Goal: Task Accomplishment & Management: Use online tool/utility

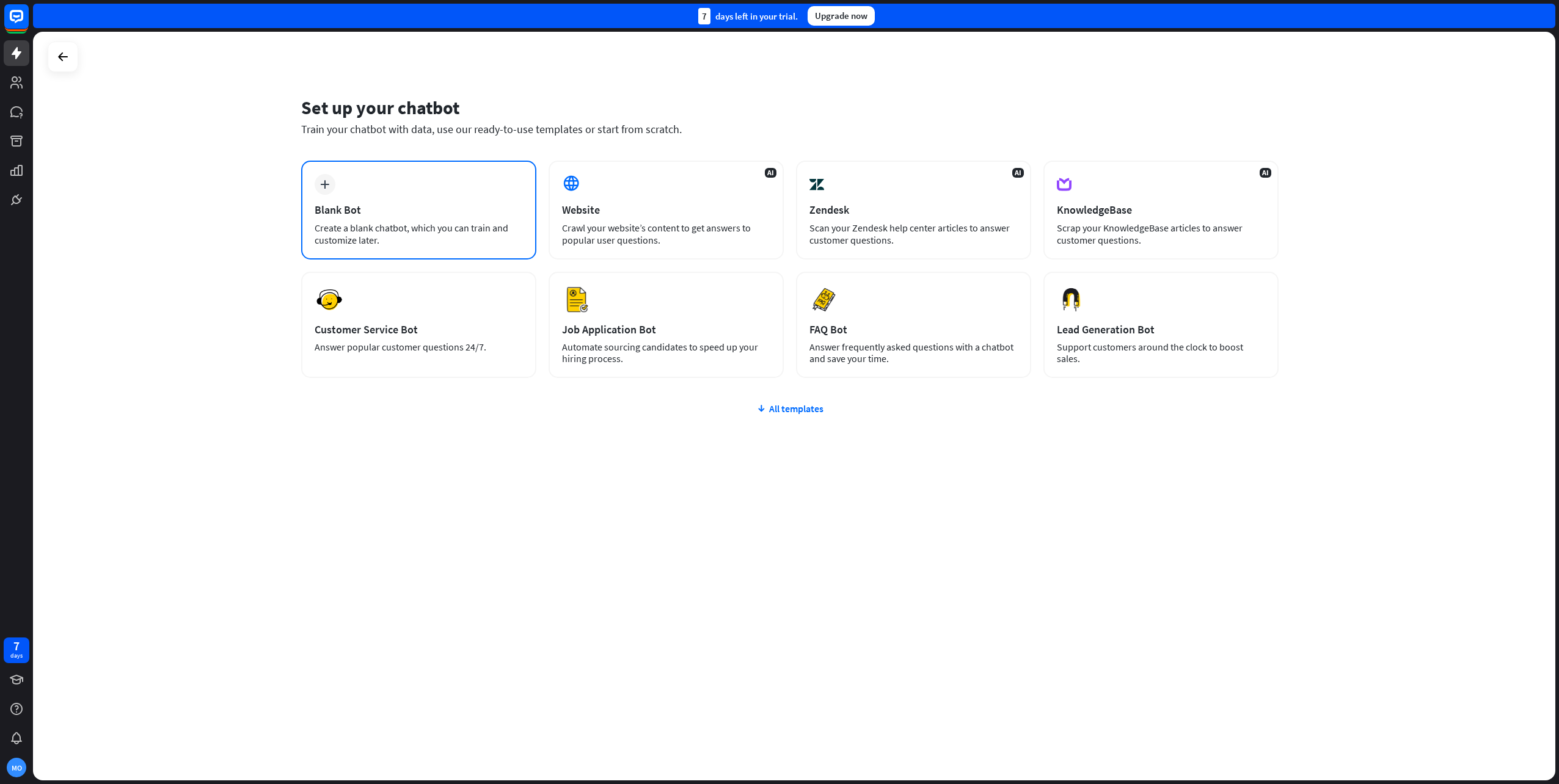
click at [400, 197] on div "plus Blank Bot Create a blank chatbot, which you can train and customize later." at bounding box center [419, 210] width 235 height 99
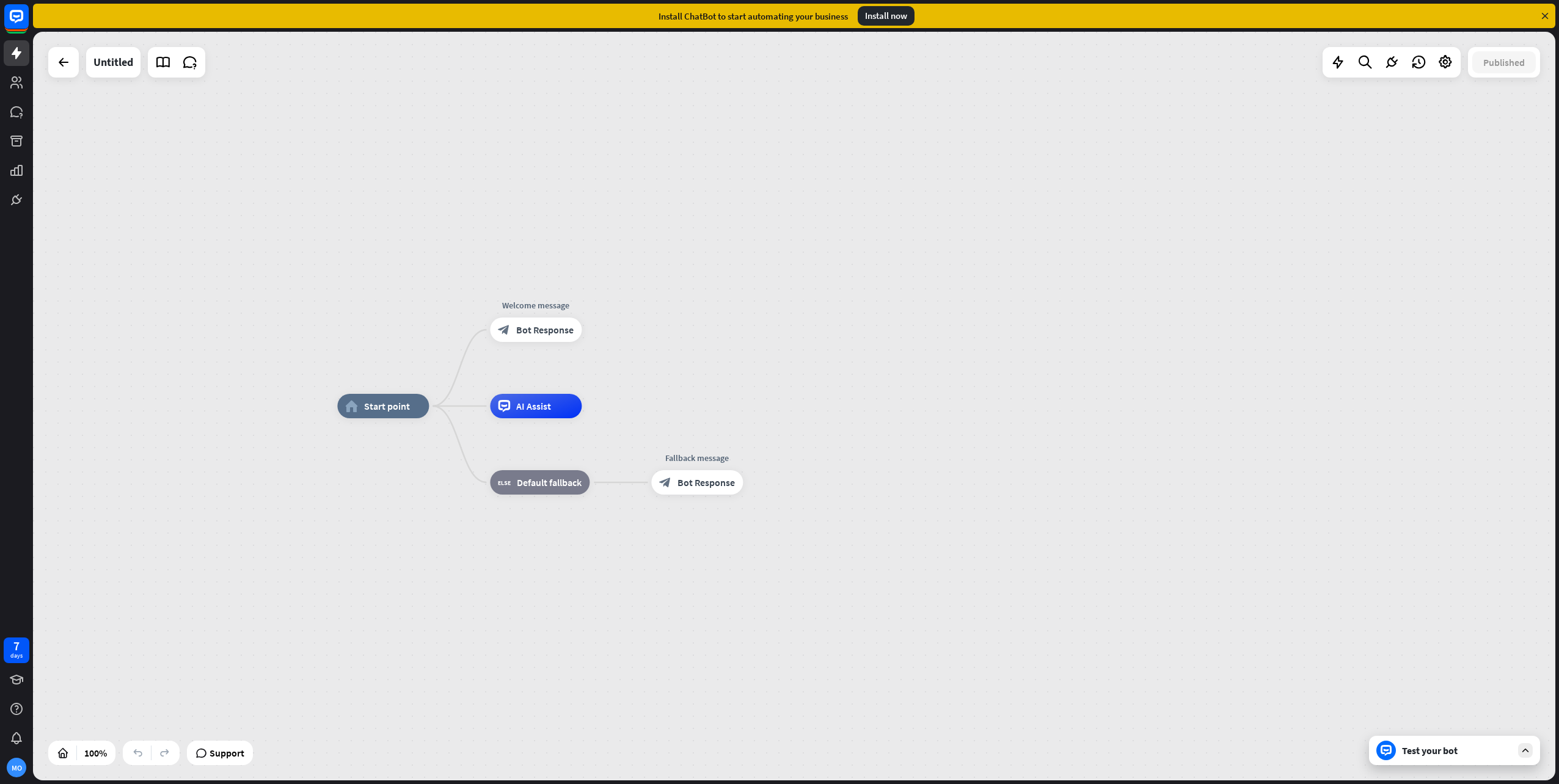
click at [1544, 17] on icon at bounding box center [1544, 15] width 11 height 11
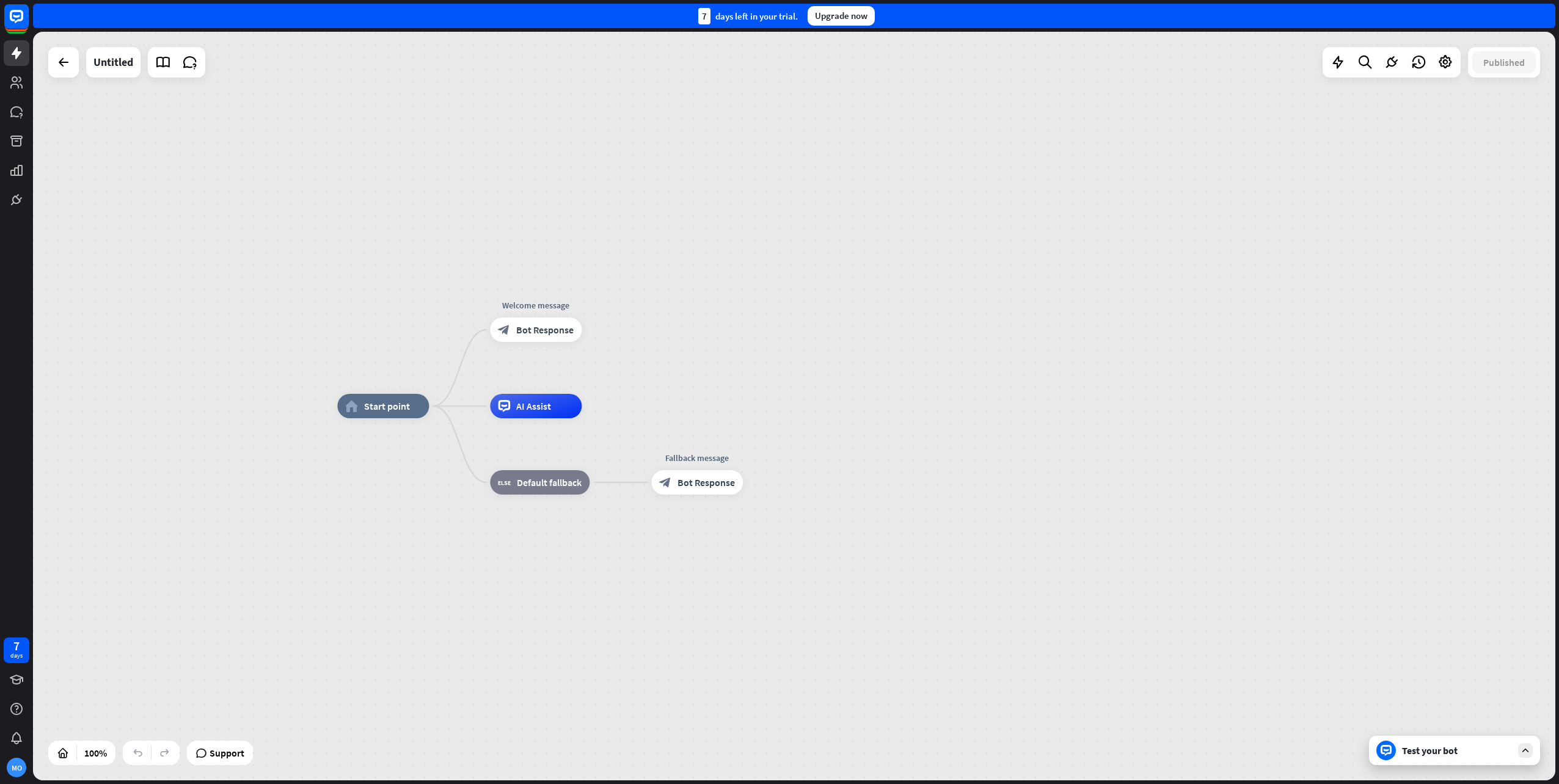
click at [387, 414] on div "home_2 Start point" at bounding box center [383, 406] width 92 height 25
click at [1443, 70] on div at bounding box center [1445, 63] width 25 height 25
click at [1451, 143] on div "moon Dark mode" at bounding box center [1447, 135] width 167 height 24
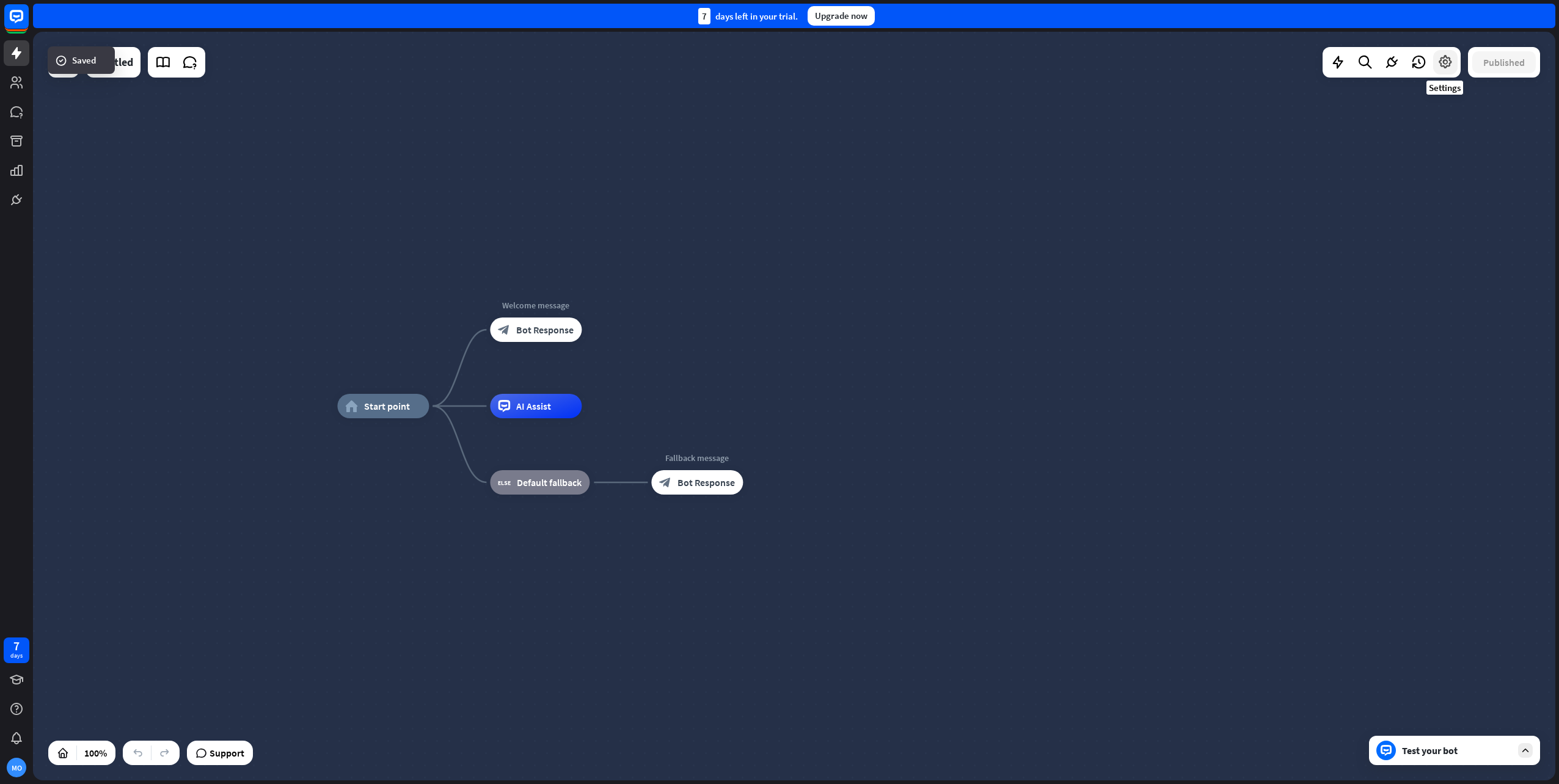
click at [1443, 59] on icon at bounding box center [1445, 63] width 16 height 16
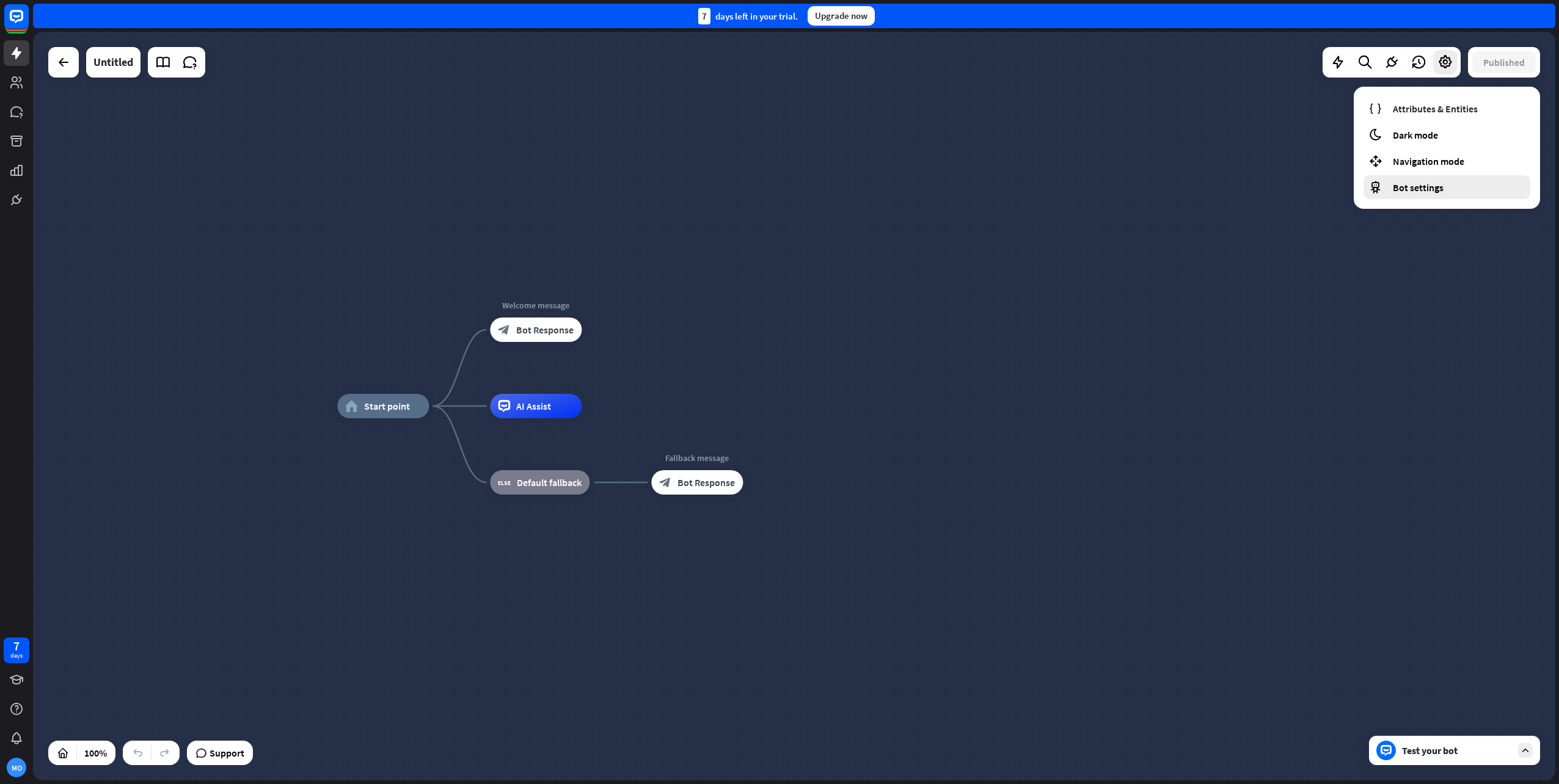
click at [1437, 192] on span "Bot settings" at bounding box center [1418, 187] width 51 height 12
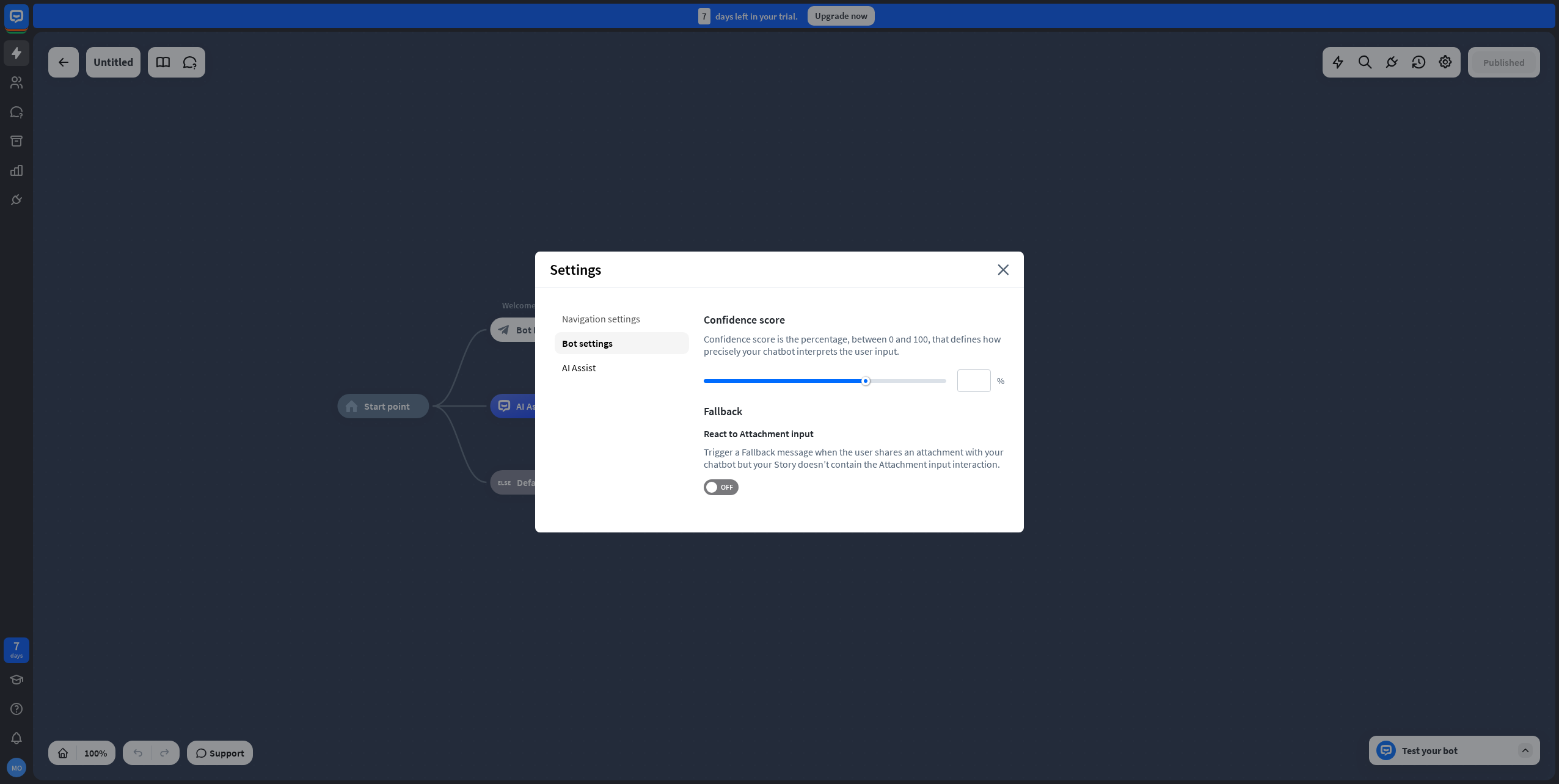
click at [601, 316] on div "Navigation settings" at bounding box center [622, 319] width 135 height 22
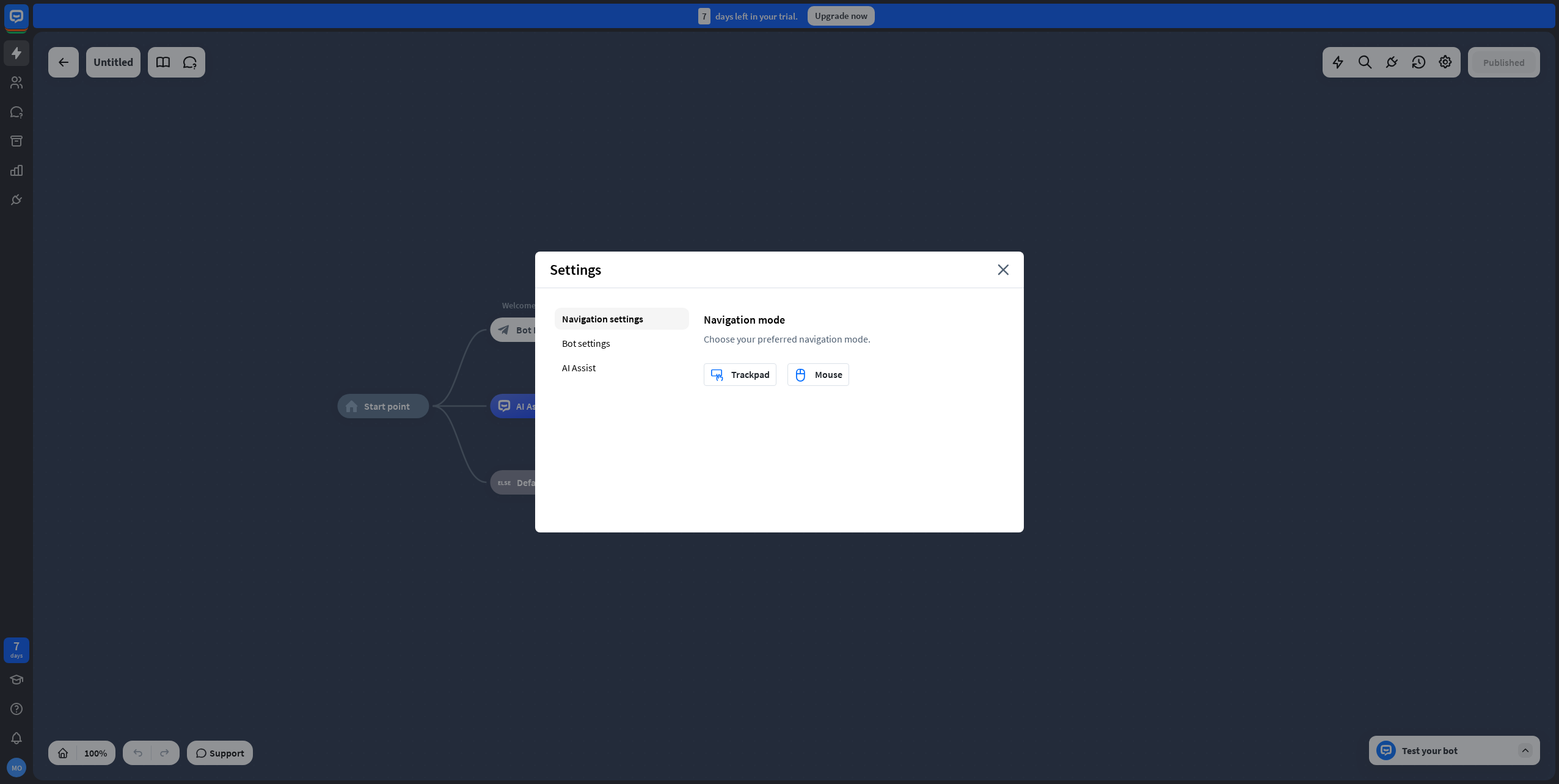
drag, startPoint x: 1007, startPoint y: 274, endPoint x: 798, endPoint y: 287, distance: 209.4
click at [1007, 274] on icon "close" at bounding box center [1003, 269] width 12 height 11
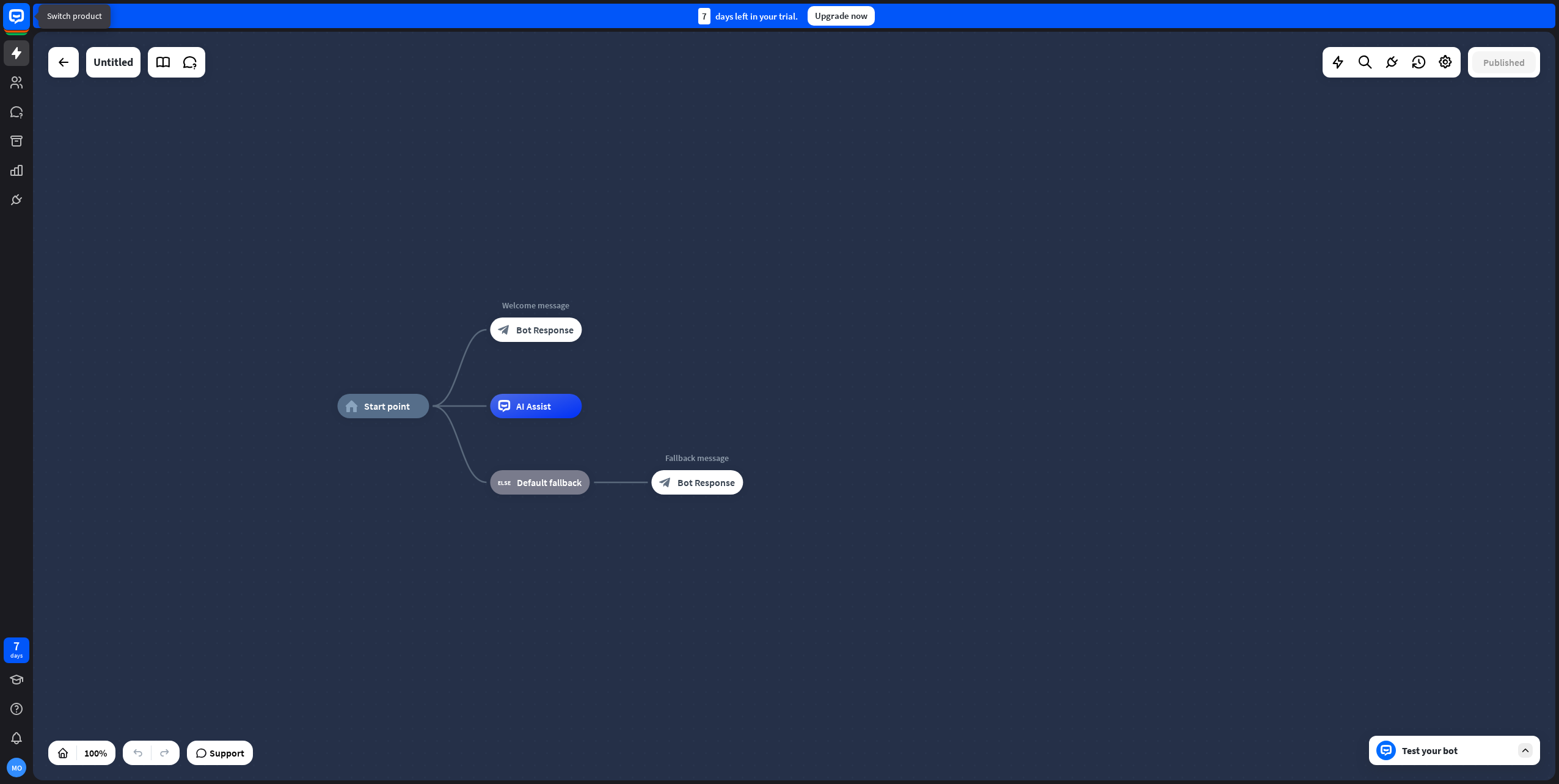
click at [14, 18] on rect at bounding box center [16, 16] width 27 height 27
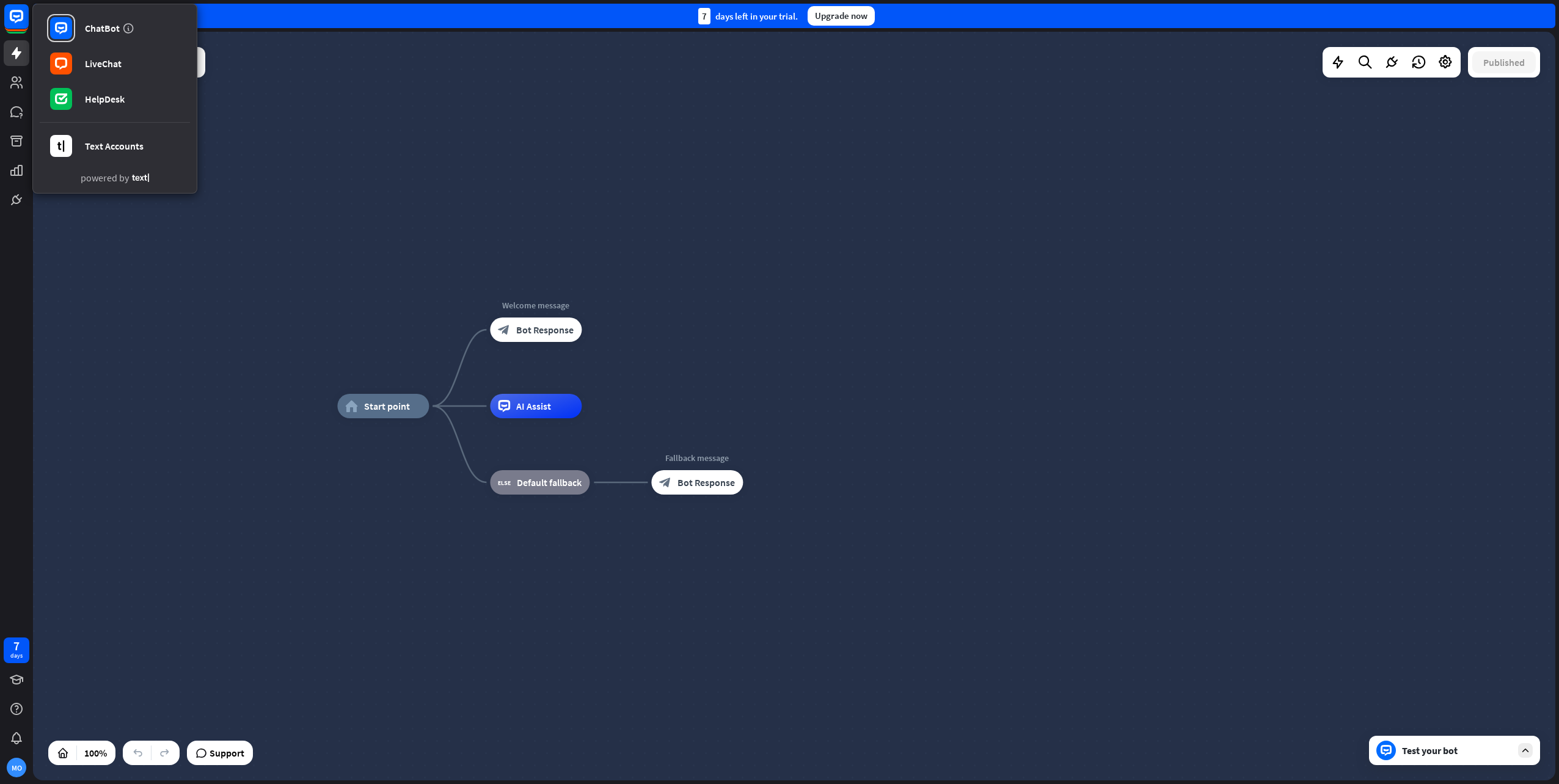
click at [466, 160] on div "home_2 Start point Welcome message block_bot_response Bot Response AI Assist bl…" at bounding box center [794, 406] width 1523 height 749
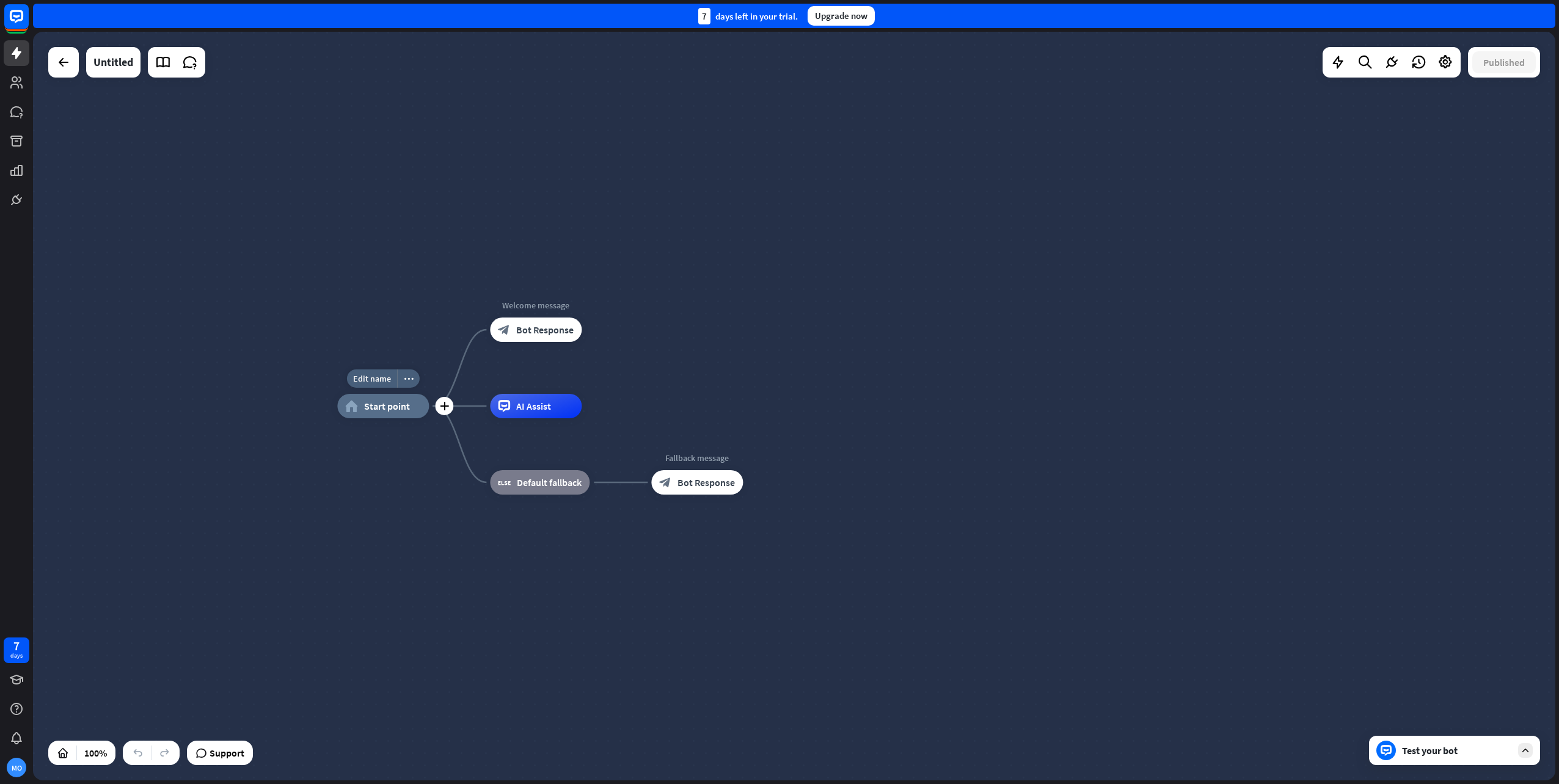
click at [385, 403] on span "Start point" at bounding box center [387, 406] width 46 height 12
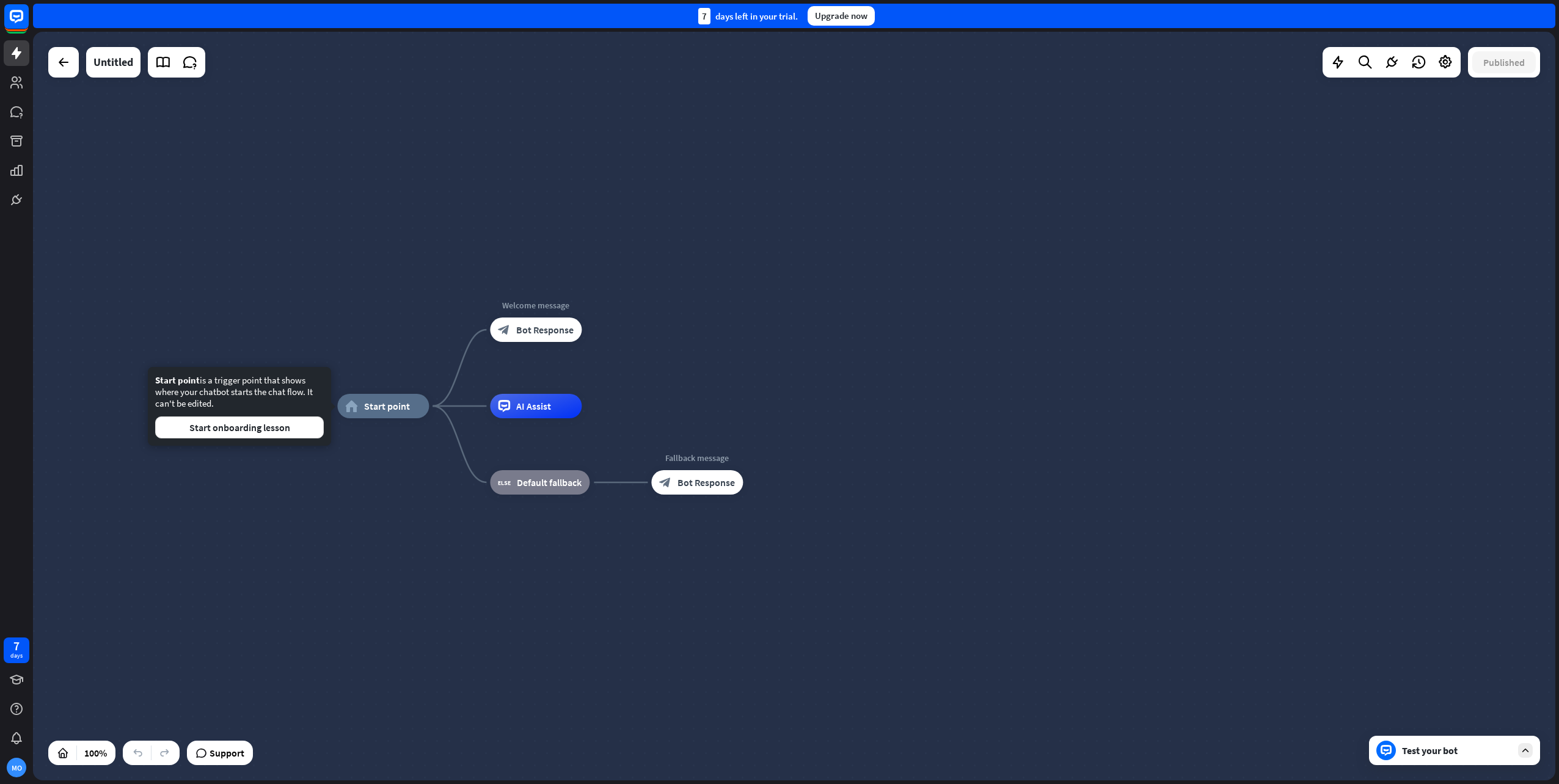
click at [261, 442] on div "Start point is a trigger point that shows where your chatbot starts the chat fl…" at bounding box center [240, 406] width 183 height 79
click at [264, 429] on button "Start onboarding lesson" at bounding box center [240, 427] width 169 height 22
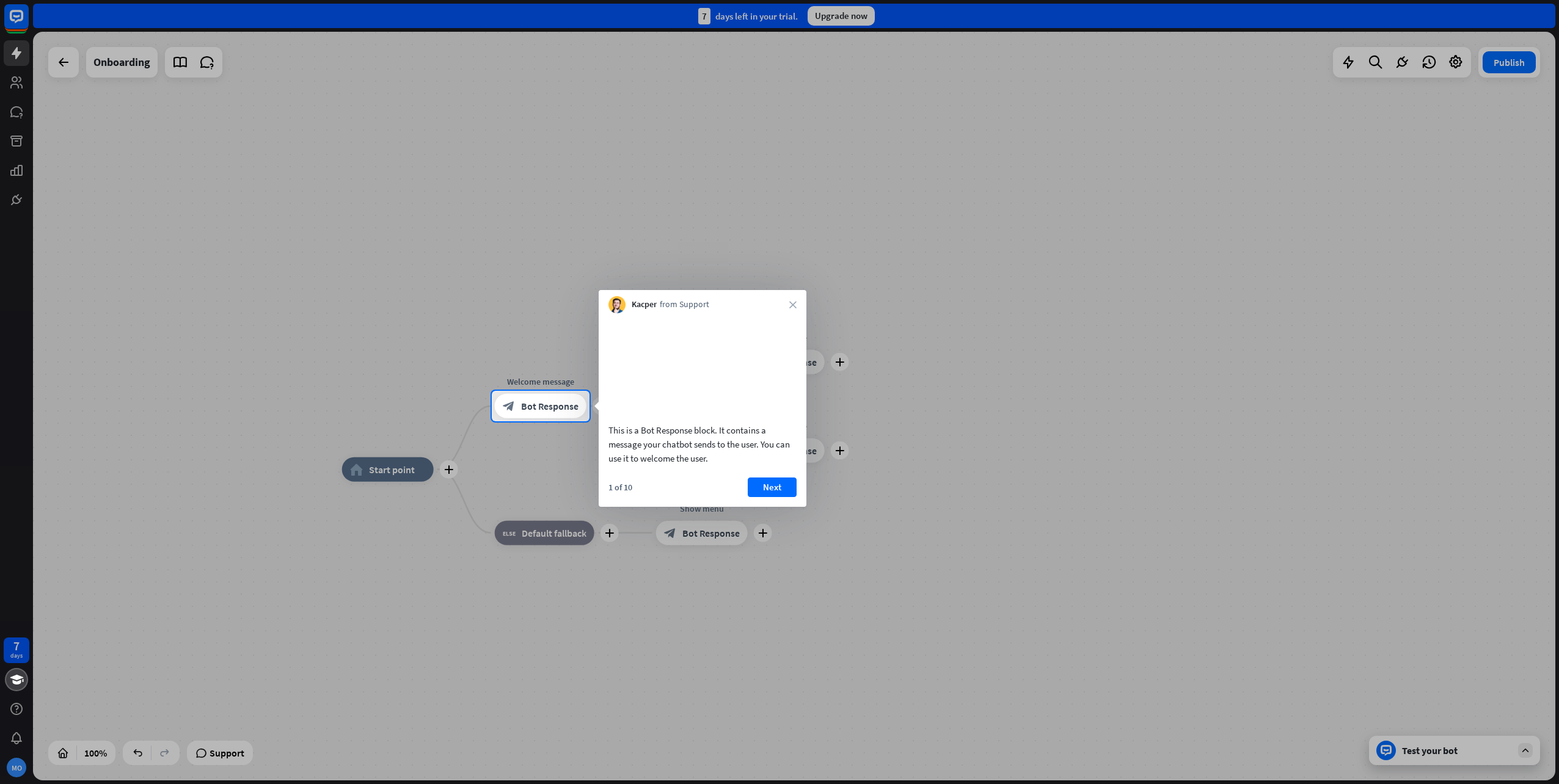
click at [766, 491] on div "This is a Bot Response block. It contains a message your chatbot sends to the u…" at bounding box center [702, 410] width 208 height 194
click at [775, 497] on button "Next" at bounding box center [772, 487] width 49 height 20
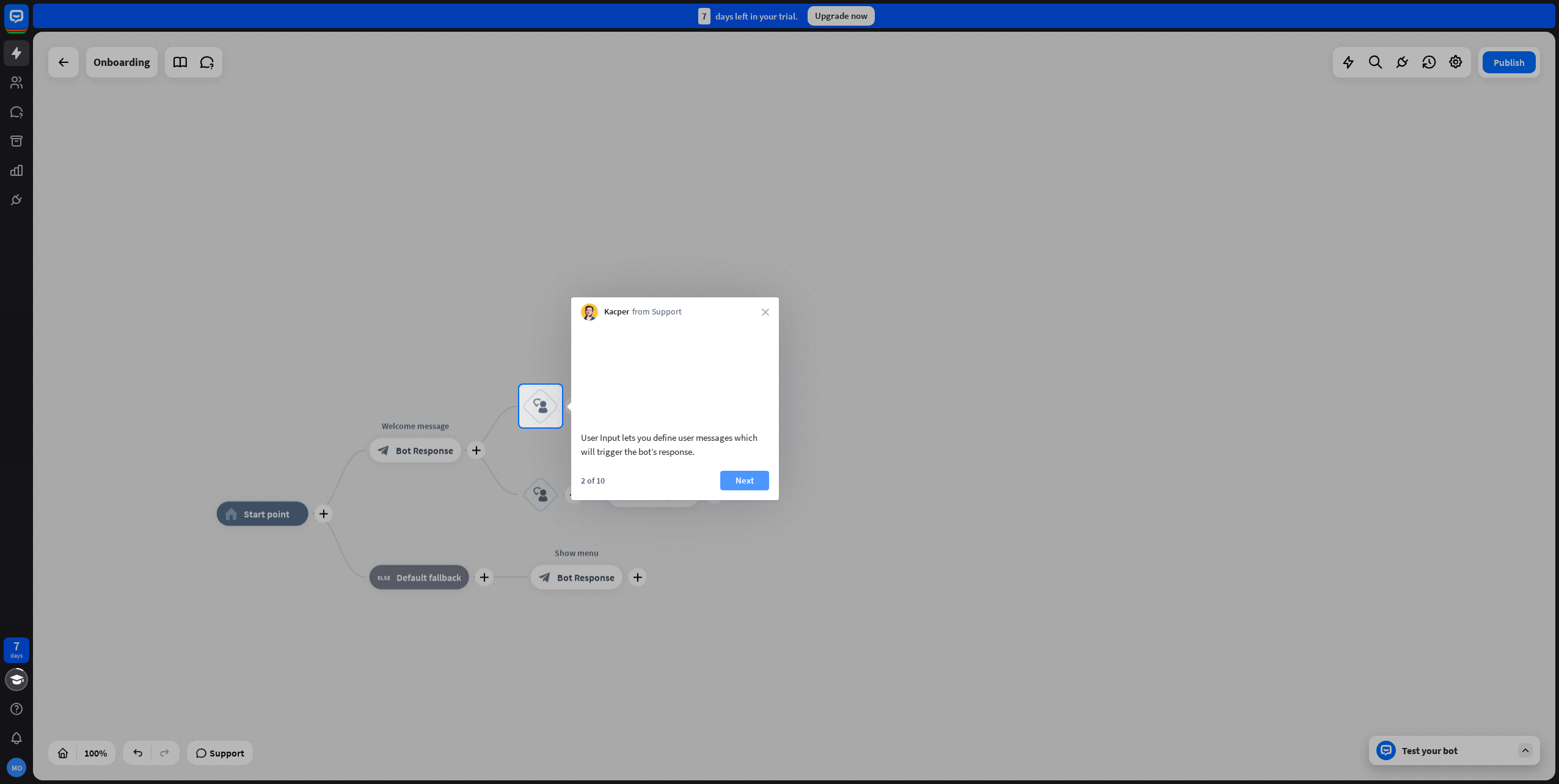
click at [750, 491] on button "Next" at bounding box center [744, 480] width 49 height 20
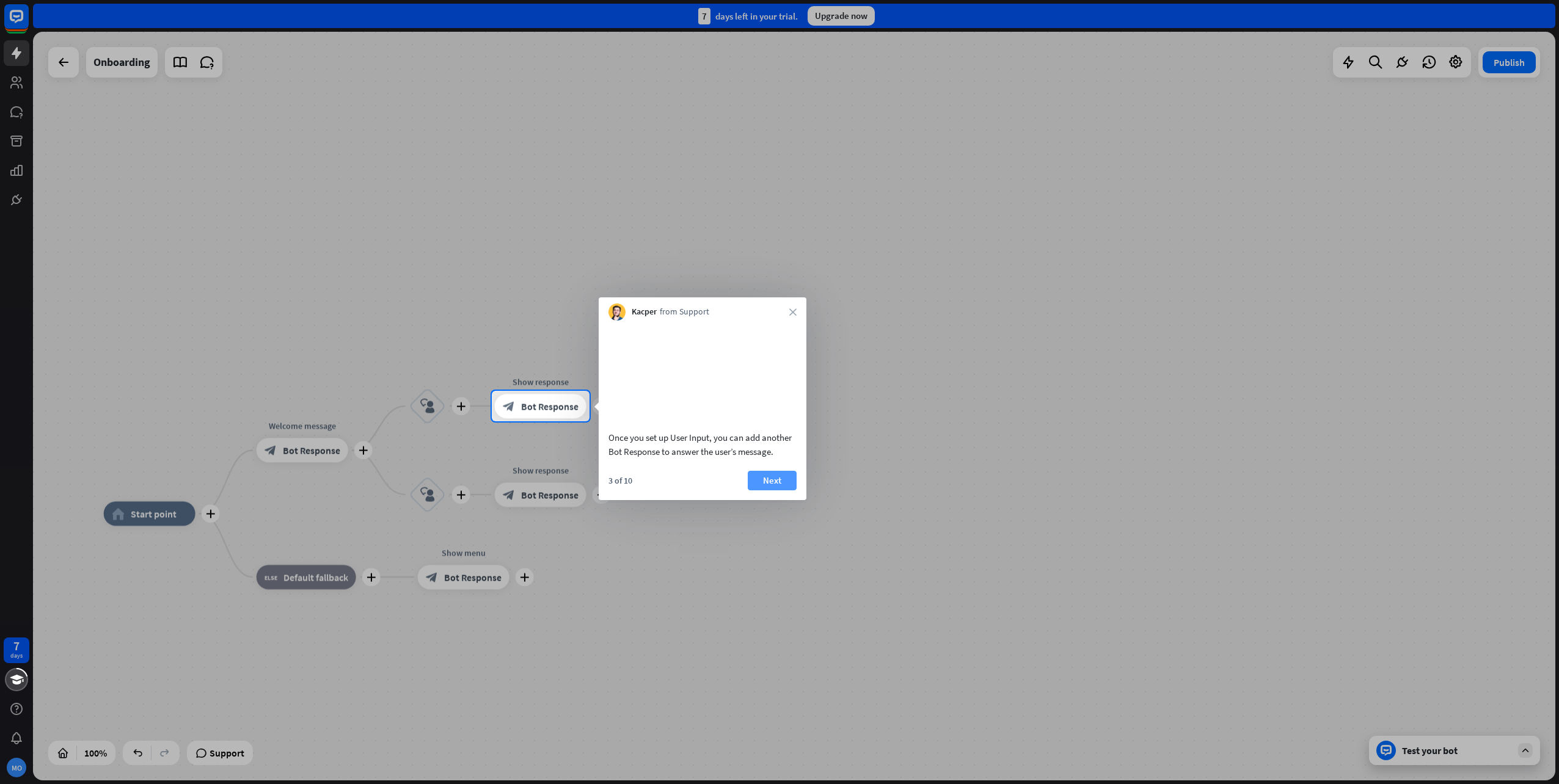
click at [784, 491] on button "Next" at bounding box center [772, 480] width 49 height 20
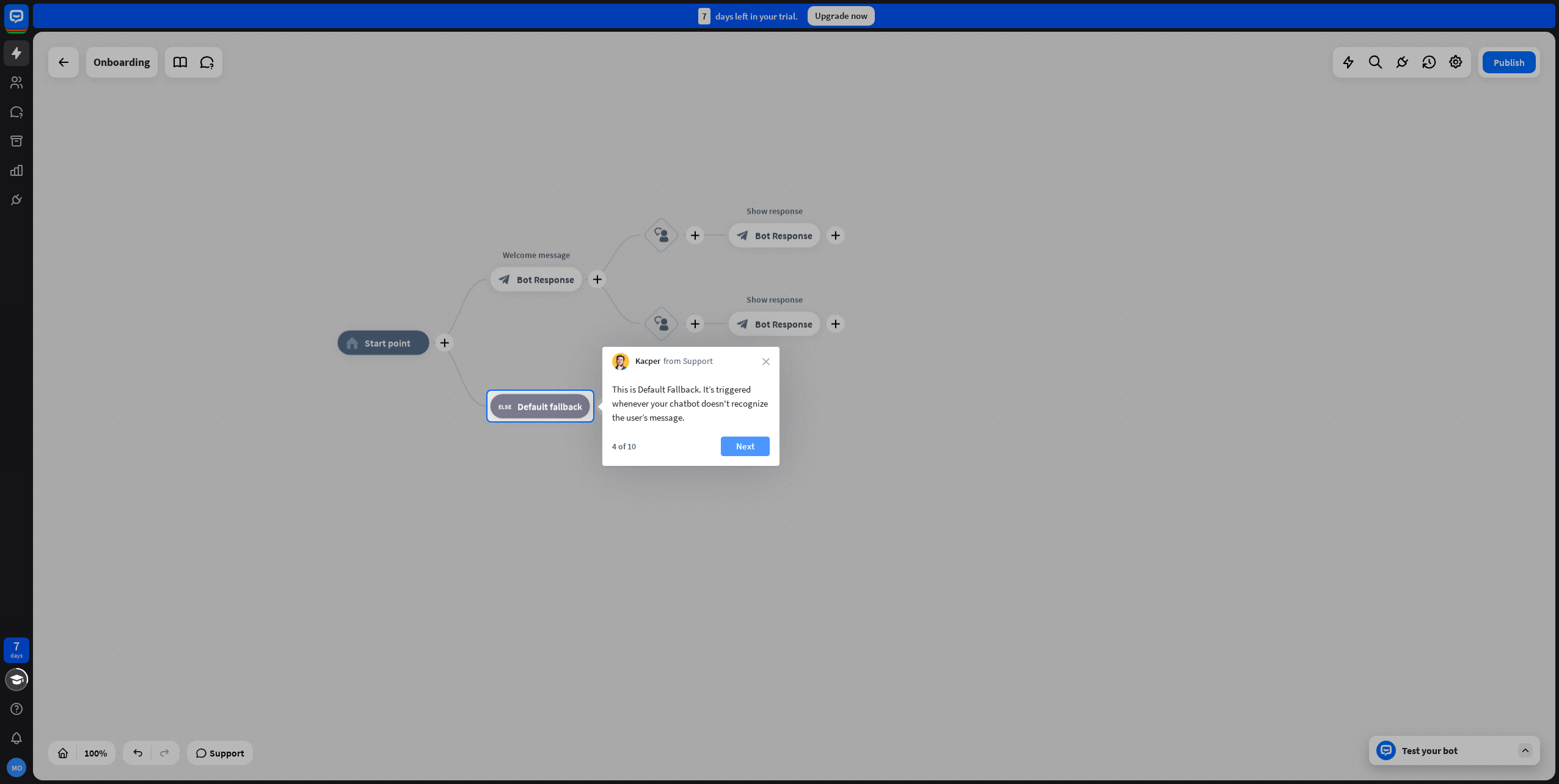
click at [749, 447] on button "Next" at bounding box center [745, 446] width 49 height 20
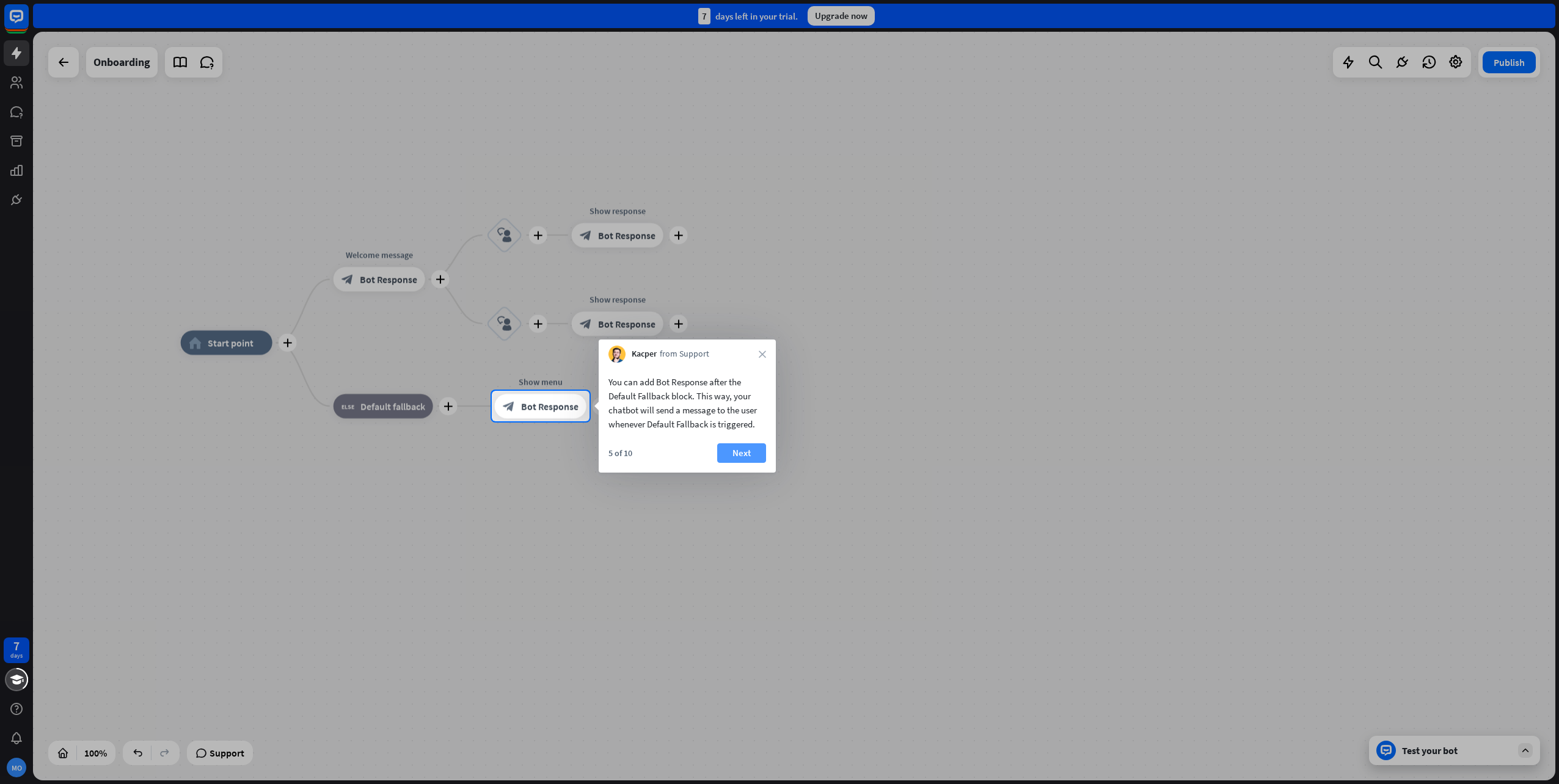
click at [751, 455] on button "Next" at bounding box center [741, 453] width 49 height 20
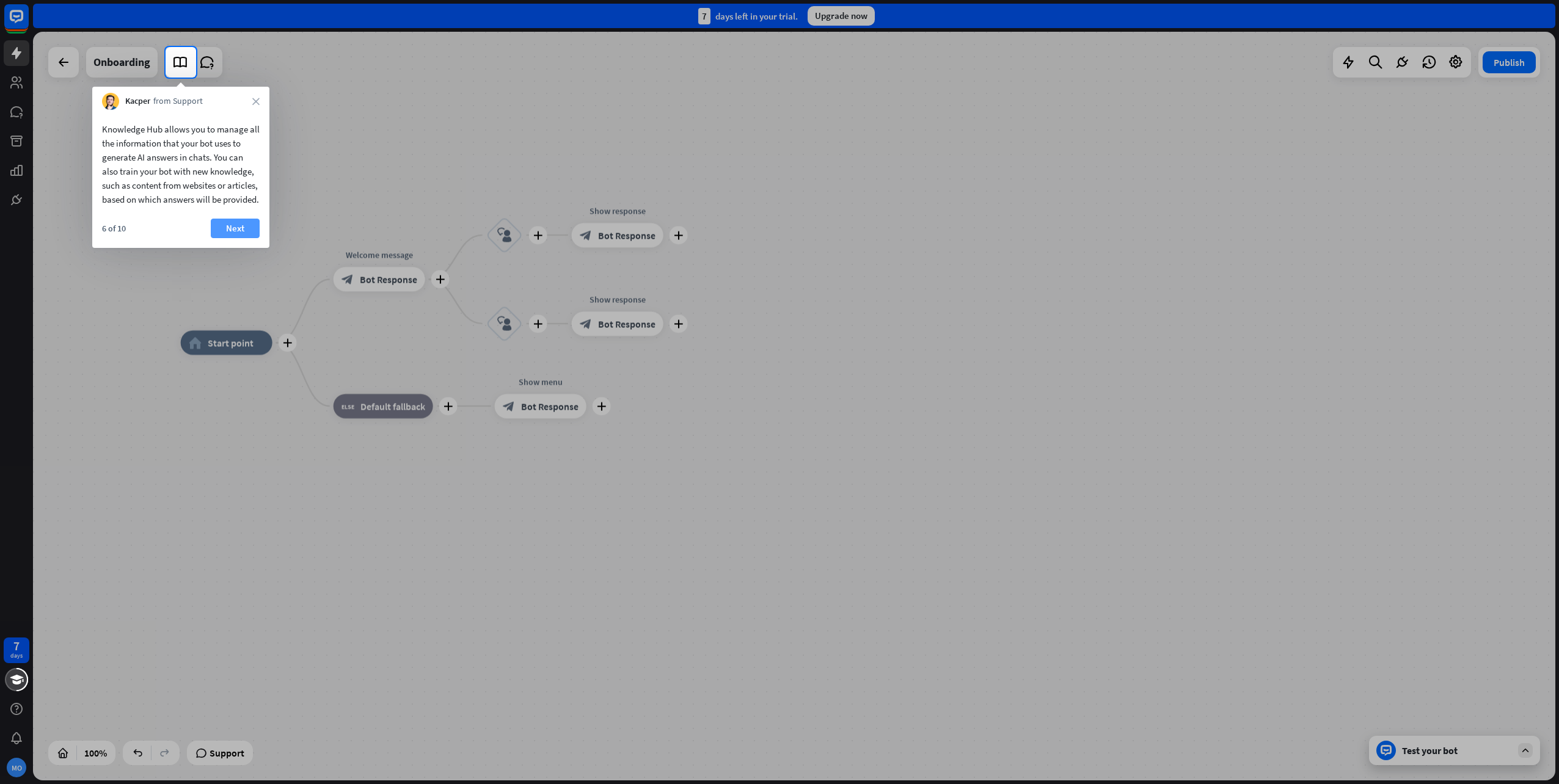
click at [246, 238] on button "Next" at bounding box center [234, 228] width 49 height 20
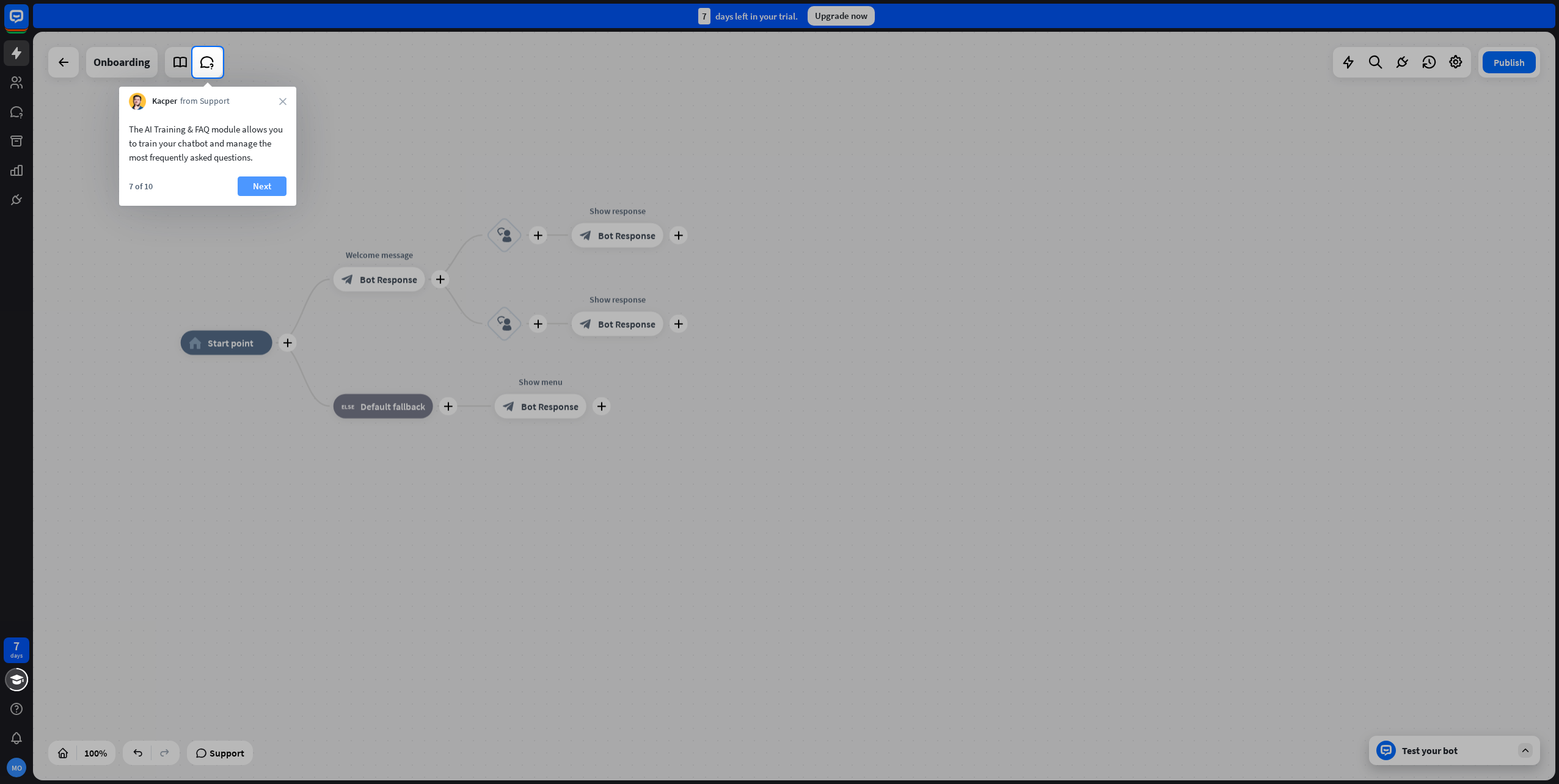
click at [267, 183] on button "Next" at bounding box center [261, 186] width 49 height 20
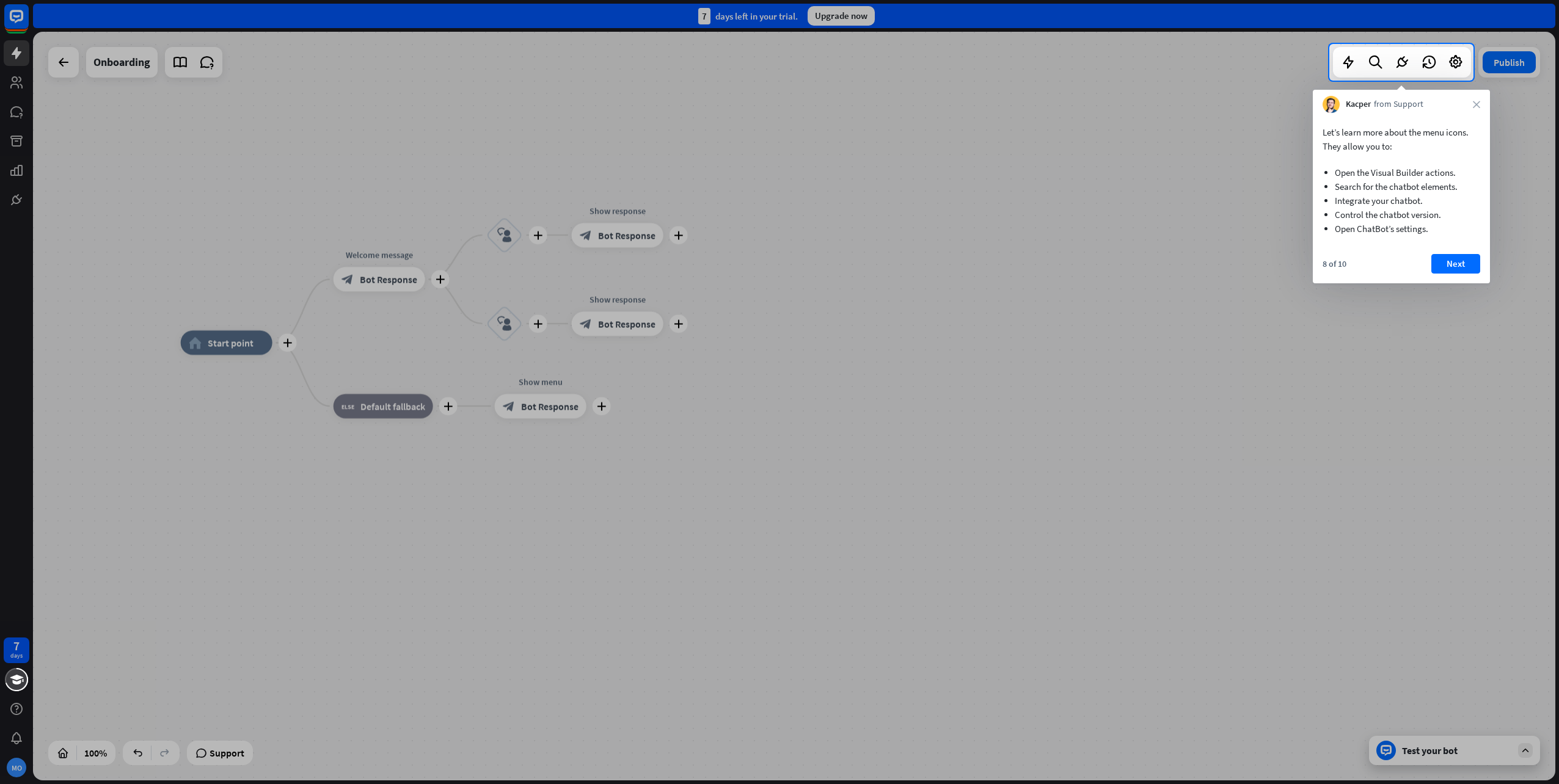
click at [1475, 256] on button "Next" at bounding box center [1456, 264] width 49 height 20
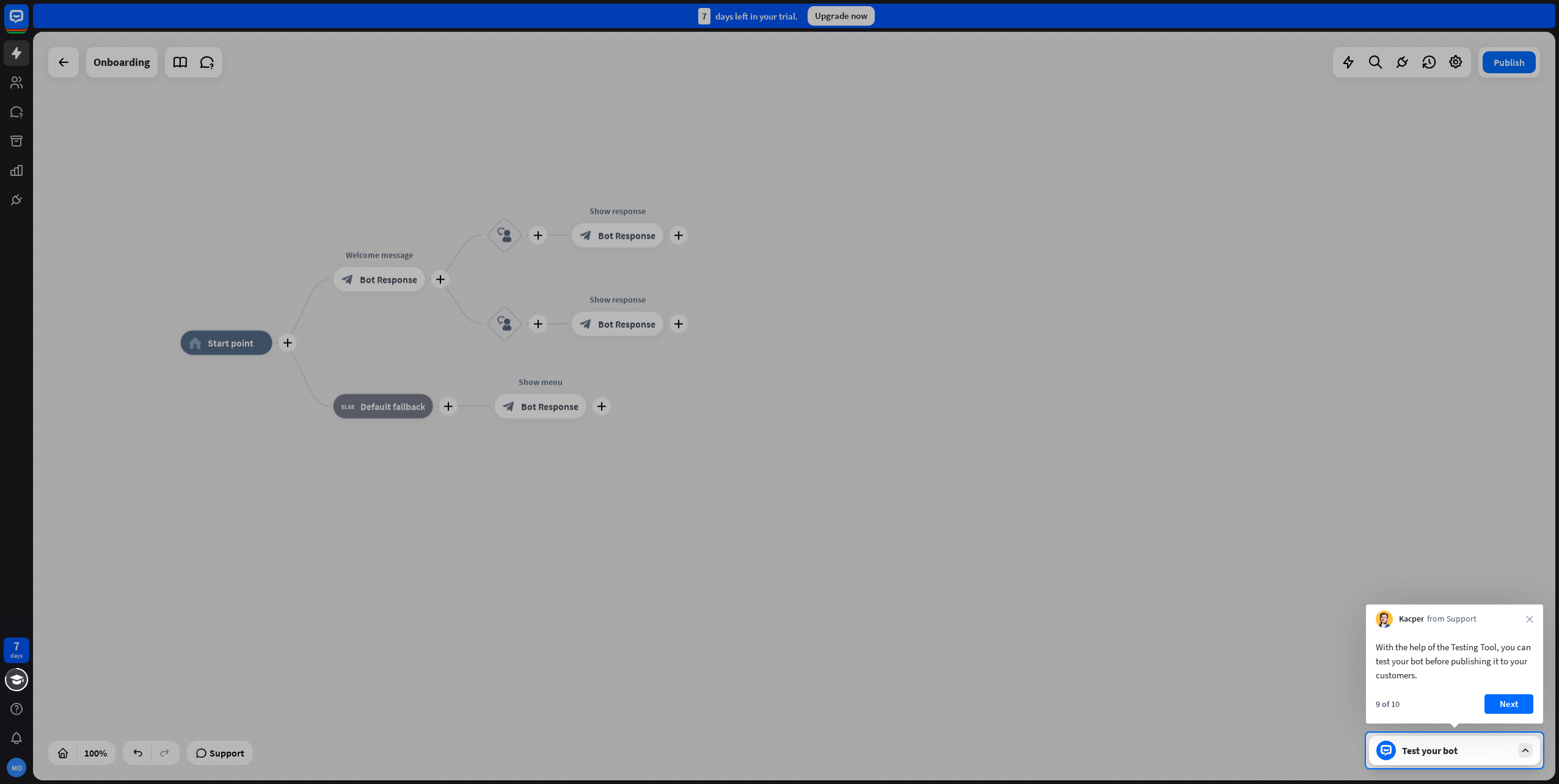
click at [1511, 692] on div "With the help of the Testing Tool, you can test your bot before publishing it t…" at bounding box center [1454, 676] width 177 height 96
click at [1517, 708] on button "Next" at bounding box center [1509, 704] width 49 height 20
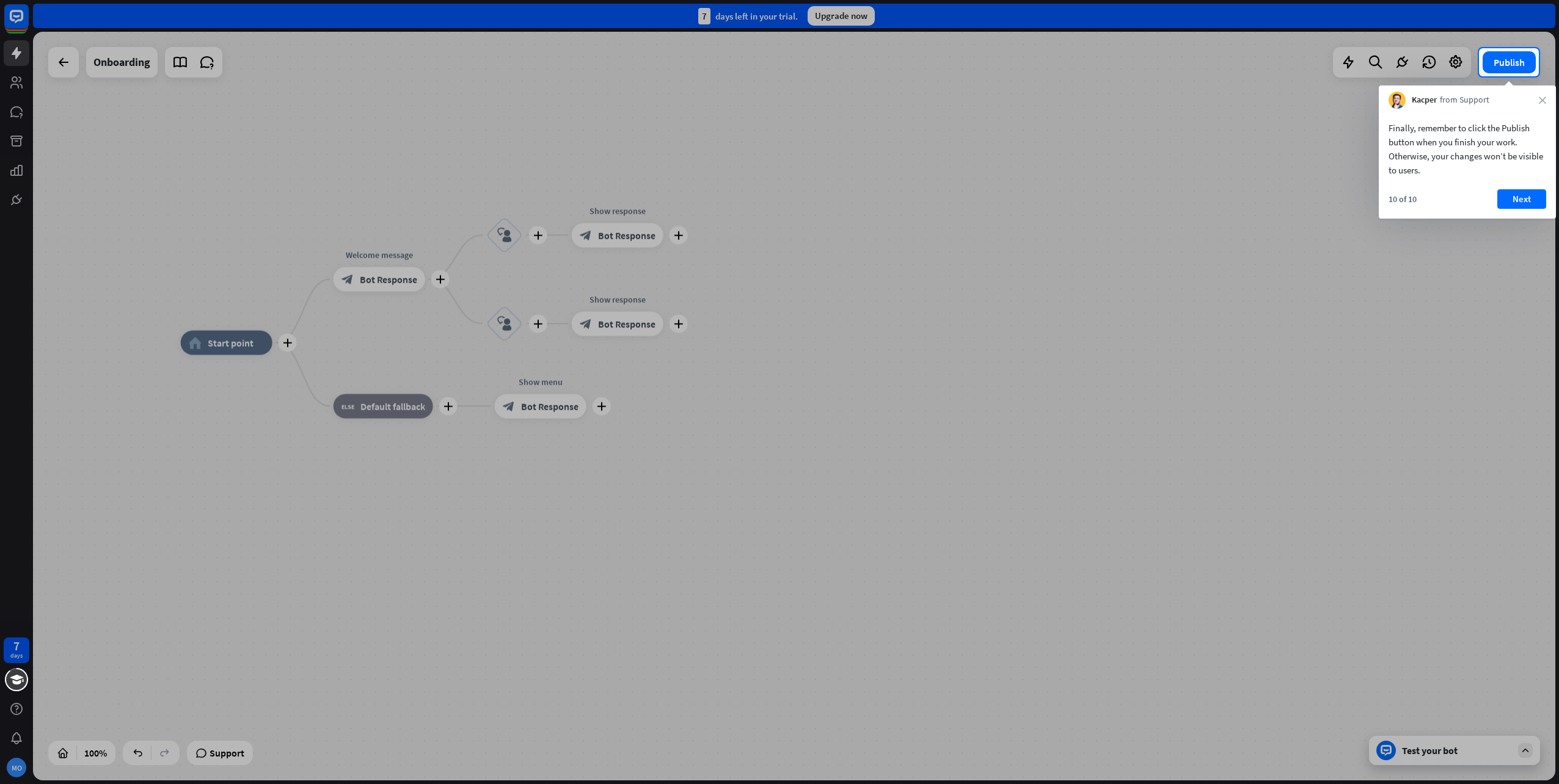
click at [1533, 209] on div "10 of 10 Next" at bounding box center [1467, 204] width 177 height 29
click at [1531, 199] on button "Next" at bounding box center [1522, 199] width 49 height 20
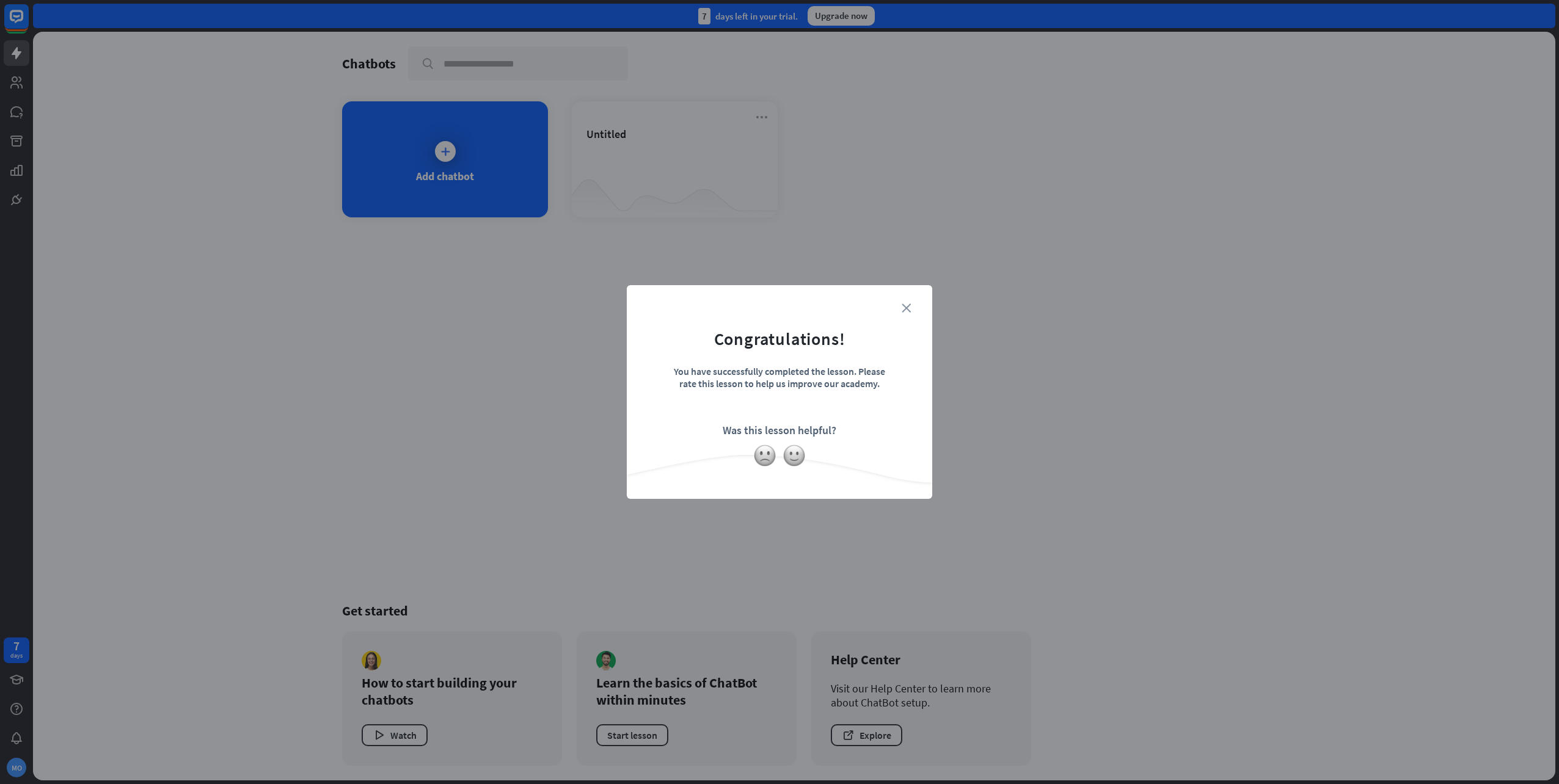
click at [901, 310] on icon "close" at bounding box center [906, 308] width 9 height 9
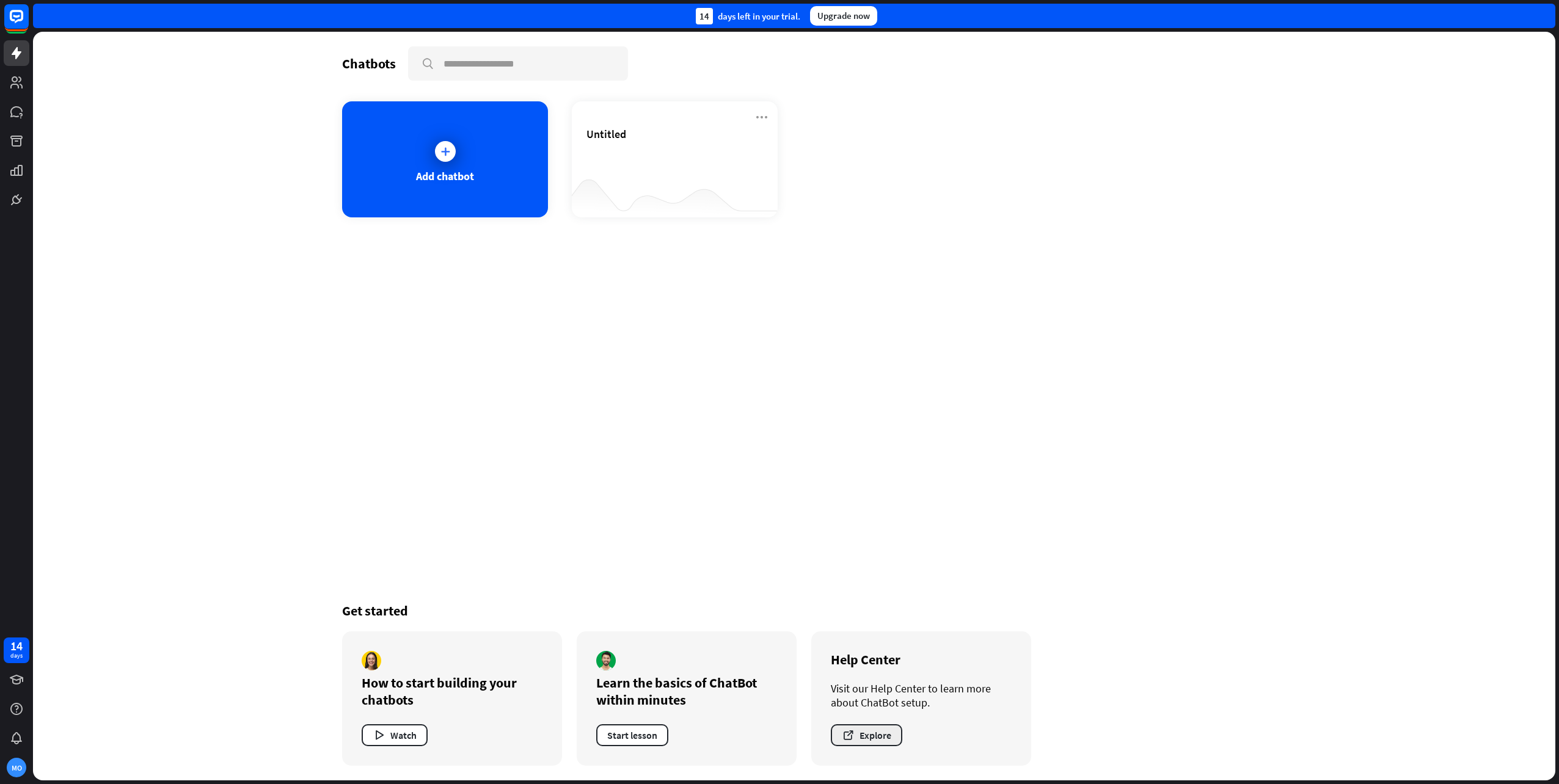
click at [885, 732] on button "Explore" at bounding box center [867, 735] width 71 height 22
click at [446, 167] on div "Add chatbot" at bounding box center [445, 159] width 206 height 116
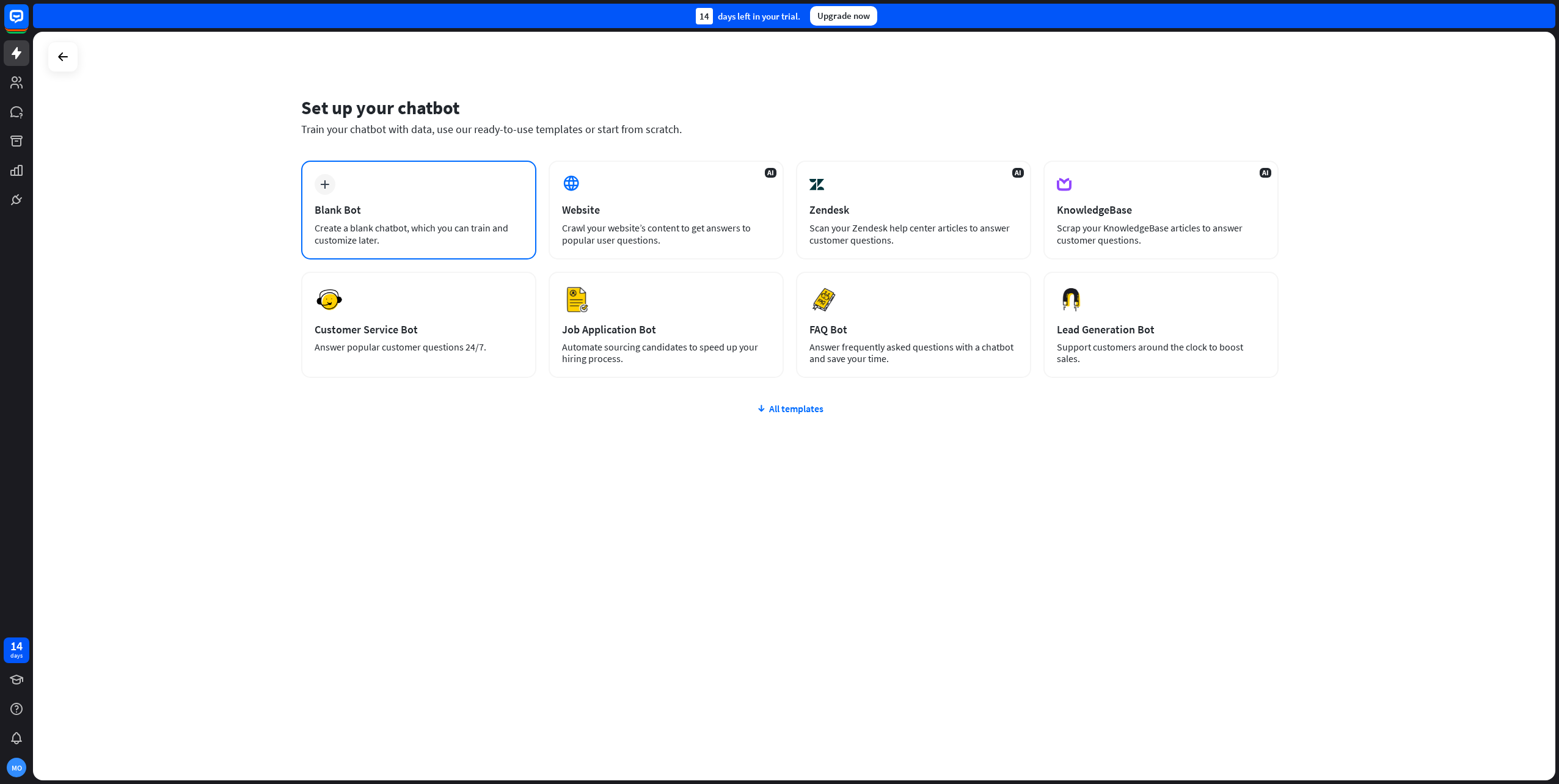
click at [390, 184] on div "plus Blank Bot Create a blank chatbot, which you can train and customize later." at bounding box center [419, 210] width 235 height 99
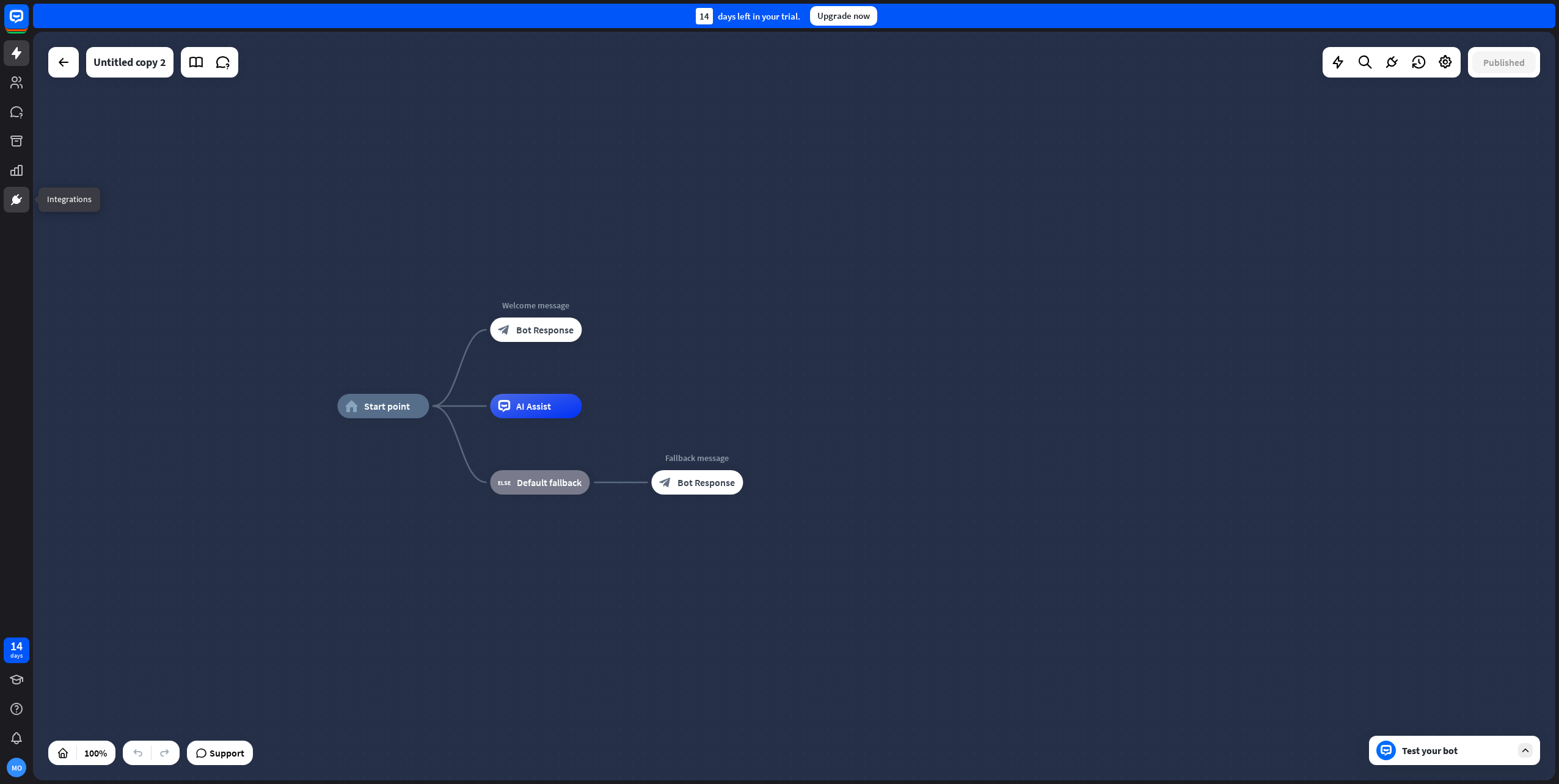
click at [7, 204] on link at bounding box center [16, 199] width 25 height 25
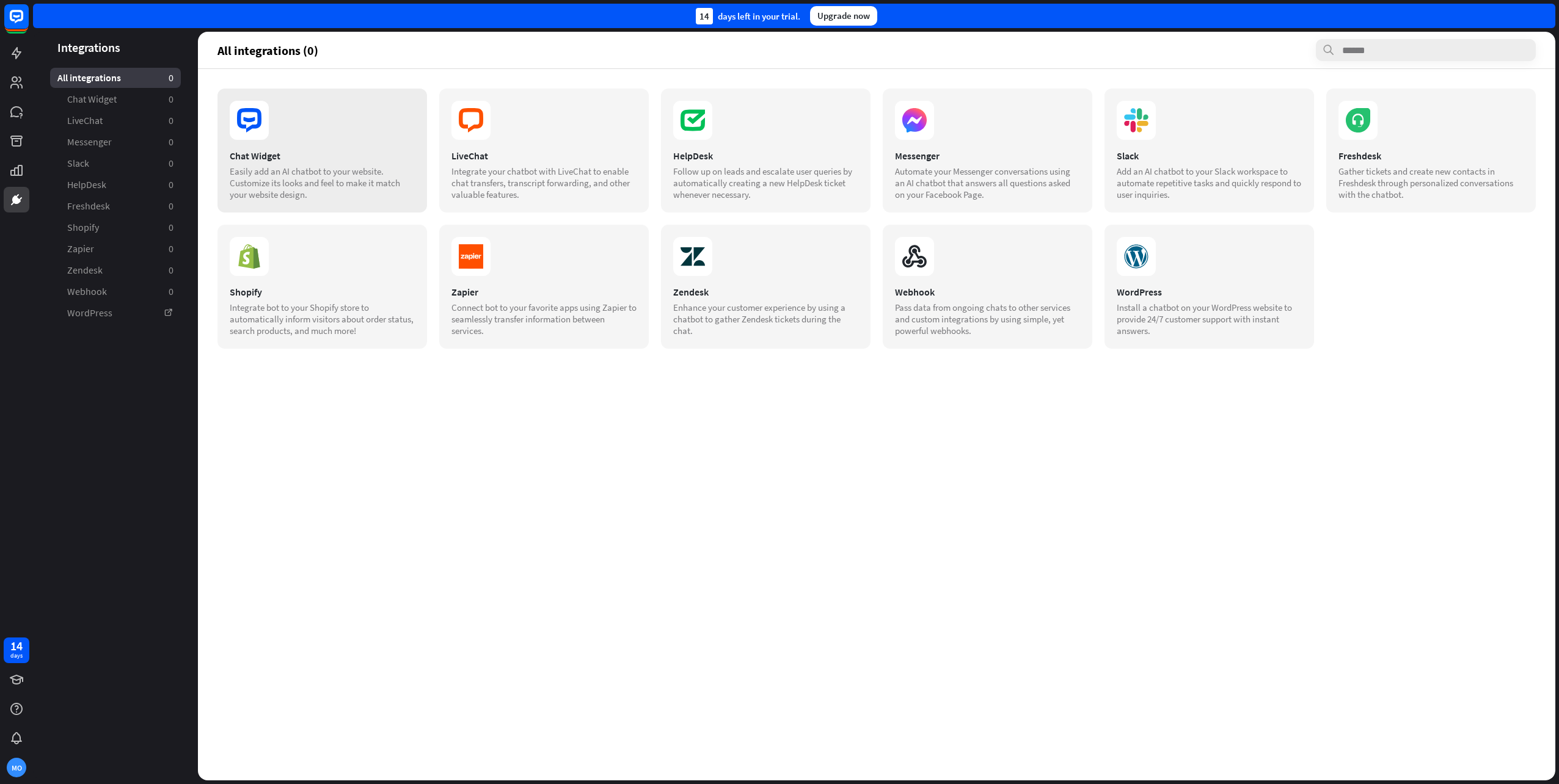
click at [321, 140] on div "Chat Widget Easily add an AI chatbot to your website. Customize its looks and f…" at bounding box center [323, 151] width 210 height 124
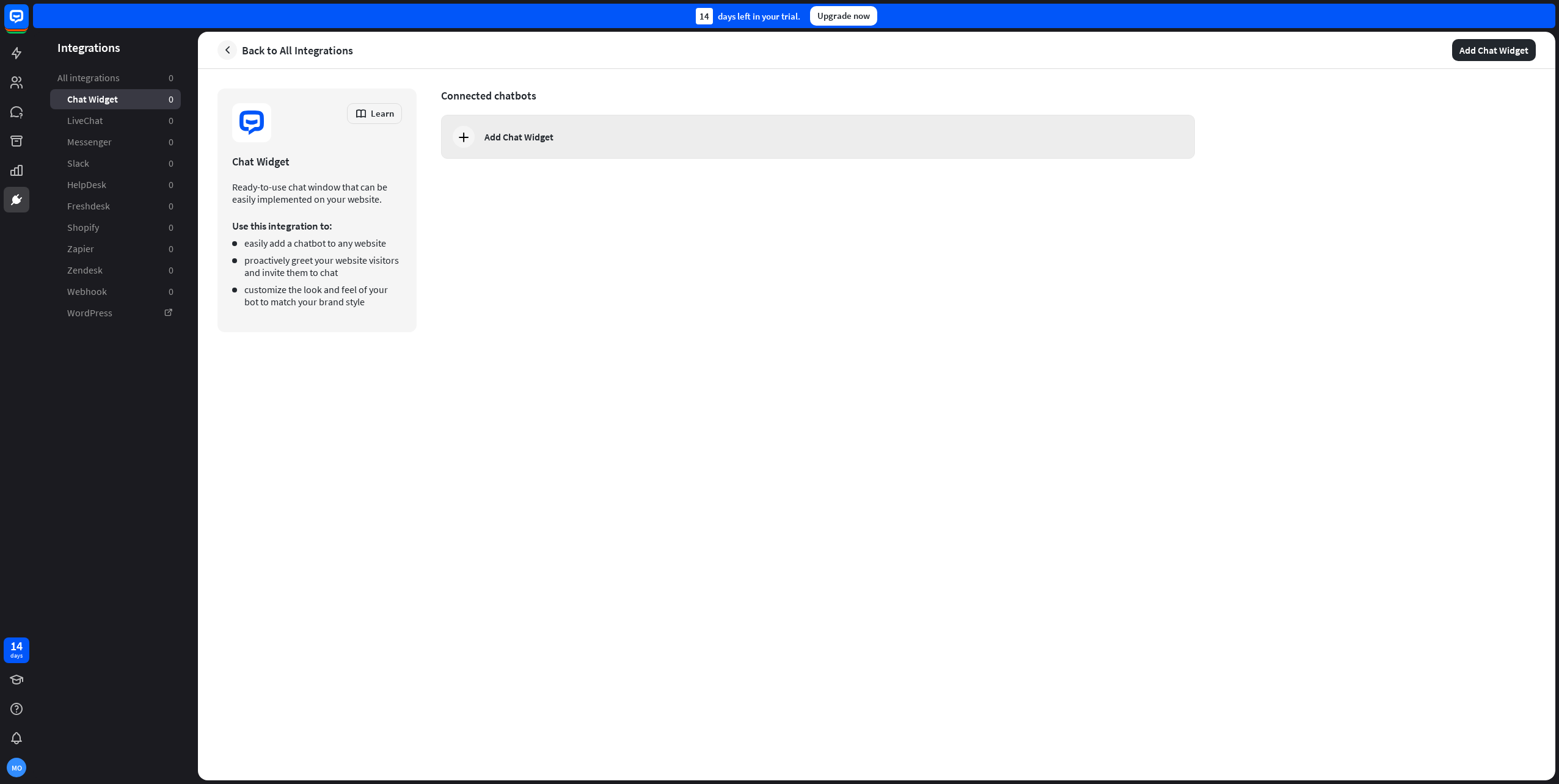
click at [473, 140] on div at bounding box center [464, 137] width 22 height 22
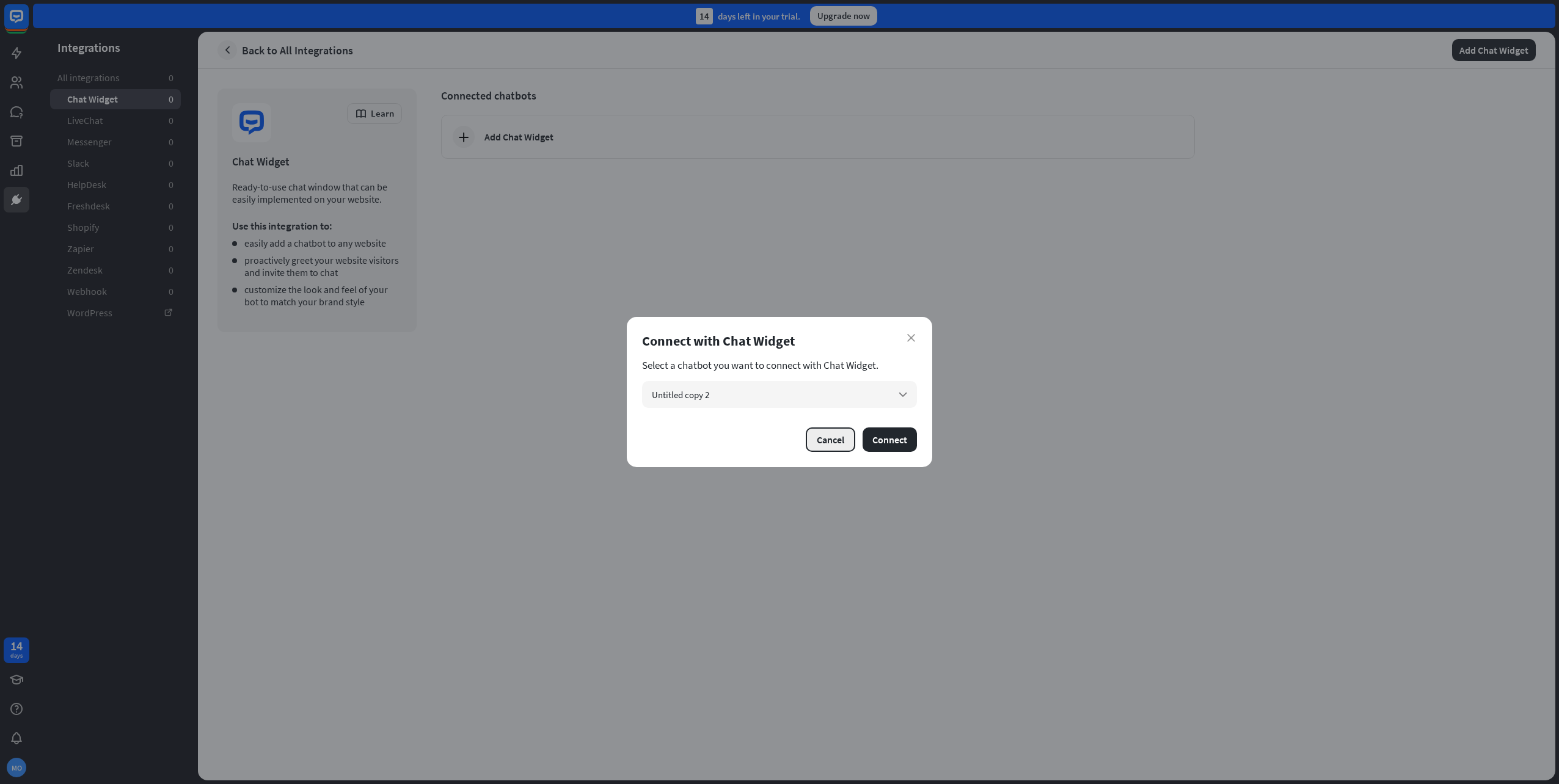
click at [840, 443] on button "Cancel" at bounding box center [831, 440] width 50 height 25
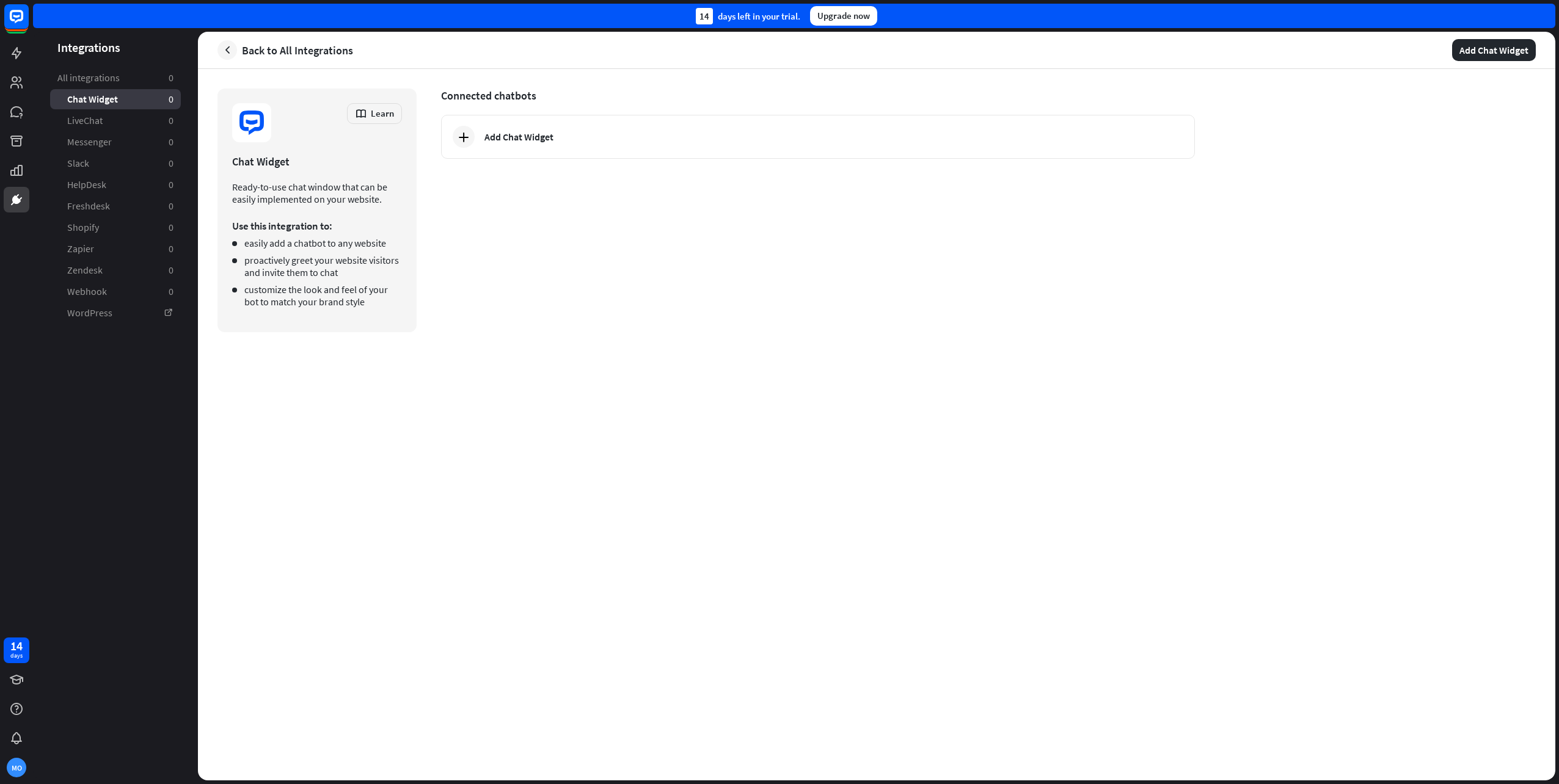
click at [301, 48] on span "Back to All Integrations" at bounding box center [297, 50] width 111 height 14
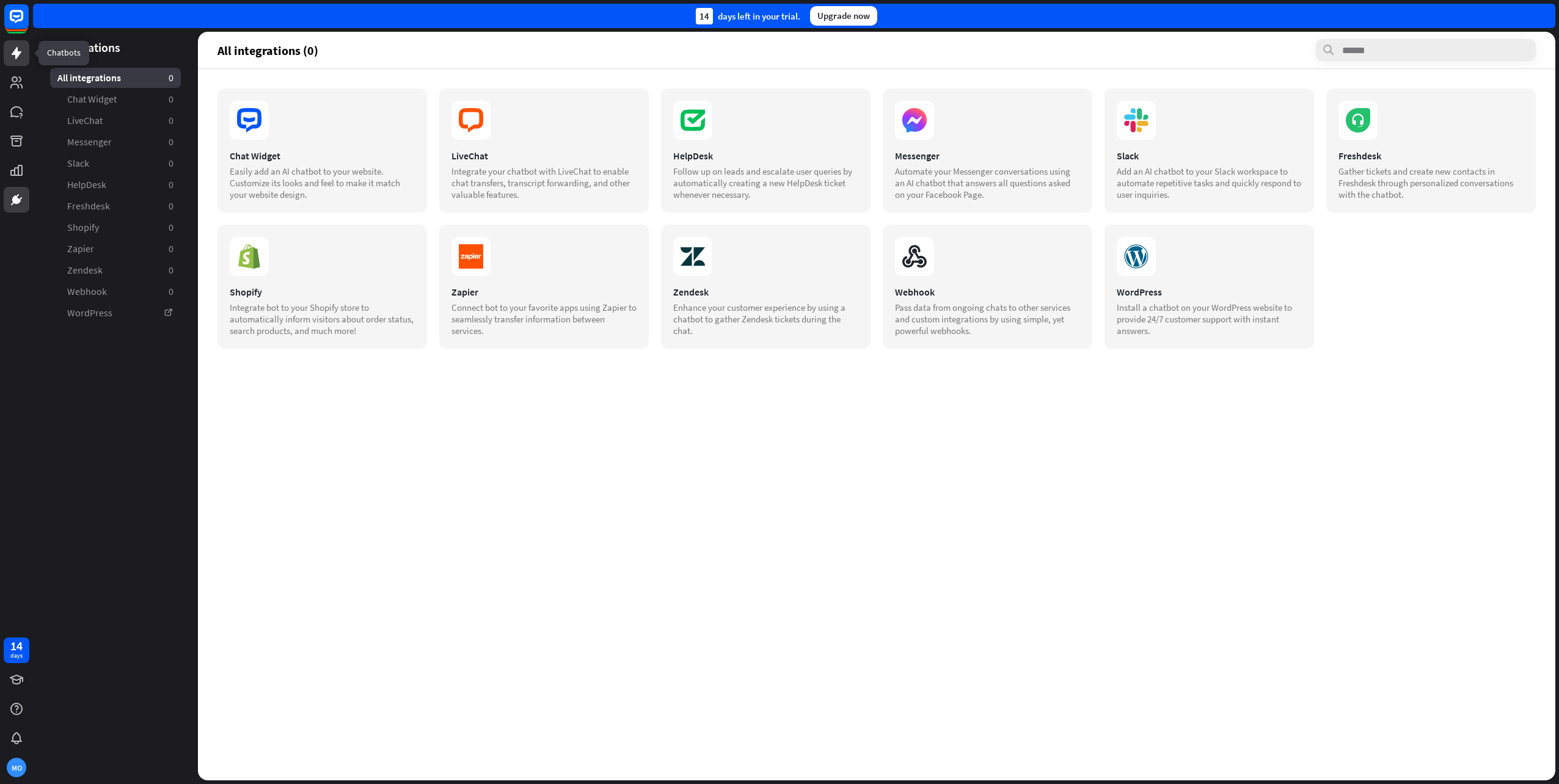
click at [13, 47] on icon at bounding box center [17, 53] width 15 height 15
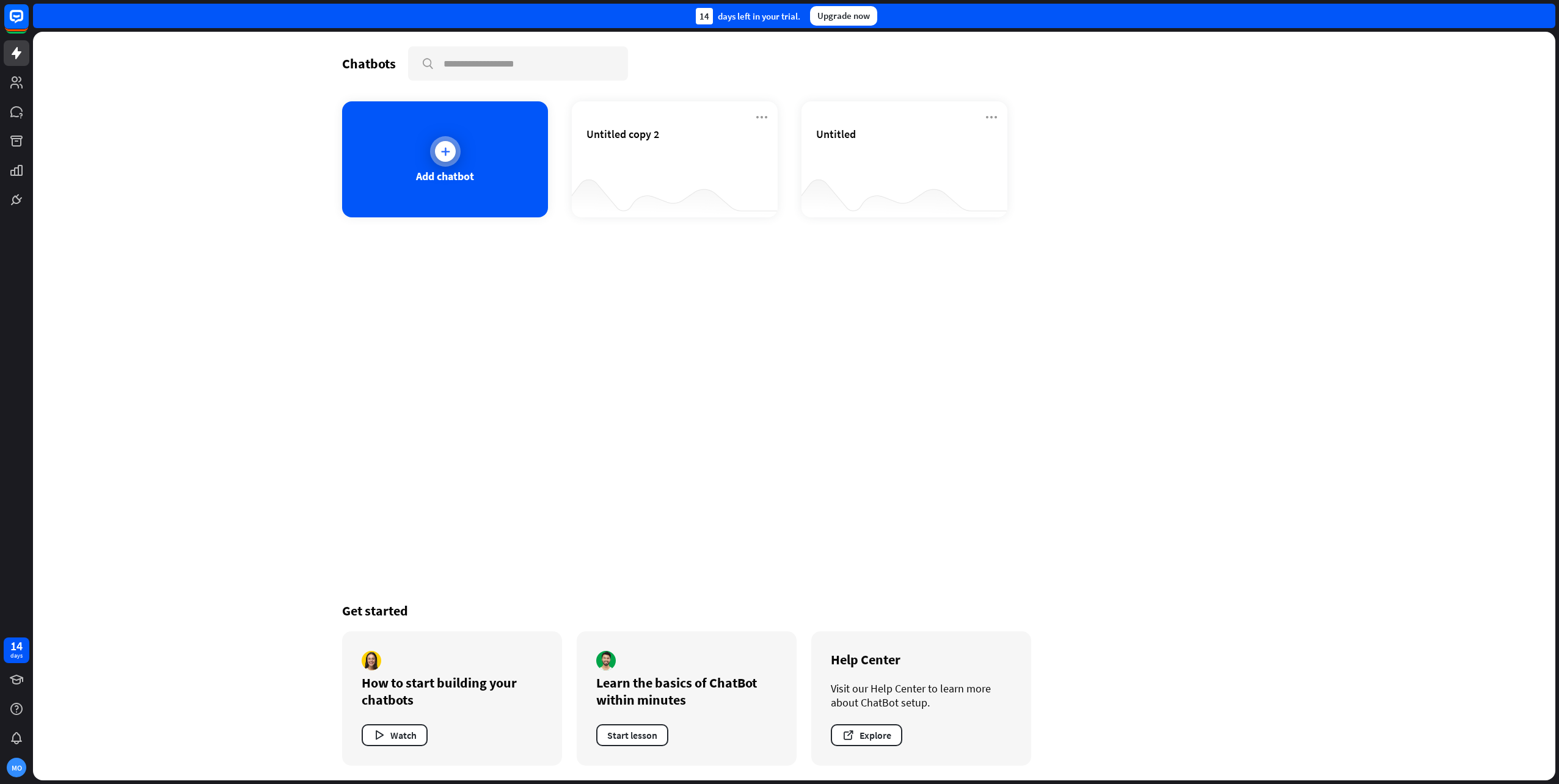
click at [473, 148] on div "Add chatbot" at bounding box center [445, 159] width 206 height 116
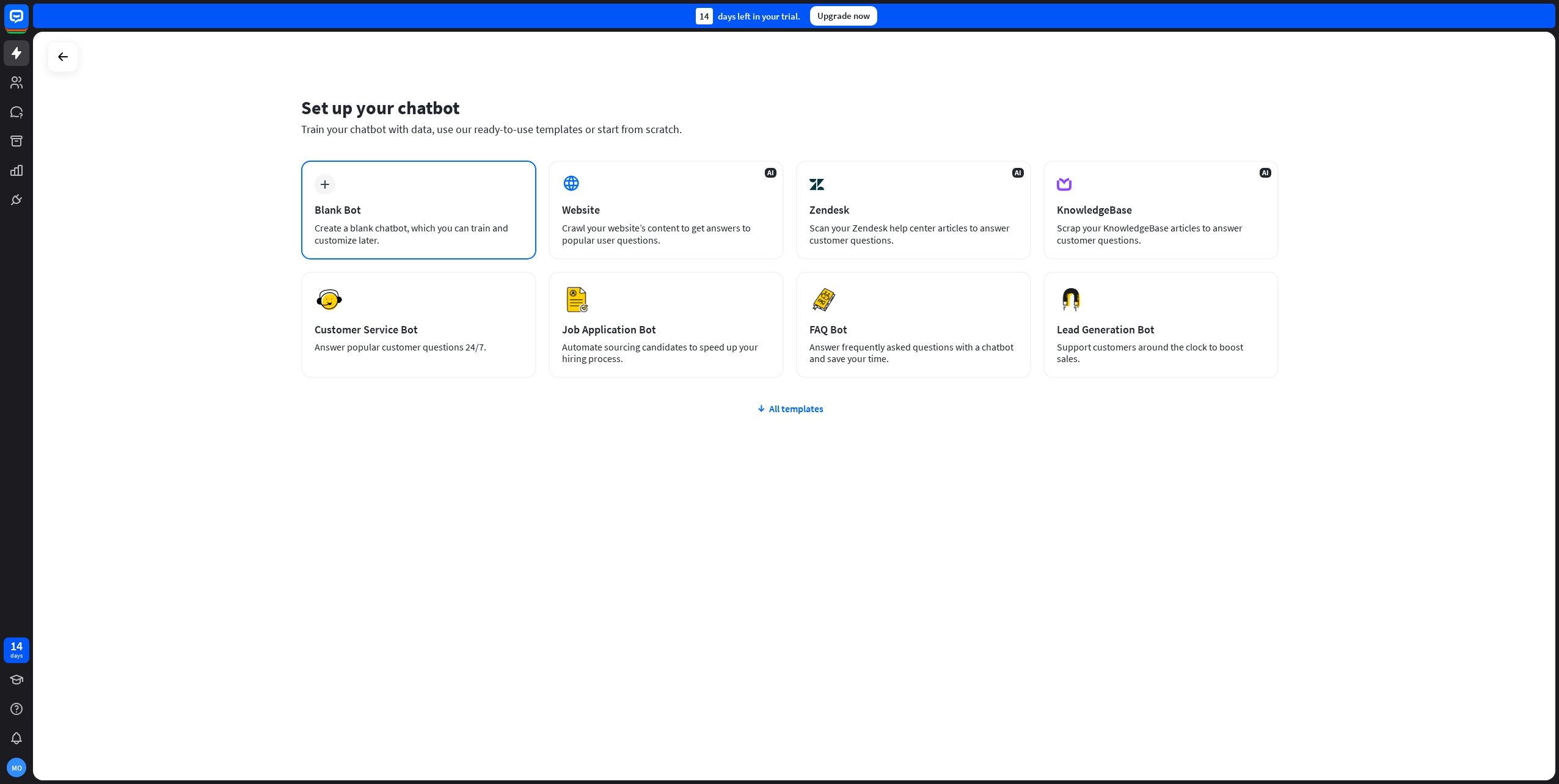
click at [402, 197] on div "plus Blank Bot Create a blank chatbot, which you can train and customize later." at bounding box center [419, 210] width 235 height 99
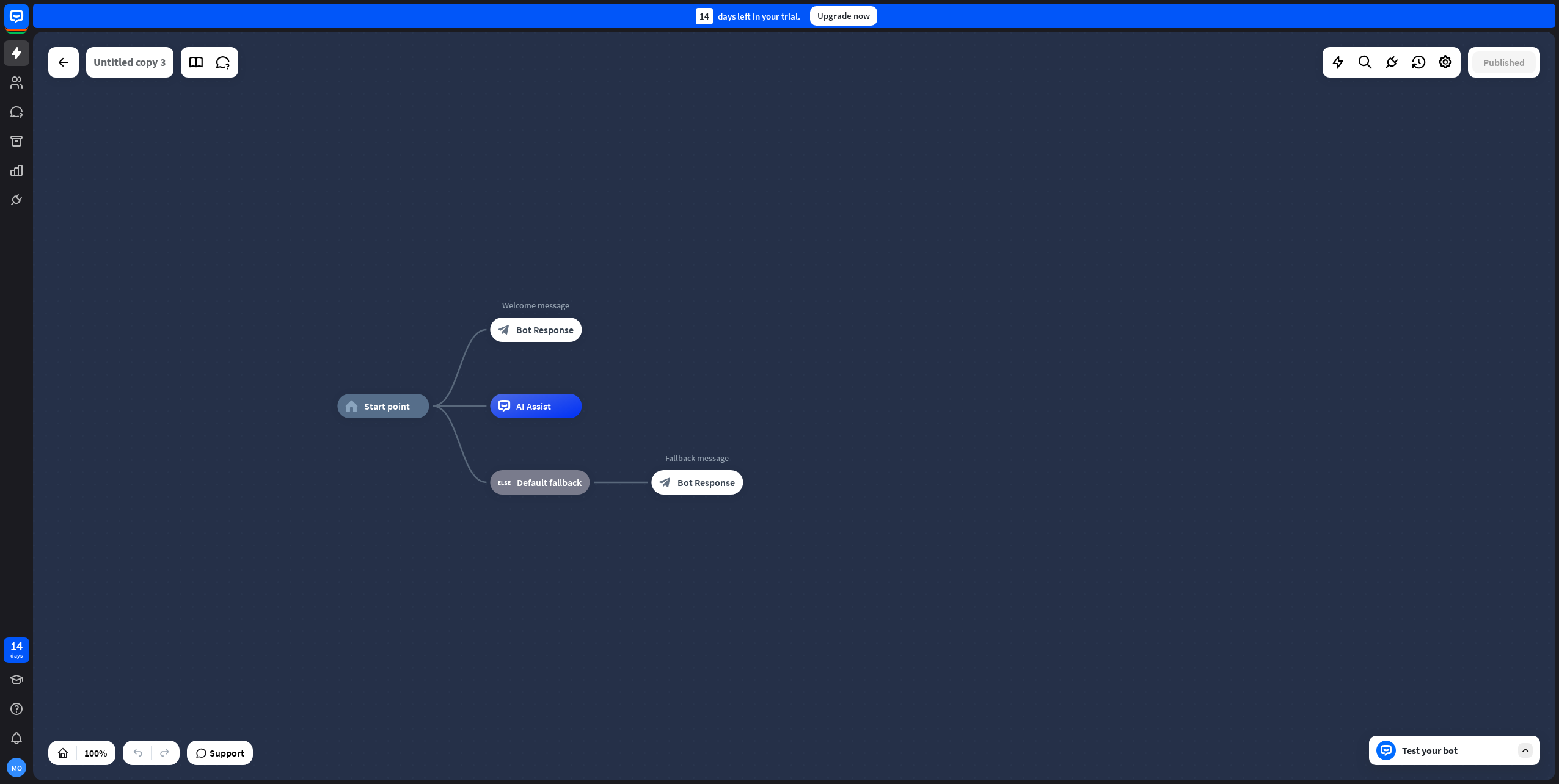
click at [117, 50] on div "Untitled copy 3" at bounding box center [130, 63] width 73 height 31
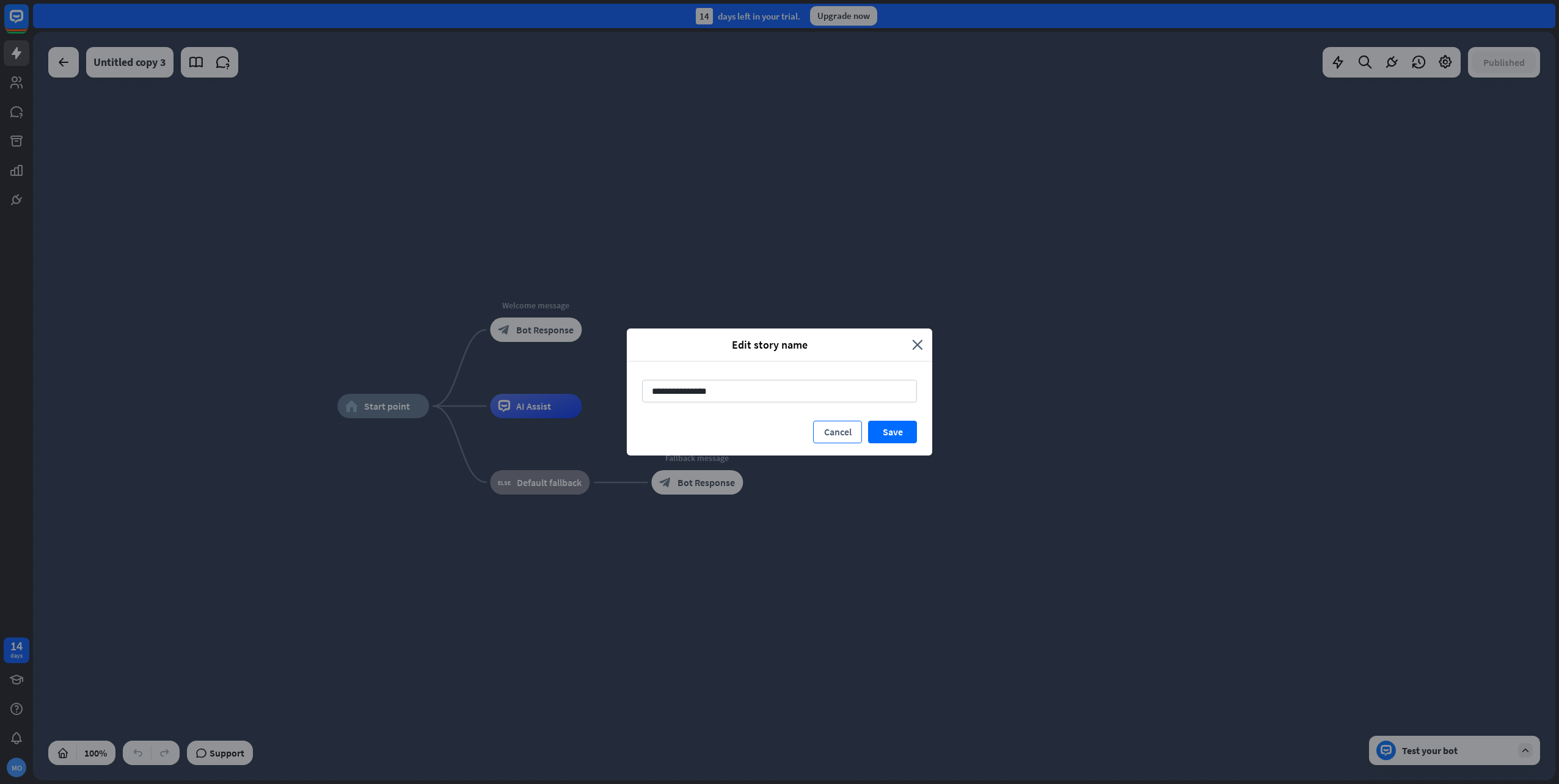
click at [833, 431] on button "Cancel" at bounding box center [837, 432] width 49 height 23
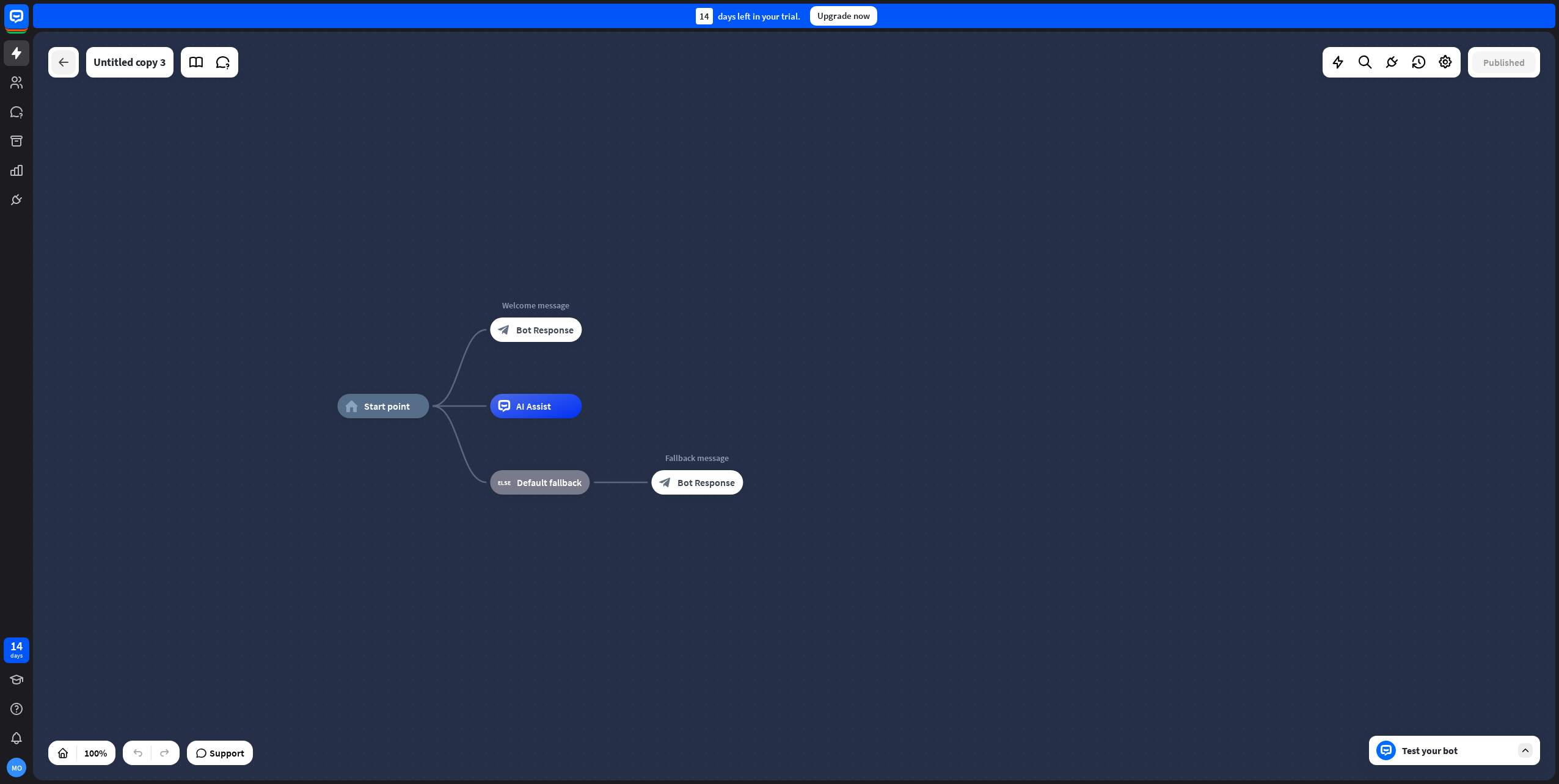
click at [64, 69] on icon at bounding box center [63, 63] width 15 height 15
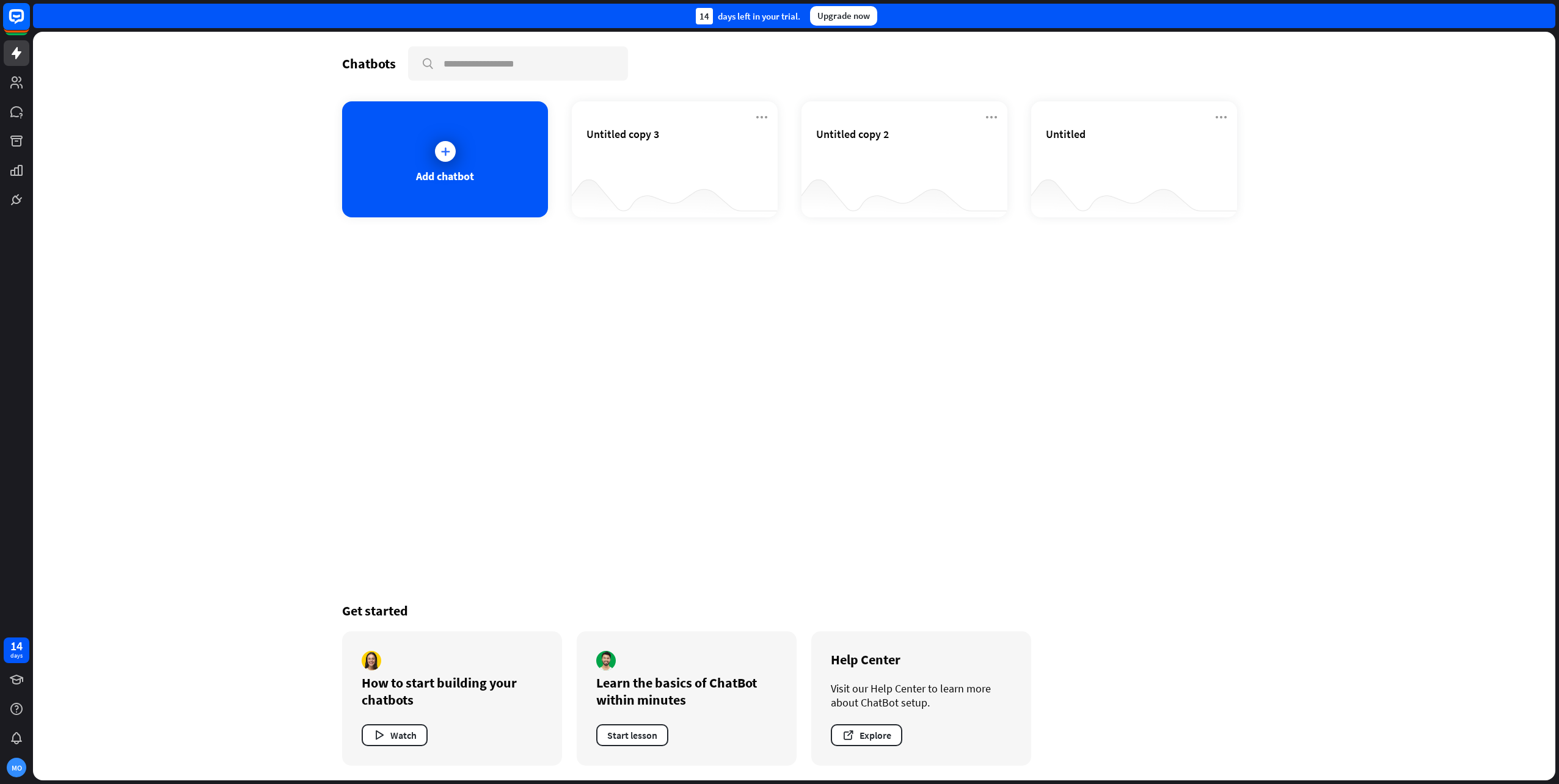
click at [9, 19] on icon at bounding box center [16, 16] width 28 height 28
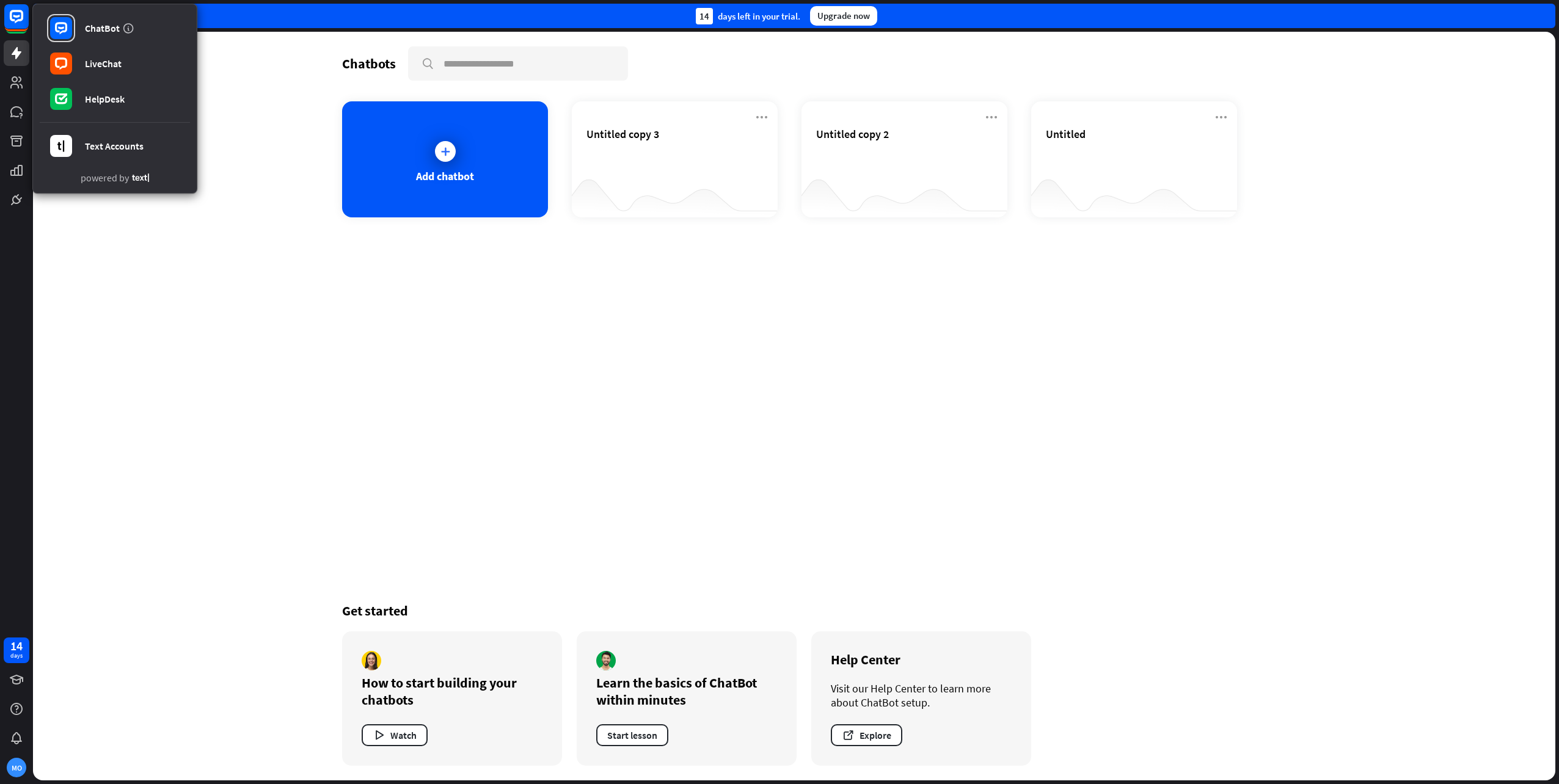
drag, startPoint x: 259, startPoint y: 333, endPoint x: 272, endPoint y: 377, distance: 45.9
click at [261, 335] on div "Chatbots search Add chatbot Untitled copy 3 Untitled copy 2 Untitled Get starte…" at bounding box center [794, 406] width 1523 height 749
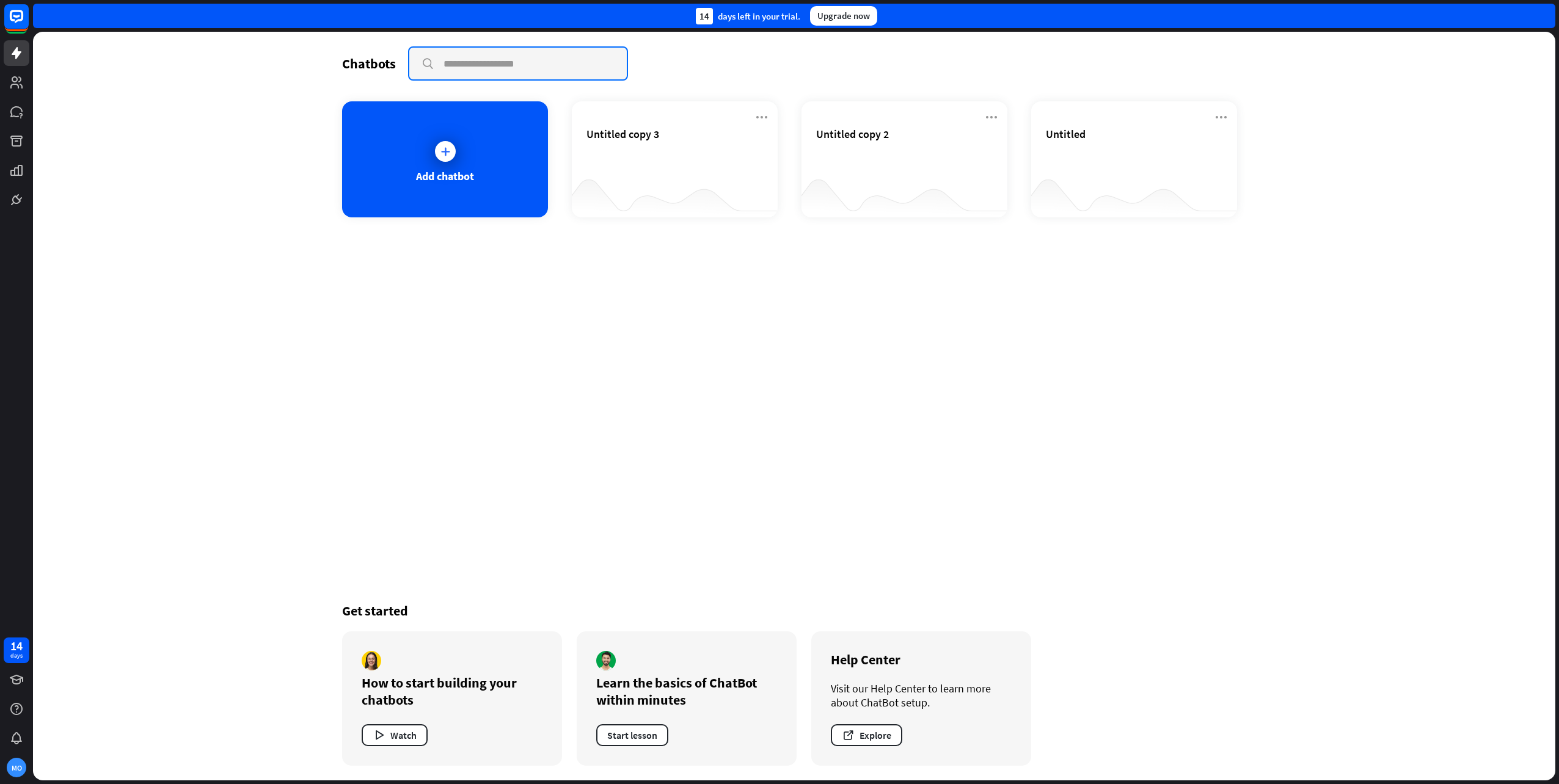
click at [446, 49] on input "text" at bounding box center [518, 63] width 218 height 32
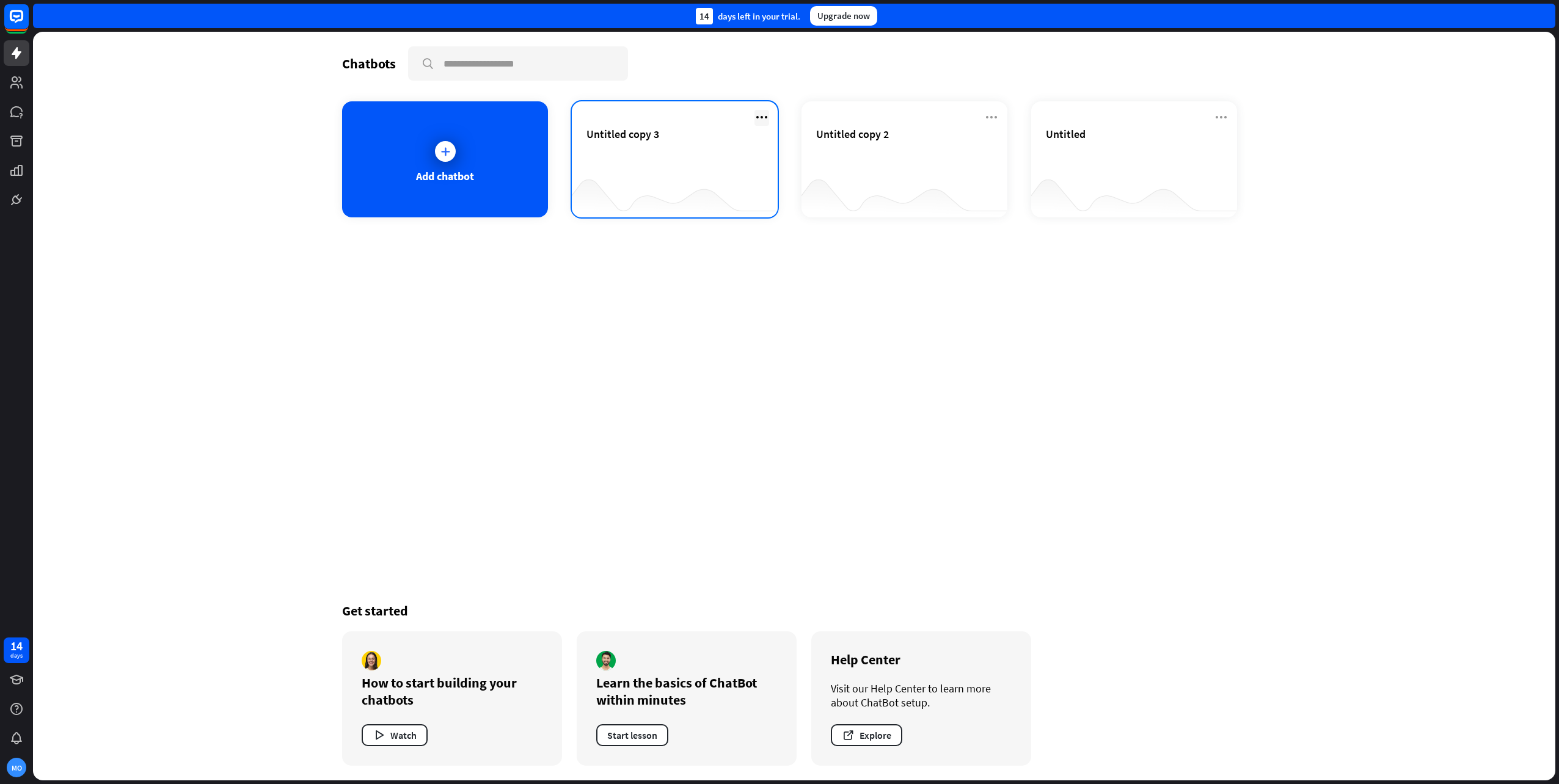
click at [765, 115] on icon at bounding box center [762, 117] width 15 height 15
click at [781, 213] on div "Delete chatbot" at bounding box center [767, 211] width 82 height 22
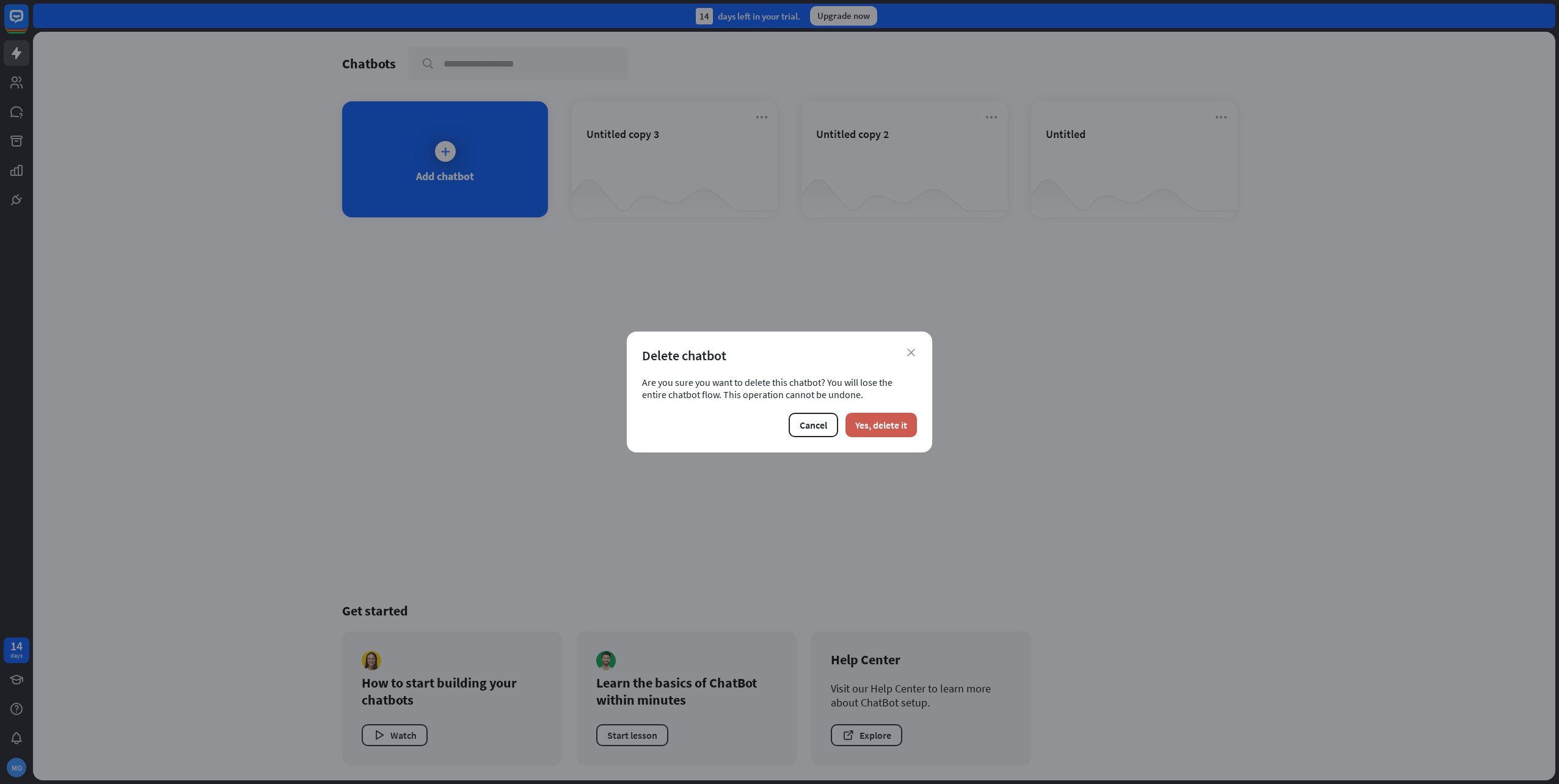
click at [877, 419] on button "Yes, delete it" at bounding box center [881, 425] width 71 height 25
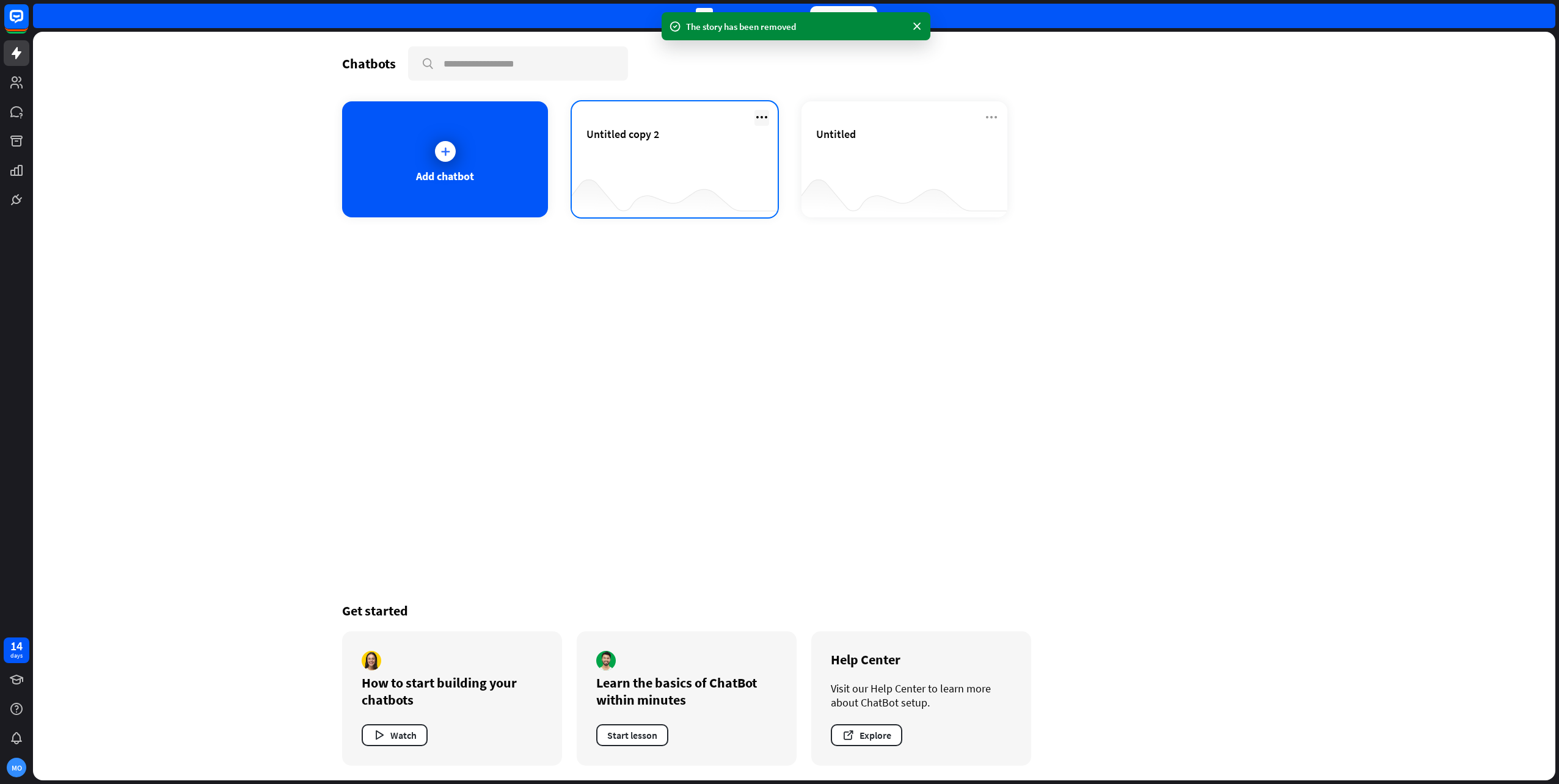
click at [767, 114] on icon at bounding box center [762, 117] width 15 height 15
click at [776, 207] on div "Delete chatbot" at bounding box center [767, 211] width 82 height 22
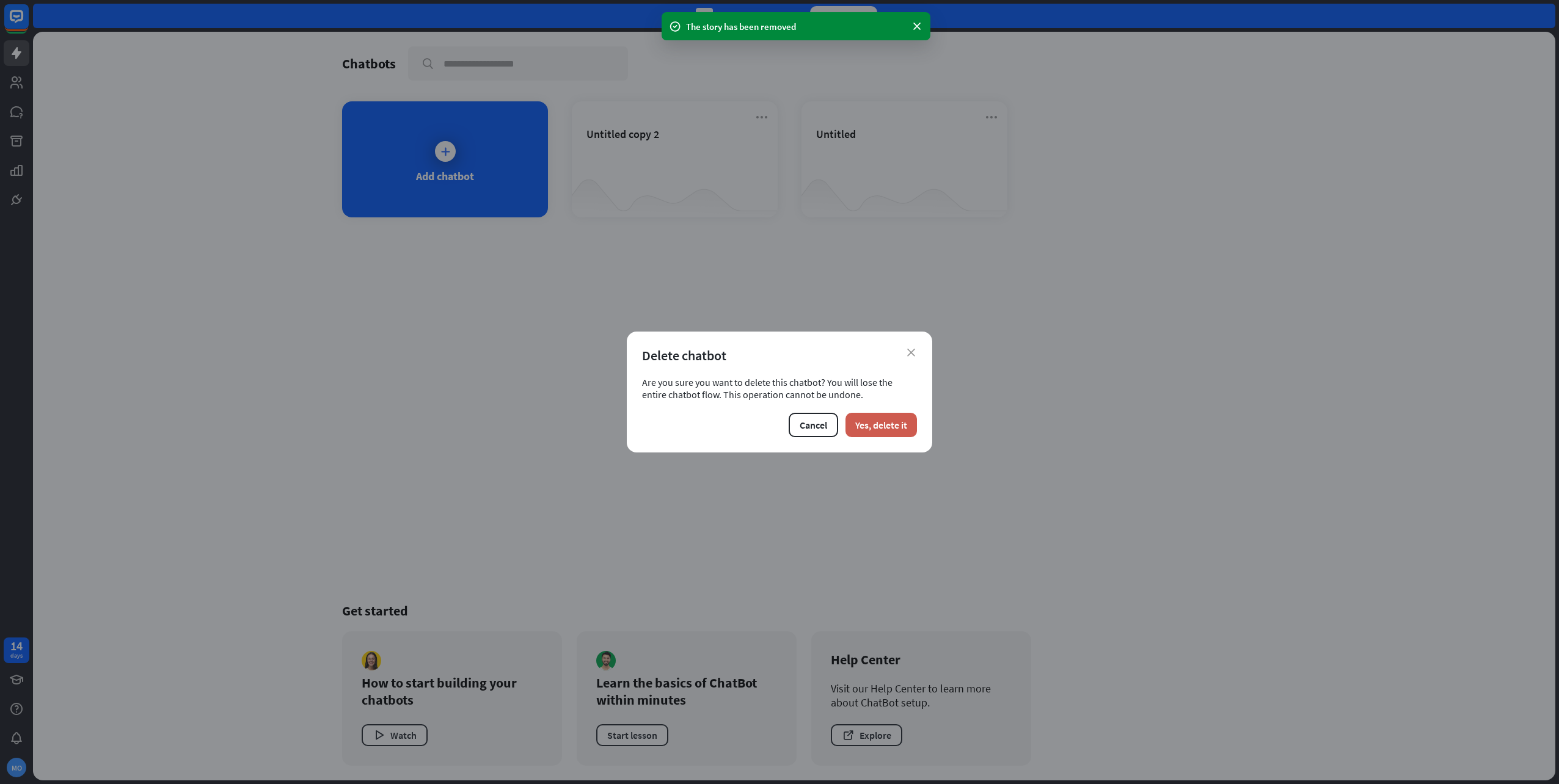
click at [890, 431] on button "Yes, delete it" at bounding box center [881, 425] width 71 height 25
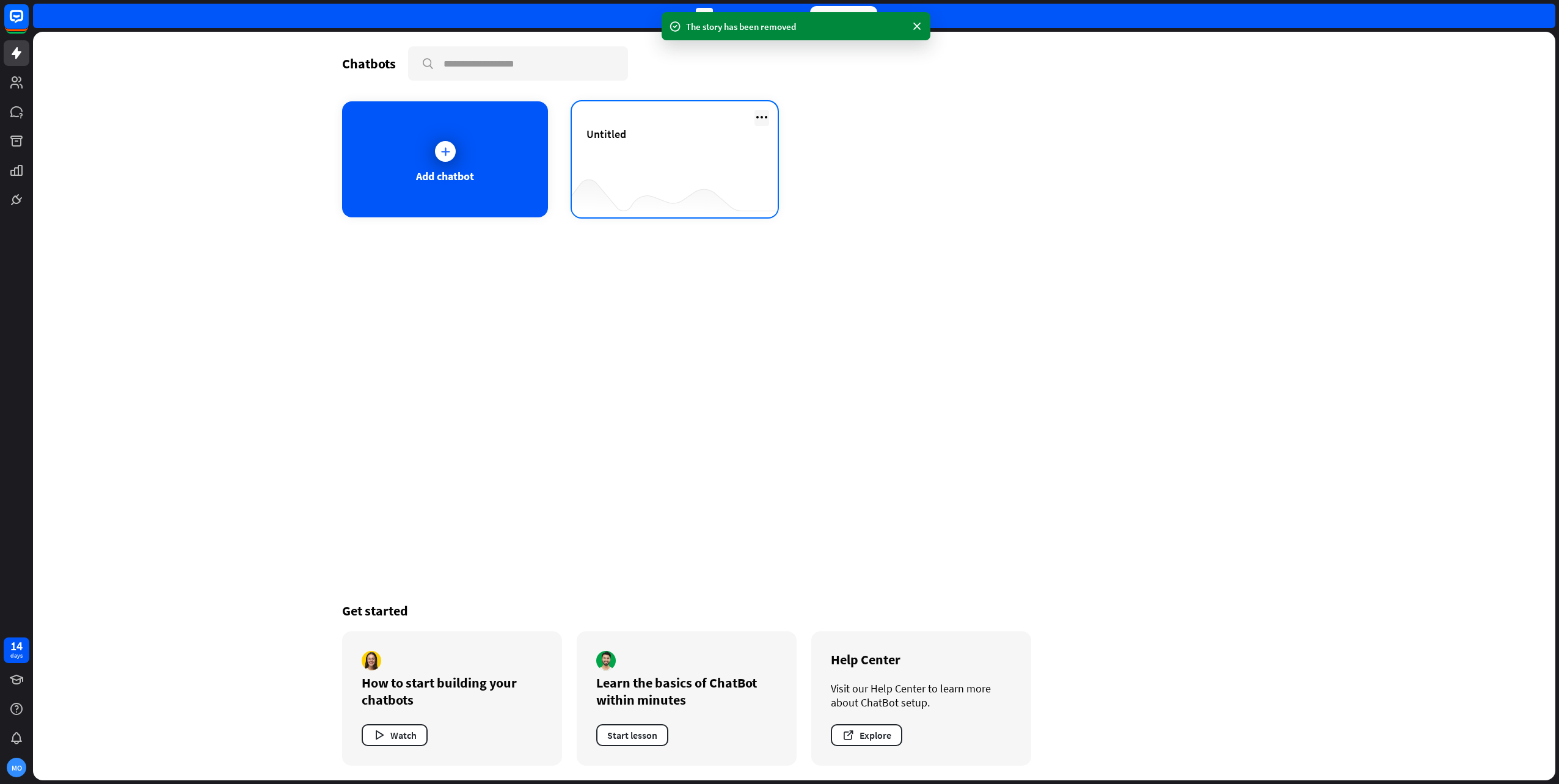
click at [757, 114] on icon at bounding box center [762, 117] width 15 height 15
click at [778, 147] on div "Rename" at bounding box center [767, 146] width 82 height 22
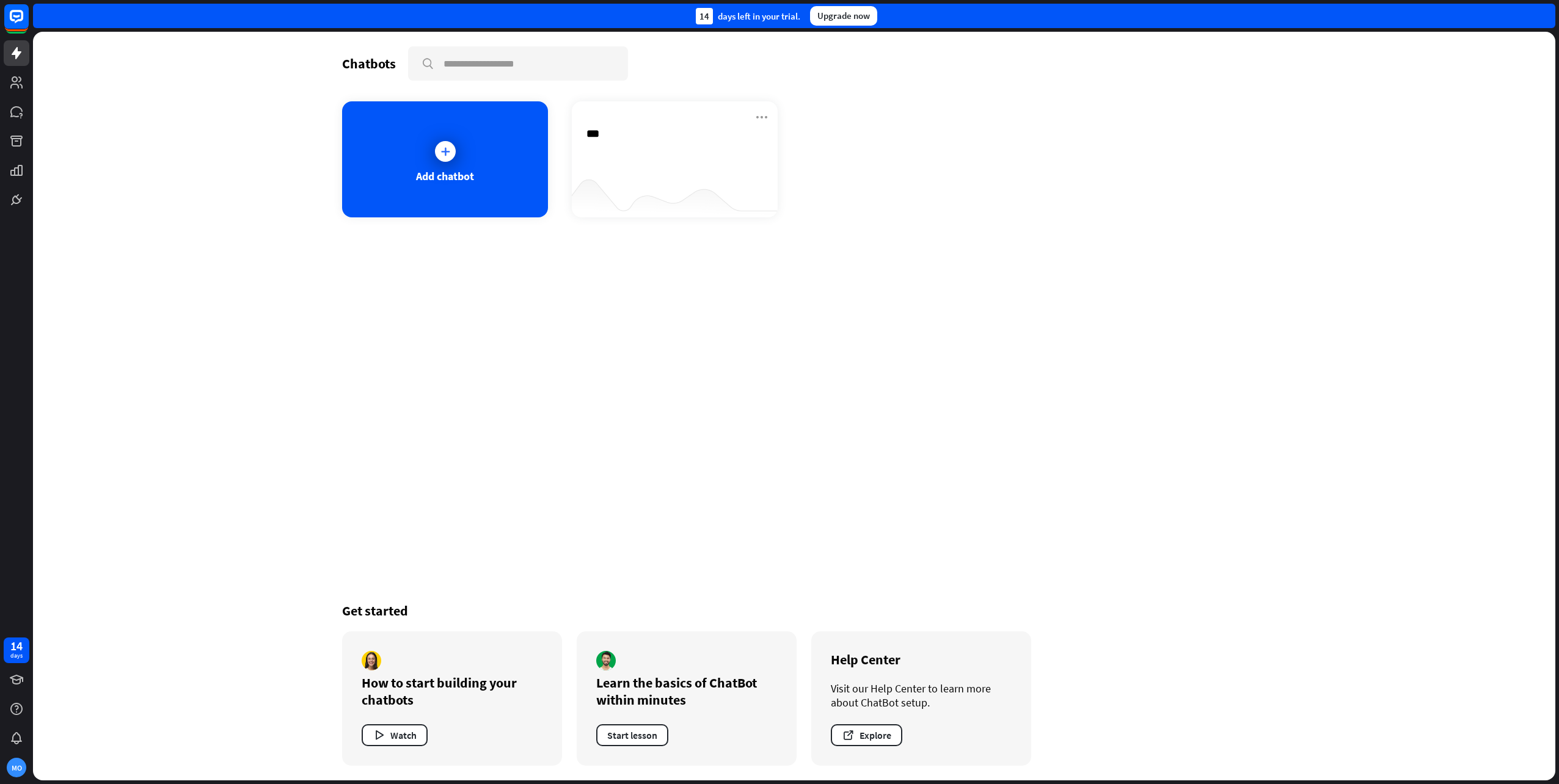
type input "****"
click at [631, 150] on div "Kore" at bounding box center [674, 149] width 176 height 43
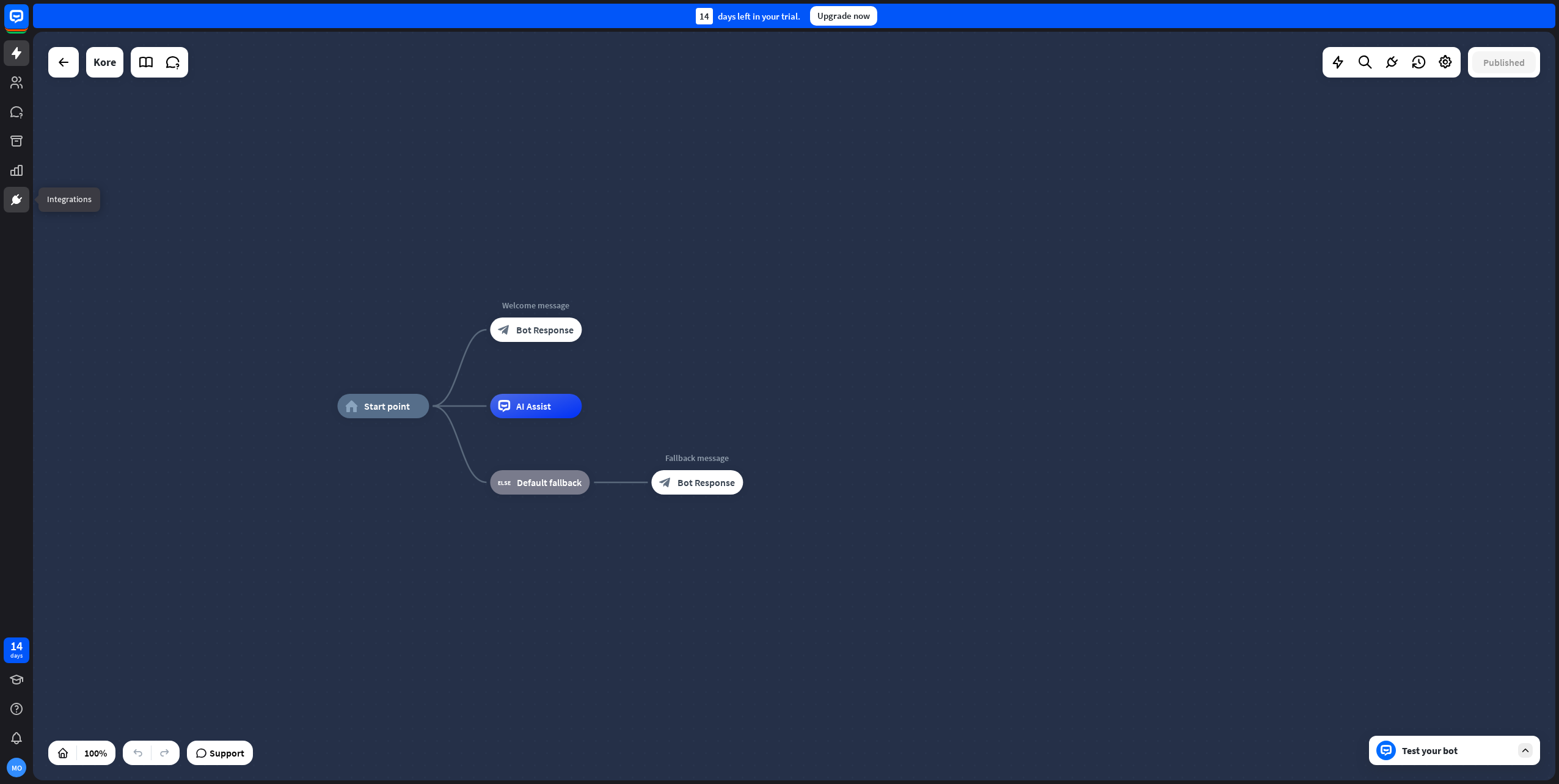
drag, startPoint x: 23, startPoint y: 197, endPoint x: 17, endPoint y: 198, distance: 6.1
click at [23, 197] on icon at bounding box center [17, 199] width 15 height 15
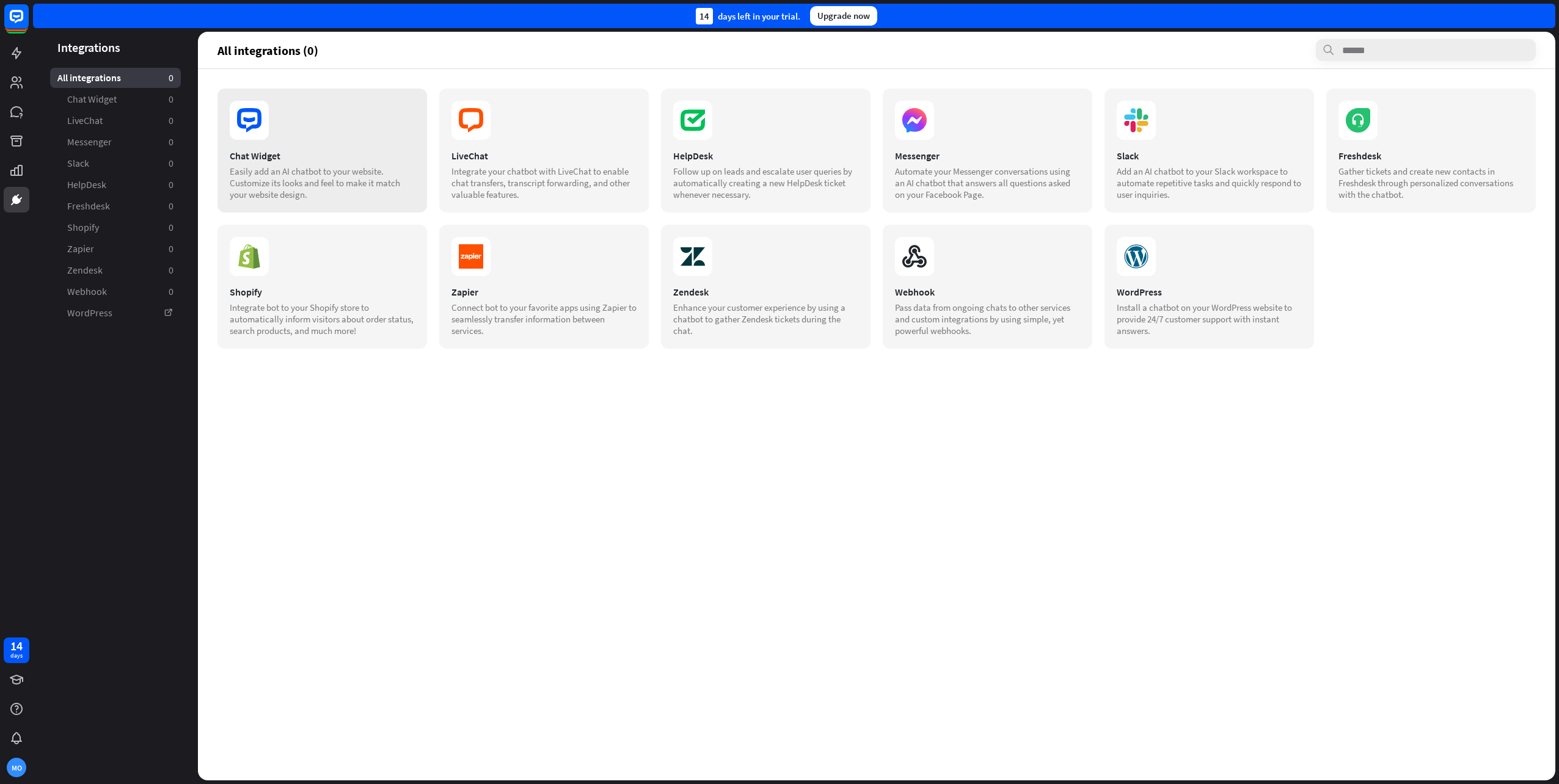
click at [306, 157] on div "Chat Widget" at bounding box center [322, 156] width 185 height 12
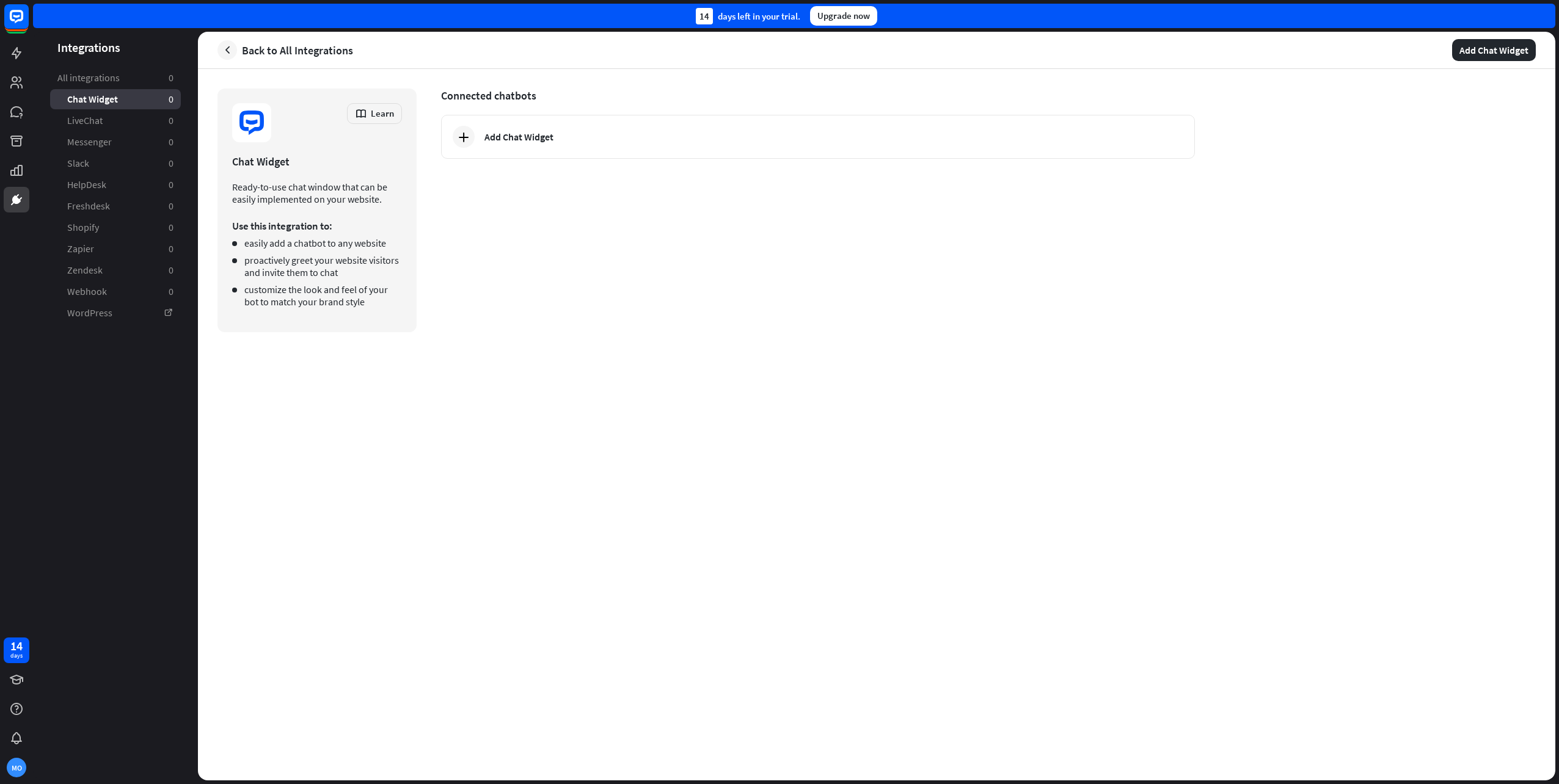
click at [570, 111] on div "Connected chatbots Add Chat Widget" at bounding box center [818, 210] width 754 height 244
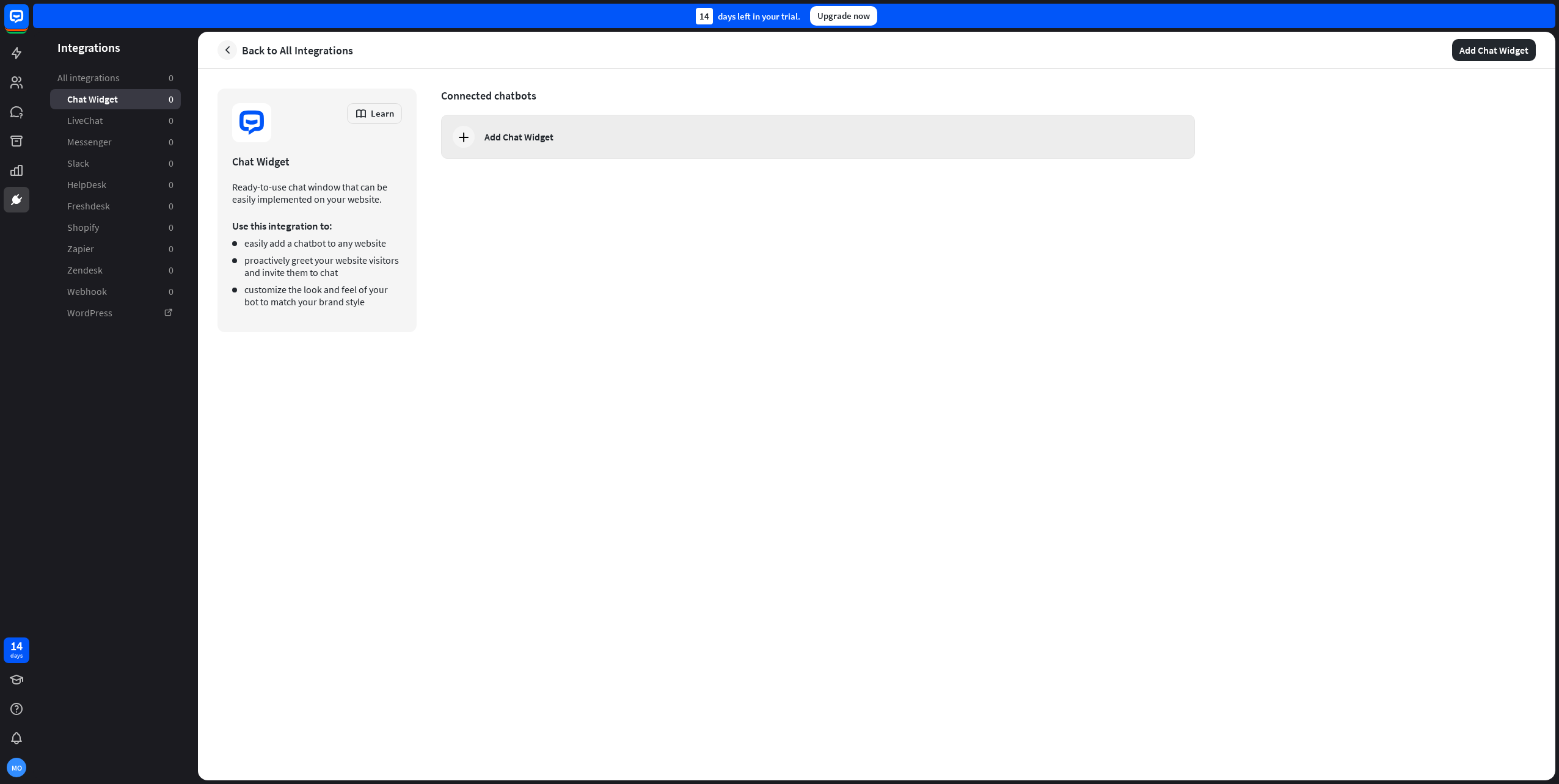
click at [575, 142] on div "Add Chat Widget" at bounding box center [829, 137] width 690 height 12
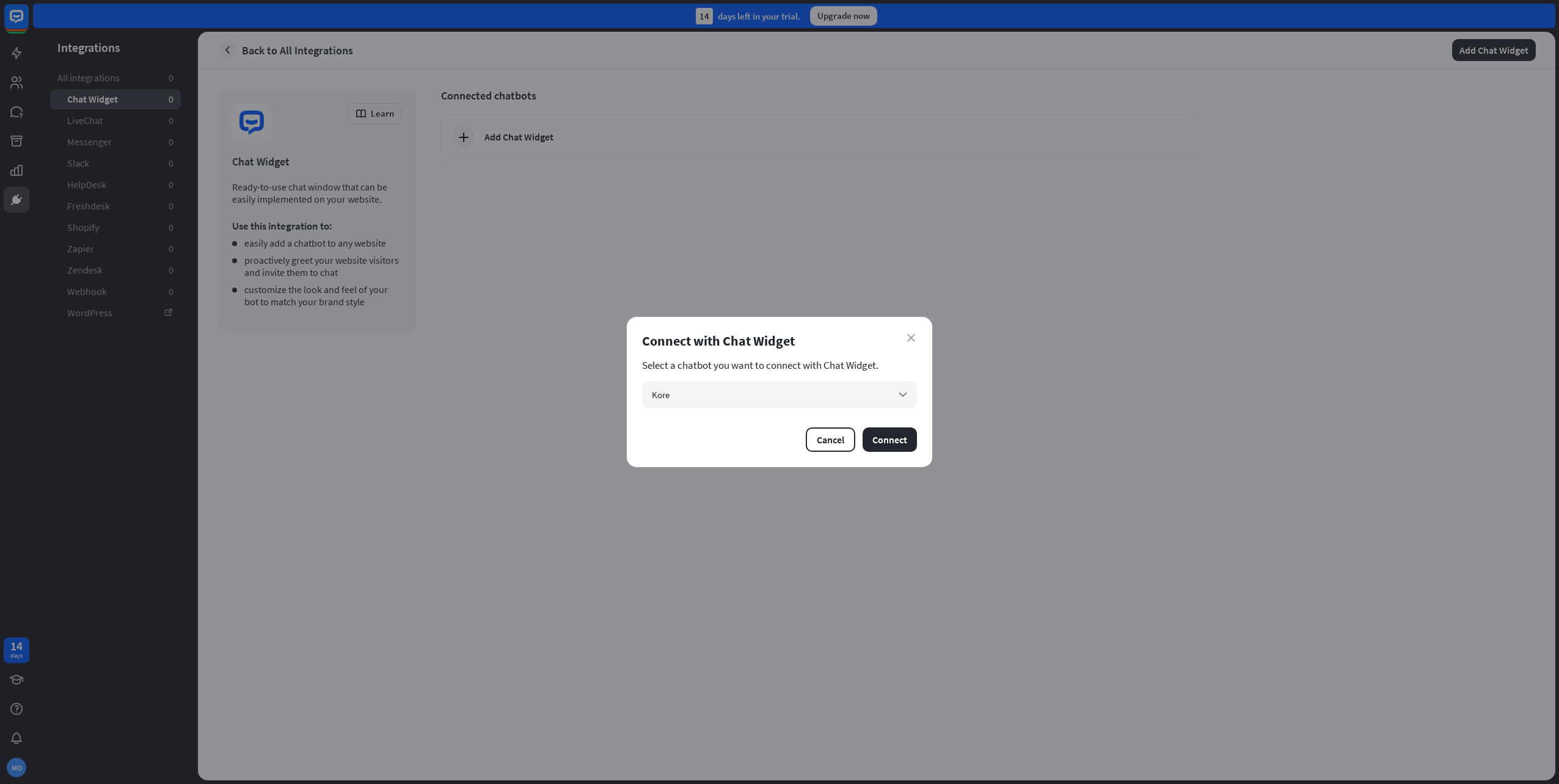
click at [857, 369] on section "Select a chatbot you want to connect with Chat Widget." at bounding box center [780, 365] width 275 height 12
click at [883, 434] on button "Connect" at bounding box center [890, 440] width 55 height 25
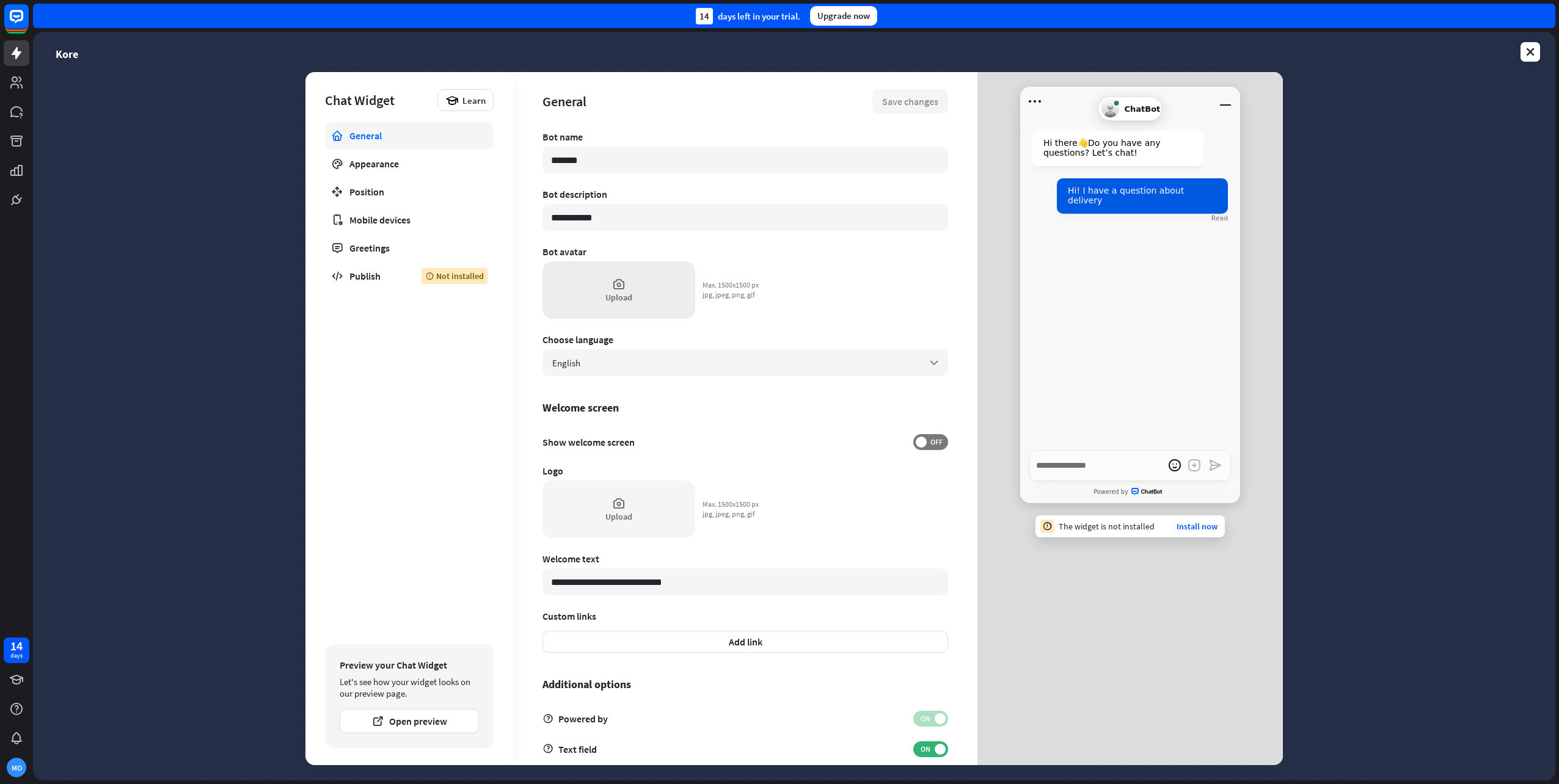
click at [622, 298] on div "Upload" at bounding box center [619, 297] width 27 height 11
click at [647, 273] on div "Upload" at bounding box center [619, 290] width 153 height 58
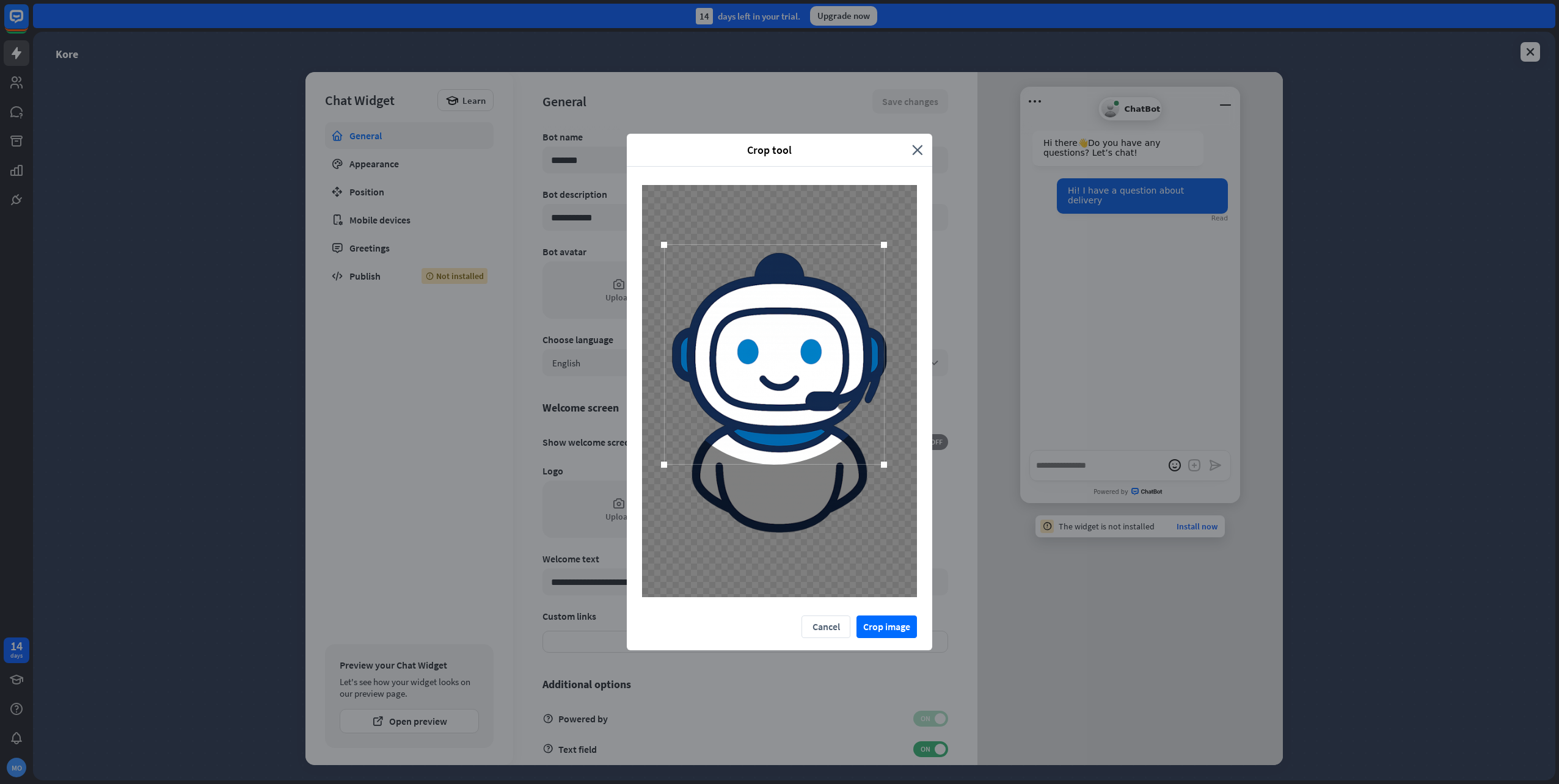
drag, startPoint x: 771, startPoint y: 304, endPoint x: 765, endPoint y: 267, distance: 37.5
click at [765, 267] on div at bounding box center [774, 355] width 220 height 220
drag, startPoint x: 887, startPoint y: 468, endPoint x: 834, endPoint y: 451, distance: 55.7
click at [959, 686] on div "Crop tool close Cancel Crop image" at bounding box center [779, 392] width 1559 height 784
drag, startPoint x: 826, startPoint y: 392, endPoint x: 821, endPoint y: 380, distance: 13.0
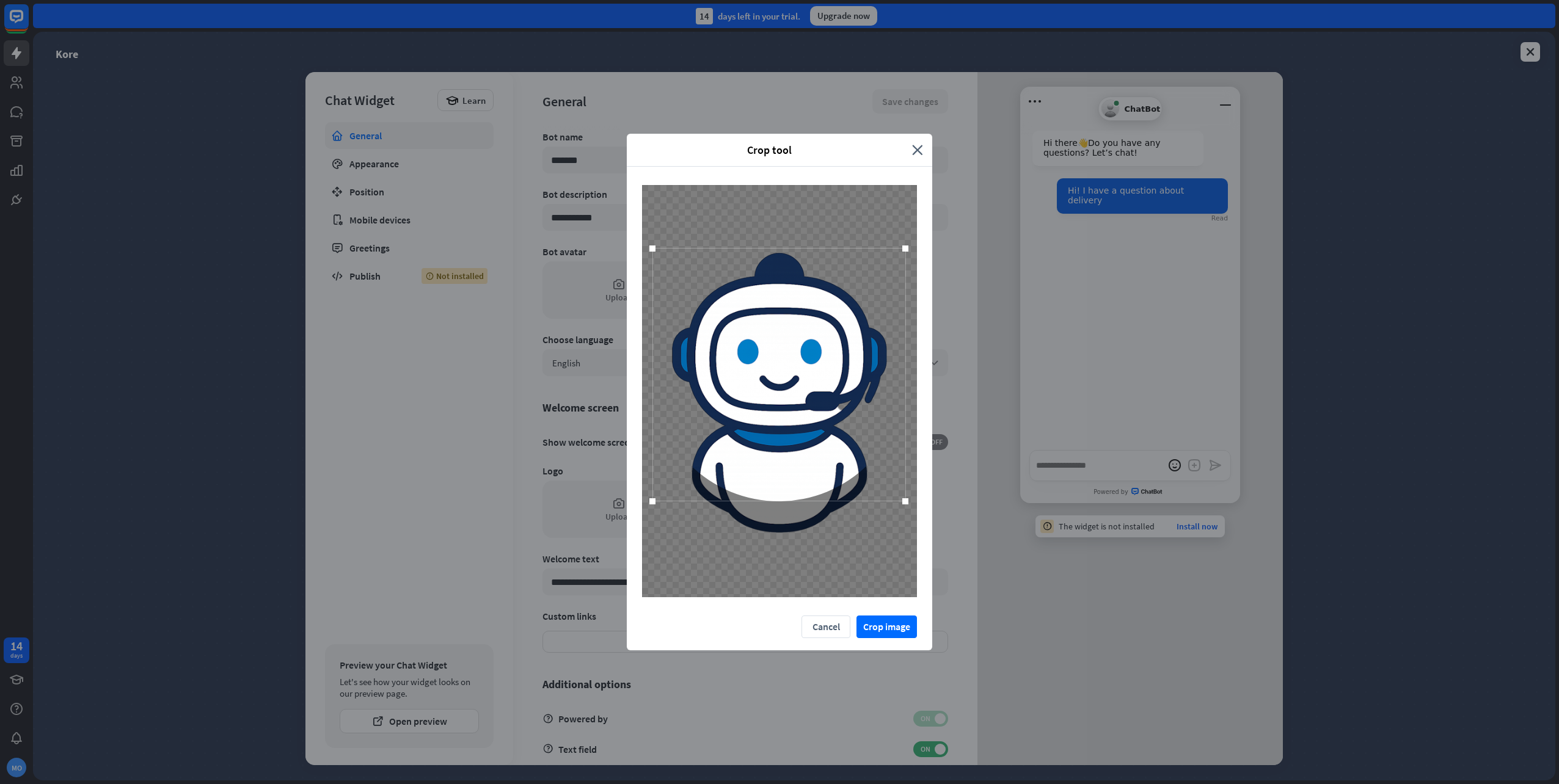
click at [821, 380] on div at bounding box center [778, 374] width 253 height 253
click at [901, 630] on button "Crop image" at bounding box center [886, 627] width 60 height 23
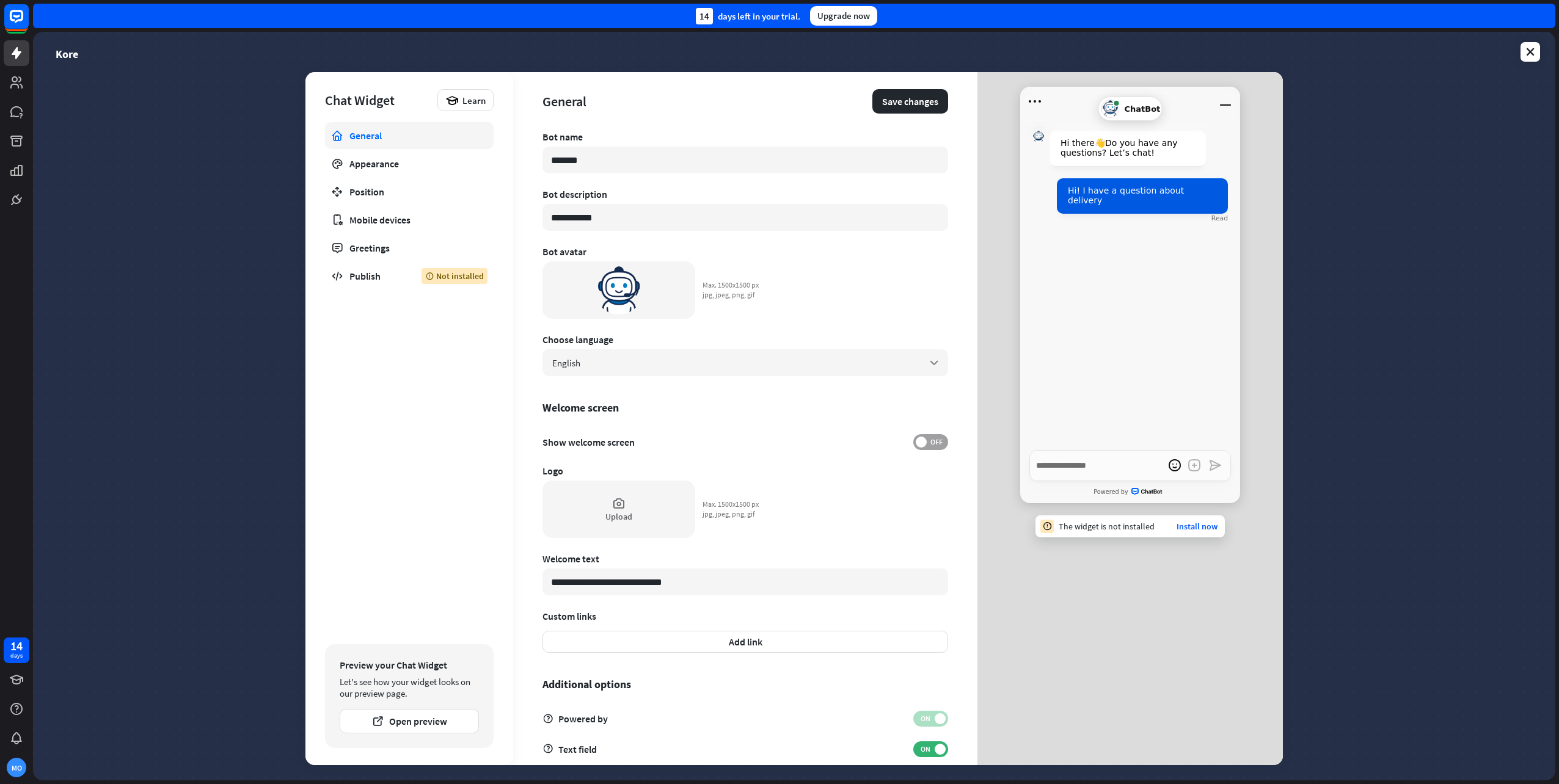
click at [927, 442] on span "OFF" at bounding box center [936, 442] width 19 height 9
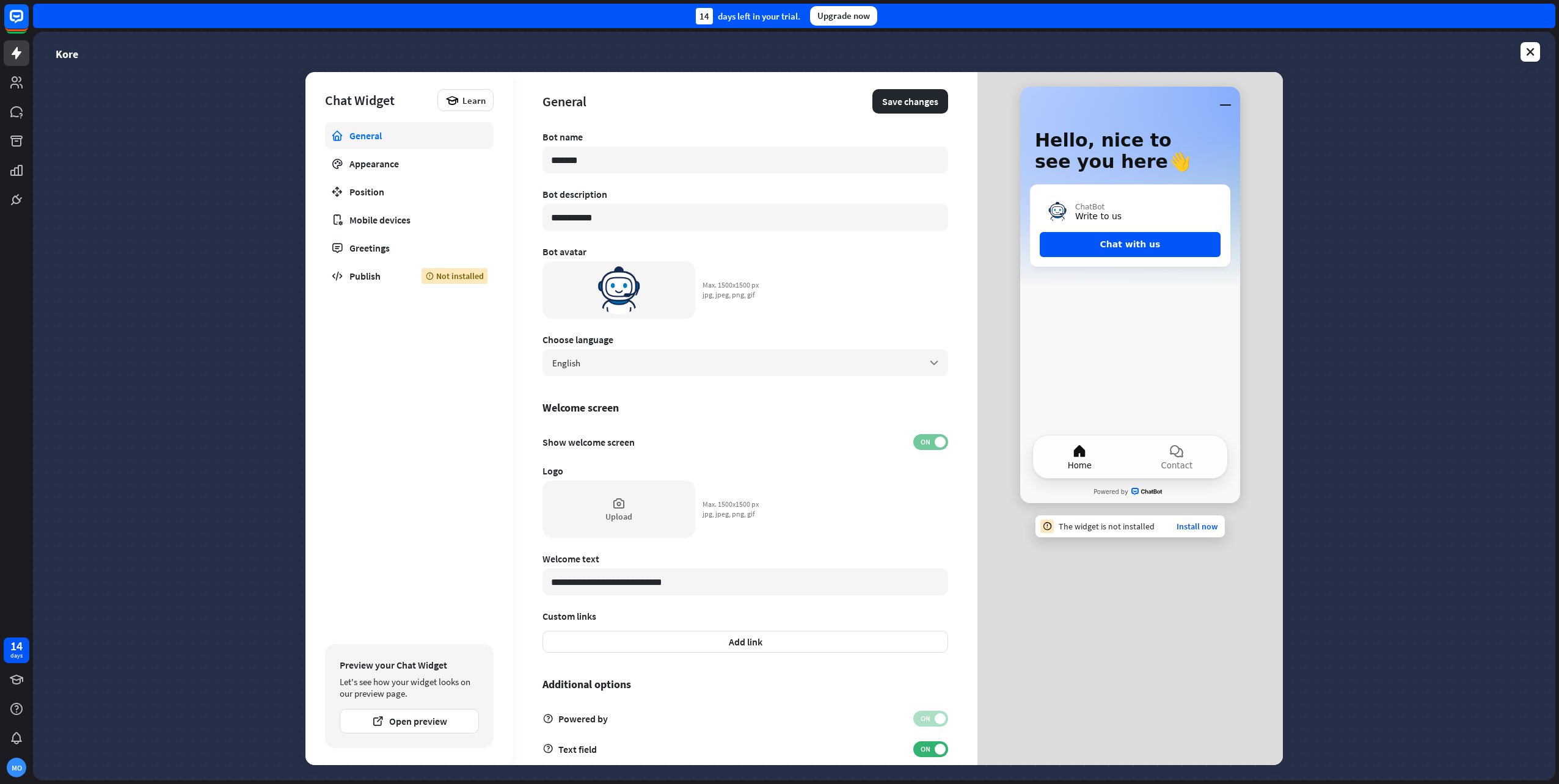
click at [920, 442] on span "ON" at bounding box center [925, 442] width 19 height 9
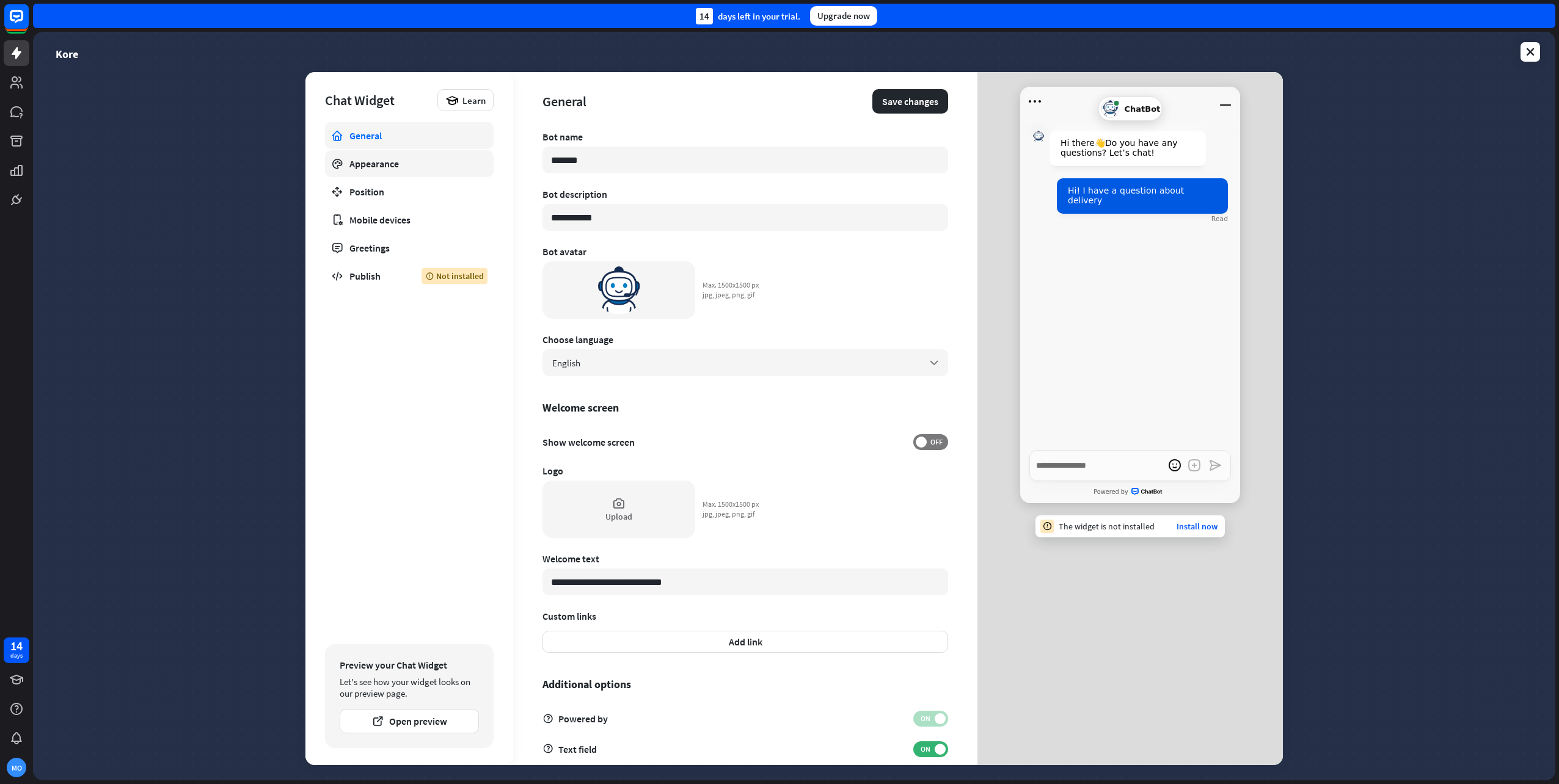
drag, startPoint x: 607, startPoint y: 154, endPoint x: 473, endPoint y: 151, distance: 134.0
click at [473, 151] on div "**********" at bounding box center [794, 419] width 977 height 693
type textarea "*"
type input "*"
type textarea "*"
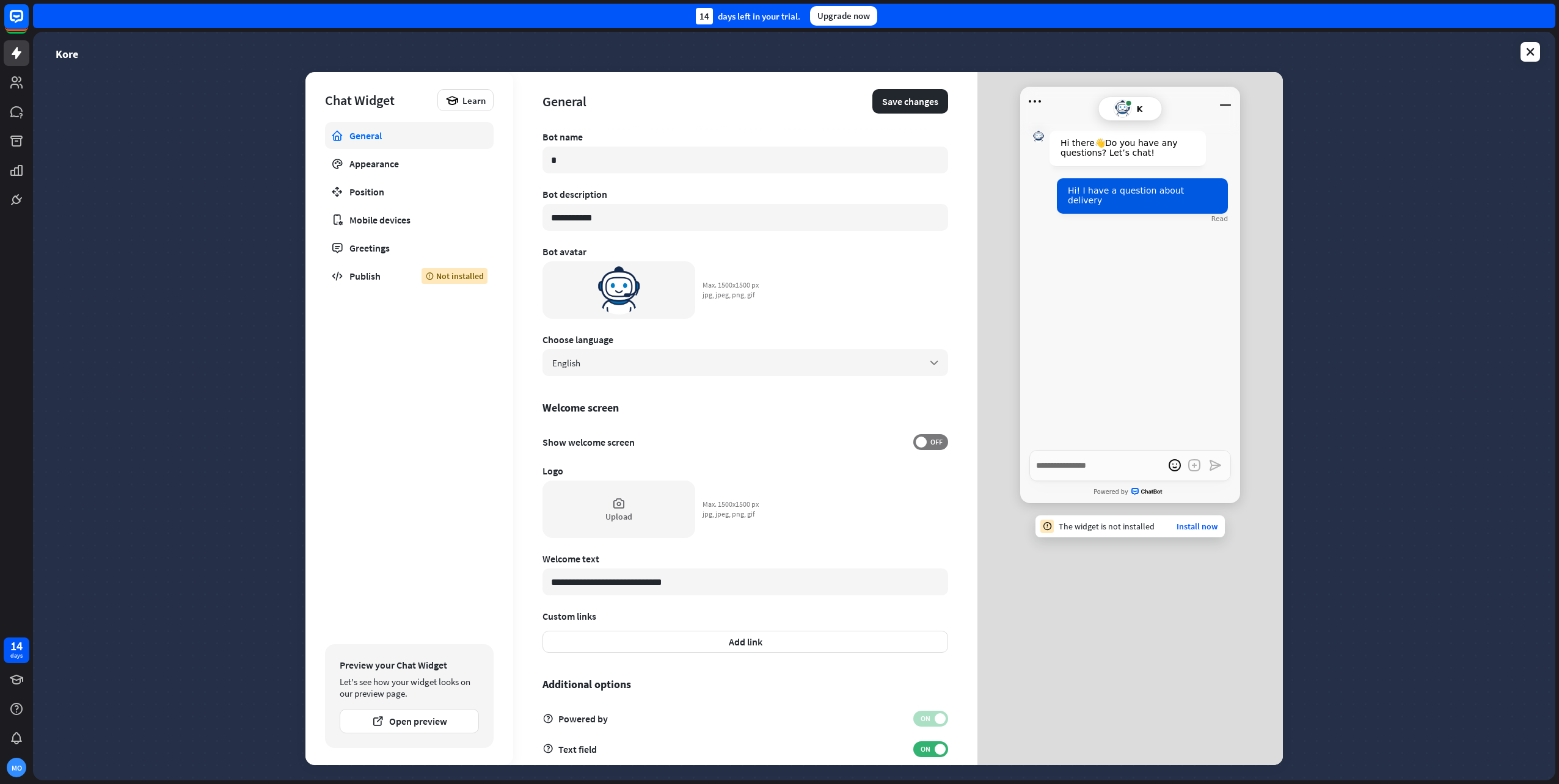
type input "**"
type textarea "*"
type input "***"
type textarea "*"
type input "**"
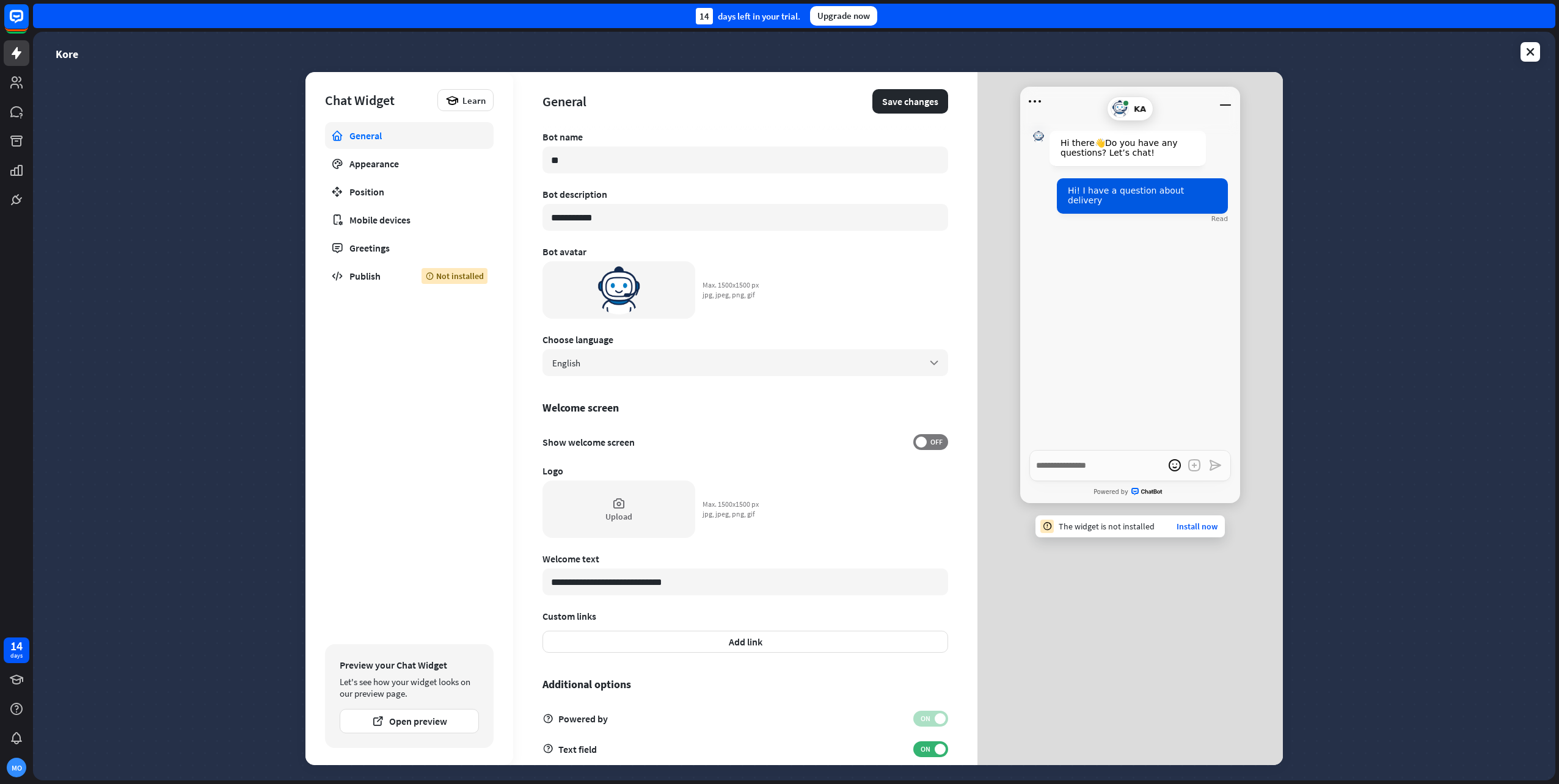
type textarea "*"
type input "*"
type textarea "*"
type input "**"
type textarea "*"
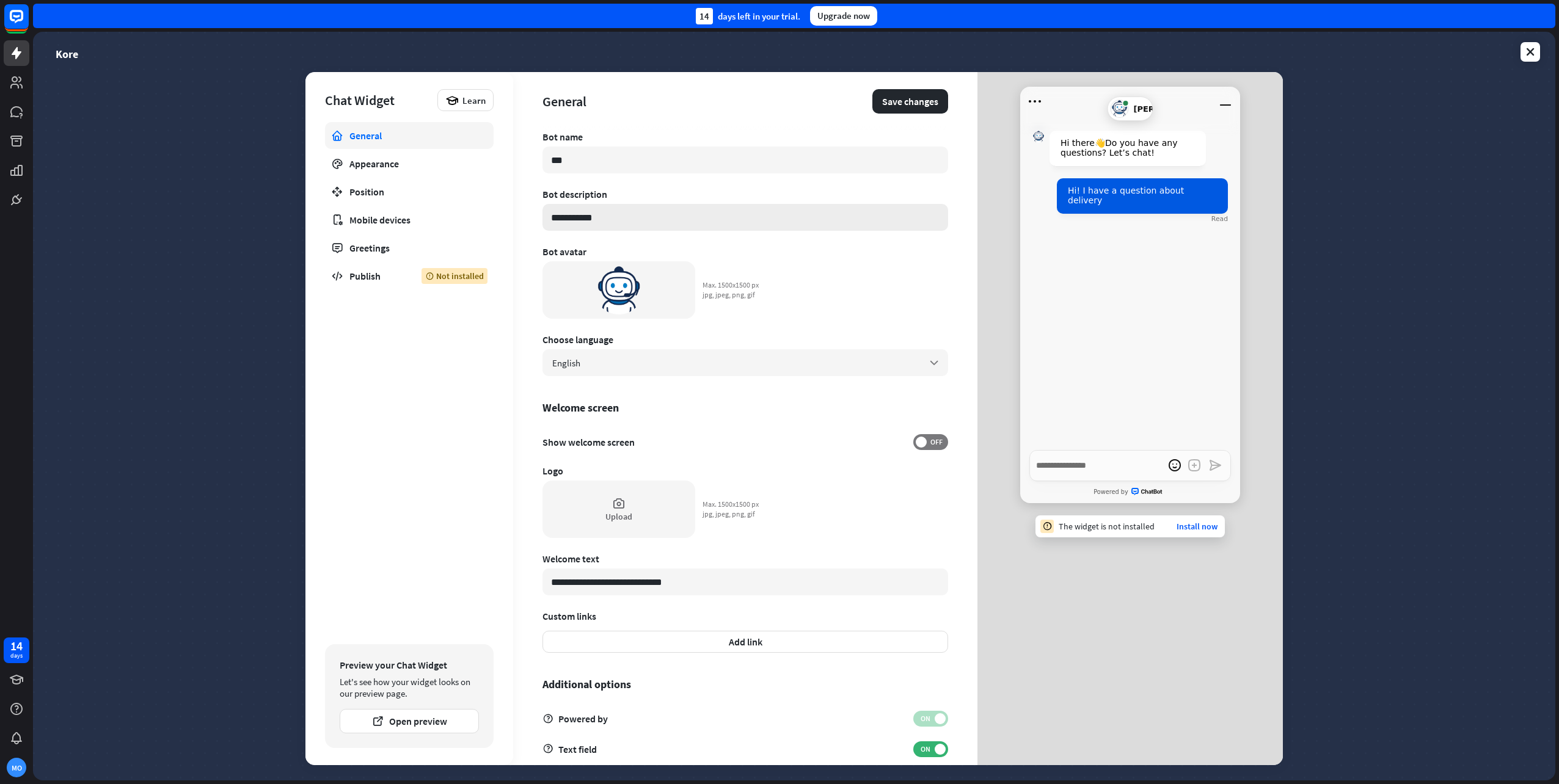
type input "***"
click at [625, 215] on input "**********" at bounding box center [745, 217] width 406 height 27
type textarea "*"
type input "**********"
type textarea "*"
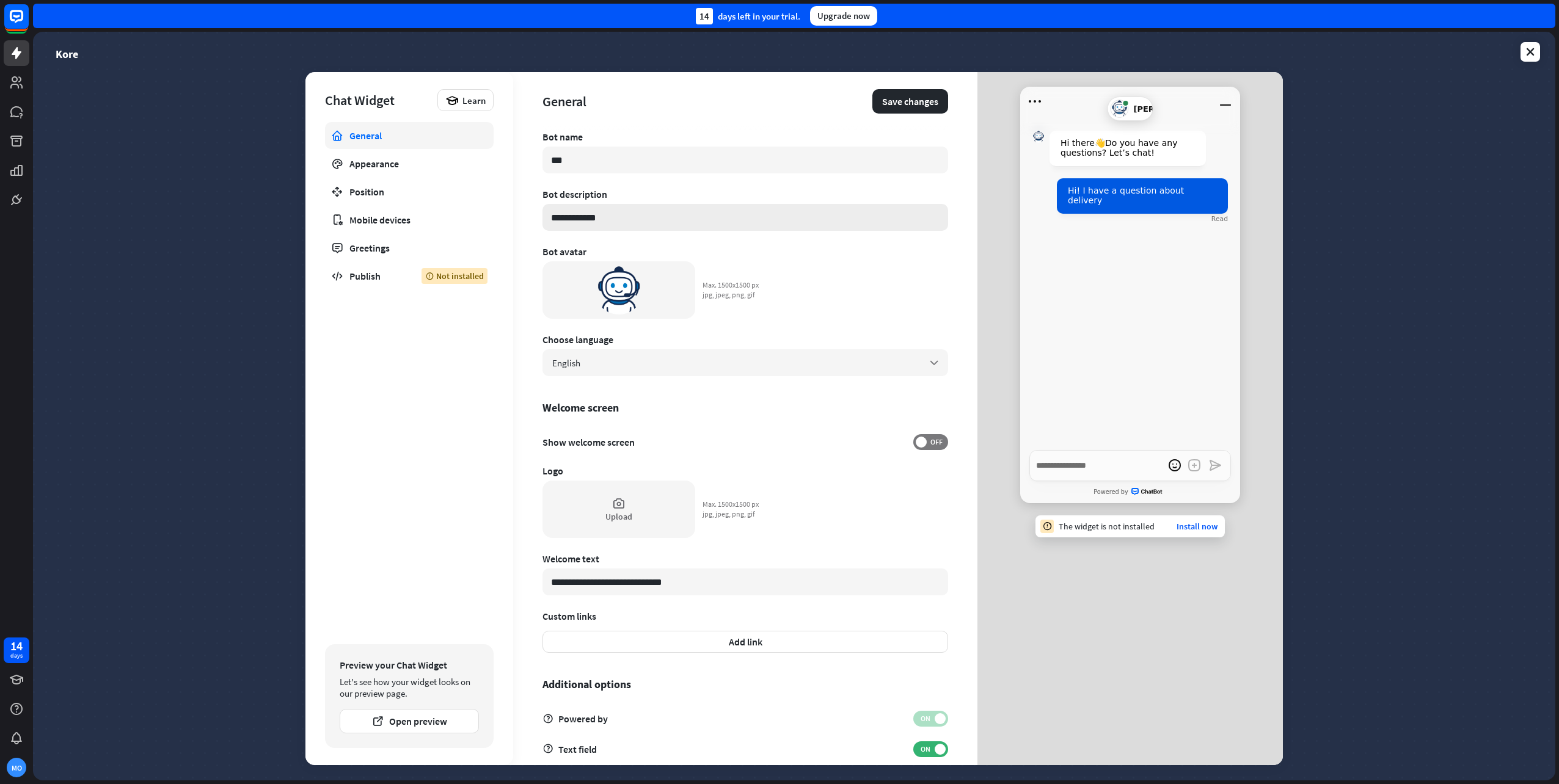
type input "**********"
type textarea "*"
type input "**********"
type textarea "*"
type input "**********"
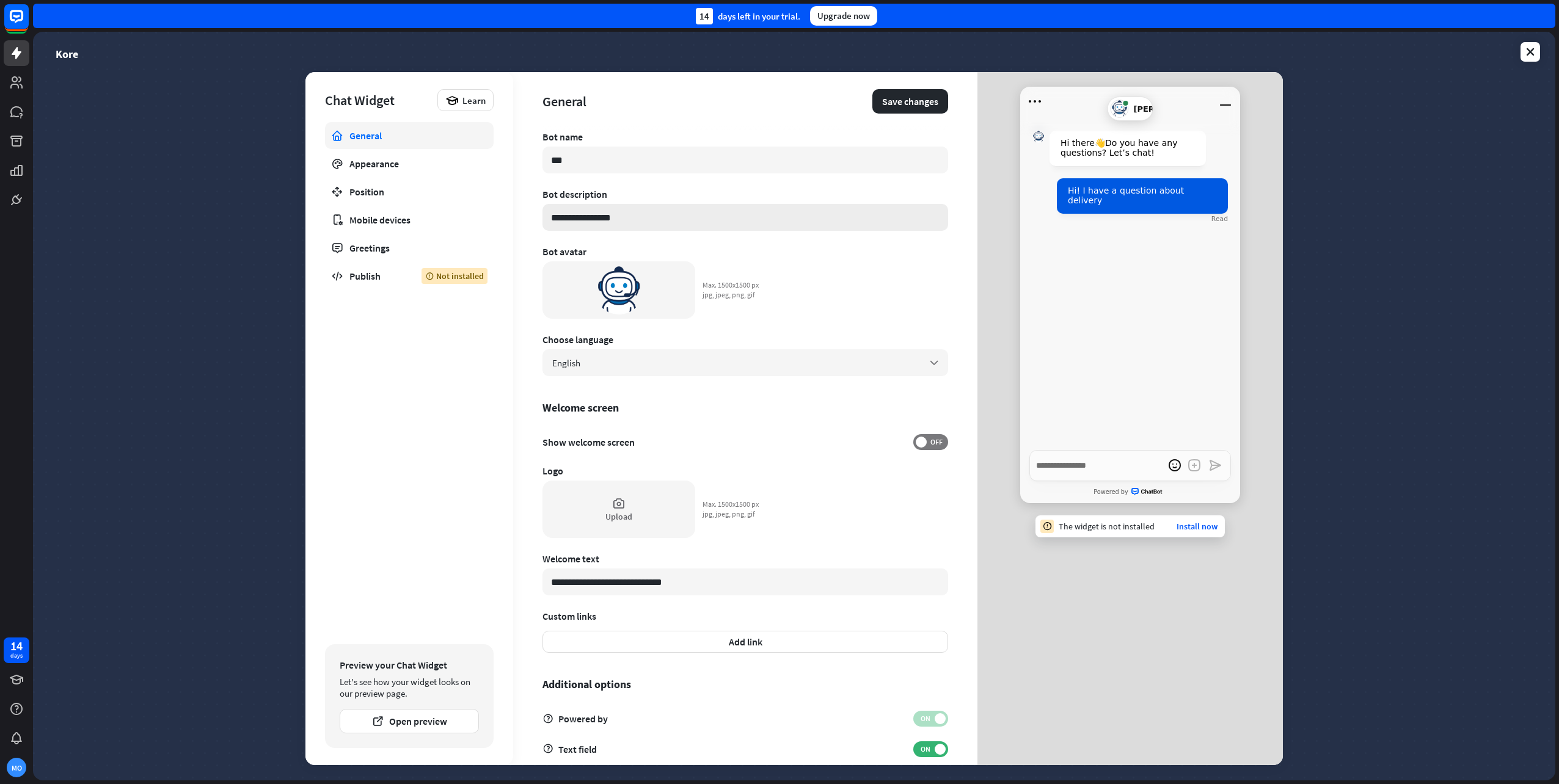
click at [643, 221] on input "**********" at bounding box center [745, 217] width 406 height 27
drag, startPoint x: 655, startPoint y: 218, endPoint x: 502, endPoint y: 223, distance: 153.1
click at [502, 223] on div "**********" at bounding box center [794, 419] width 977 height 693
type textarea "*"
click at [827, 271] on div "**********" at bounding box center [745, 448] width 406 height 635
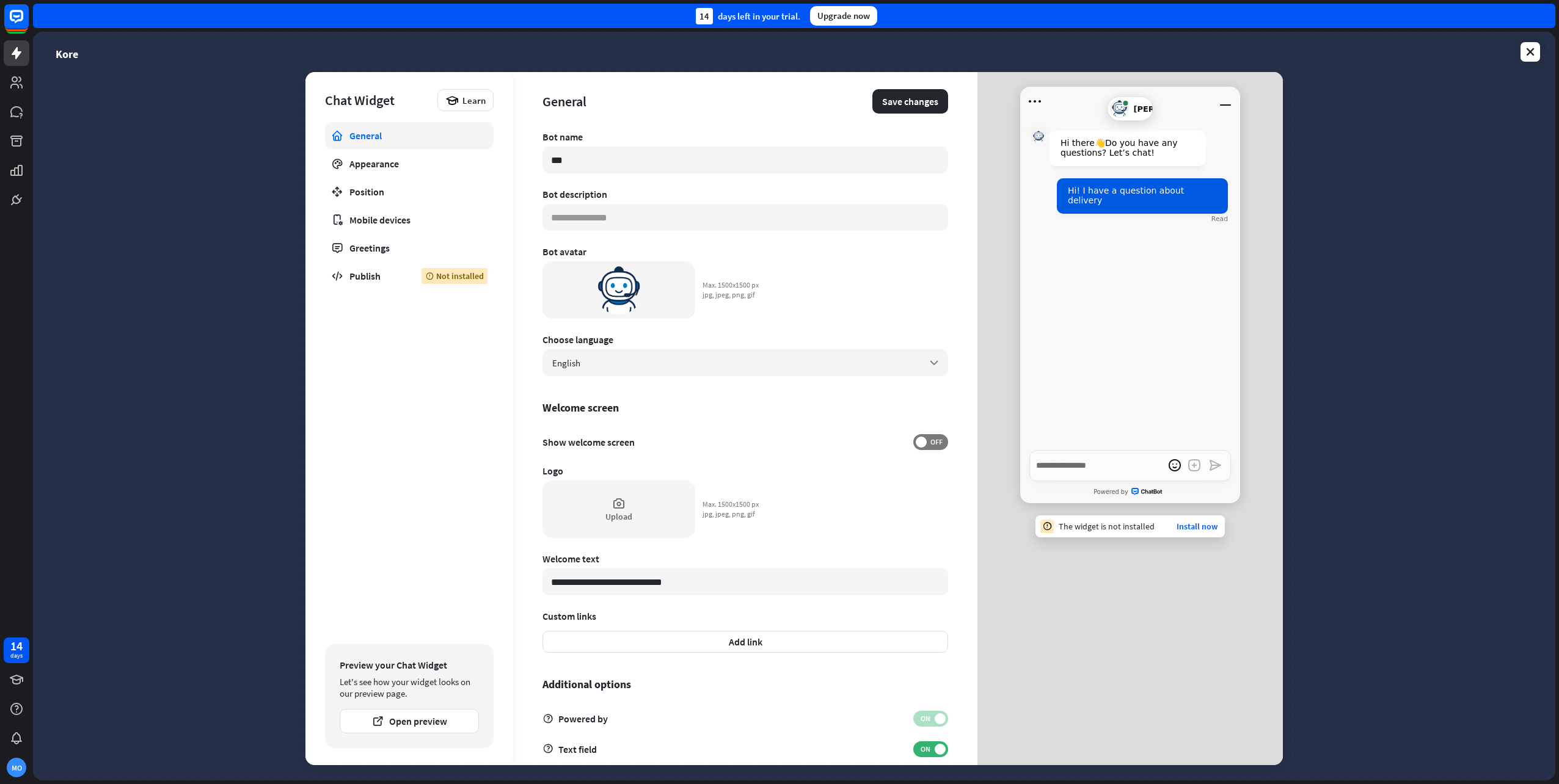
scroll to position [20, 0]
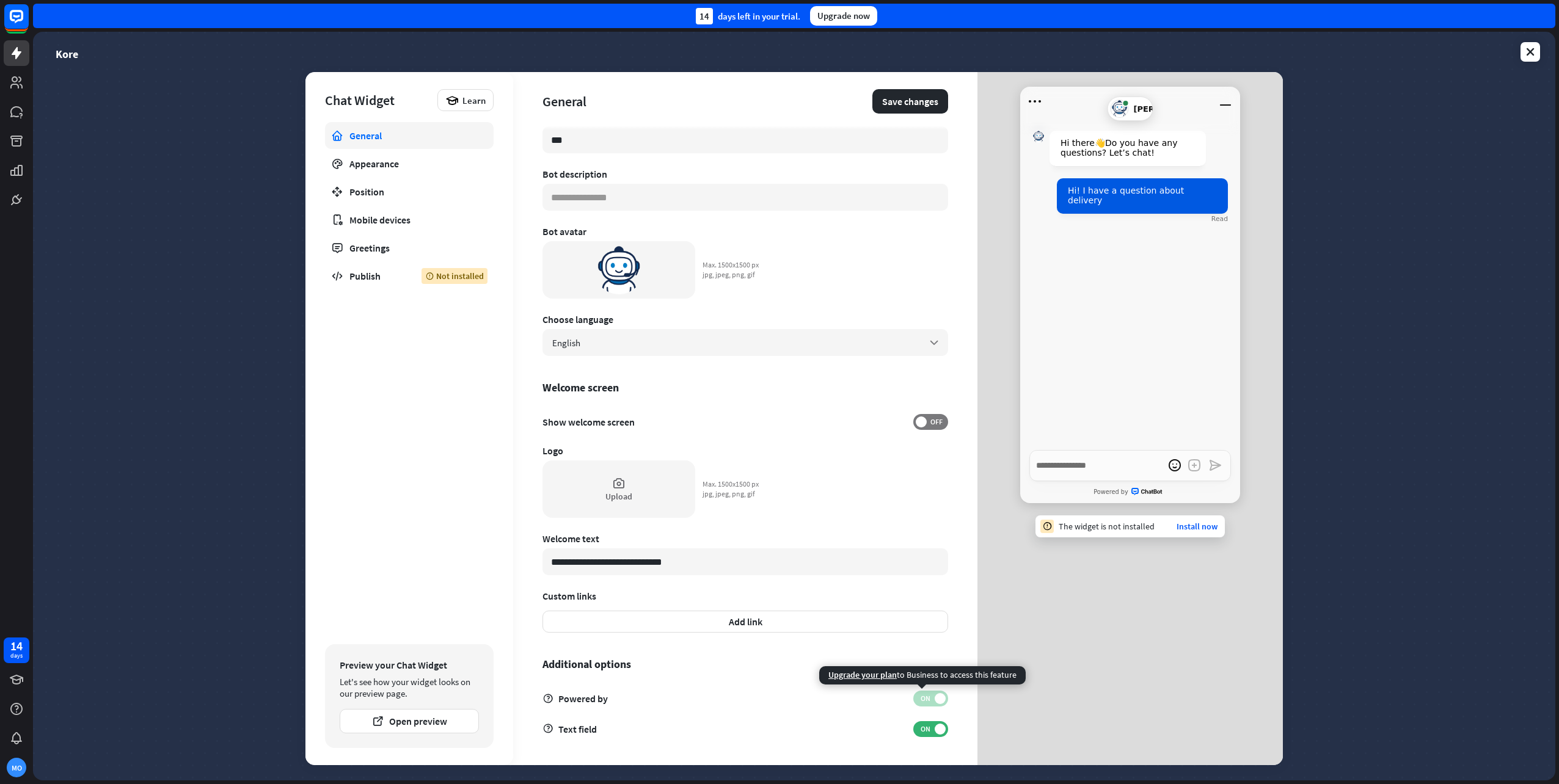
click at [922, 695] on span "ON" at bounding box center [925, 698] width 19 height 9
click at [912, 101] on button "Save changes" at bounding box center [910, 102] width 76 height 25
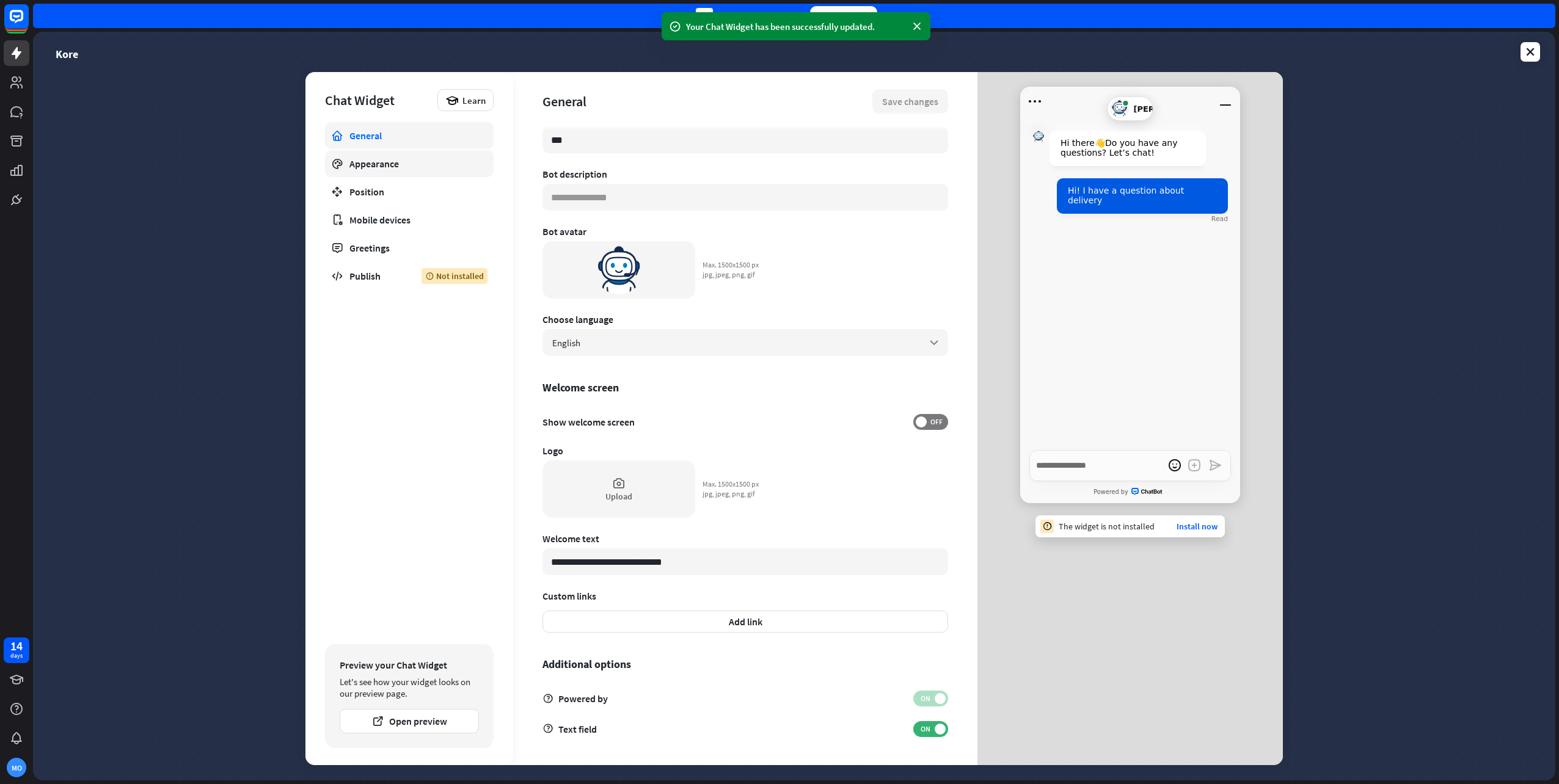
click at [392, 165] on div "Appearance" at bounding box center [409, 163] width 119 height 12
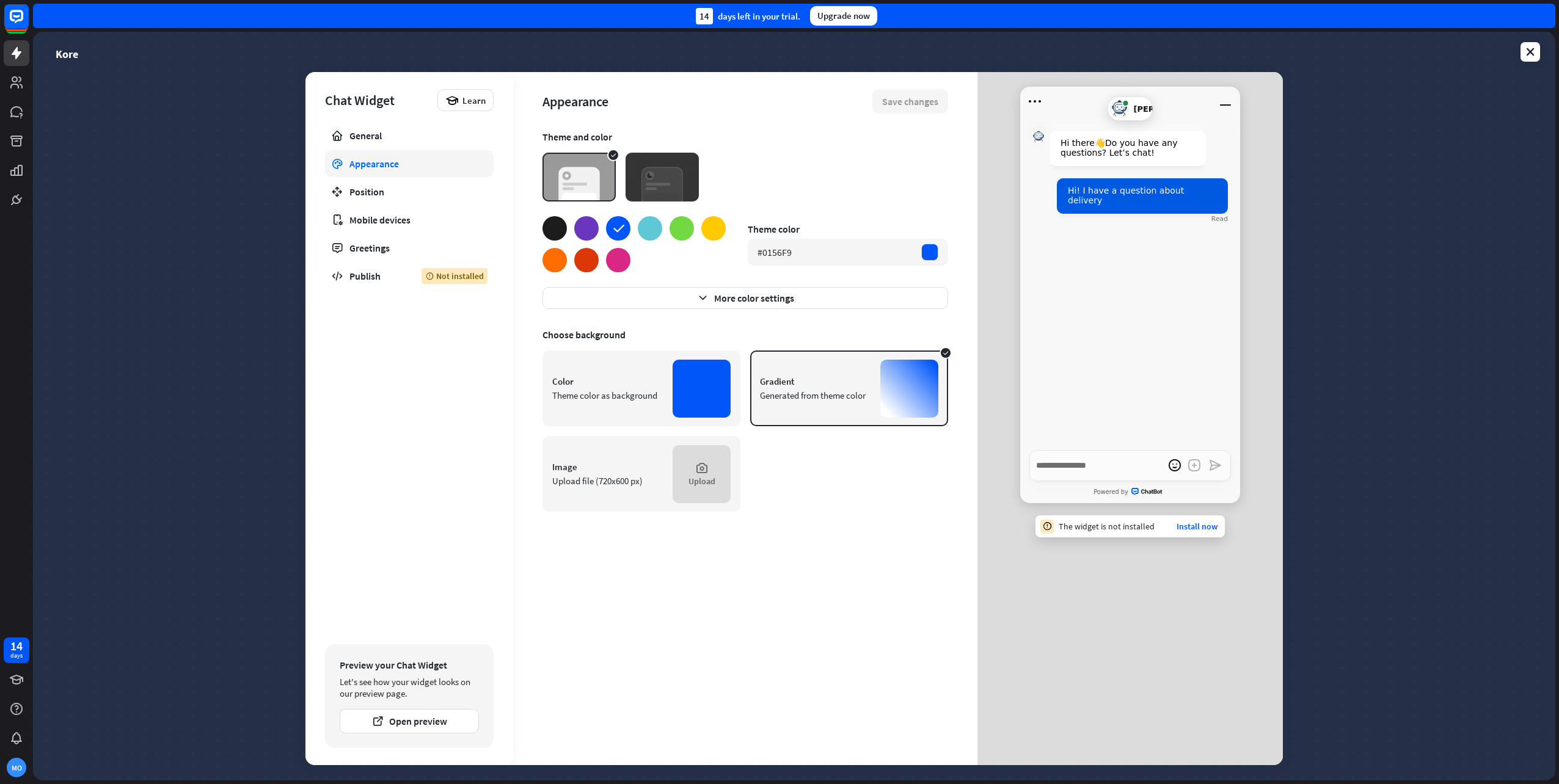
click at [664, 186] on img at bounding box center [662, 177] width 74 height 49
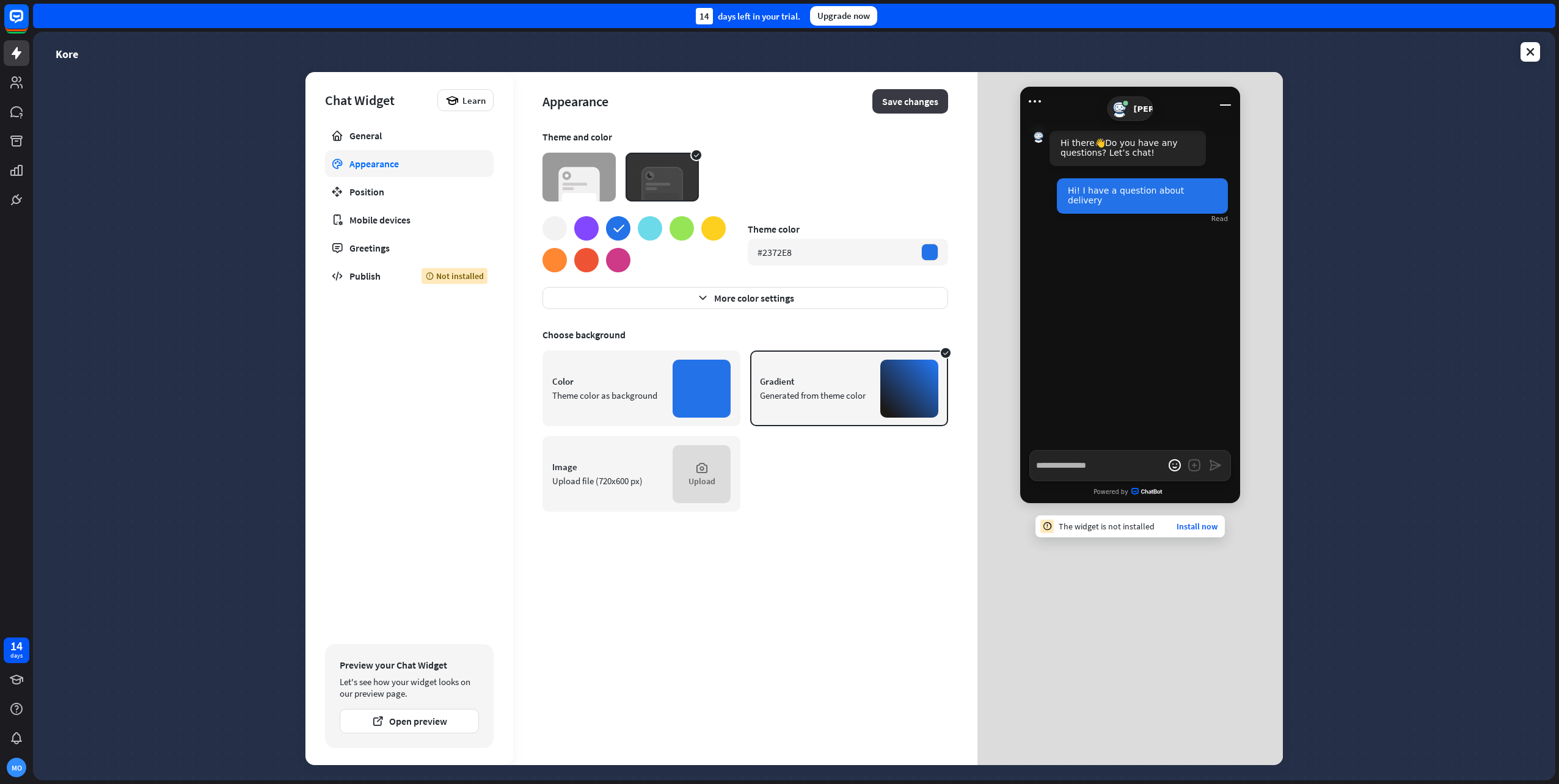
click at [917, 100] on button "Save changes" at bounding box center [910, 102] width 76 height 25
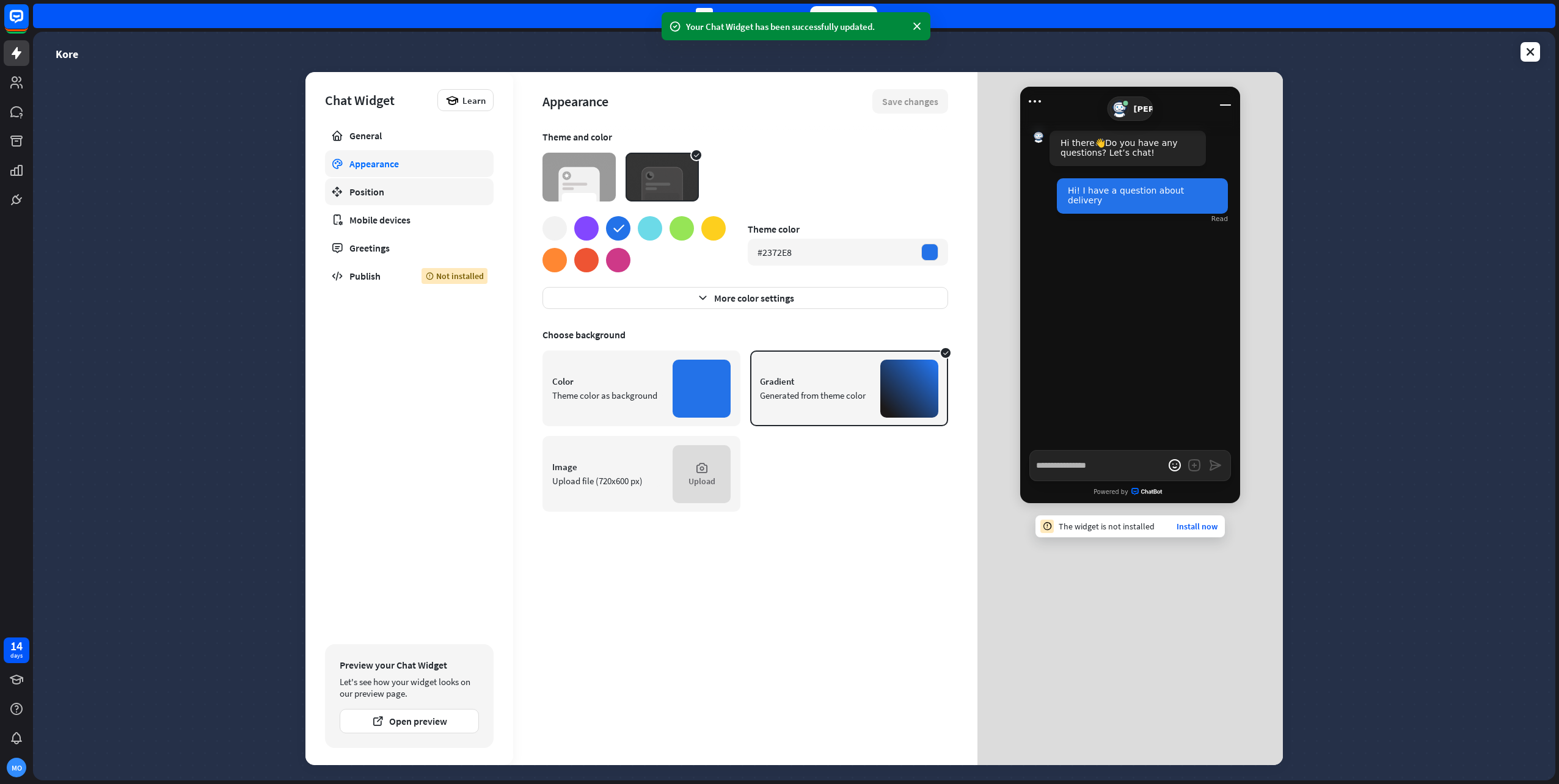
click at [376, 197] on div "Position" at bounding box center [409, 191] width 119 height 12
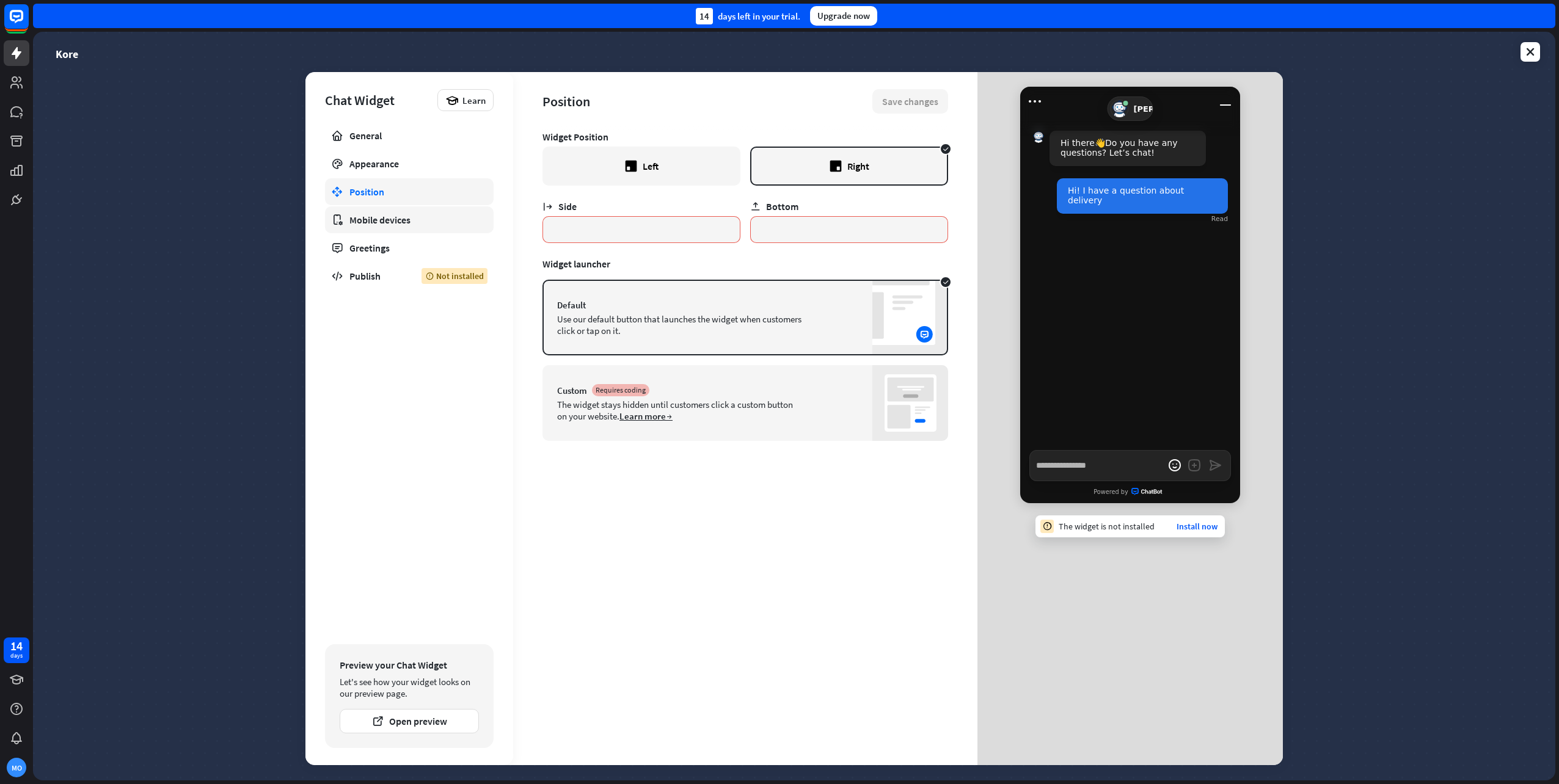
click at [404, 219] on div "Mobile devices" at bounding box center [409, 220] width 119 height 12
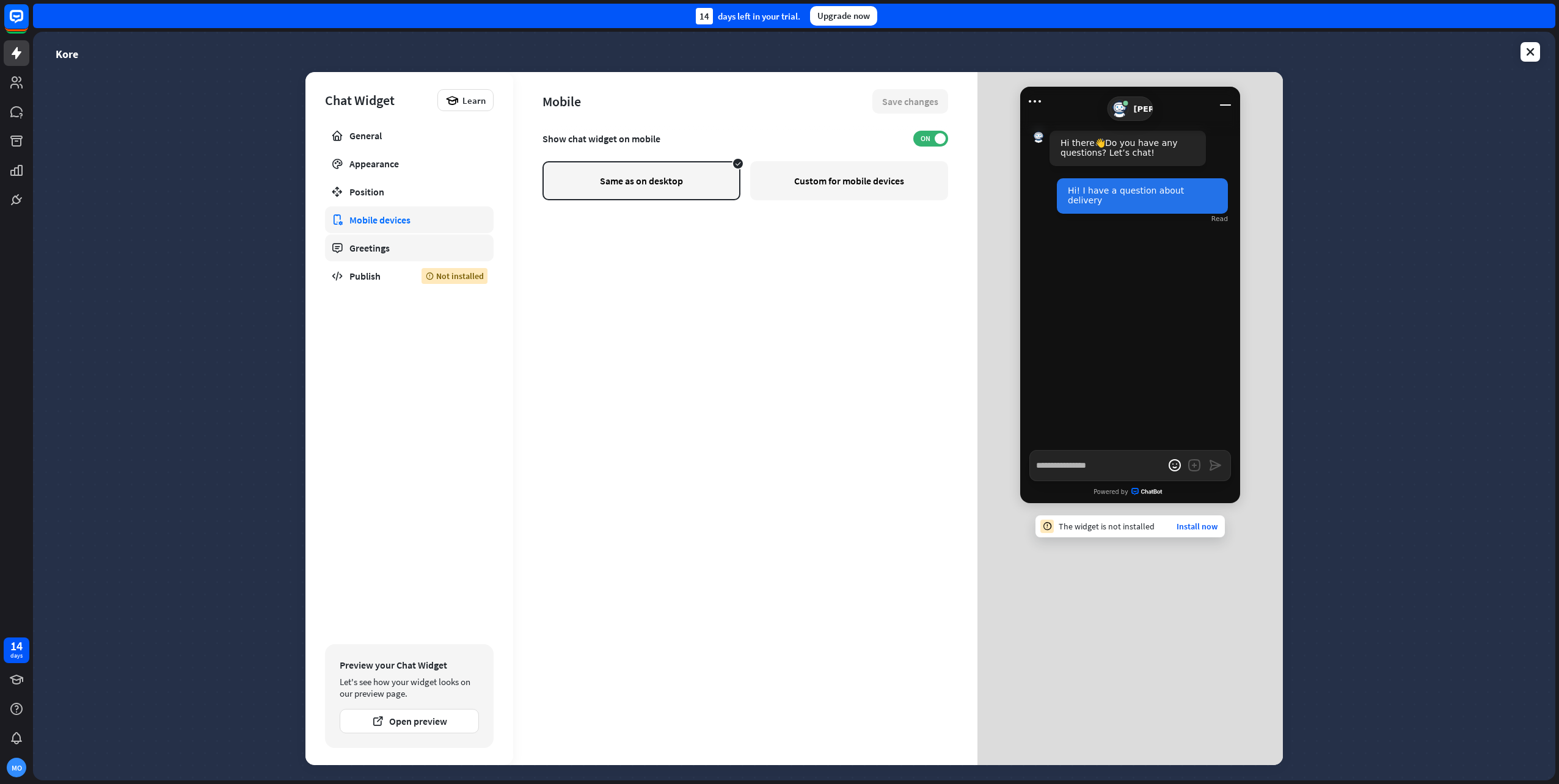
click at [402, 246] on div "Greetings" at bounding box center [409, 248] width 119 height 12
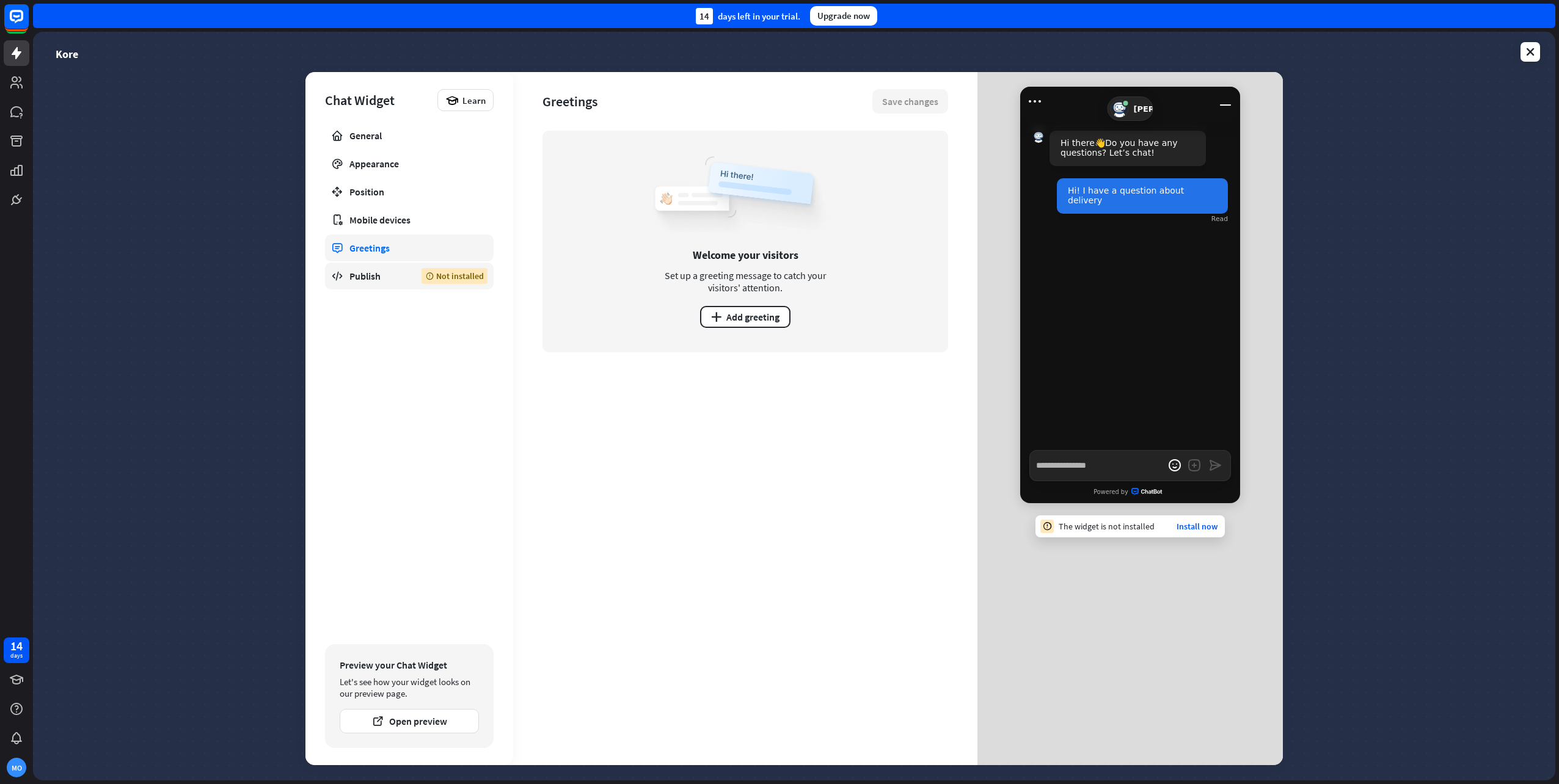
click at [361, 276] on div "Publish" at bounding box center [376, 276] width 54 height 12
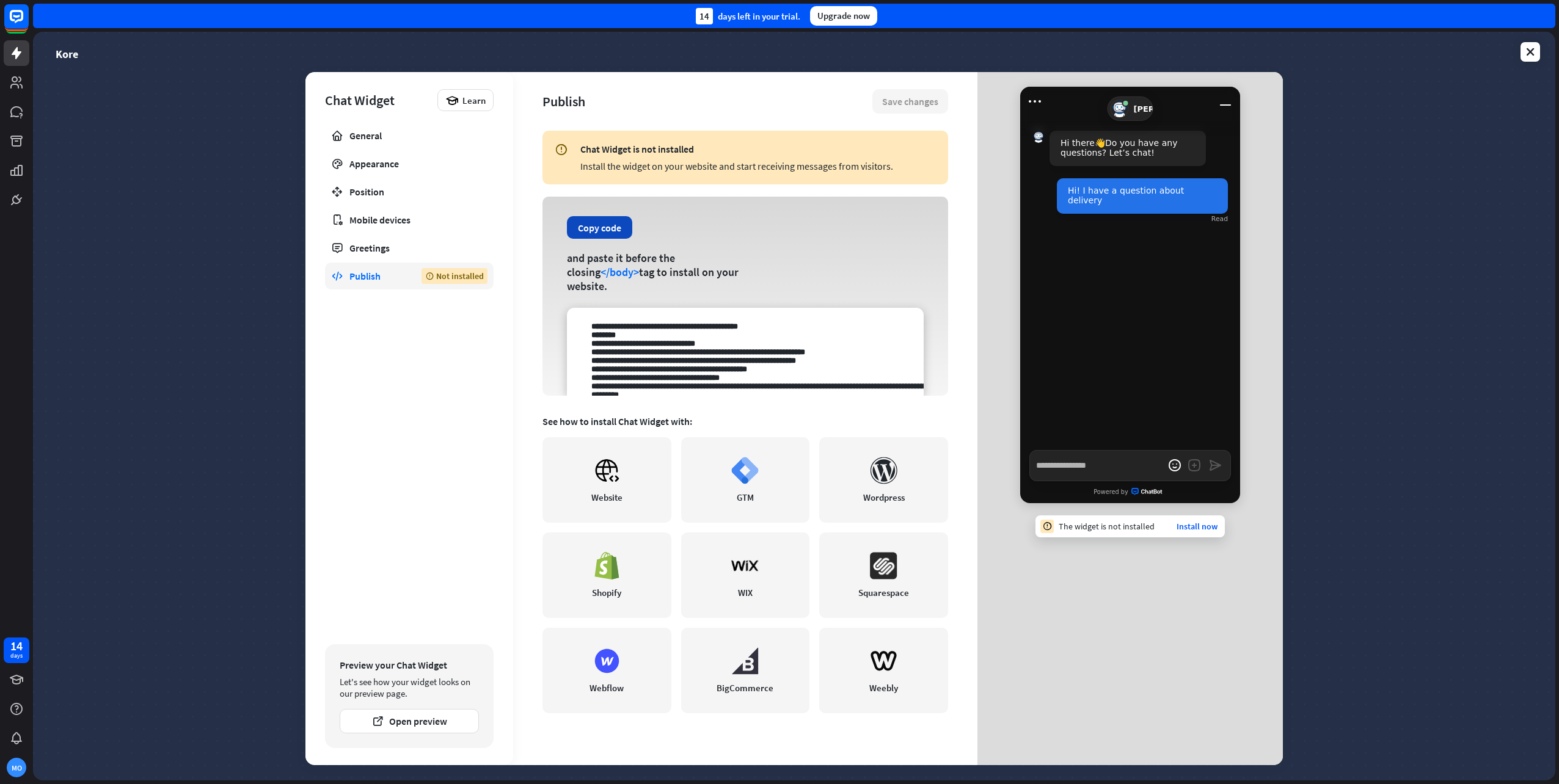
click at [596, 236] on button "Copy code" at bounding box center [600, 227] width 66 height 23
click at [590, 226] on button "Copy code" at bounding box center [600, 227] width 66 height 23
click at [619, 467] on icon at bounding box center [607, 471] width 28 height 28
click at [1195, 528] on link "Install now" at bounding box center [1197, 526] width 41 height 11
click at [418, 718] on button "Open preview" at bounding box center [409, 721] width 139 height 25
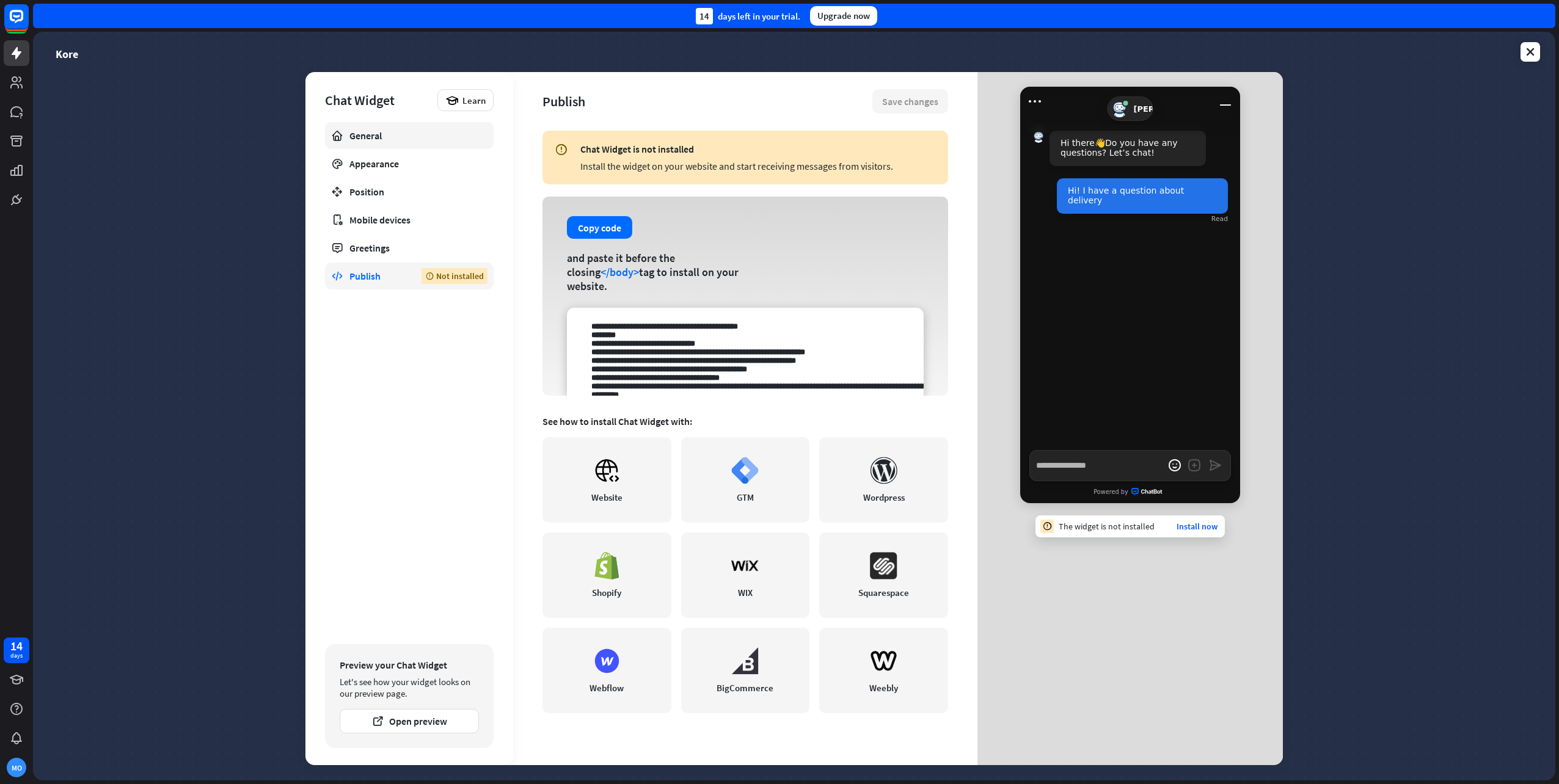
click at [389, 140] on div "General" at bounding box center [409, 135] width 119 height 12
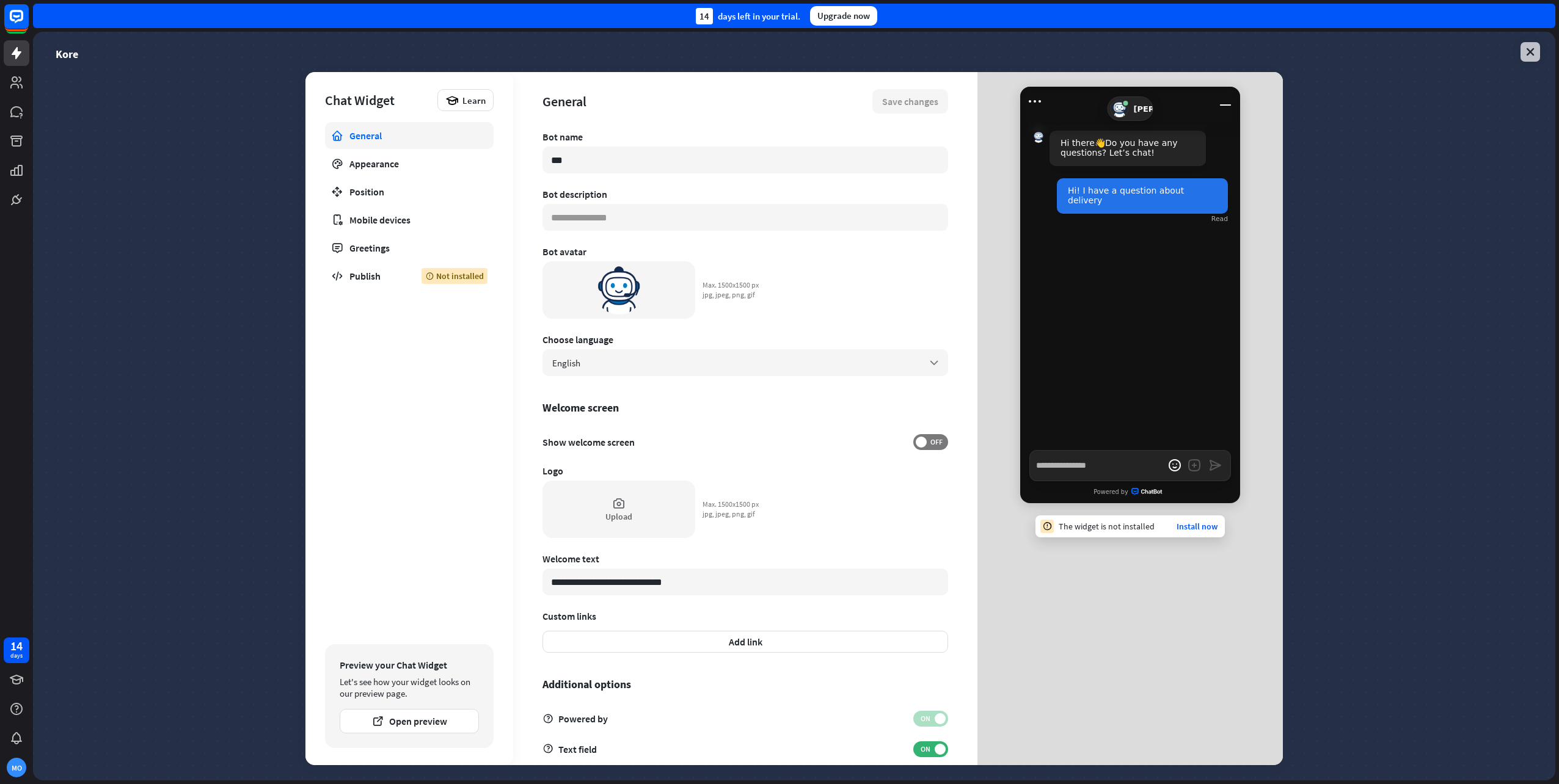
click at [1529, 51] on icon at bounding box center [1530, 52] width 12 height 12
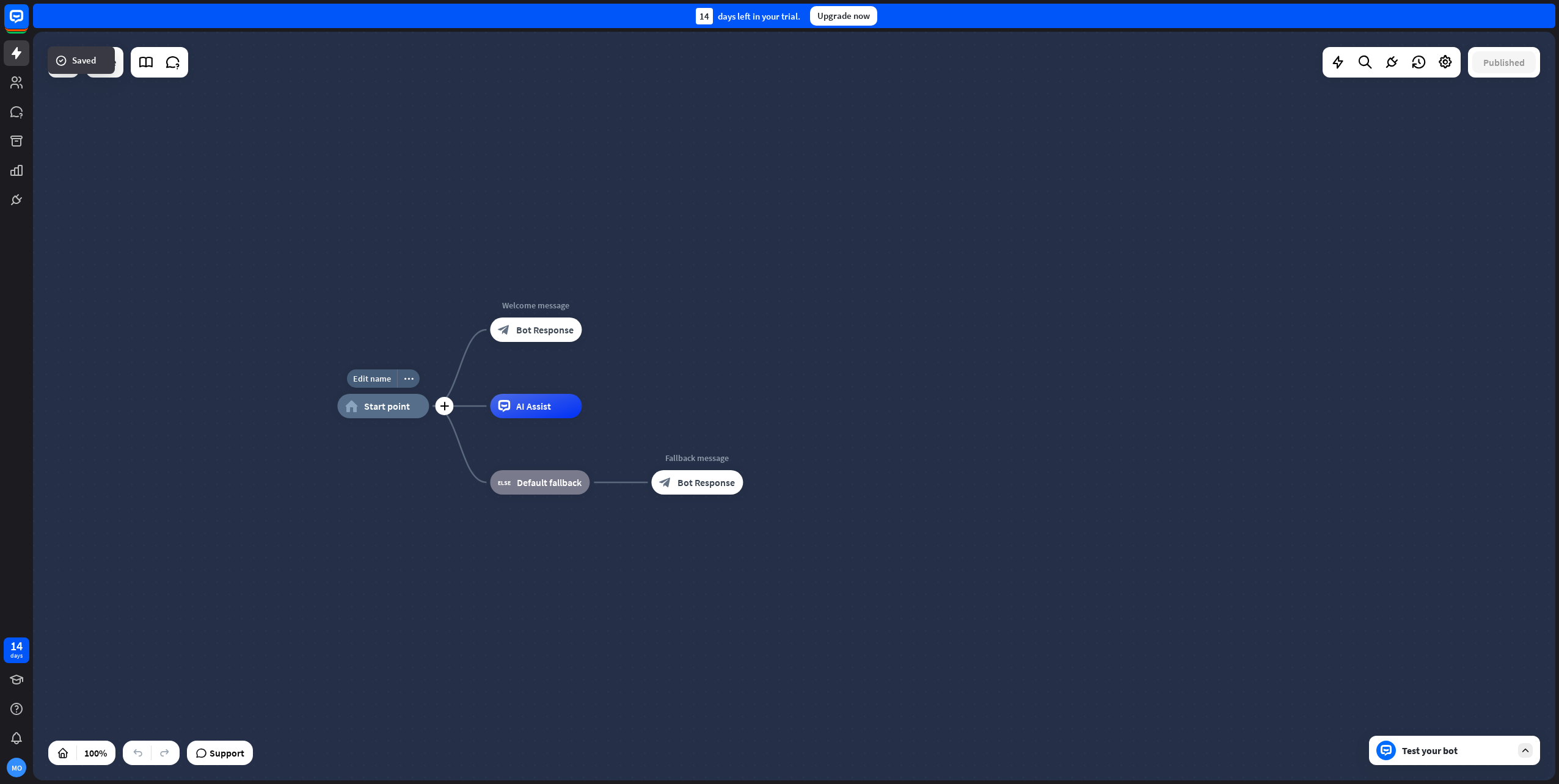
click at [385, 410] on span "Start point" at bounding box center [387, 406] width 46 height 12
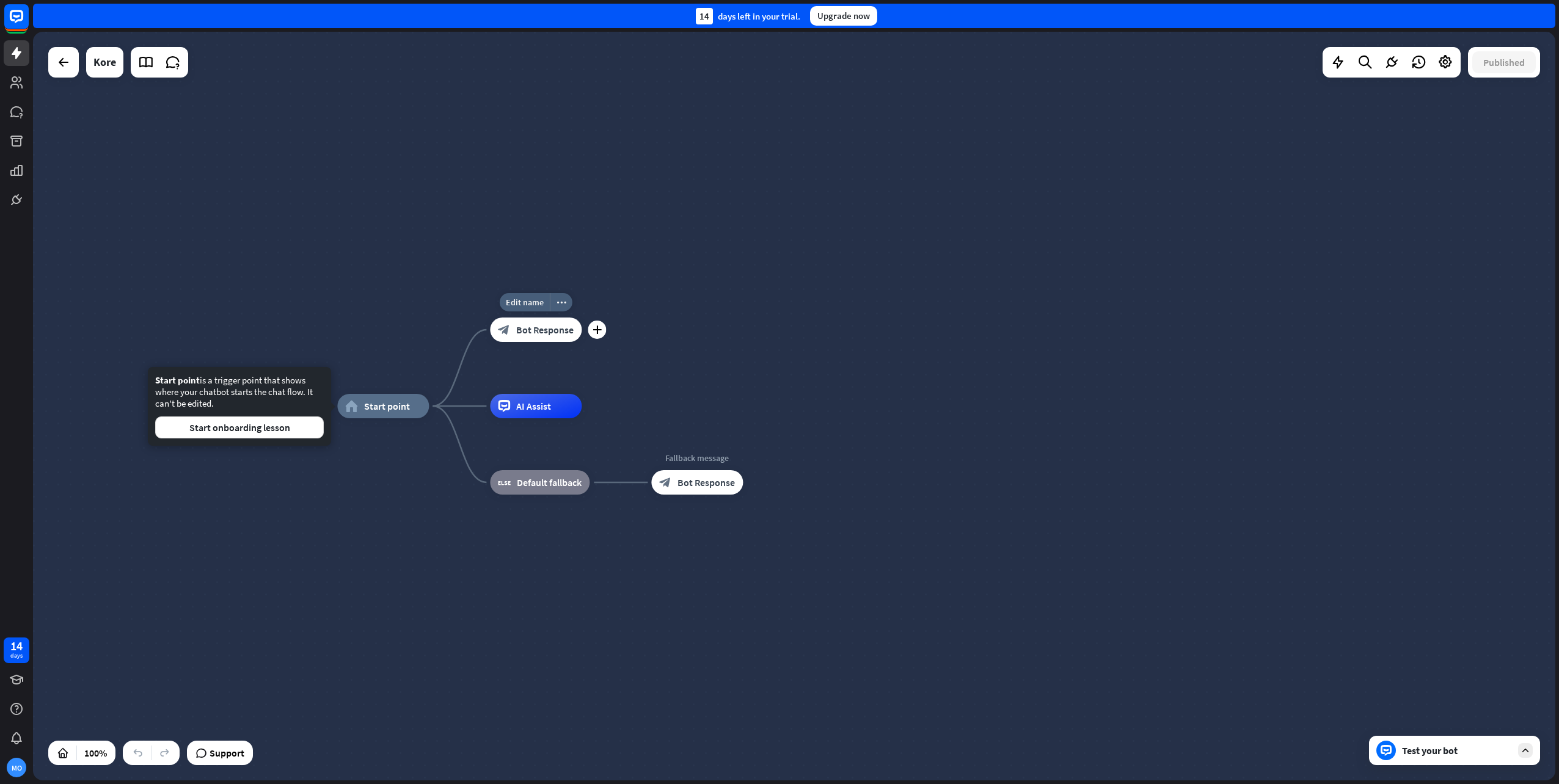
click at [536, 329] on span "Bot Response" at bounding box center [545, 330] width 58 height 12
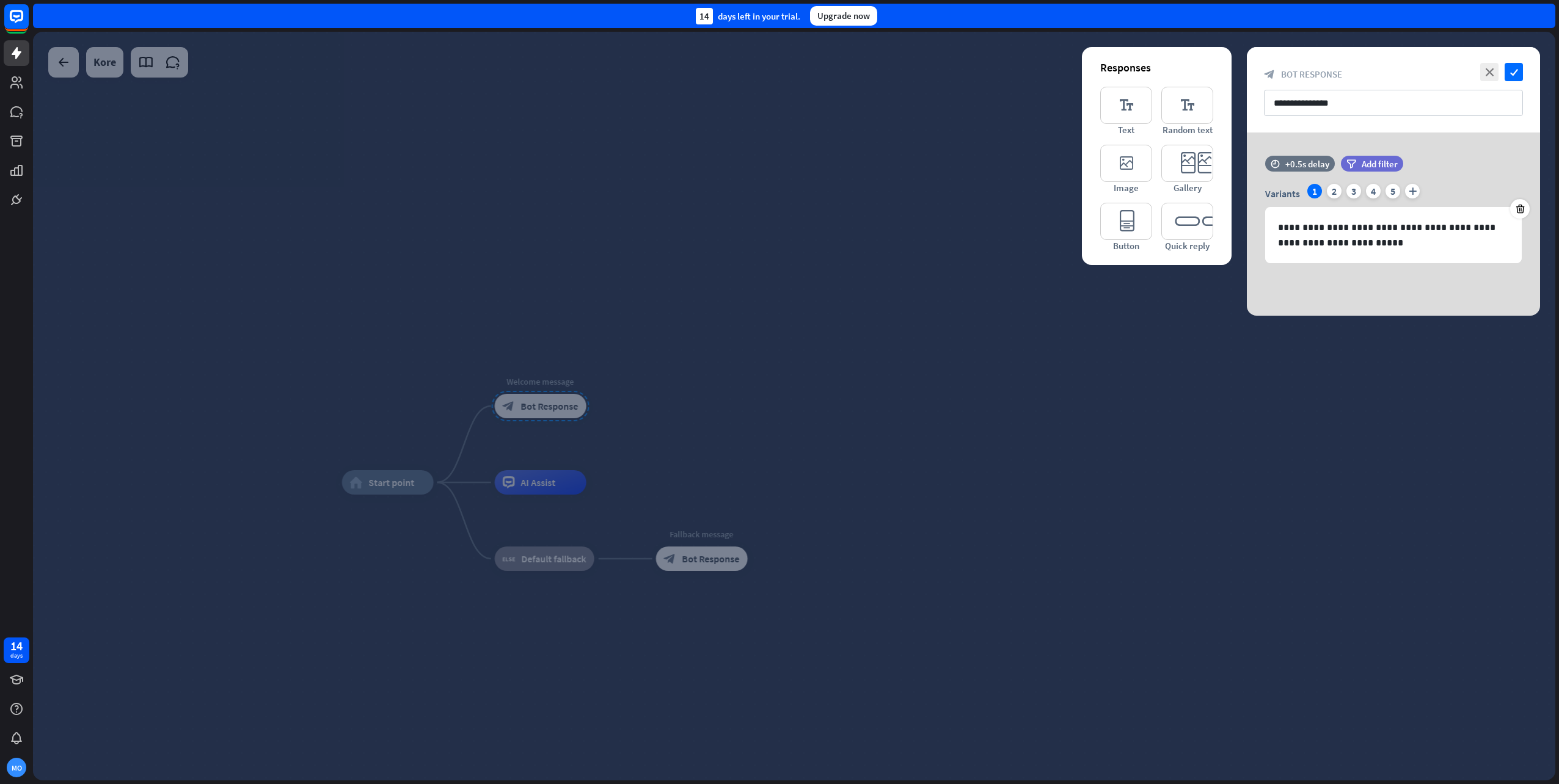
click at [851, 306] on div at bounding box center [794, 406] width 1523 height 749
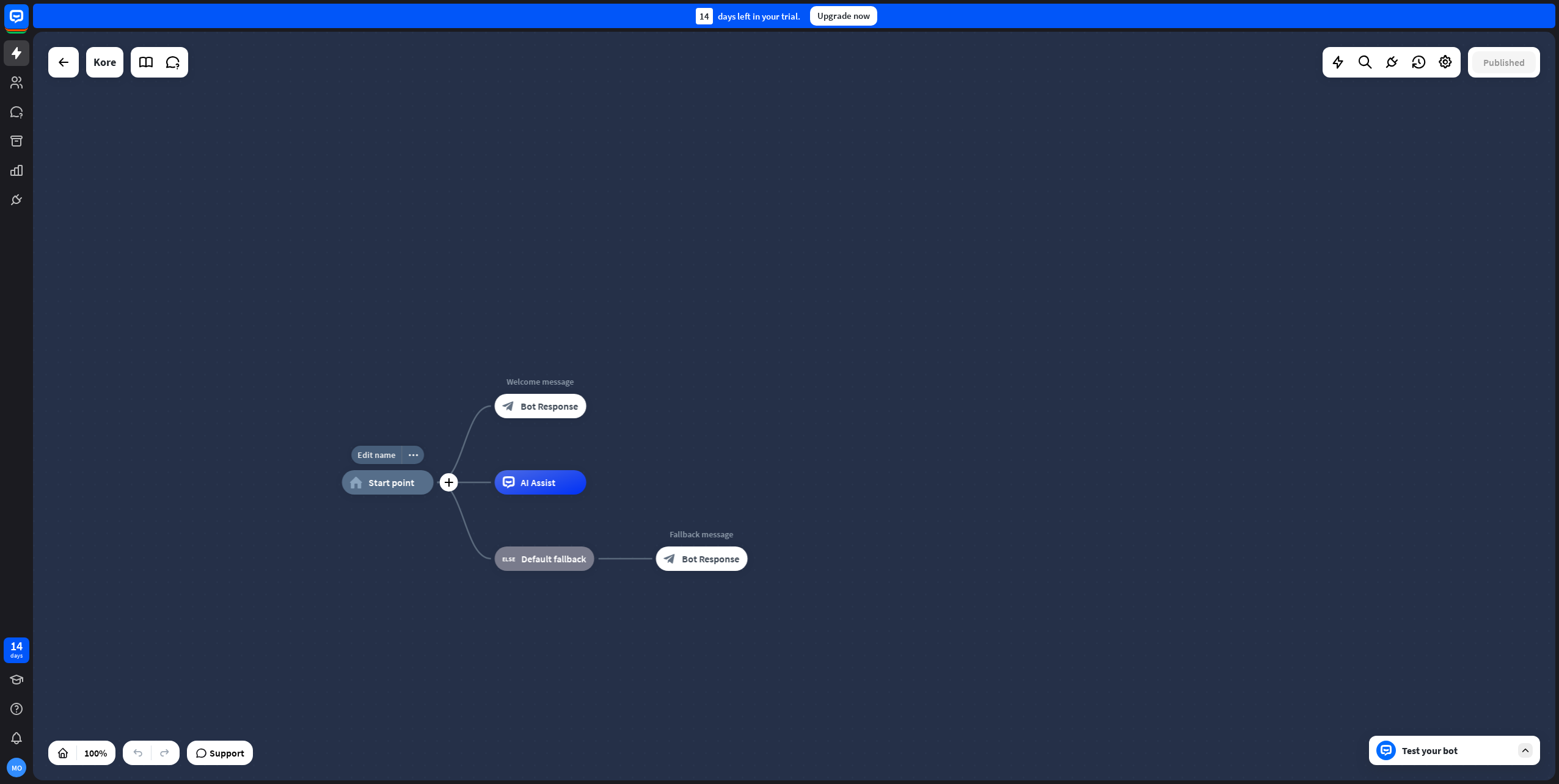
click at [393, 485] on span "Start point" at bounding box center [392, 482] width 46 height 12
click at [389, 457] on span "Edit name" at bounding box center [376, 455] width 38 height 11
click at [416, 457] on icon "more_horiz" at bounding box center [412, 455] width 9 height 9
click at [797, 441] on div "home_2 Start point Welcome message block_bot_response Bot Response AI Assist bl…" at bounding box center [794, 406] width 1523 height 749
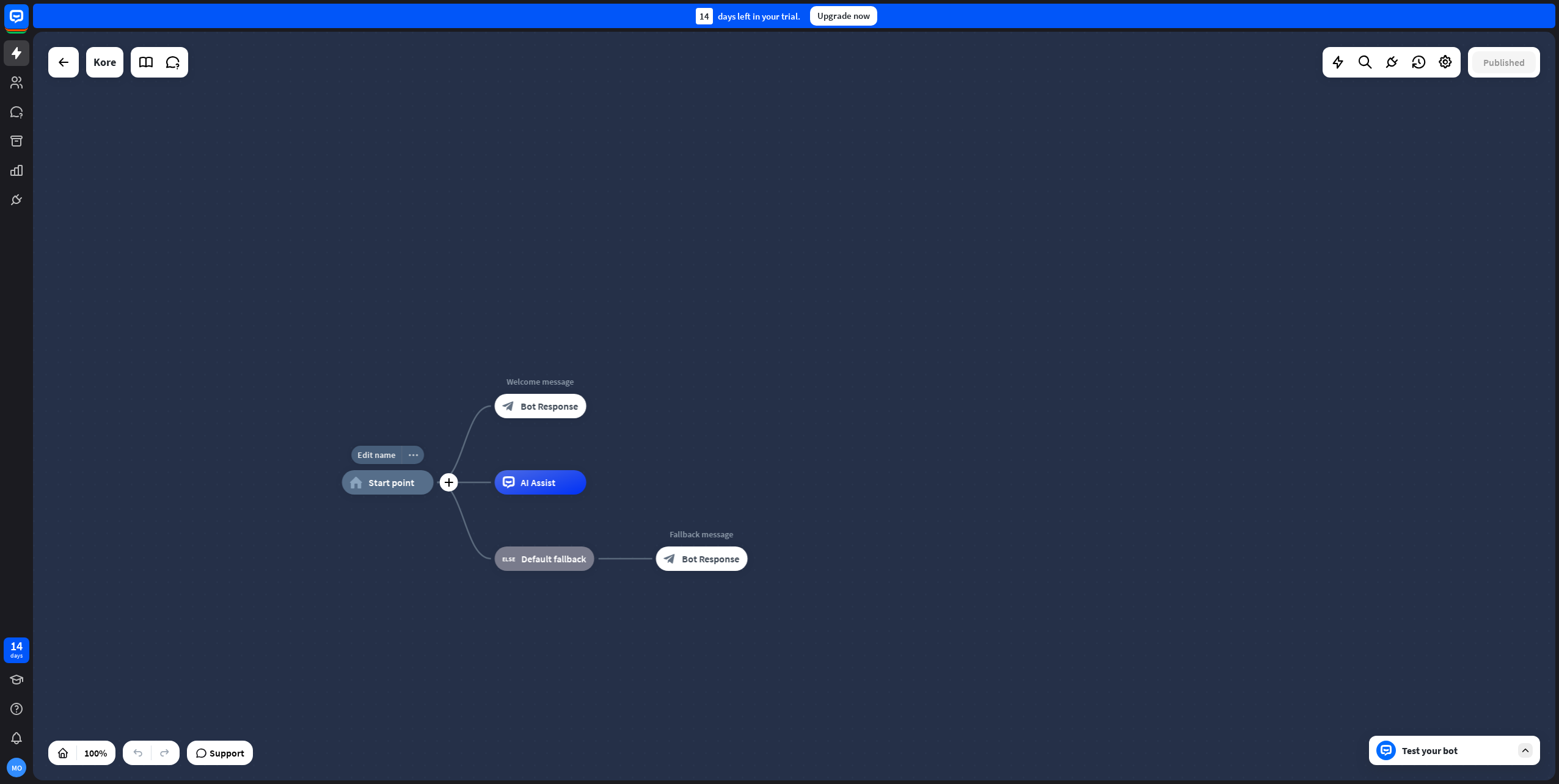
click at [416, 456] on icon "more_horiz" at bounding box center [412, 455] width 9 height 9
click at [477, 512] on span "Start testing from here" at bounding box center [484, 518] width 85 height 12
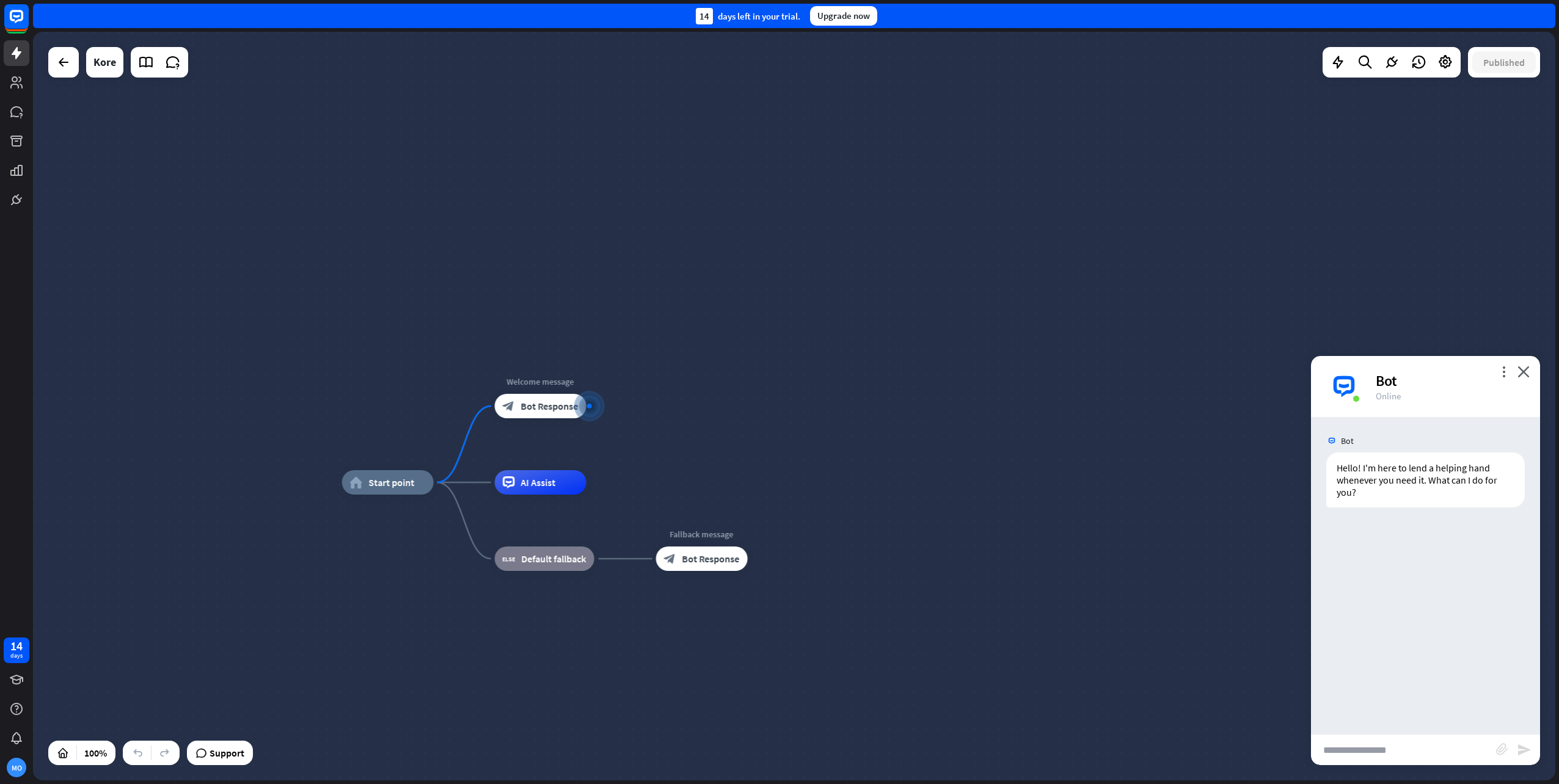
click at [1531, 389] on div "more_vert close Bot Online" at bounding box center [1426, 387] width 229 height 61
click at [1528, 376] on icon "close" at bounding box center [1523, 372] width 12 height 12
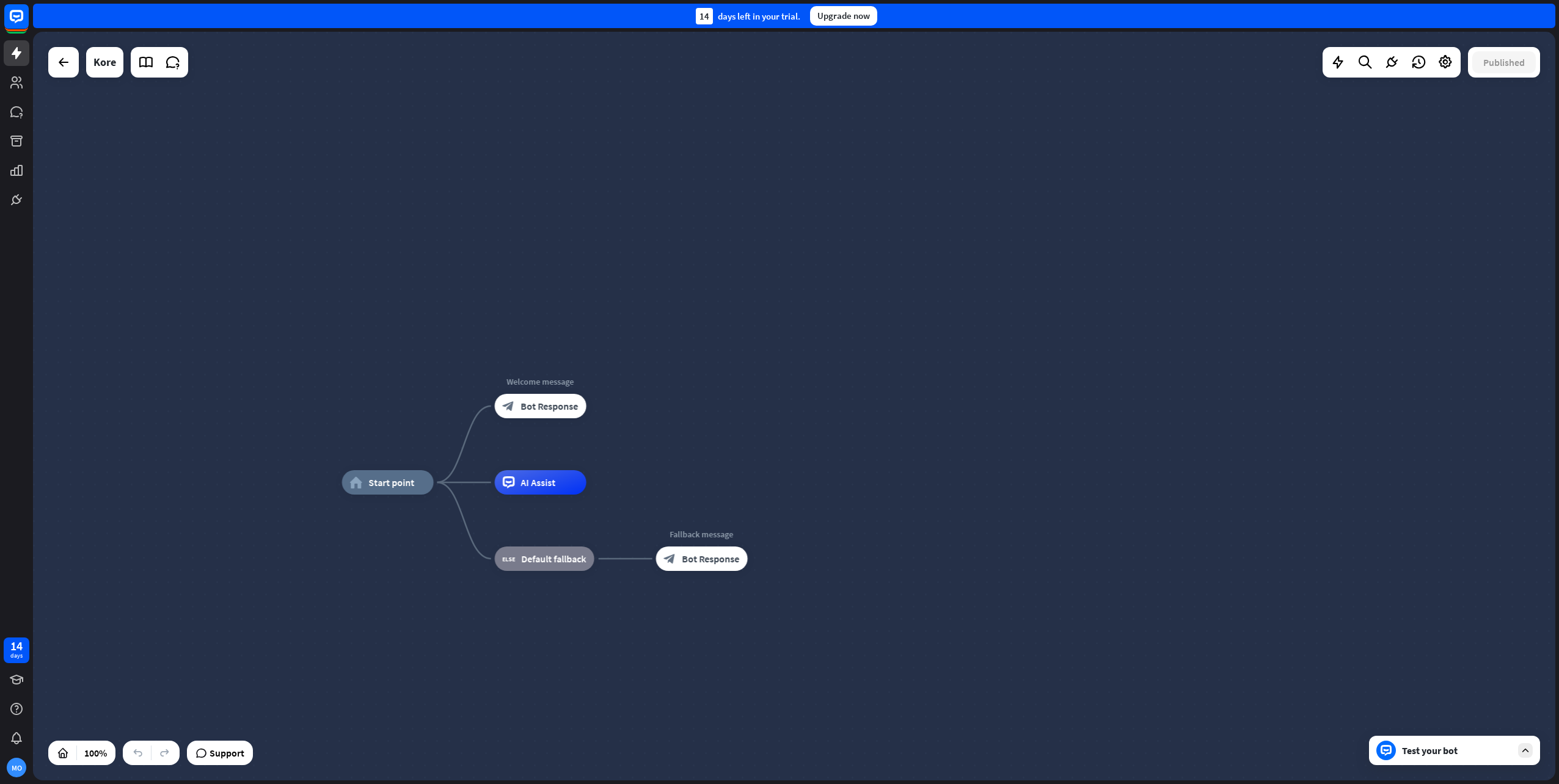
click at [1485, 740] on div "Test your bot" at bounding box center [1454, 751] width 171 height 29
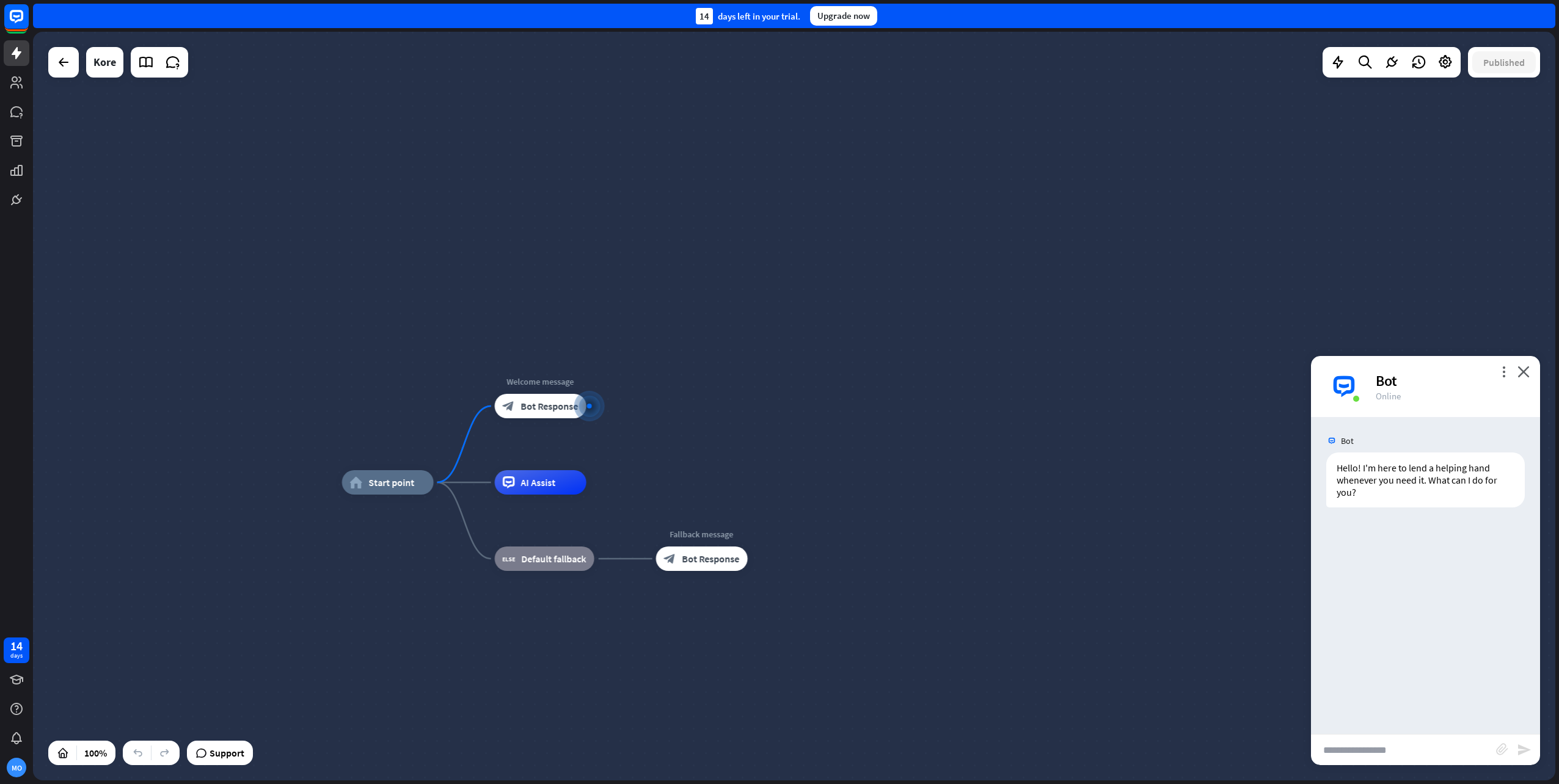
click at [1529, 379] on div "more_vert close Bot Online" at bounding box center [1426, 387] width 229 height 61
click at [1527, 373] on icon "close" at bounding box center [1523, 372] width 12 height 12
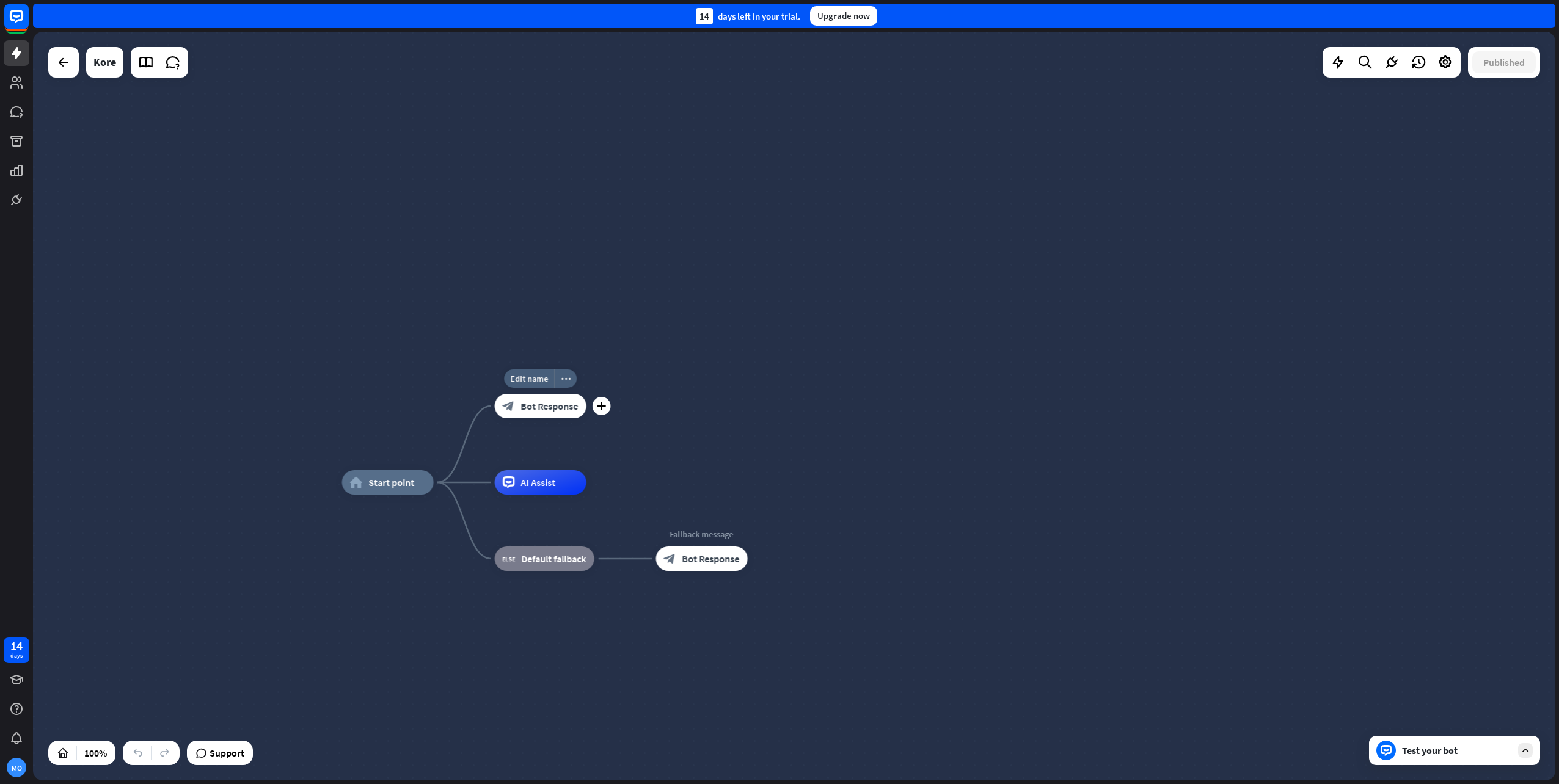
click at [527, 411] on span "Bot Response" at bounding box center [550, 406] width 58 height 12
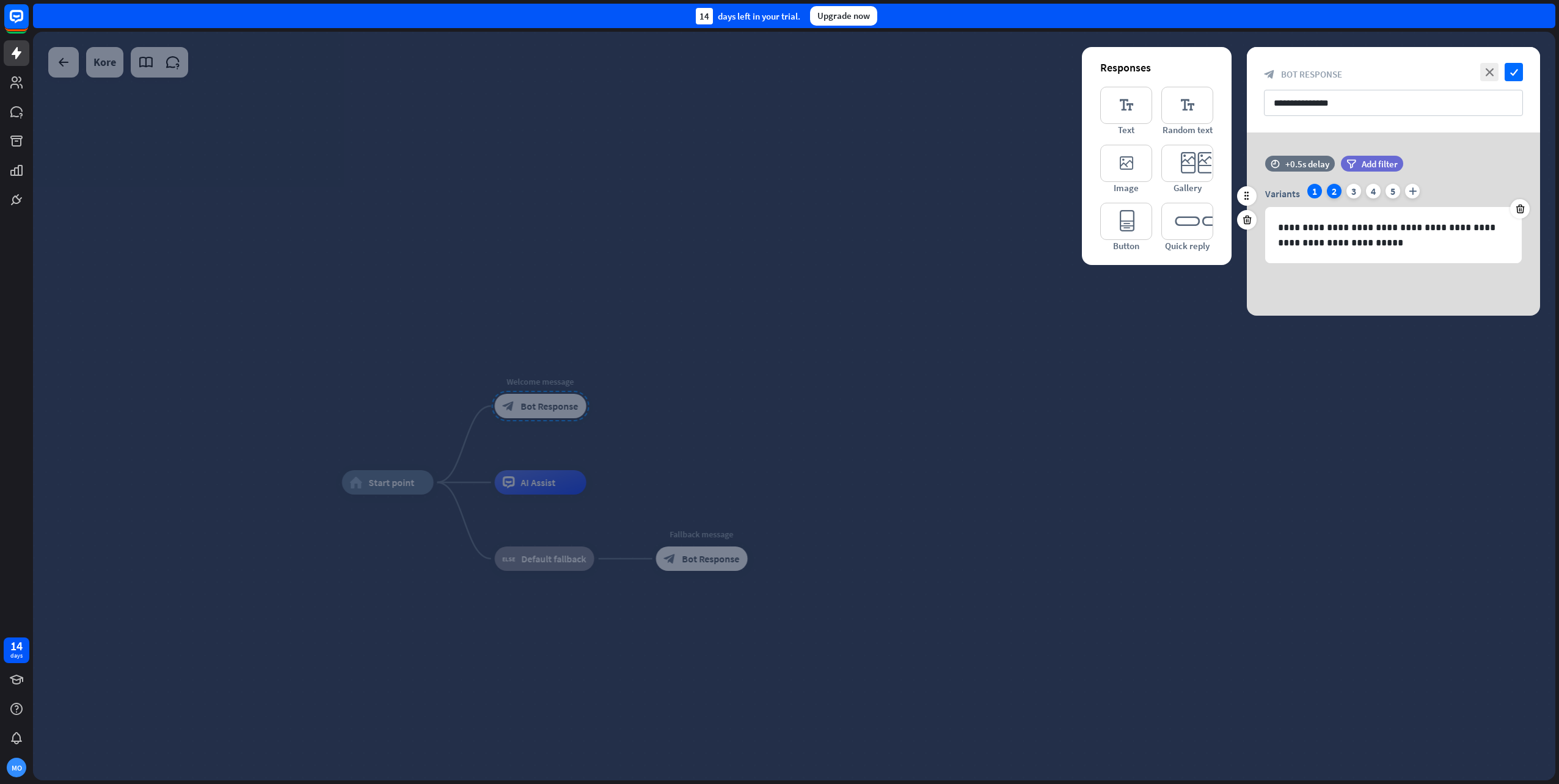
click at [1335, 189] on div "2" at bounding box center [1334, 191] width 15 height 15
click at [1352, 191] on div "3" at bounding box center [1354, 191] width 15 height 15
click at [1517, 78] on icon "check" at bounding box center [1514, 71] width 18 height 18
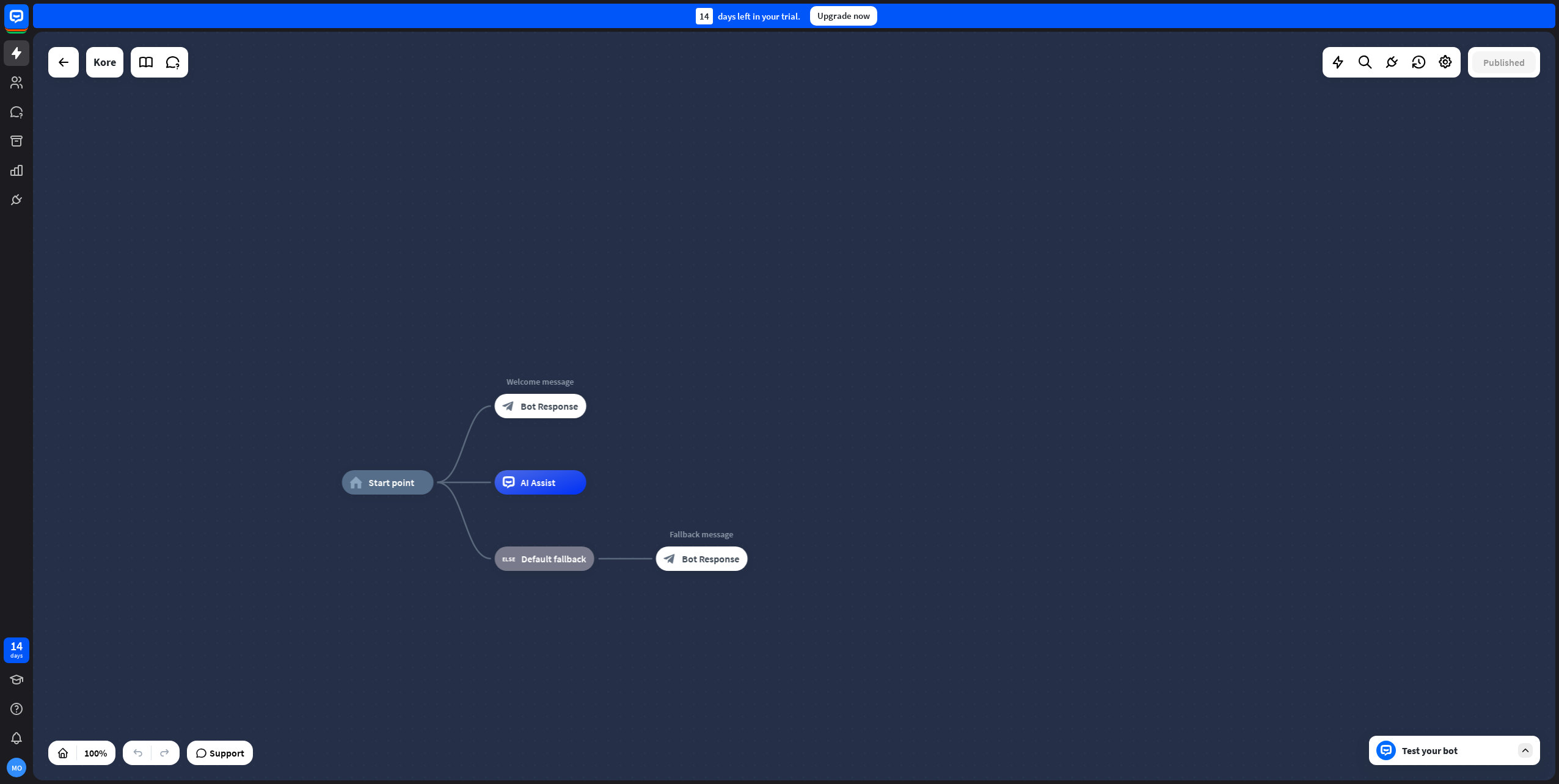
click at [1478, 753] on div "Test your bot" at bounding box center [1457, 751] width 110 height 12
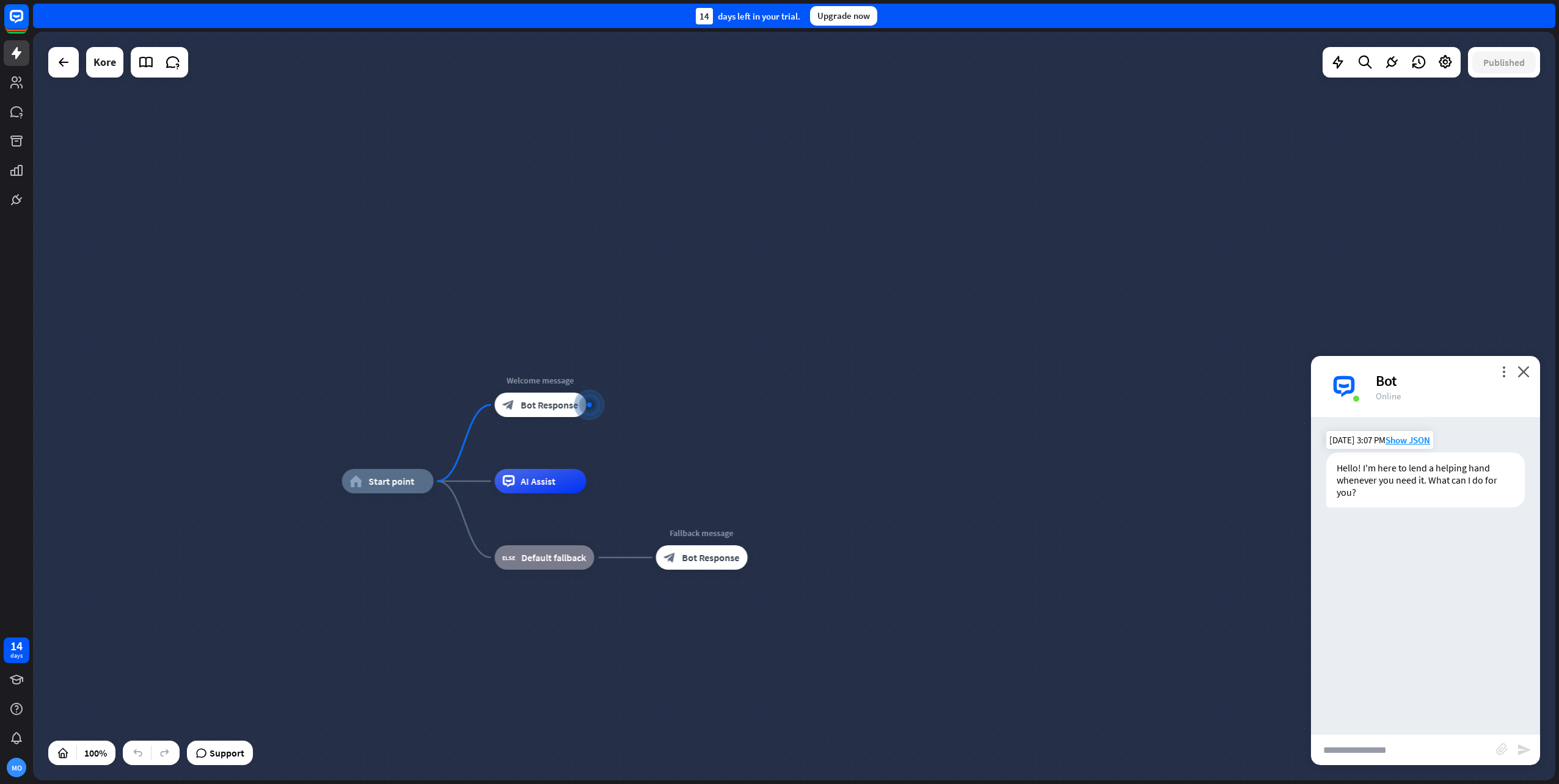
click at [1387, 470] on div "Hello! I'm here to lend a helping hand whenever you need it. What can I do for …" at bounding box center [1426, 480] width 199 height 55
click at [1531, 370] on div "more_vert close Bot Online" at bounding box center [1426, 387] width 229 height 61
click at [17, 195] on icon at bounding box center [17, 196] width 3 height 4
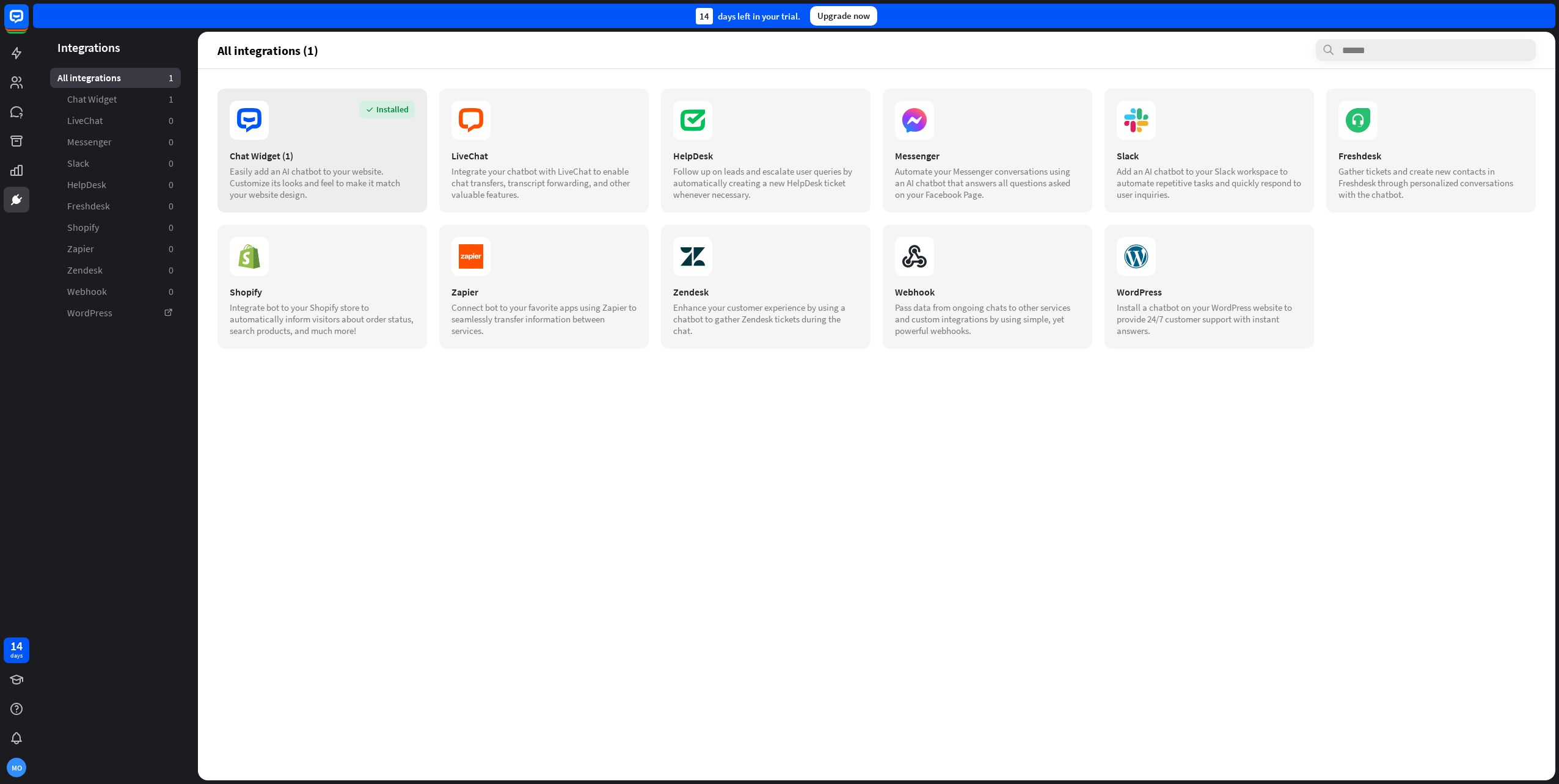
click at [261, 156] on div "Chat Widget (1)" at bounding box center [322, 156] width 185 height 12
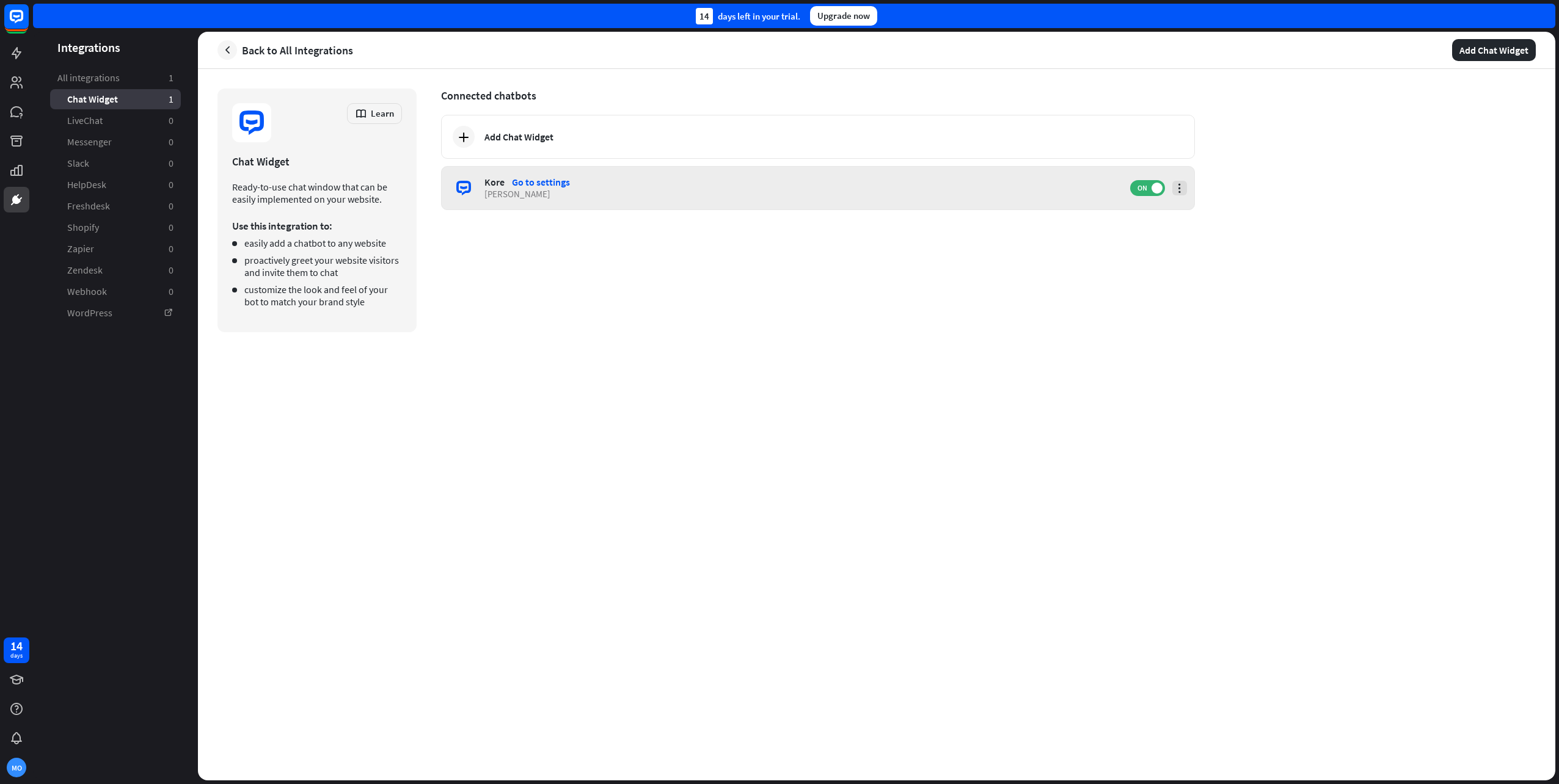
click at [1183, 184] on icon at bounding box center [1180, 188] width 12 height 12
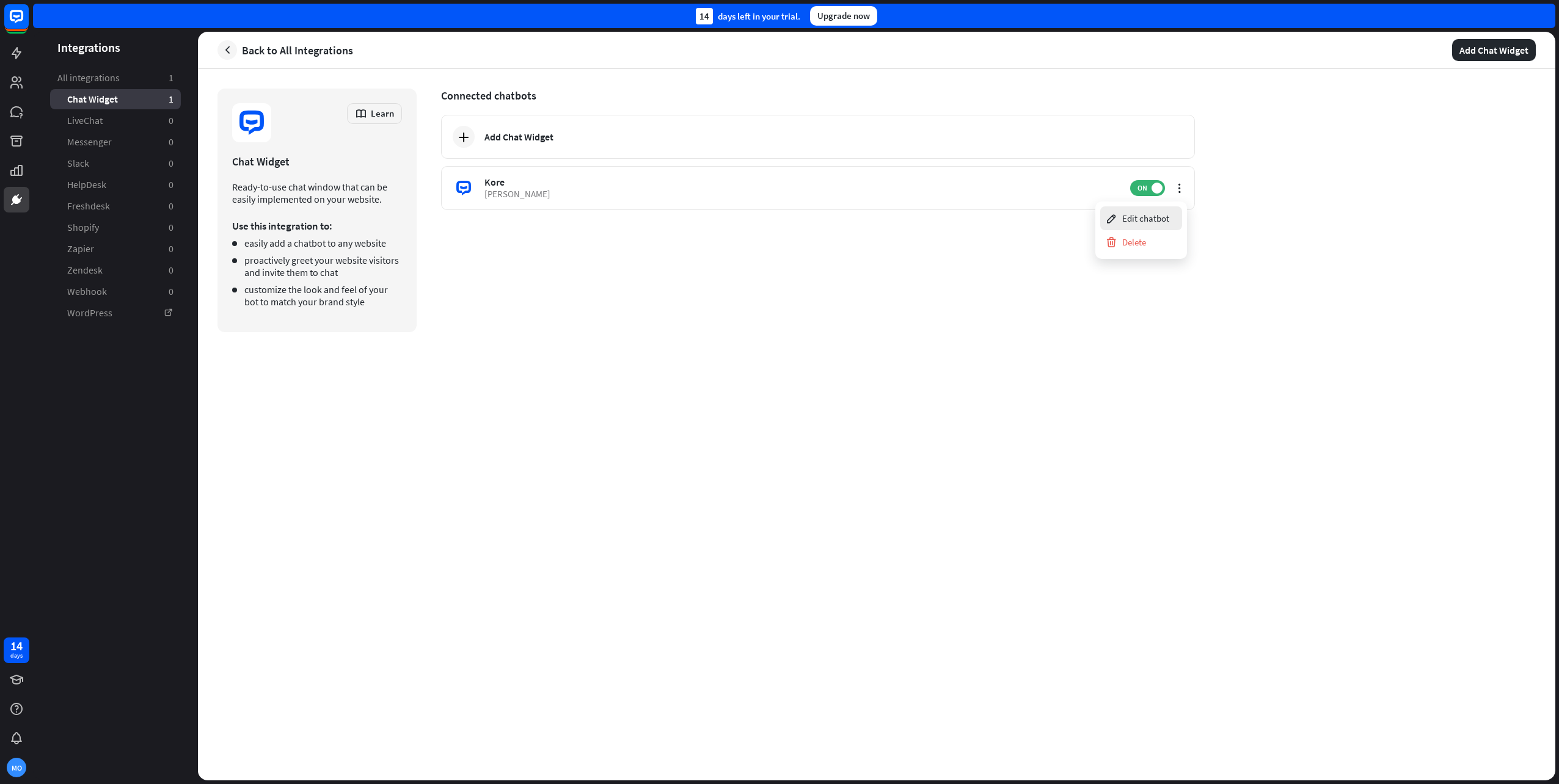
click at [1177, 215] on div "Edit chatbot" at bounding box center [1141, 218] width 82 height 24
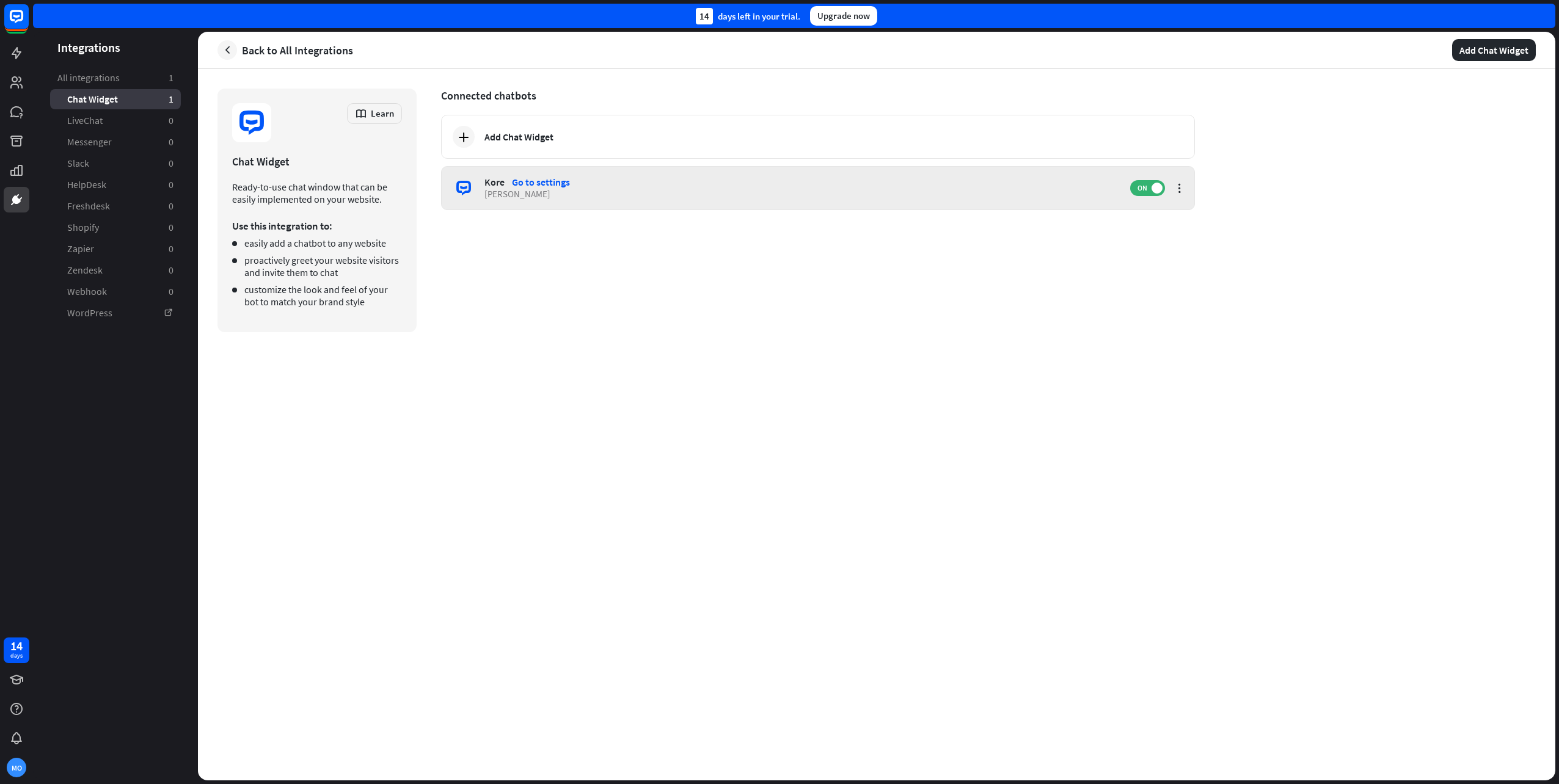
click at [514, 190] on div "[PERSON_NAME]" at bounding box center [801, 194] width 634 height 12
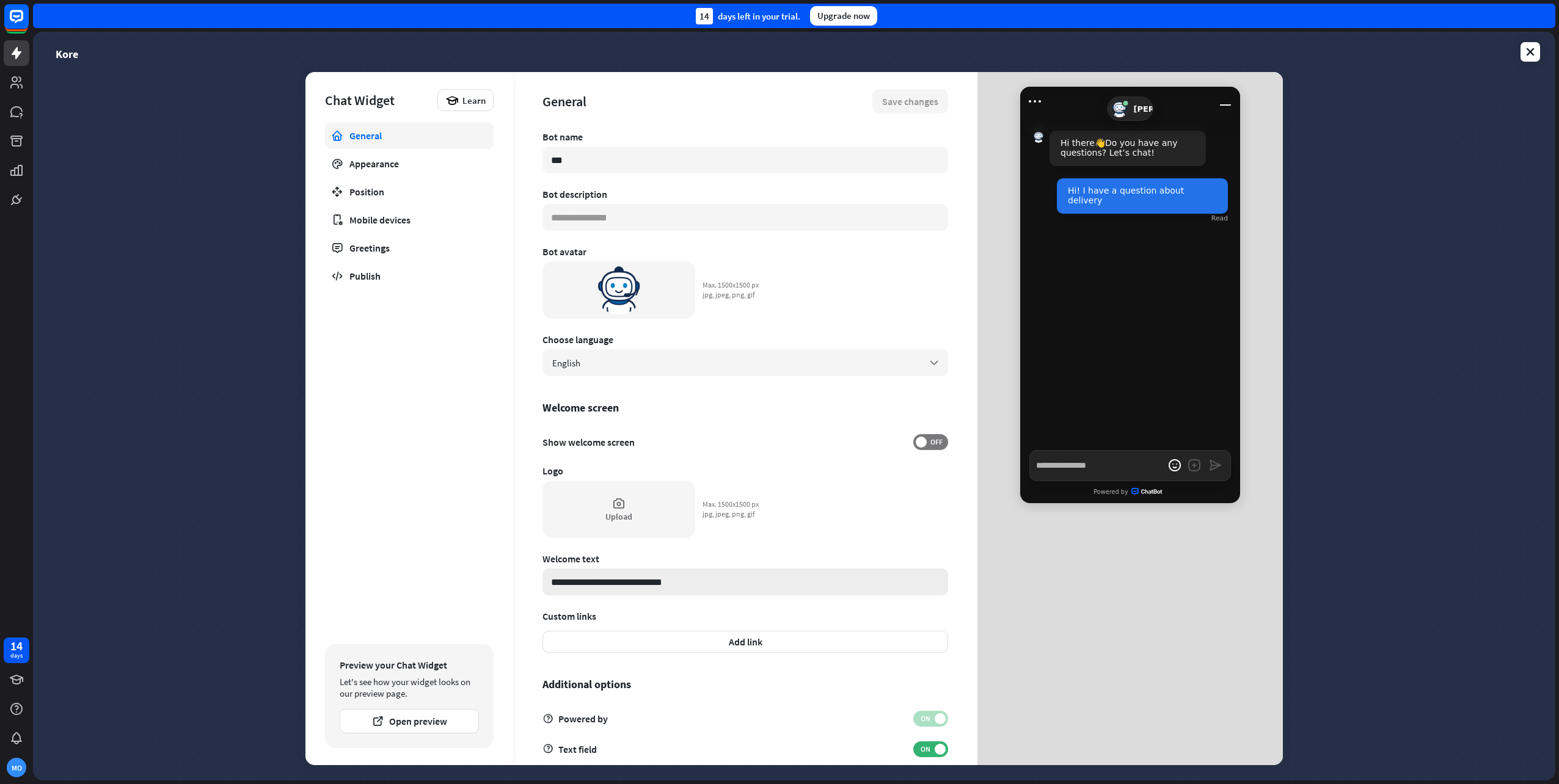
click at [708, 586] on input "**********" at bounding box center [745, 582] width 406 height 27
drag, startPoint x: 714, startPoint y: 582, endPoint x: 470, endPoint y: 567, distance: 244.5
click at [470, 567] on div "**********" at bounding box center [794, 419] width 977 height 693
type textarea "*"
click at [905, 90] on button "Save changes" at bounding box center [910, 102] width 76 height 25
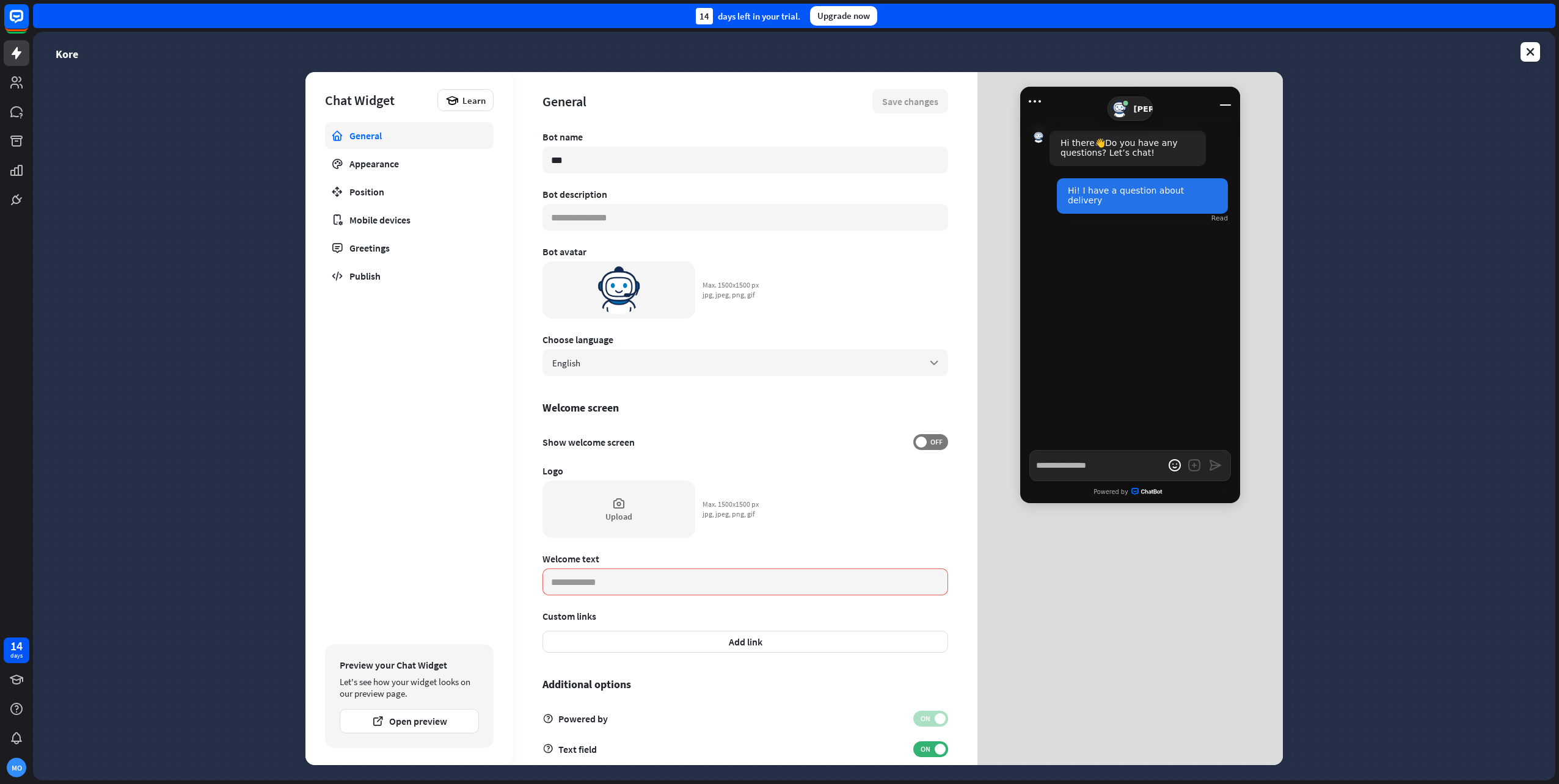
scroll to position [20, 0]
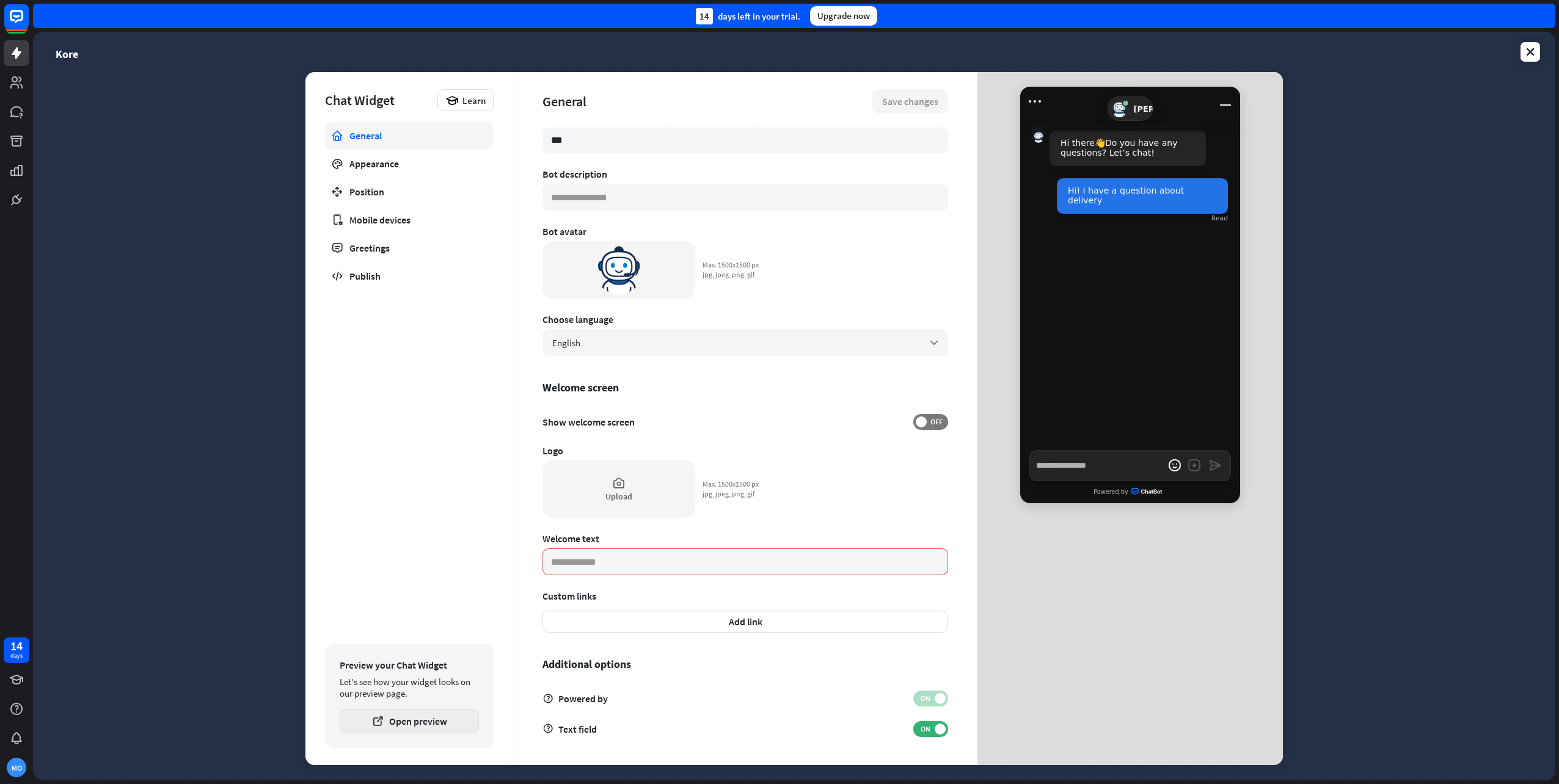
click at [428, 711] on button "Open preview" at bounding box center [409, 721] width 139 height 25
click at [387, 277] on div "Publish" at bounding box center [409, 276] width 119 height 12
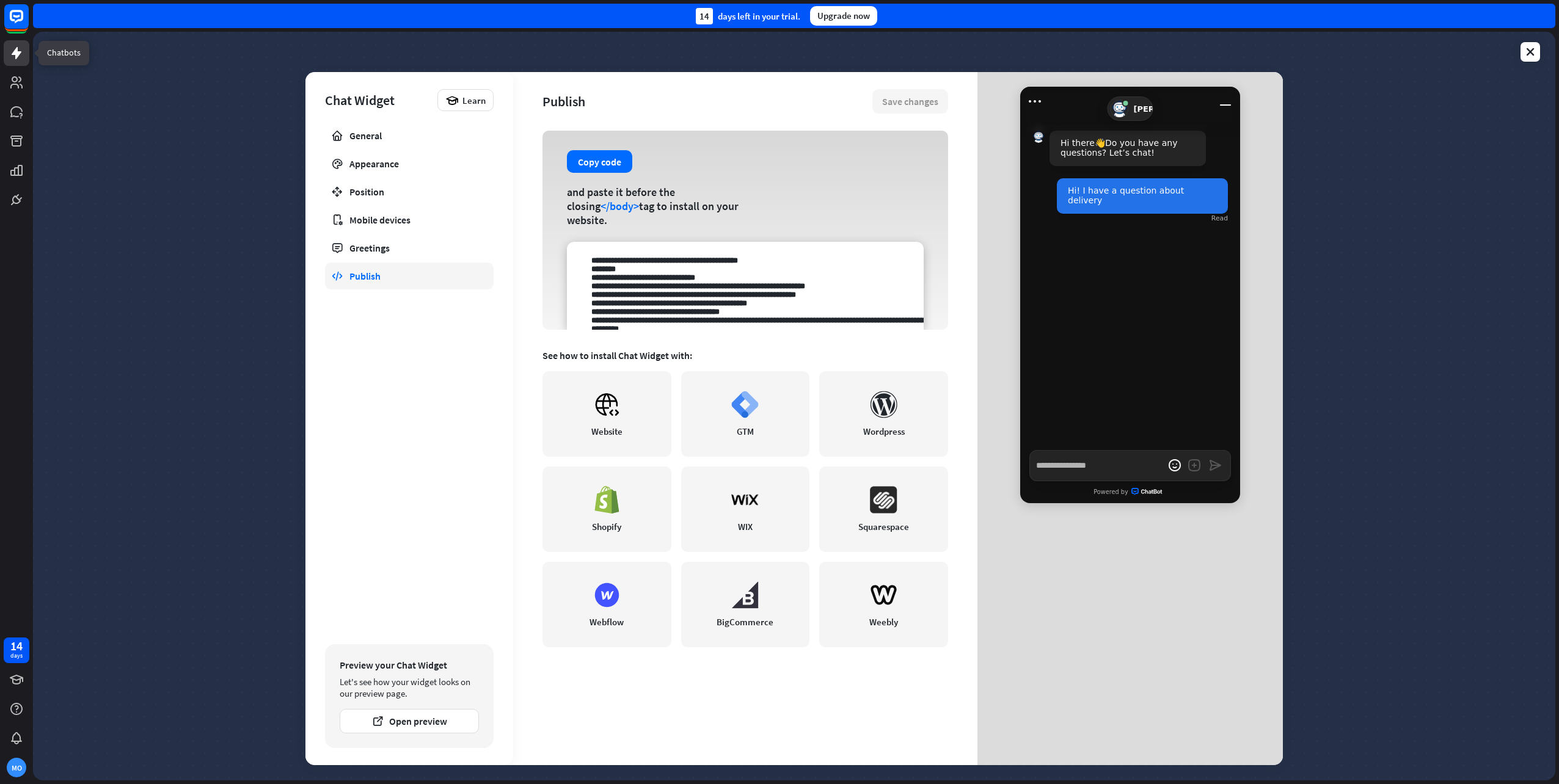
click at [28, 57] on link at bounding box center [16, 52] width 25 height 25
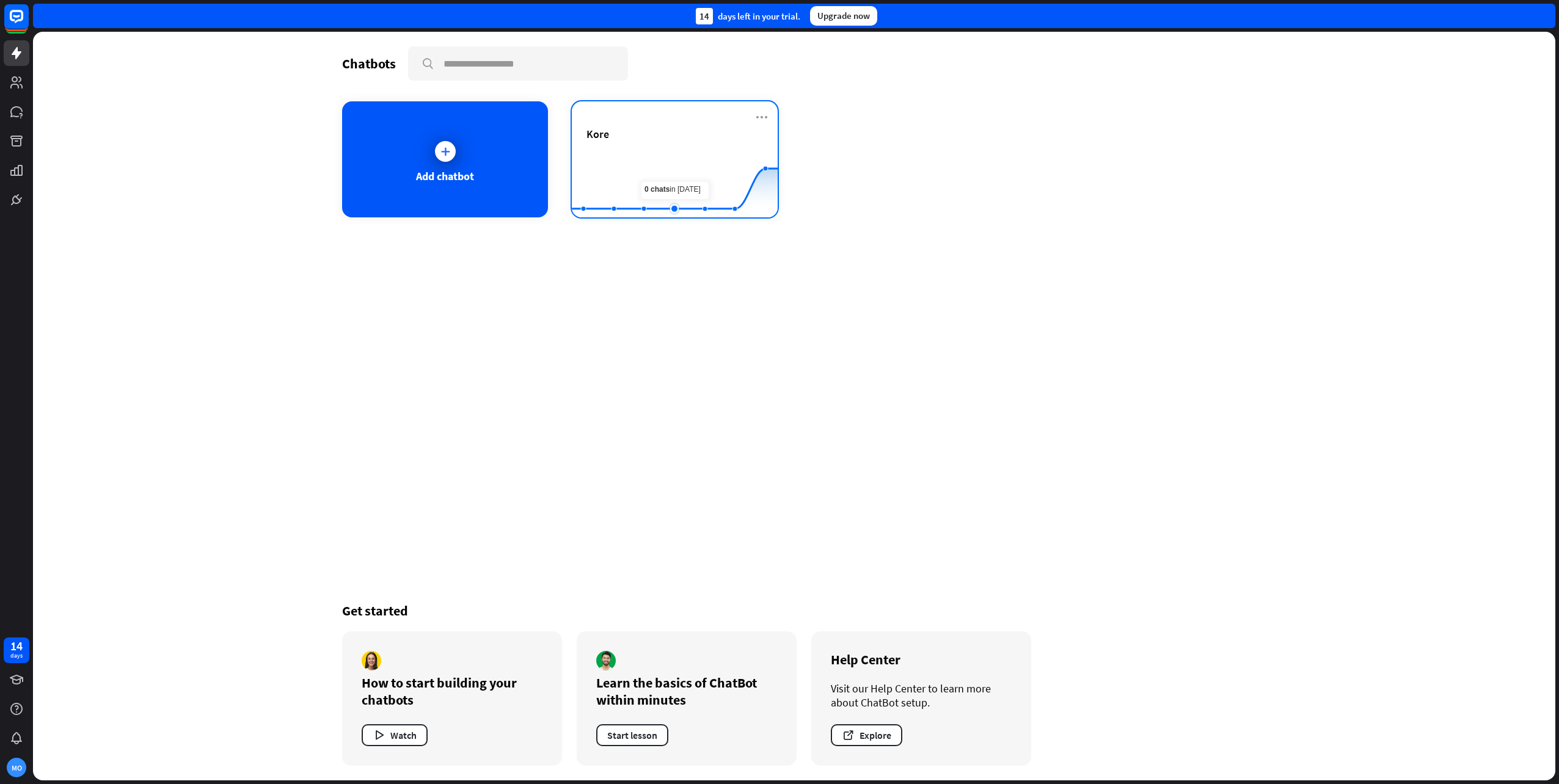
click at [666, 157] on rect at bounding box center [674, 187] width 206 height 76
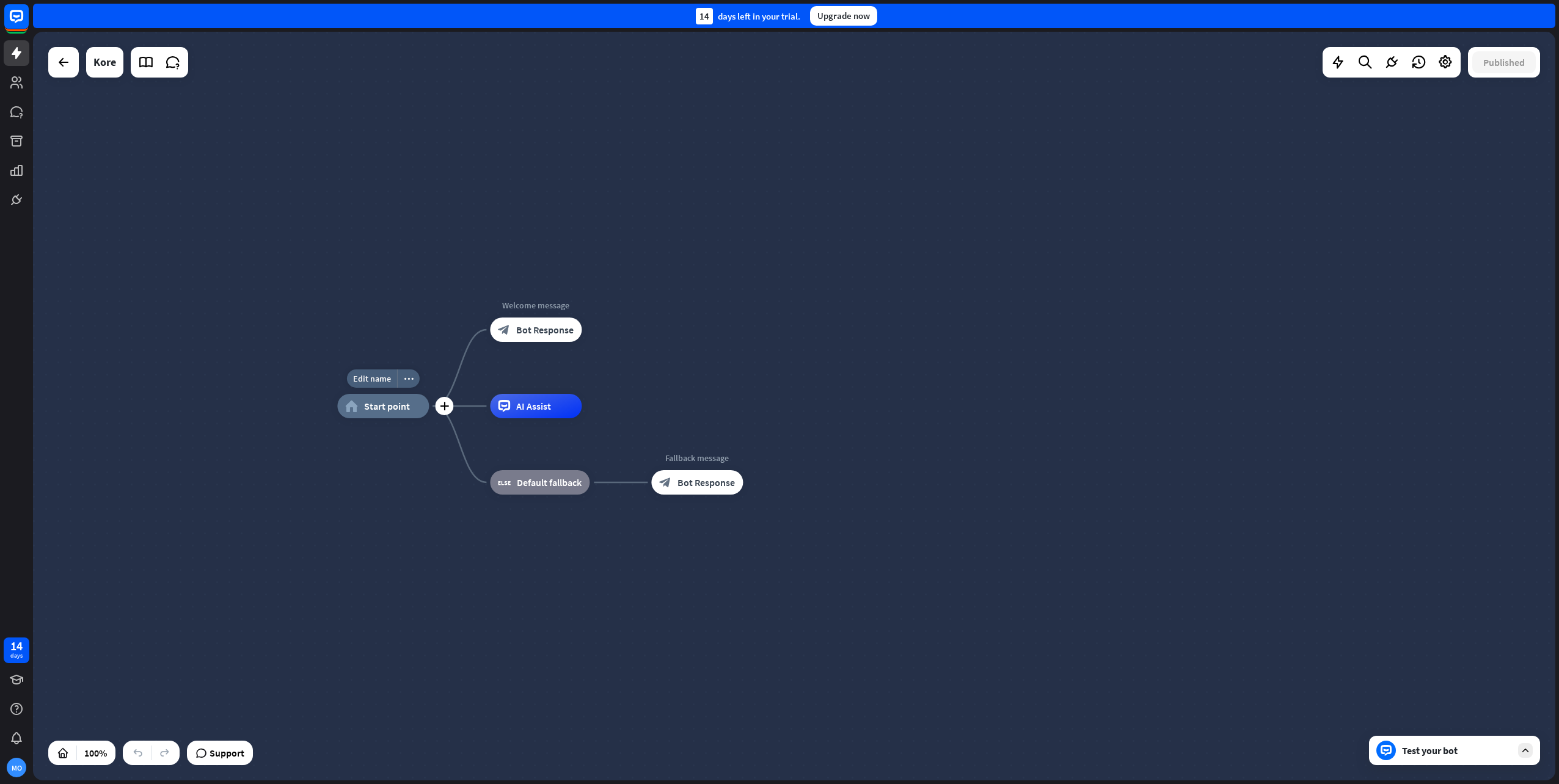
click at [373, 407] on span "Start point" at bounding box center [387, 406] width 46 height 12
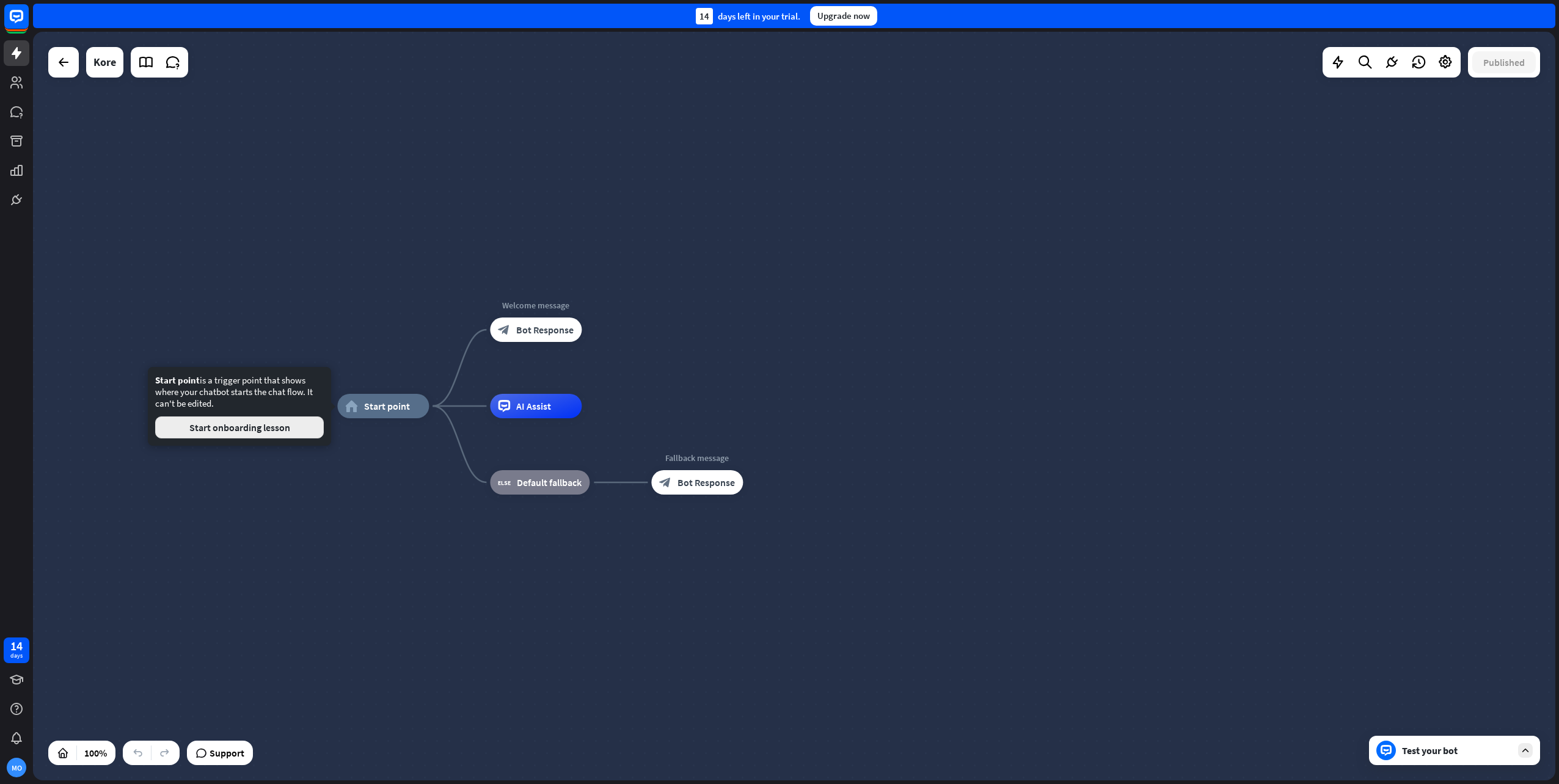
click at [272, 427] on button "Start onboarding lesson" at bounding box center [240, 427] width 169 height 22
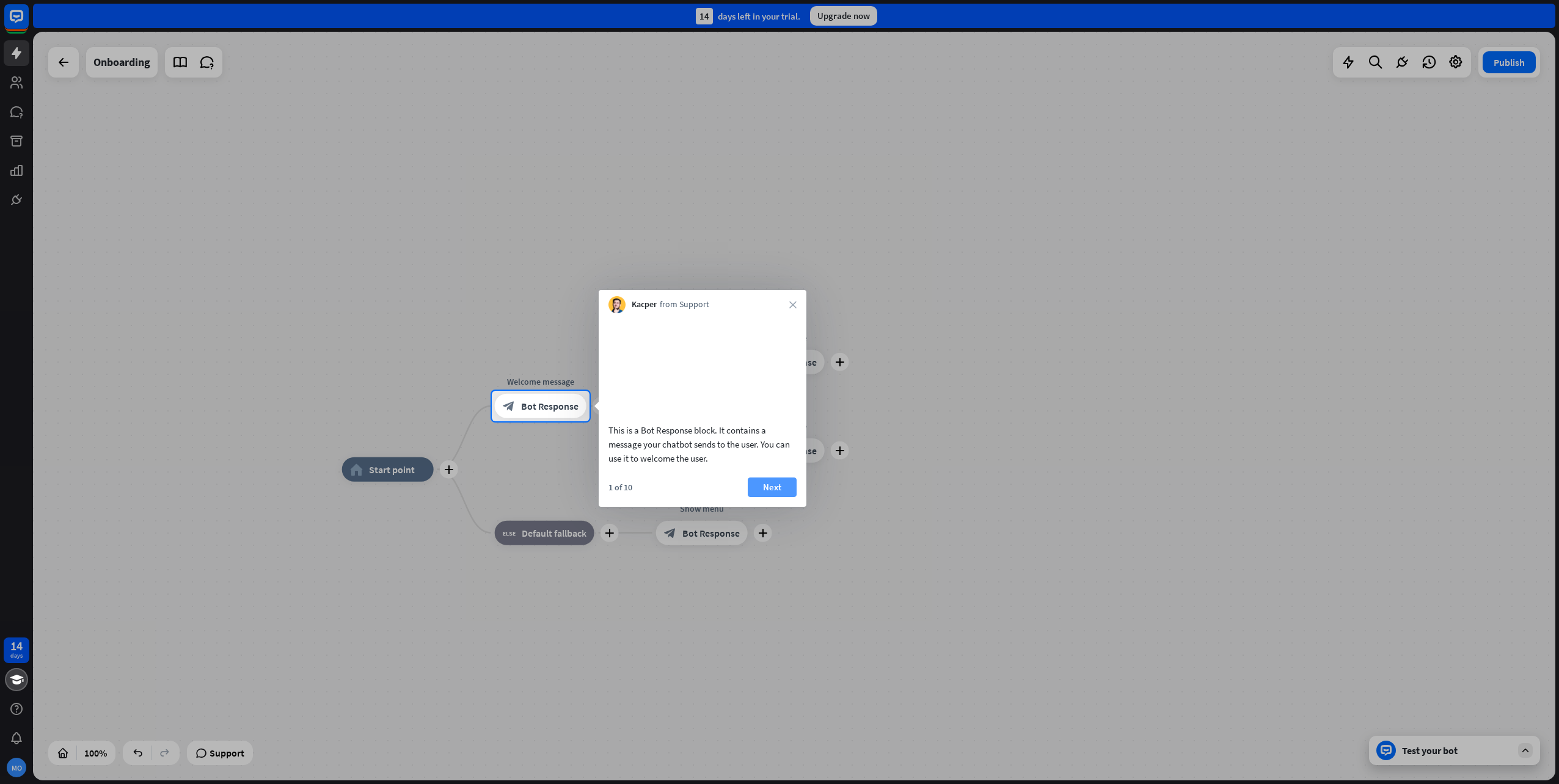
click at [778, 497] on button "Next" at bounding box center [772, 487] width 49 height 20
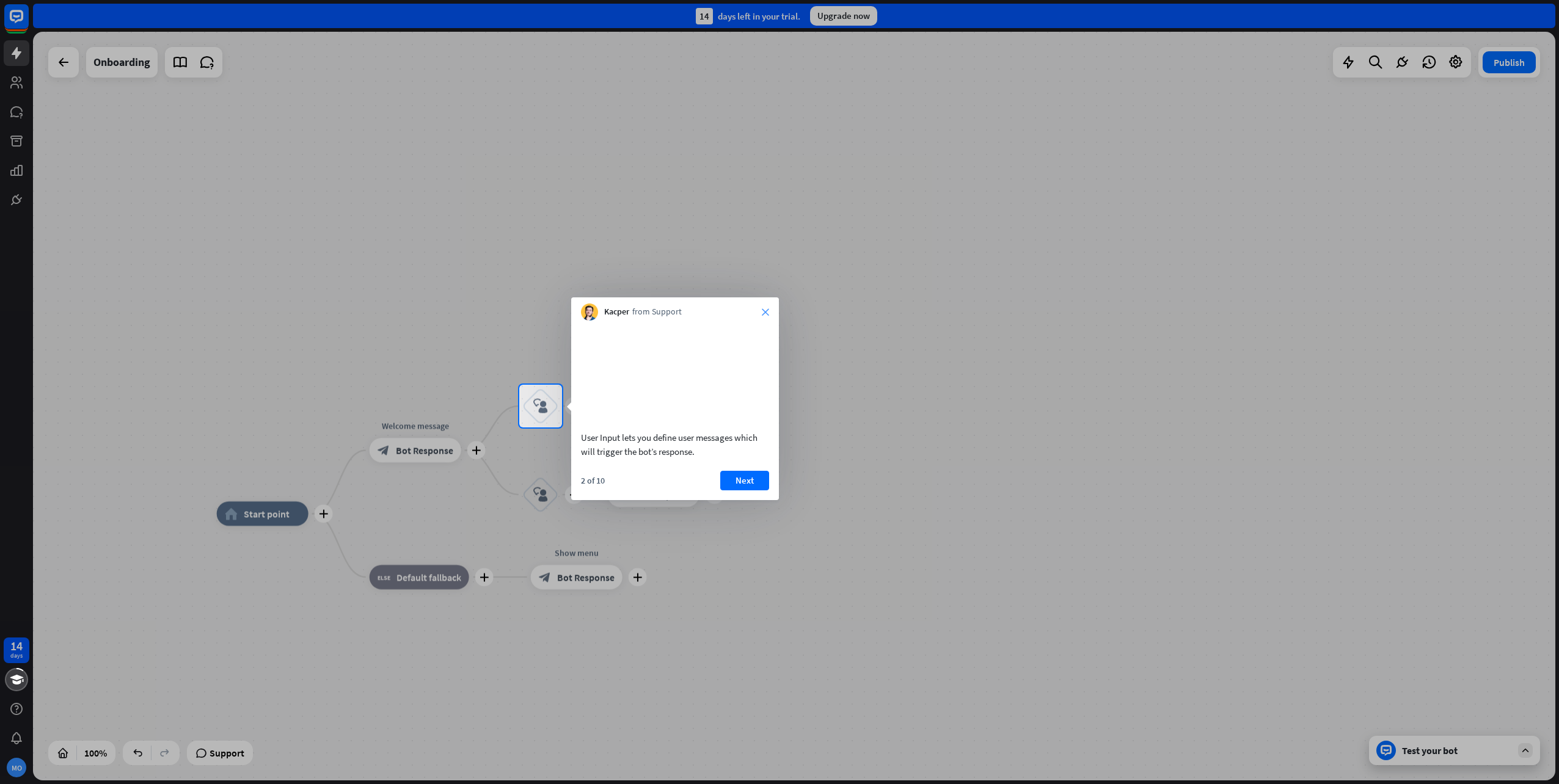
click at [763, 309] on icon "close" at bounding box center [765, 312] width 7 height 7
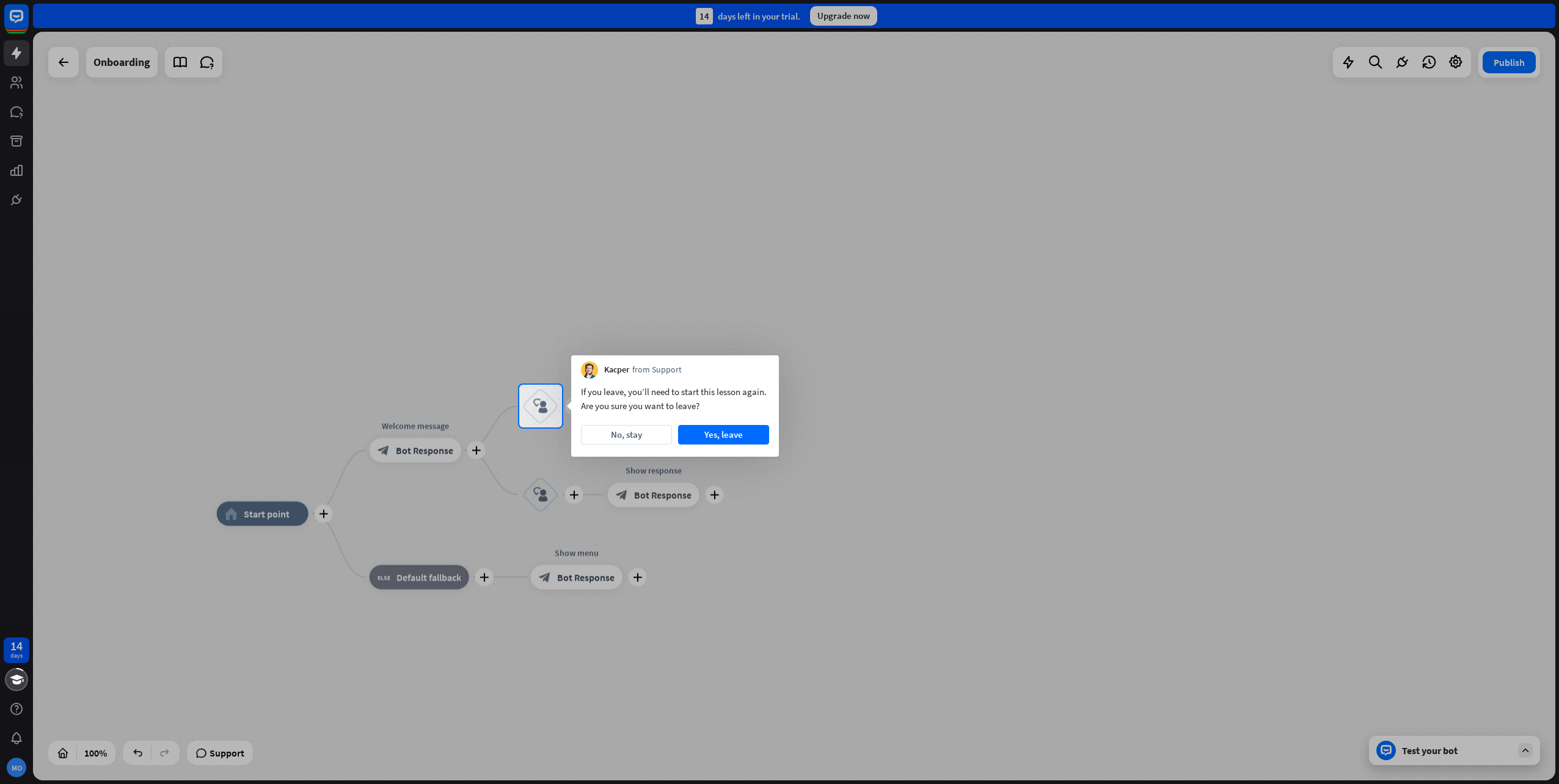
click at [742, 446] on div "If you leave, you’ll need to start this lesson again. Are you sure you want to …" at bounding box center [675, 417] width 208 height 78
click at [742, 432] on button "Yes, leave" at bounding box center [723, 435] width 91 height 20
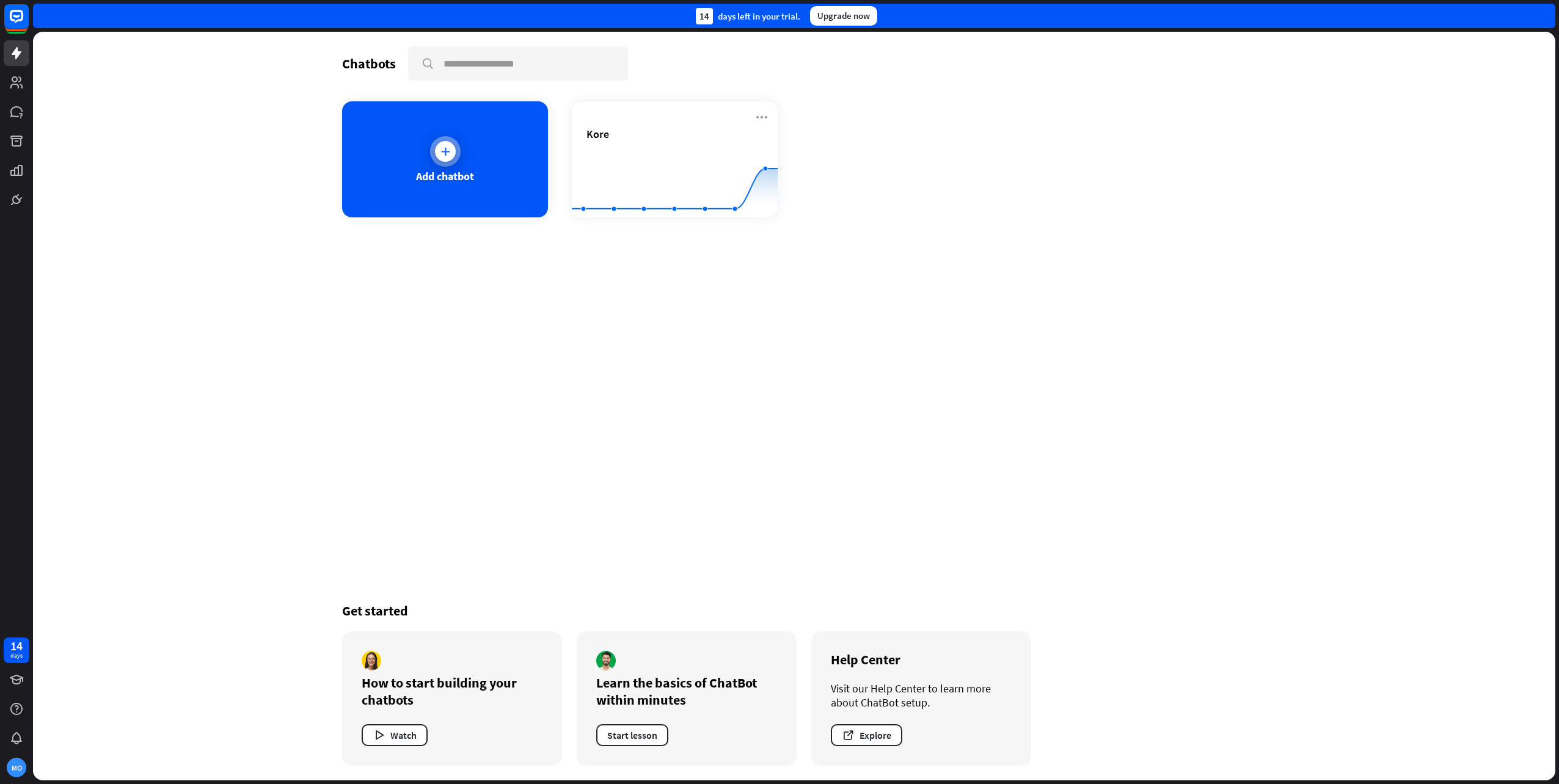
click at [441, 157] on div at bounding box center [445, 151] width 21 height 21
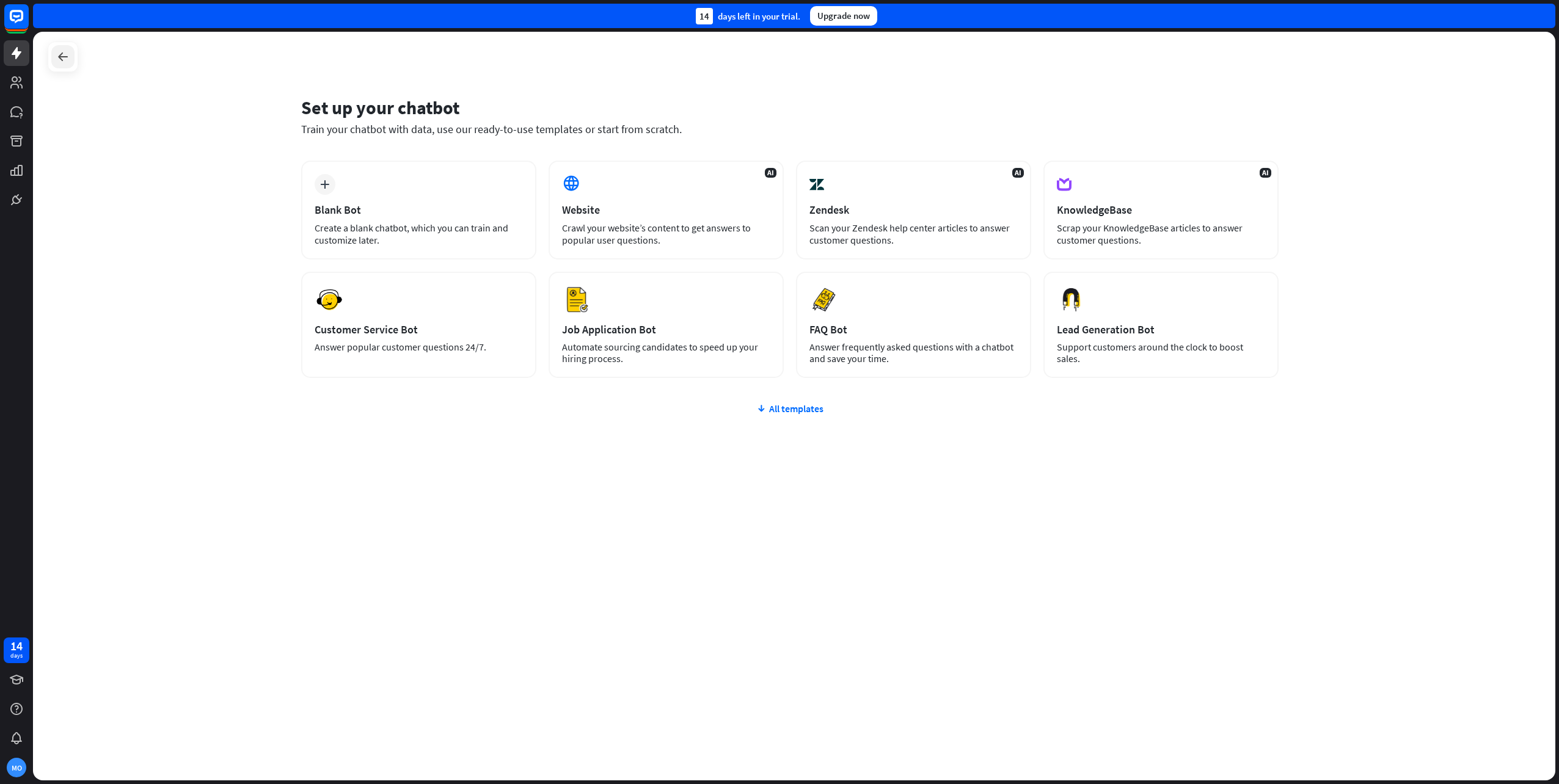
click at [60, 63] on icon at bounding box center [63, 57] width 15 height 15
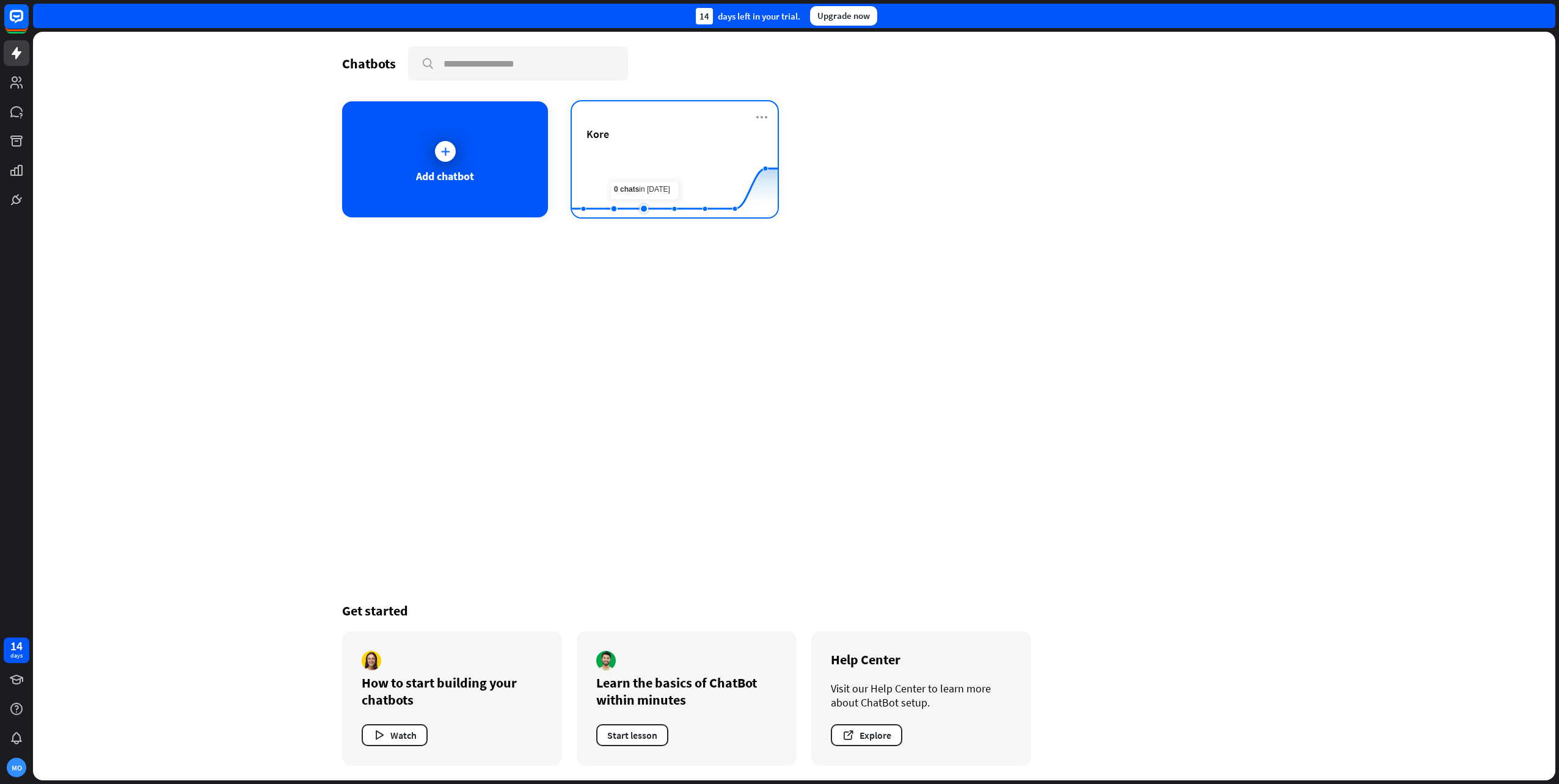
click at [655, 172] on rect at bounding box center [674, 187] width 206 height 76
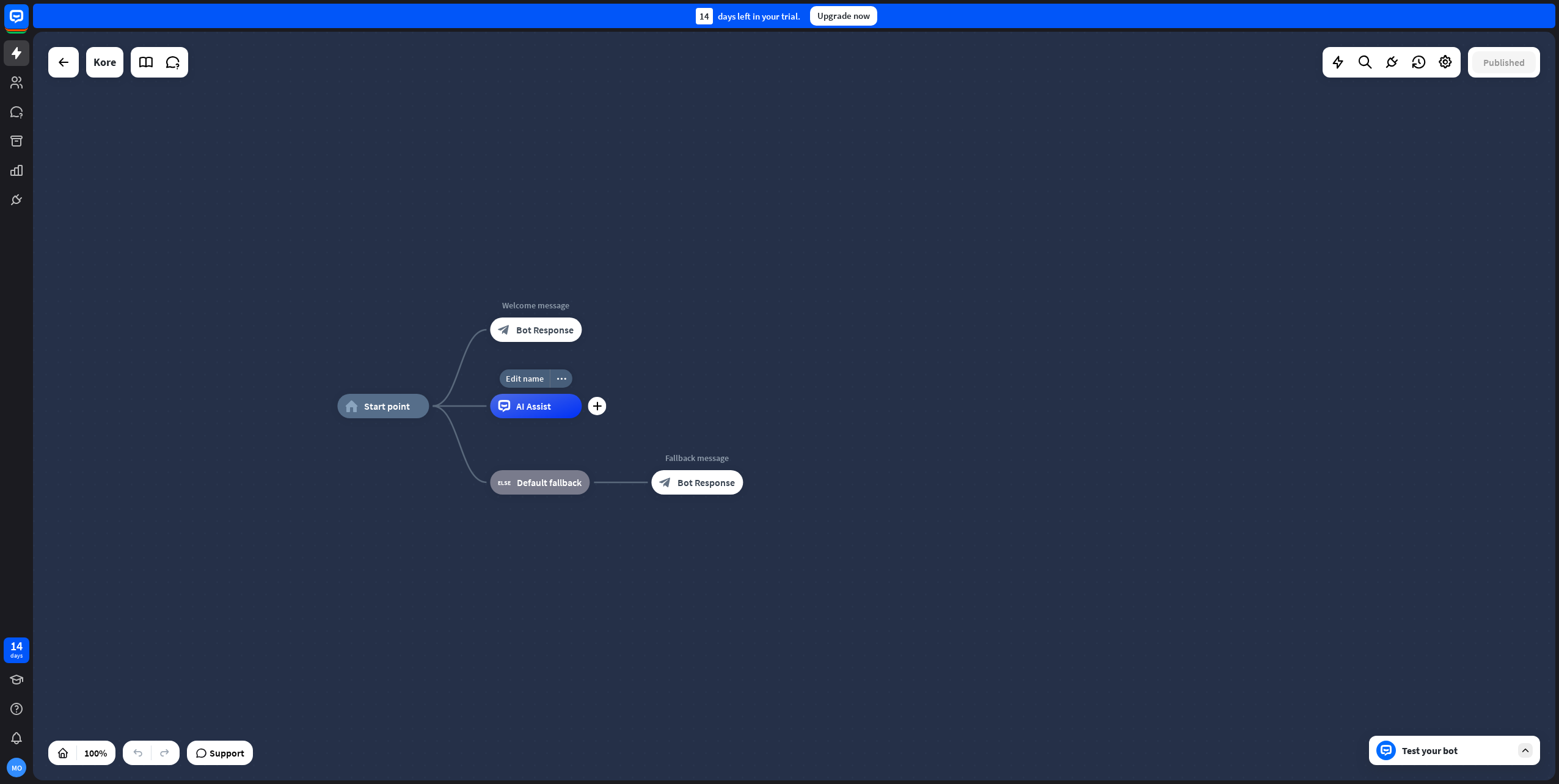
click at [549, 403] on span "AI Assist" at bounding box center [534, 406] width 35 height 12
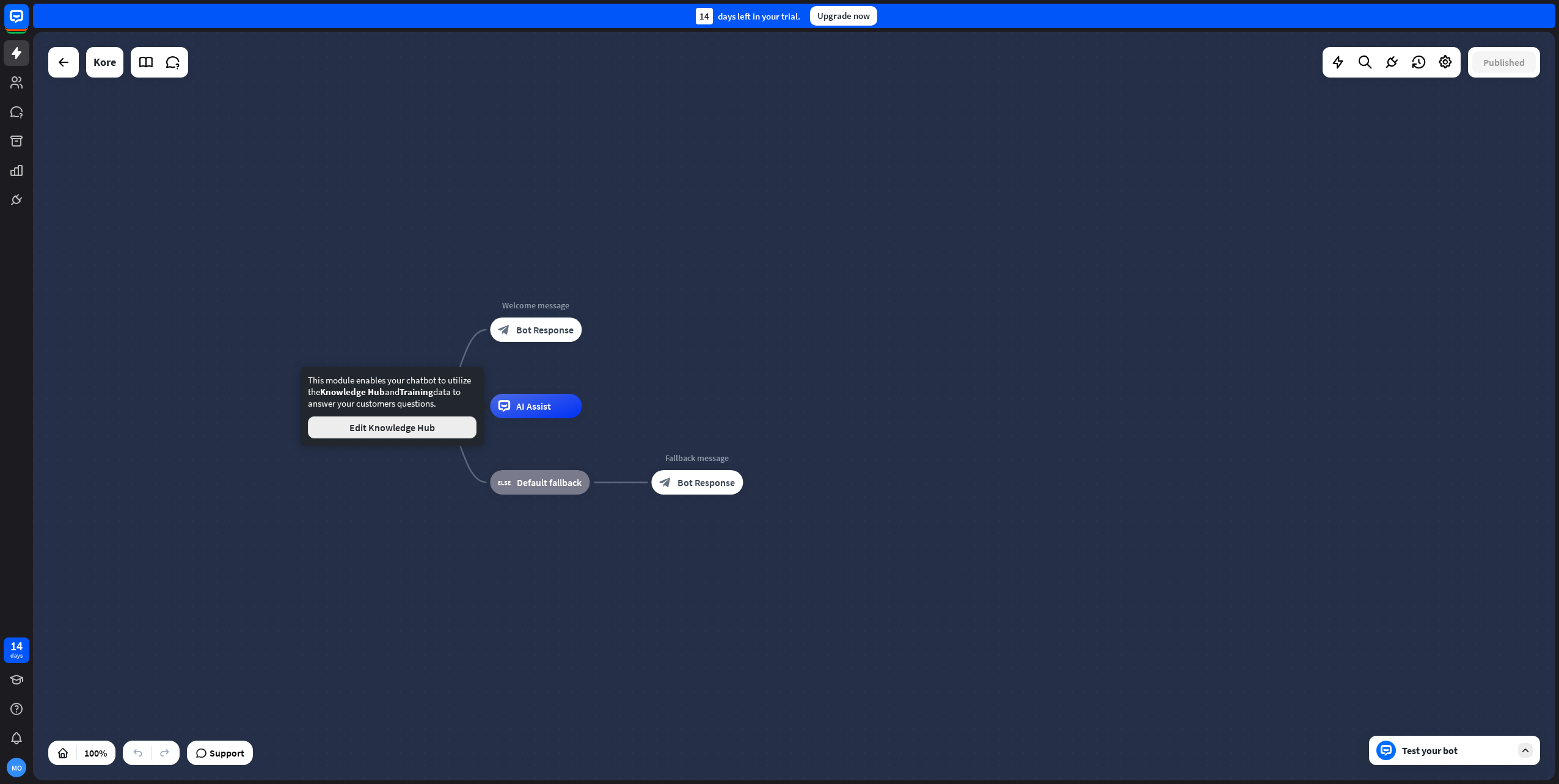
click at [416, 428] on button "Edit Knowledge Hub" at bounding box center [392, 427] width 169 height 22
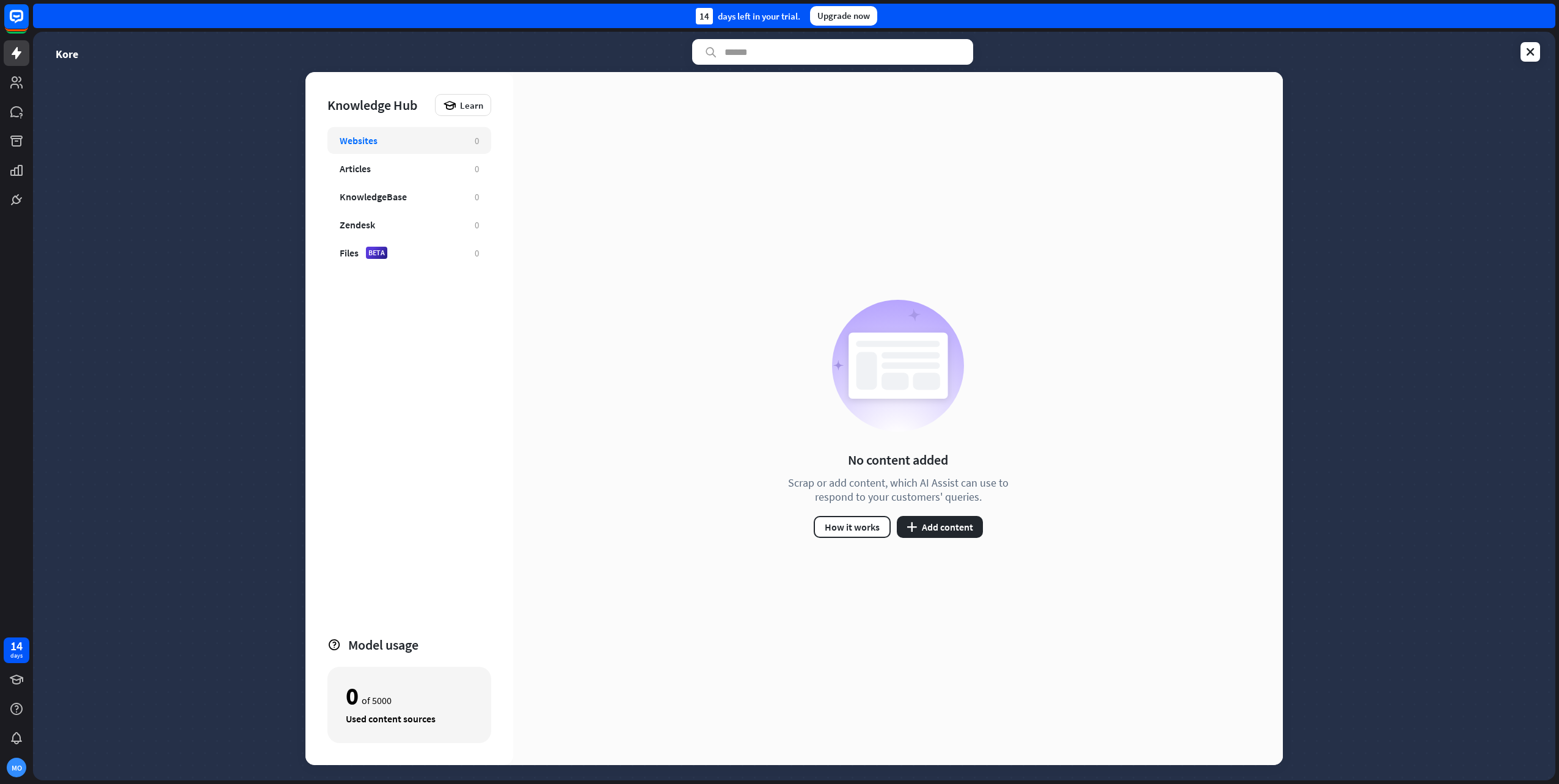
click at [441, 130] on div "Websites 0" at bounding box center [409, 140] width 164 height 27
click at [958, 524] on button "plus Add content" at bounding box center [940, 527] width 86 height 22
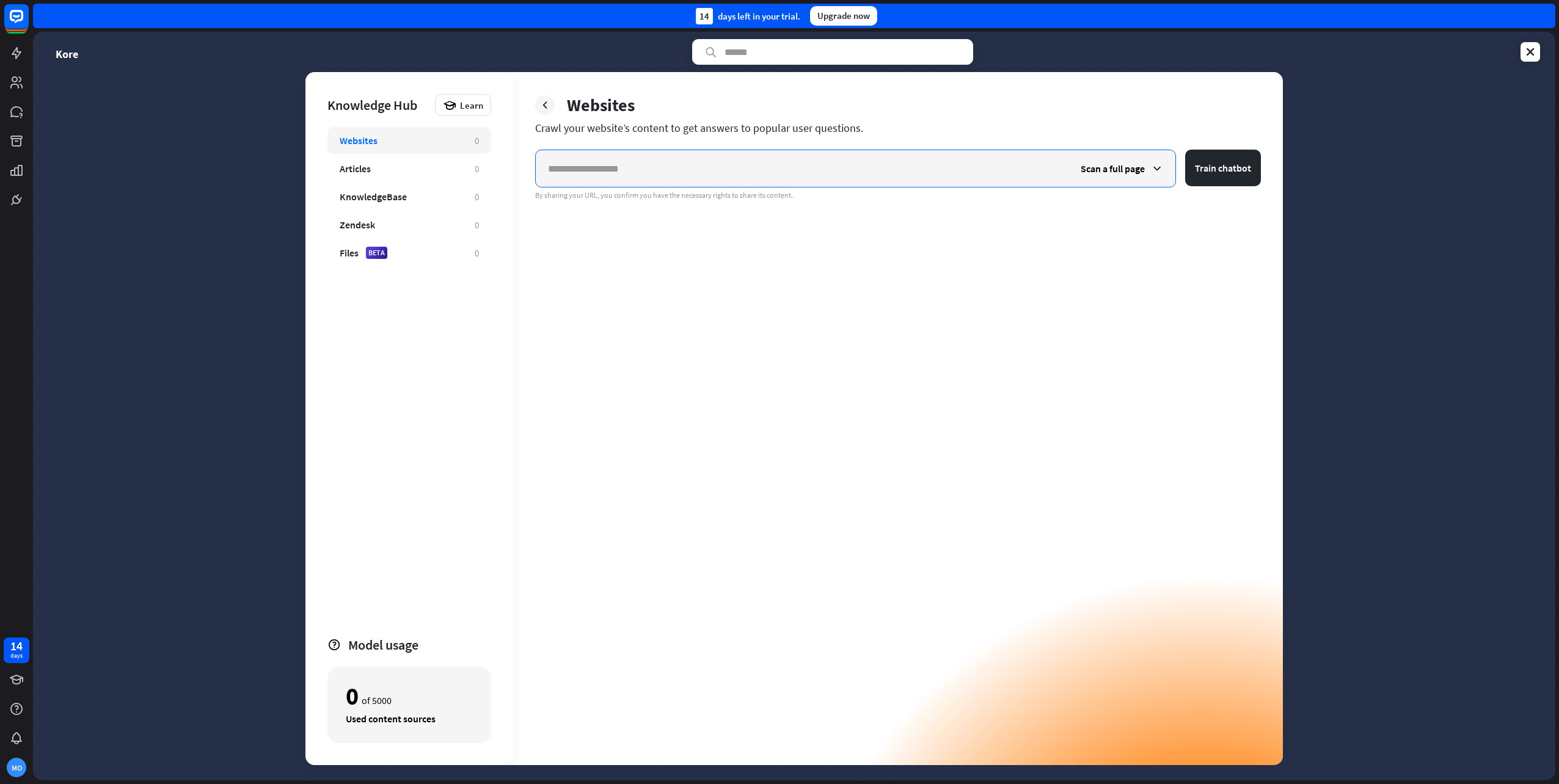
paste input "**********"
type input "**********"
click at [1141, 165] on span "Scan a full page" at bounding box center [1113, 168] width 64 height 12
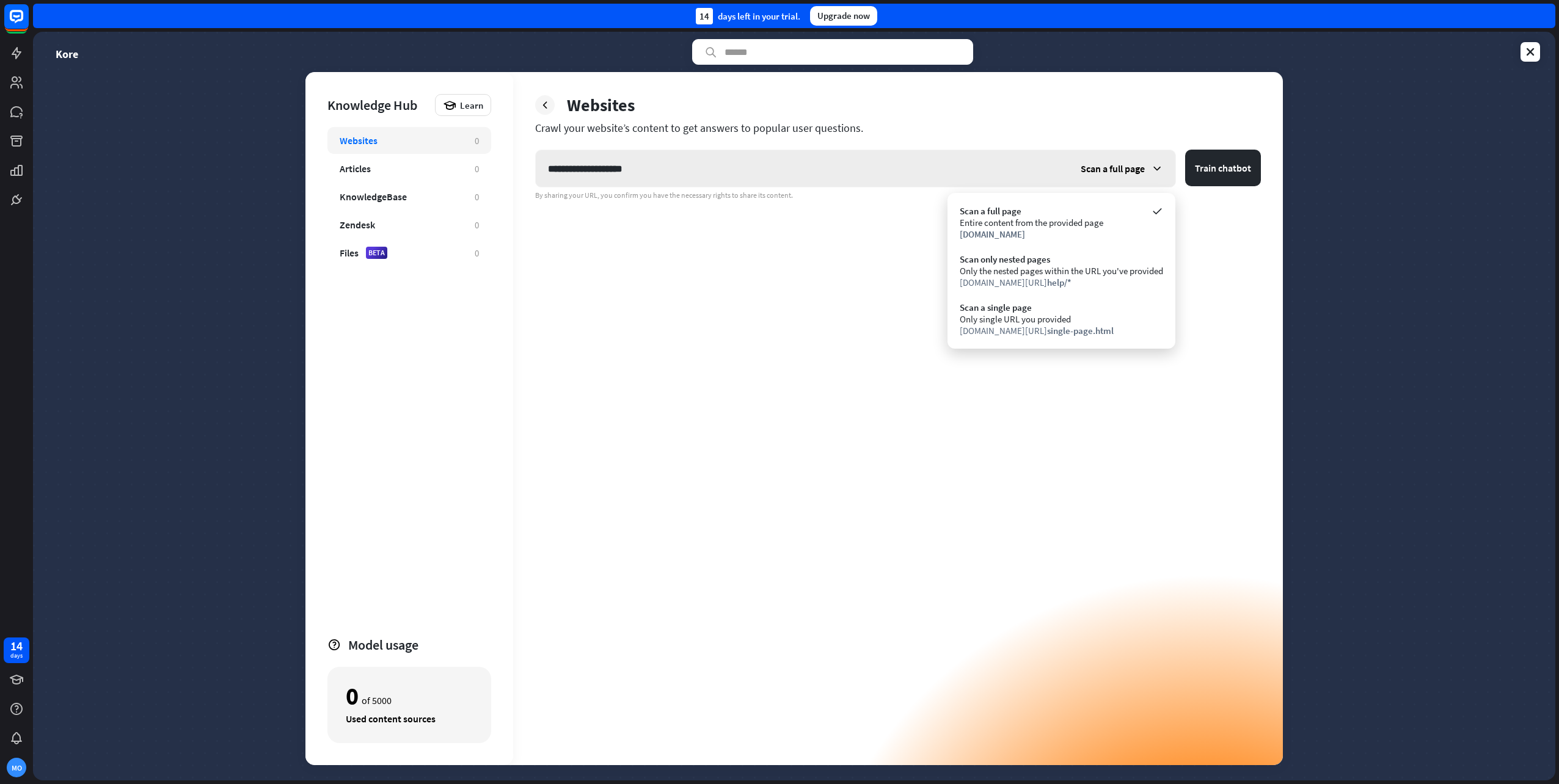
click at [1141, 165] on span "Scan a full page" at bounding box center [1113, 168] width 64 height 12
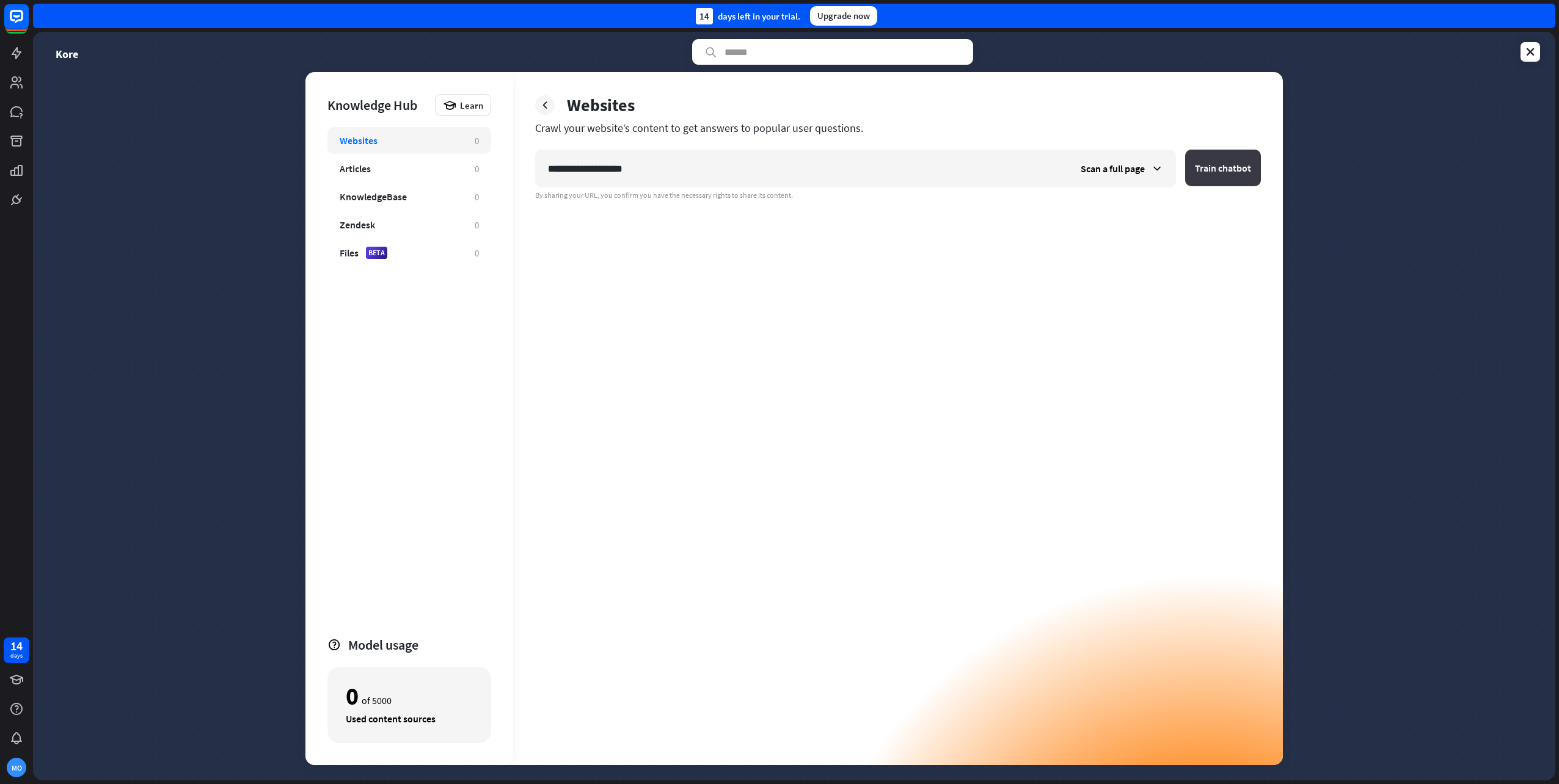
click at [1229, 166] on button "Train chatbot" at bounding box center [1223, 168] width 76 height 36
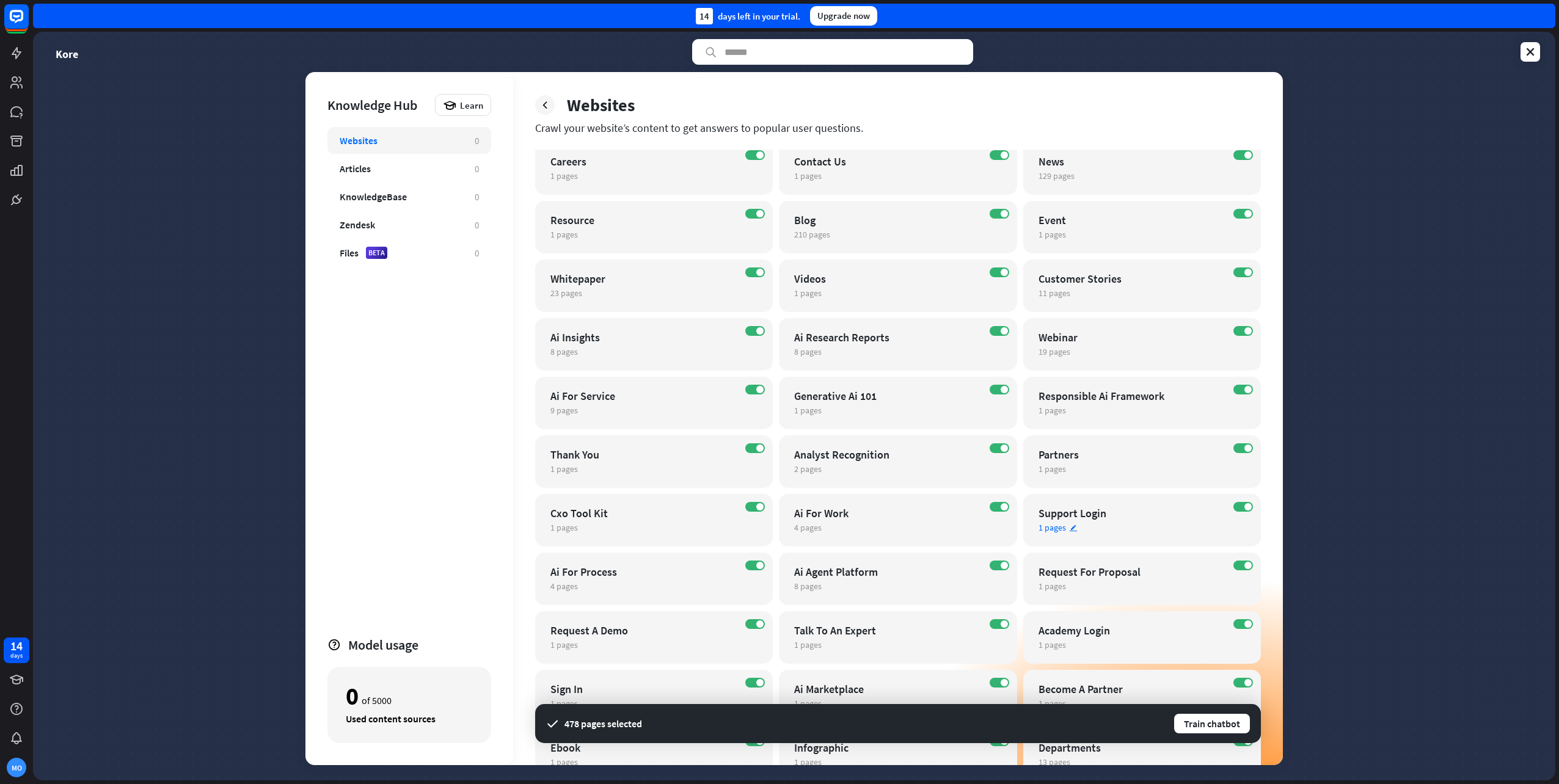
scroll to position [266, 0]
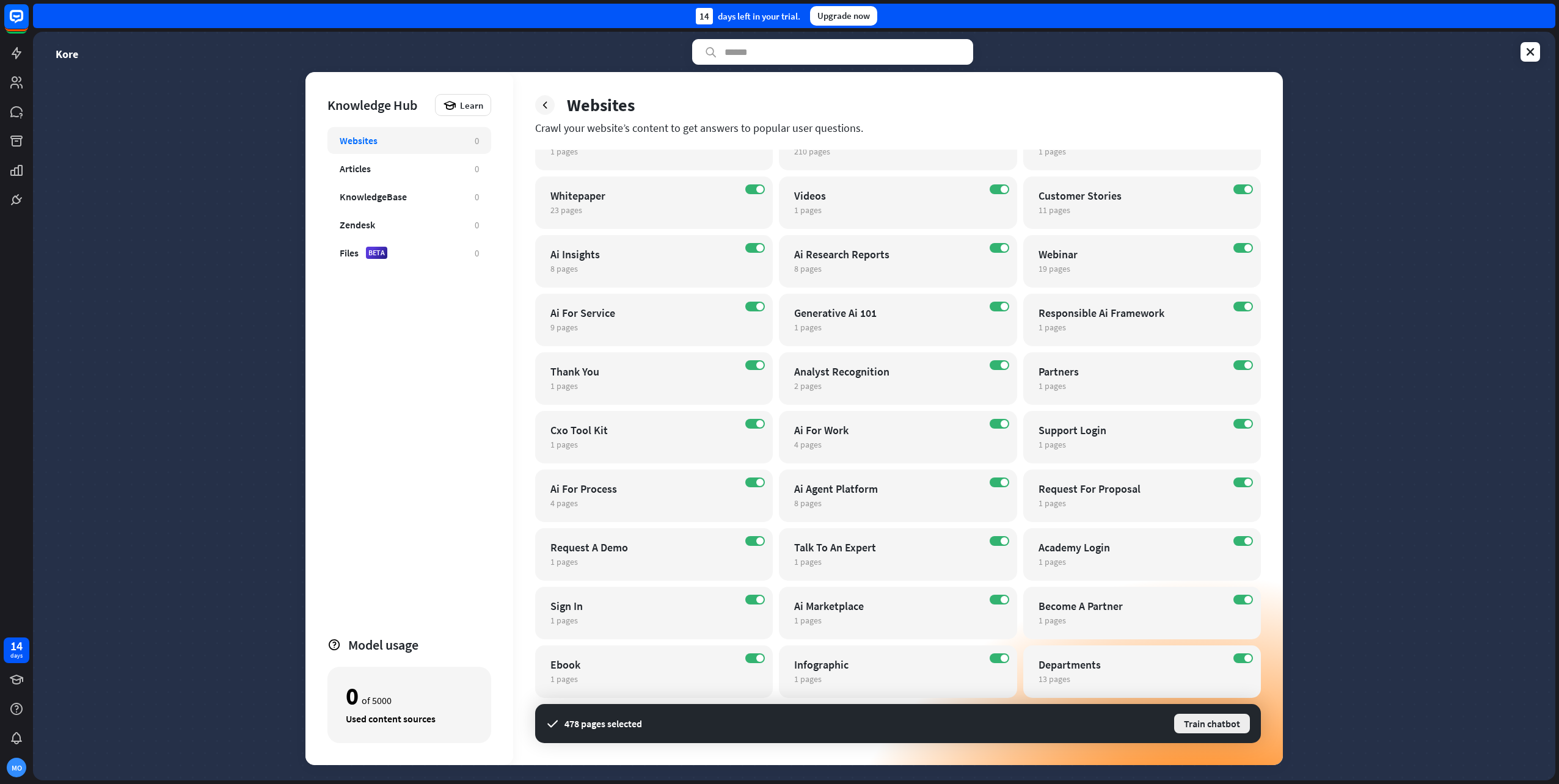
click at [1214, 724] on button "Train chatbot" at bounding box center [1212, 724] width 78 height 22
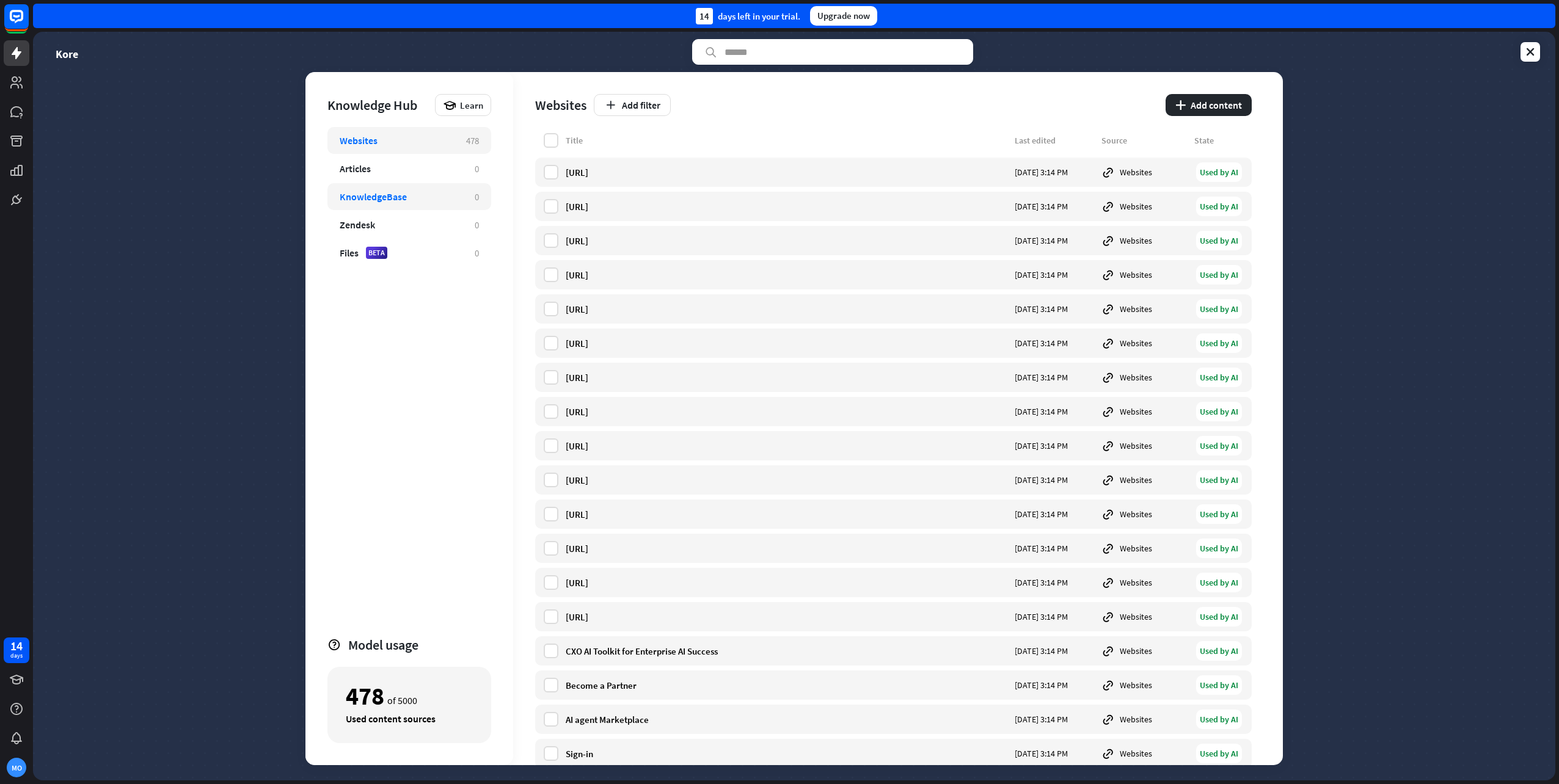
click at [390, 197] on div "KnowledgeBase" at bounding box center [374, 197] width 67 height 12
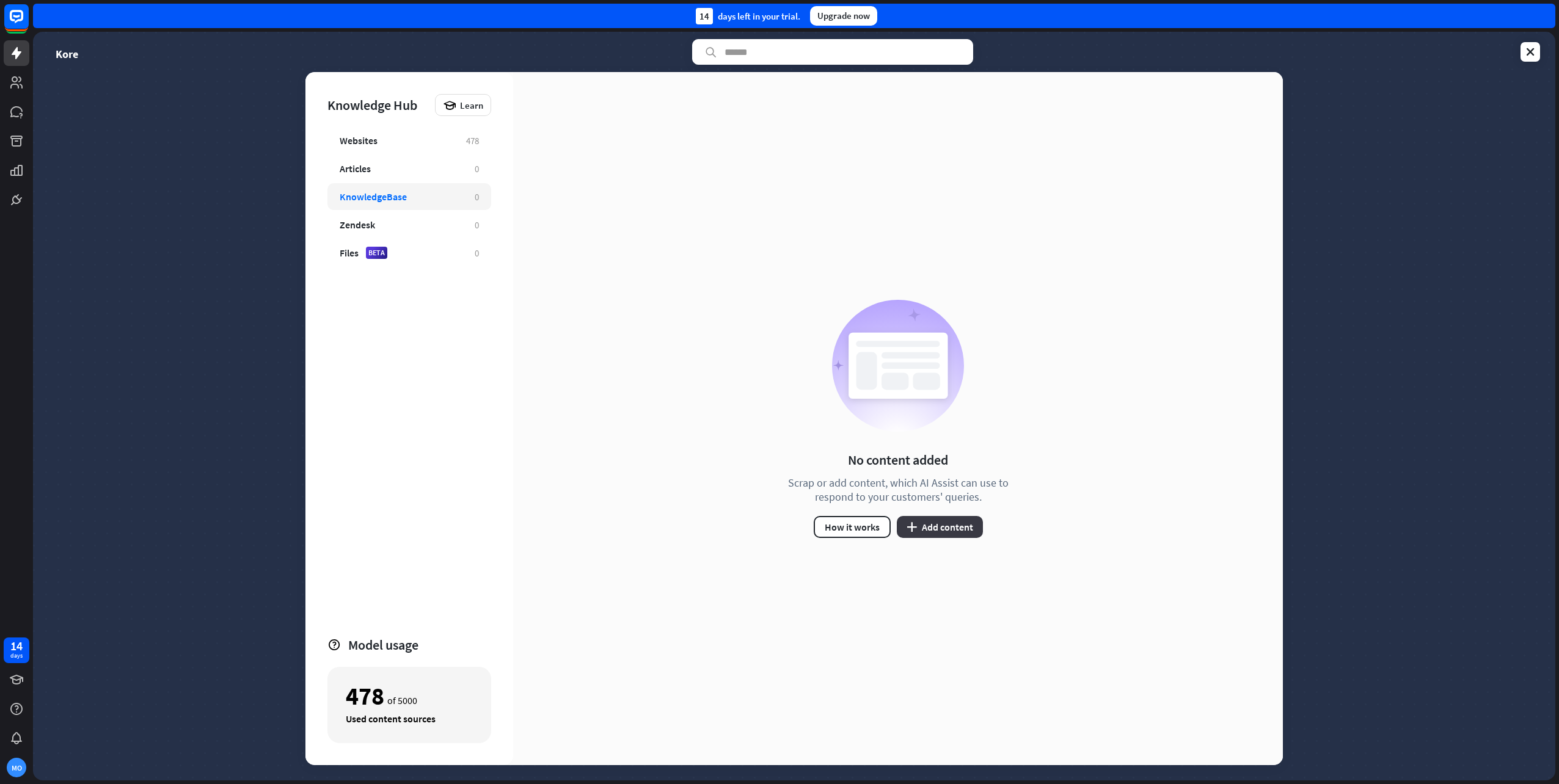
click at [943, 529] on button "plus Add content" at bounding box center [940, 527] width 86 height 22
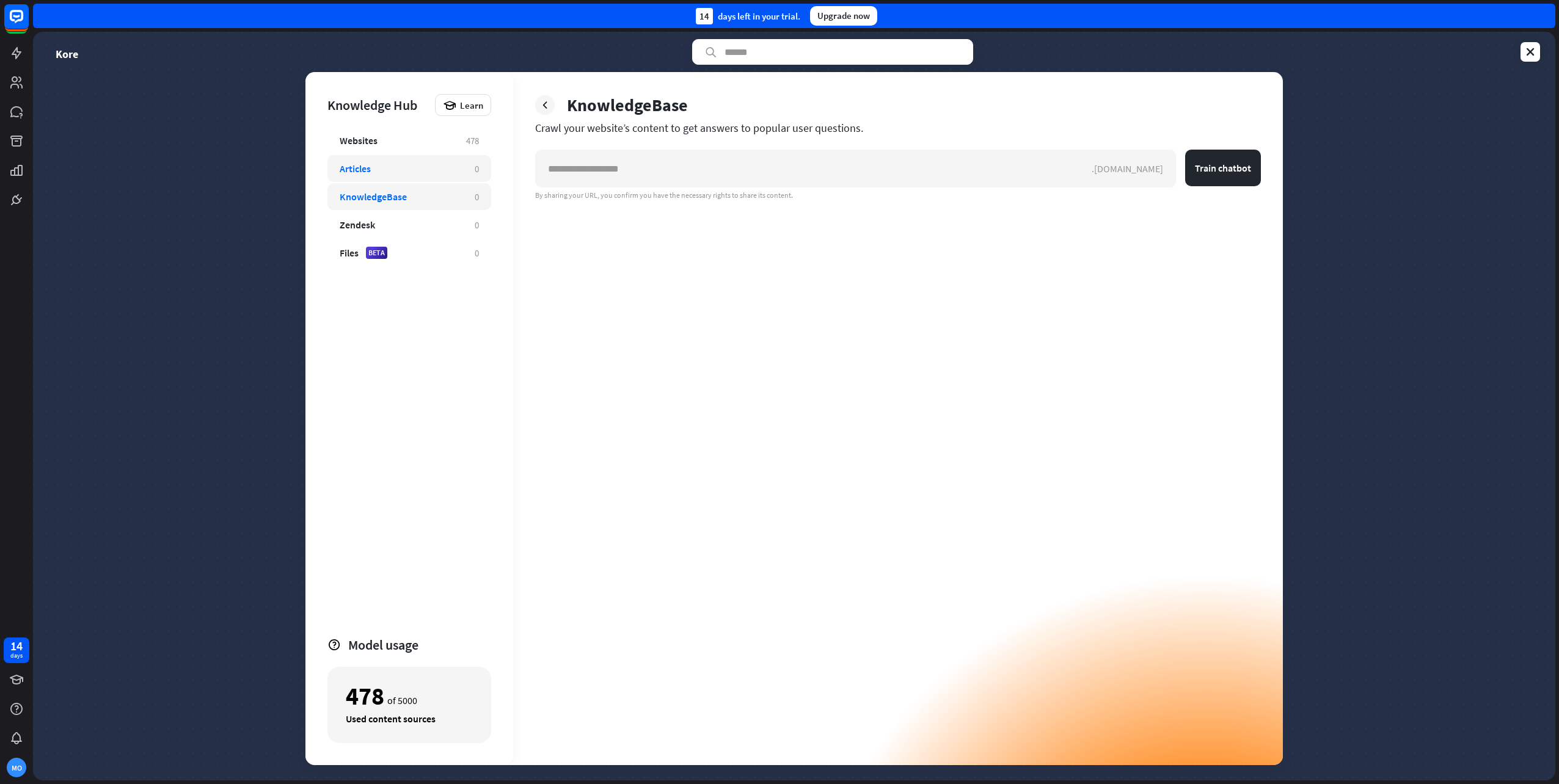
click at [405, 174] on div "Articles" at bounding box center [401, 168] width 123 height 12
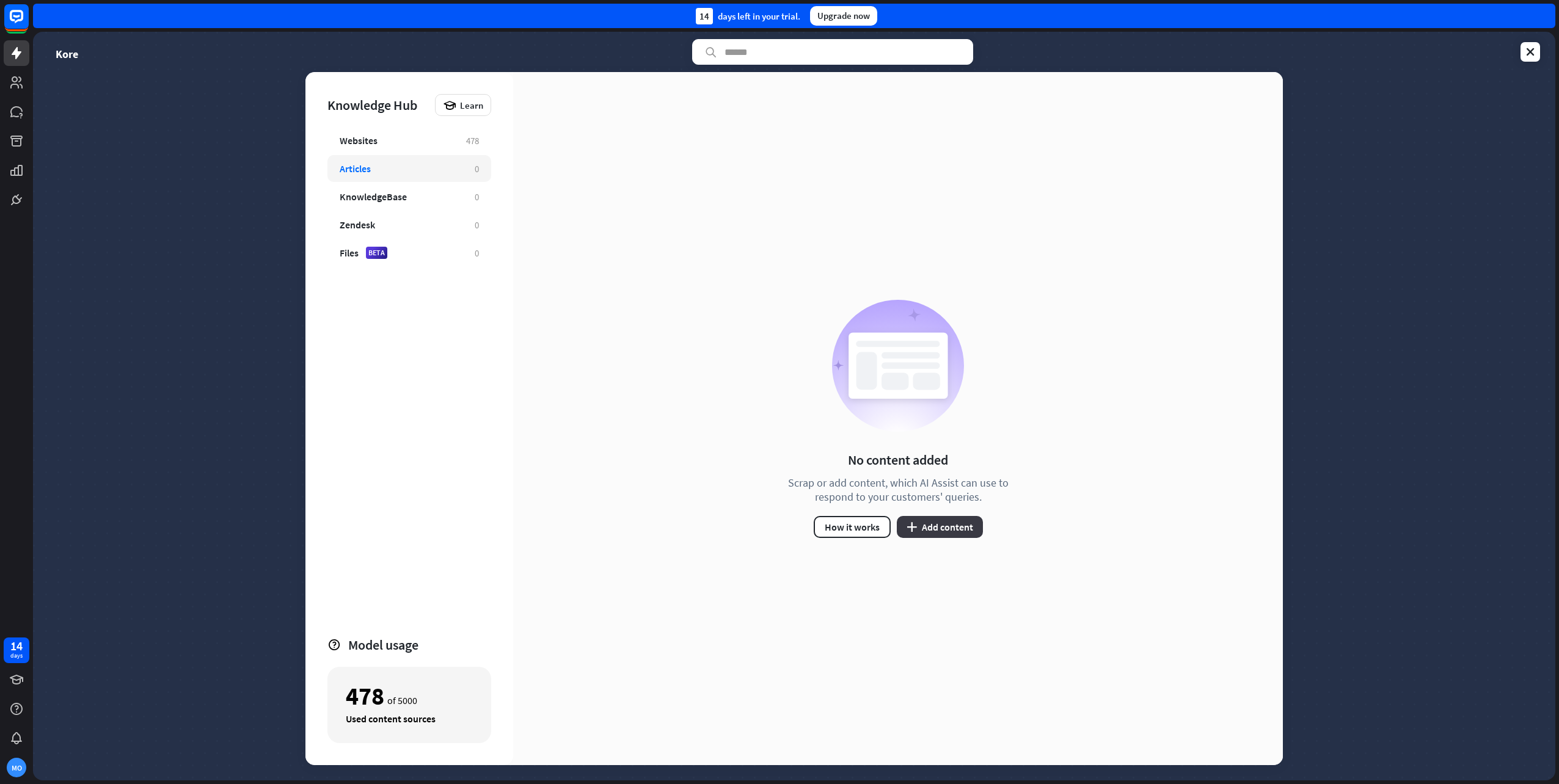
click at [947, 526] on button "plus Add content" at bounding box center [940, 527] width 86 height 22
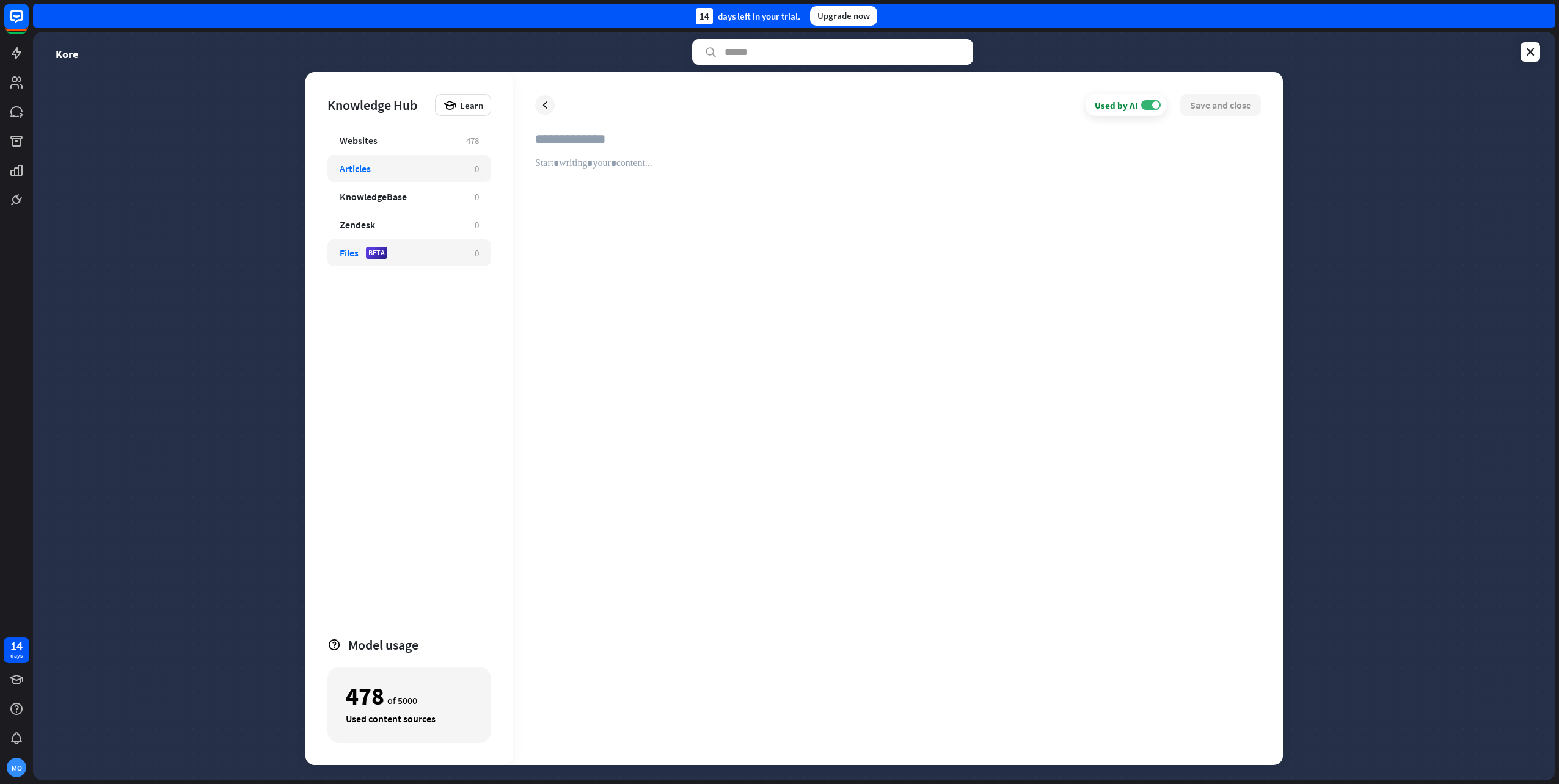
click at [404, 245] on div "Files BETA 0" at bounding box center [409, 253] width 164 height 27
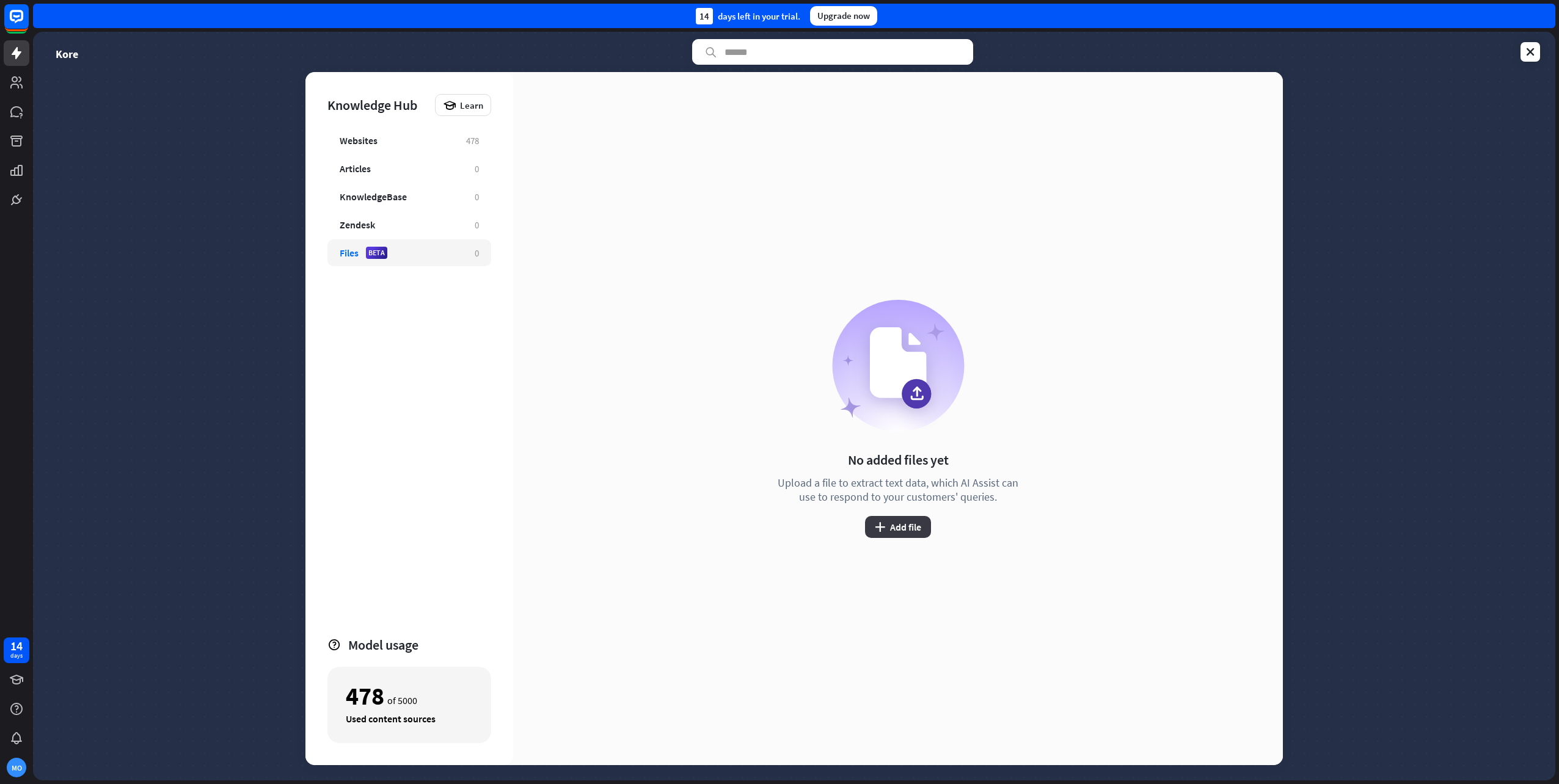
click at [915, 522] on button "plus Add file" at bounding box center [898, 527] width 66 height 22
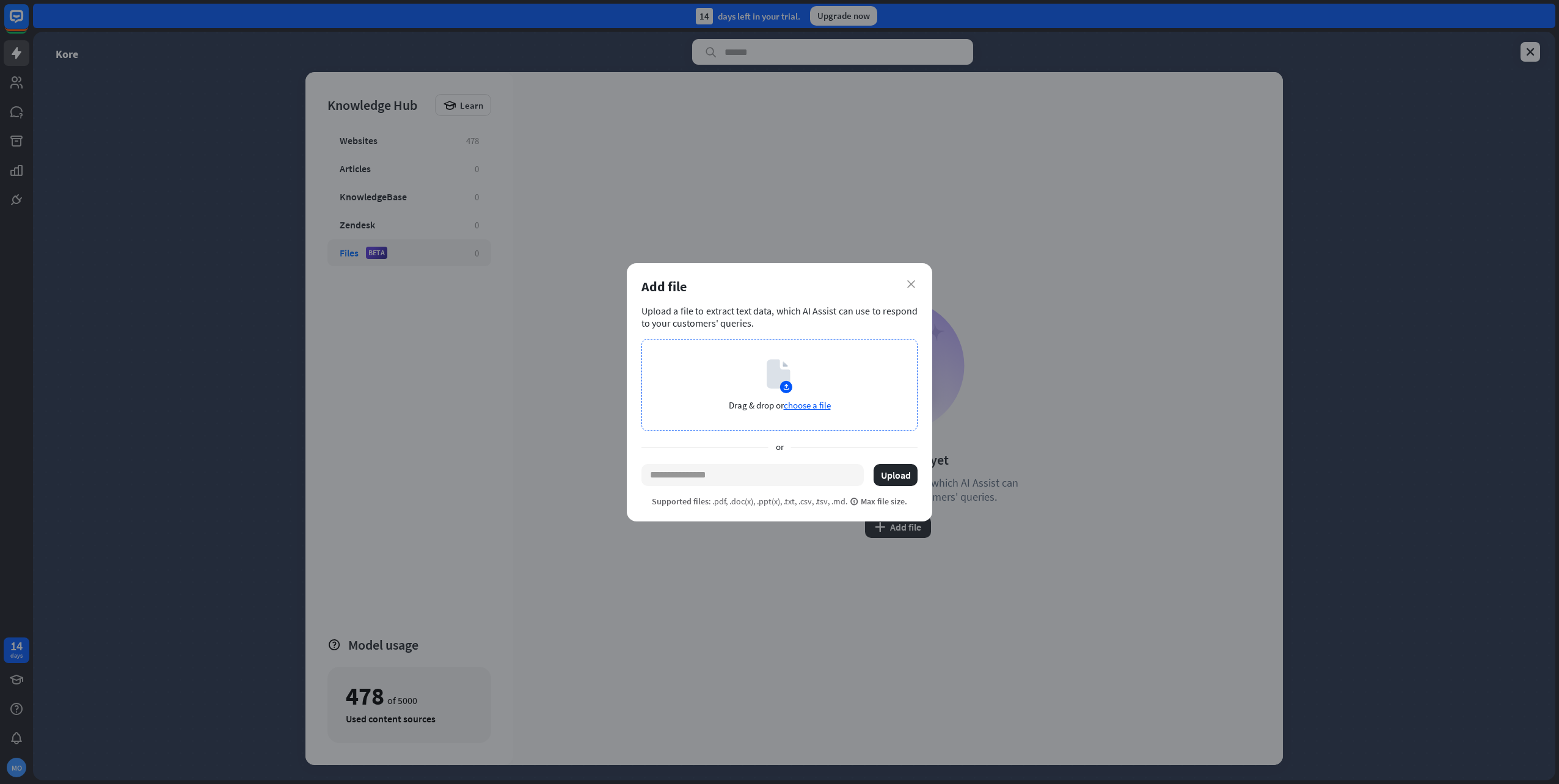
click at [768, 385] on icon at bounding box center [778, 373] width 23 height 29
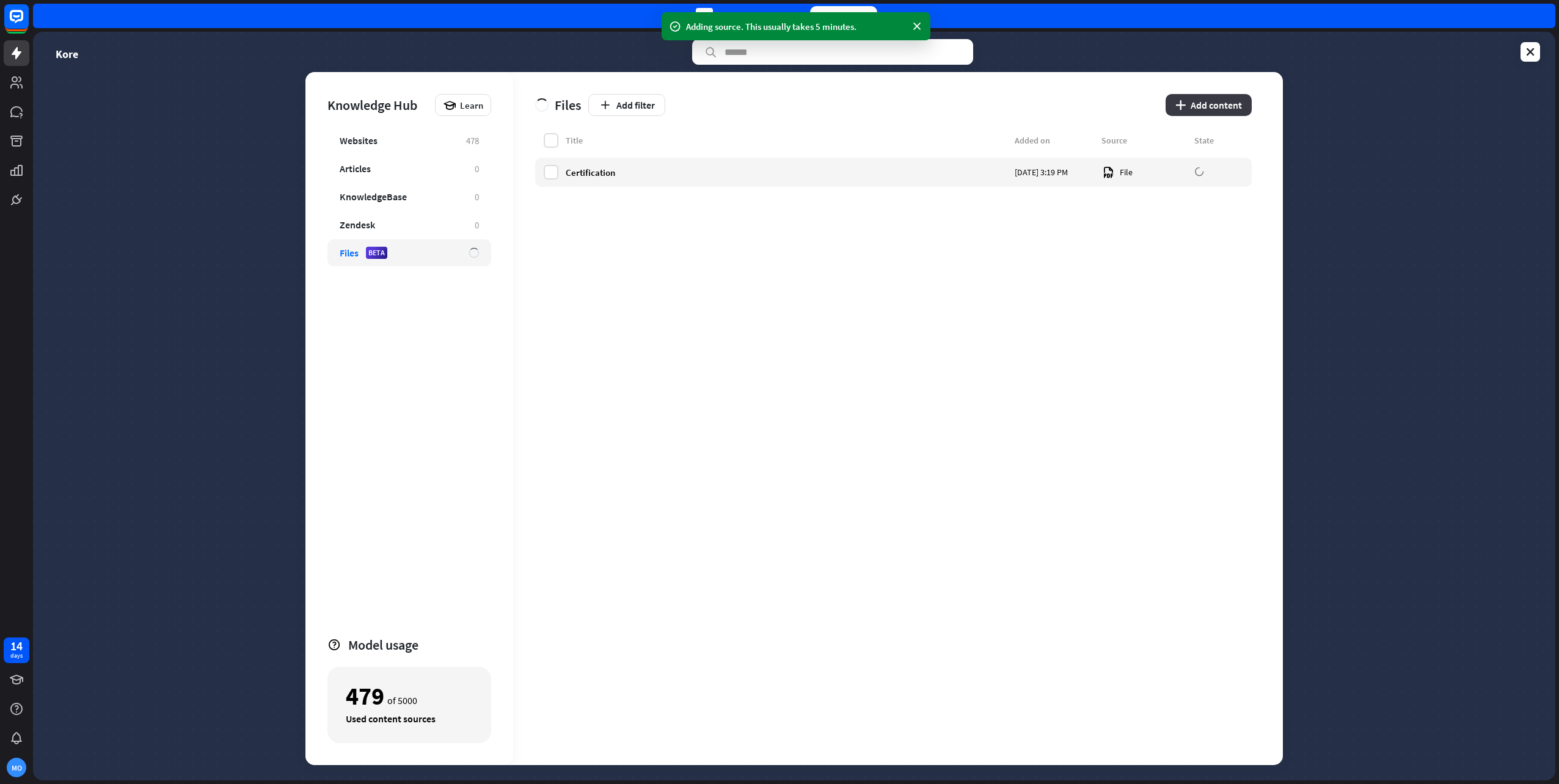
click at [1212, 105] on button "plus Add content" at bounding box center [1209, 105] width 86 height 22
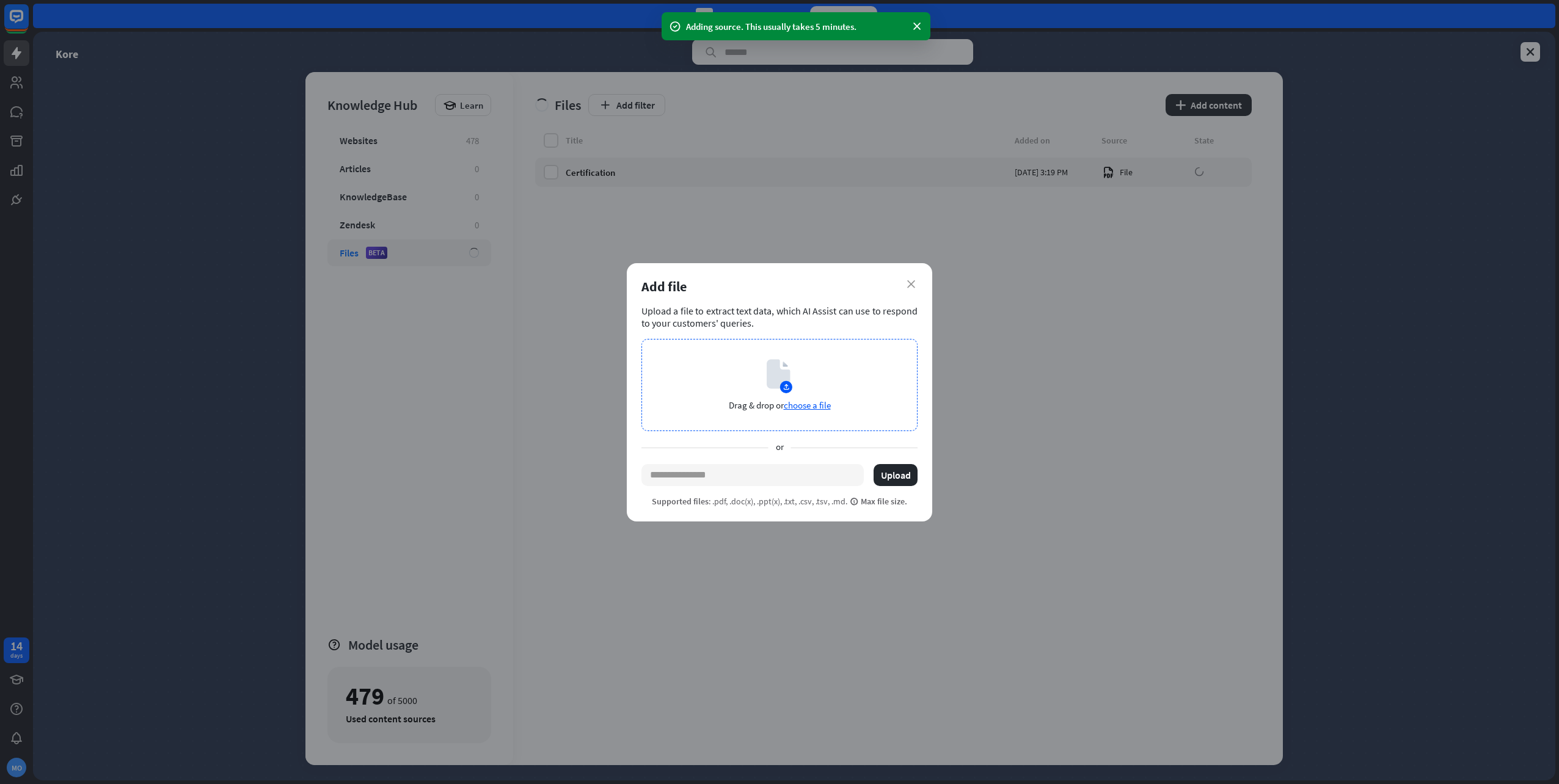
click at [784, 380] on icon at bounding box center [778, 373] width 23 height 29
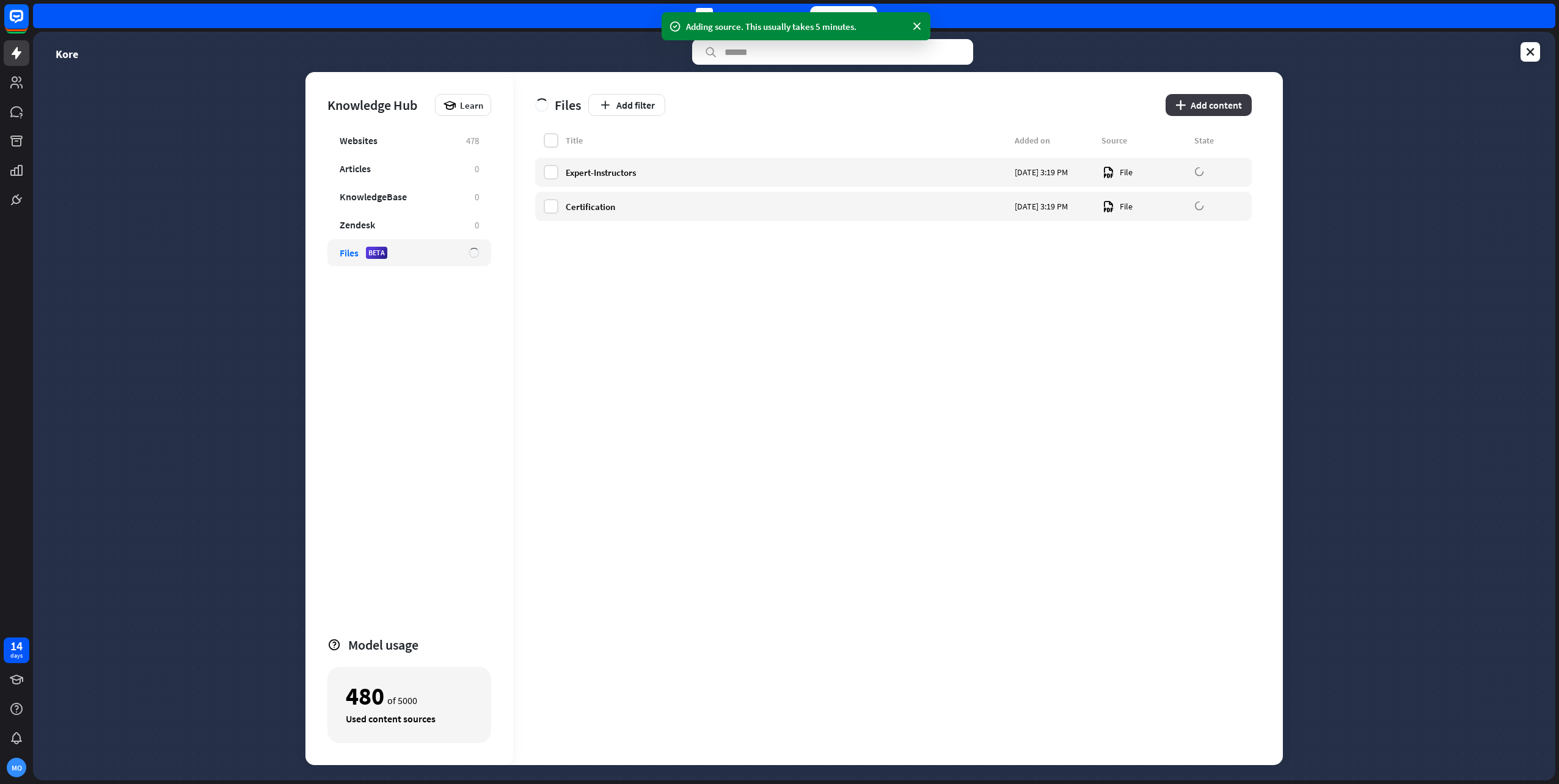
click at [1220, 100] on button "plus Add content" at bounding box center [1209, 105] width 86 height 22
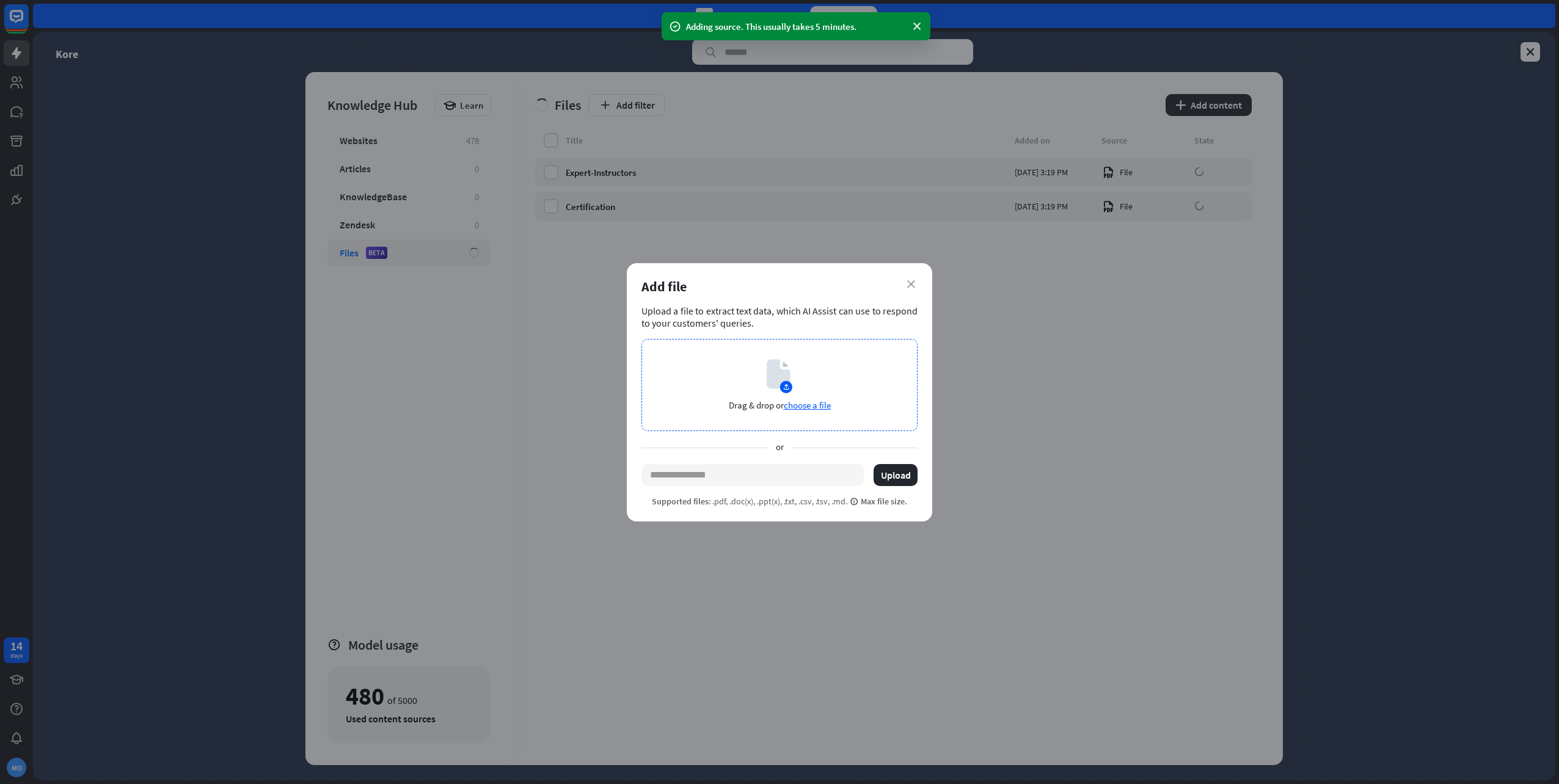
click at [809, 408] on span "choose a file" at bounding box center [808, 405] width 47 height 12
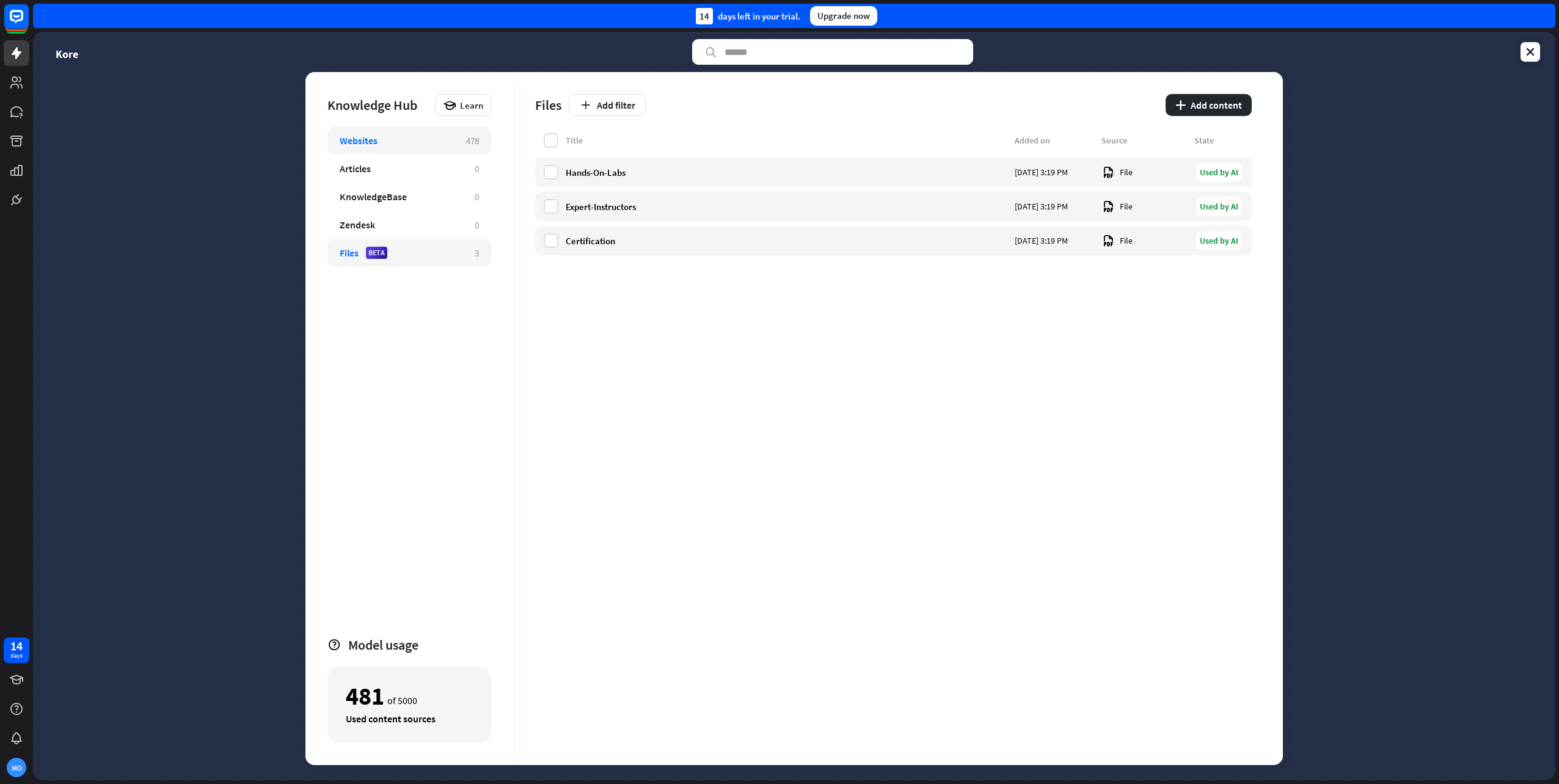
click at [438, 143] on div "Websites" at bounding box center [397, 140] width 114 height 12
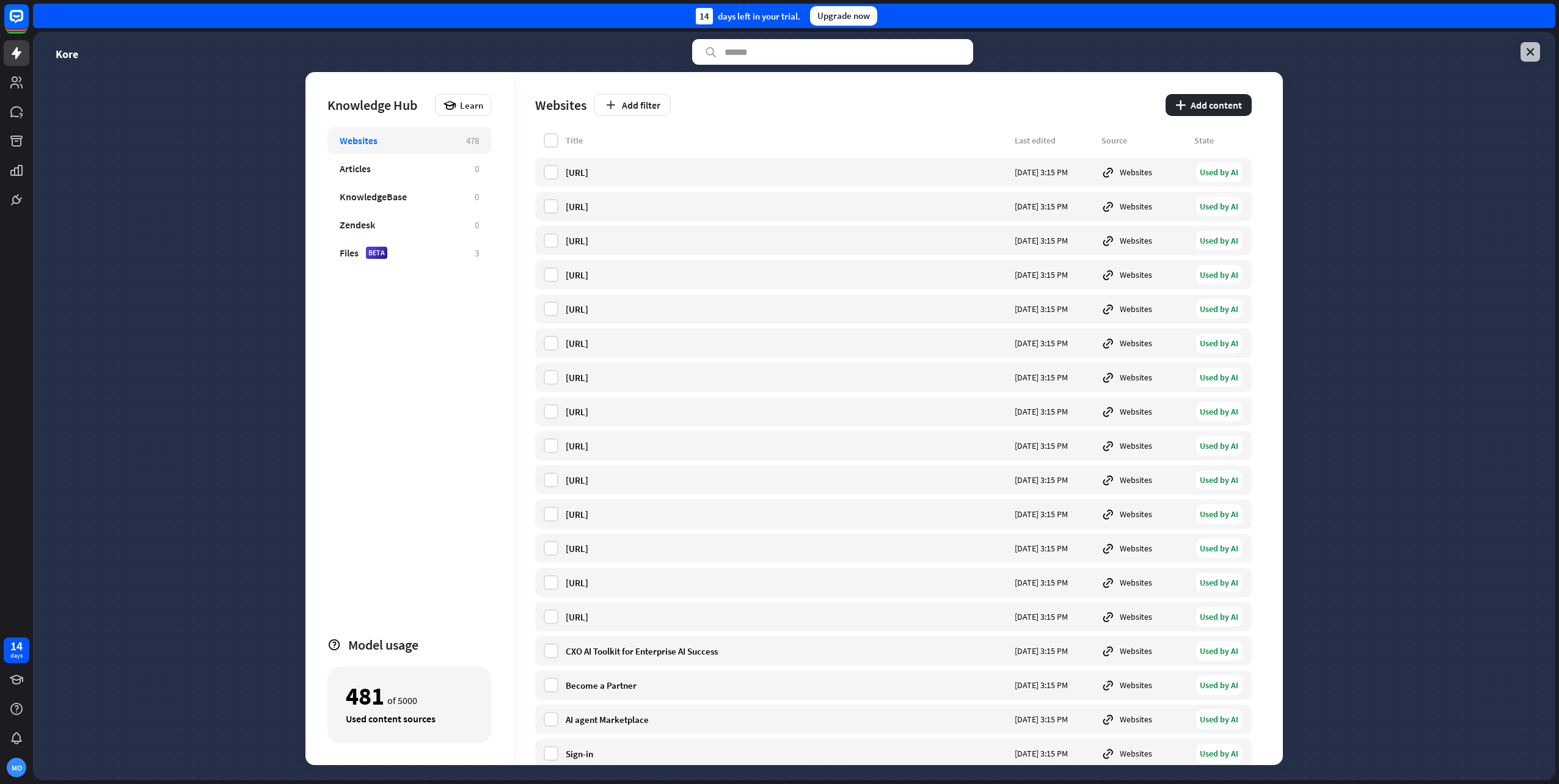
click at [1529, 54] on icon at bounding box center [1530, 52] width 12 height 12
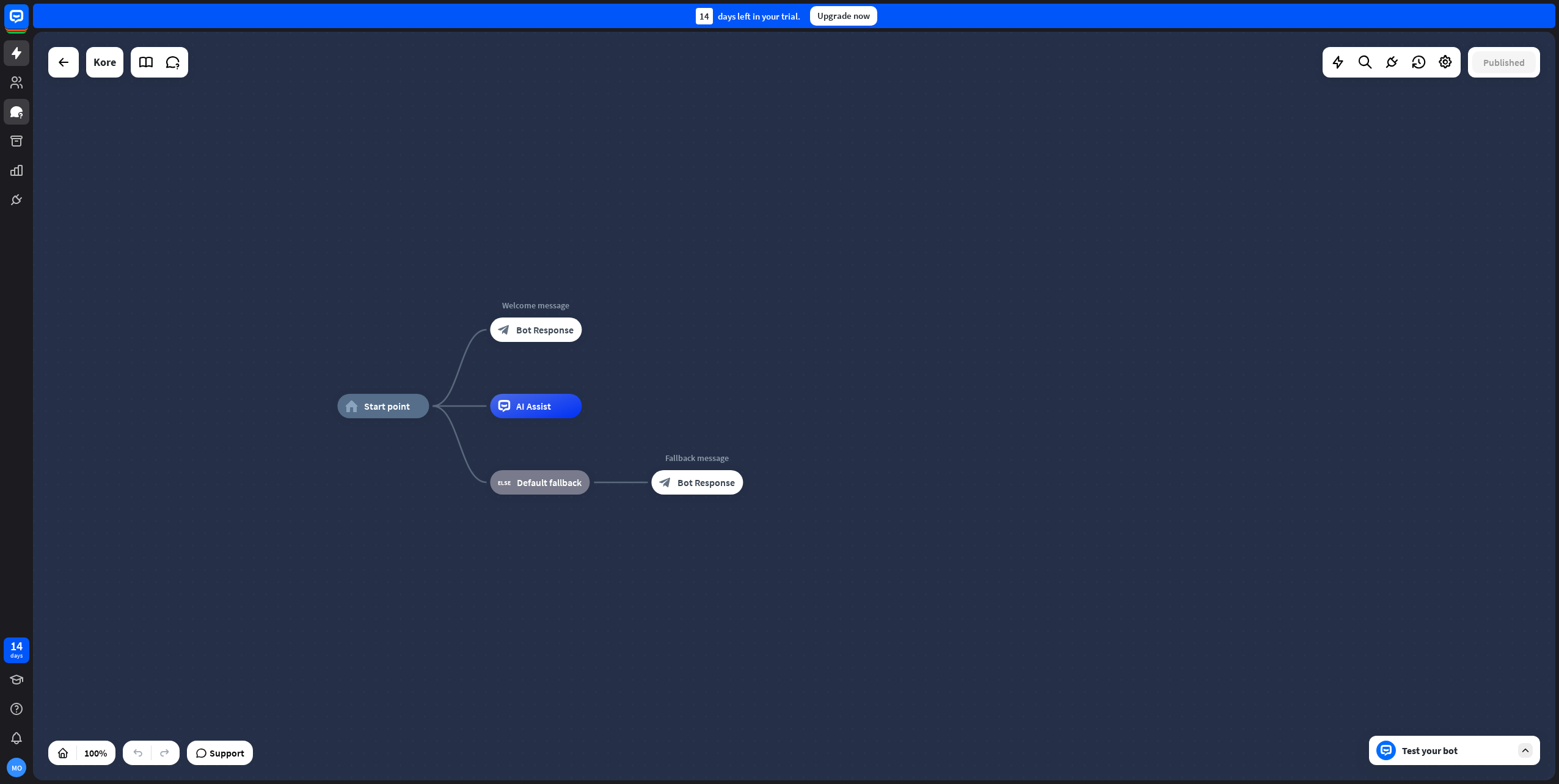
drag, startPoint x: 19, startPoint y: 125, endPoint x: 17, endPoint y: 118, distance: 7.3
click at [19, 125] on div at bounding box center [16, 106] width 33 height 213
click at [17, 116] on icon at bounding box center [16, 111] width 12 height 11
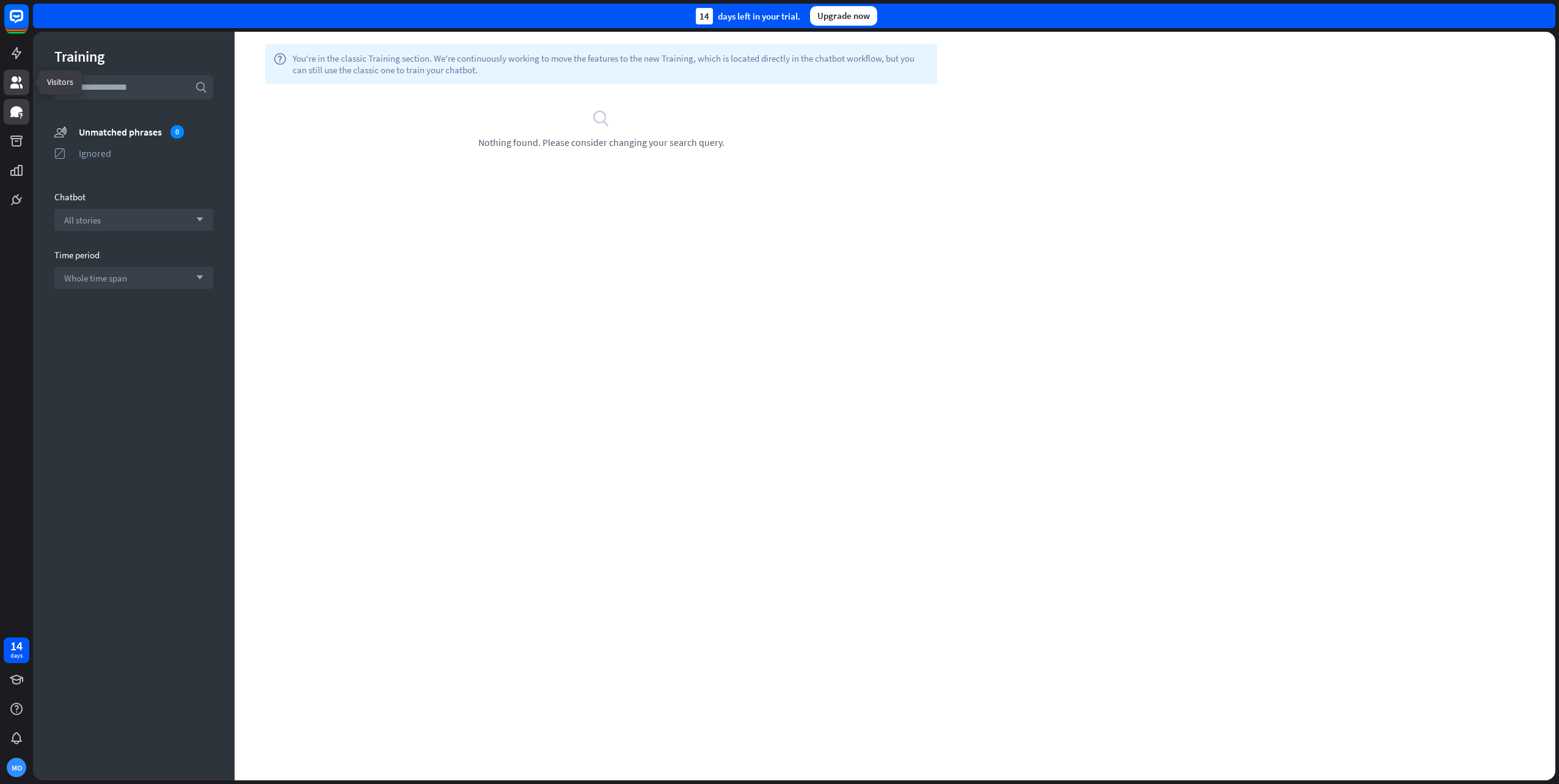
click at [18, 86] on icon at bounding box center [16, 82] width 12 height 12
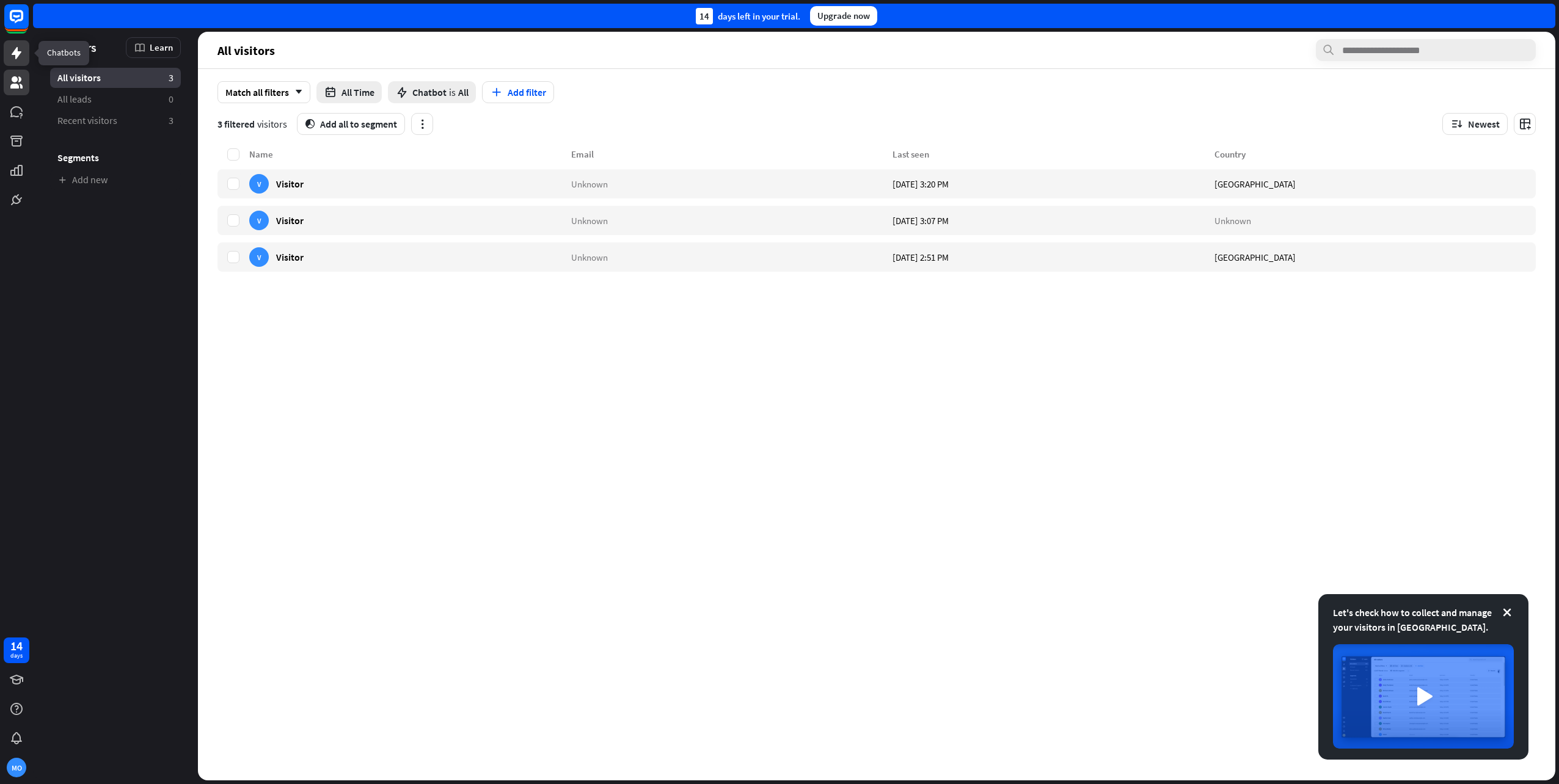
click at [15, 55] on icon at bounding box center [16, 53] width 9 height 12
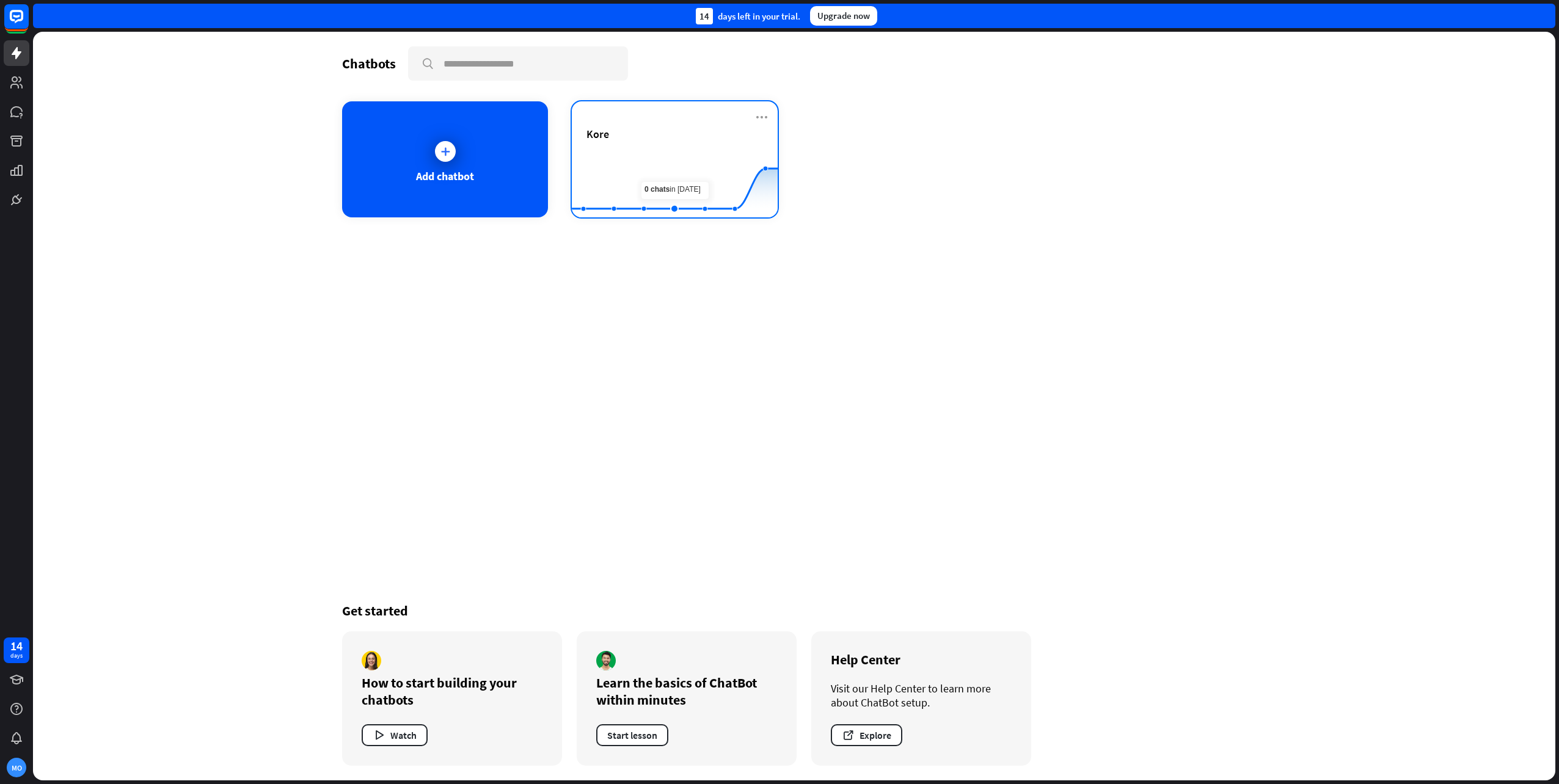
click at [676, 147] on div "Kore" at bounding box center [674, 149] width 176 height 43
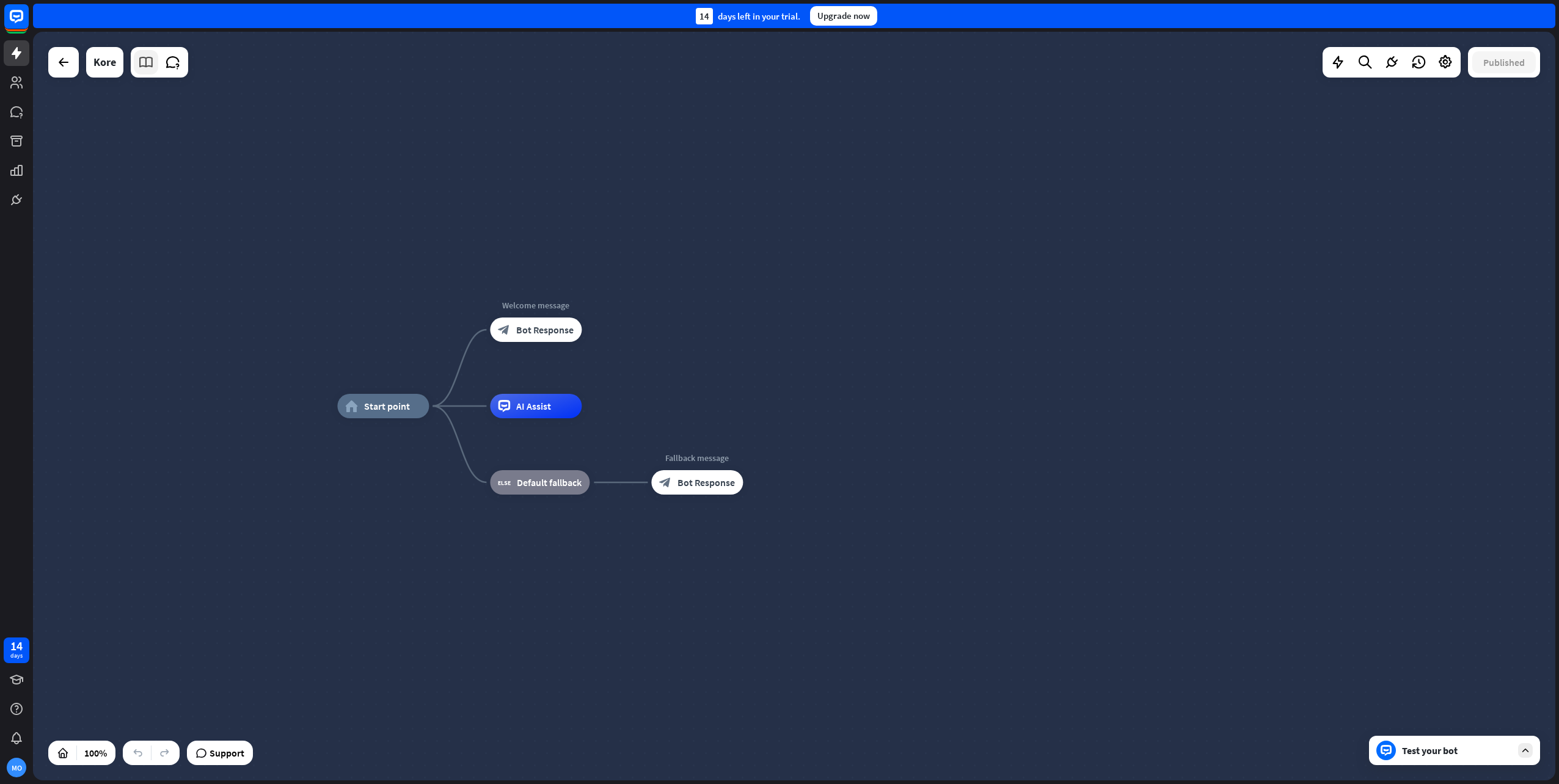
click at [153, 63] on icon at bounding box center [146, 63] width 16 height 16
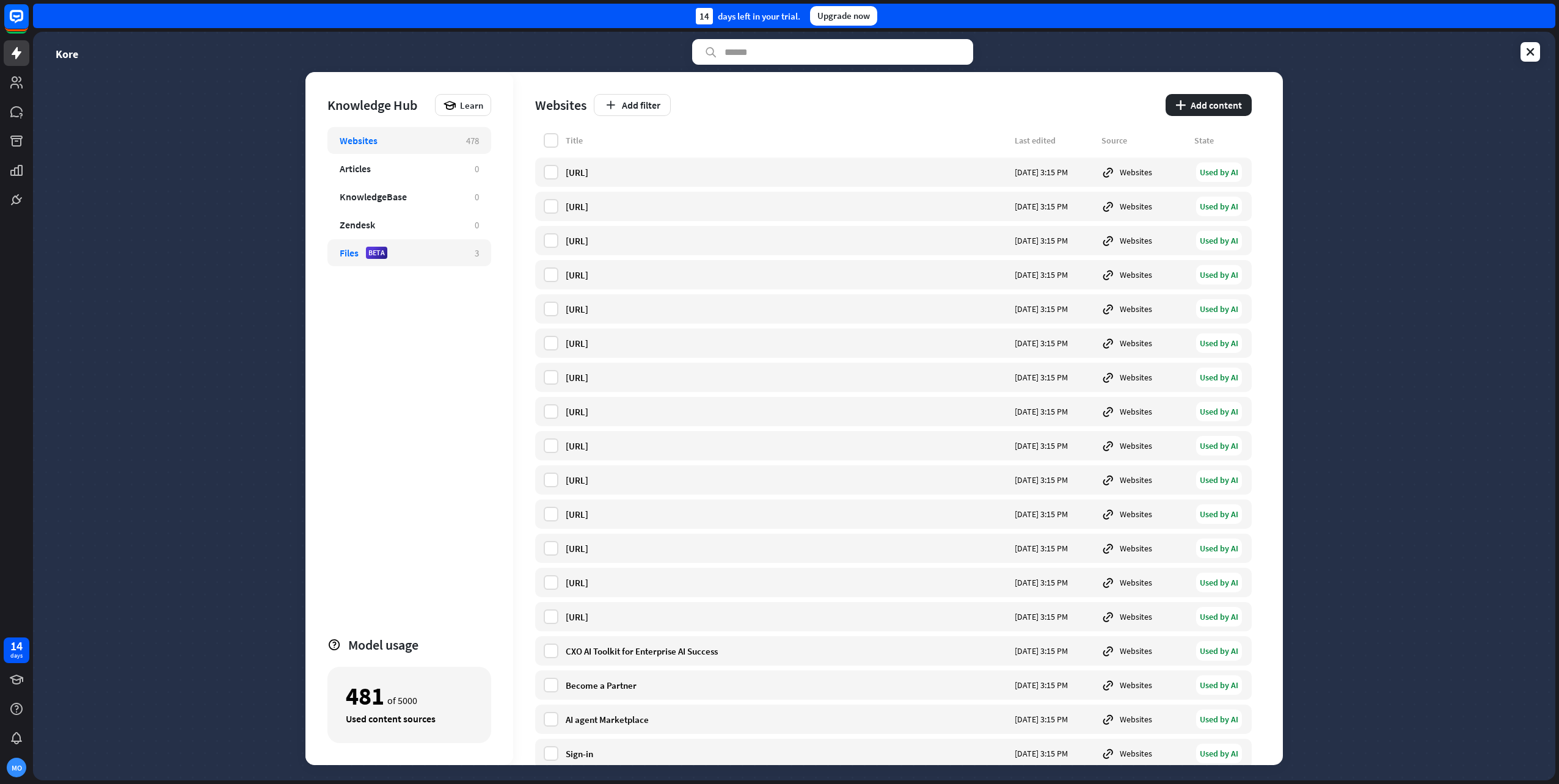
click at [349, 253] on div "Files" at bounding box center [350, 253] width 19 height 12
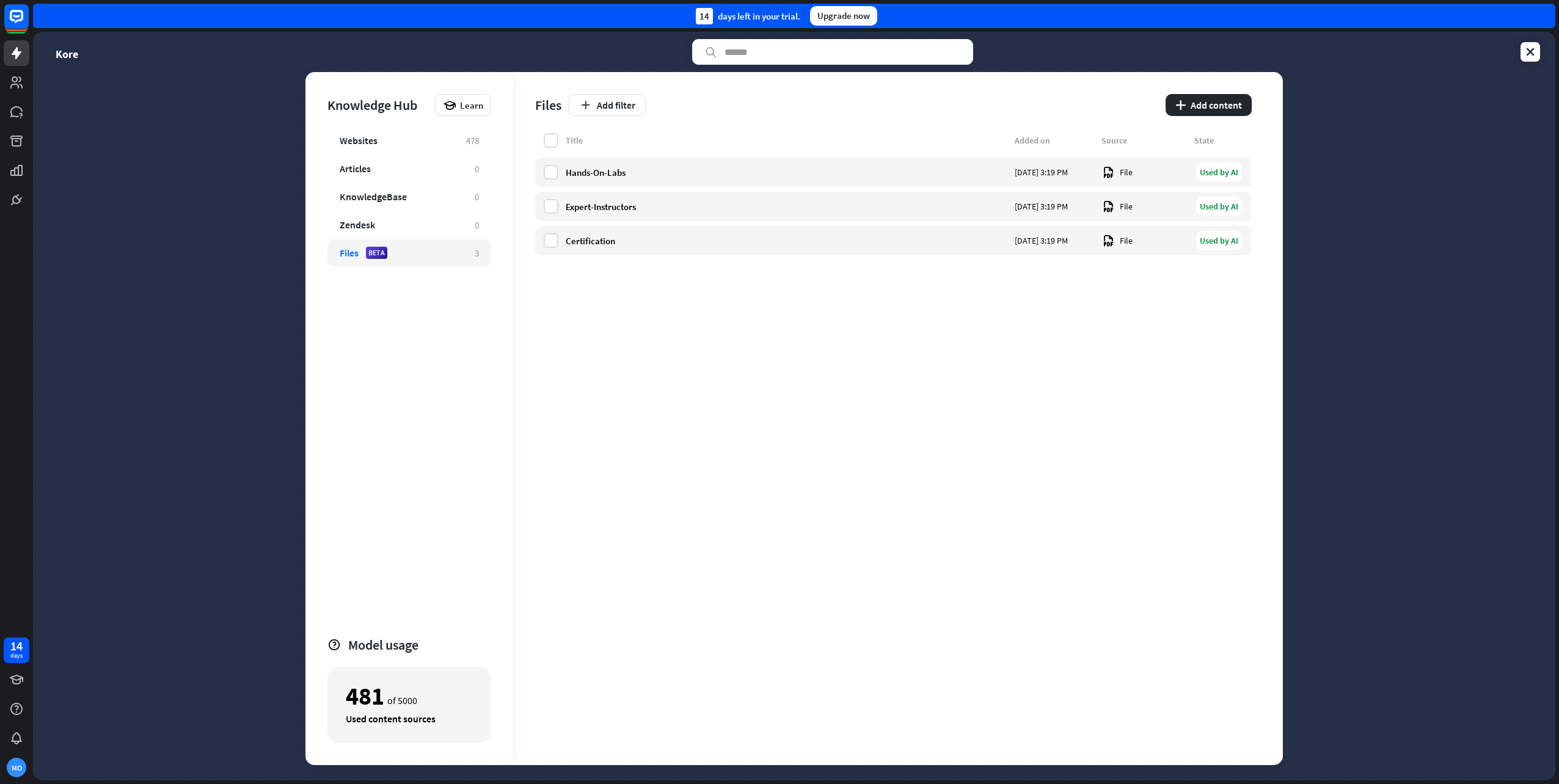
click at [765, 422] on div "Title Added on Source State Hands-On-Labs [DATE] 3:19 PM File Used by AI Expert…" at bounding box center [893, 449] width 717 height 632
click at [1208, 98] on button "plus Add content" at bounding box center [1209, 105] width 86 height 22
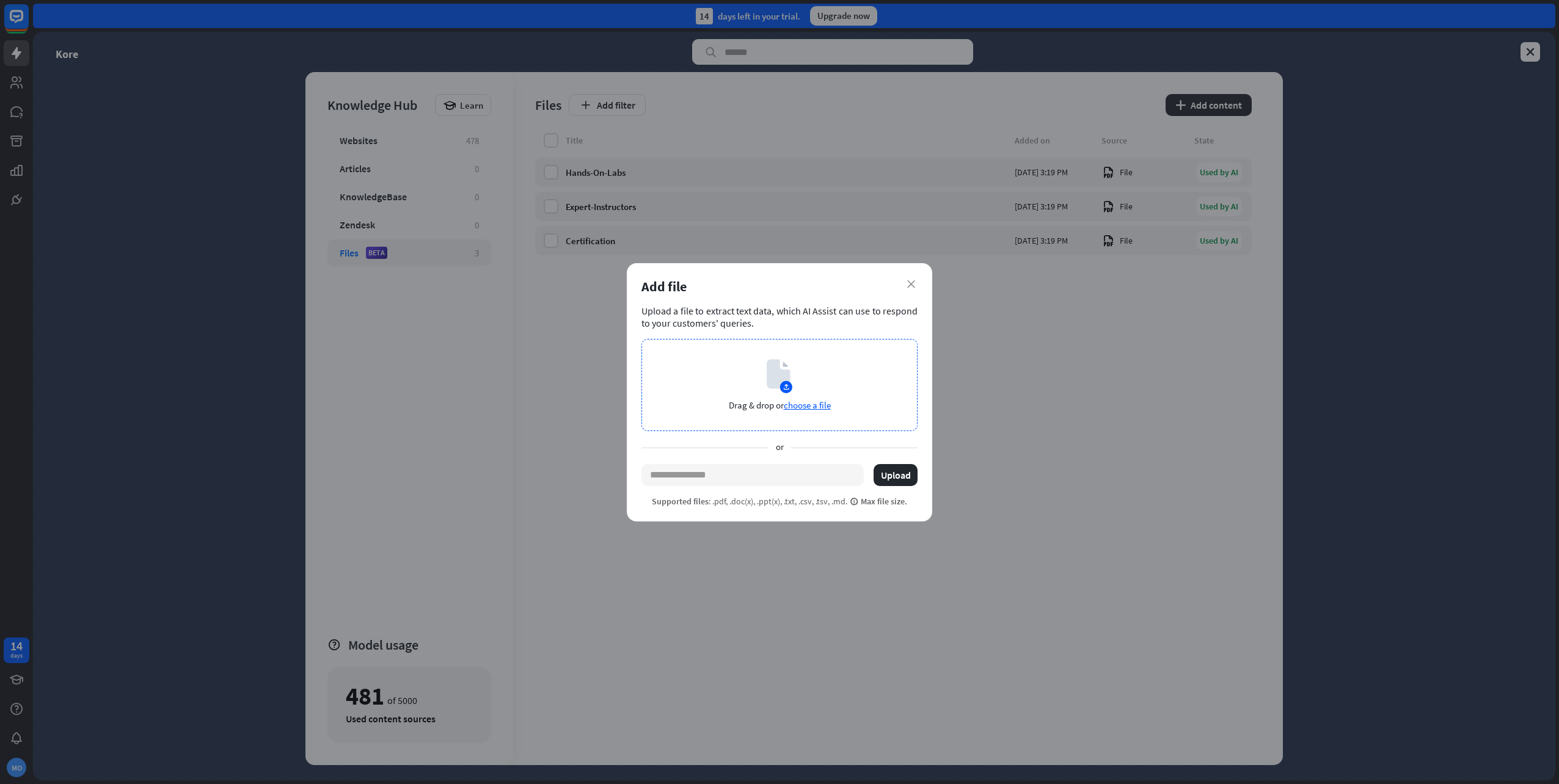
click at [811, 403] on span "choose a file" at bounding box center [808, 405] width 47 height 12
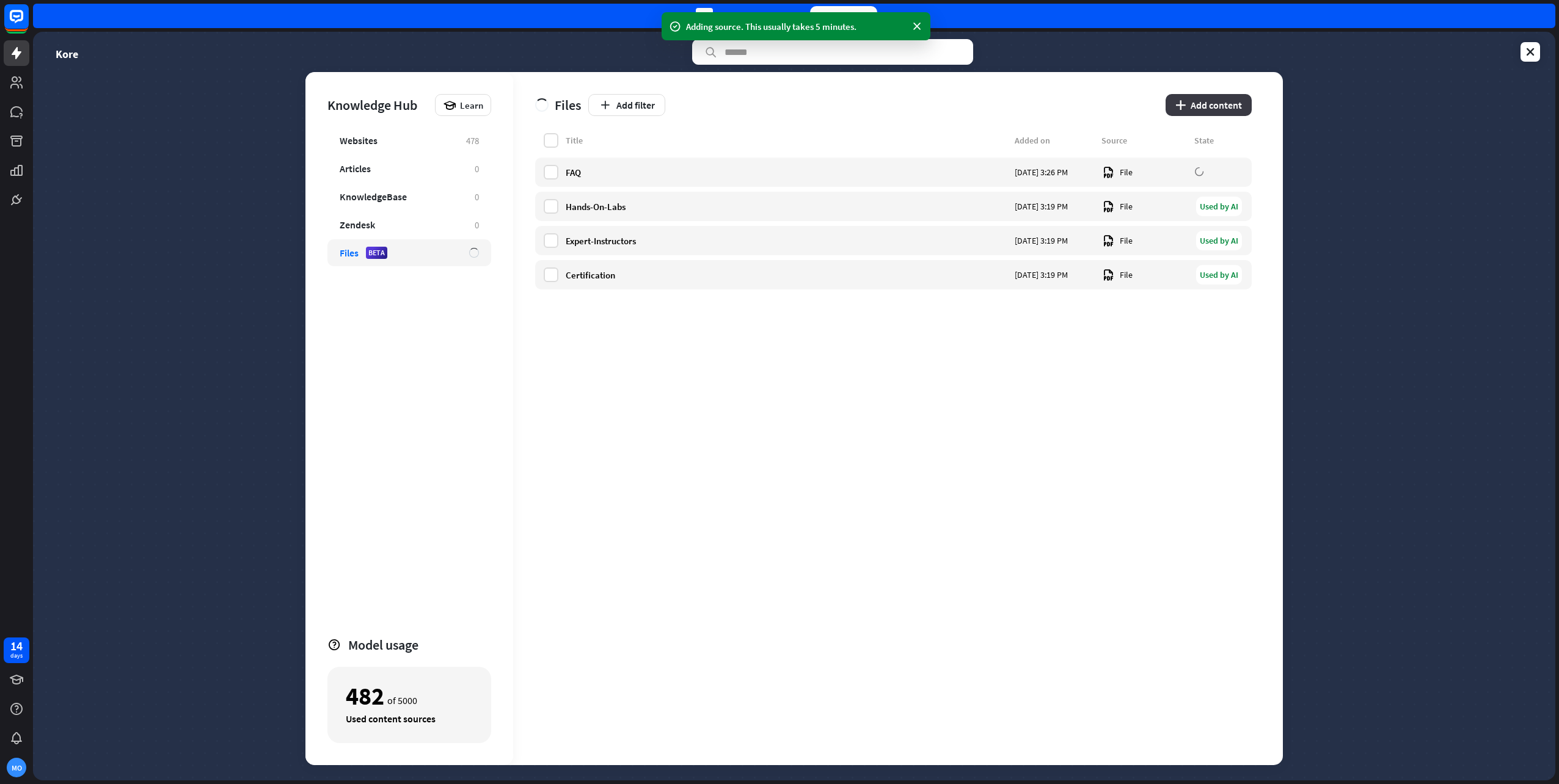
click at [1224, 104] on button "plus Add content" at bounding box center [1209, 105] width 86 height 22
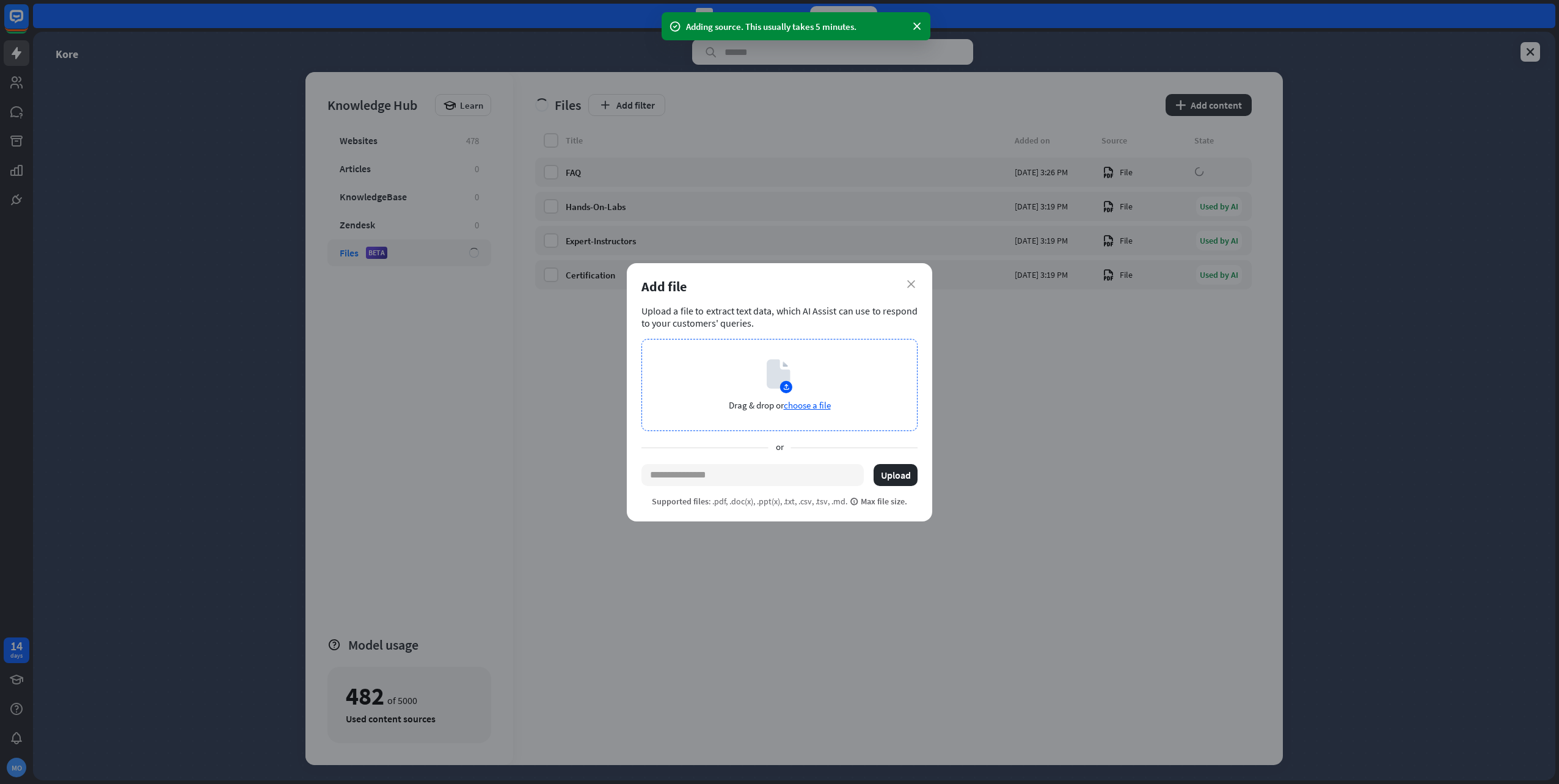
click at [818, 400] on span "choose a file" at bounding box center [808, 405] width 47 height 12
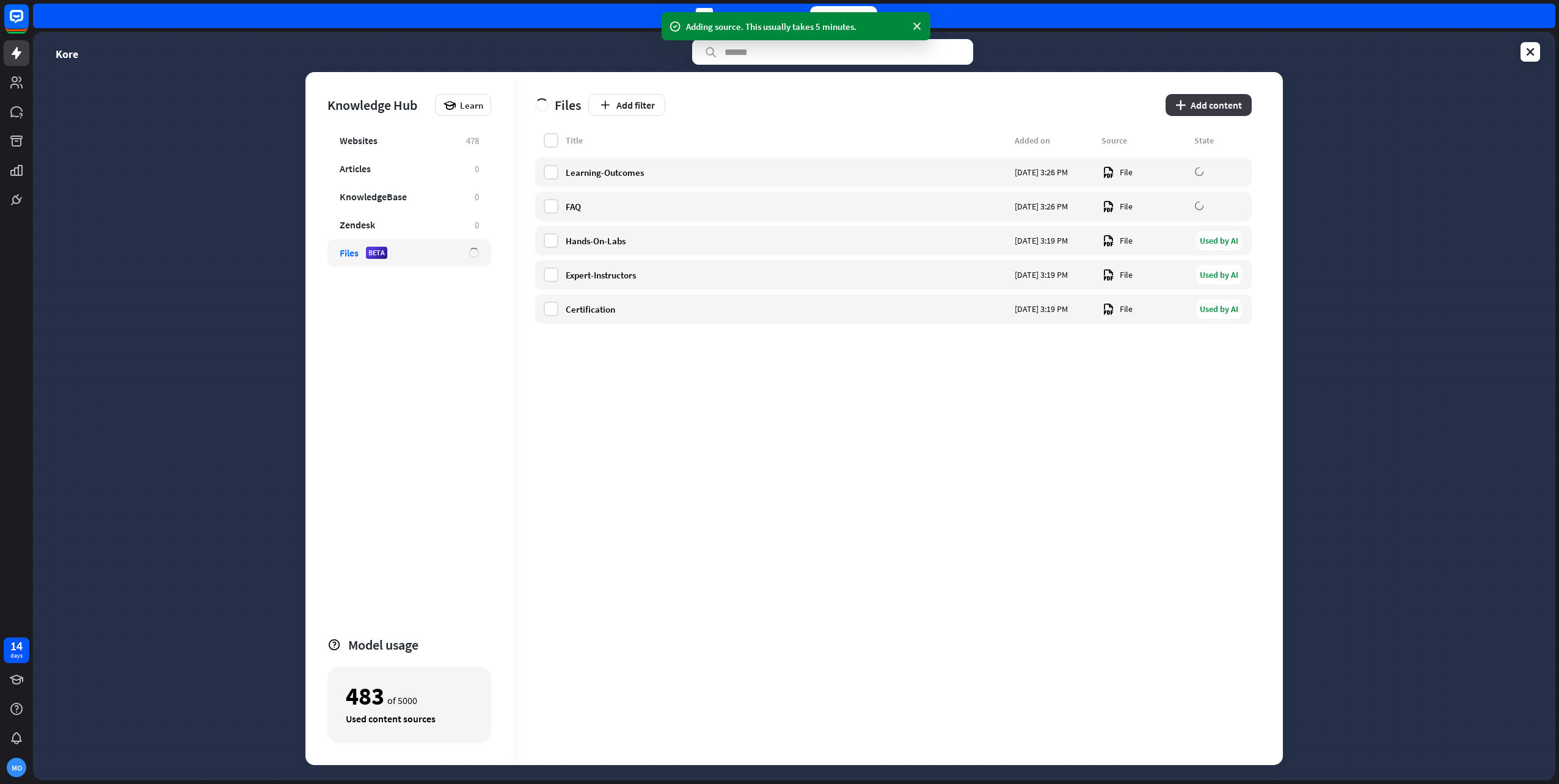
click at [1217, 101] on button "plus Add content" at bounding box center [1209, 105] width 86 height 22
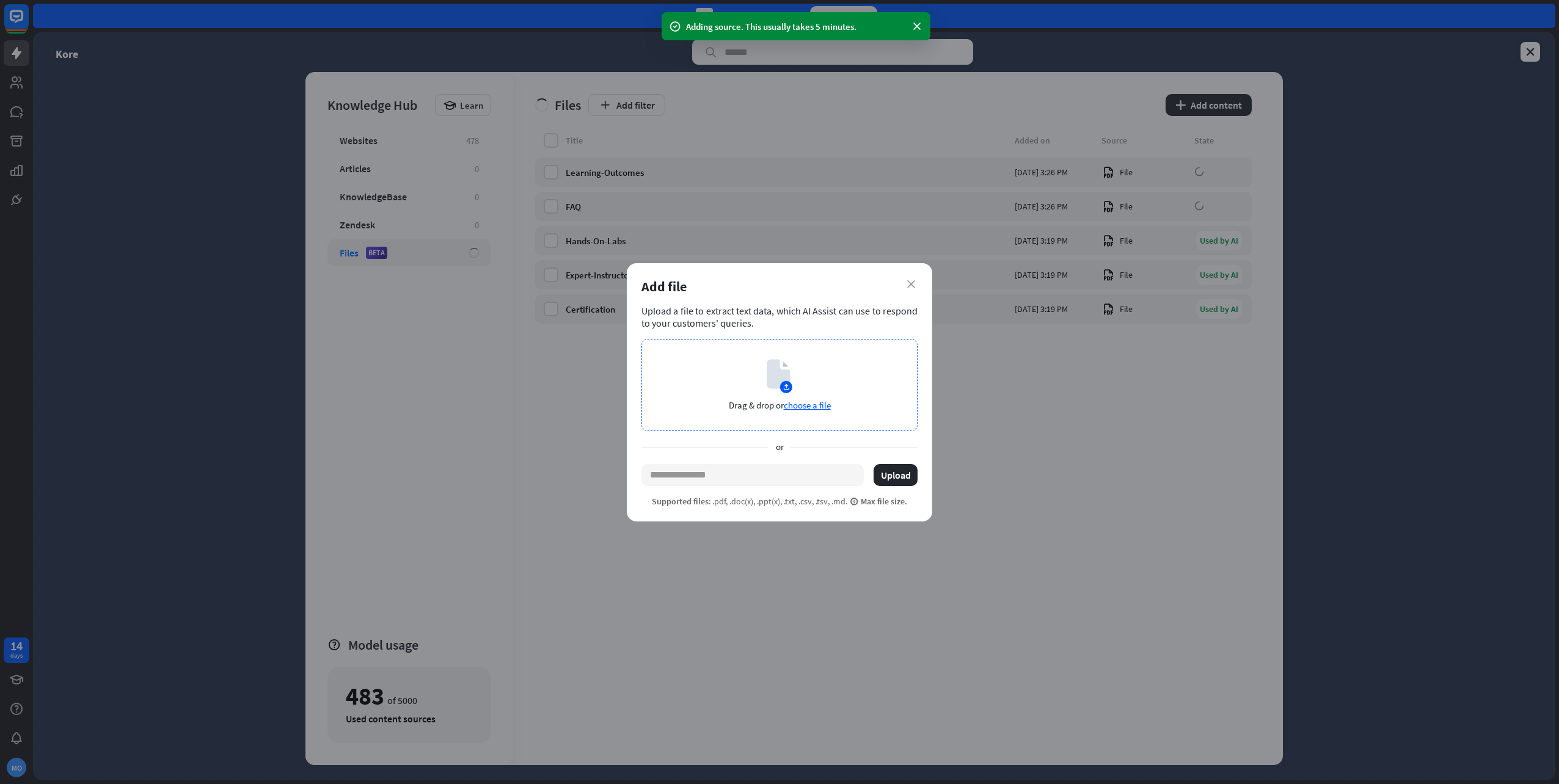
click at [808, 407] on span "choose a file" at bounding box center [808, 405] width 47 height 12
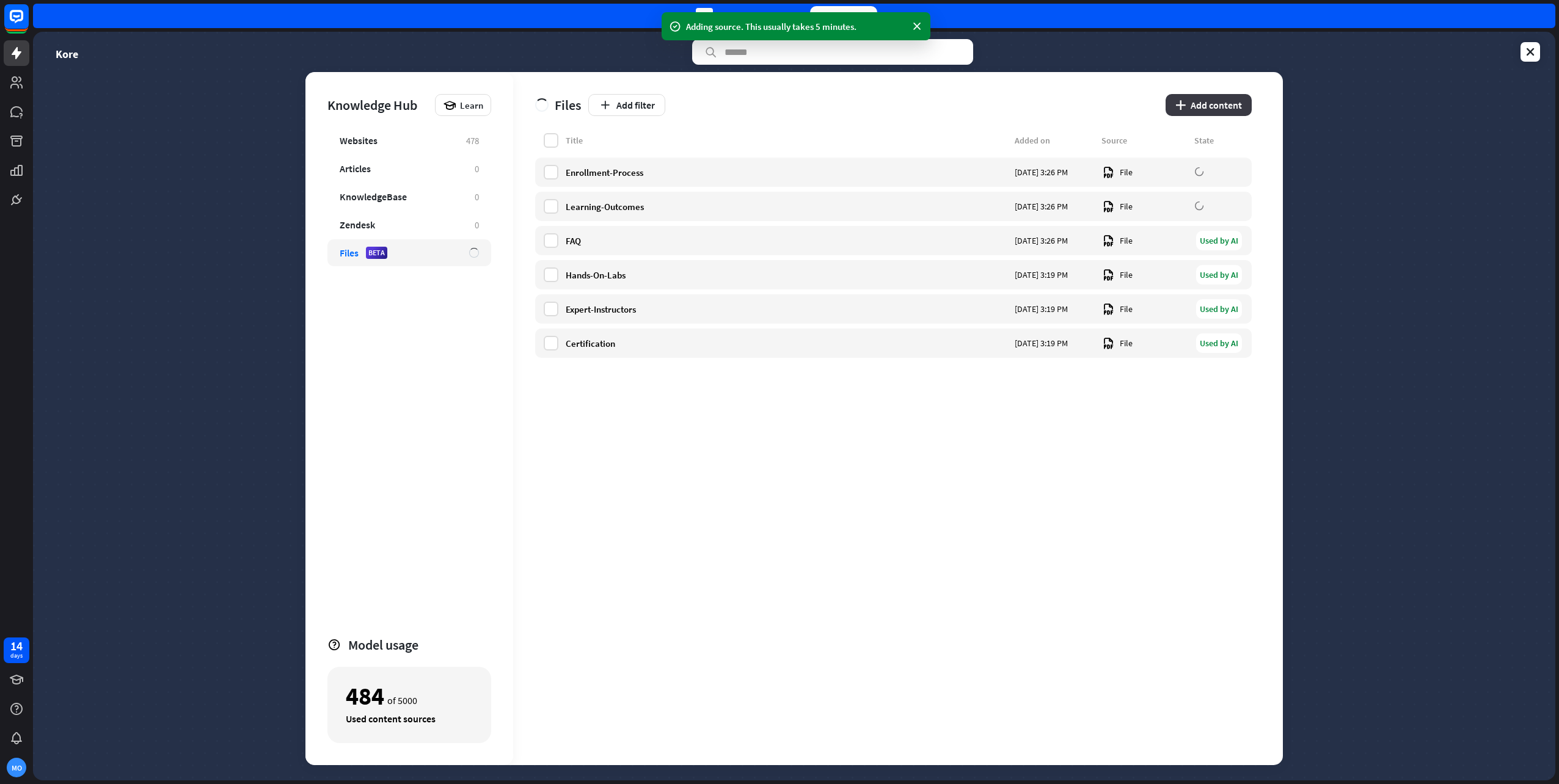
click at [1221, 99] on button "plus Add content" at bounding box center [1209, 105] width 86 height 22
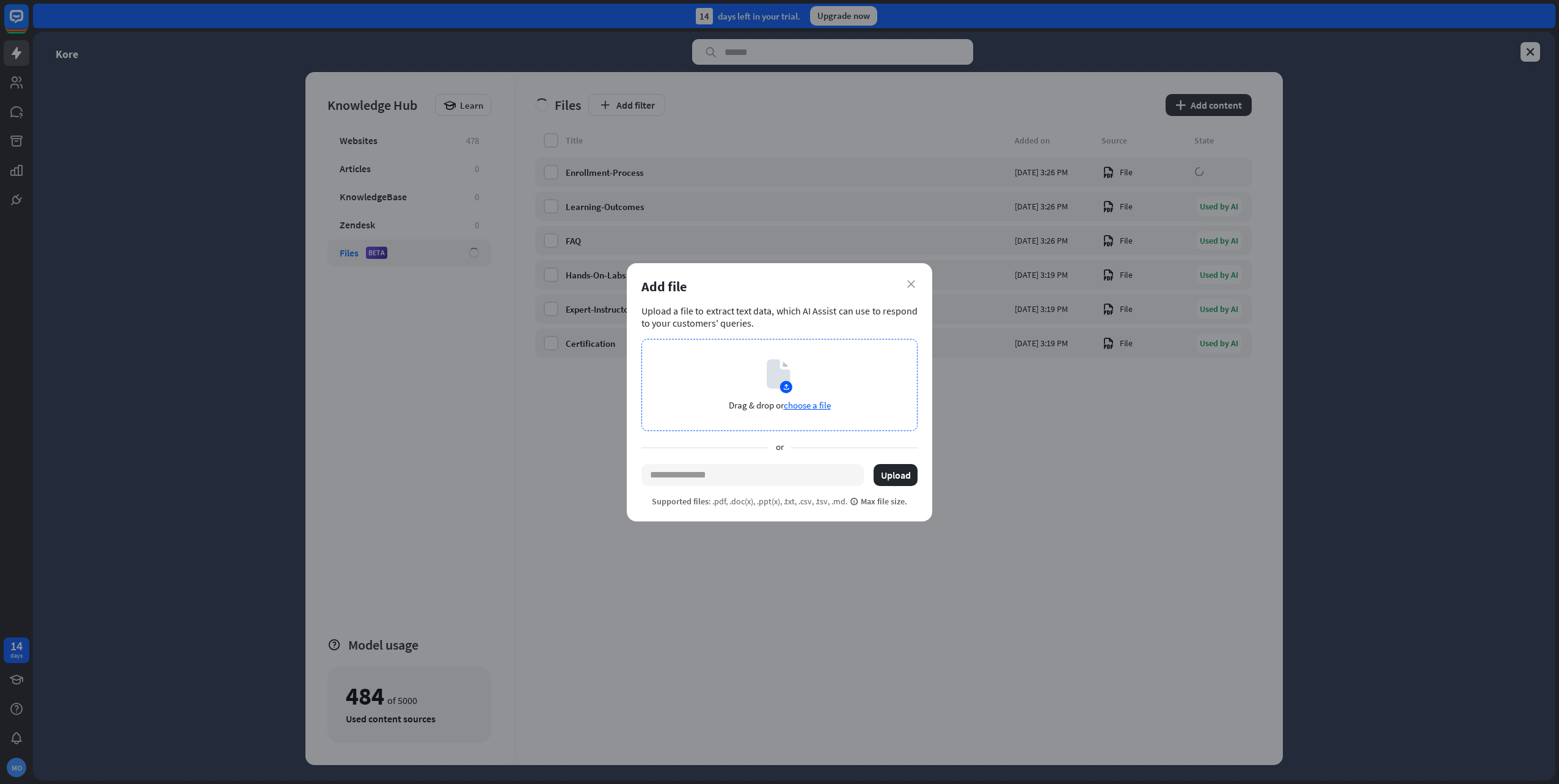
click at [819, 404] on span "choose a file" at bounding box center [808, 405] width 47 height 12
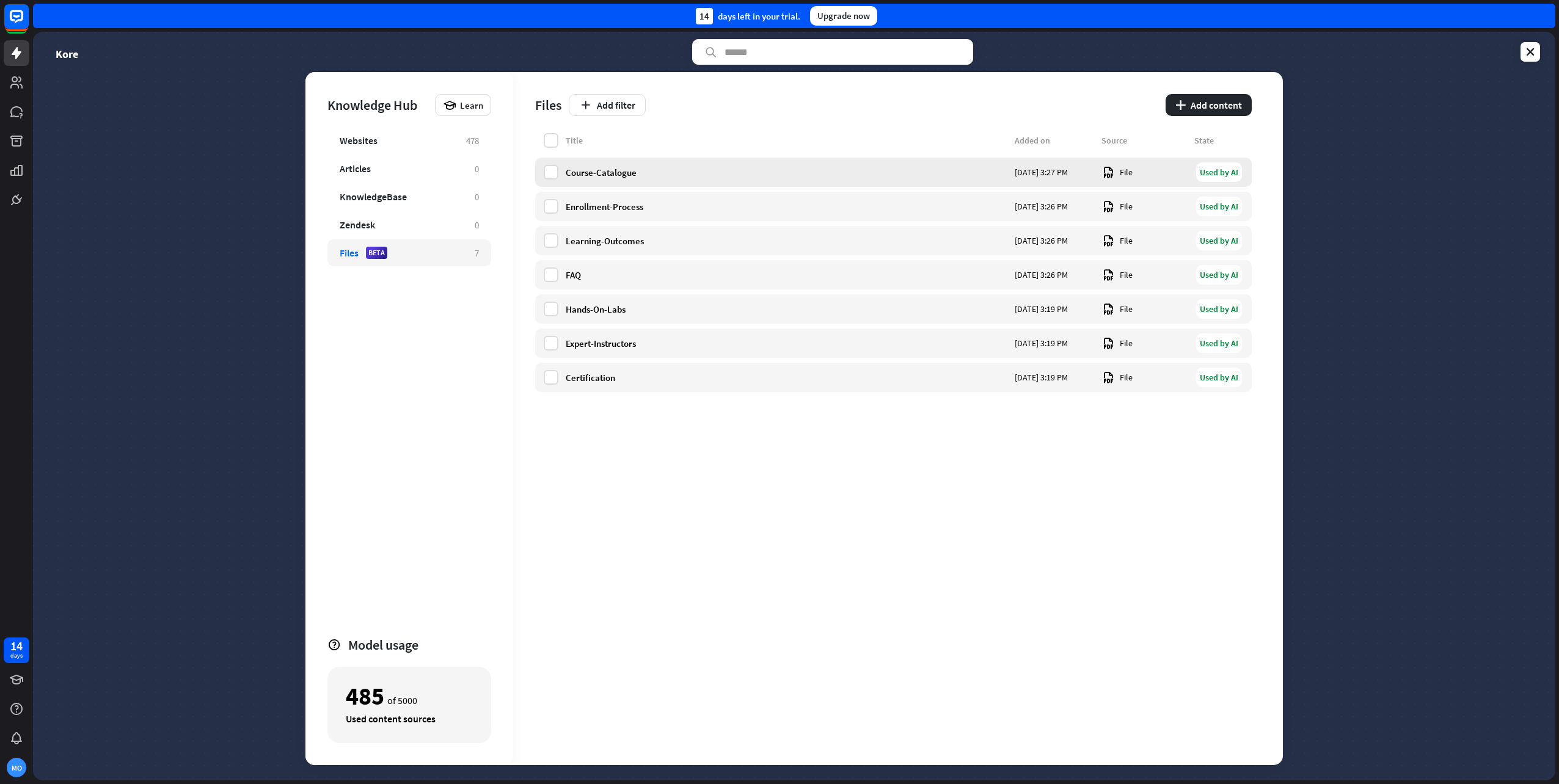
click at [619, 168] on div "Course-Catalogue" at bounding box center [786, 173] width 442 height 12
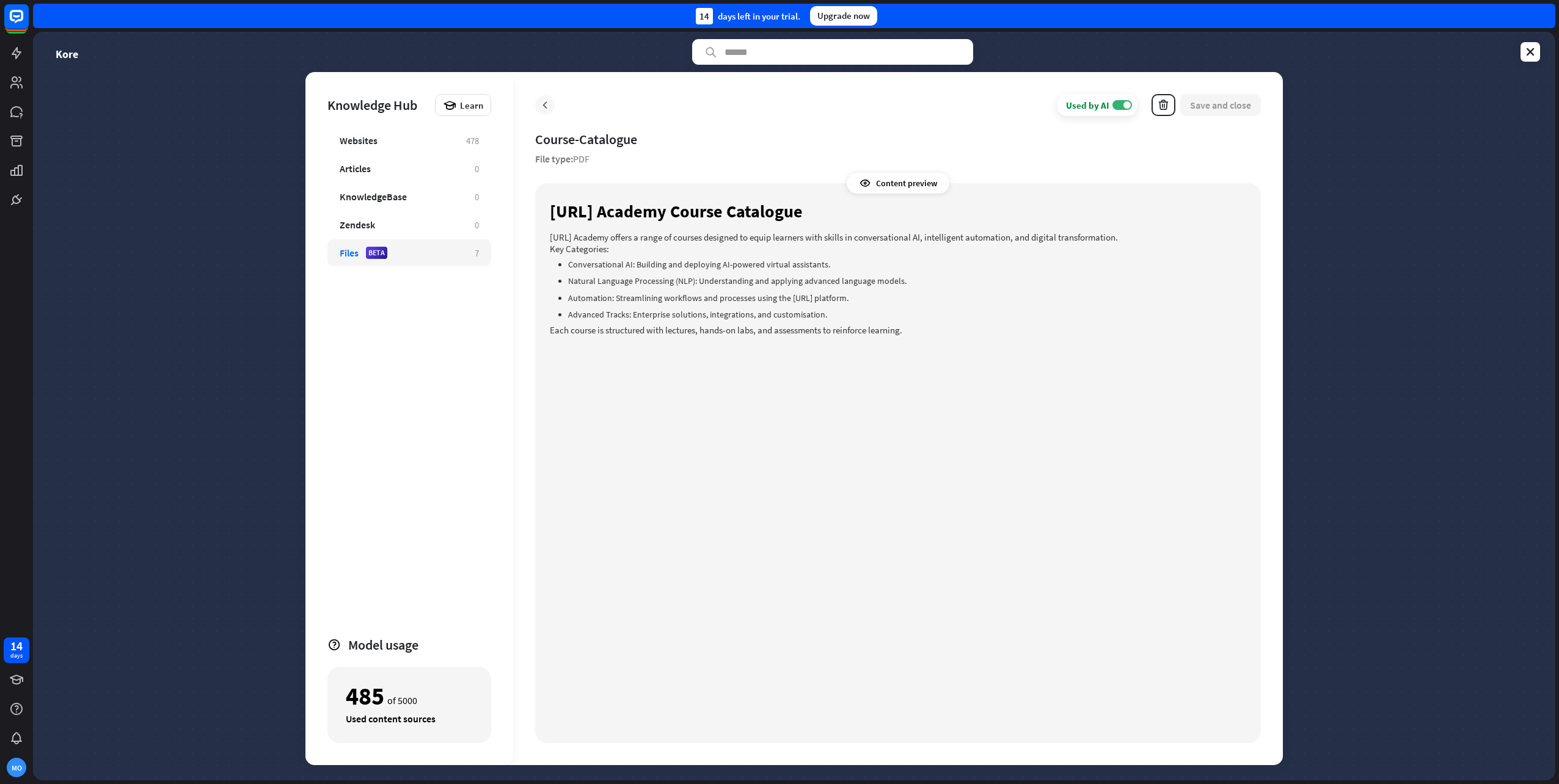
click at [542, 108] on icon at bounding box center [545, 105] width 12 height 12
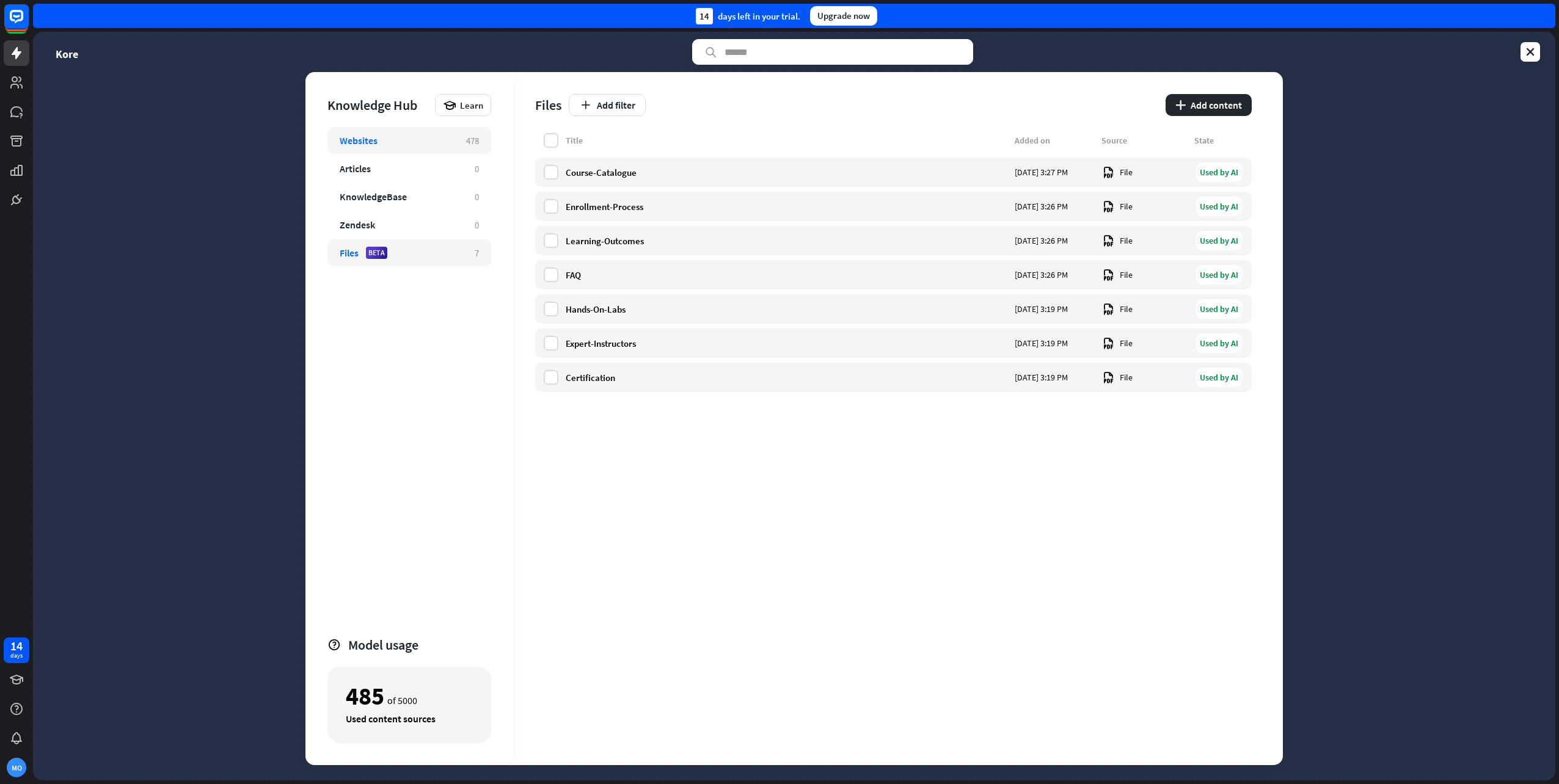
click at [352, 130] on div "Websites 478" at bounding box center [409, 140] width 164 height 27
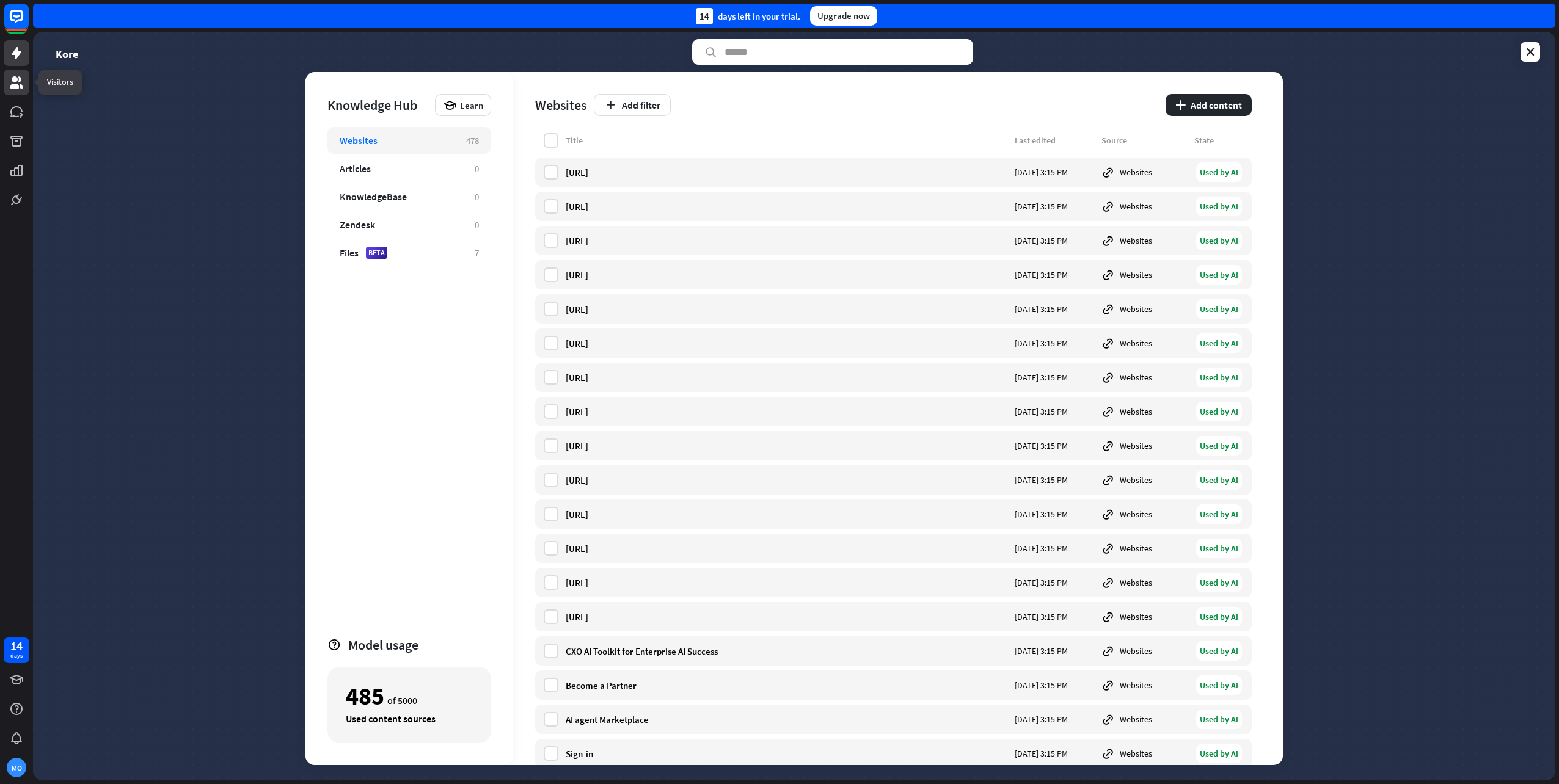
click at [11, 77] on icon at bounding box center [17, 82] width 15 height 15
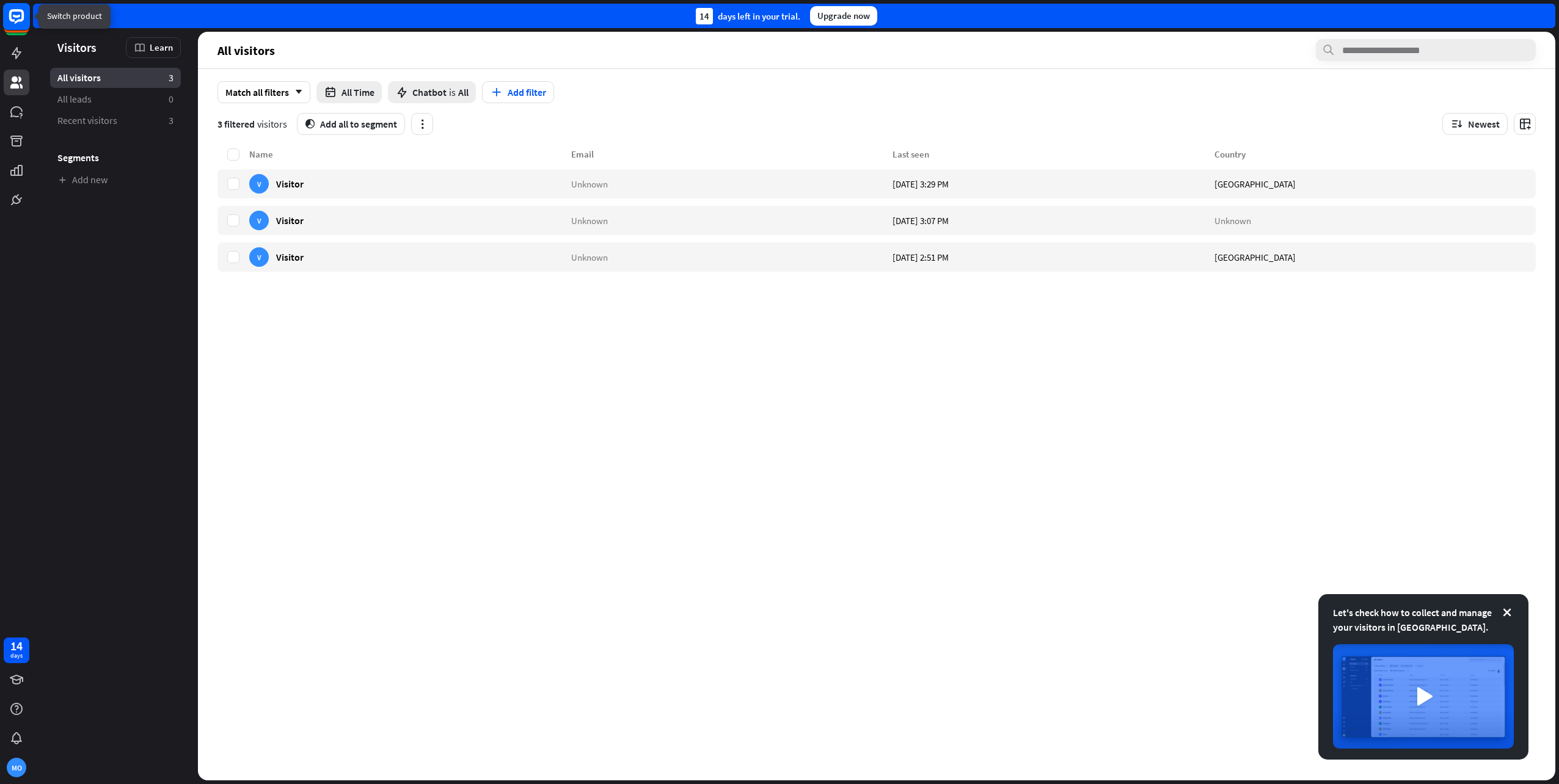
click at [16, 25] on rect at bounding box center [16, 16] width 27 height 27
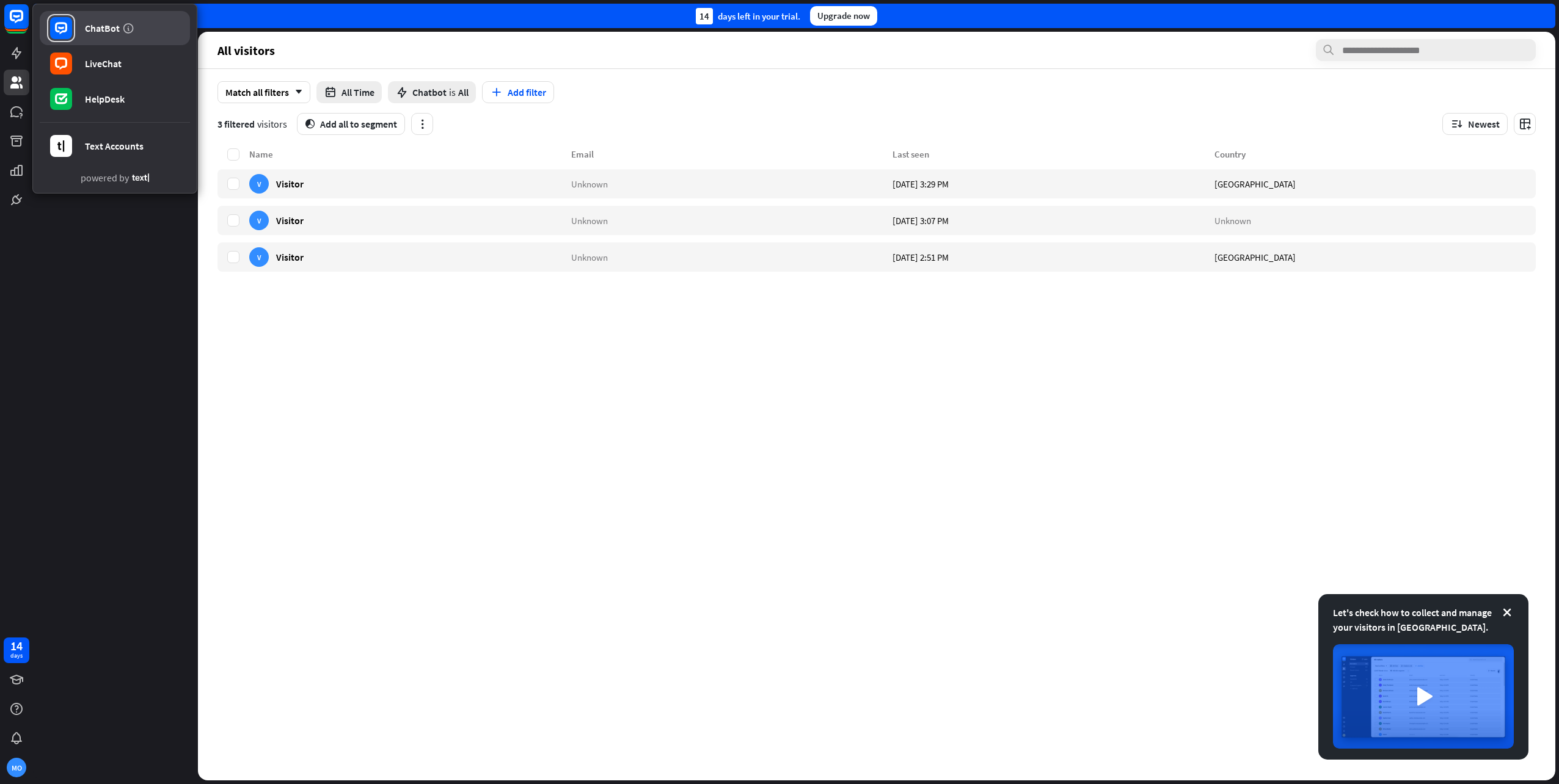
click at [93, 28] on div "ChatBot" at bounding box center [103, 28] width 35 height 12
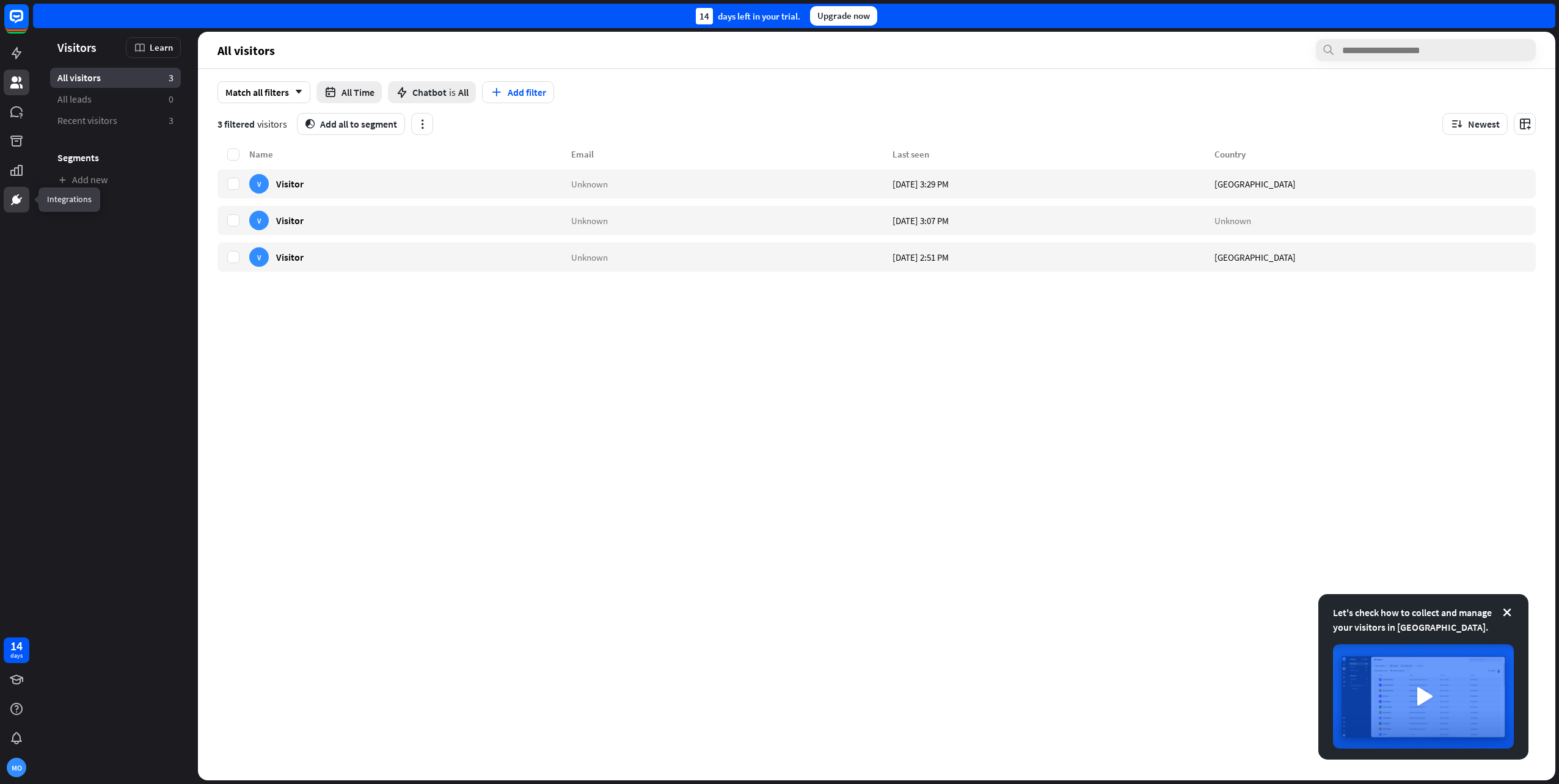
click at [17, 201] on icon at bounding box center [17, 199] width 7 height 7
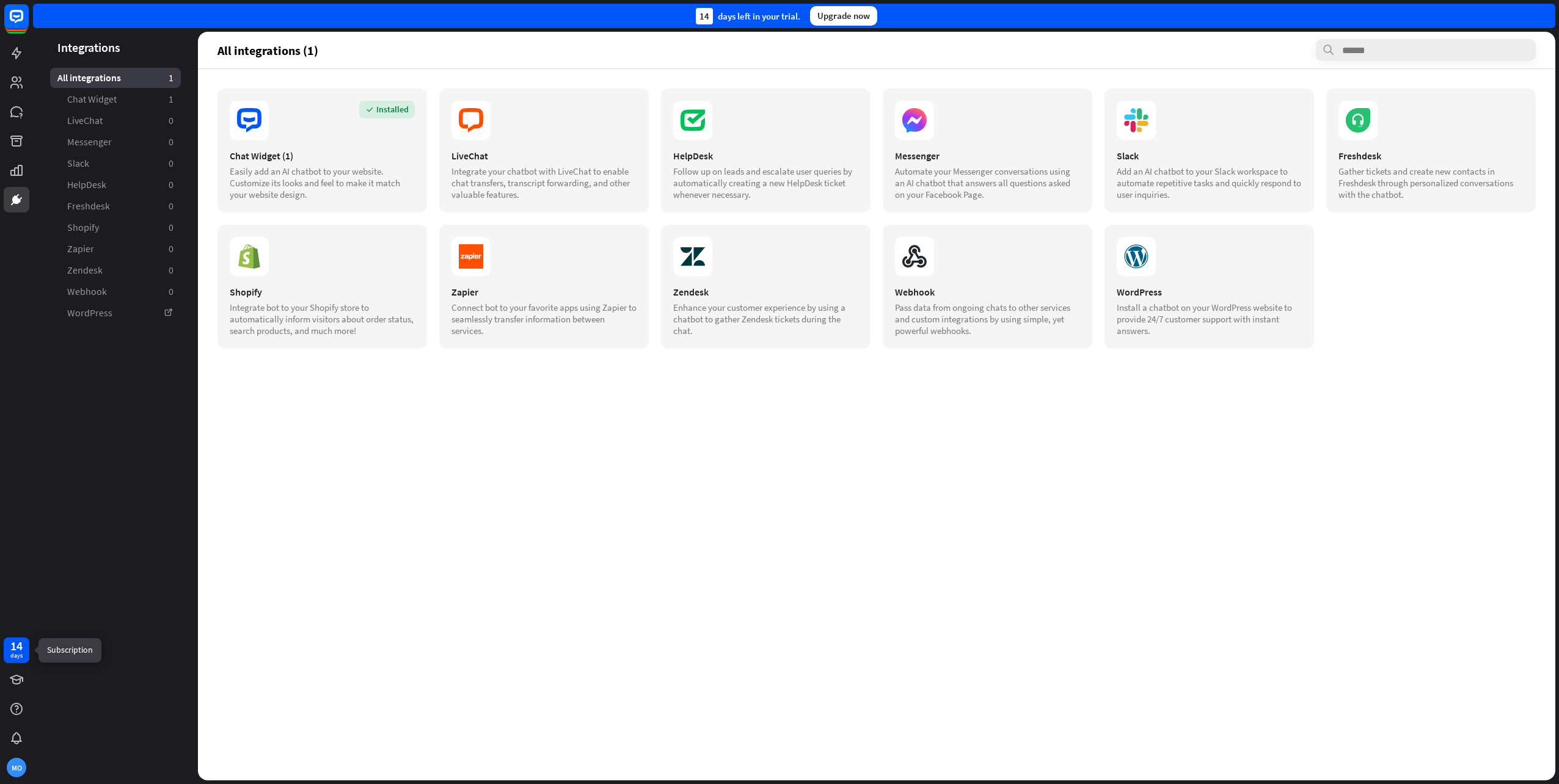
click at [23, 650] on div "14 days" at bounding box center [16, 650] width 25 height 25
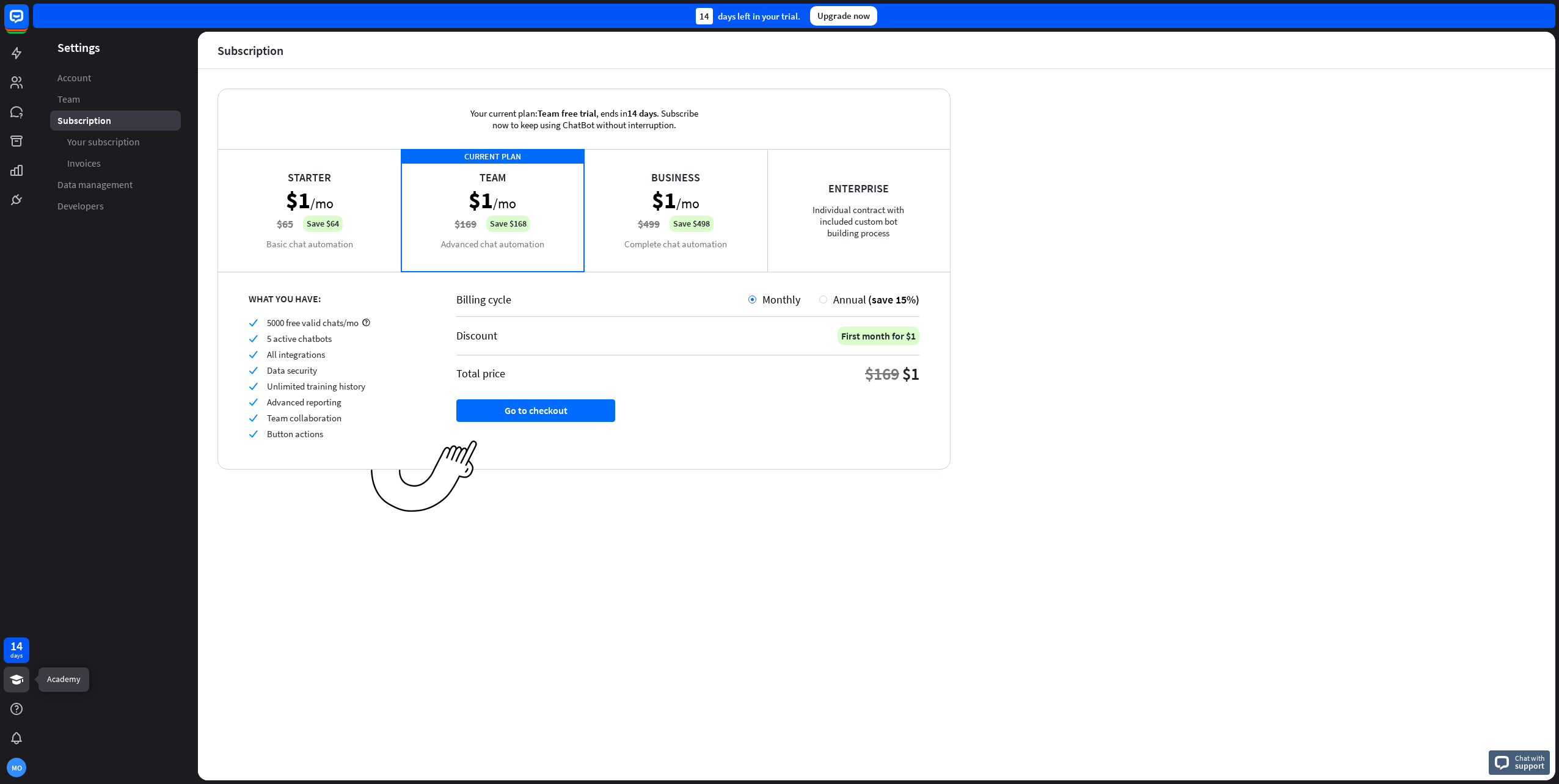
click at [14, 686] on icon at bounding box center [17, 680] width 15 height 15
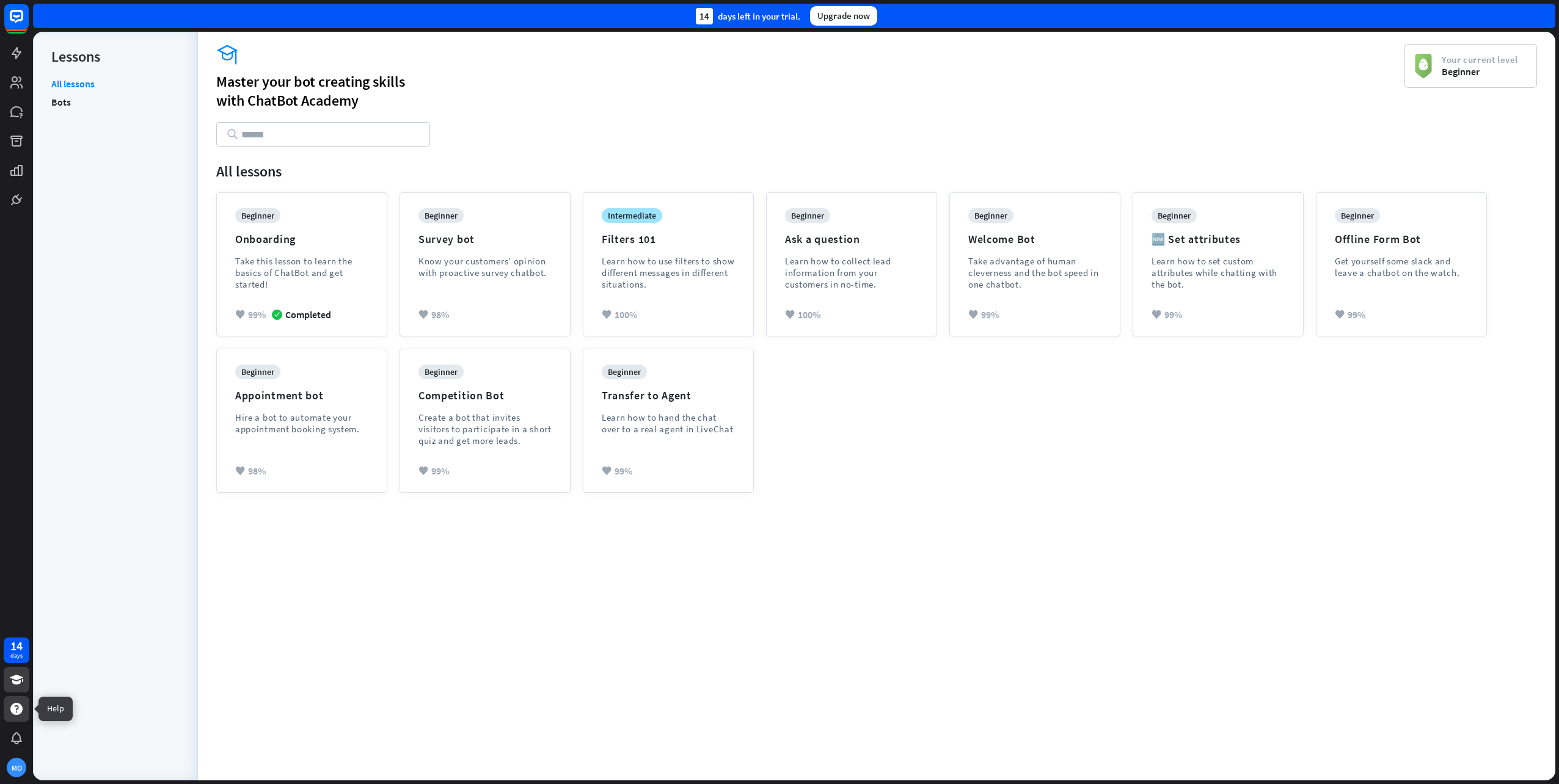
click at [14, 711] on icon at bounding box center [16, 709] width 12 height 12
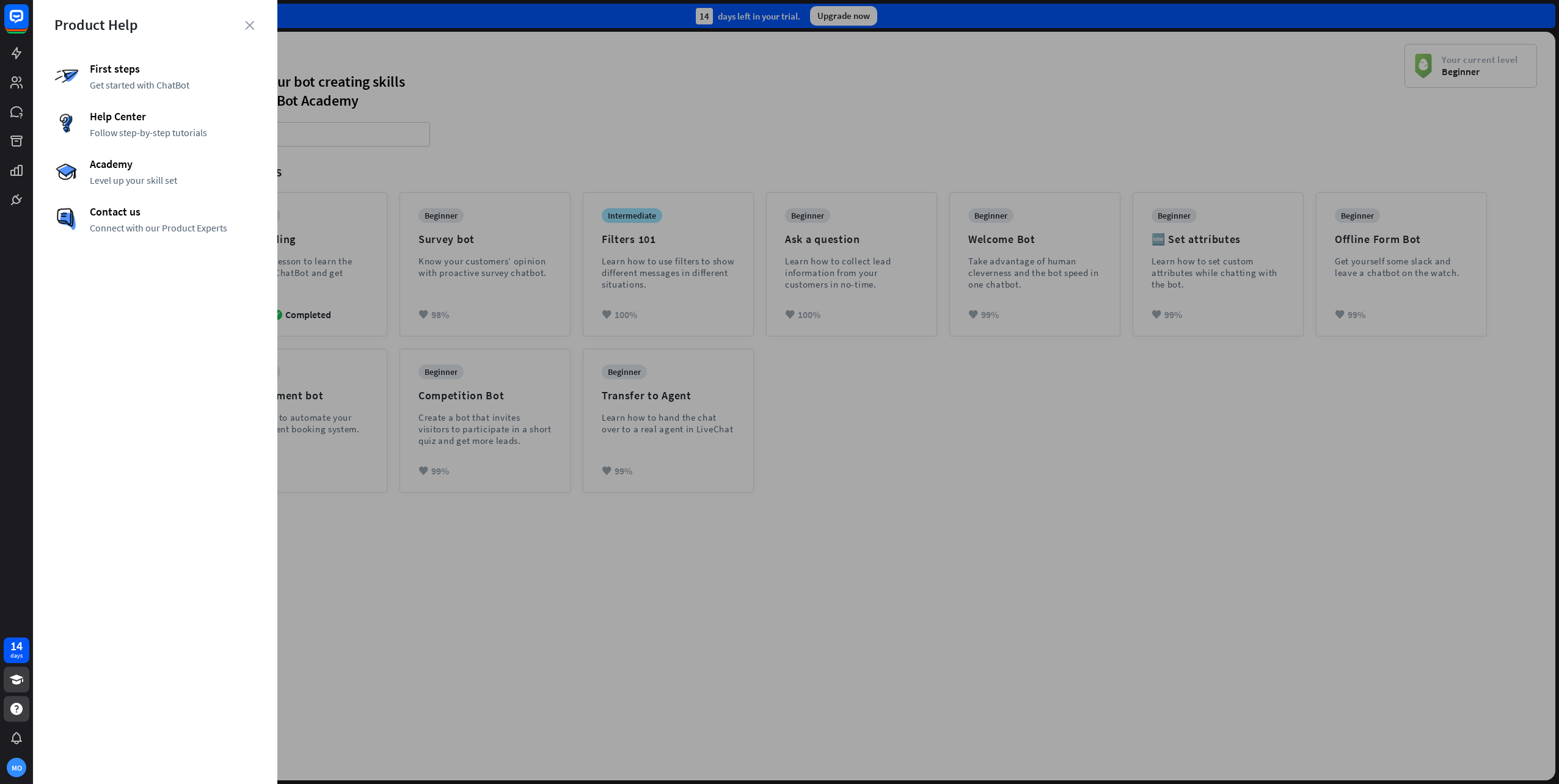
click at [456, 573] on div at bounding box center [796, 392] width 1526 height 784
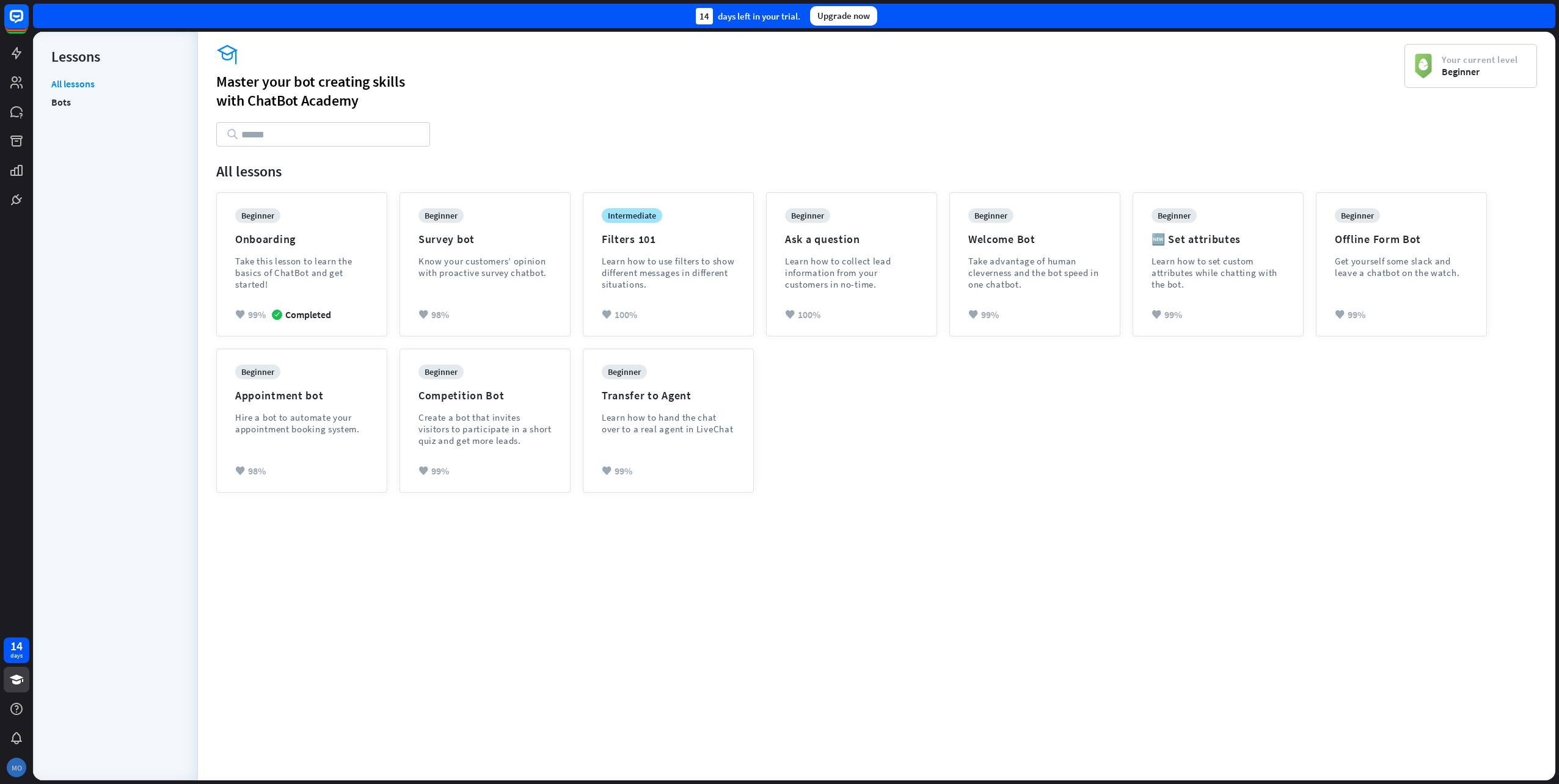
click at [19, 765] on div "MO" at bounding box center [16, 767] width 20 height 20
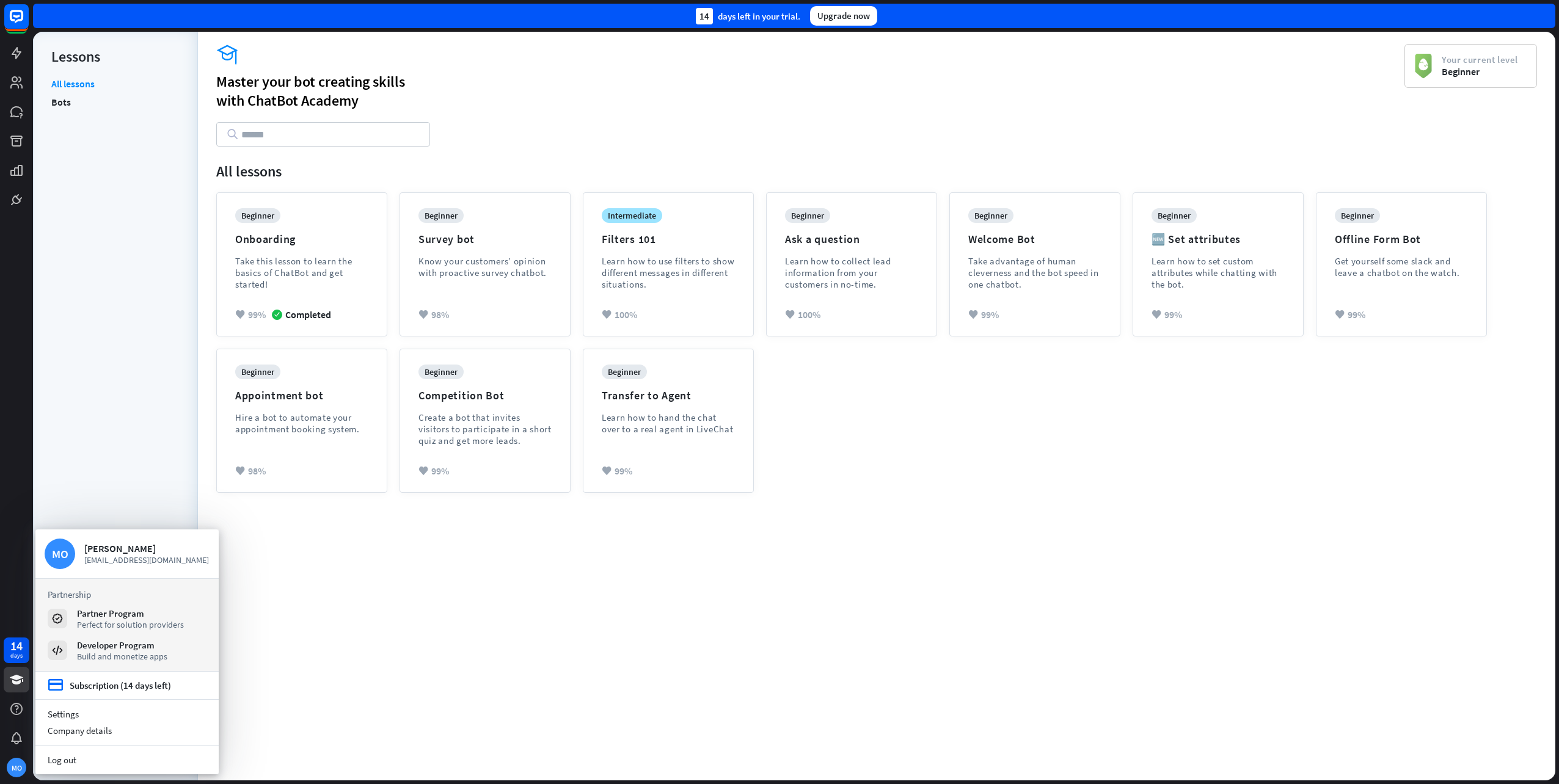
click at [355, 660] on div "academy Master your bot creating skills with ChatBot Academy Your current level…" at bounding box center [877, 412] width 1357 height 737
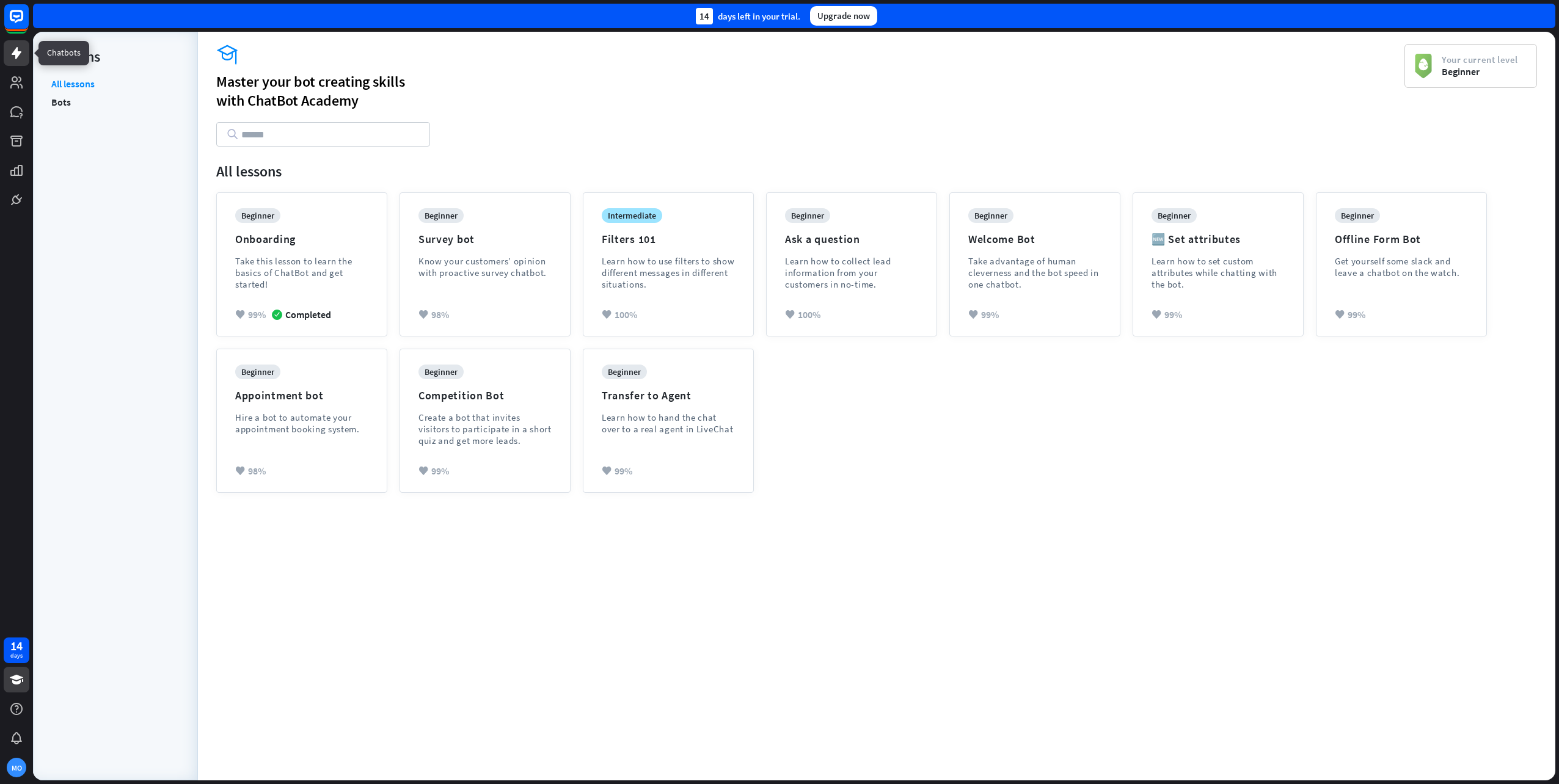
click at [17, 47] on icon at bounding box center [16, 53] width 9 height 12
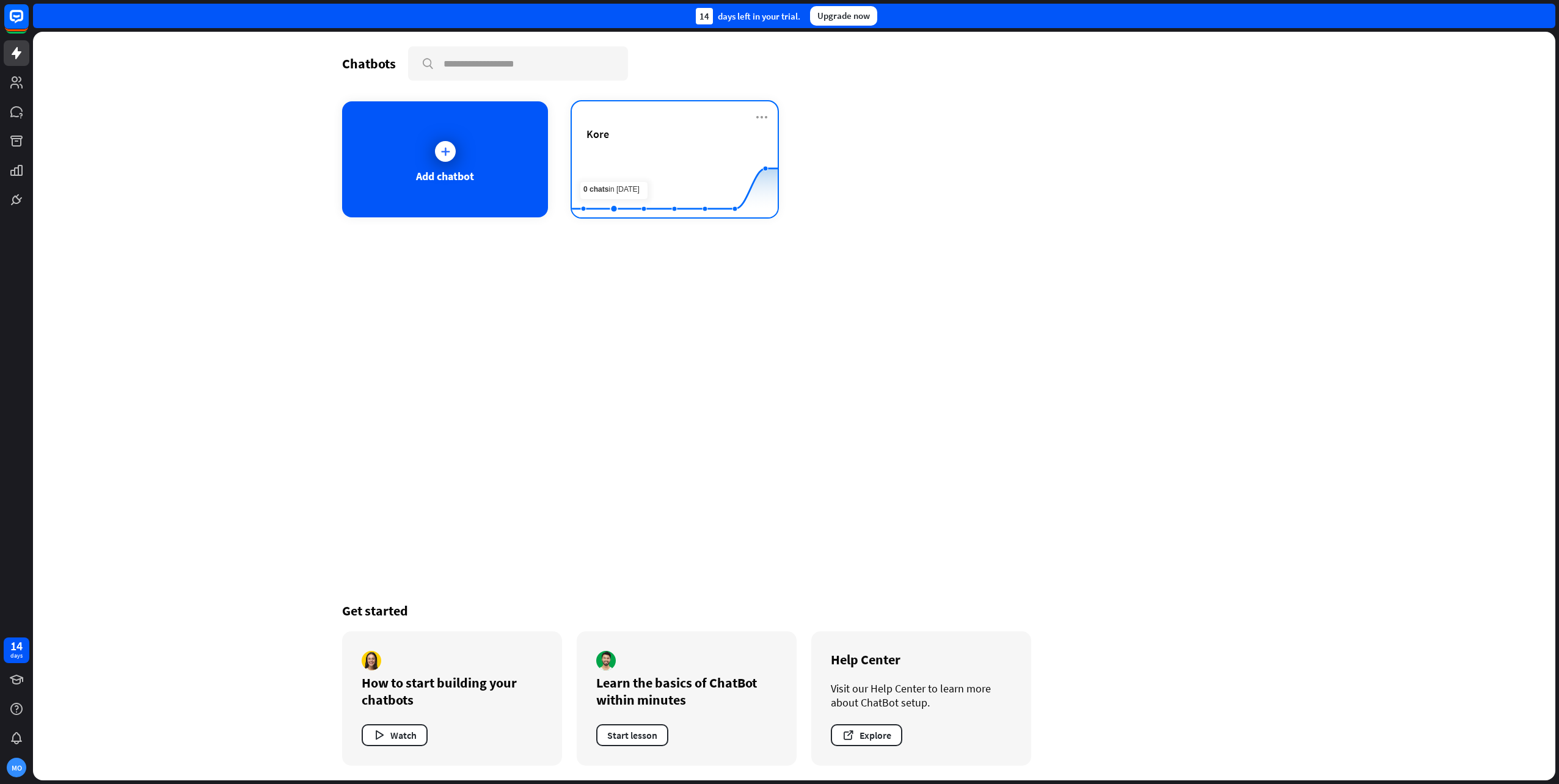
click at [623, 149] on rect at bounding box center [674, 187] width 206 height 76
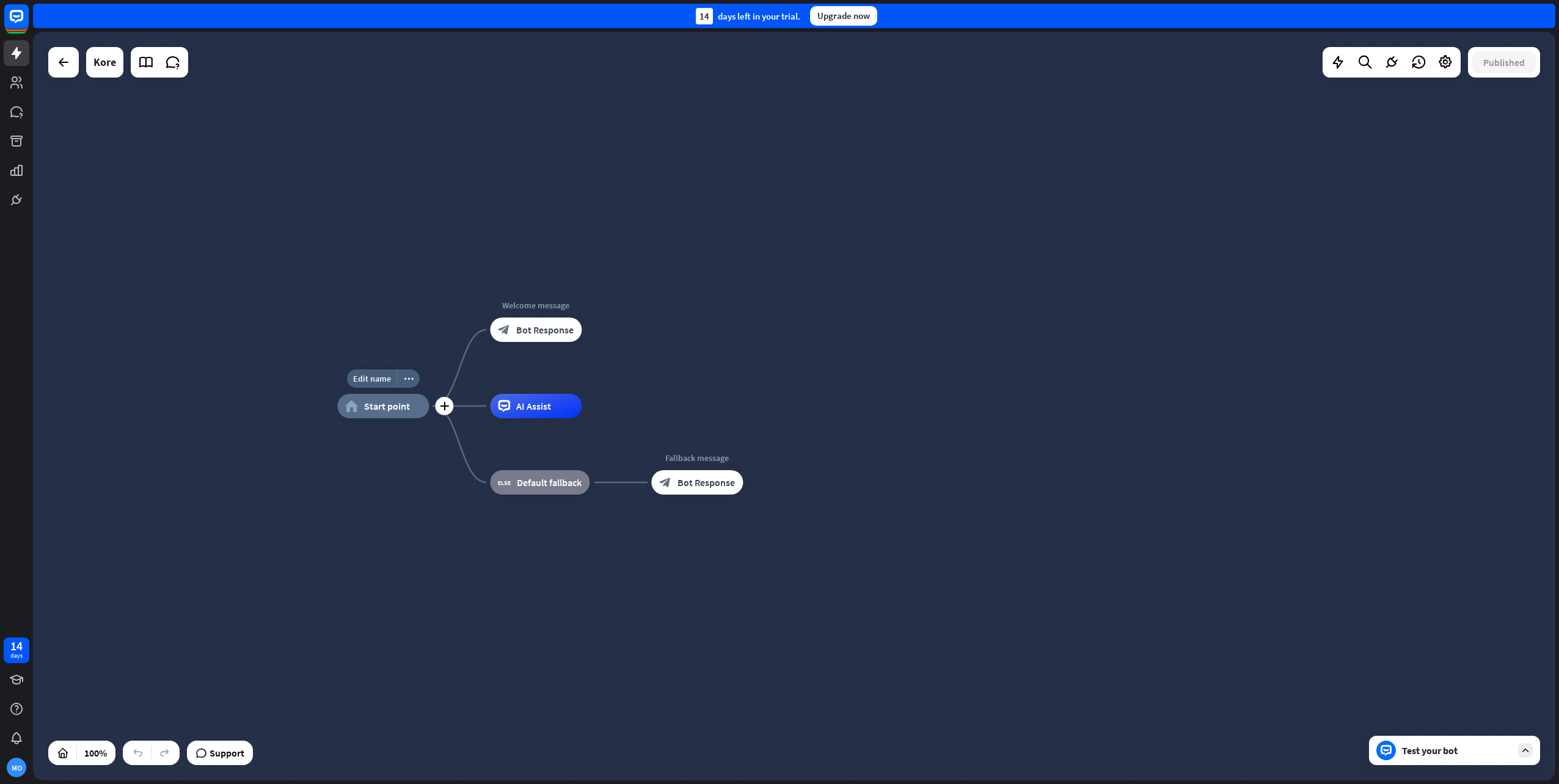
click at [389, 409] on span "Start point" at bounding box center [387, 406] width 46 height 12
click at [408, 381] on icon "more_horiz" at bounding box center [409, 379] width 9 height 9
click at [473, 441] on span "Start testing from here" at bounding box center [476, 443] width 85 height 12
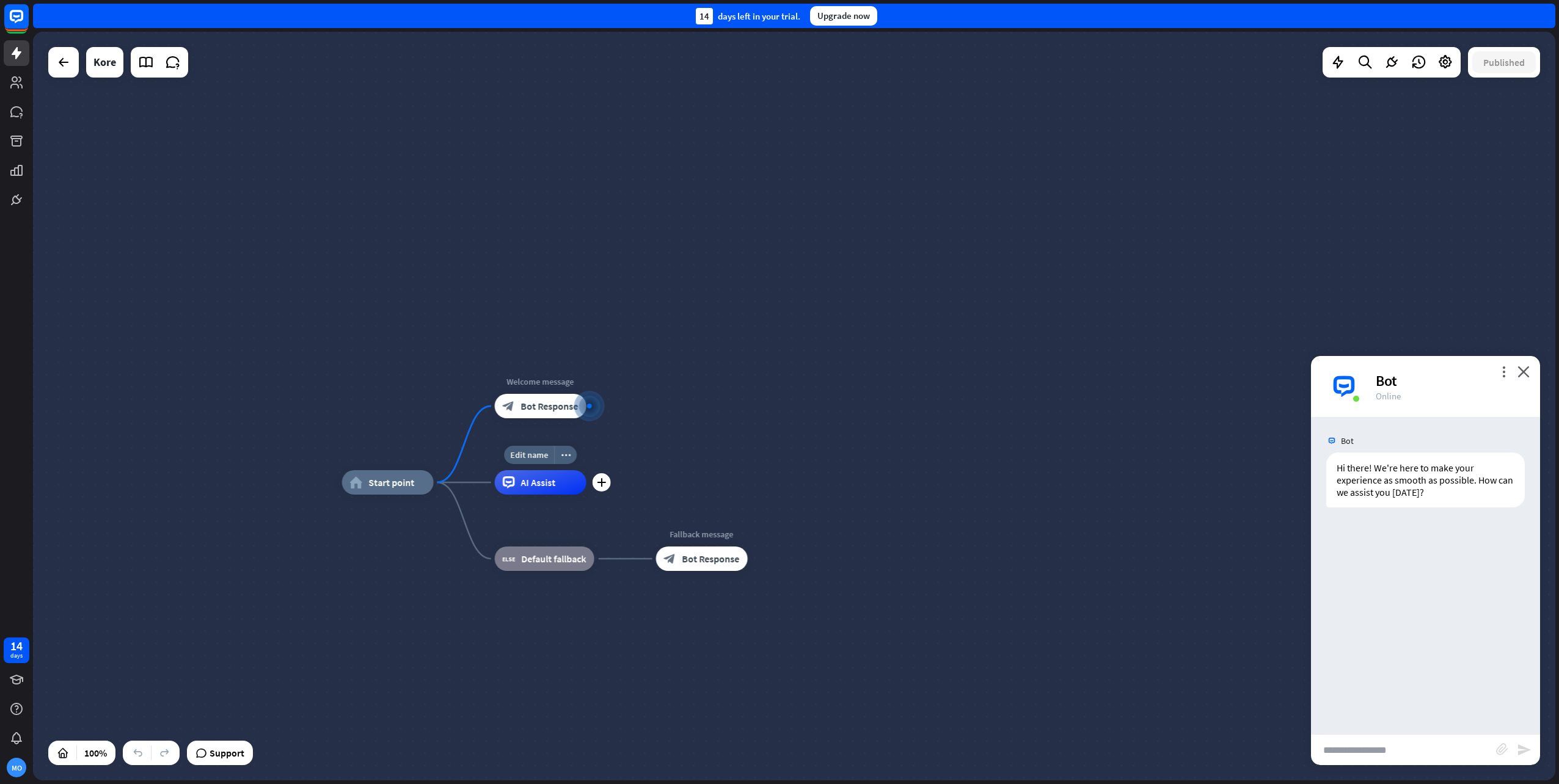
click at [542, 488] on span "AI Assist" at bounding box center [539, 482] width 35 height 12
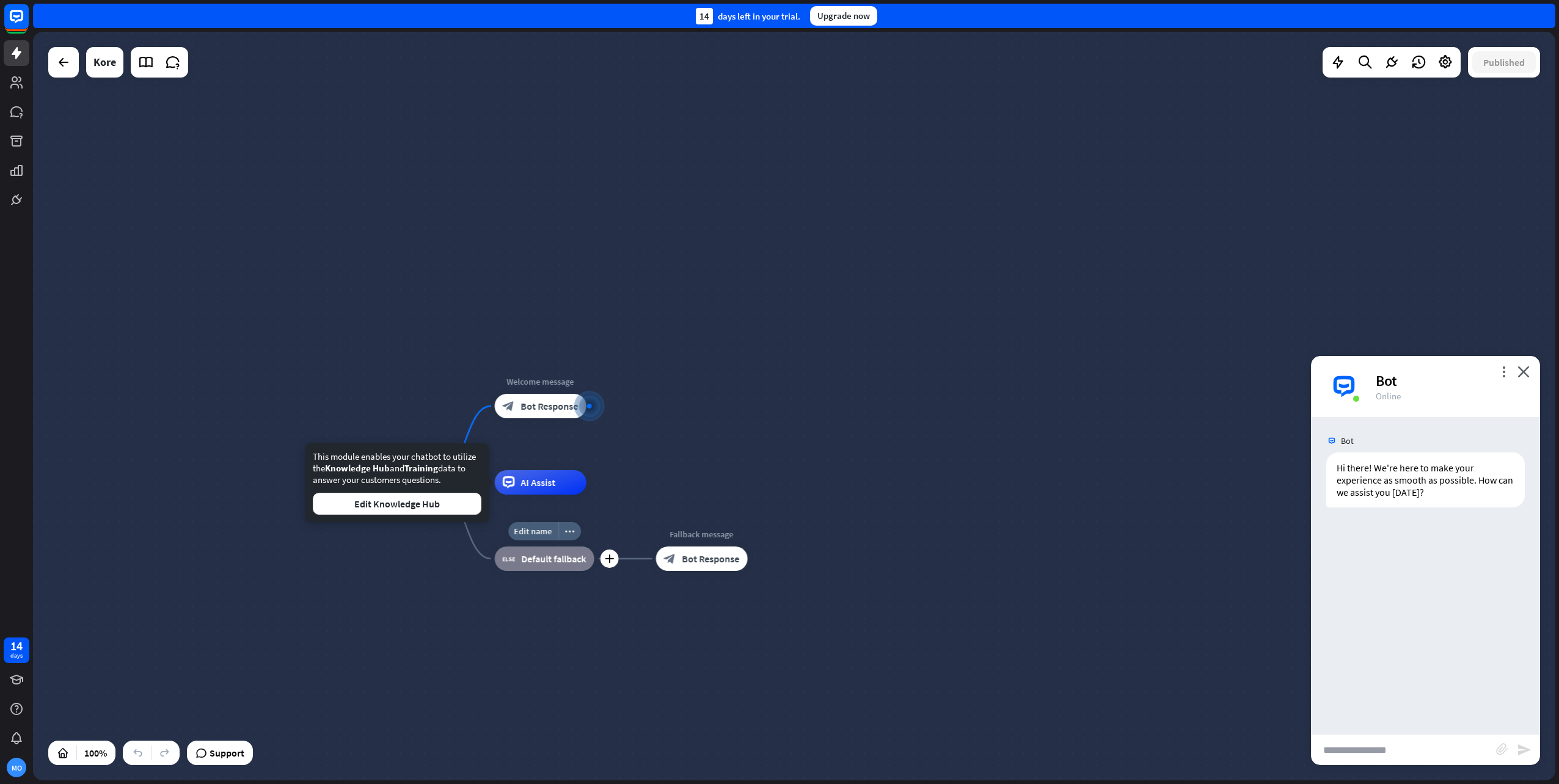
click at [564, 567] on div "block_fallback Default fallback" at bounding box center [545, 559] width 100 height 25
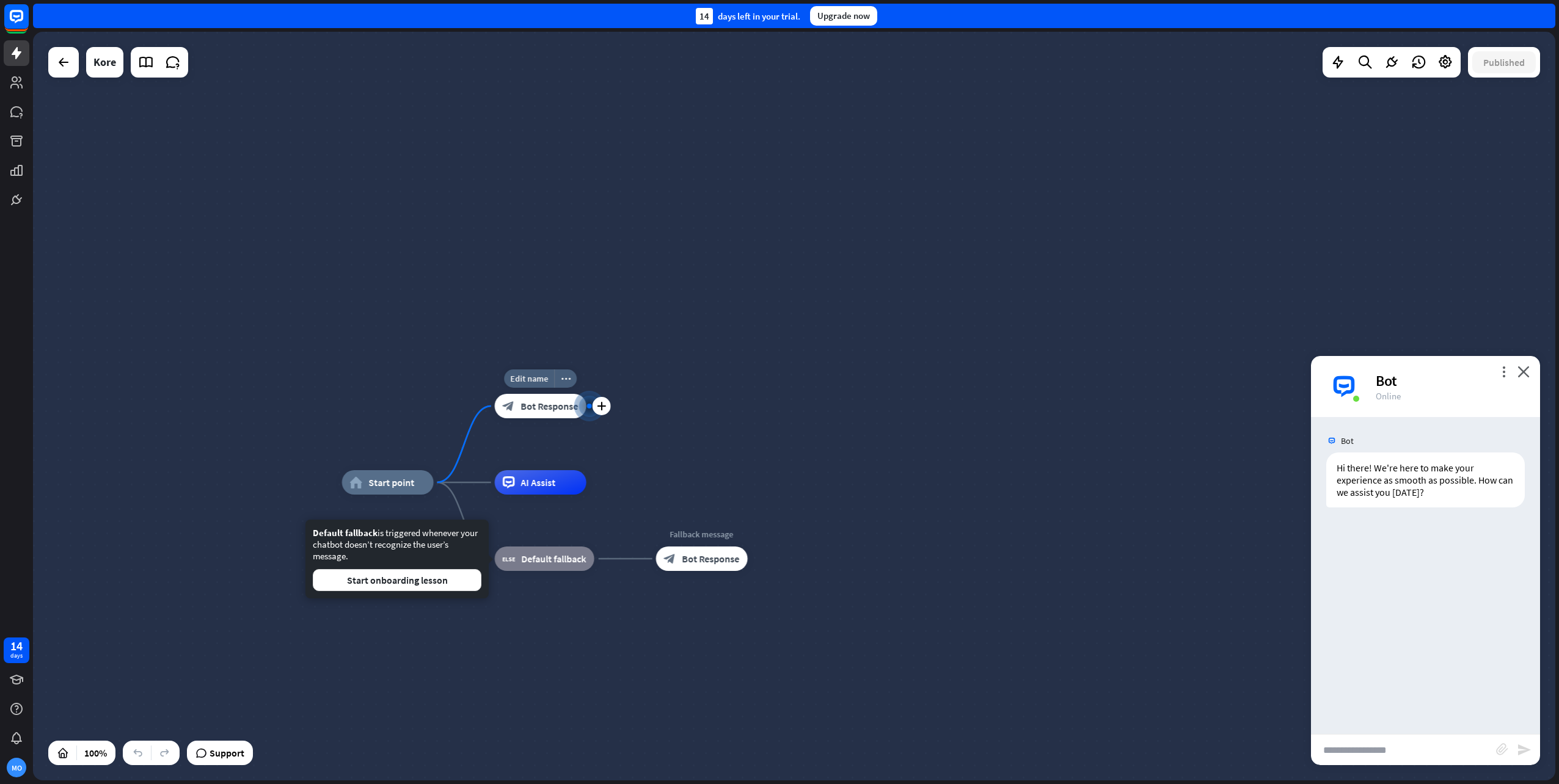
click at [537, 408] on span "Bot Response" at bounding box center [550, 406] width 58 height 12
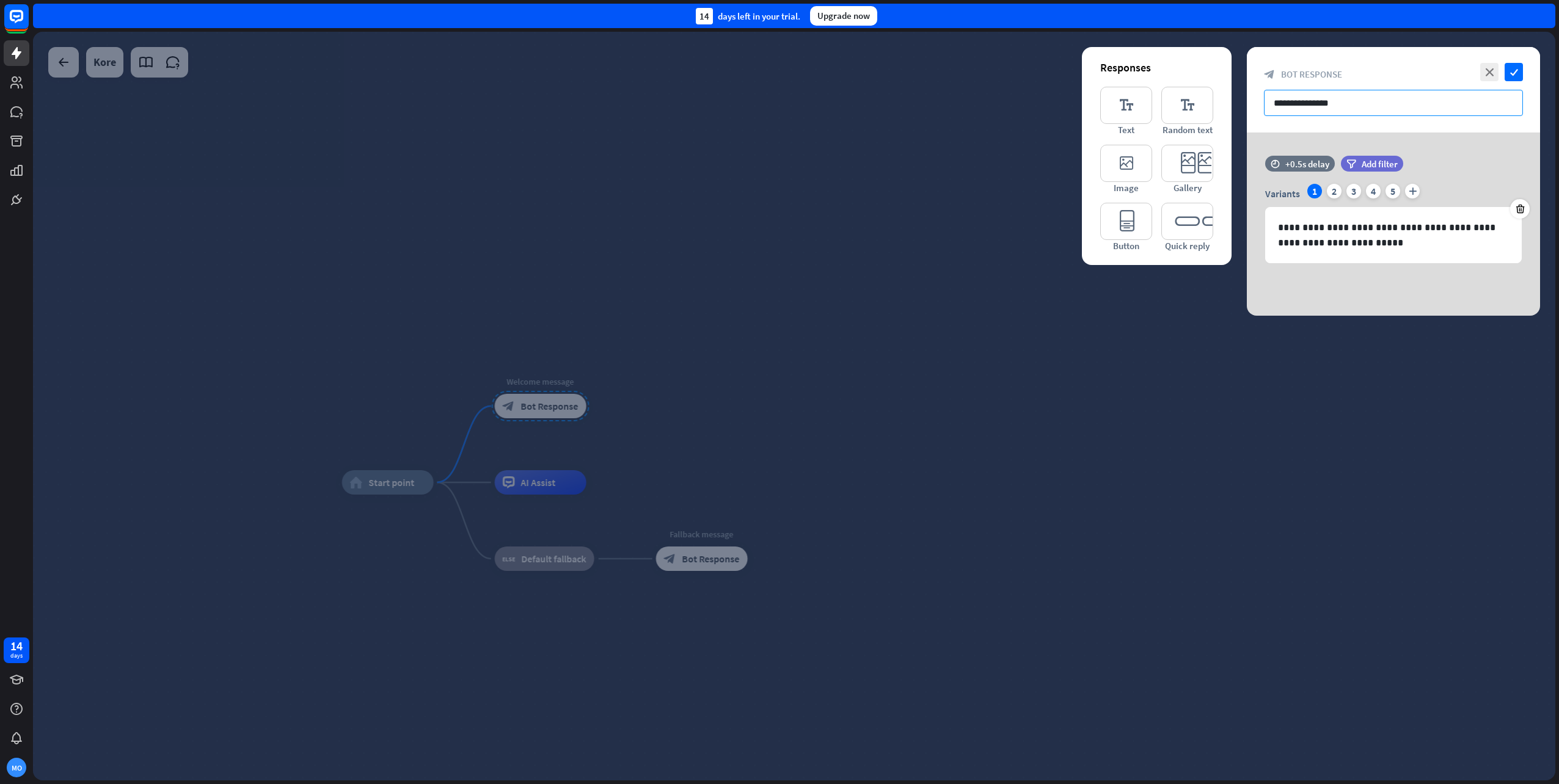
click at [1353, 98] on input "**********" at bounding box center [1394, 103] width 259 height 26
drag, startPoint x: 1367, startPoint y: 106, endPoint x: 1218, endPoint y: 102, distance: 149.1
click at [1247, 102] on div "**********" at bounding box center [1394, 181] width 293 height 269
click at [1308, 165] on div "+0.5s delay" at bounding box center [1307, 164] width 44 height 12
click at [1364, 265] on div "**********" at bounding box center [1394, 215] width 293 height 119
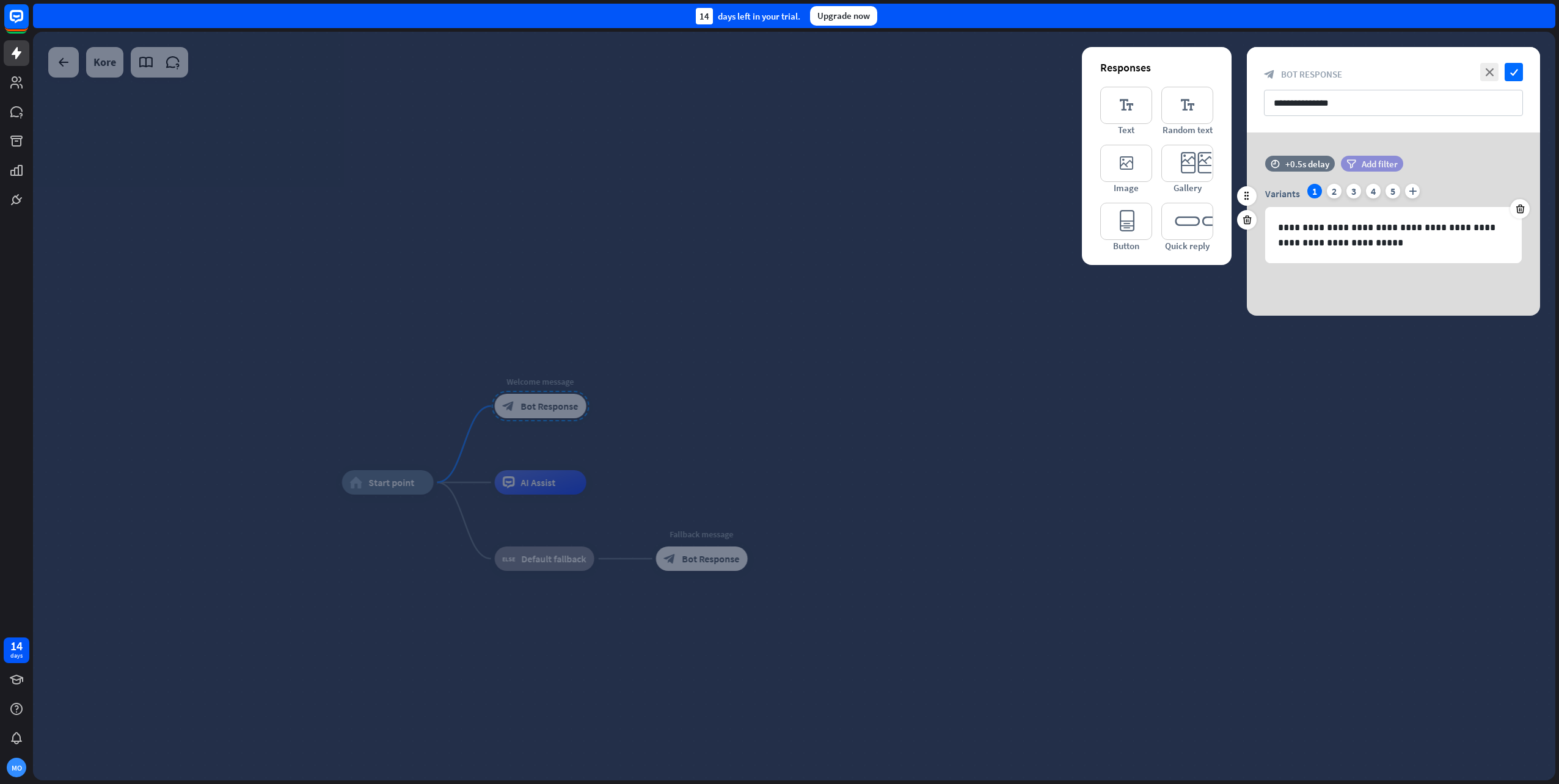
click at [1366, 164] on span "Add filter" at bounding box center [1380, 164] width 36 height 12
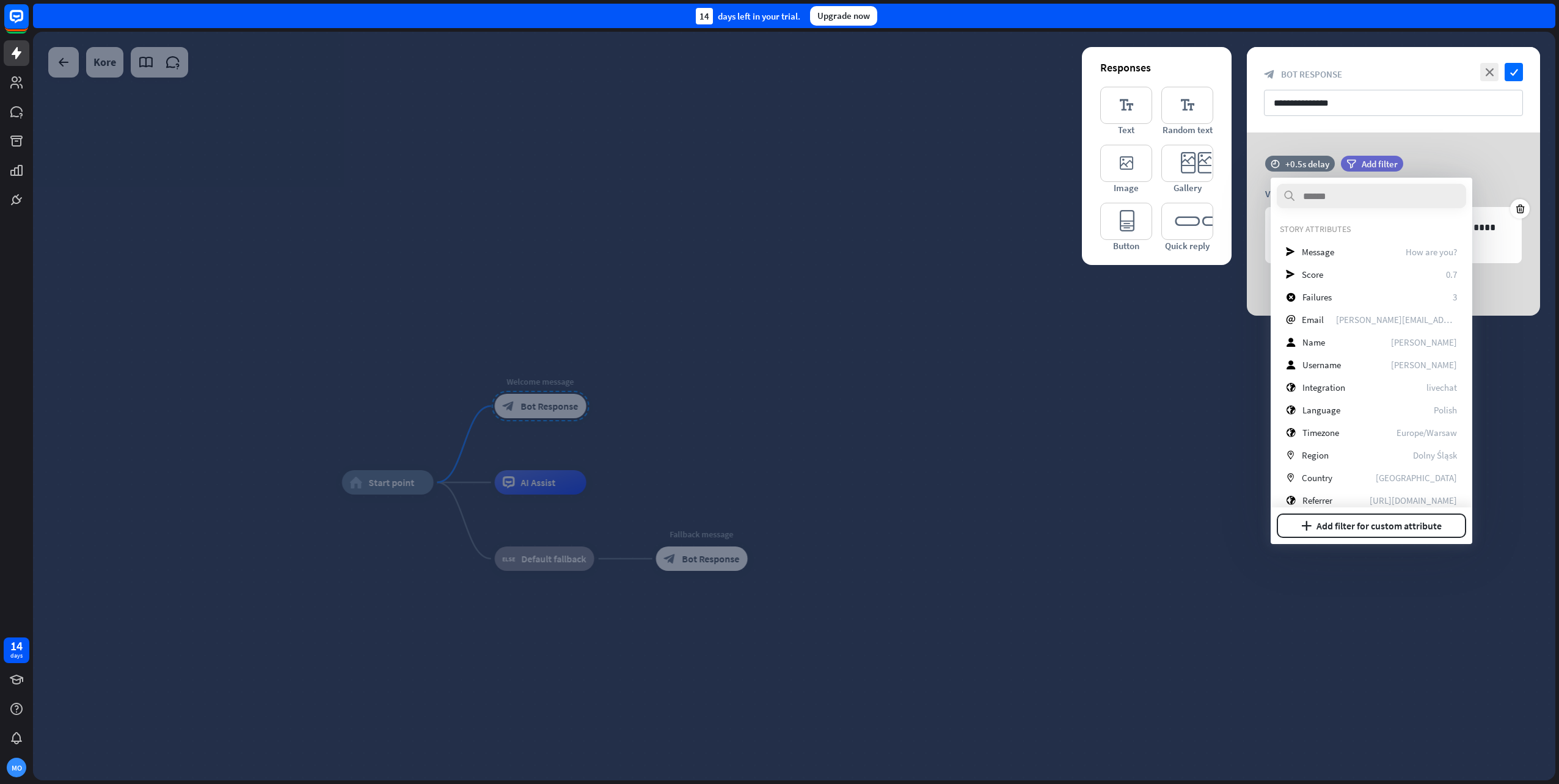
click at [1482, 146] on div "**********" at bounding box center [1394, 224] width 293 height 183
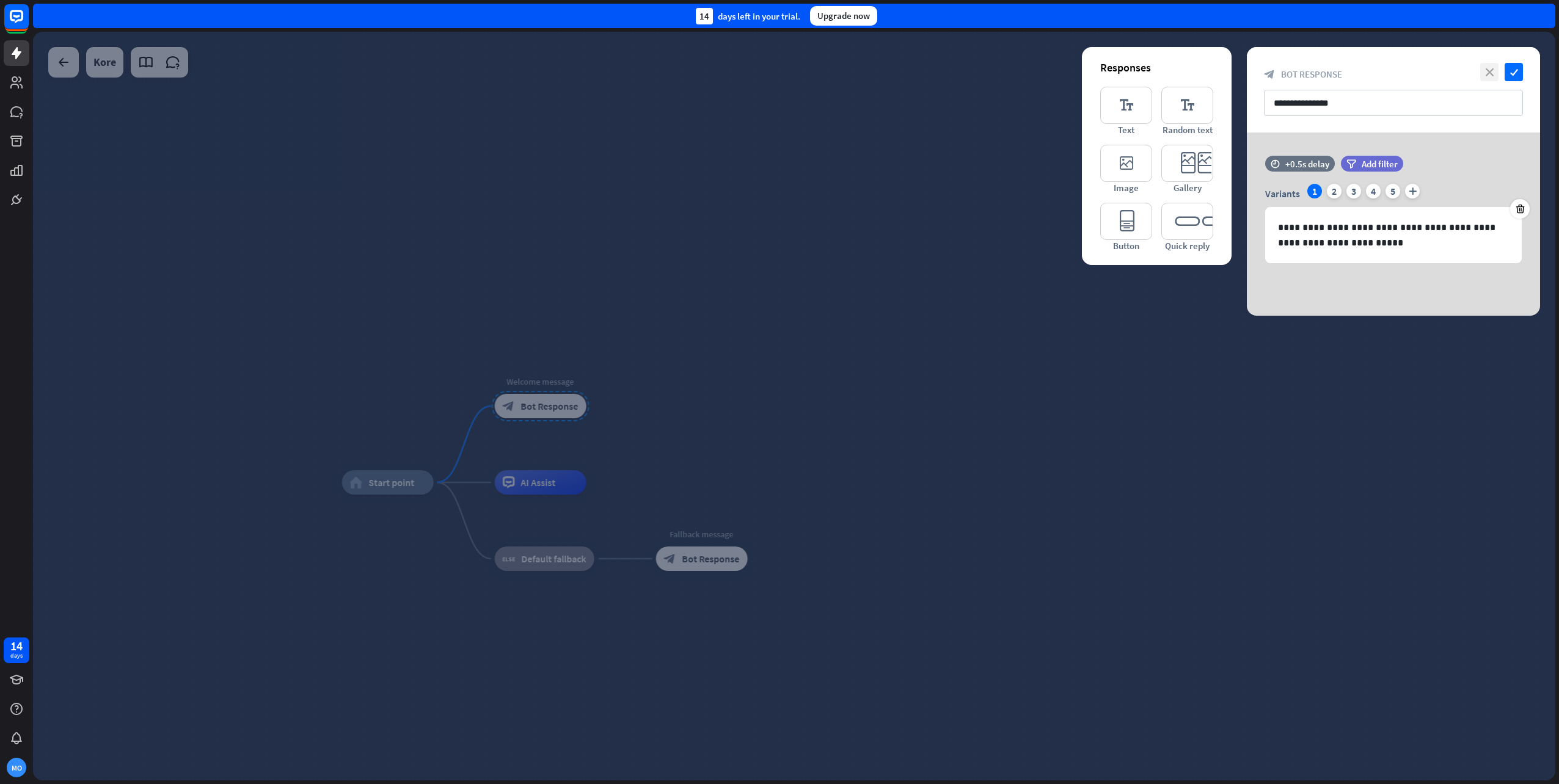
click at [1494, 73] on icon "close" at bounding box center [1489, 71] width 18 height 18
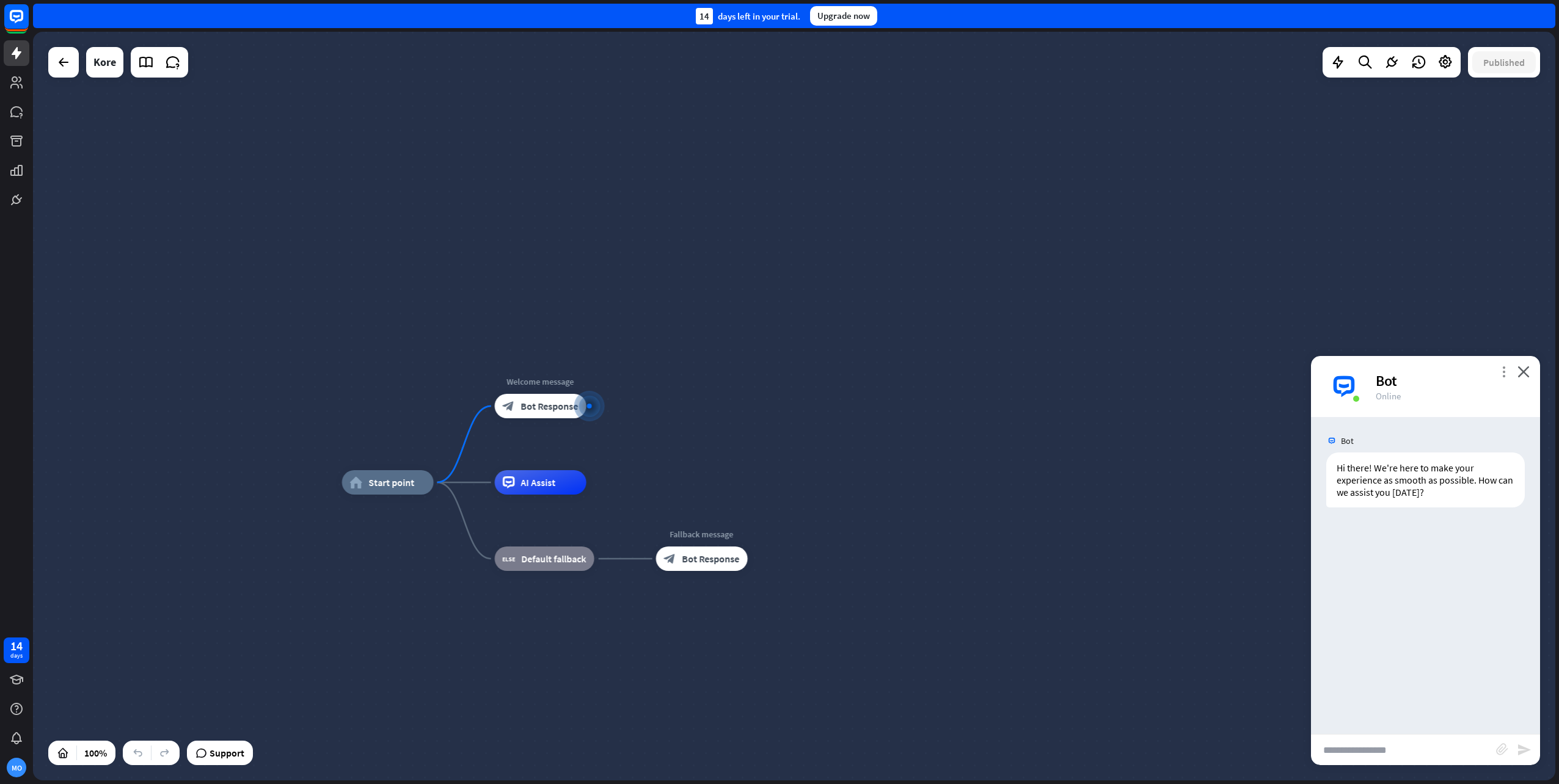
click at [1501, 370] on icon "more_vert" at bounding box center [1504, 372] width 12 height 12
click at [1398, 407] on span "Debug mode" at bounding box center [1390, 409] width 52 height 12
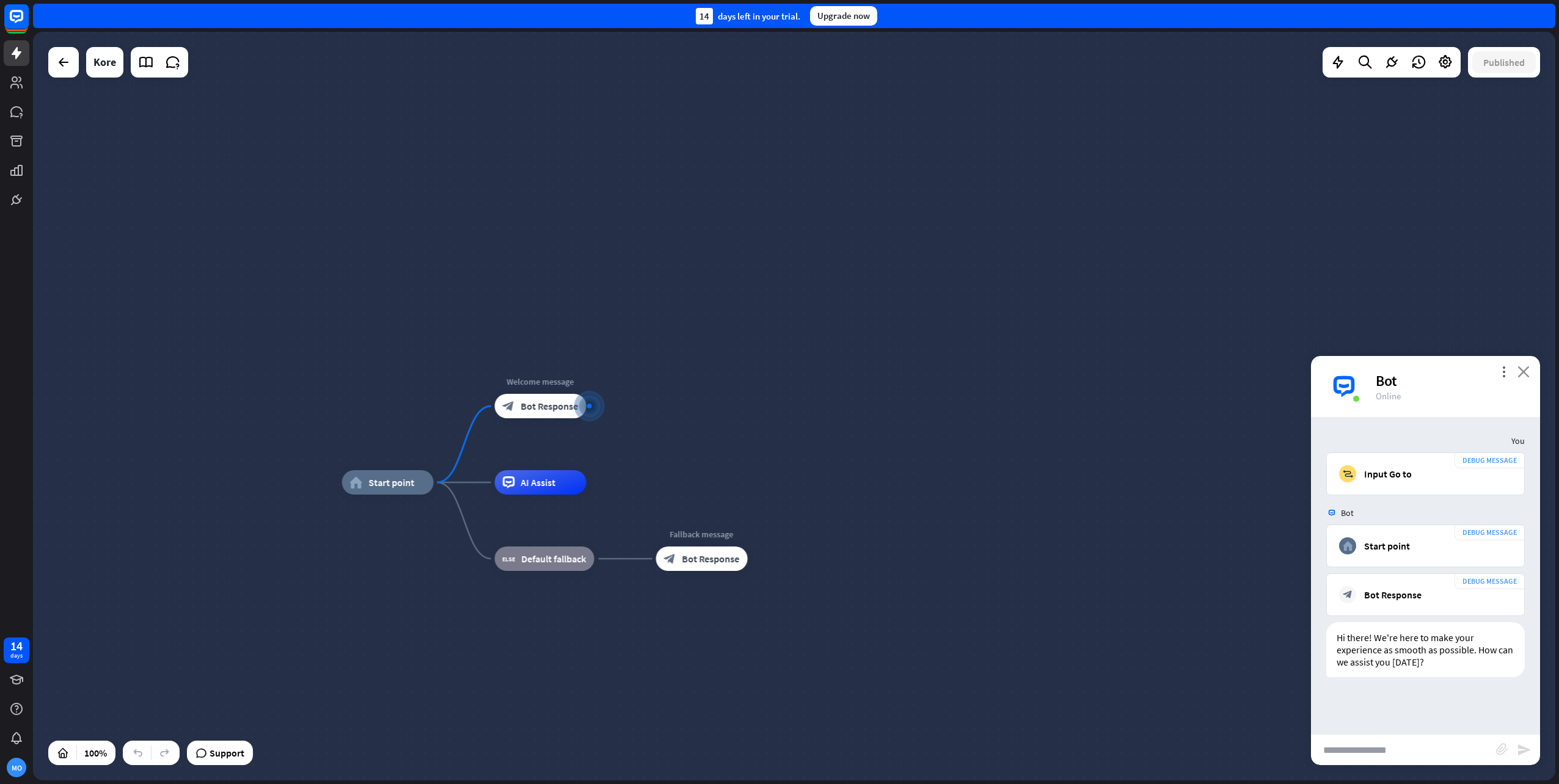
click at [1523, 366] on icon "close" at bounding box center [1523, 372] width 12 height 12
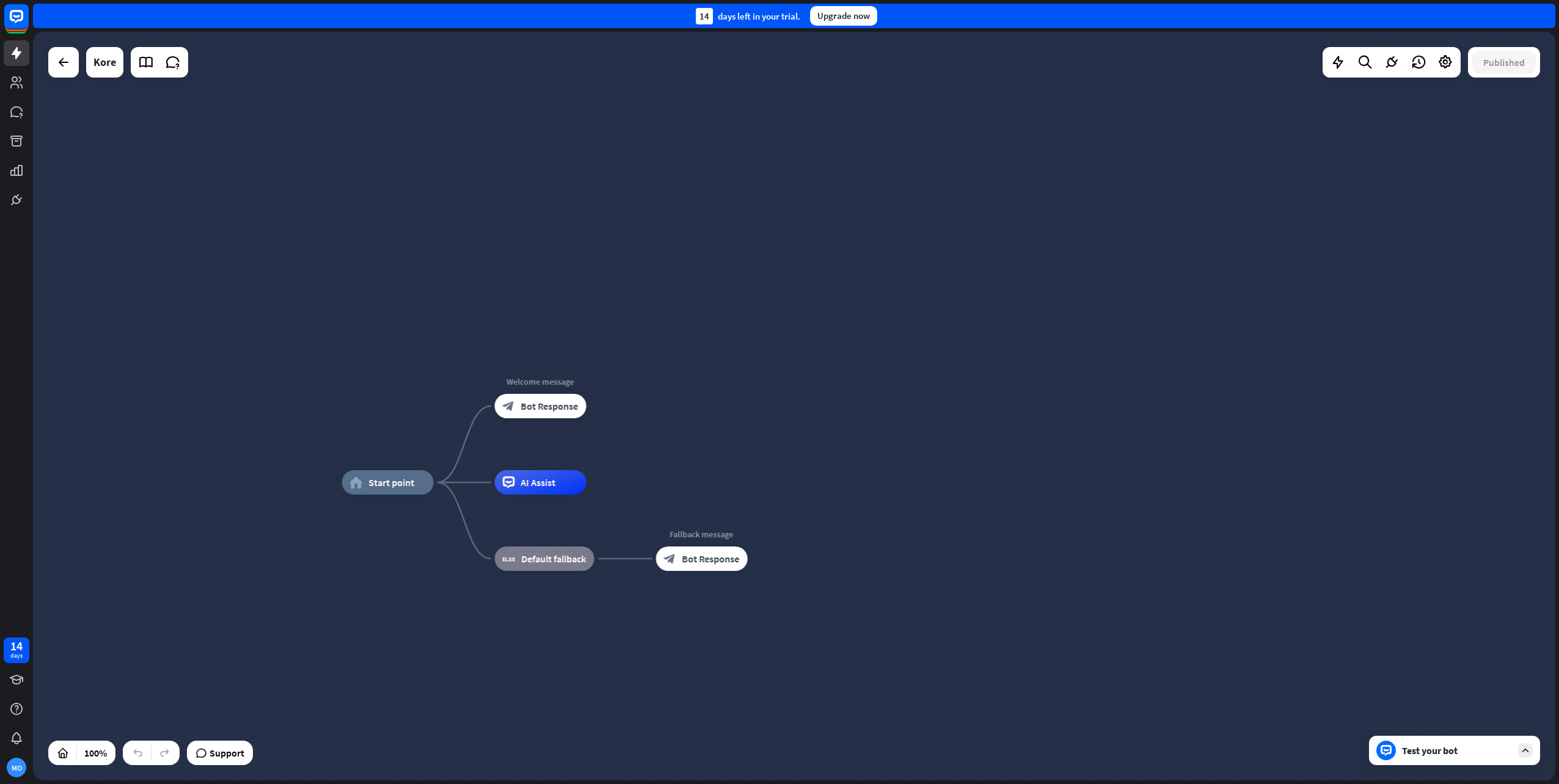
click at [1474, 747] on div "Test your bot" at bounding box center [1457, 751] width 110 height 12
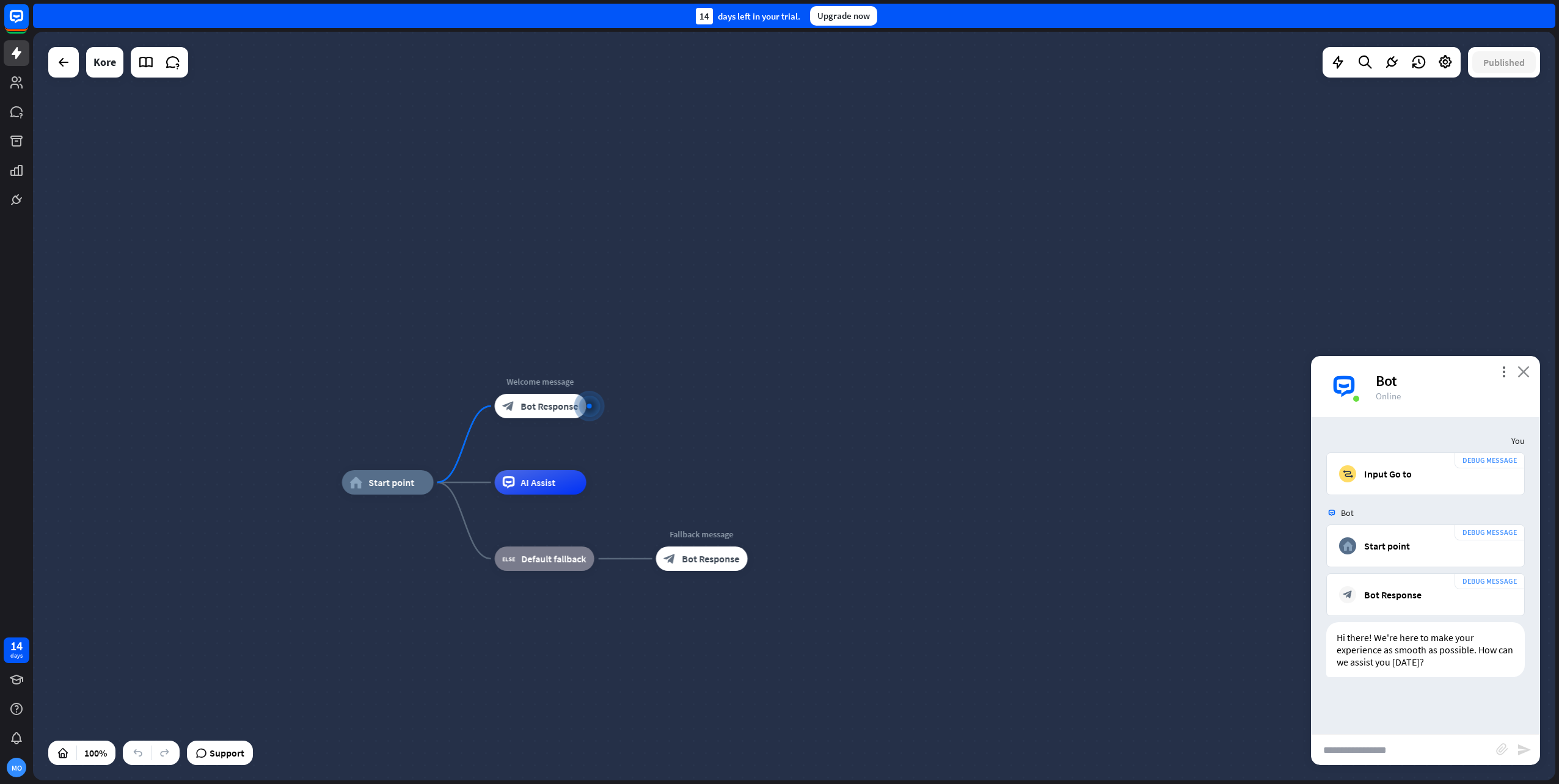
click at [1526, 368] on icon "close" at bounding box center [1523, 372] width 12 height 12
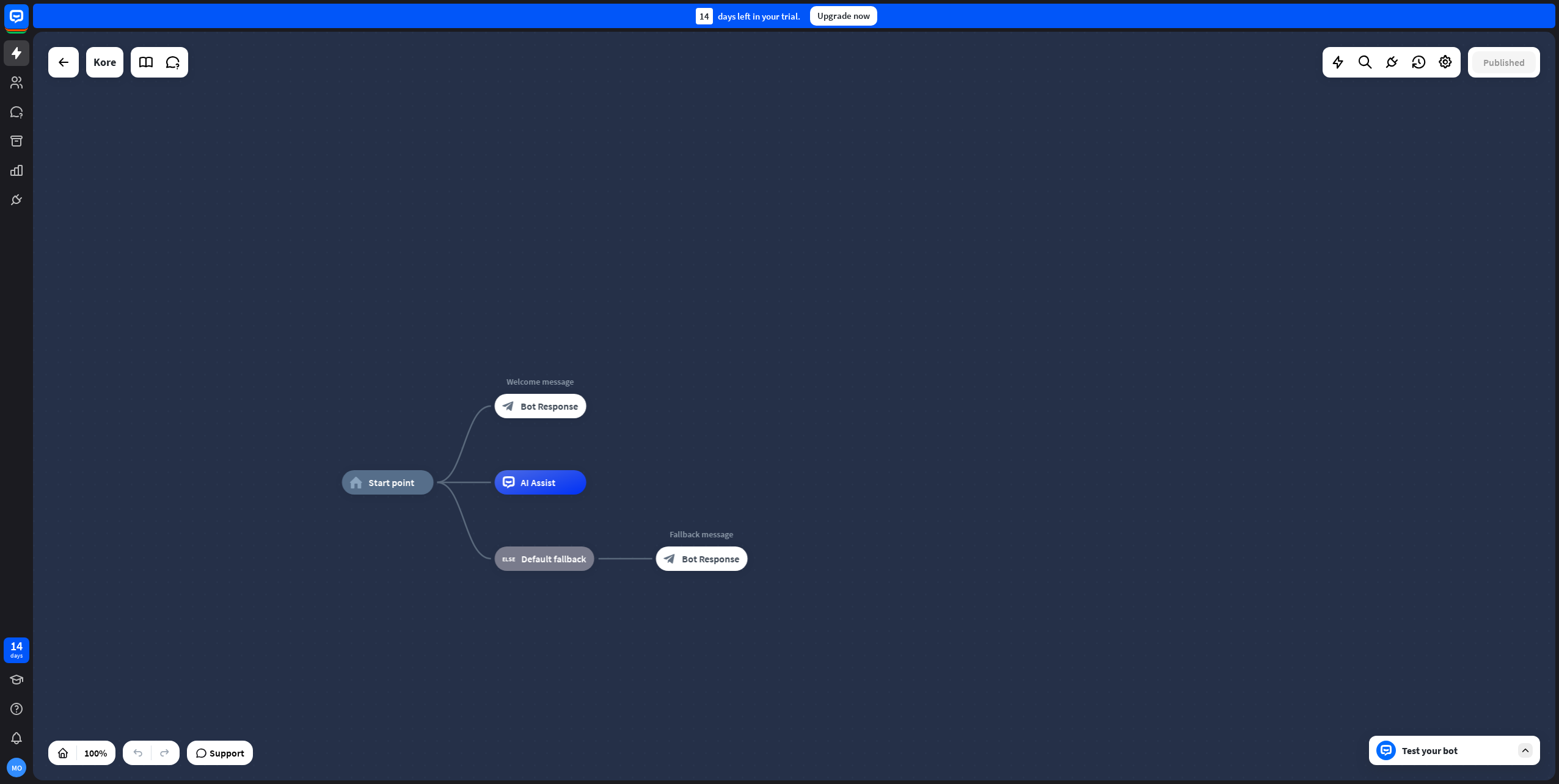
click at [1433, 750] on div "Test your bot" at bounding box center [1457, 751] width 110 height 12
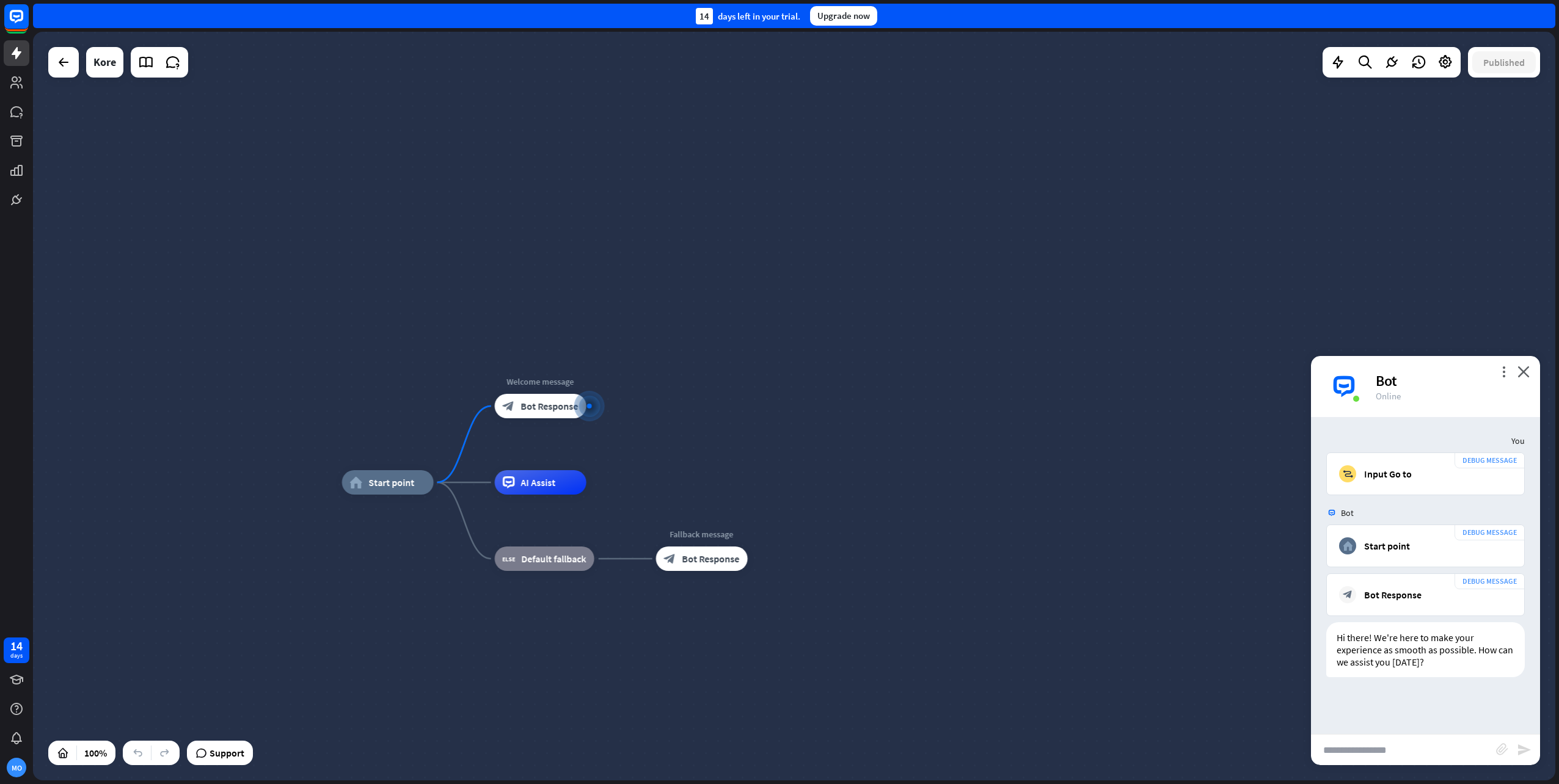
click at [1526, 368] on icon "close" at bounding box center [1523, 372] width 12 height 12
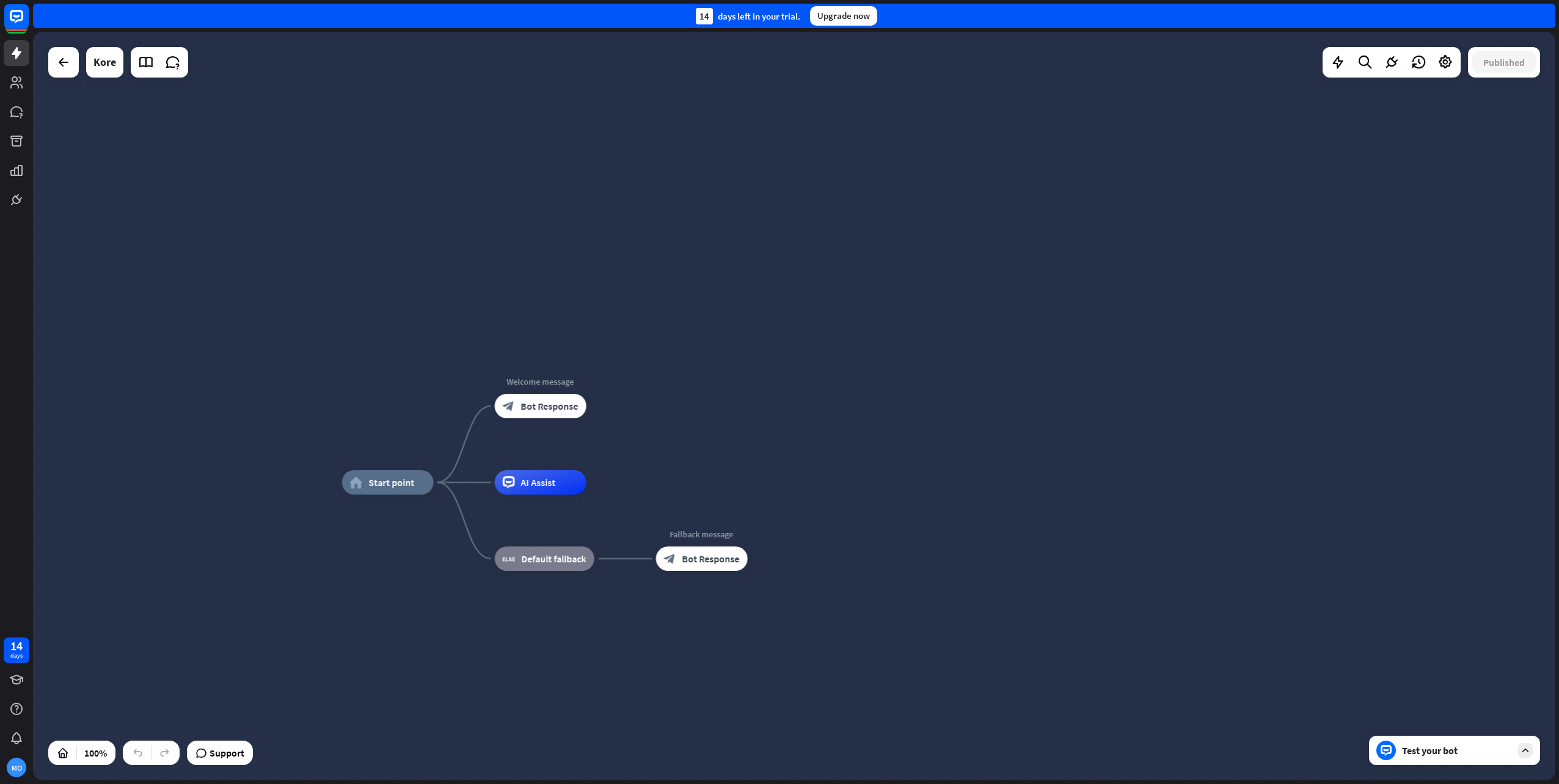
click at [1517, 747] on div "Test your bot" at bounding box center [1454, 751] width 171 height 29
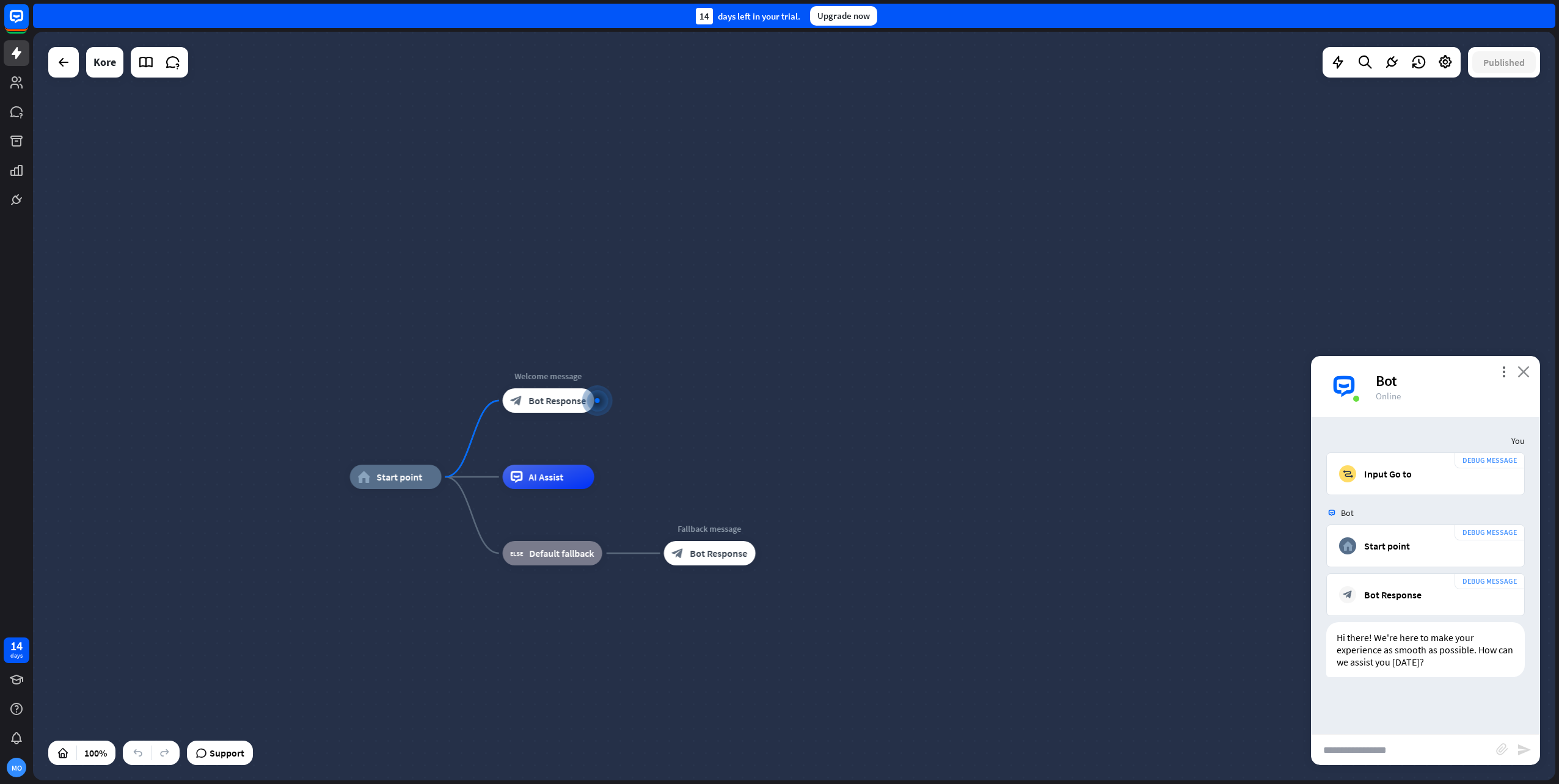
click at [1523, 366] on icon "close" at bounding box center [1523, 372] width 12 height 12
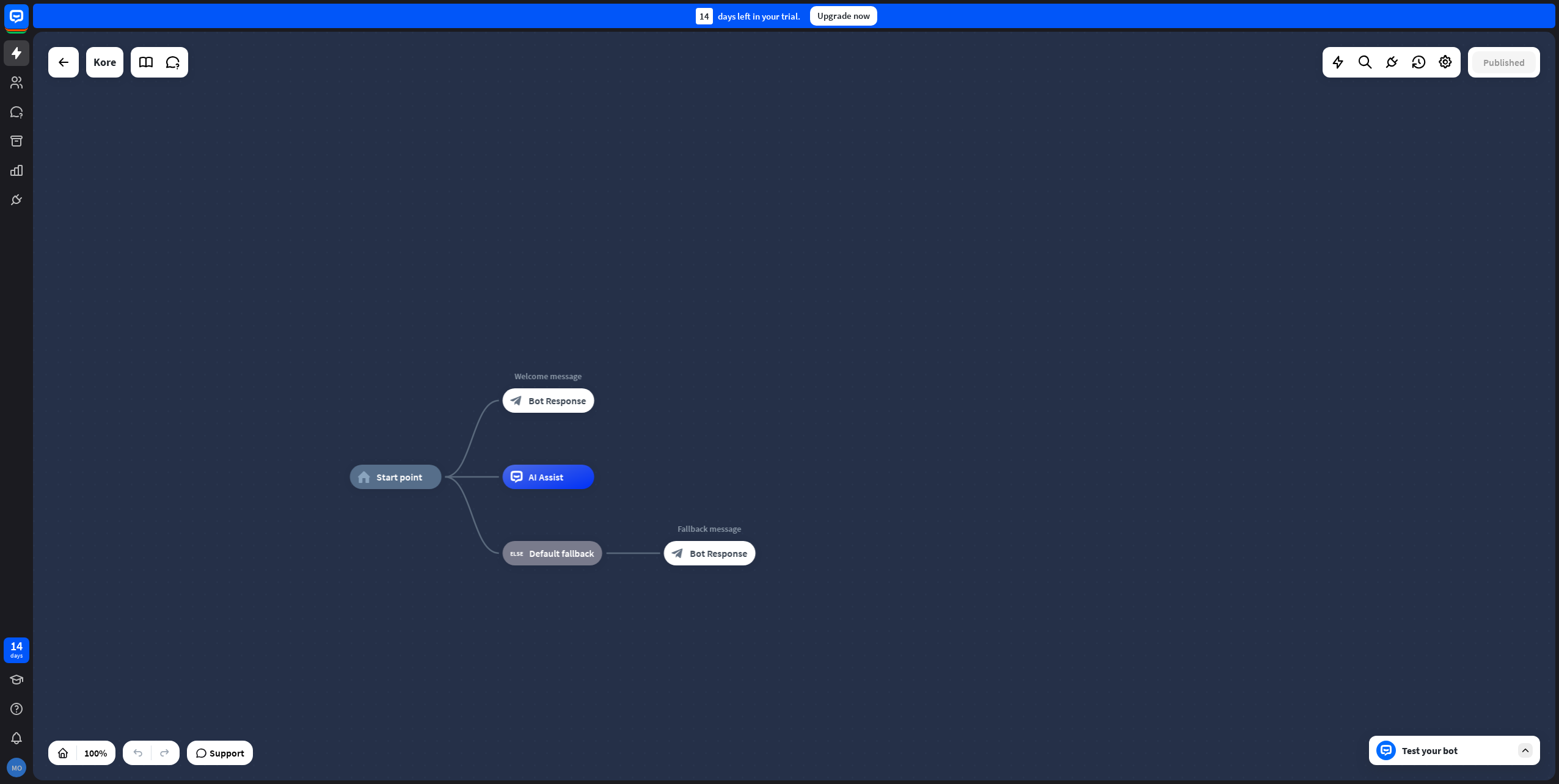
click at [23, 768] on div "MO" at bounding box center [16, 767] width 20 height 20
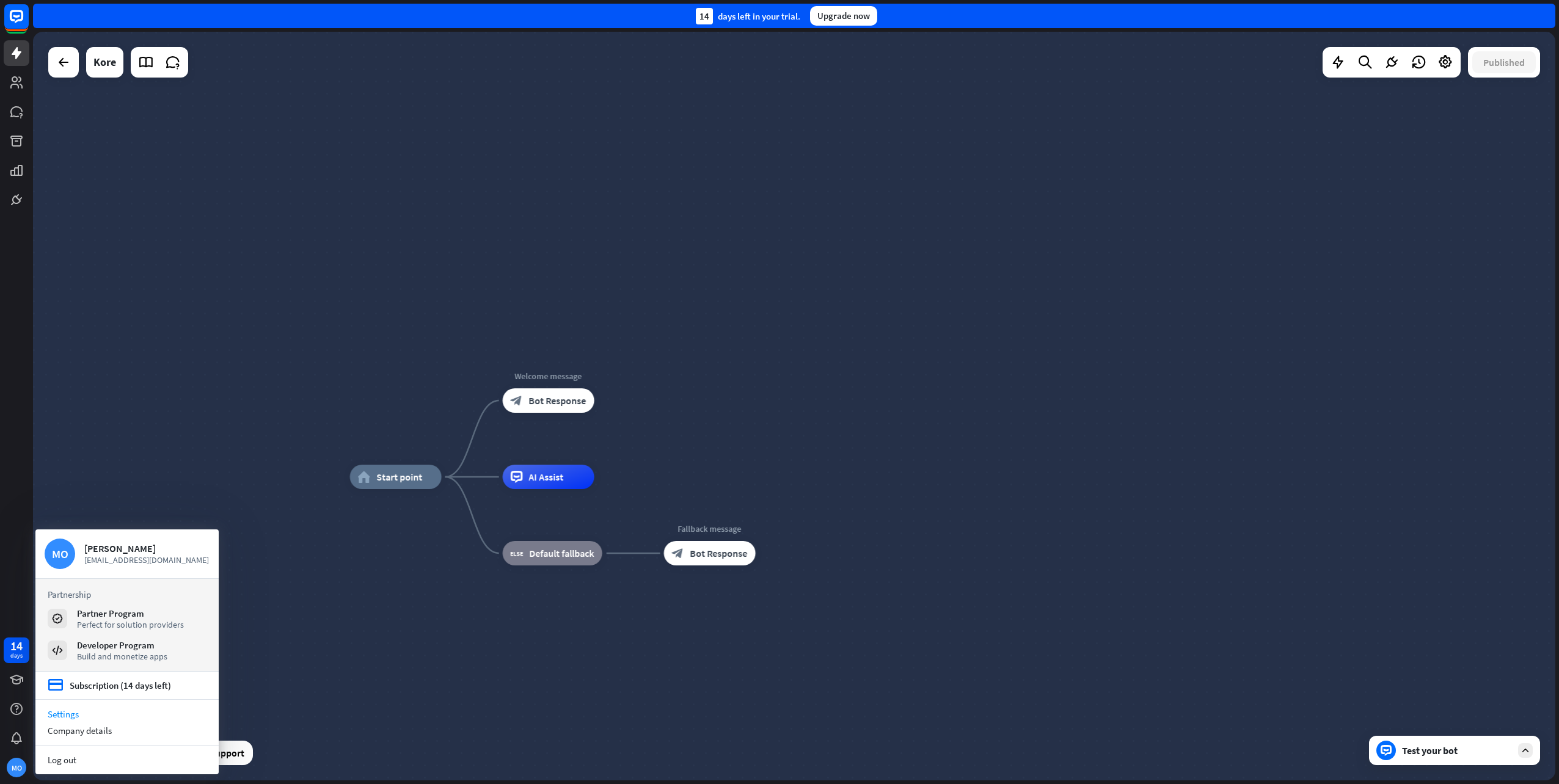
click at [85, 718] on link "Settings" at bounding box center [127, 714] width 183 height 17
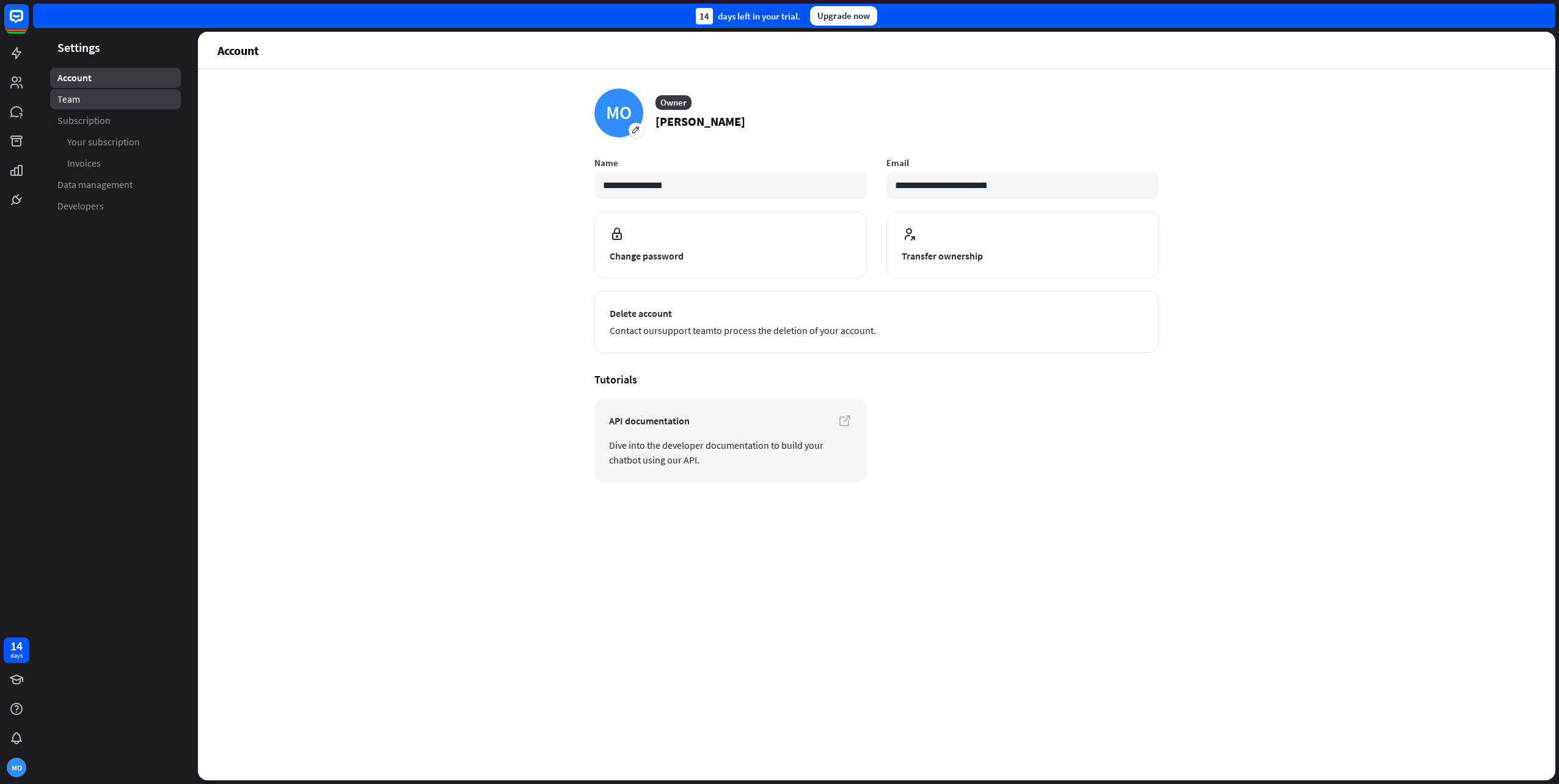
click at [81, 95] on link "Team" at bounding box center [116, 100] width 131 height 20
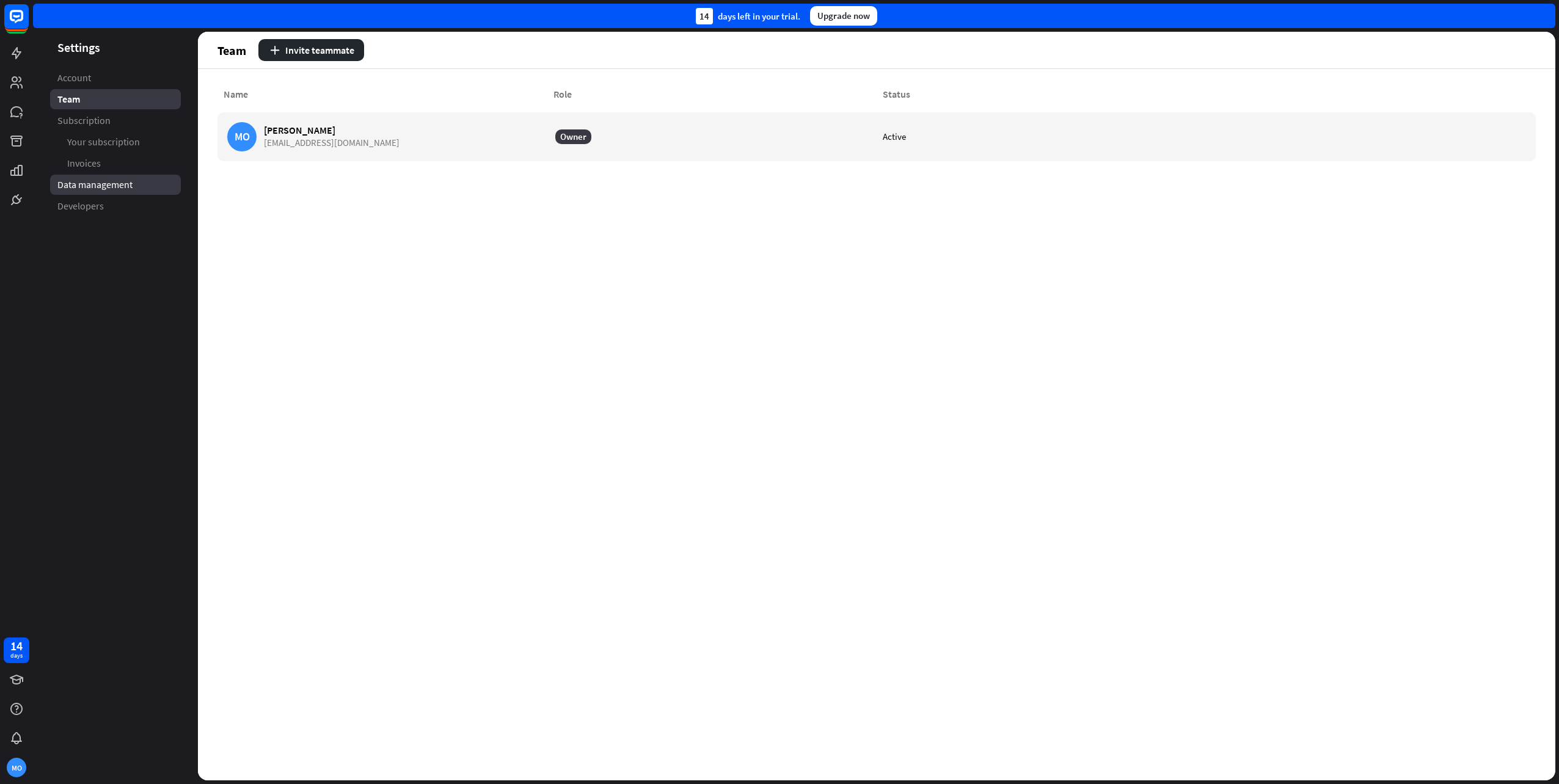
click at [138, 193] on link "Data management" at bounding box center [116, 185] width 131 height 20
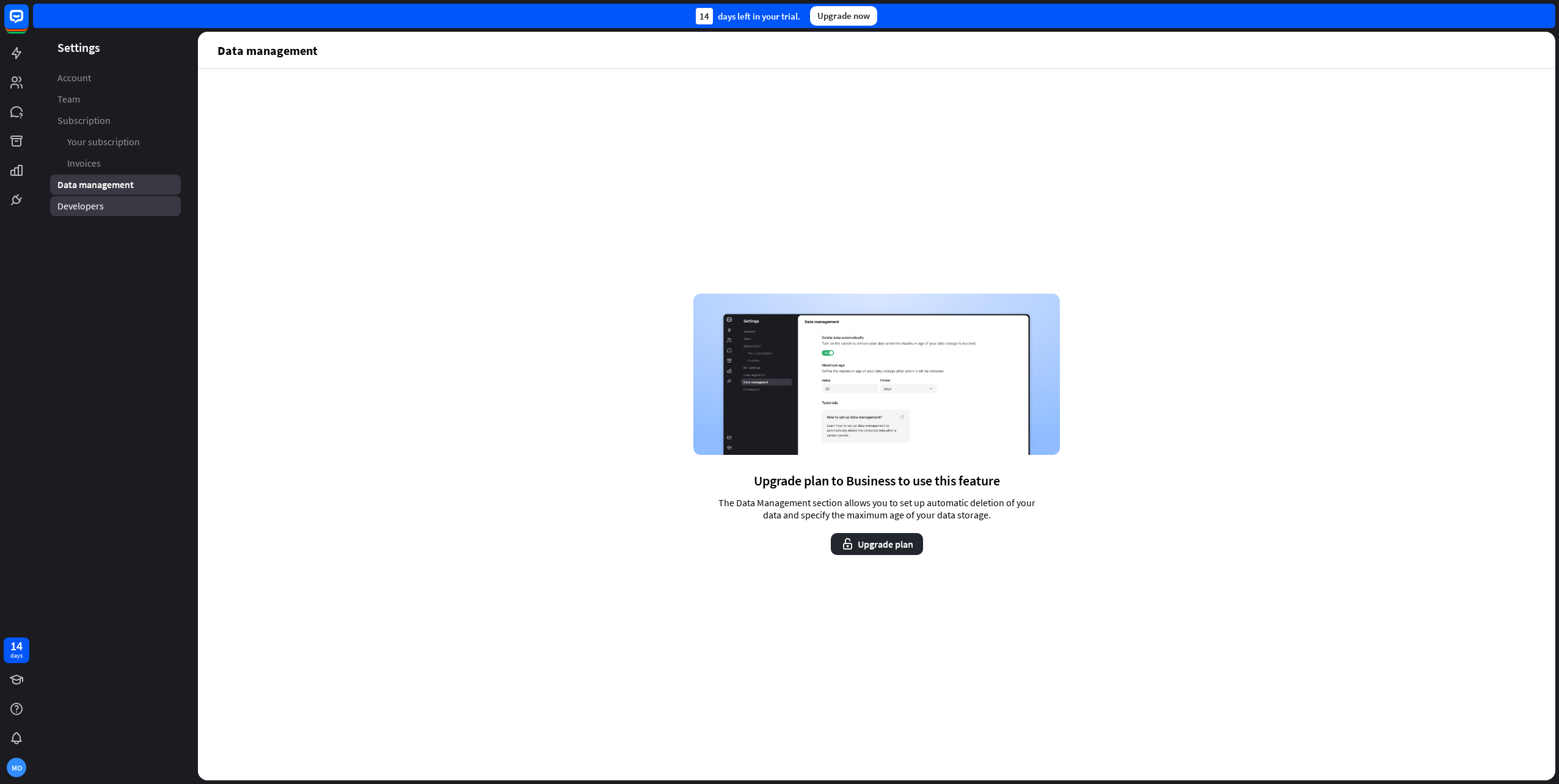
click at [135, 213] on link "Developers" at bounding box center [116, 206] width 131 height 20
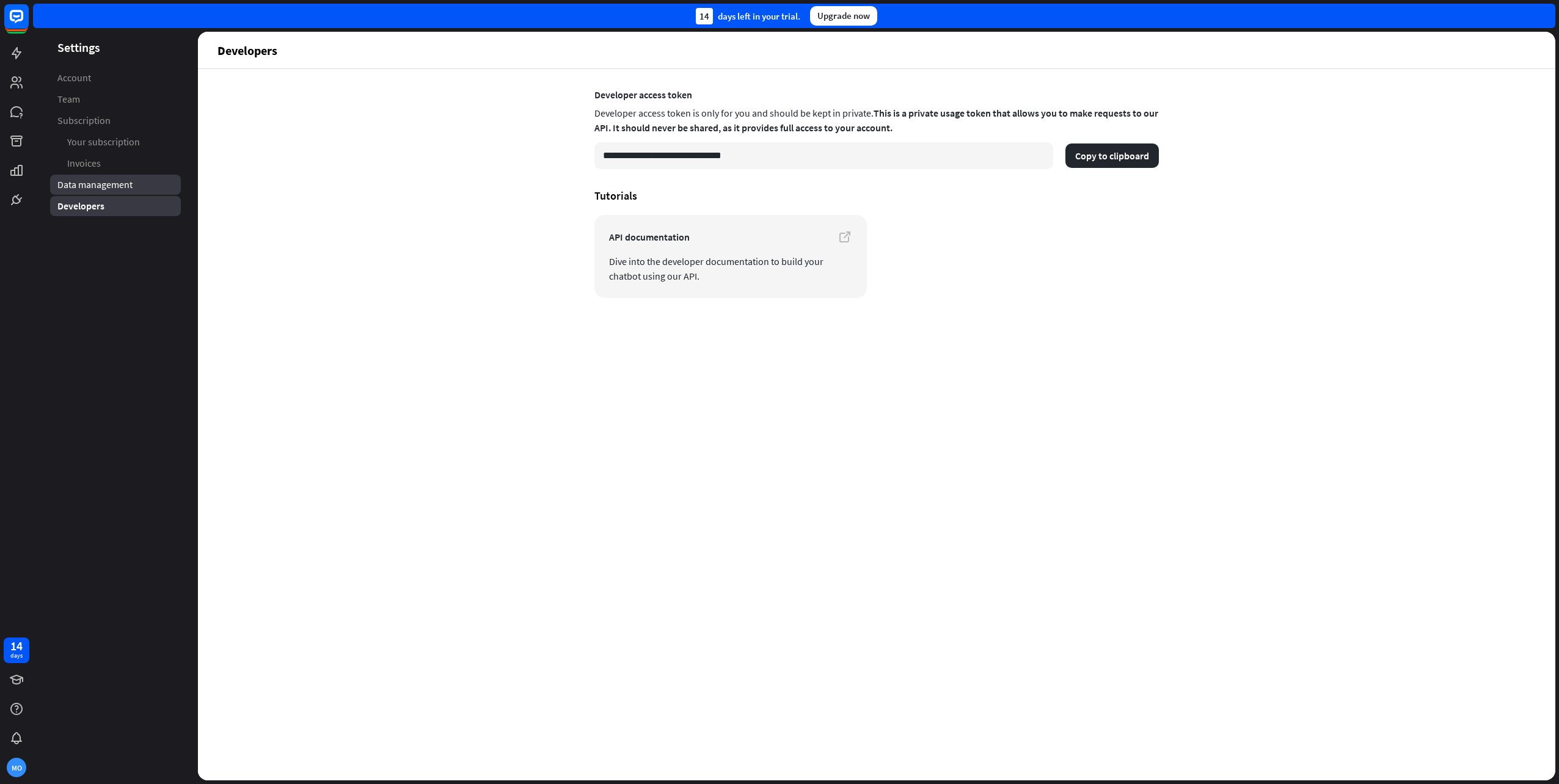
click at [119, 183] on span "Data management" at bounding box center [95, 185] width 75 height 13
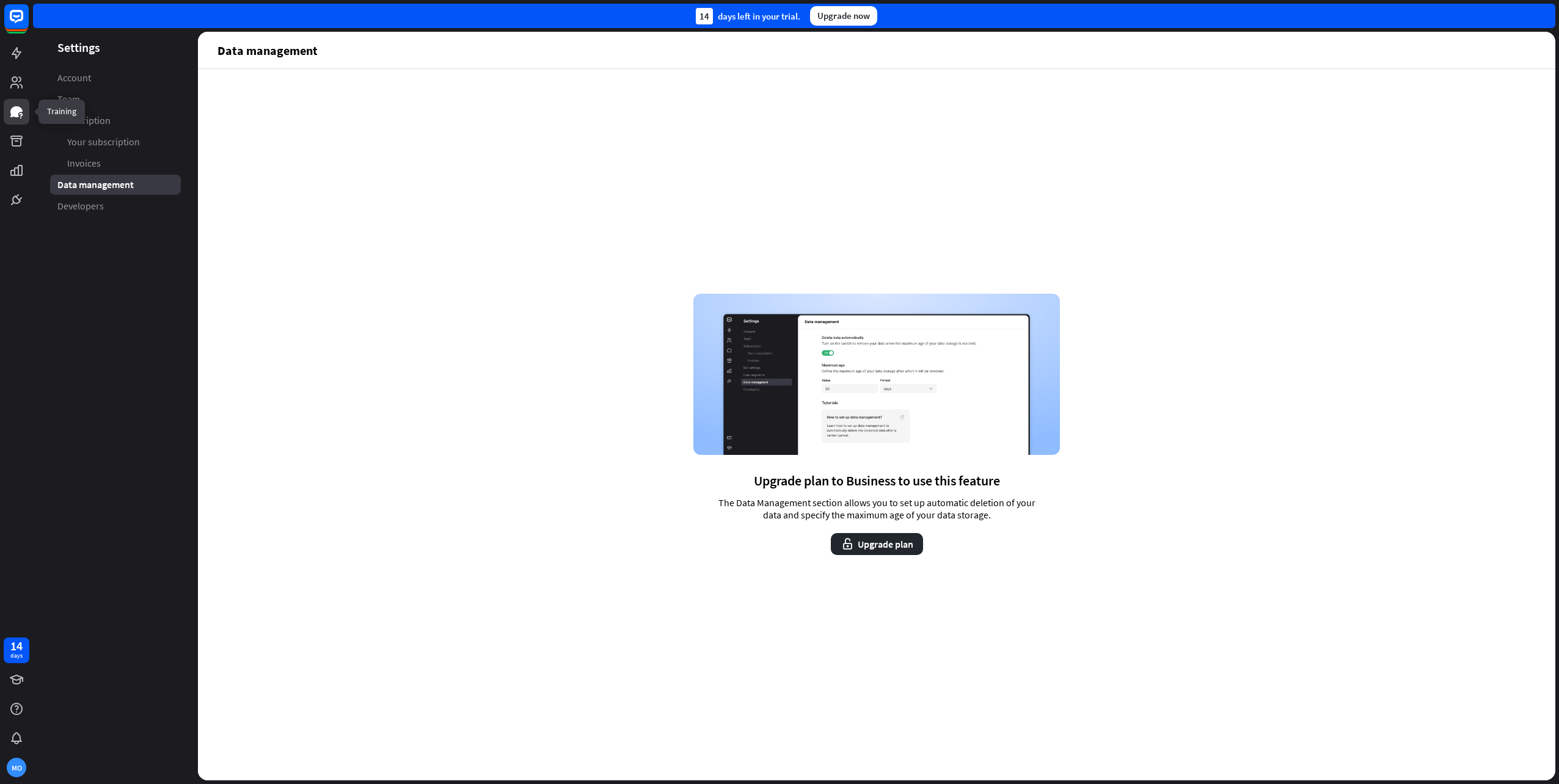
click at [20, 119] on link at bounding box center [16, 111] width 25 height 25
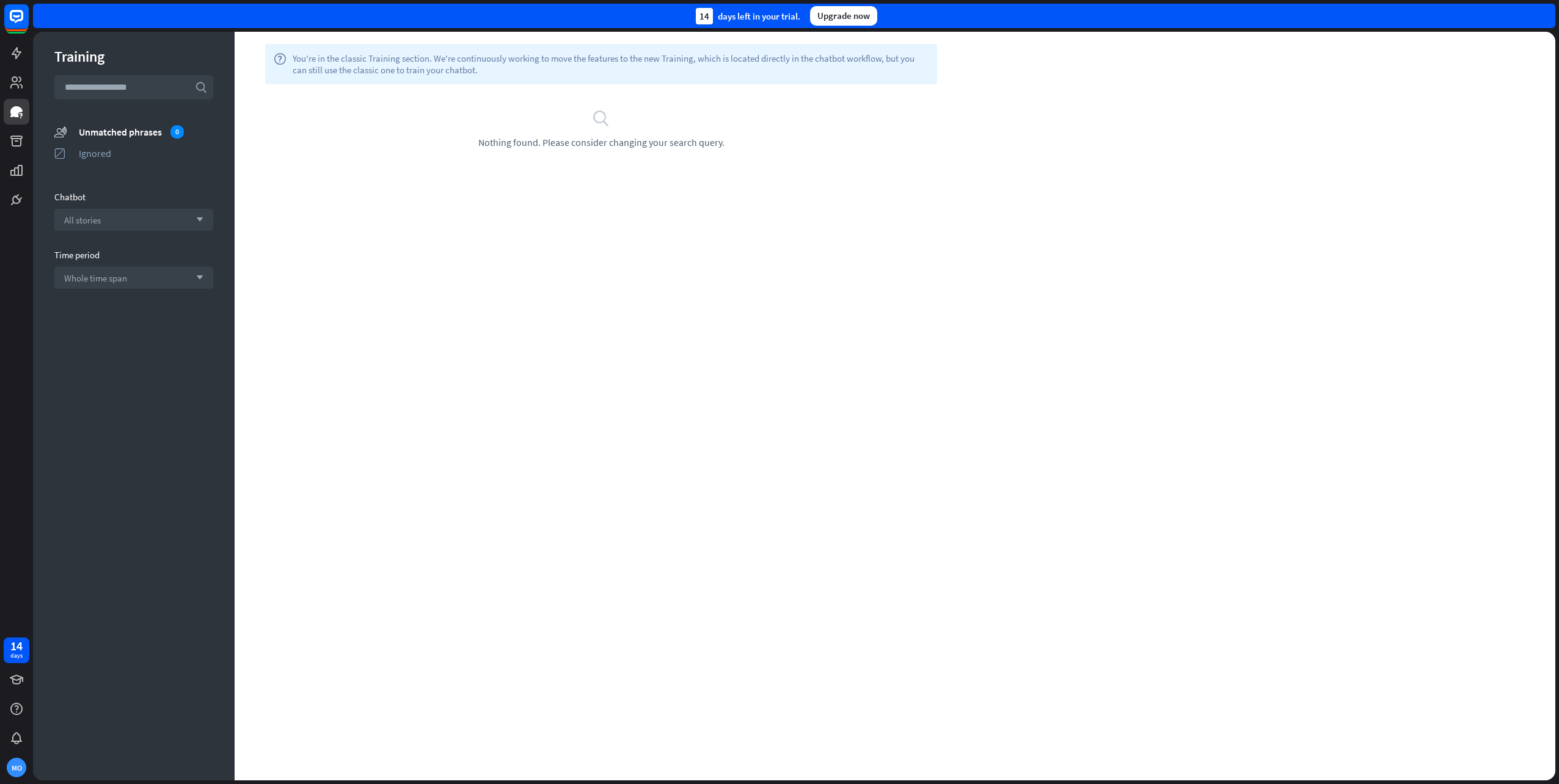
click at [17, 95] on div at bounding box center [16, 106] width 33 height 213
click at [16, 88] on icon at bounding box center [16, 82] width 12 height 12
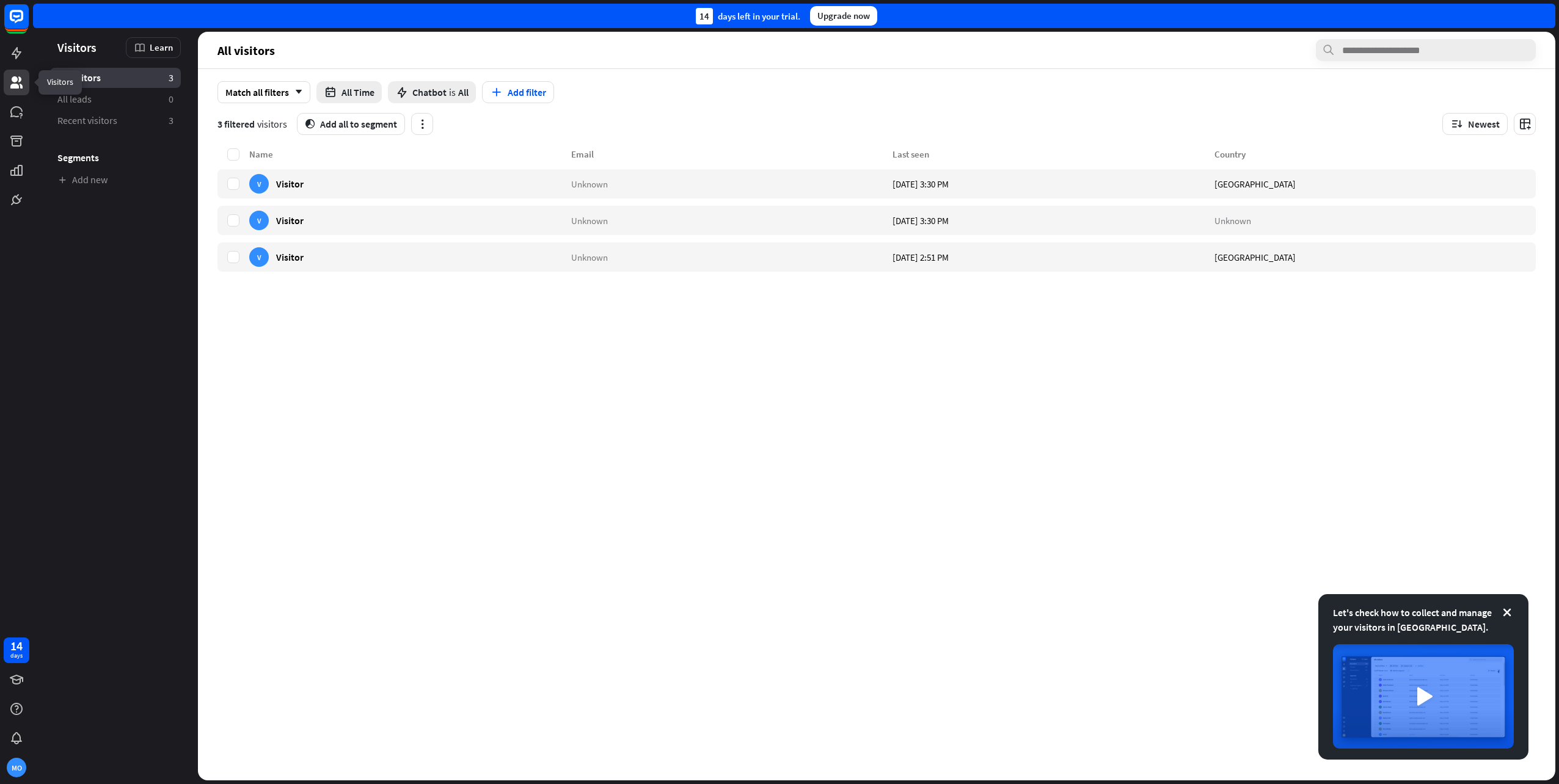
click at [17, 71] on link at bounding box center [16, 82] width 25 height 25
click at [17, 59] on icon at bounding box center [16, 53] width 9 height 12
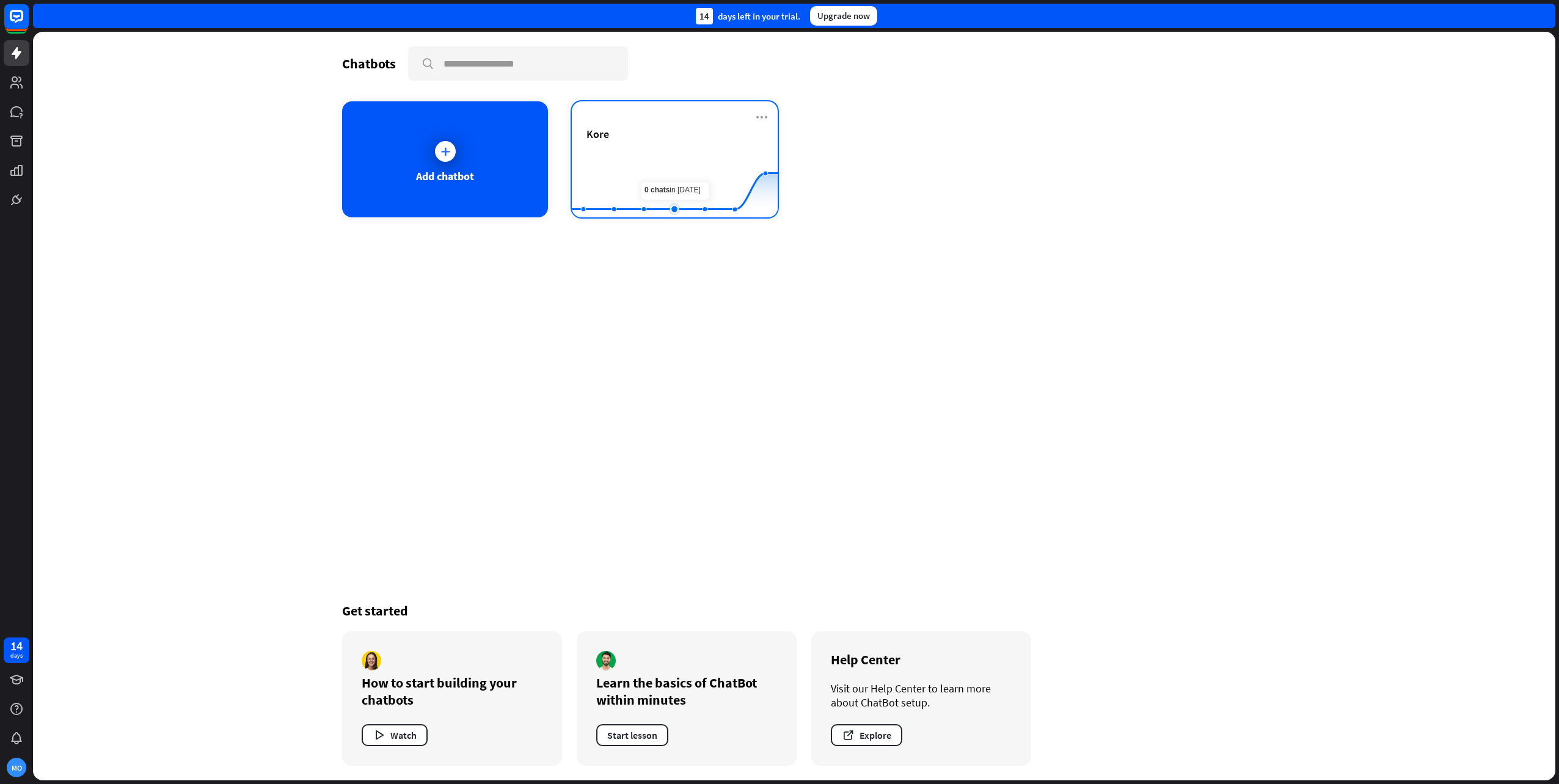
click at [668, 155] on icon at bounding box center [674, 155] width 242 height 0
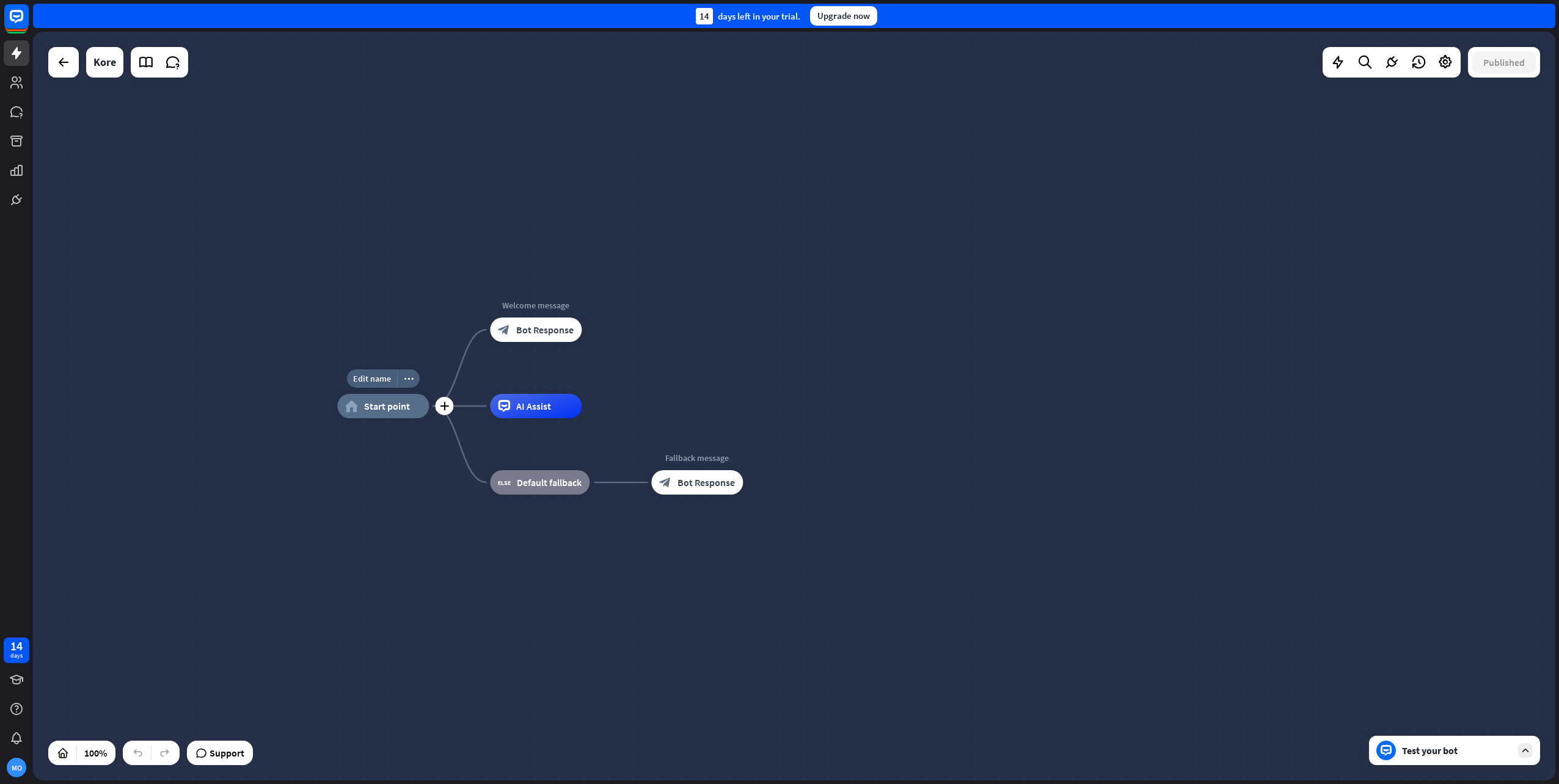
click at [392, 409] on span "Start point" at bounding box center [387, 406] width 46 height 12
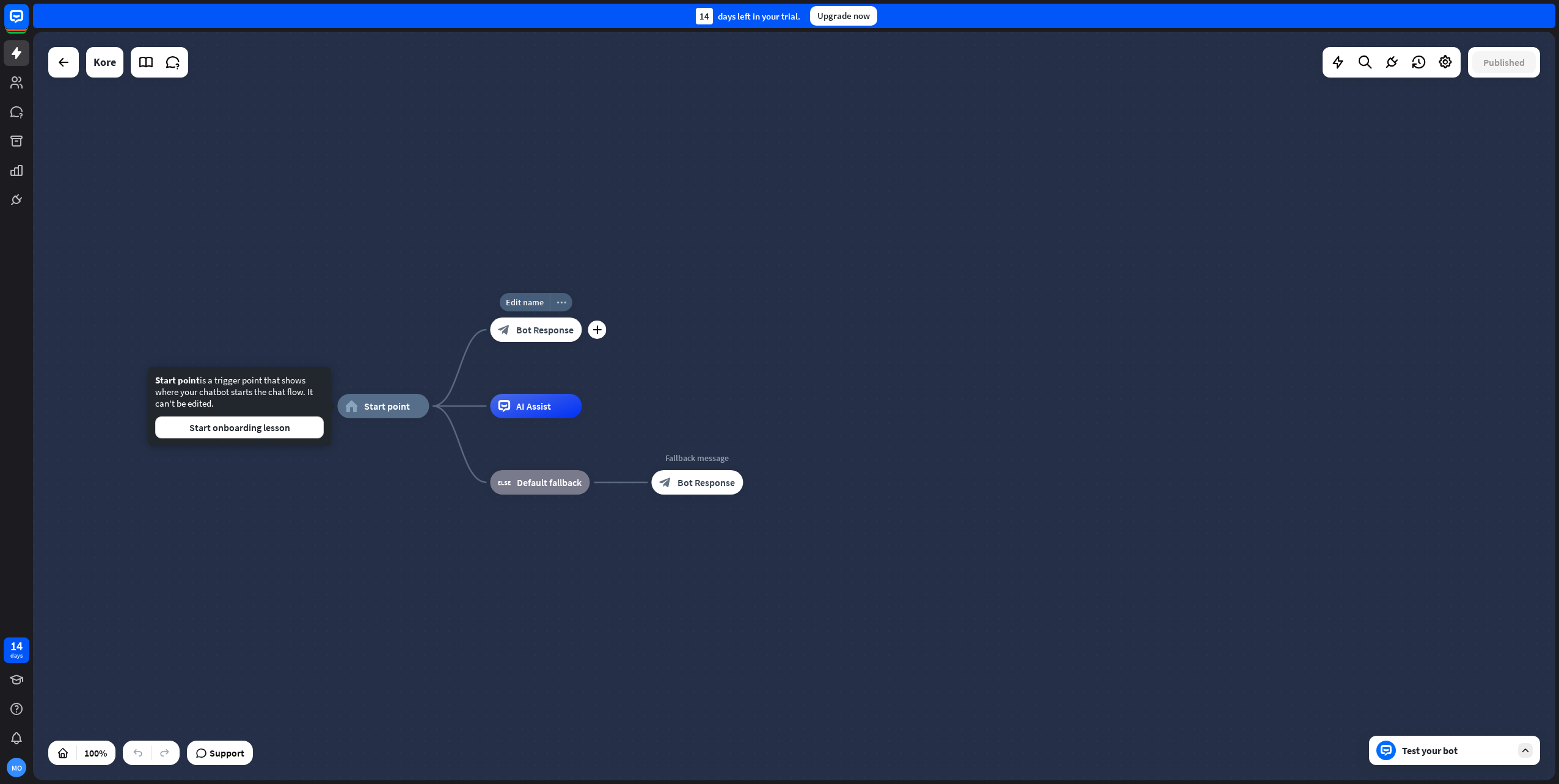
click at [563, 304] on icon "more_horiz" at bounding box center [561, 302] width 9 height 9
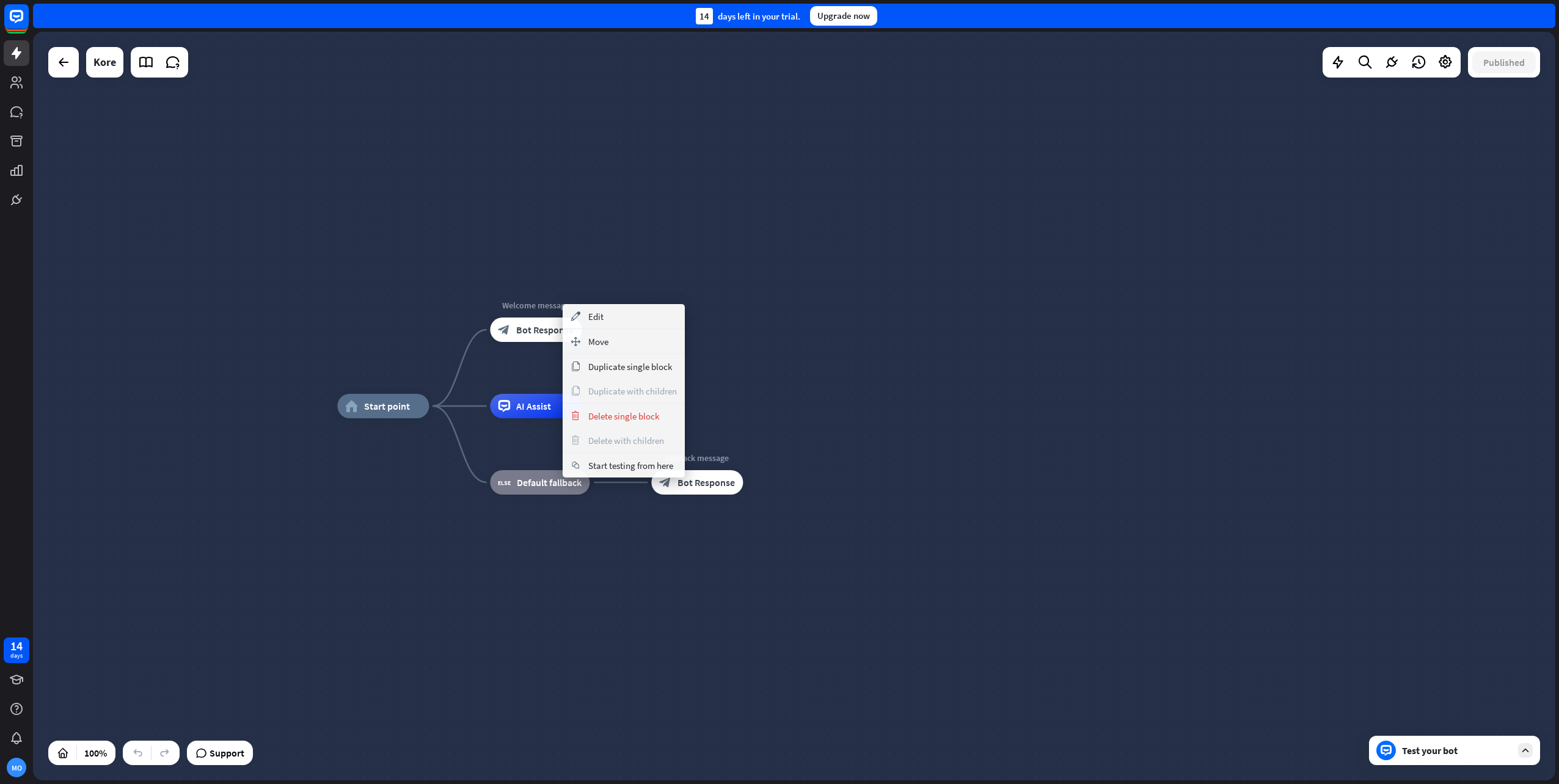
click at [896, 242] on div "home_2 Start point Welcome message block_bot_response Bot Response AI Assist bl…" at bounding box center [794, 406] width 1523 height 749
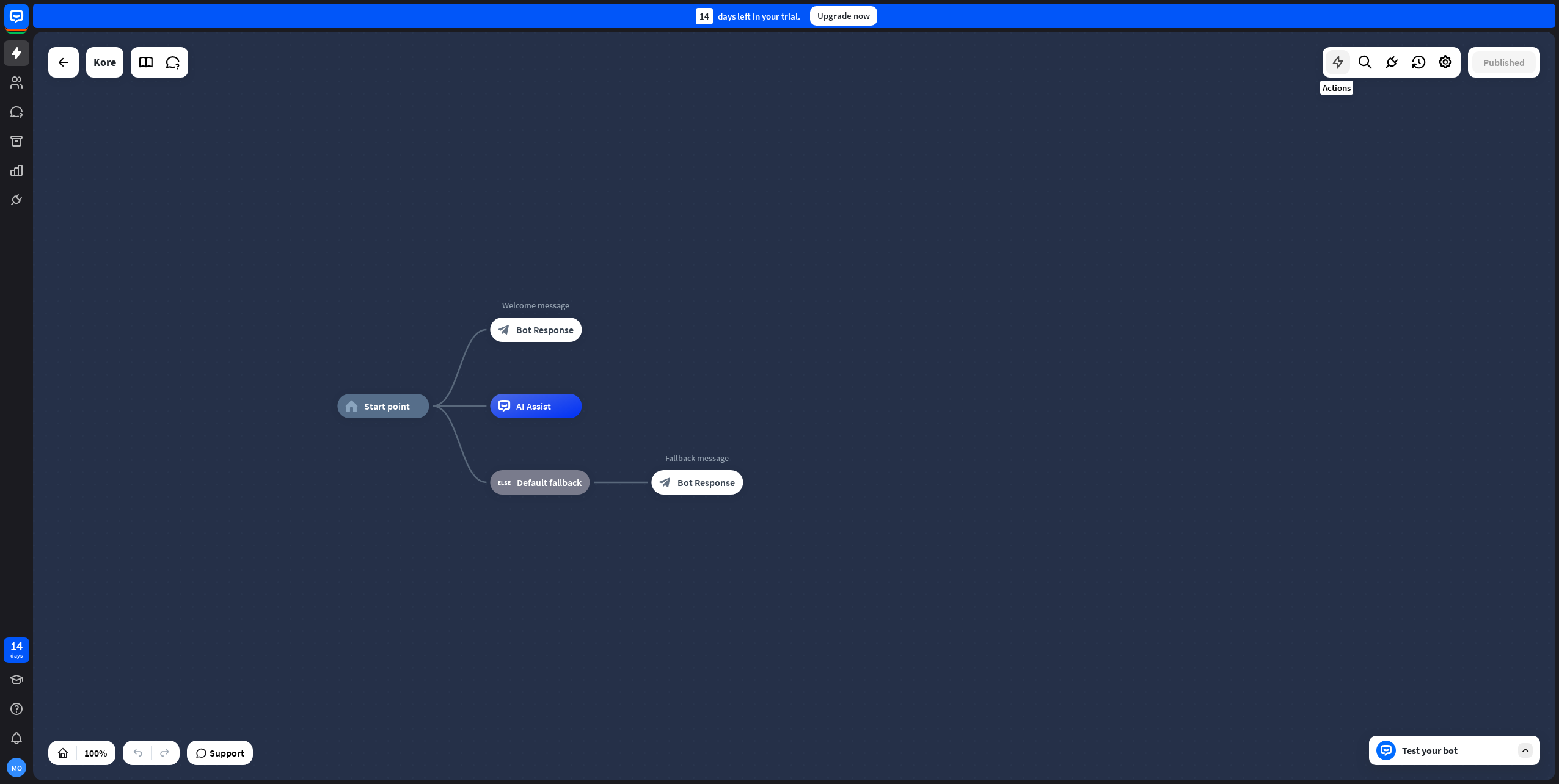
click at [1337, 62] on icon at bounding box center [1338, 63] width 16 height 16
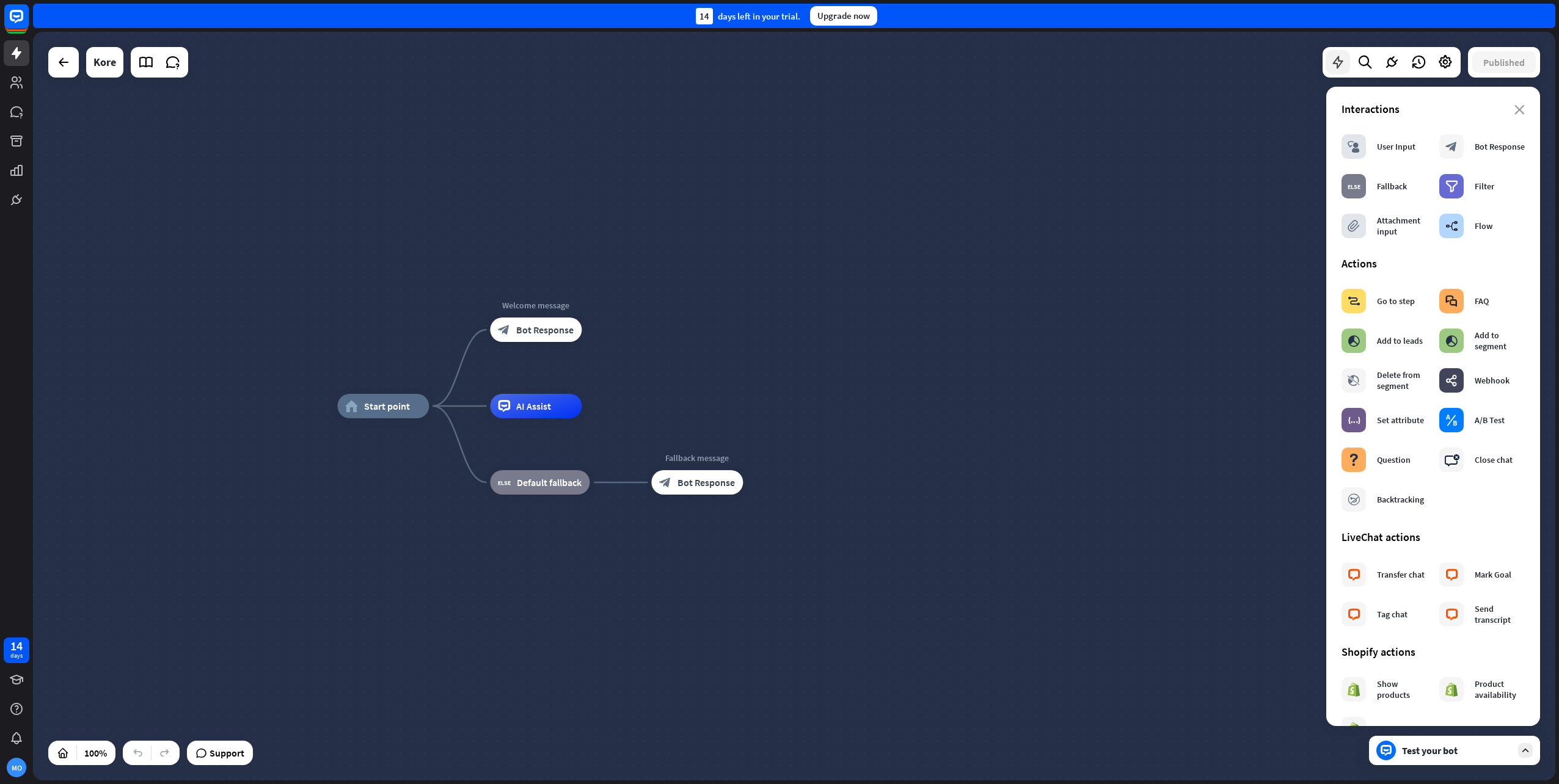
click at [1337, 62] on icon at bounding box center [1338, 63] width 16 height 16
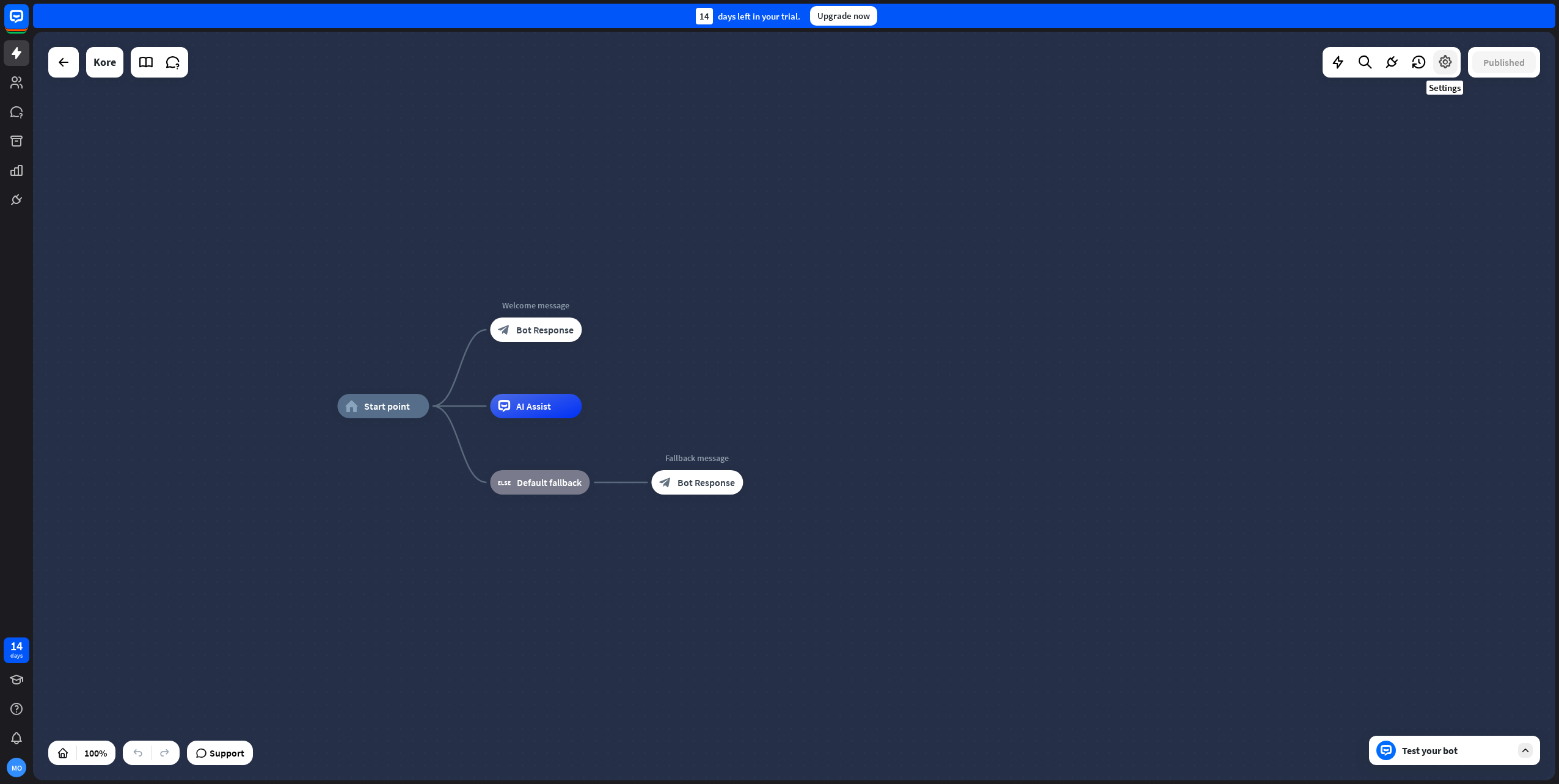
click at [1445, 65] on icon at bounding box center [1445, 63] width 16 height 16
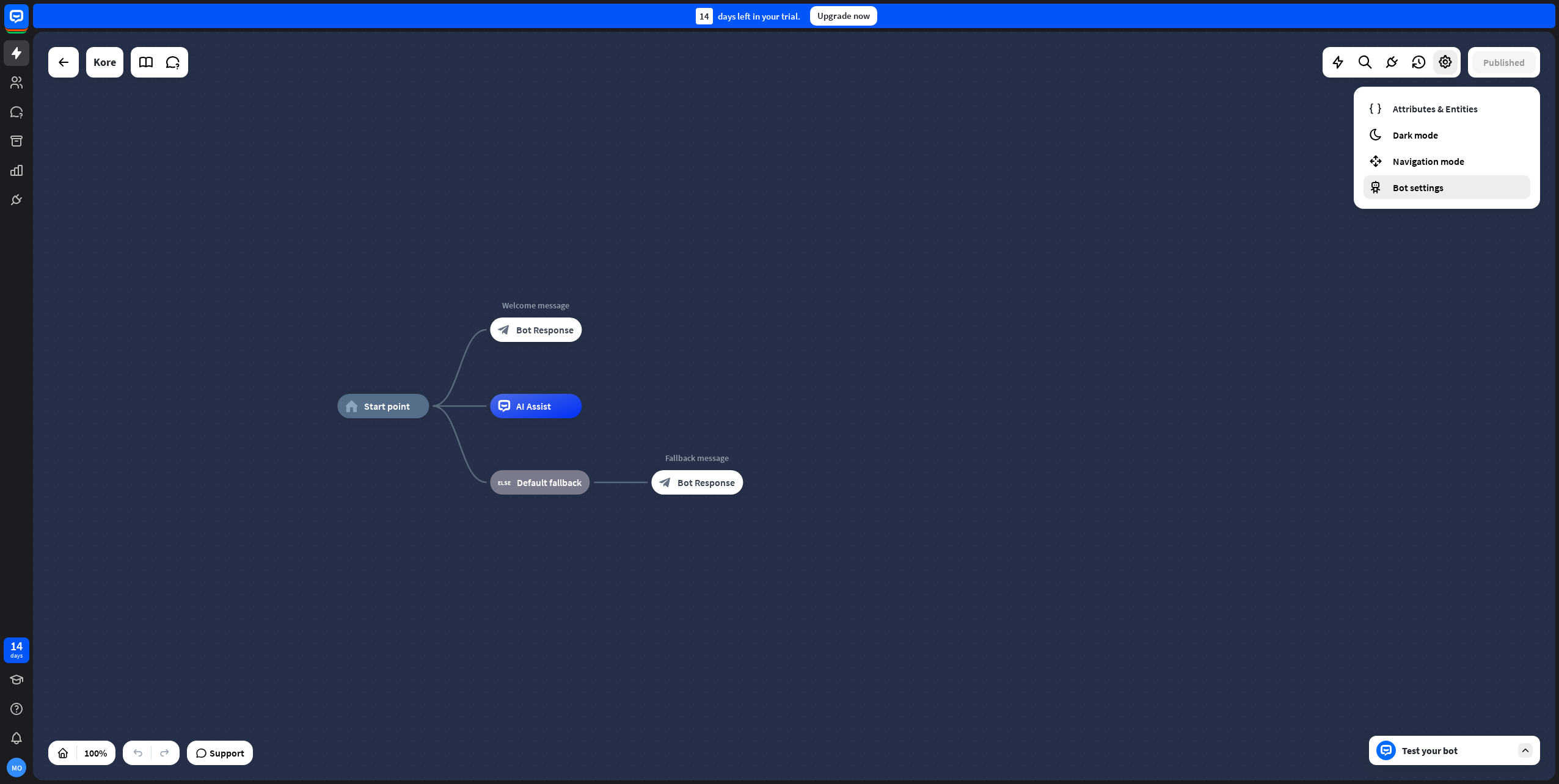
click at [1437, 188] on span "Bot settings" at bounding box center [1418, 187] width 51 height 12
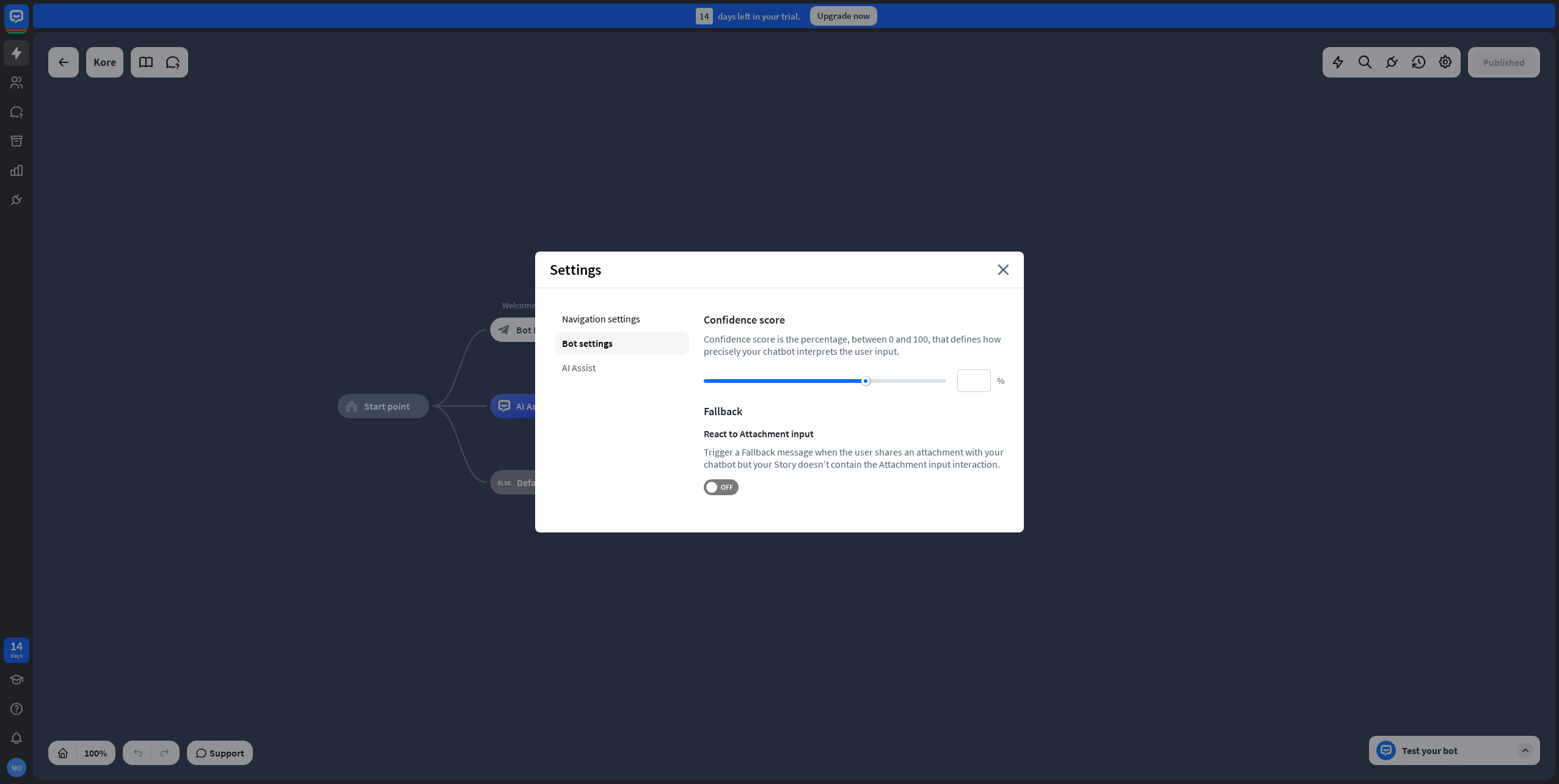
click at [590, 378] on div "AI Assist" at bounding box center [622, 368] width 135 height 22
type input "**"
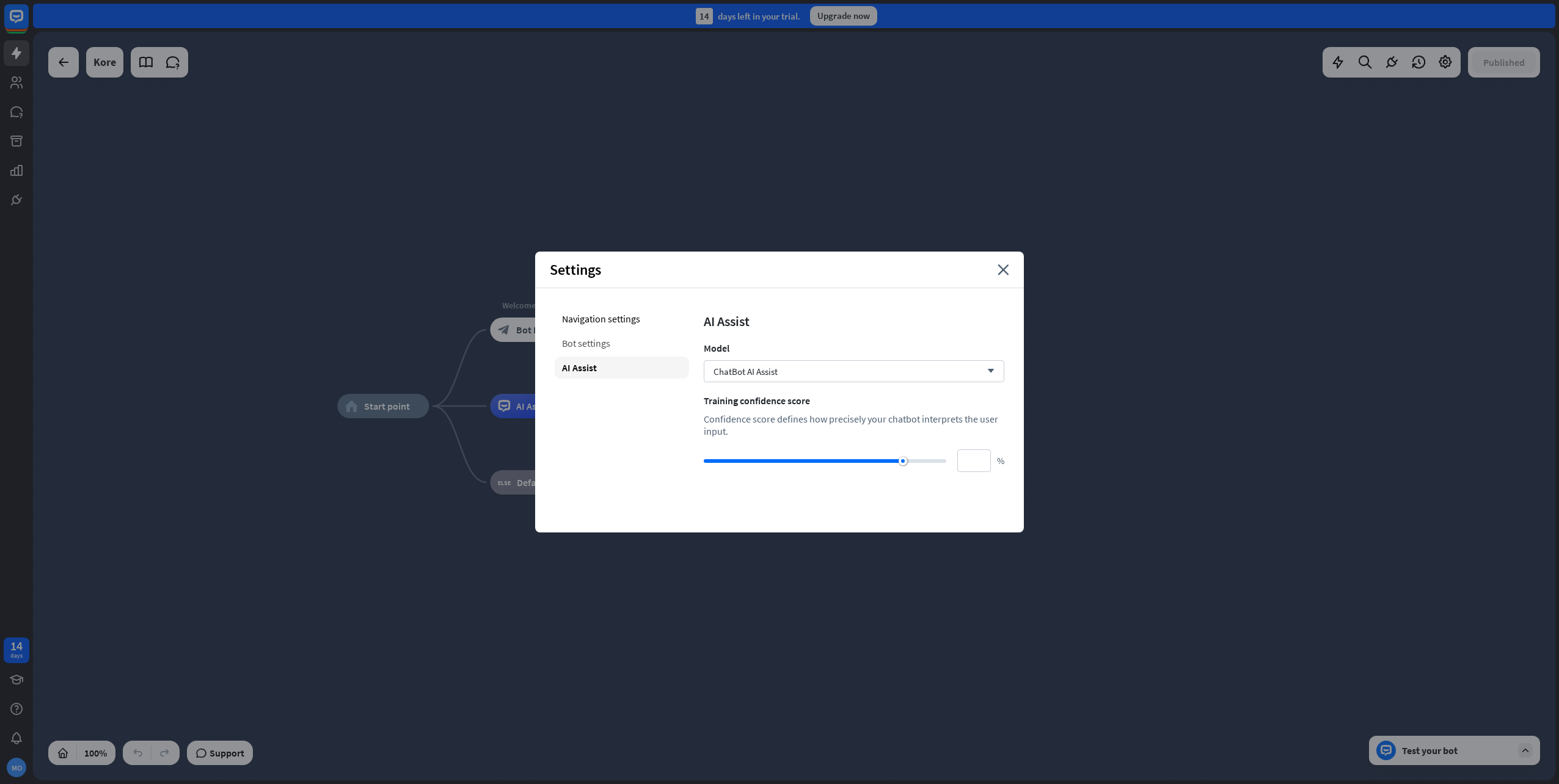
click at [606, 348] on div "Bot settings" at bounding box center [622, 343] width 135 height 22
type input "**"
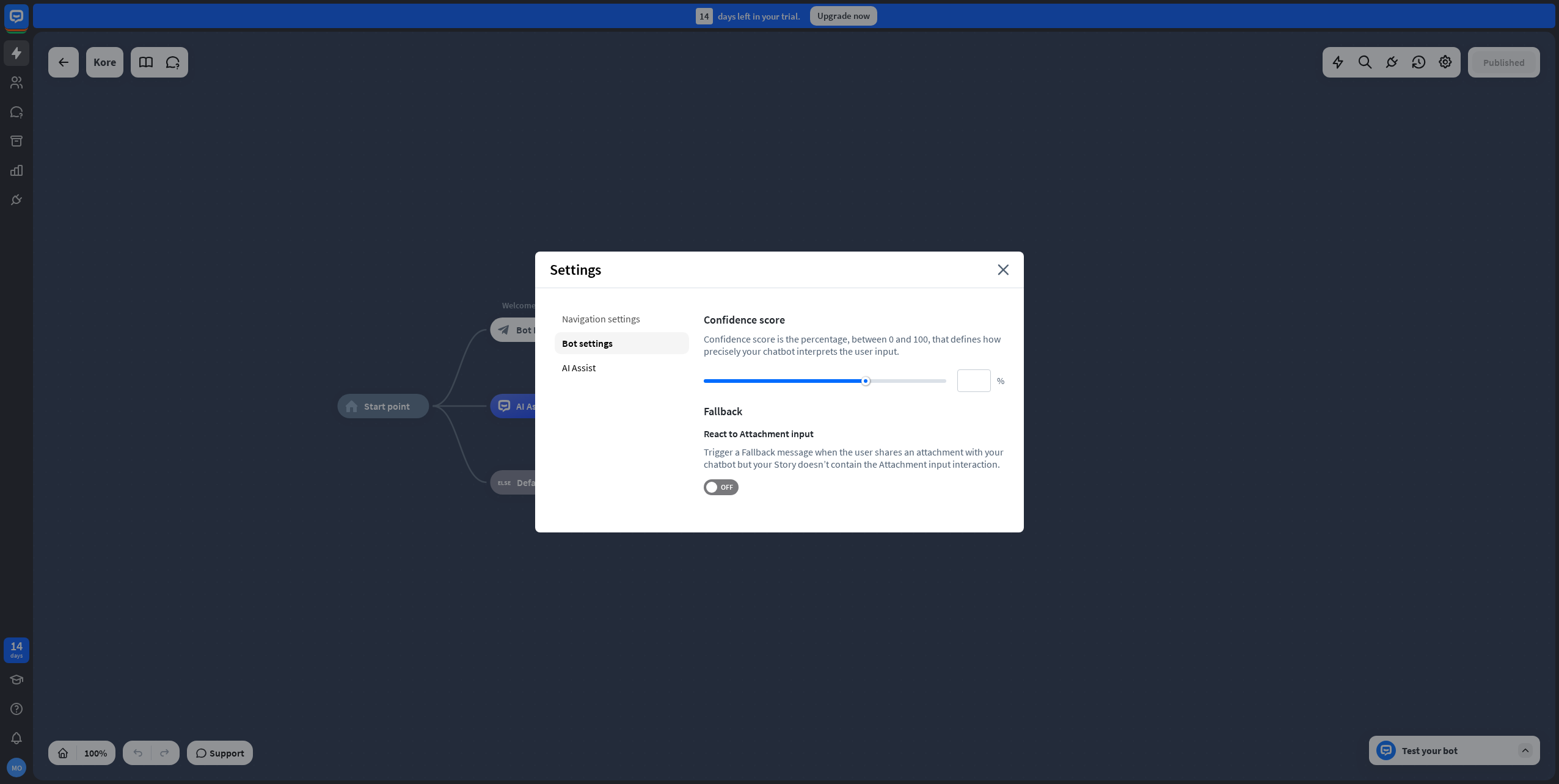
click at [602, 320] on div "Navigation settings" at bounding box center [622, 319] width 135 height 22
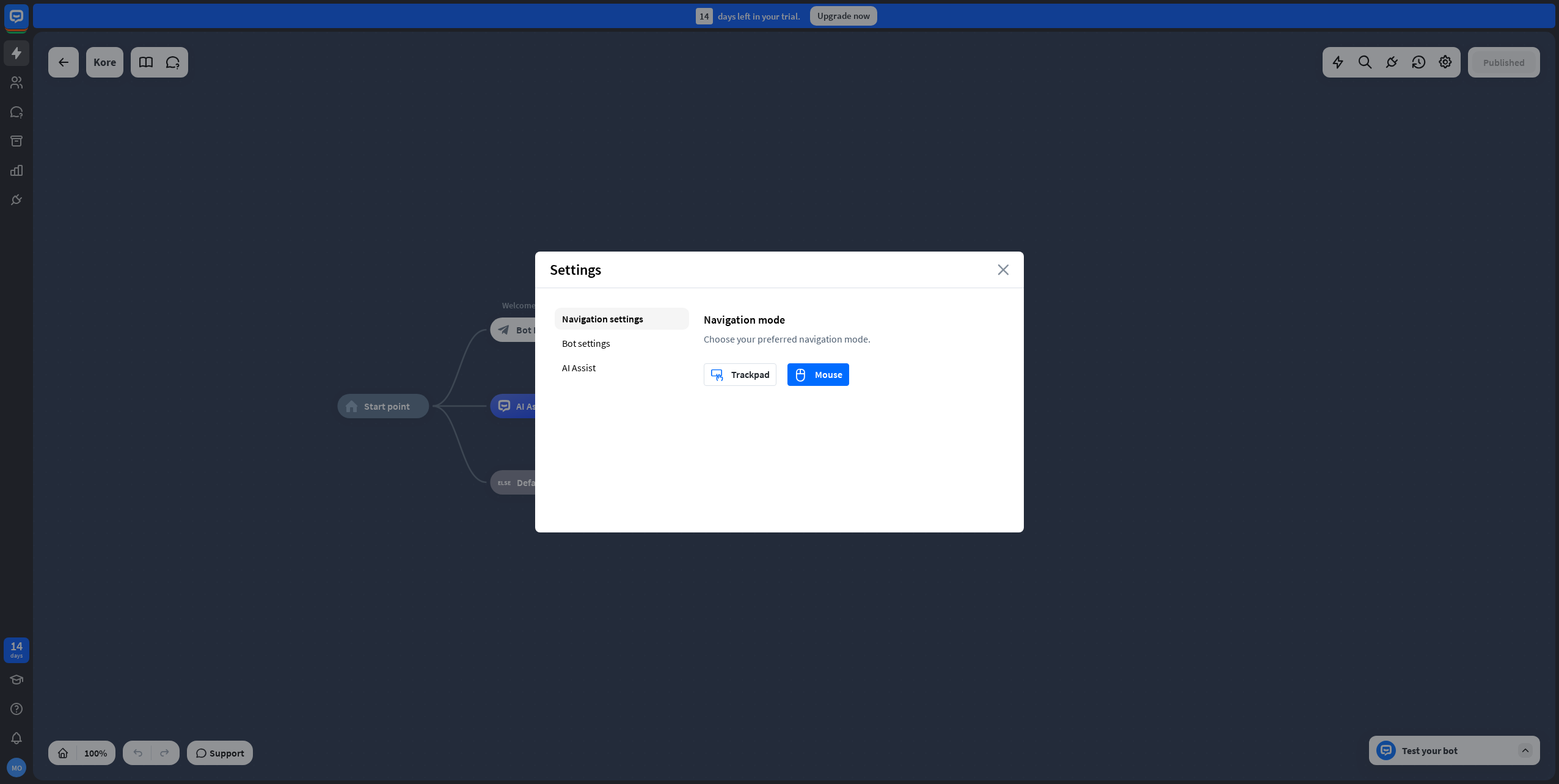
click at [1000, 269] on icon "close" at bounding box center [1003, 269] width 12 height 11
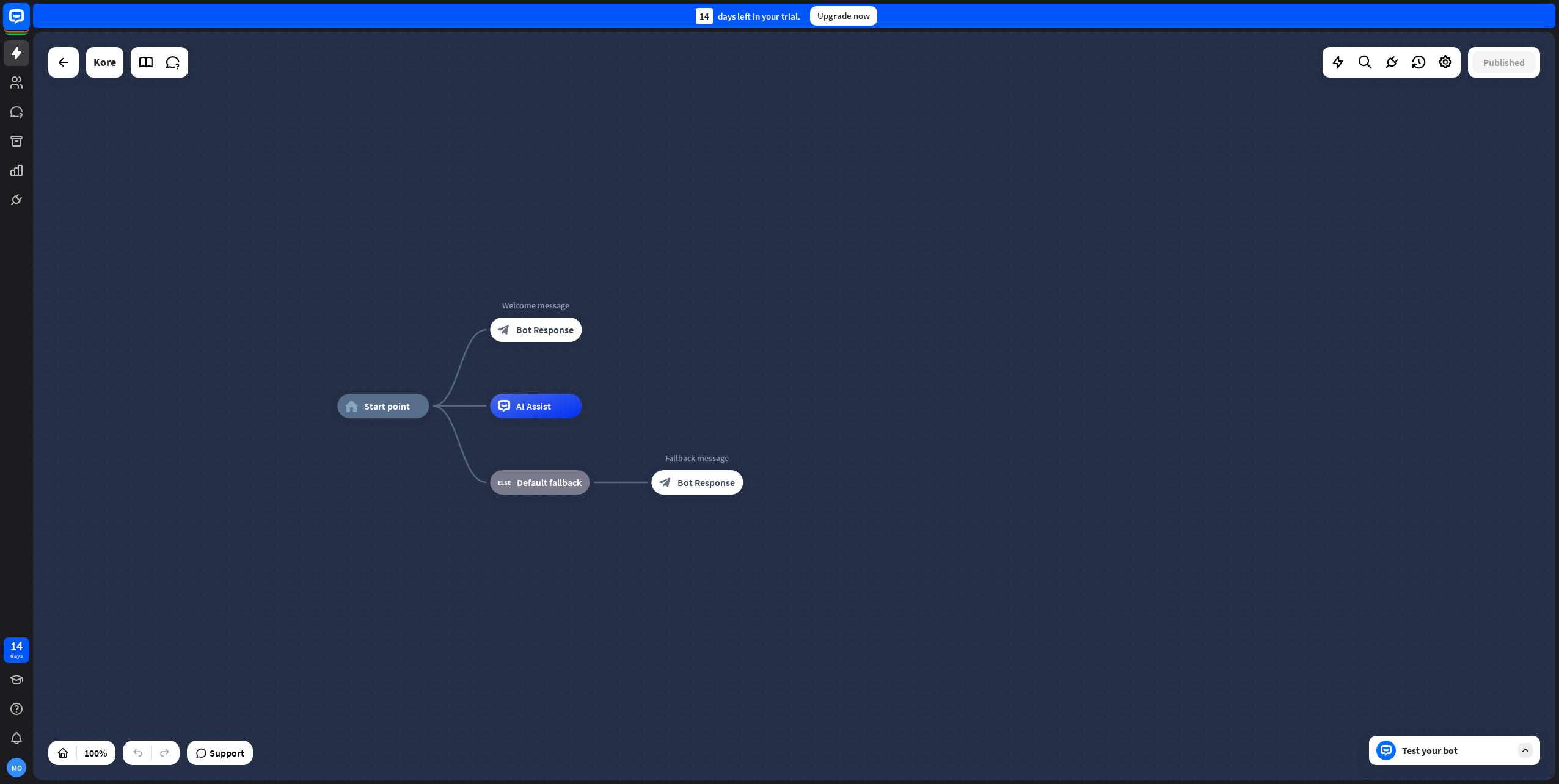
click at [20, 17] on icon at bounding box center [17, 16] width 7 height 3
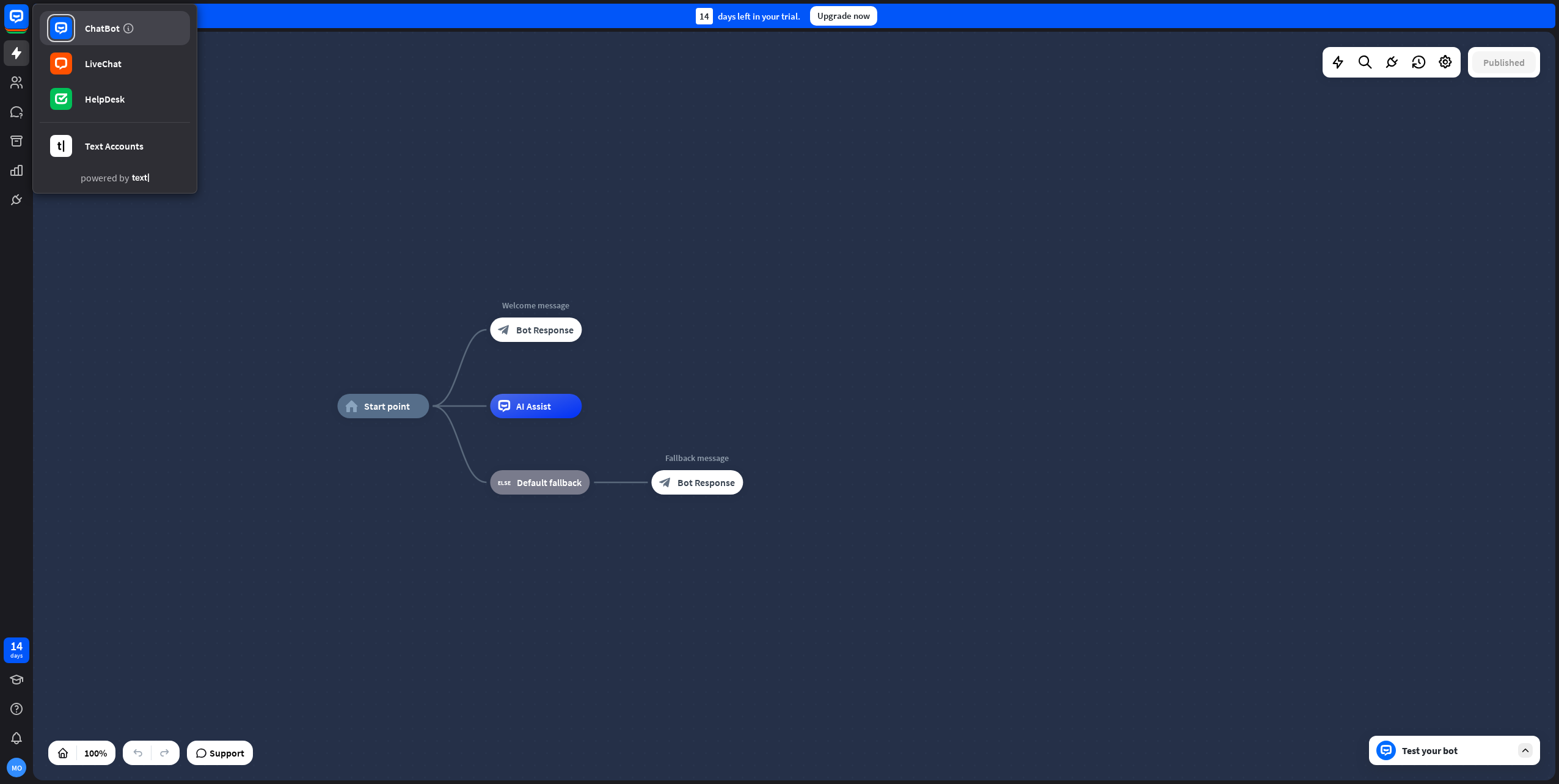
click at [146, 29] on link "ChatBot" at bounding box center [115, 28] width 150 height 34
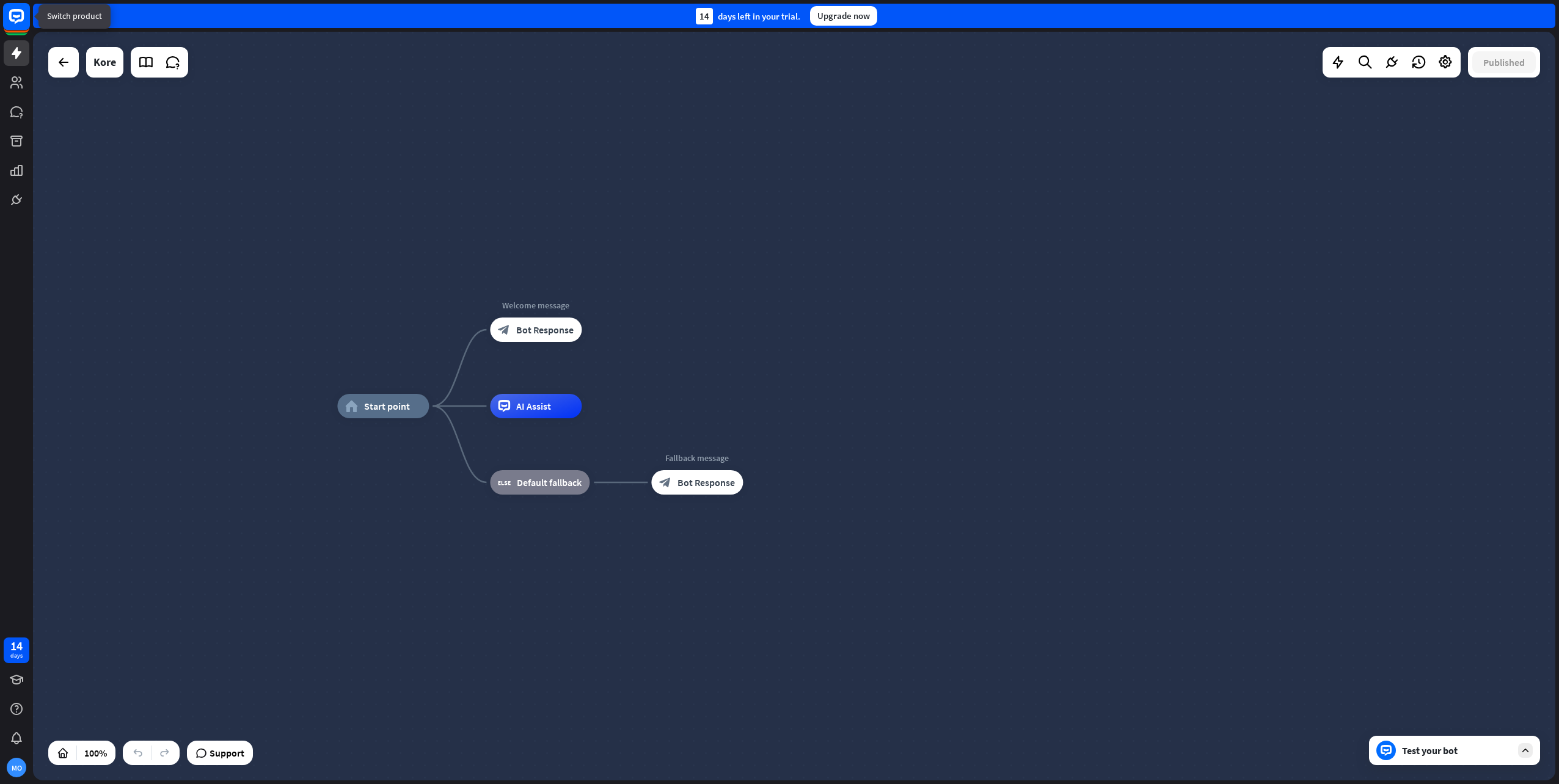
click at [17, 11] on icon at bounding box center [17, 17] width 15 height 15
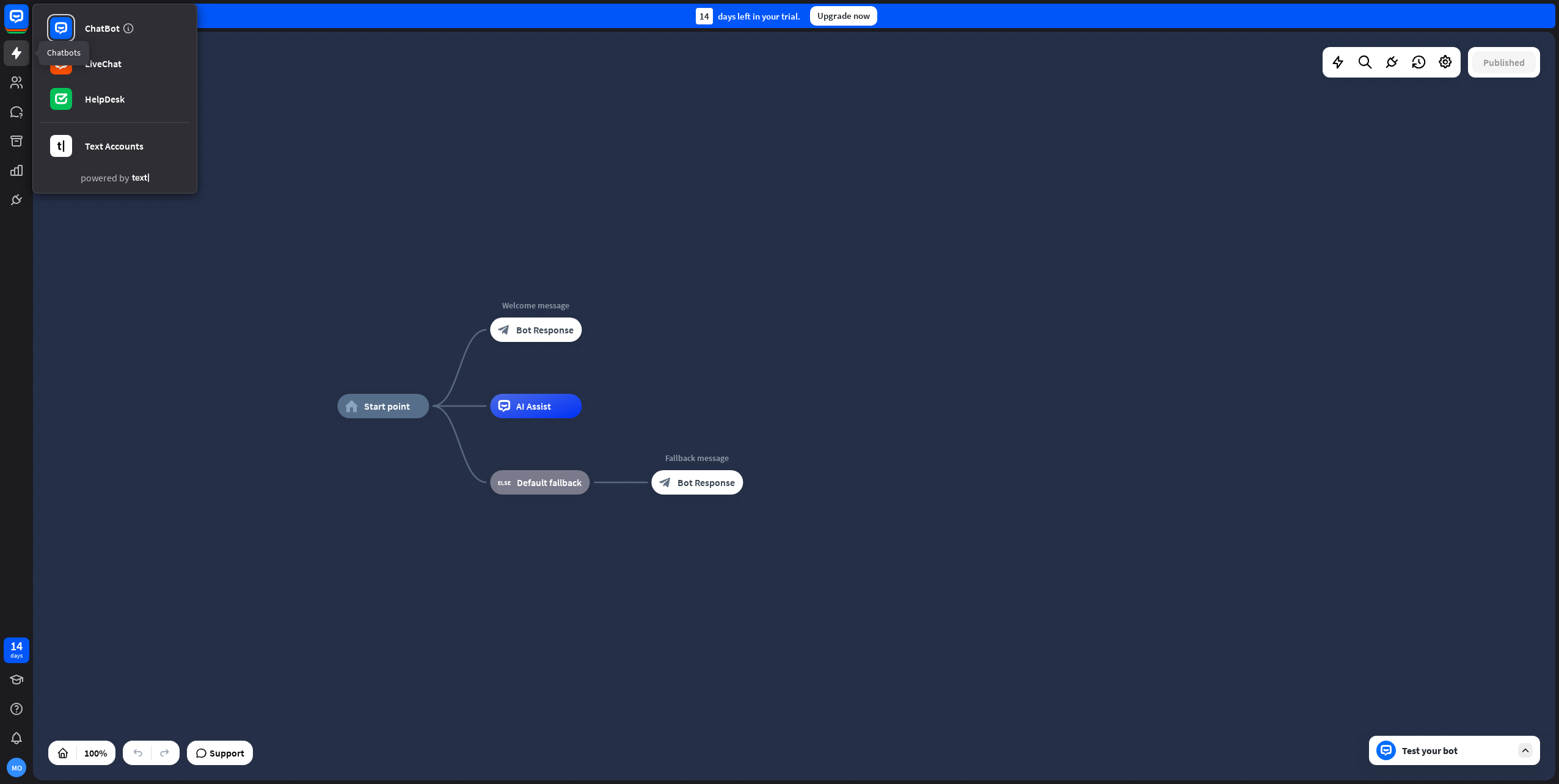
click at [22, 59] on icon at bounding box center [17, 53] width 15 height 15
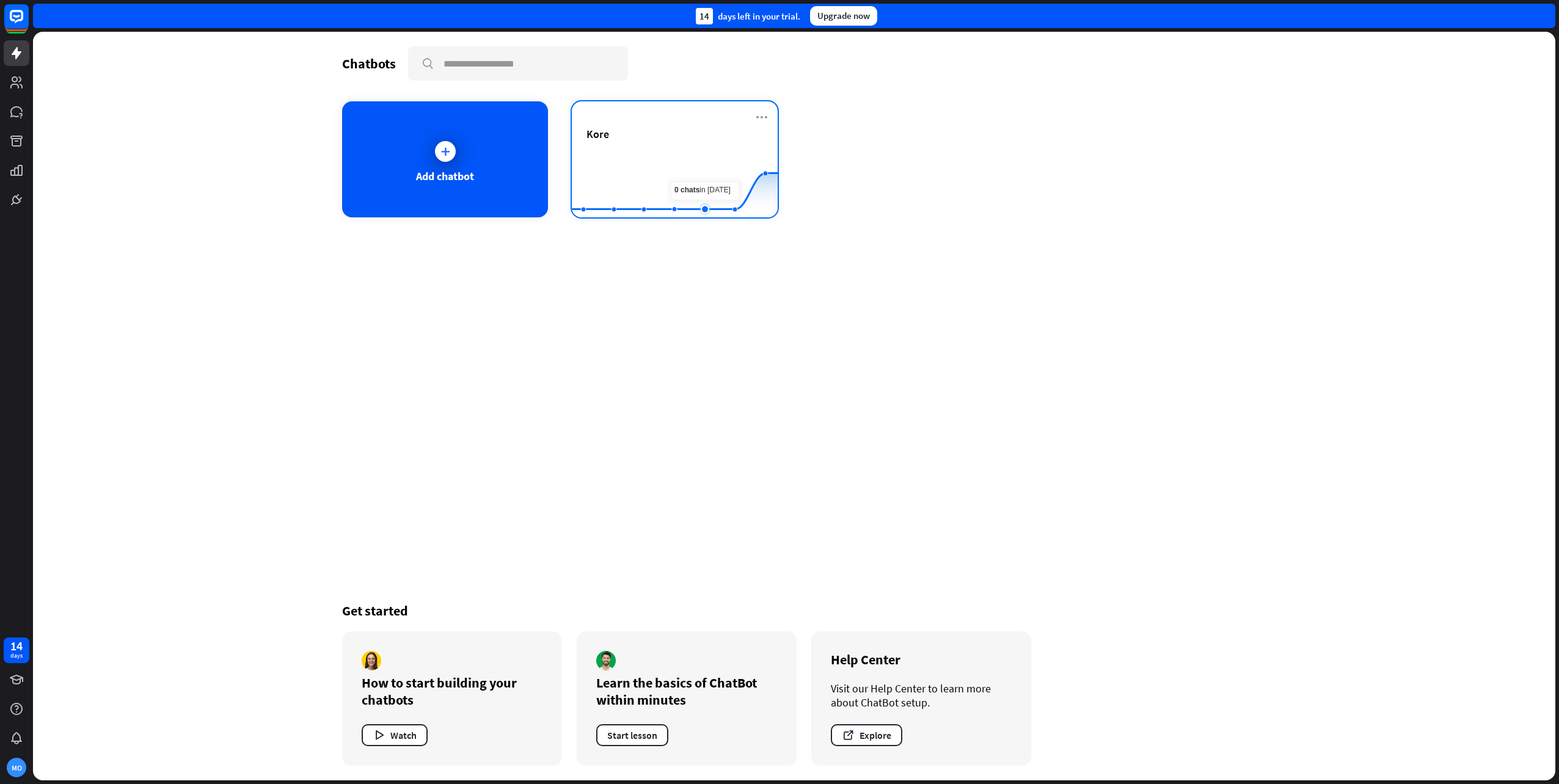
click at [692, 161] on rect at bounding box center [674, 187] width 206 height 76
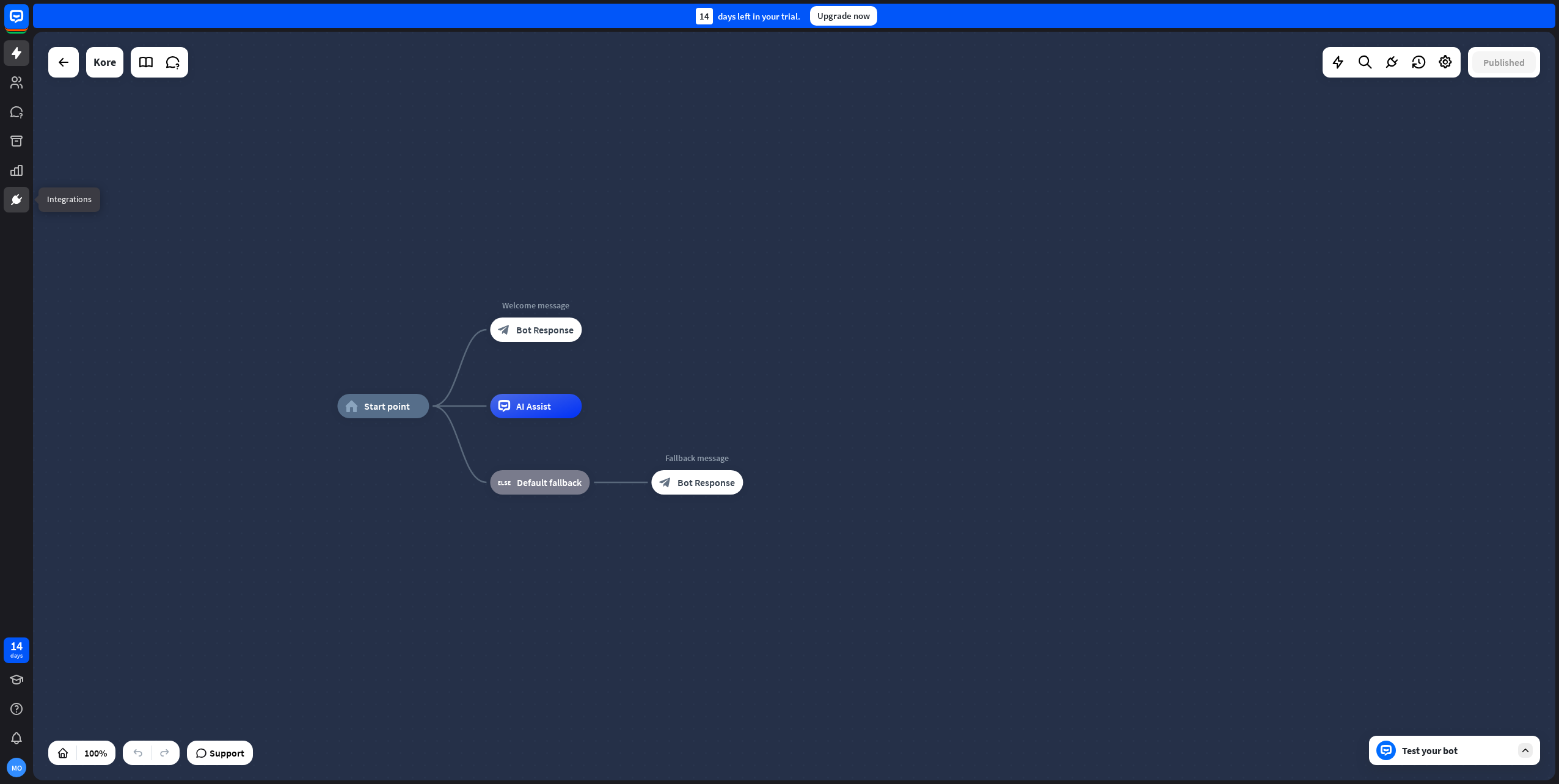
click at [15, 202] on icon at bounding box center [17, 199] width 7 height 7
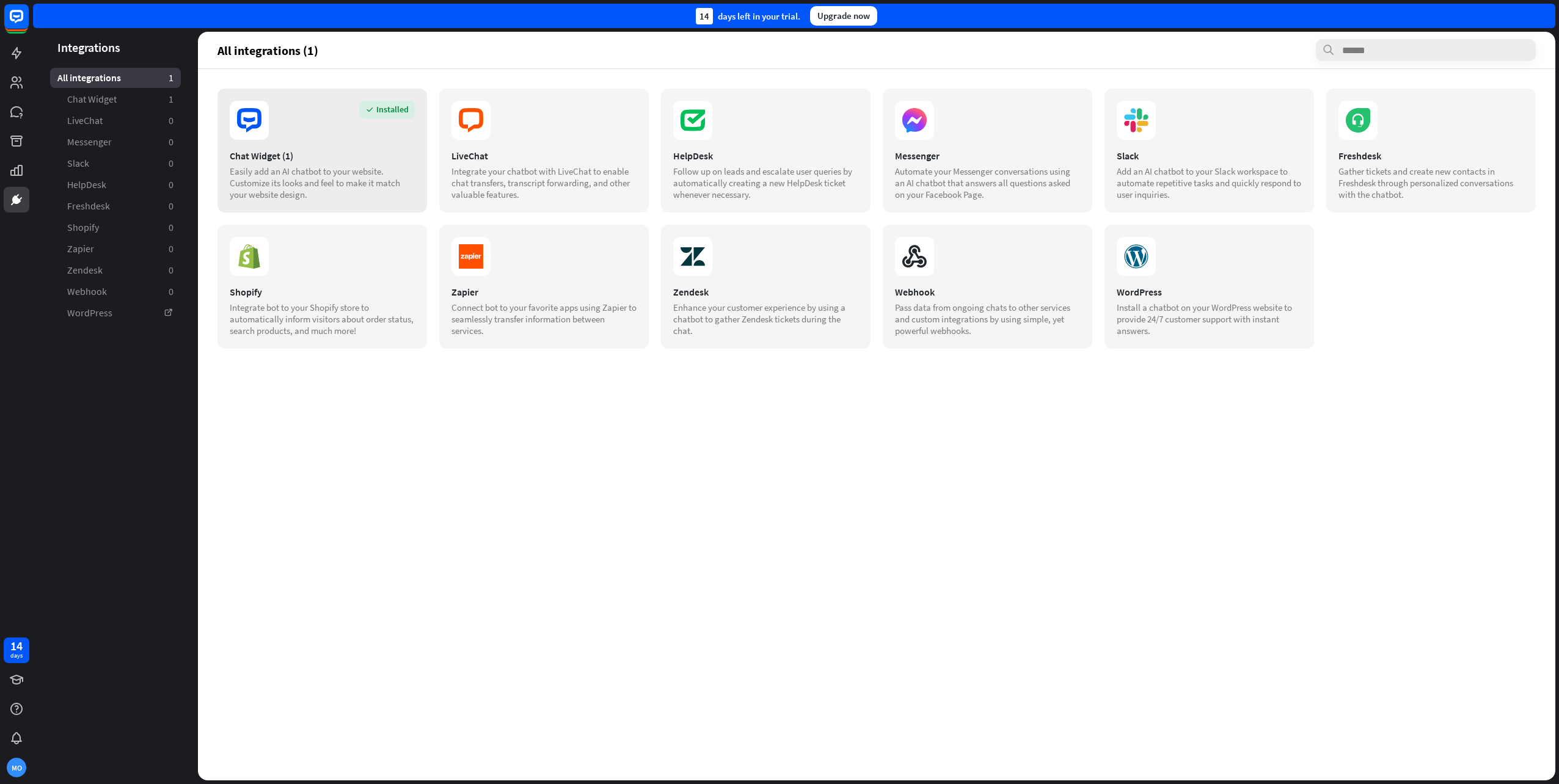
click at [319, 148] on div "Installed Chat Widget (1) Easily add an AI chatbot to your website. Customize i…" at bounding box center [323, 151] width 210 height 124
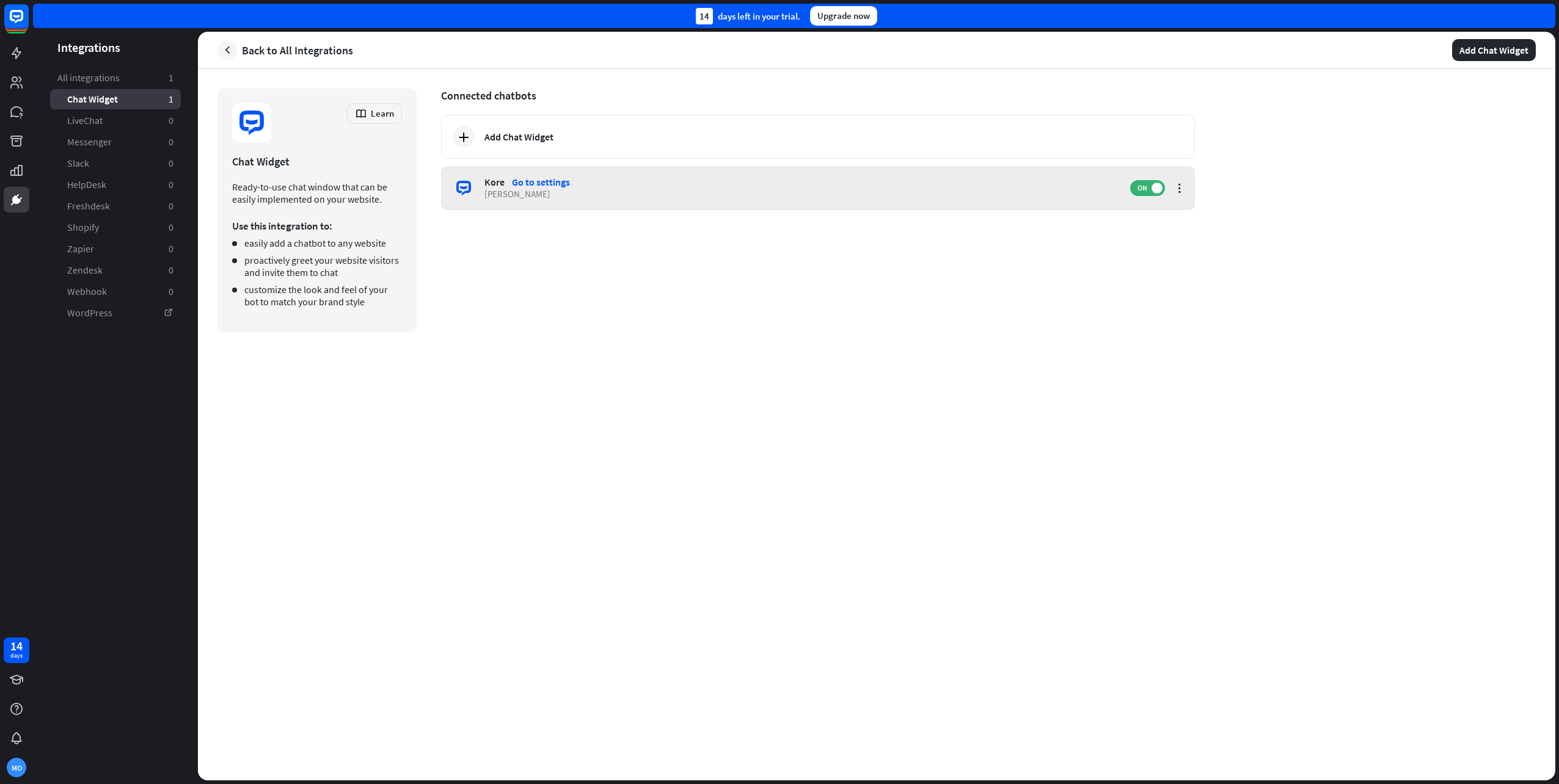
click at [539, 188] on div "Go to settings" at bounding box center [541, 182] width 58 height 12
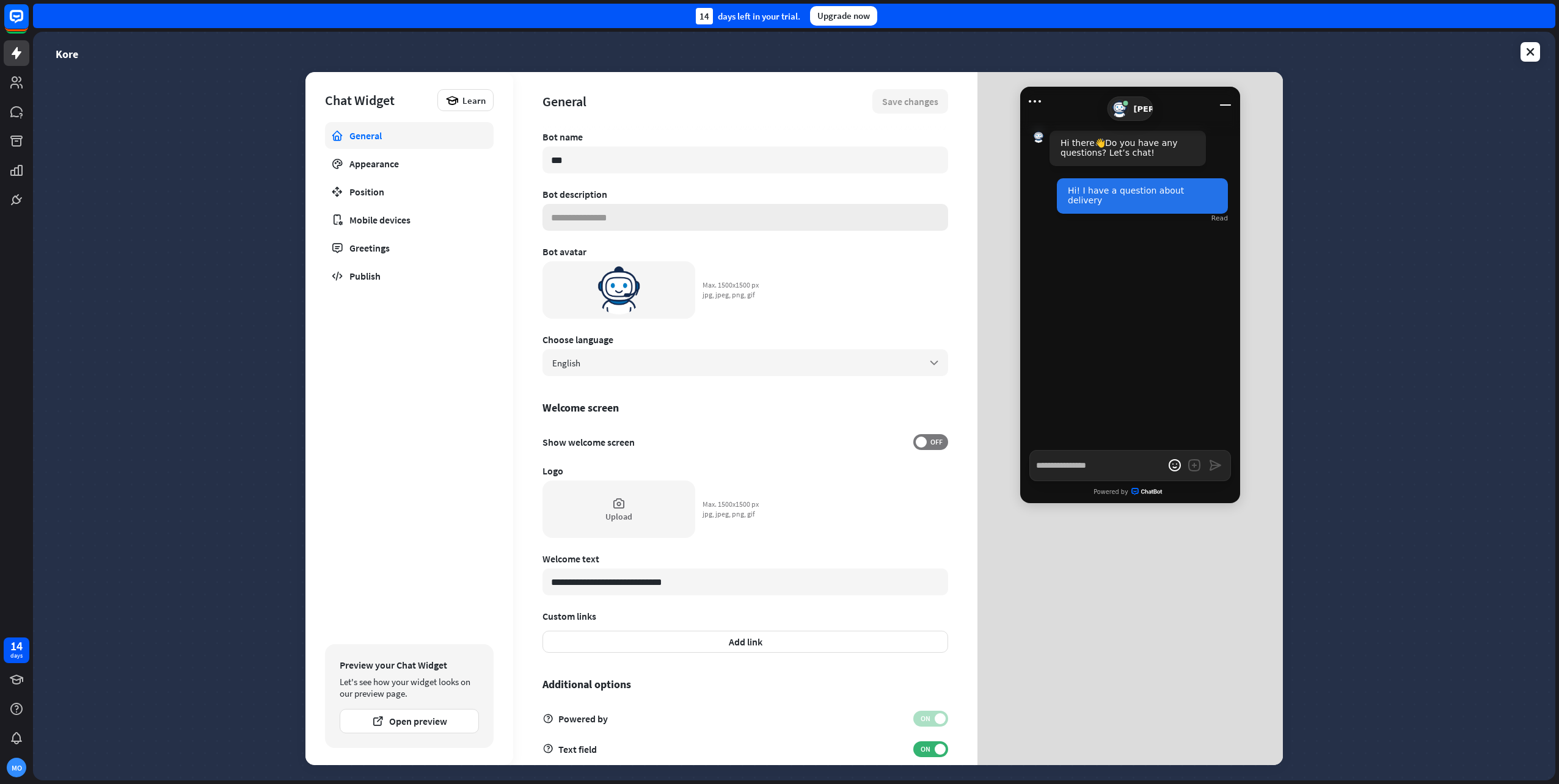
click at [654, 218] on input at bounding box center [745, 217] width 406 height 27
type textarea "*"
type input "*"
type textarea "*"
type input "**"
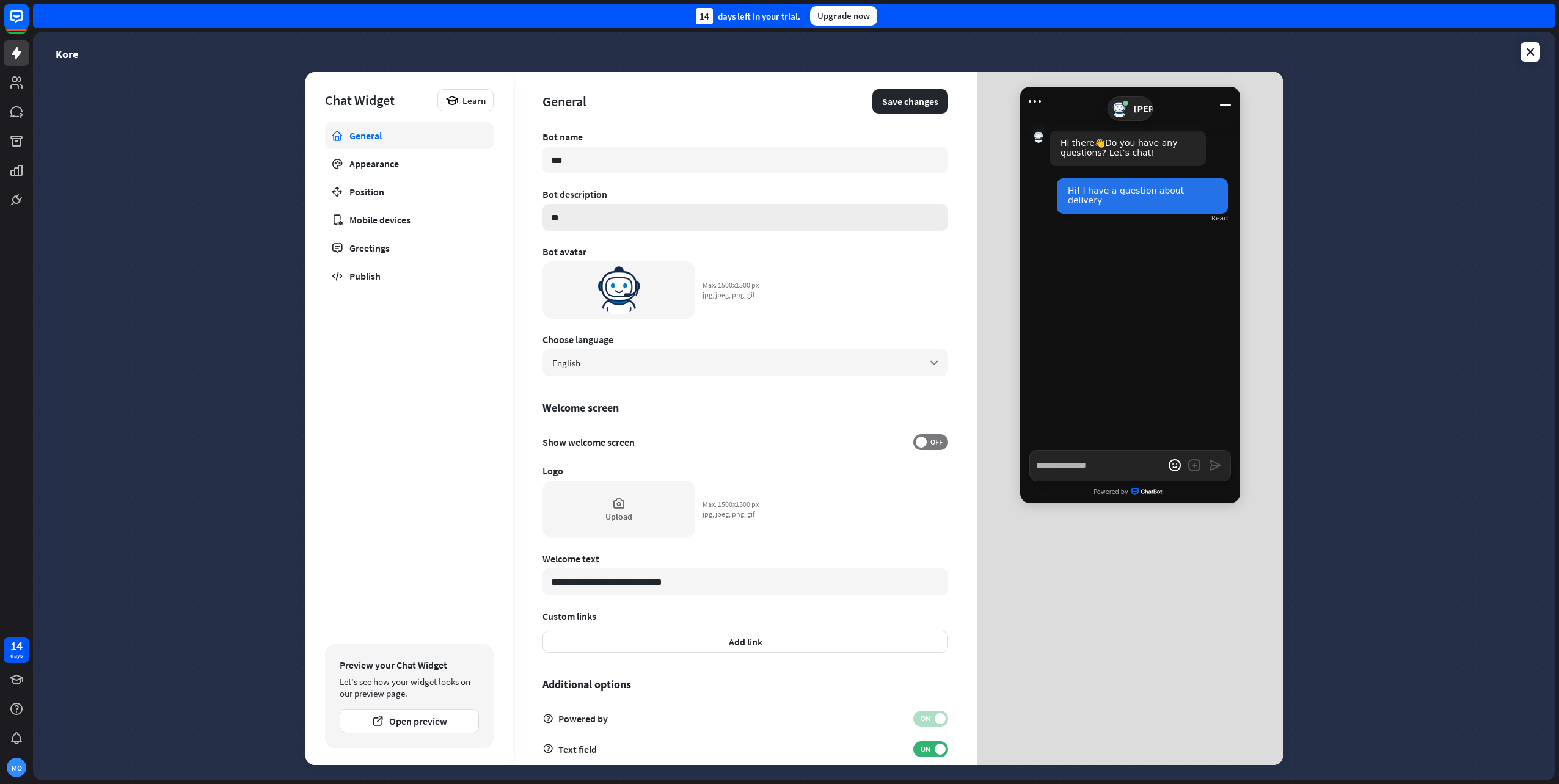
type textarea "*"
type input "***"
type textarea "*"
type input "****"
type textarea "*"
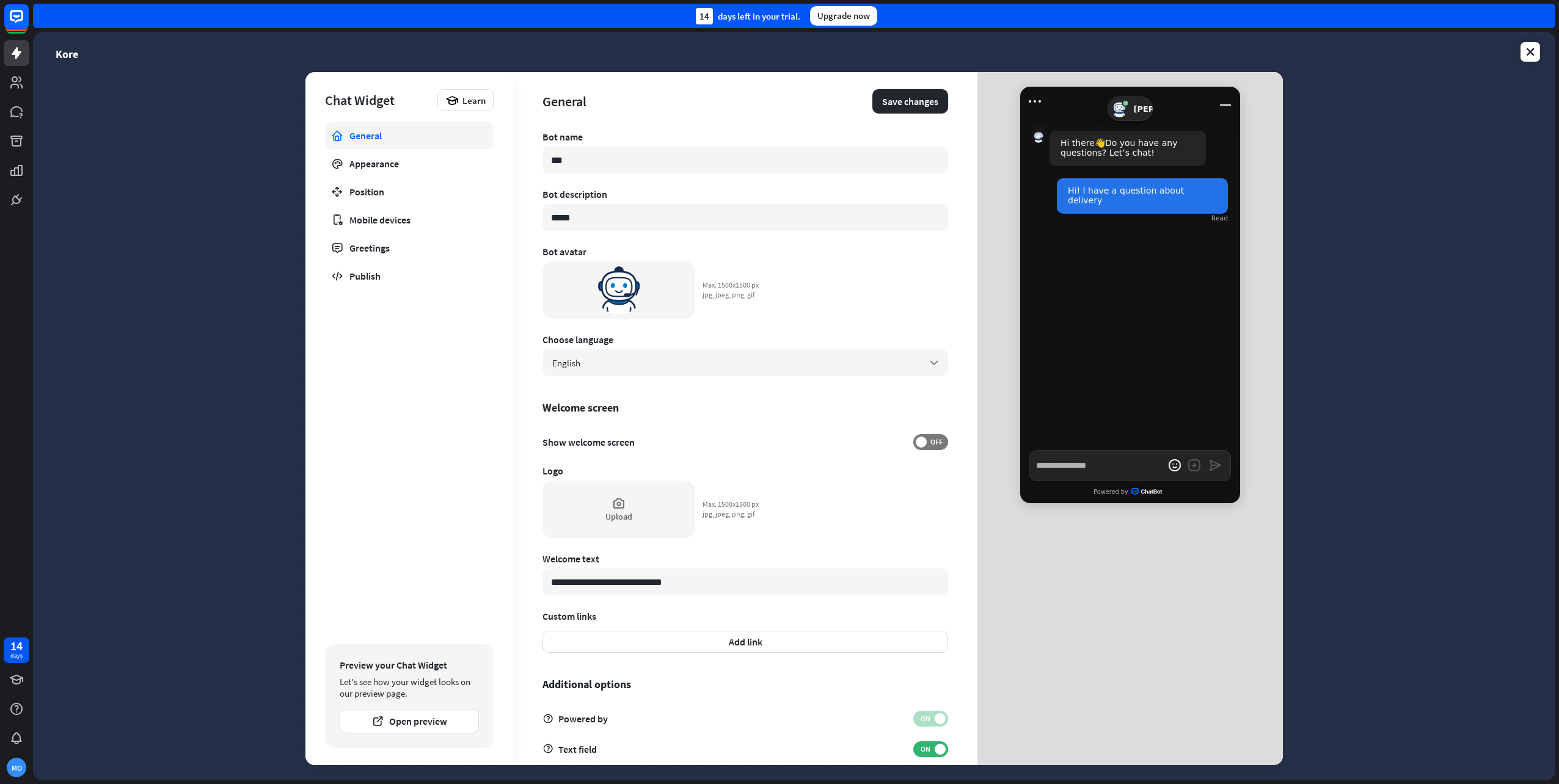
type input "*****"
click at [913, 86] on div "General Save changes" at bounding box center [745, 101] width 406 height 59
click at [920, 103] on button "Save changes" at bounding box center [910, 102] width 76 height 25
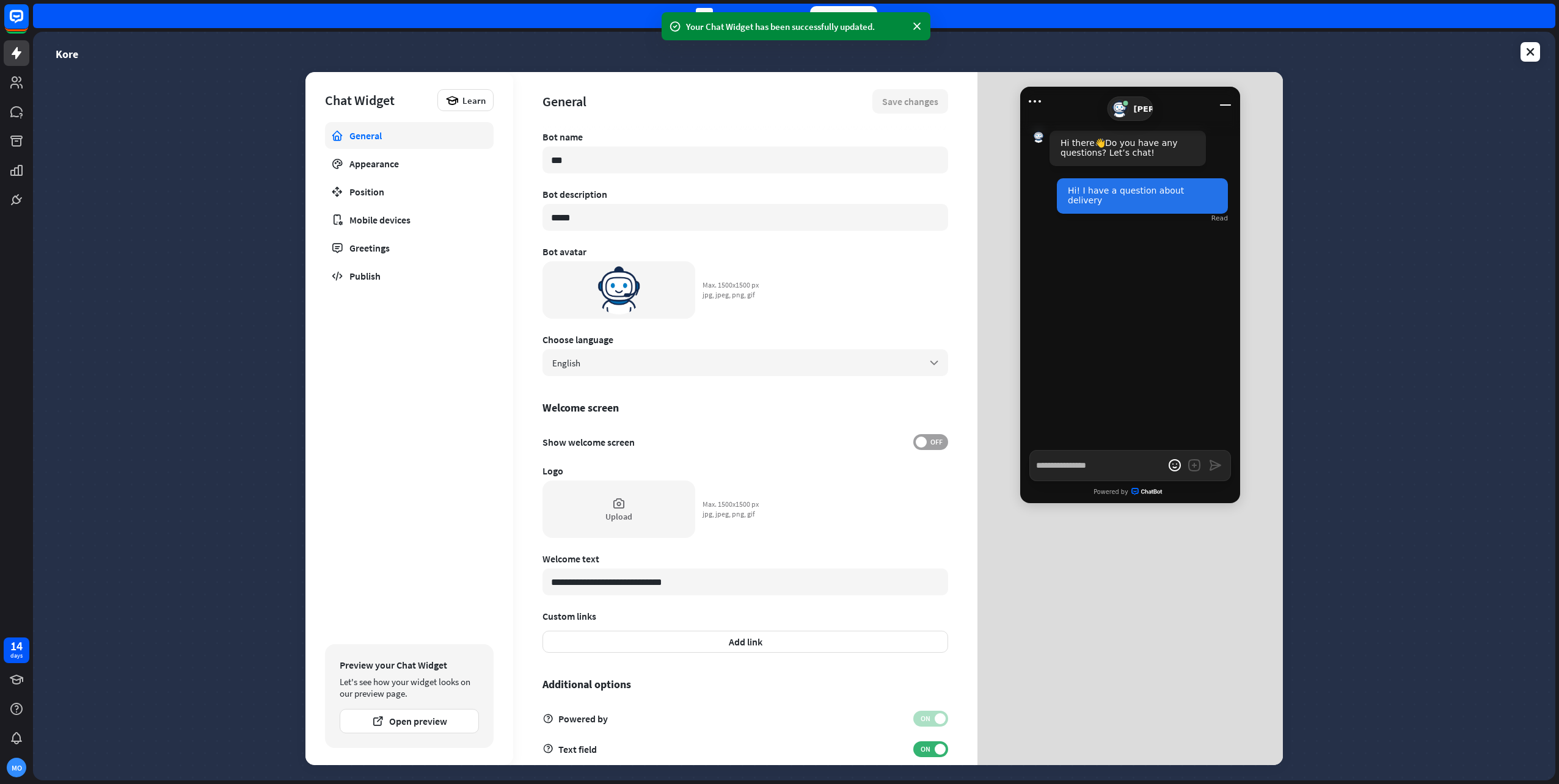
click at [927, 443] on span "OFF" at bounding box center [936, 442] width 19 height 9
type textarea "*"
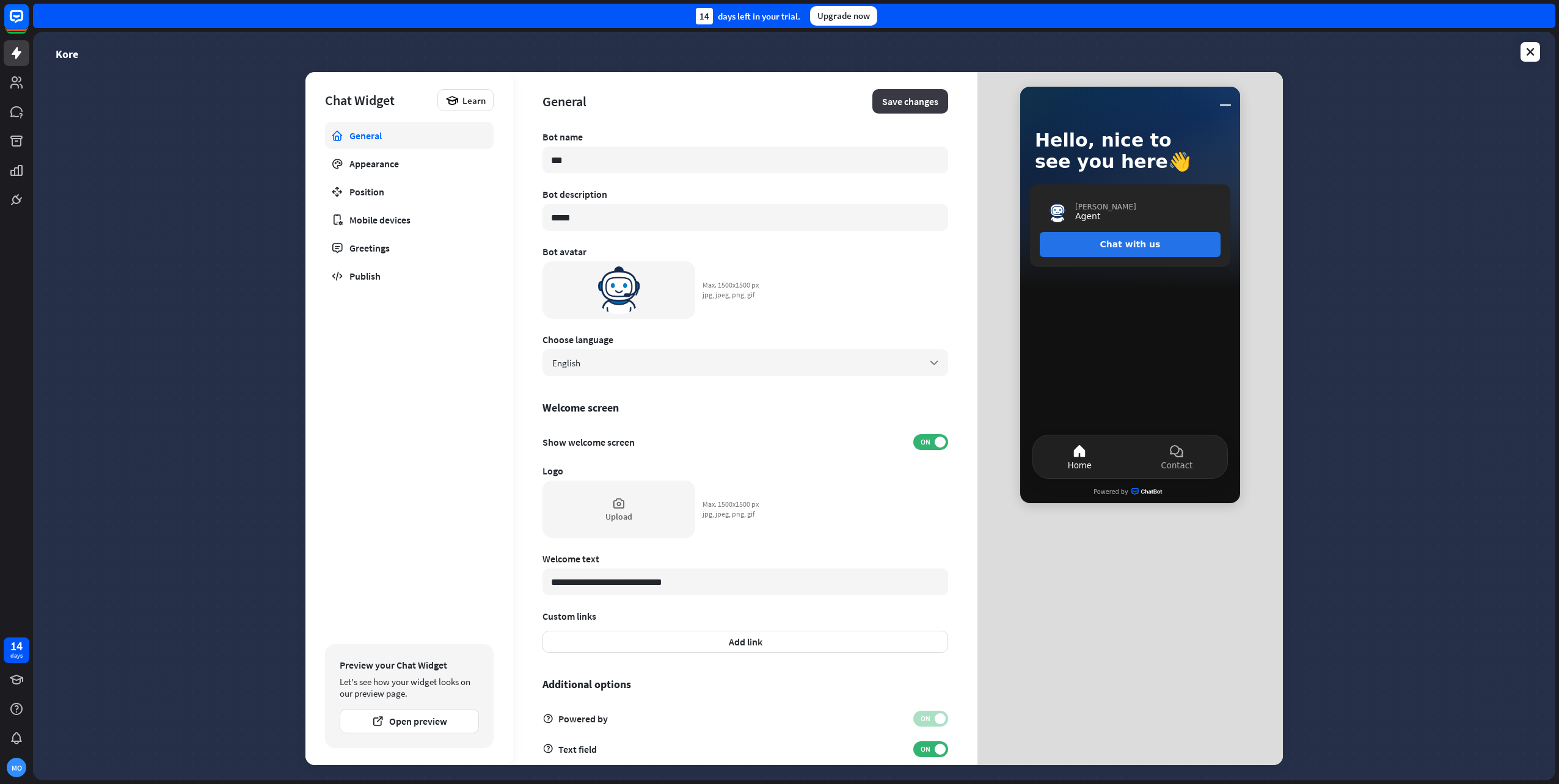
click at [912, 99] on button "Save changes" at bounding box center [910, 102] width 76 height 25
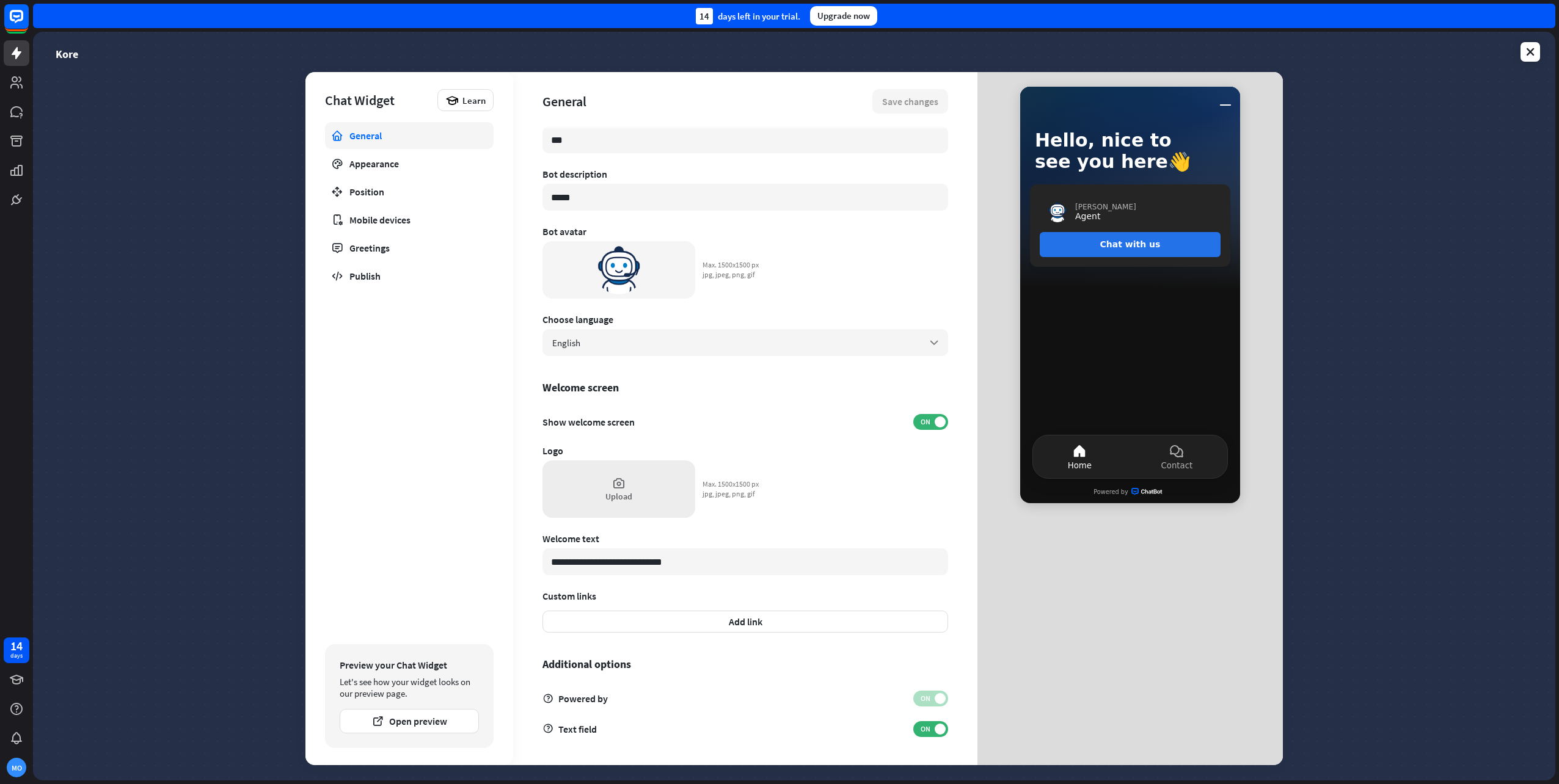
click at [636, 493] on div "Upload" at bounding box center [619, 489] width 153 height 58
click at [619, 490] on div "Upload" at bounding box center [619, 489] width 153 height 58
click at [607, 465] on div "Upload" at bounding box center [619, 489] width 153 height 58
click at [608, 491] on div "Upload" at bounding box center [619, 496] width 27 height 11
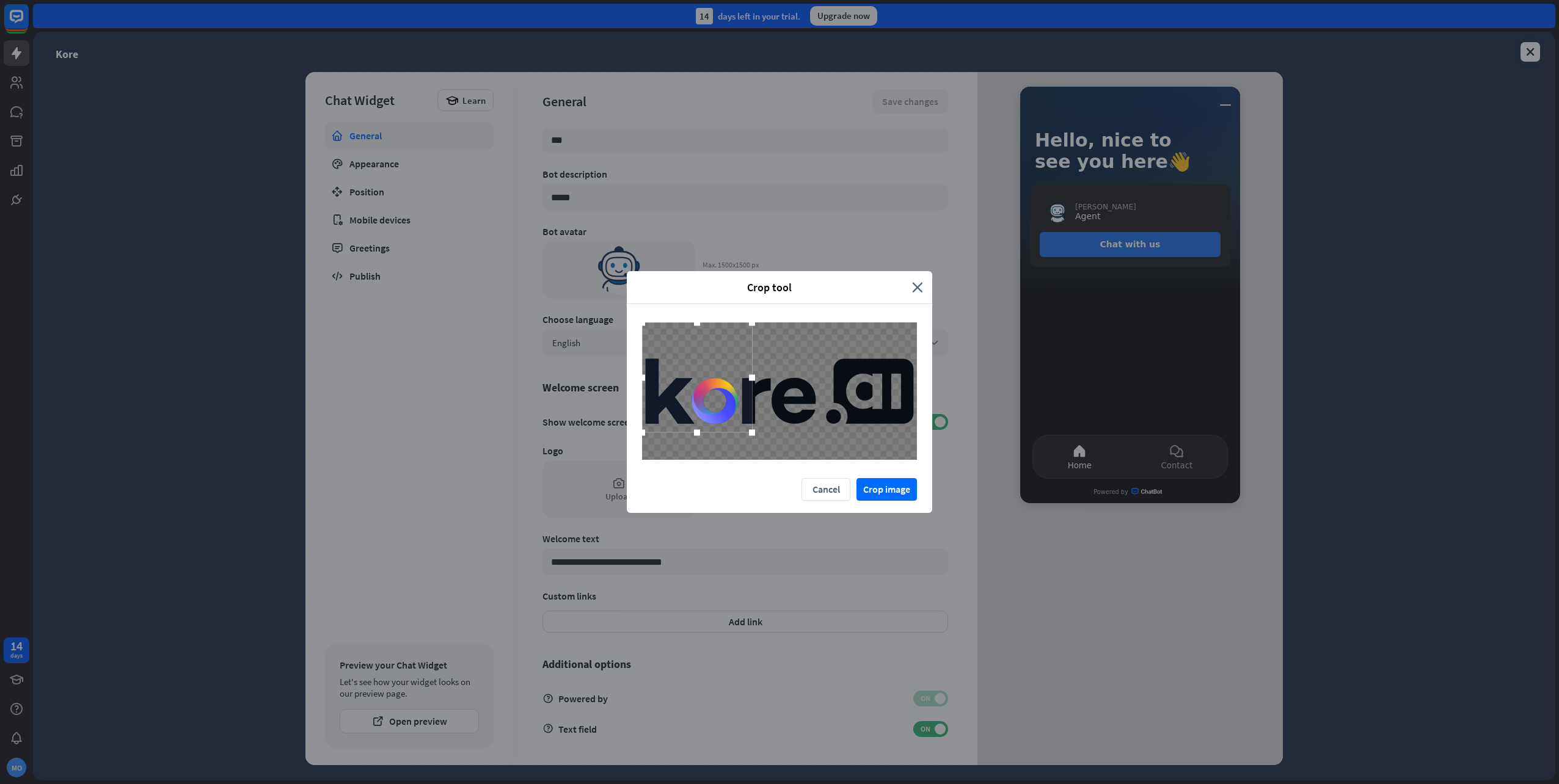
drag, startPoint x: 765, startPoint y: 414, endPoint x: 633, endPoint y: 393, distance: 133.7
click at [633, 393] on div at bounding box center [780, 391] width 306 height 174
drag, startPoint x: 754, startPoint y: 434, endPoint x: 765, endPoint y: 394, distance: 41.5
click at [937, 447] on div "Crop tool close Cancel Crop image" at bounding box center [779, 392] width 1559 height 784
drag, startPoint x: 776, startPoint y: 327, endPoint x: 801, endPoint y: 373, distance: 52.4
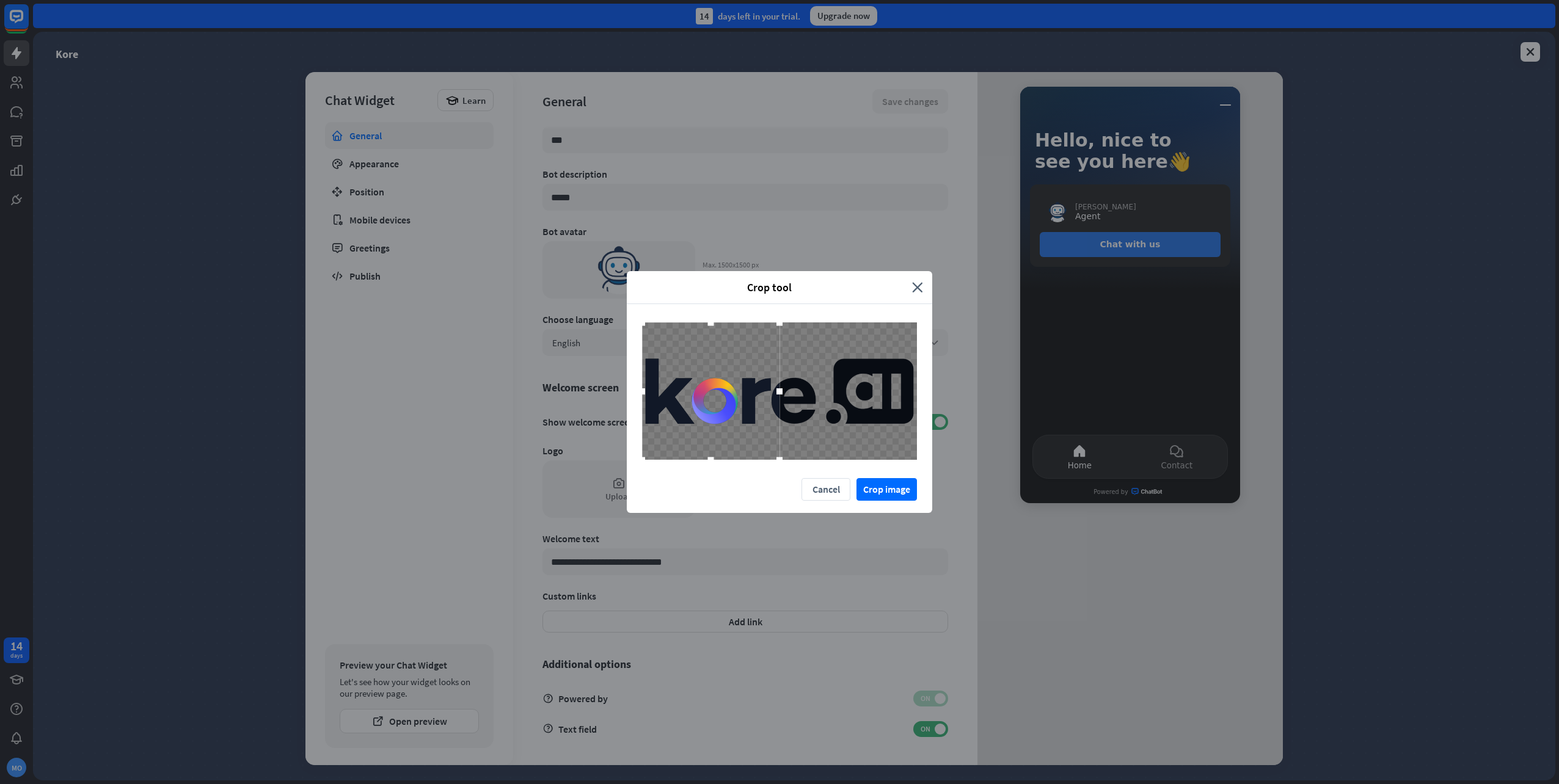
click at [805, 371] on div at bounding box center [780, 391] width 275 height 138
drag, startPoint x: 783, startPoint y: 457, endPoint x: 800, endPoint y: 462, distance: 17.7
click at [834, 444] on div at bounding box center [780, 391] width 275 height 138
drag, startPoint x: 778, startPoint y: 454, endPoint x: 816, endPoint y: 446, distance: 38.8
click at [822, 446] on div at bounding box center [780, 391] width 275 height 138
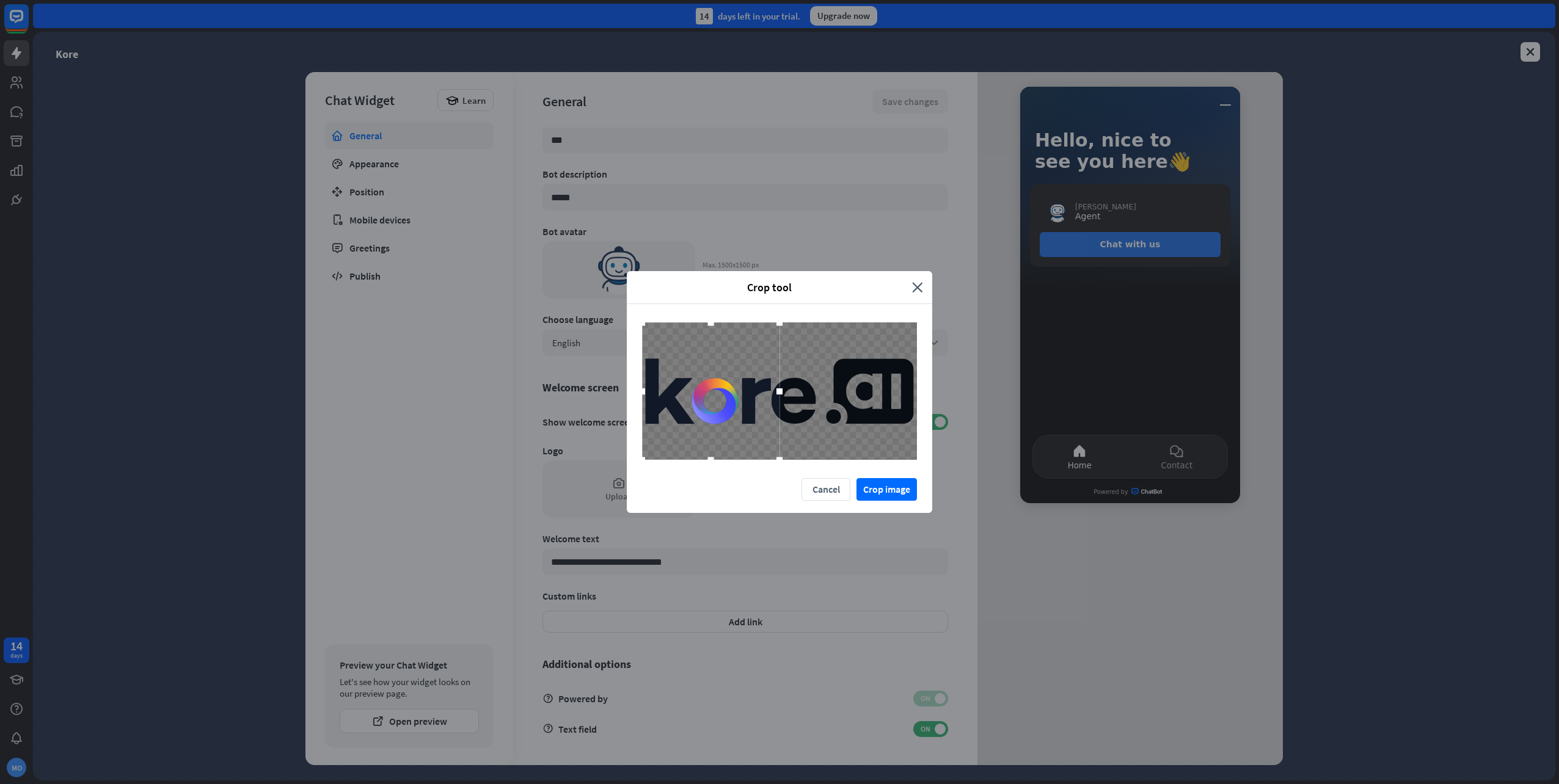
drag, startPoint x: 781, startPoint y: 392, endPoint x: 855, endPoint y: 394, distance: 74.0
click at [855, 394] on div at bounding box center [780, 391] width 275 height 138
drag, startPoint x: 871, startPoint y: 403, endPoint x: 904, endPoint y: 400, distance: 33.1
click at [886, 403] on div at bounding box center [780, 391] width 275 height 138
click at [904, 400] on div at bounding box center [780, 391] width 275 height 138
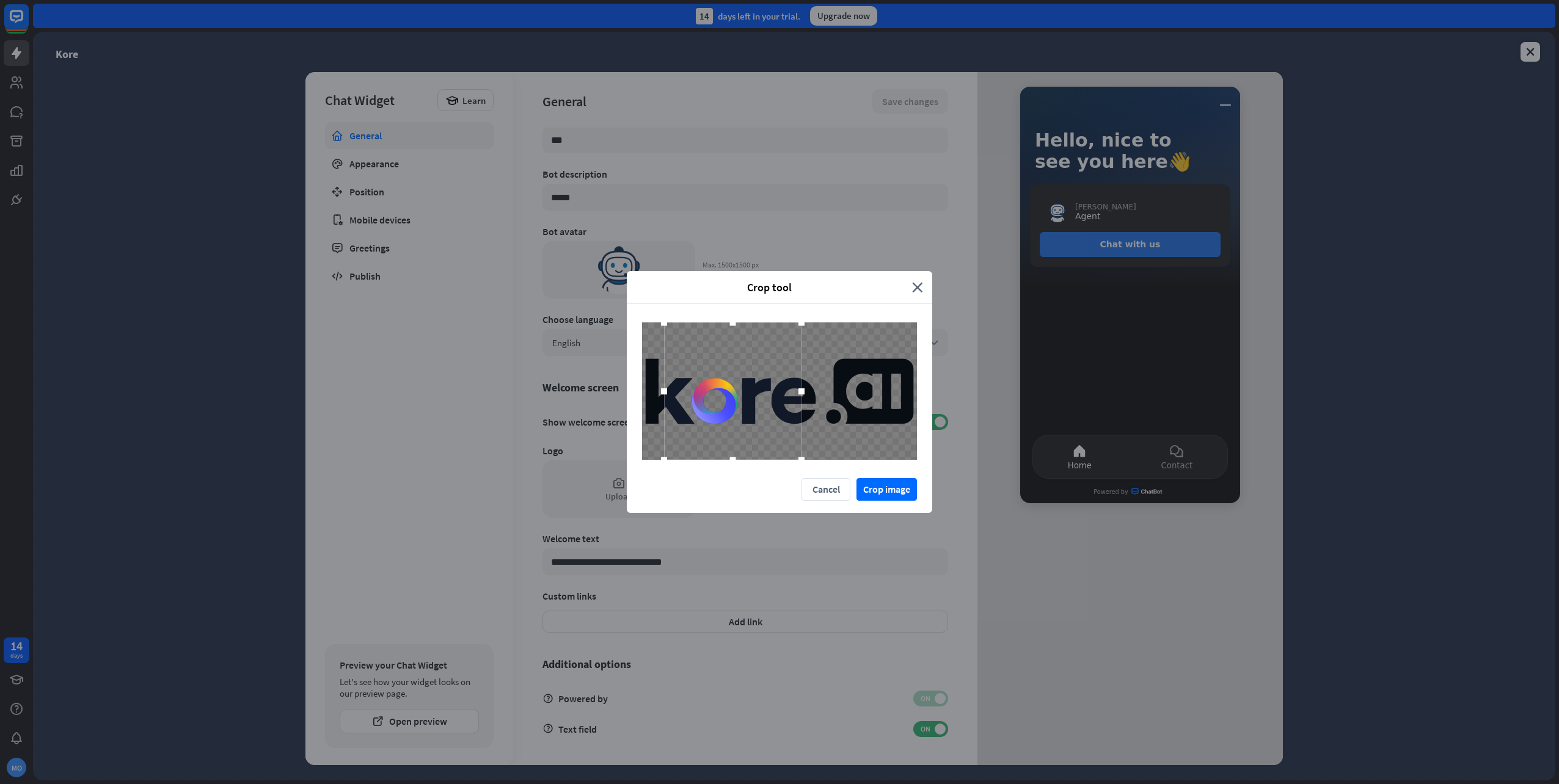
drag, startPoint x: 716, startPoint y: 334, endPoint x: 792, endPoint y: 359, distance: 80.0
click at [794, 360] on div at bounding box center [733, 391] width 138 height 138
drag, startPoint x: 722, startPoint y: 327, endPoint x: 742, endPoint y: 397, distance: 72.8
click at [742, 397] on div at bounding box center [798, 401] width 117 height 117
drag, startPoint x: 785, startPoint y: 404, endPoint x: 700, endPoint y: 395, distance: 85.5
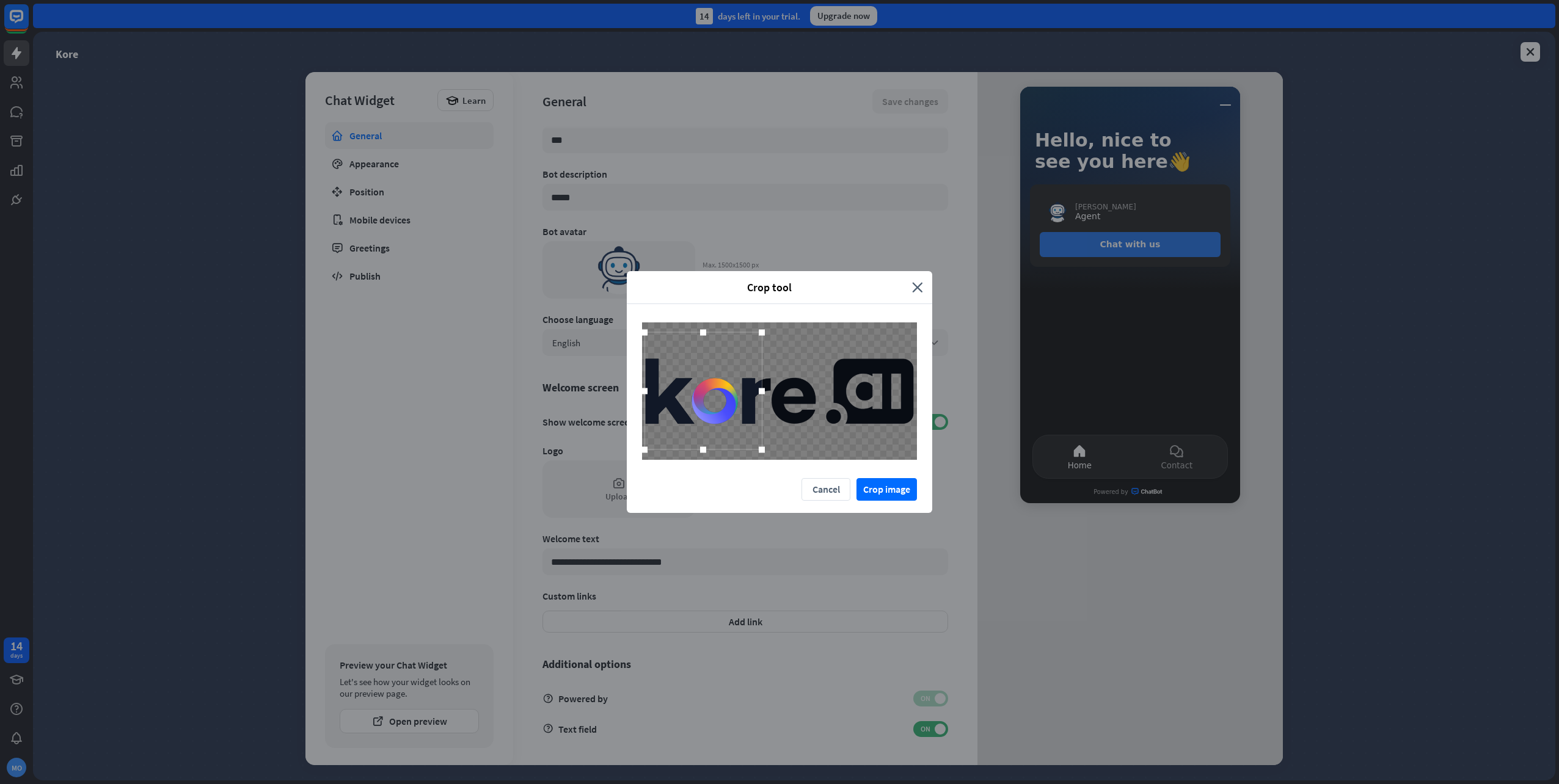
click at [700, 395] on div at bounding box center [703, 390] width 117 height 117
drag, startPoint x: 706, startPoint y: 451, endPoint x: 709, endPoint y: 399, distance: 52.1
click at [706, 424] on div at bounding box center [703, 431] width 18 height 18
drag, startPoint x: 710, startPoint y: 397, endPoint x: 688, endPoint y: 412, distance: 26.6
click at [688, 412] on div at bounding box center [687, 392] width 91 height 91
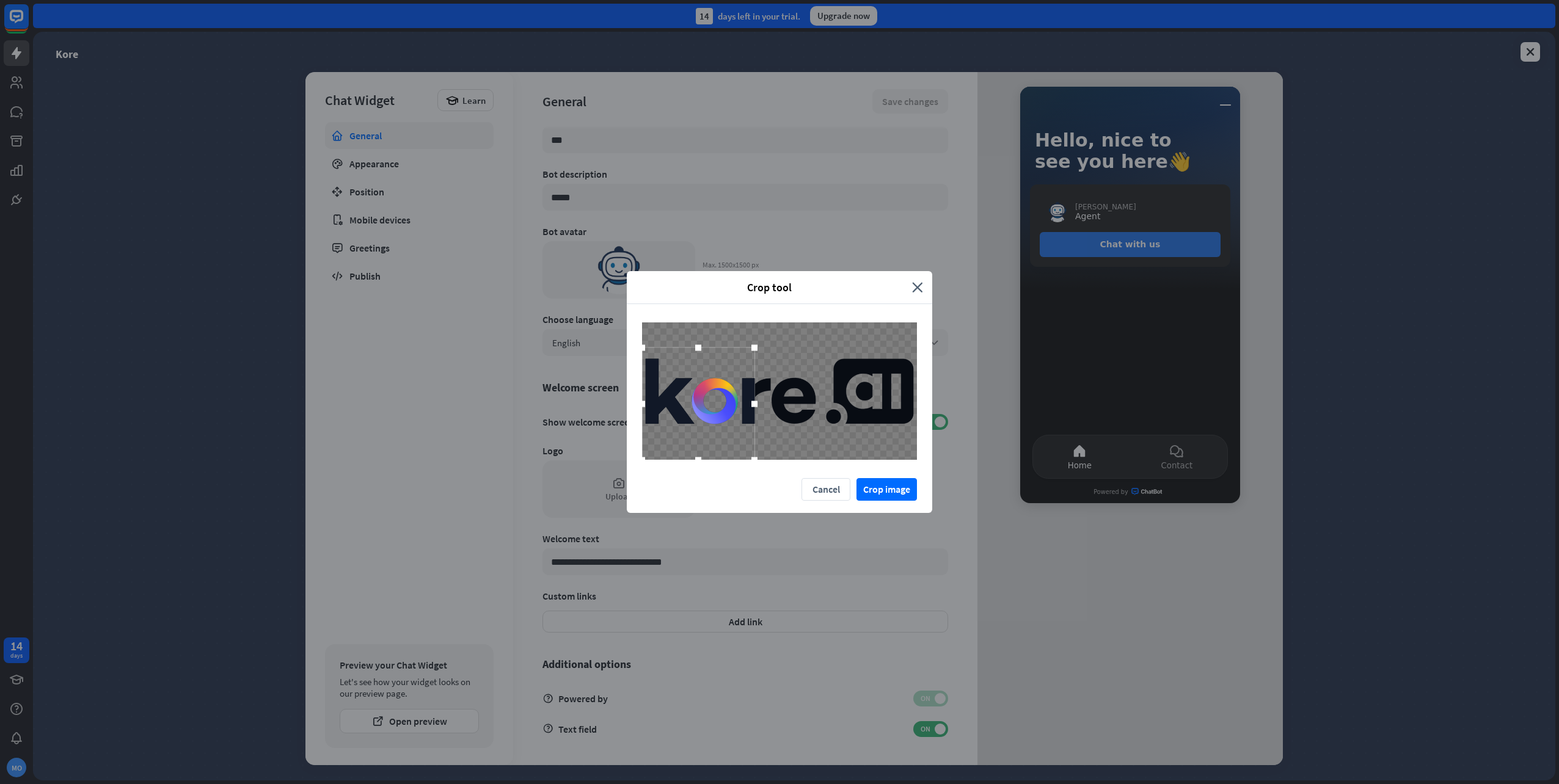
drag, startPoint x: 735, startPoint y: 438, endPoint x: 749, endPoint y: 400, distance: 40.5
click at [816, 432] on div at bounding box center [780, 391] width 275 height 138
drag, startPoint x: 700, startPoint y: 387, endPoint x: 899, endPoint y: 372, distance: 199.6
click at [899, 372] on div at bounding box center [861, 389] width 112 height 112
drag, startPoint x: 804, startPoint y: 446, endPoint x: 859, endPoint y: 515, distance: 88.2
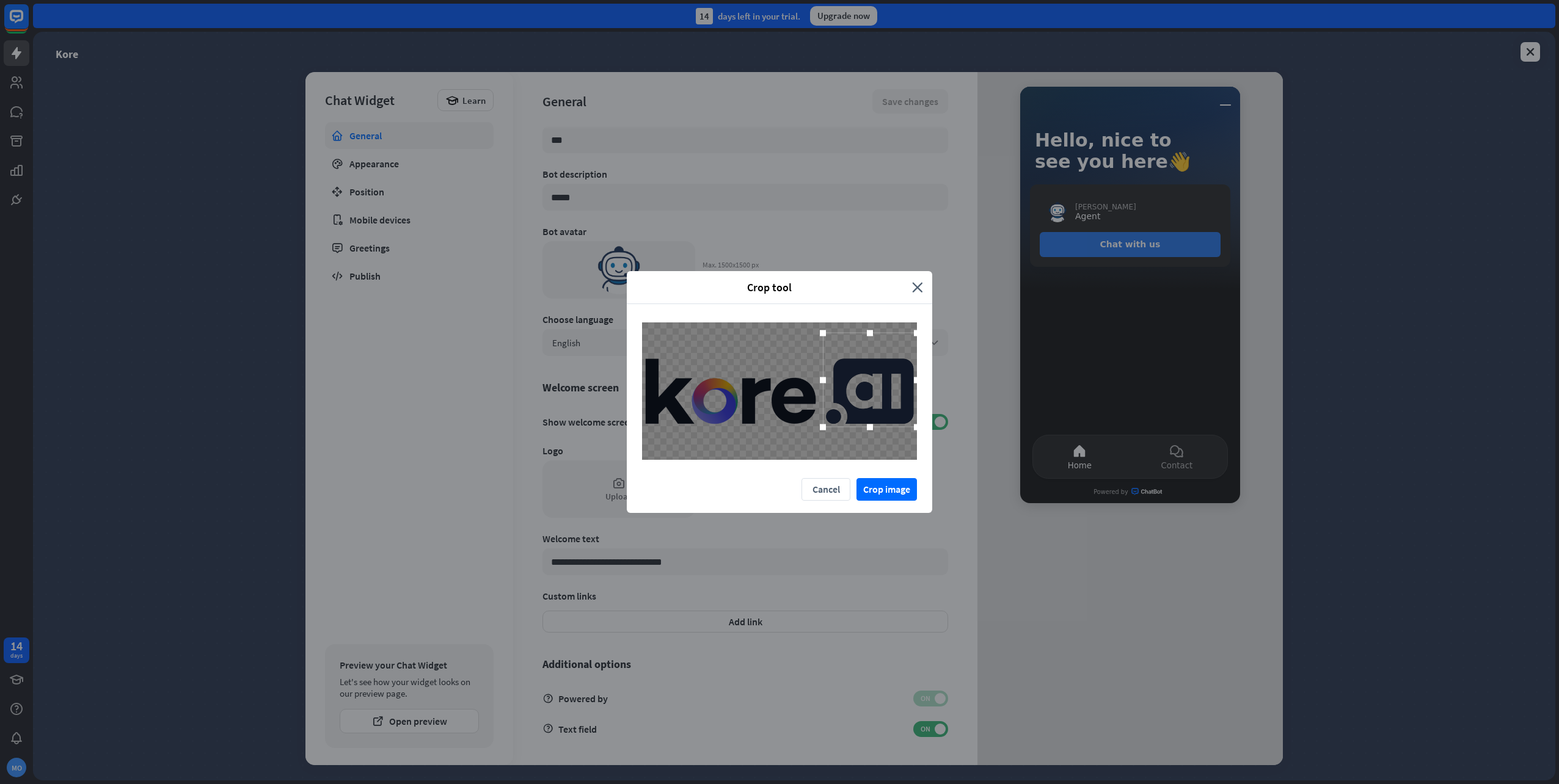
click at [822, 447] on div at bounding box center [780, 391] width 275 height 138
click at [828, 486] on button "Cancel" at bounding box center [826, 489] width 49 height 23
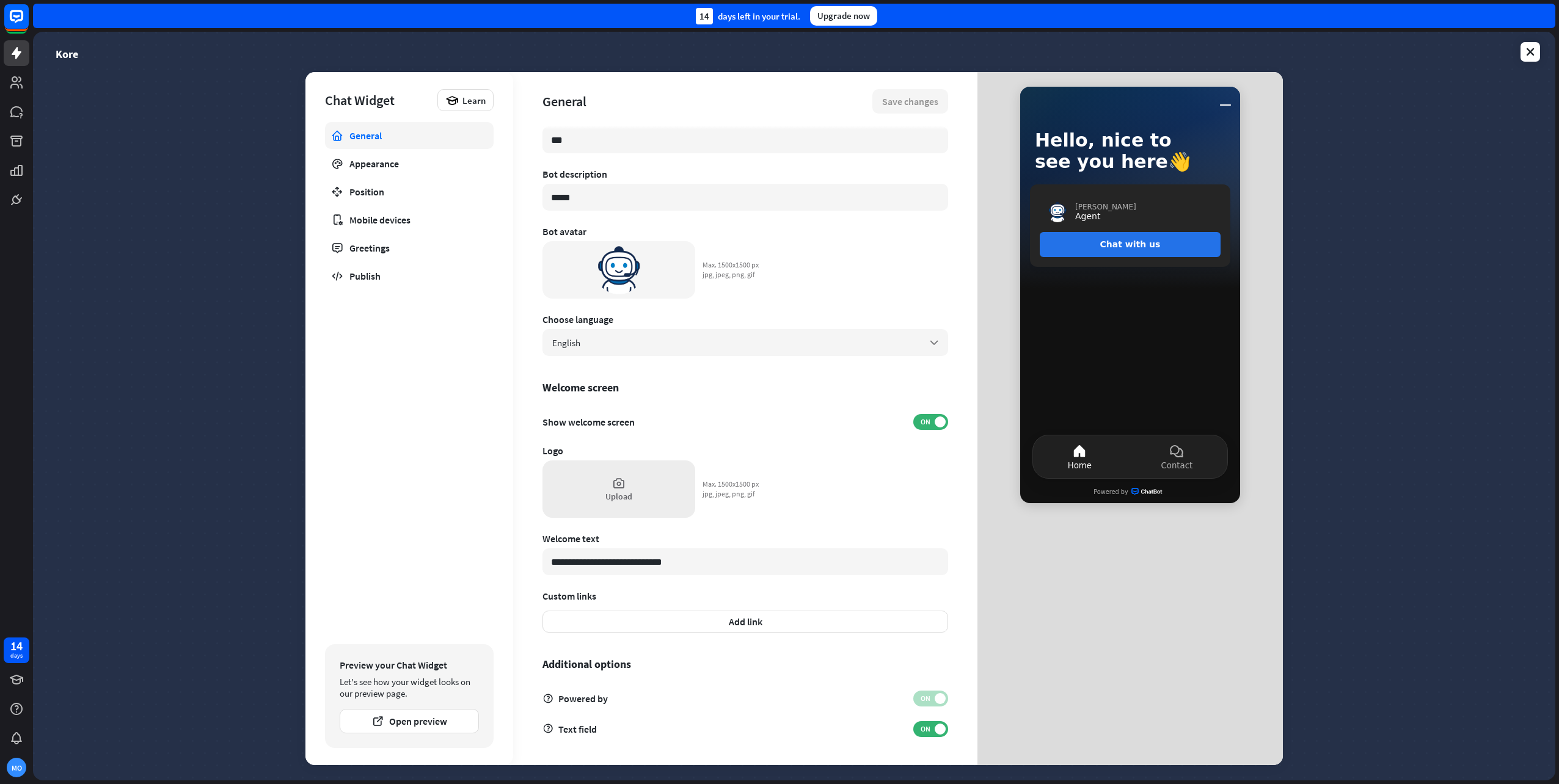
click at [608, 490] on div "Upload" at bounding box center [619, 489] width 153 height 58
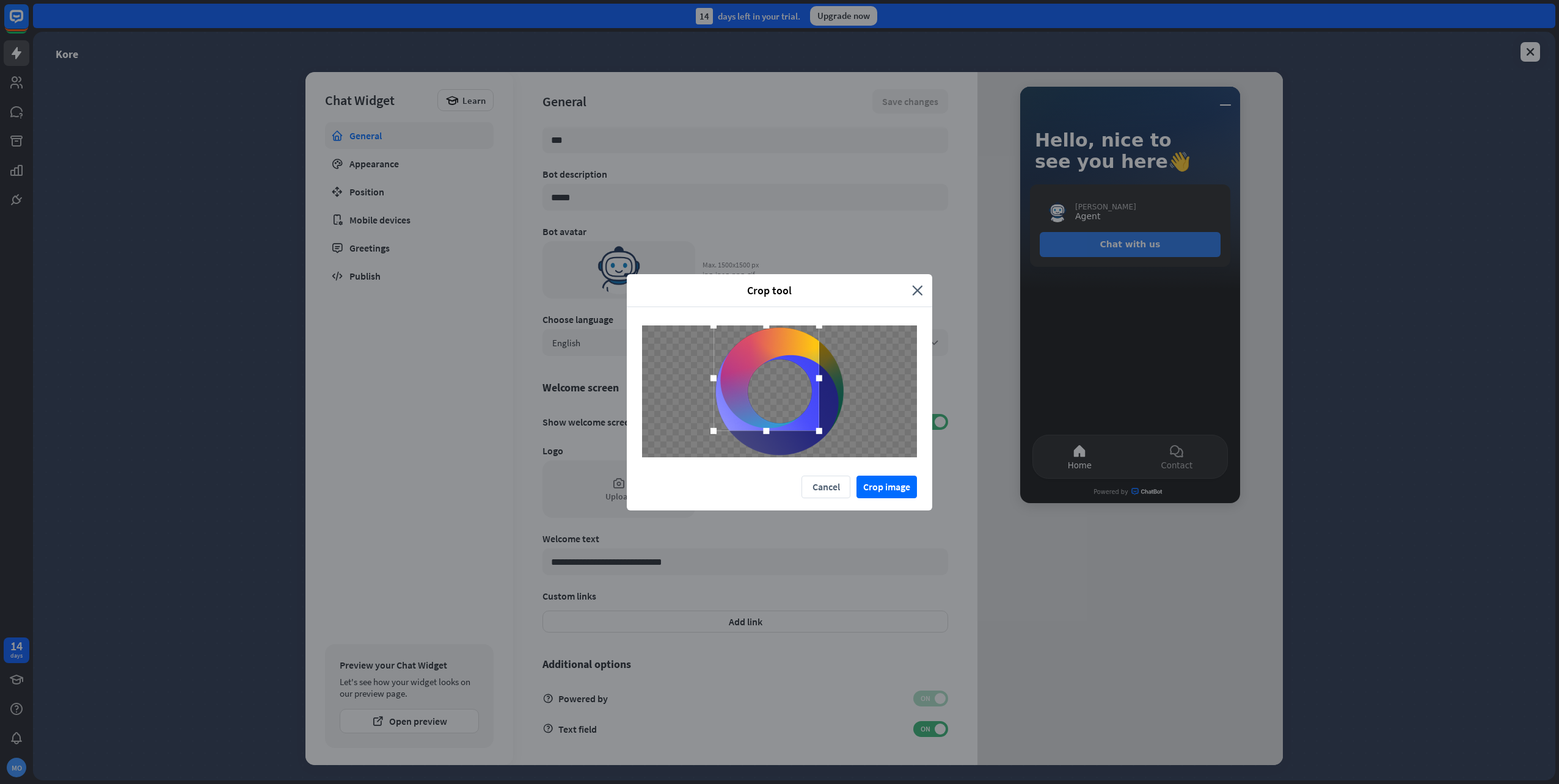
drag, startPoint x: 804, startPoint y: 409, endPoint x: 791, endPoint y: 376, distance: 35.5
click at [791, 376] on div at bounding box center [766, 378] width 106 height 106
drag, startPoint x: 822, startPoint y: 433, endPoint x: 856, endPoint y: 475, distance: 54.0
click at [856, 475] on div "Crop tool close Cancel Crop image" at bounding box center [780, 392] width 306 height 237
drag, startPoint x: 804, startPoint y: 411, endPoint x: 792, endPoint y: 397, distance: 18.4
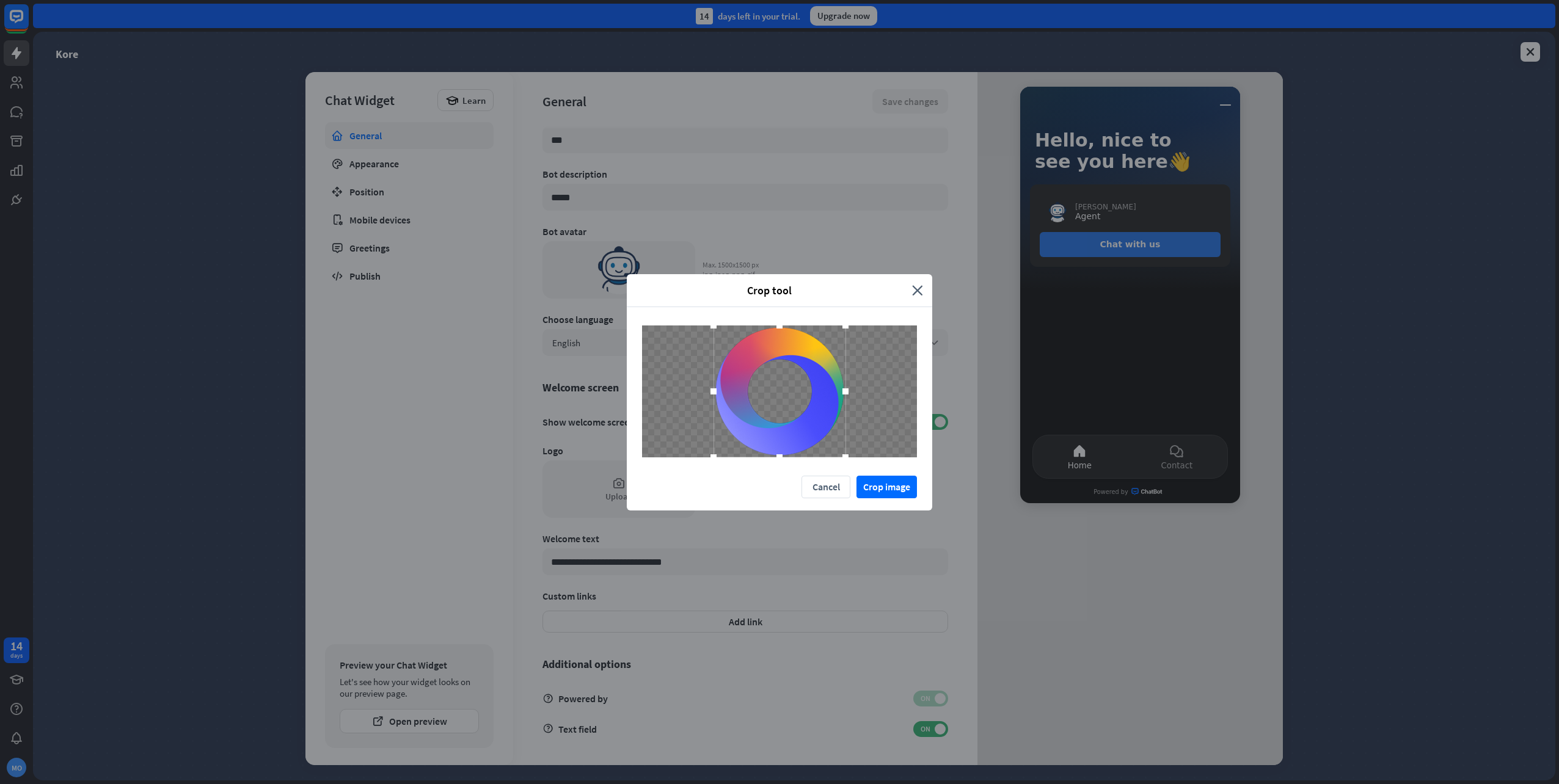
click at [796, 411] on div at bounding box center [779, 391] width 132 height 132
drag, startPoint x: 792, startPoint y: 389, endPoint x: 780, endPoint y: 391, distance: 12.2
click at [780, 391] on div at bounding box center [779, 391] width 132 height 132
click at [905, 486] on button "Crop image" at bounding box center [886, 487] width 60 height 23
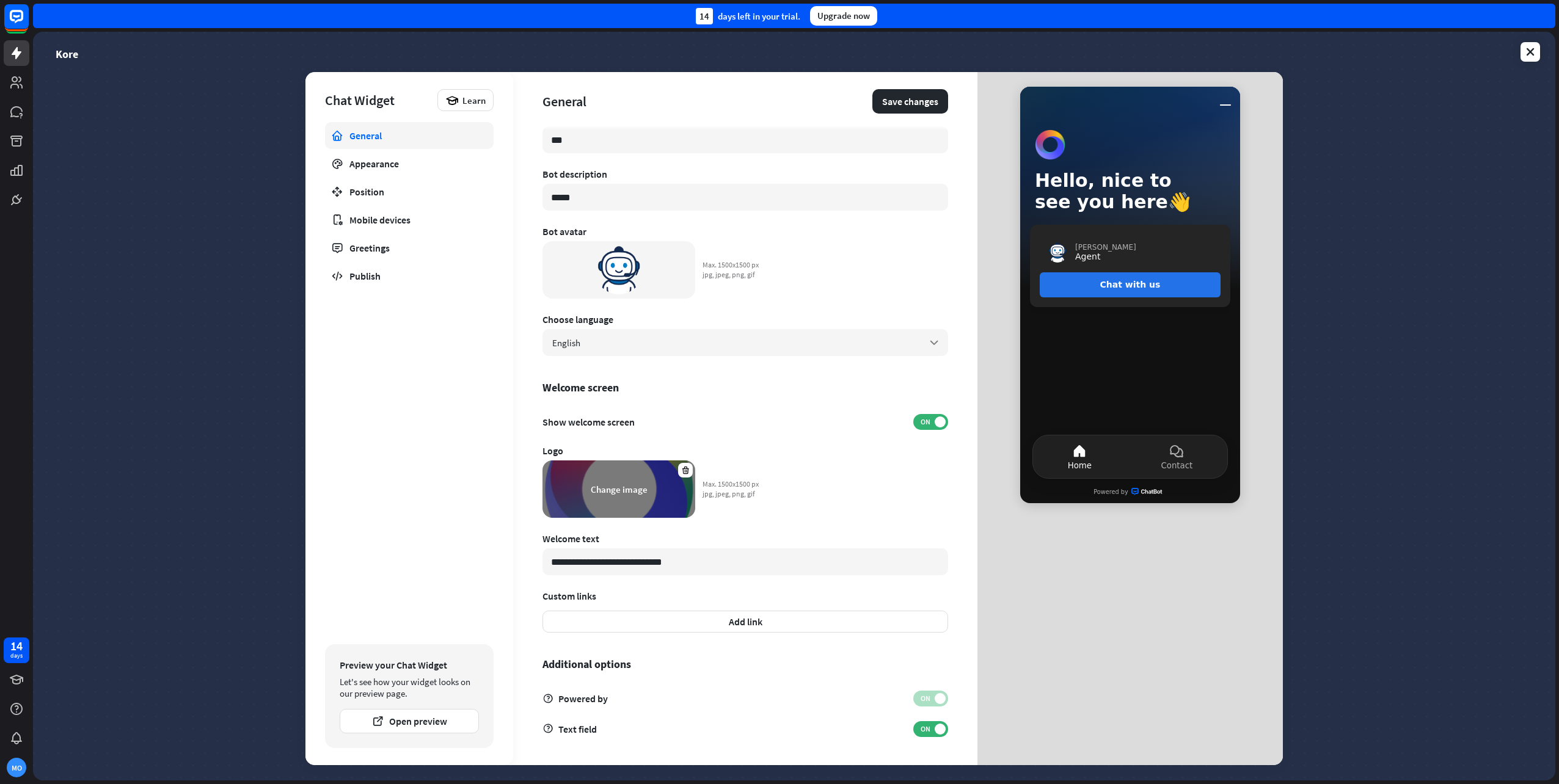
click at [636, 484] on div "Change image" at bounding box center [619, 490] width 57 height 12
click at [912, 90] on button "Save changes" at bounding box center [910, 102] width 76 height 25
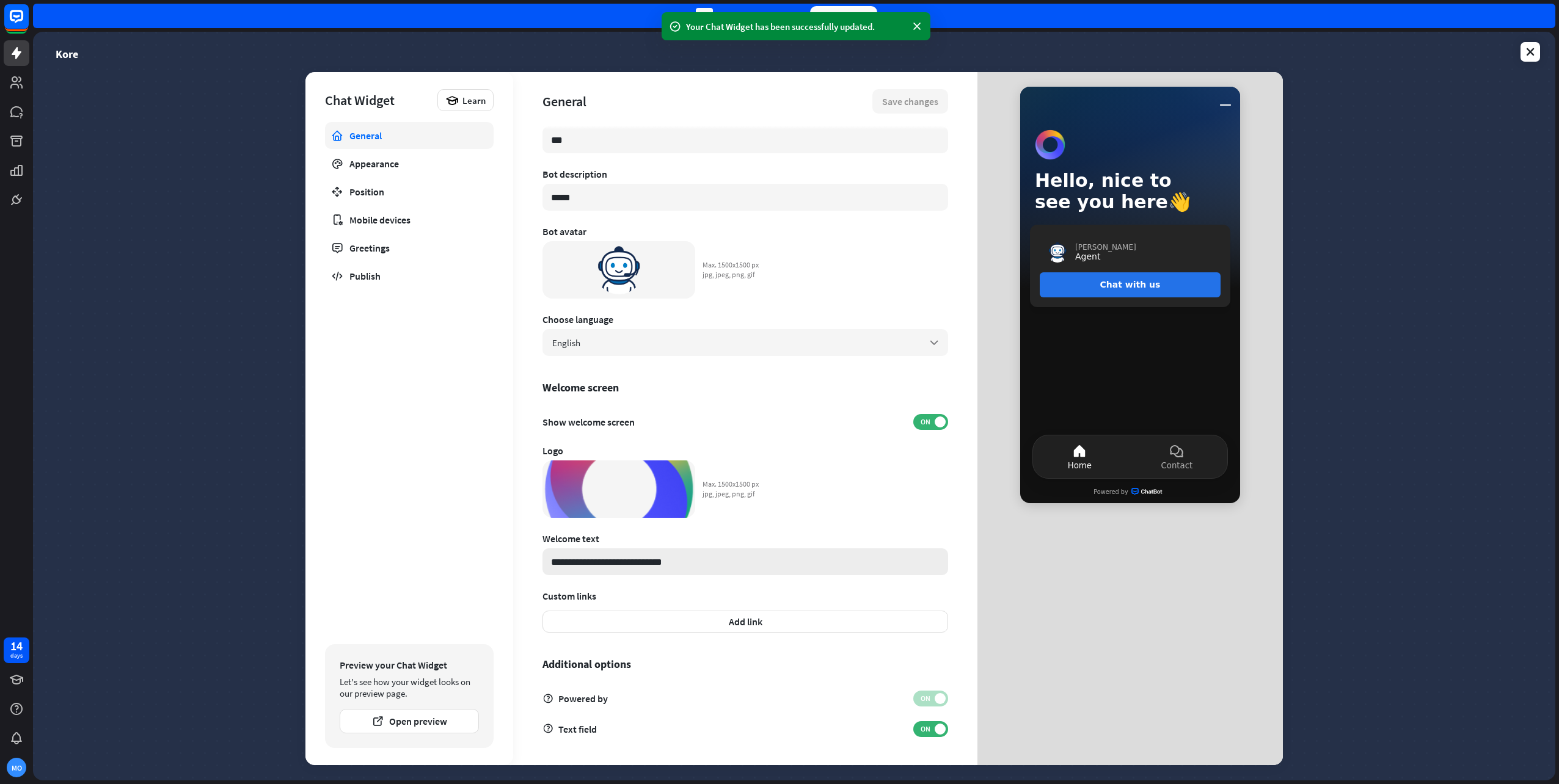
drag, startPoint x: 577, startPoint y: 563, endPoint x: 775, endPoint y: 566, distance: 198.0
click at [775, 566] on input "**********" at bounding box center [745, 561] width 406 height 27
click at [658, 565] on input "**********" at bounding box center [745, 561] width 406 height 27
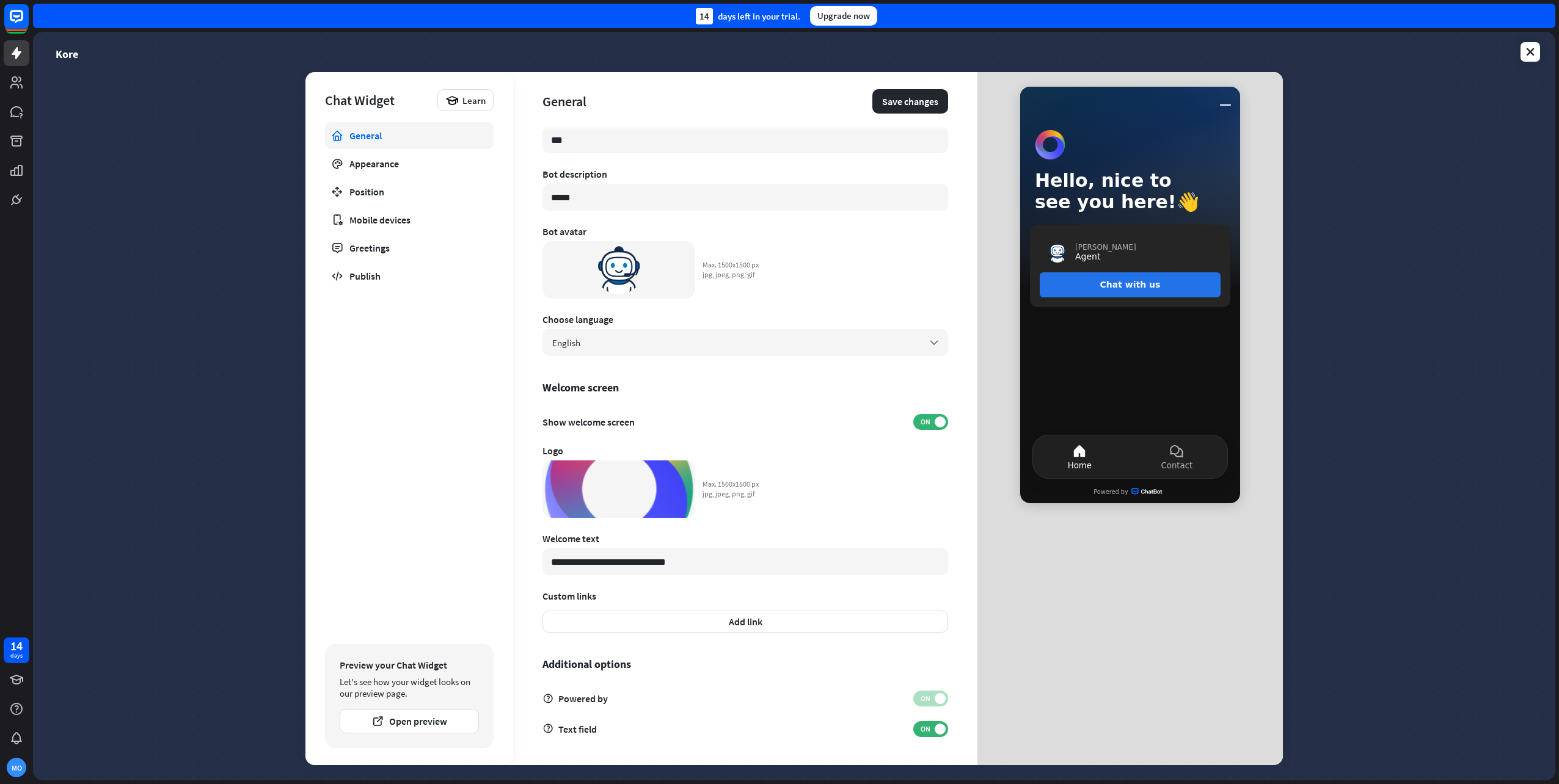
type input "**********"
click at [799, 615] on button "Add link" at bounding box center [745, 622] width 406 height 22
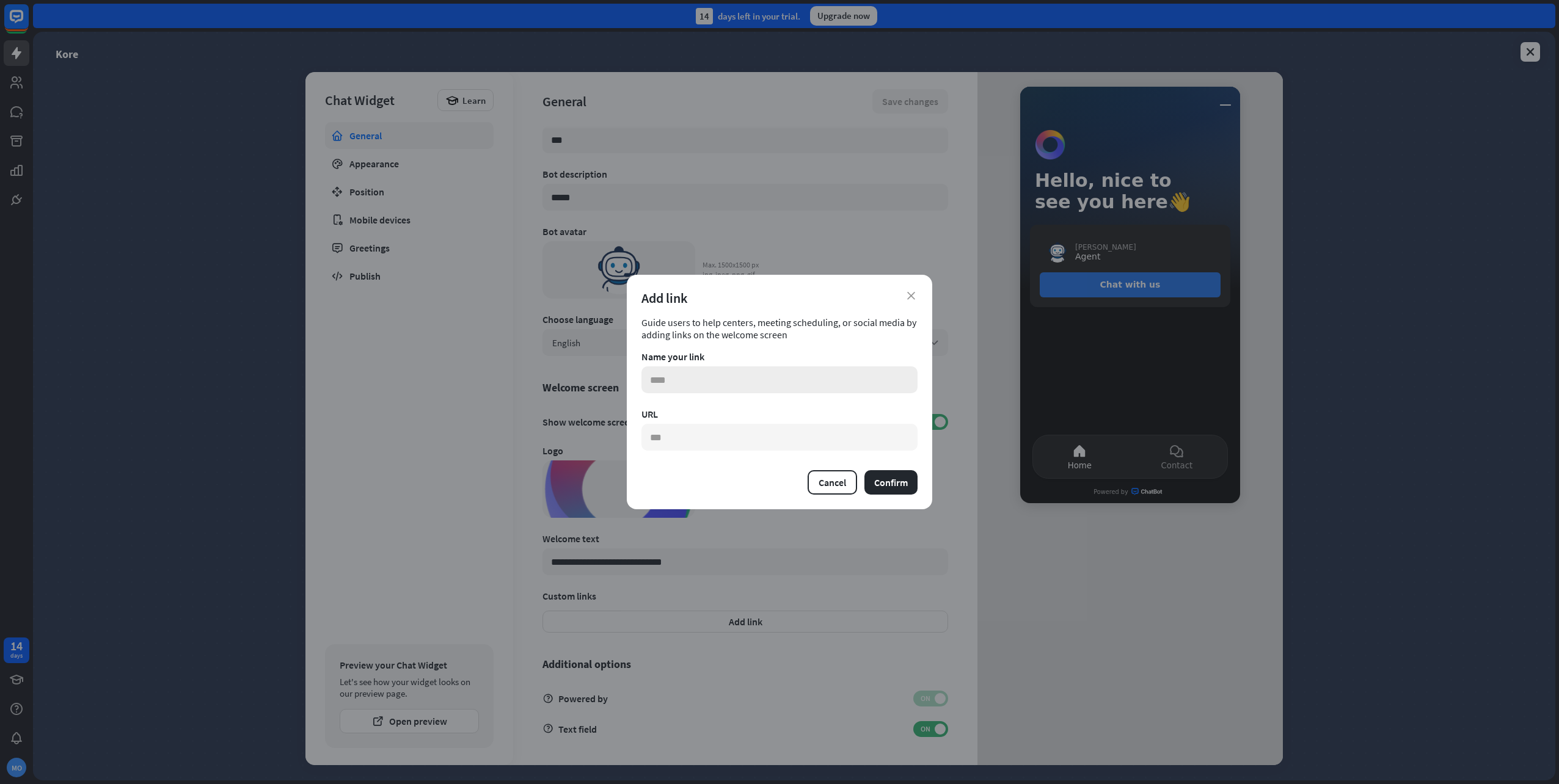
click at [725, 378] on input "text" at bounding box center [779, 379] width 276 height 27
type input "*******"
paste input "**********"
type input "**********"
click at [900, 478] on button "Confirm" at bounding box center [891, 483] width 53 height 25
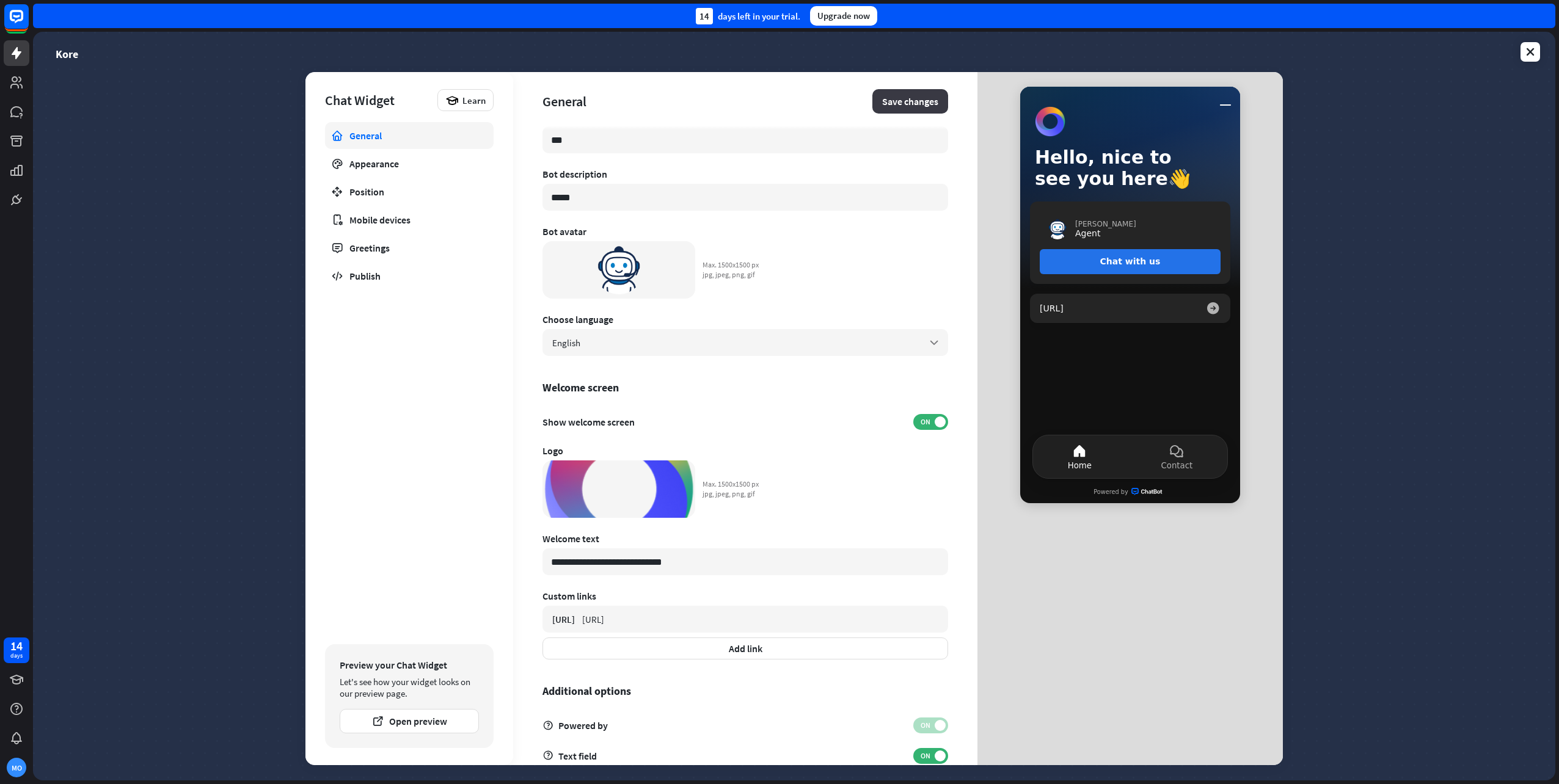
click at [900, 100] on button "Save changes" at bounding box center [910, 102] width 76 height 25
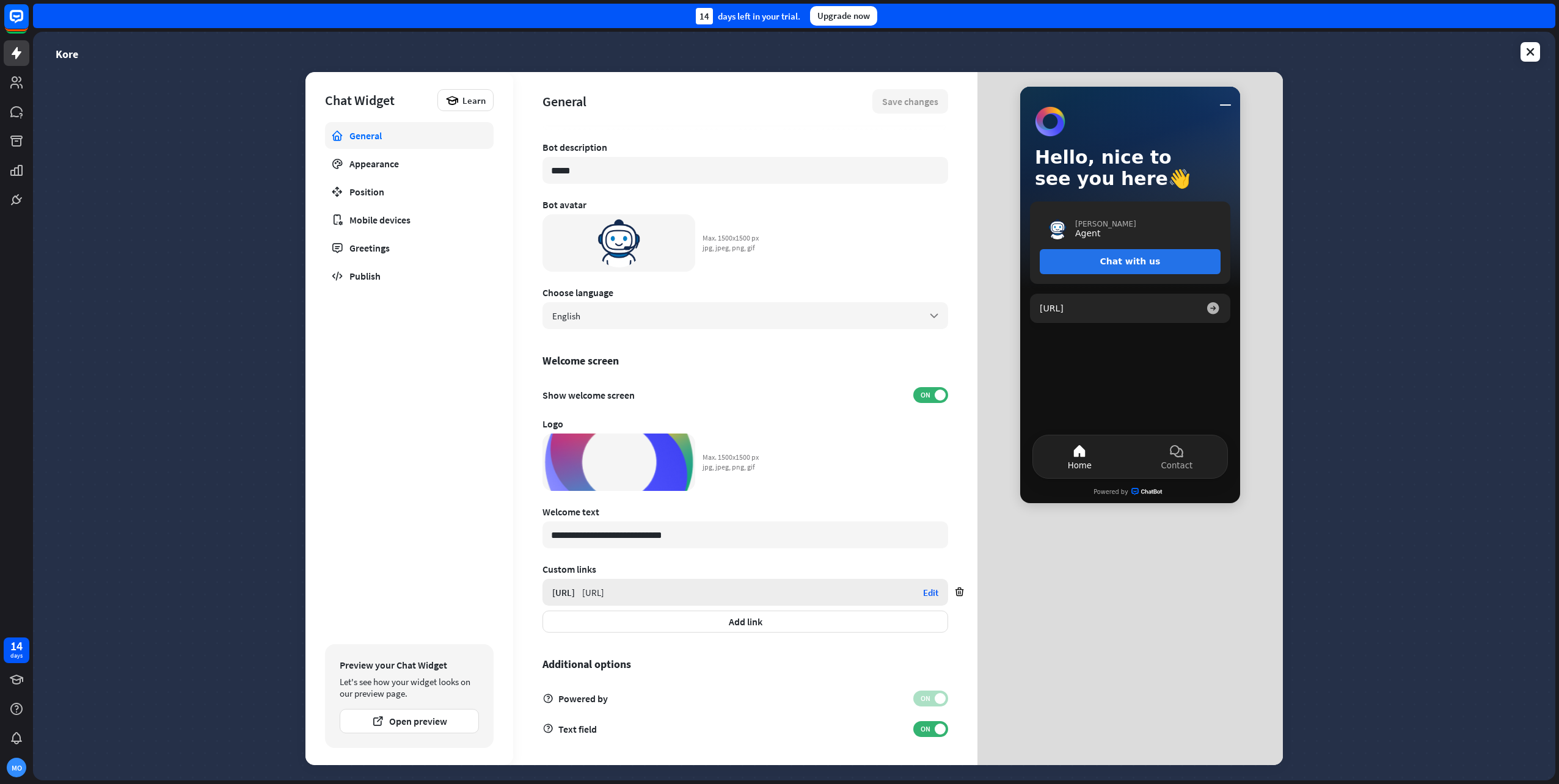
scroll to position [0, 0]
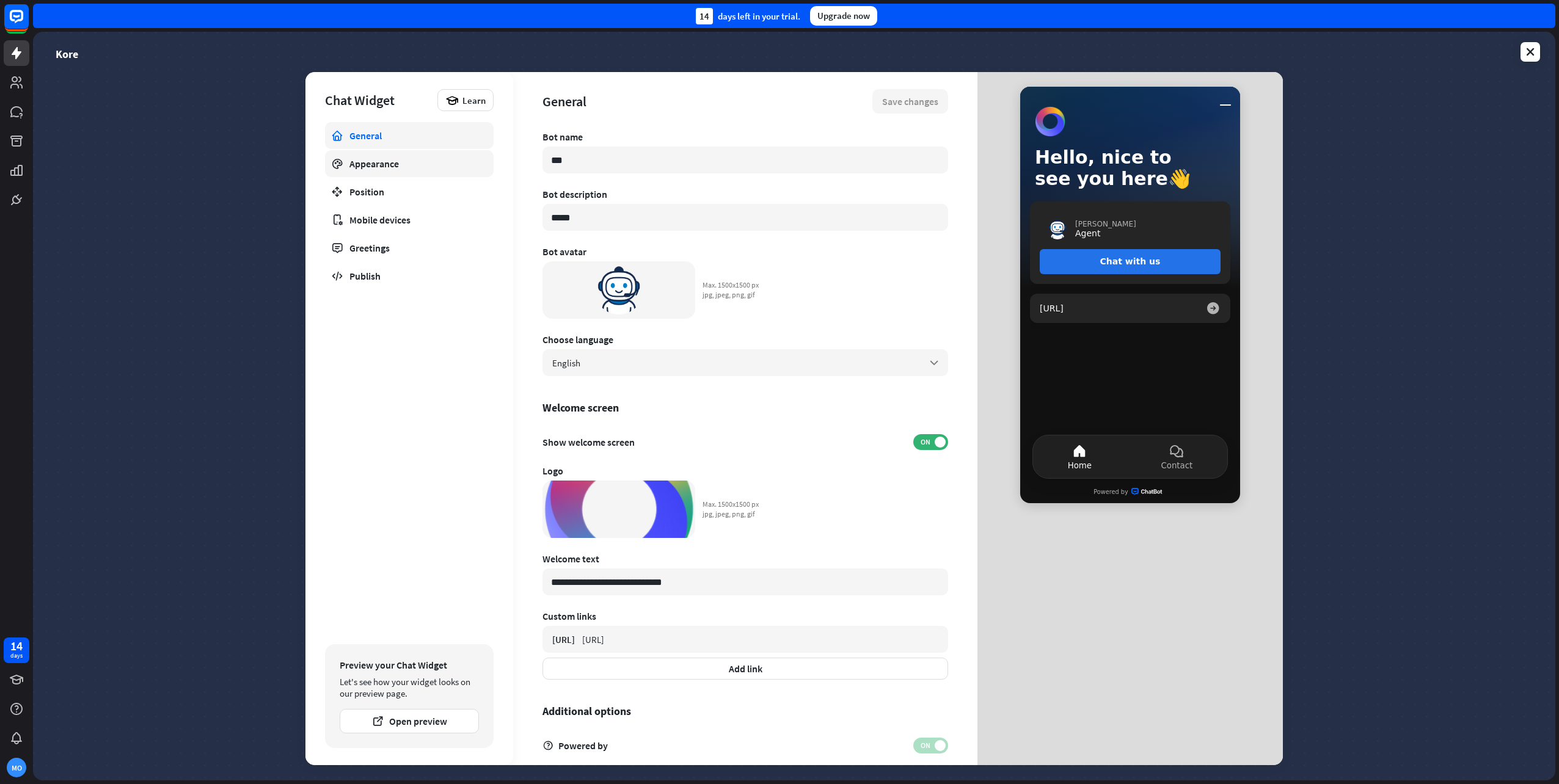
click at [379, 170] on link "Appearance" at bounding box center [409, 163] width 169 height 27
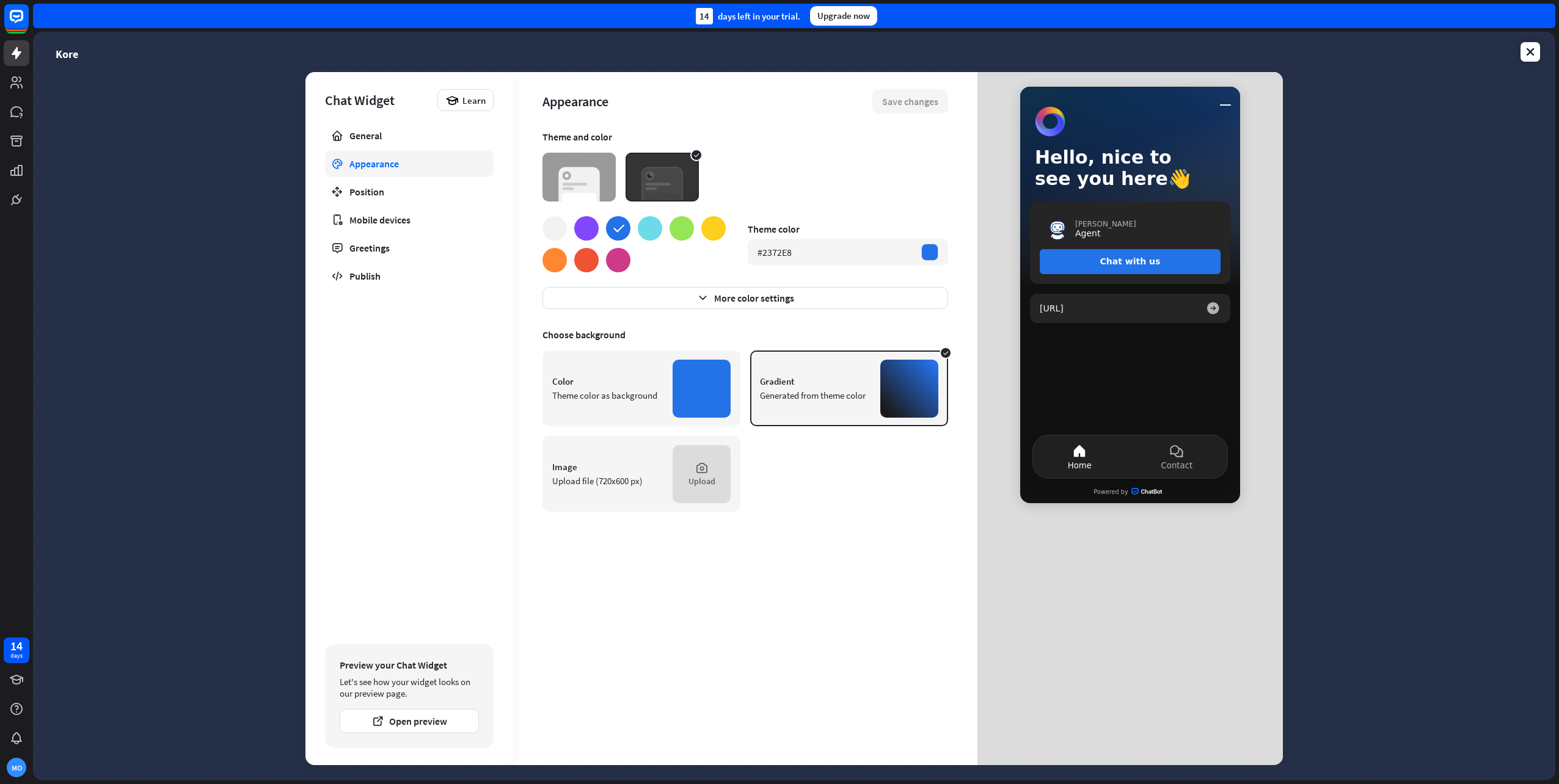
click at [399, 199] on link "Position" at bounding box center [409, 191] width 169 height 27
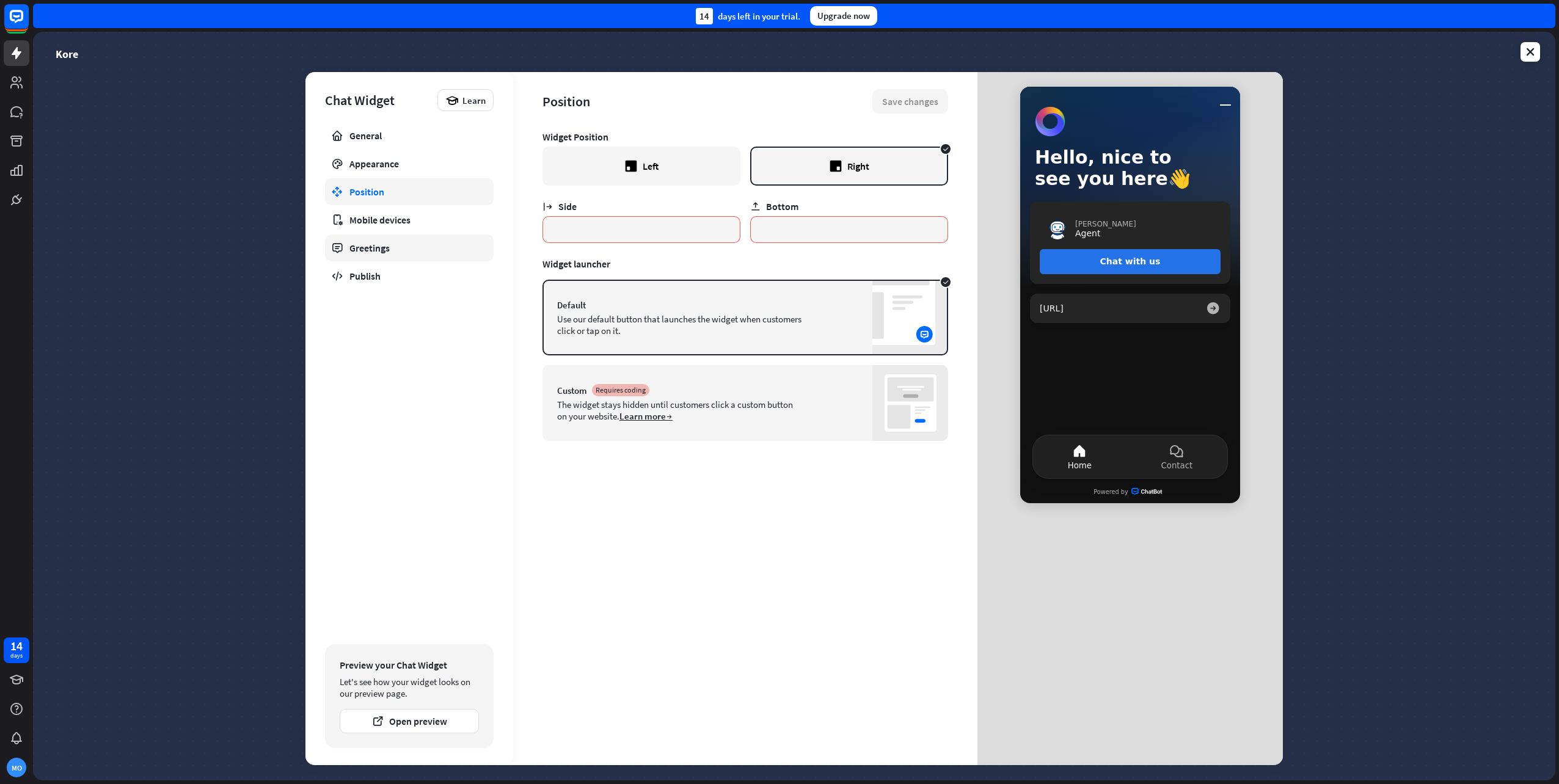
click at [407, 253] on div "Greetings" at bounding box center [409, 248] width 119 height 12
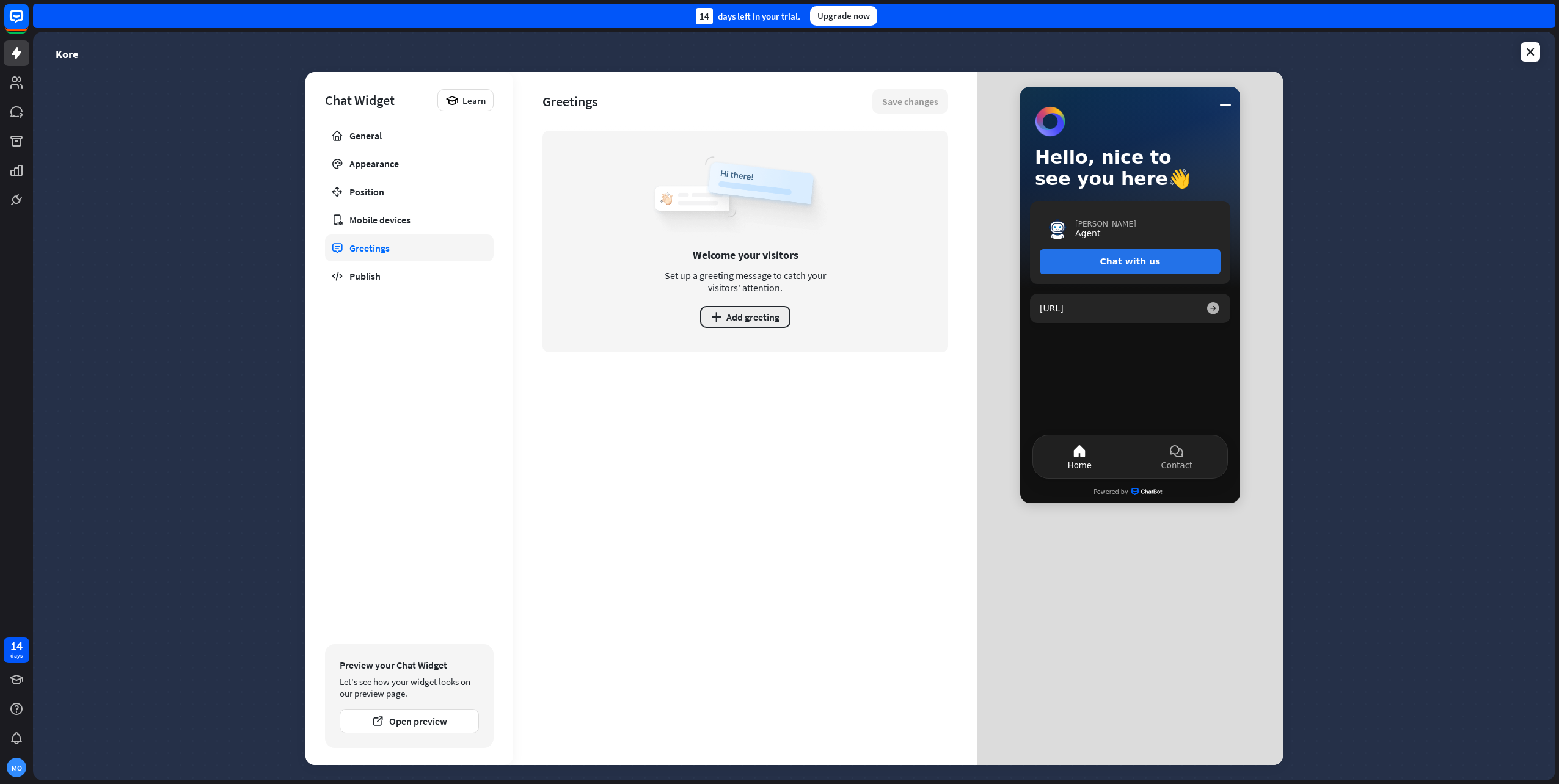
click at [763, 317] on button "plus Add greeting" at bounding box center [746, 317] width 90 height 22
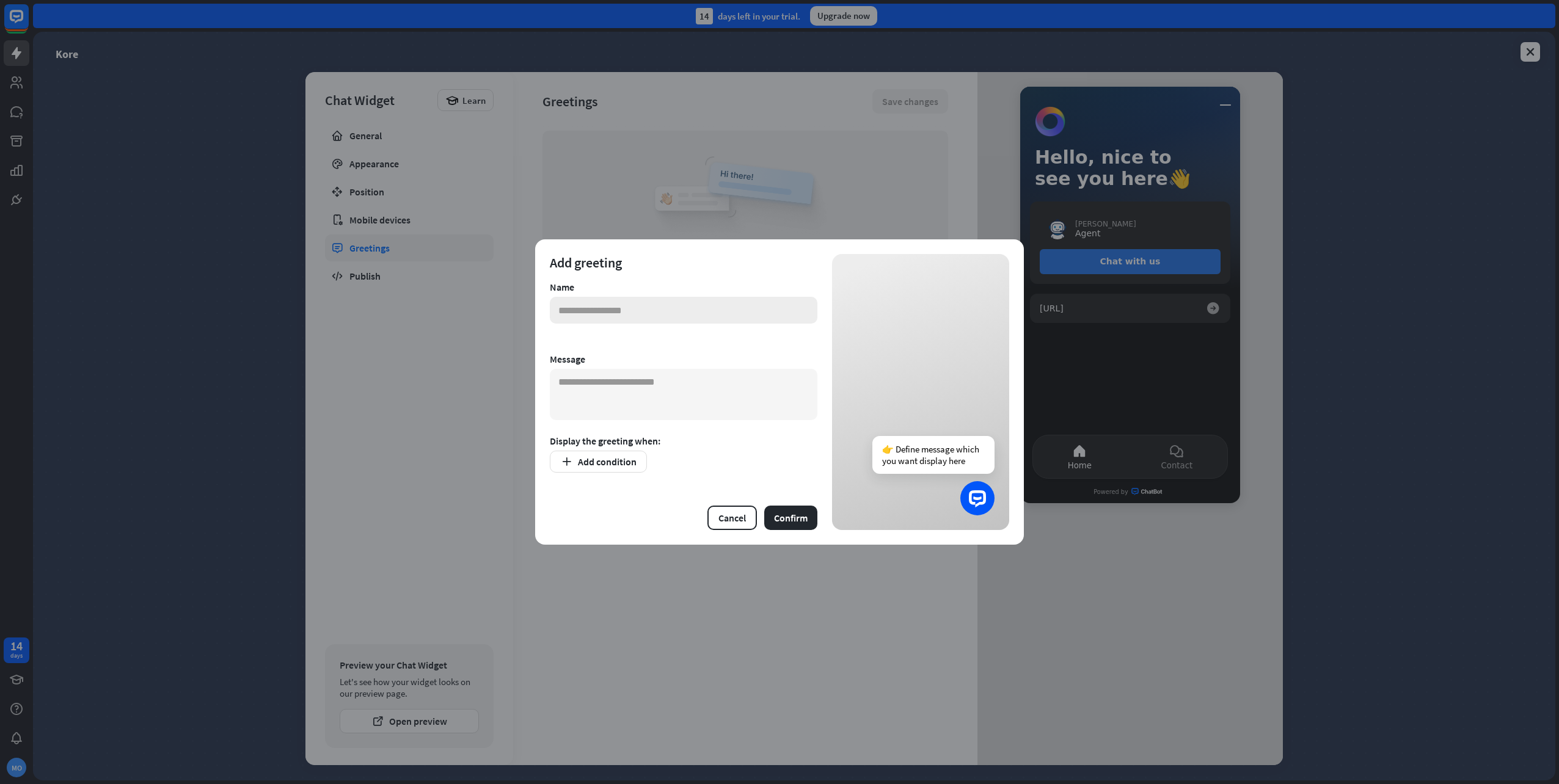
click at [762, 317] on input "text" at bounding box center [684, 310] width 268 height 27
type input "********"
click at [754, 395] on textarea at bounding box center [684, 395] width 268 height 51
type textarea "**********"
click at [609, 462] on button "Add condition" at bounding box center [598, 462] width 97 height 22
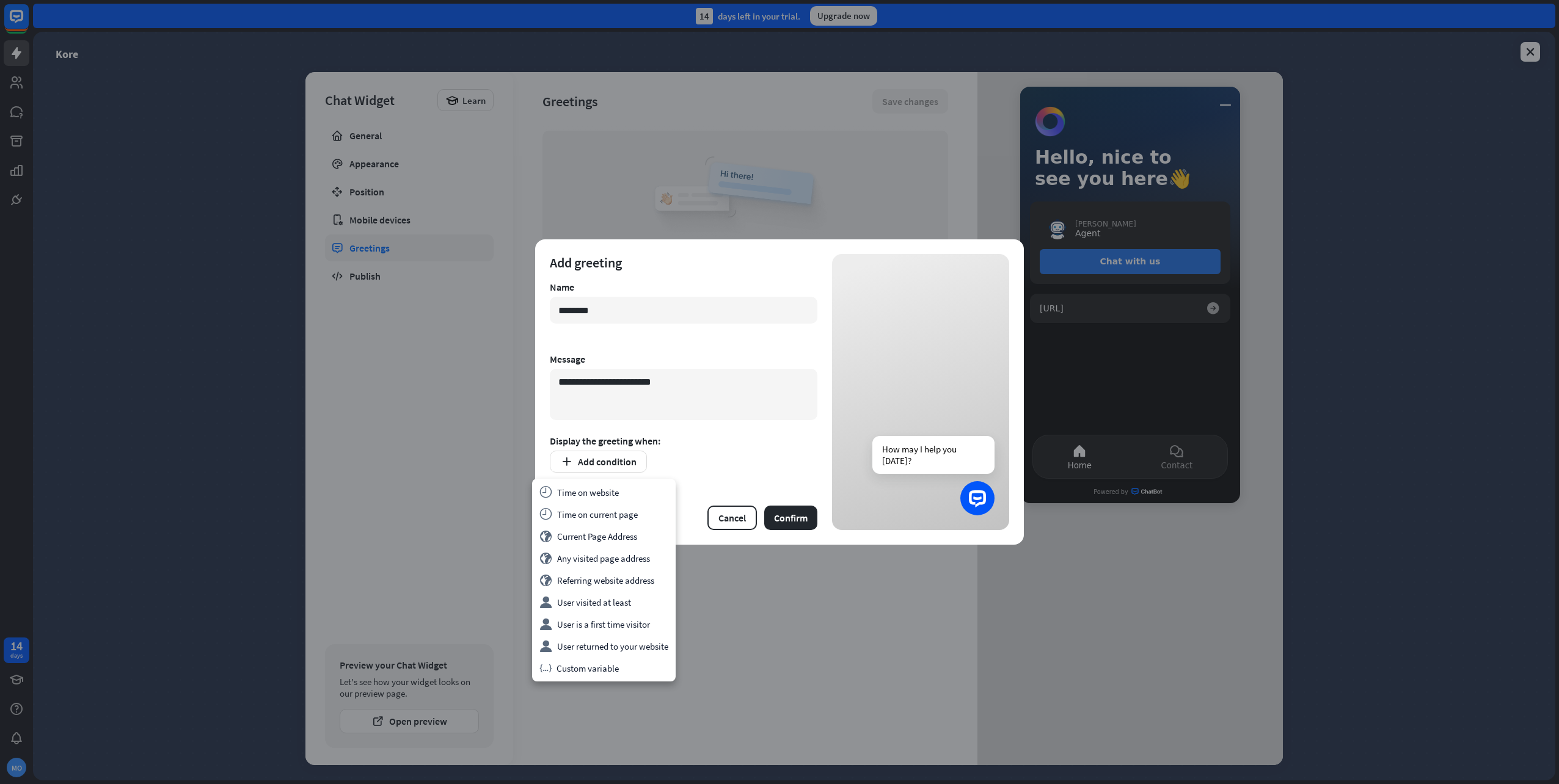
click at [774, 461] on div "Add condition" at bounding box center [684, 462] width 268 height 22
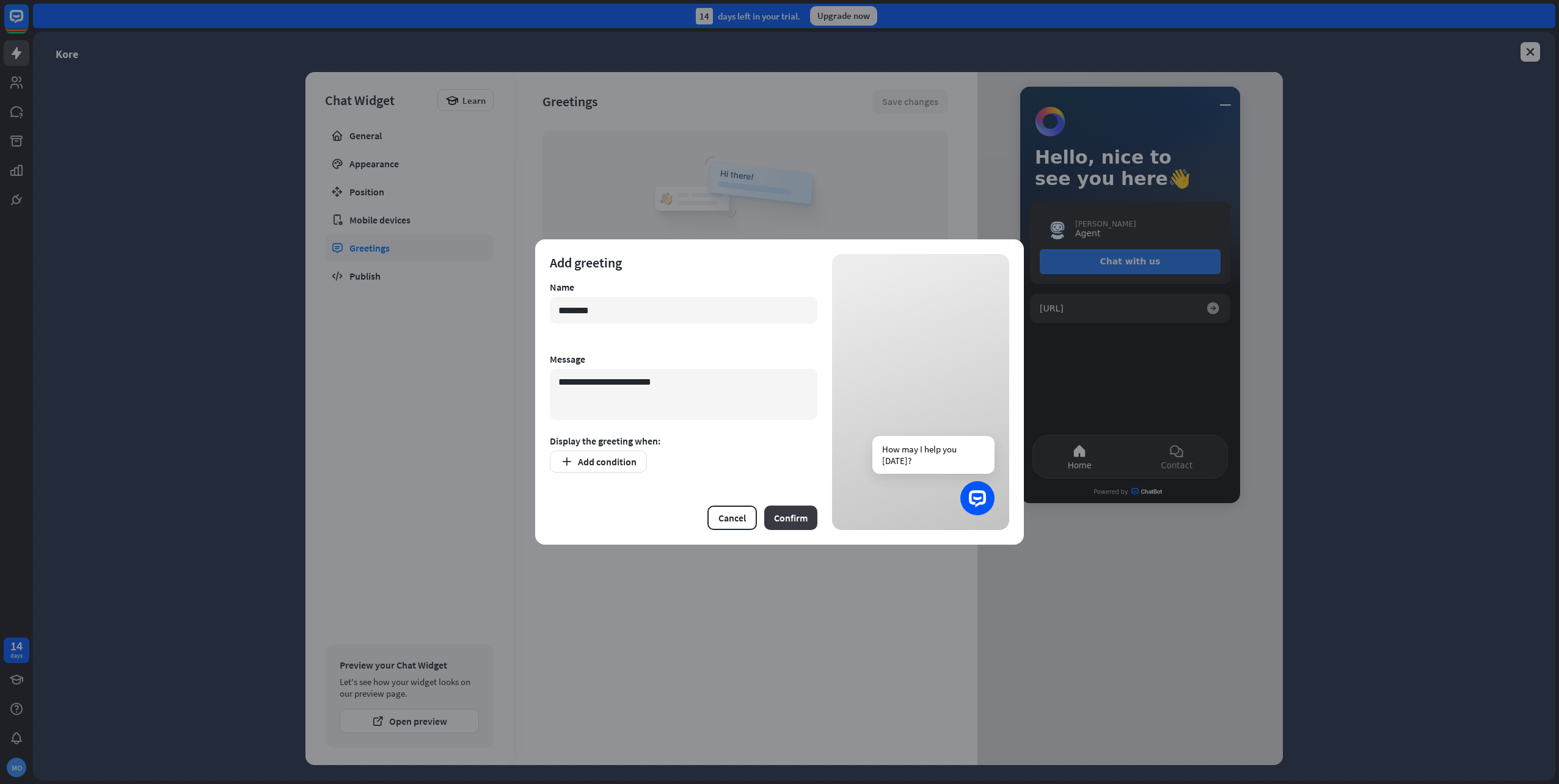
click at [800, 518] on button "Confirm" at bounding box center [791, 518] width 53 height 25
drag, startPoint x: 647, startPoint y: 472, endPoint x: 623, endPoint y: 472, distance: 24.0
click at [647, 472] on div "Add condition" at bounding box center [684, 462] width 268 height 22
click at [604, 463] on button "Add condition" at bounding box center [598, 462] width 97 height 22
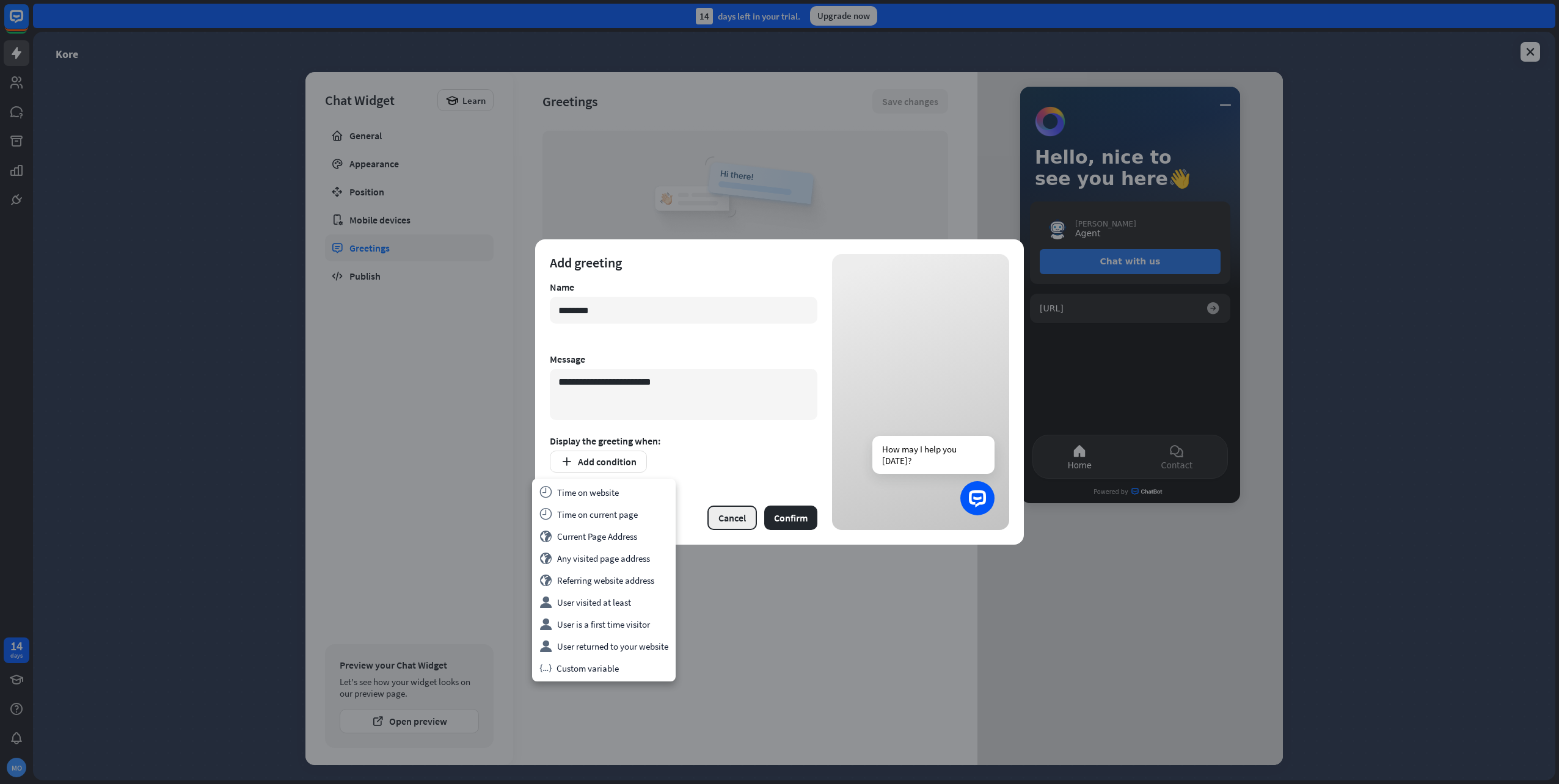
click at [741, 523] on button "Cancel" at bounding box center [733, 518] width 50 height 25
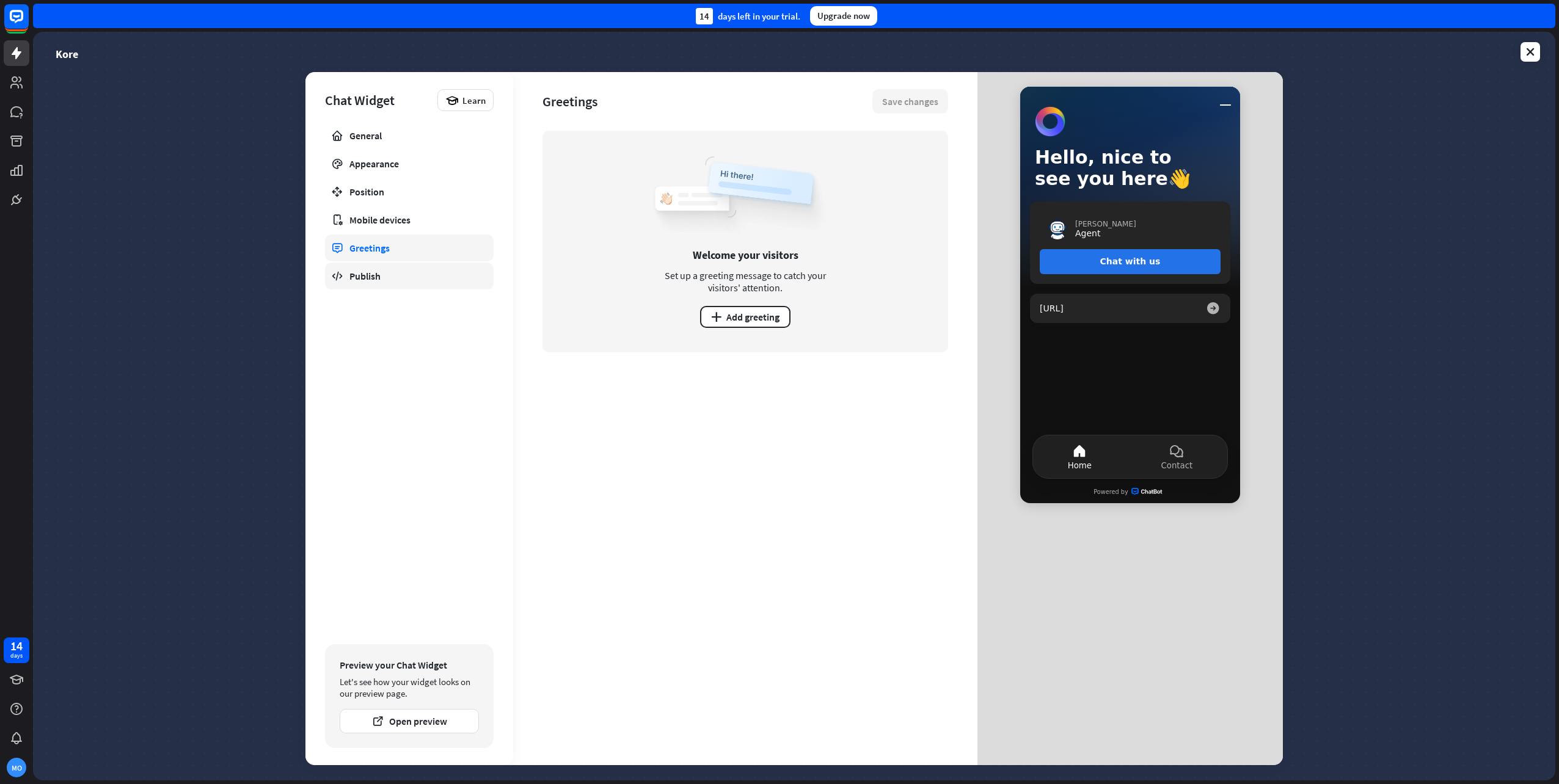
click at [403, 287] on link "Publish" at bounding box center [409, 276] width 169 height 27
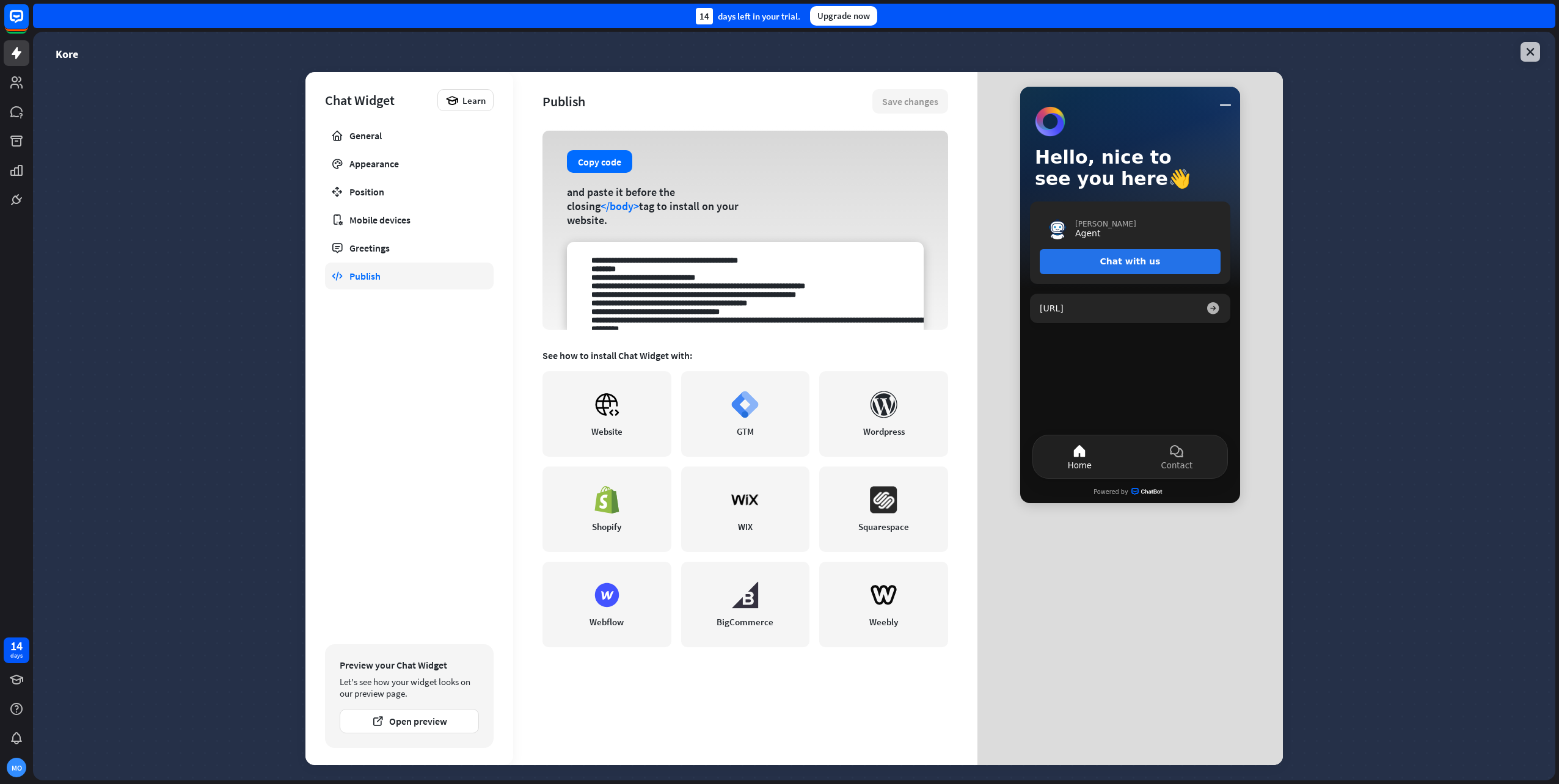
click at [1528, 56] on icon at bounding box center [1530, 52] width 12 height 12
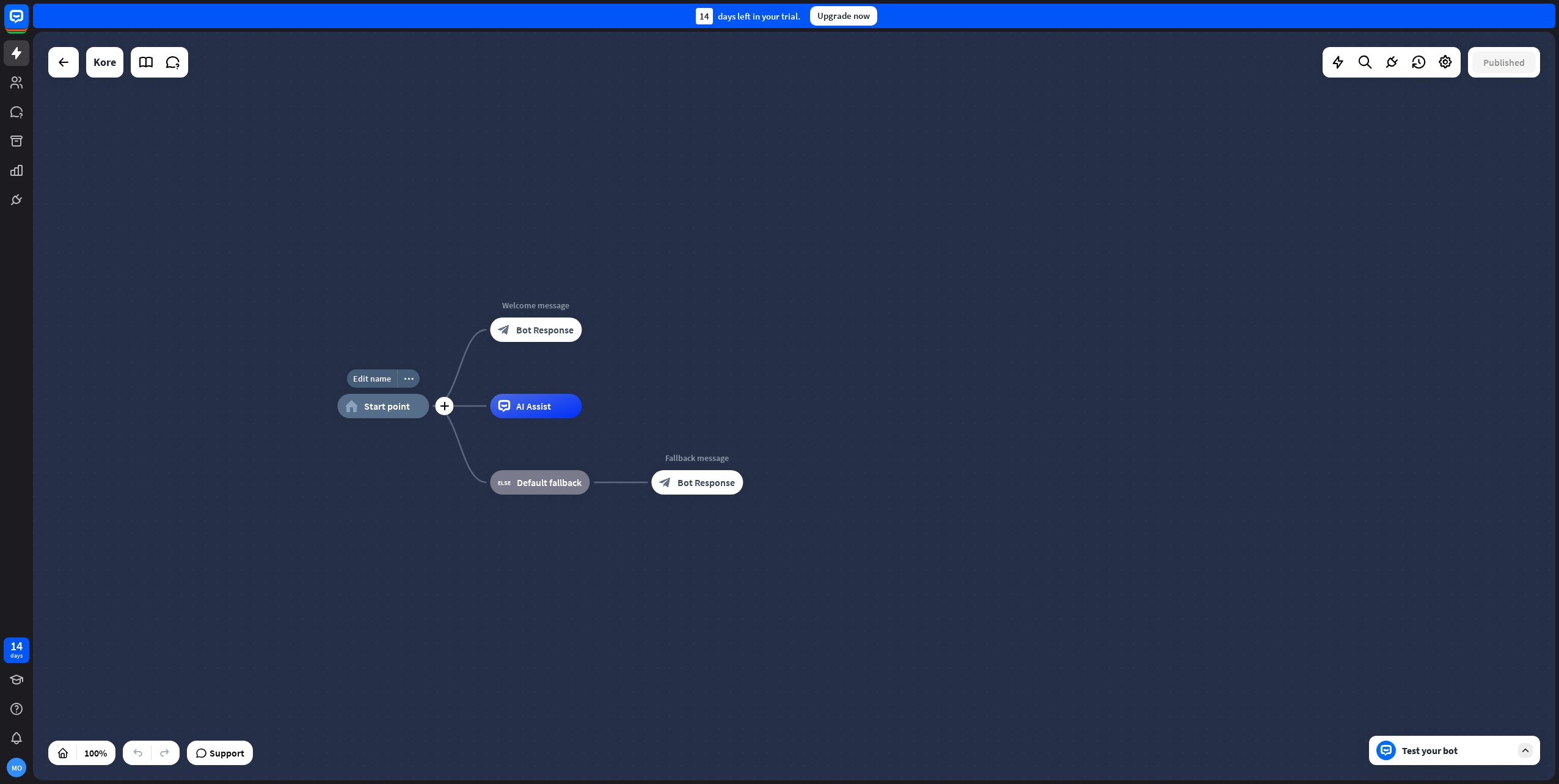
click at [349, 412] on icon "home_2" at bounding box center [352, 406] width 13 height 12
click at [445, 413] on div "plus" at bounding box center [443, 405] width 18 height 18
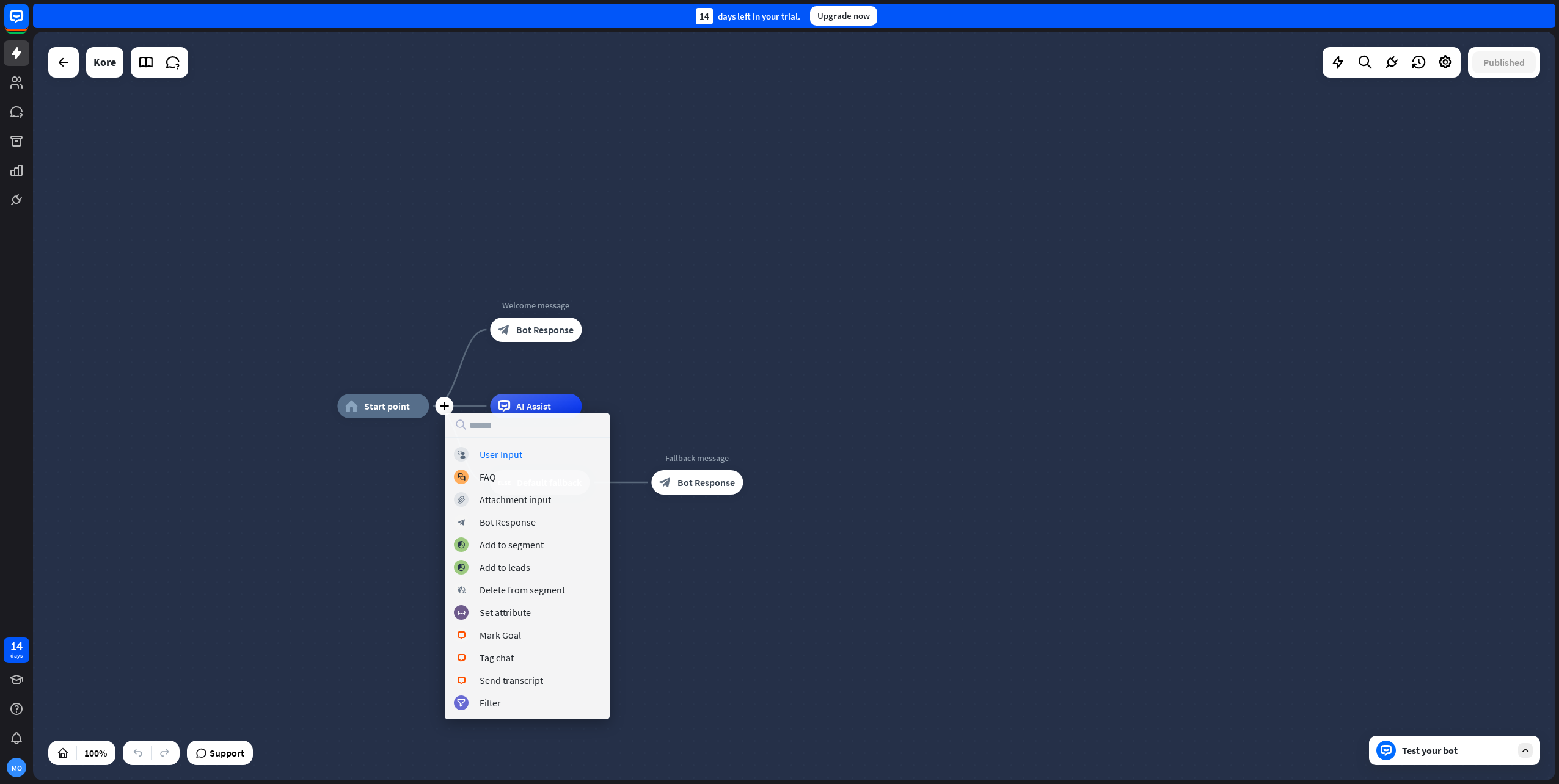
click at [864, 384] on div "plus home_2 Start point Welcome message block_bot_response Bot Response AI Assi…" at bounding box center [794, 406] width 1523 height 749
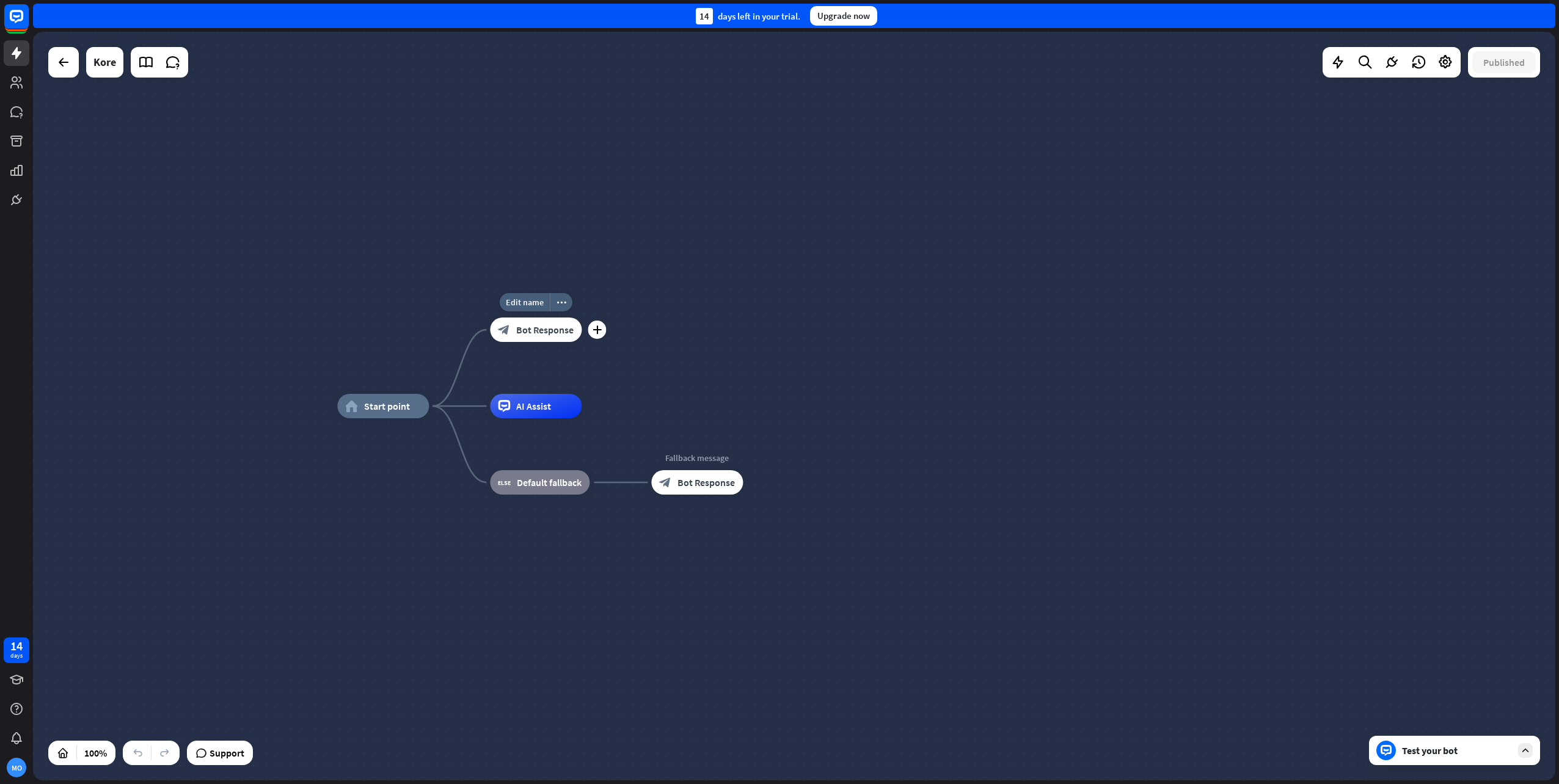
click at [558, 335] on span "Bot Response" at bounding box center [545, 330] width 58 height 12
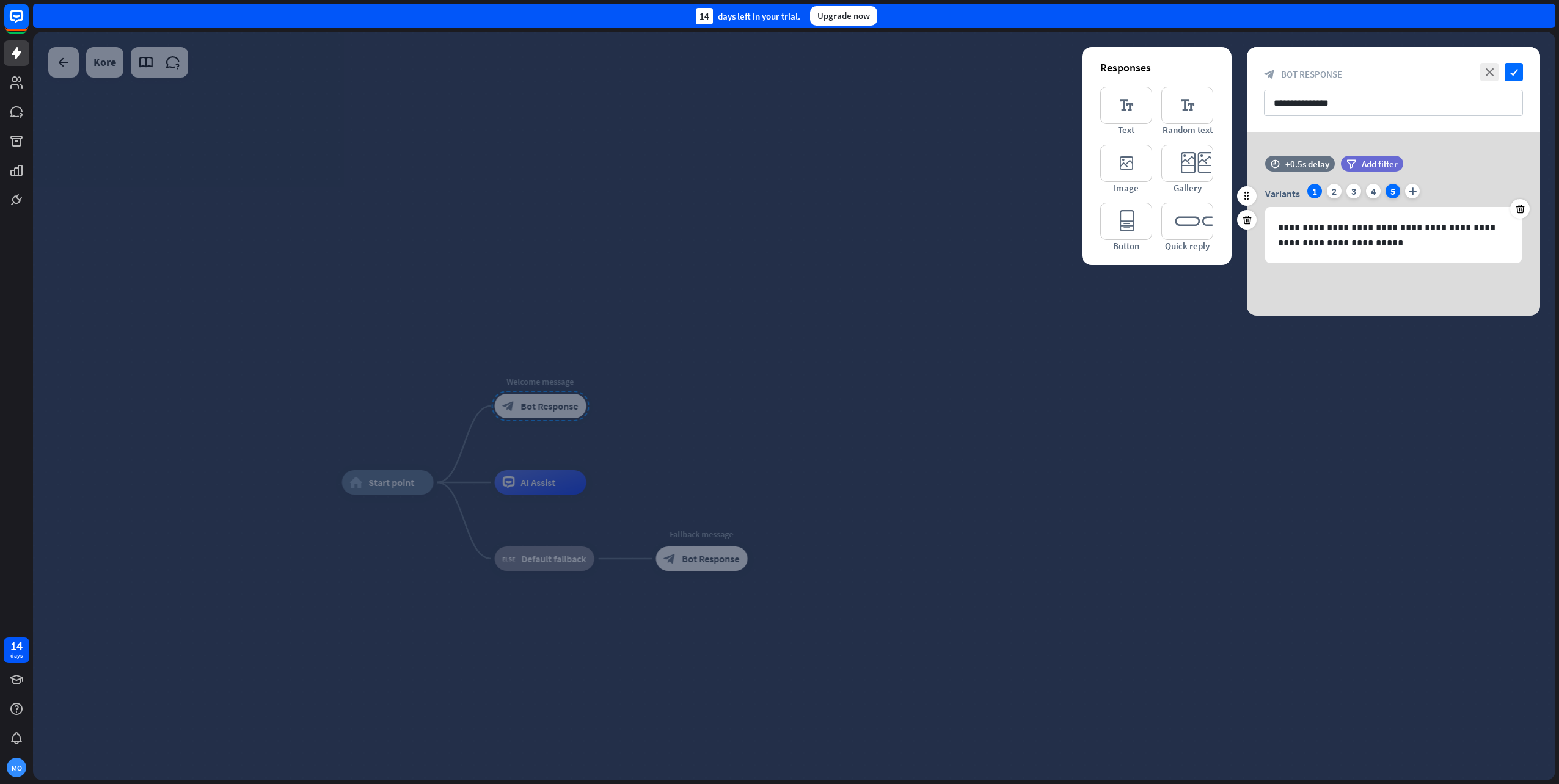
click at [1395, 190] on div "5" at bounding box center [1393, 191] width 15 height 15
click at [1382, 190] on div "Variants 1 2 3 4 5 plus" at bounding box center [1394, 194] width 256 height 20
click at [1375, 190] on div "4" at bounding box center [1373, 191] width 15 height 15
click at [1517, 206] on icon at bounding box center [1520, 208] width 12 height 11
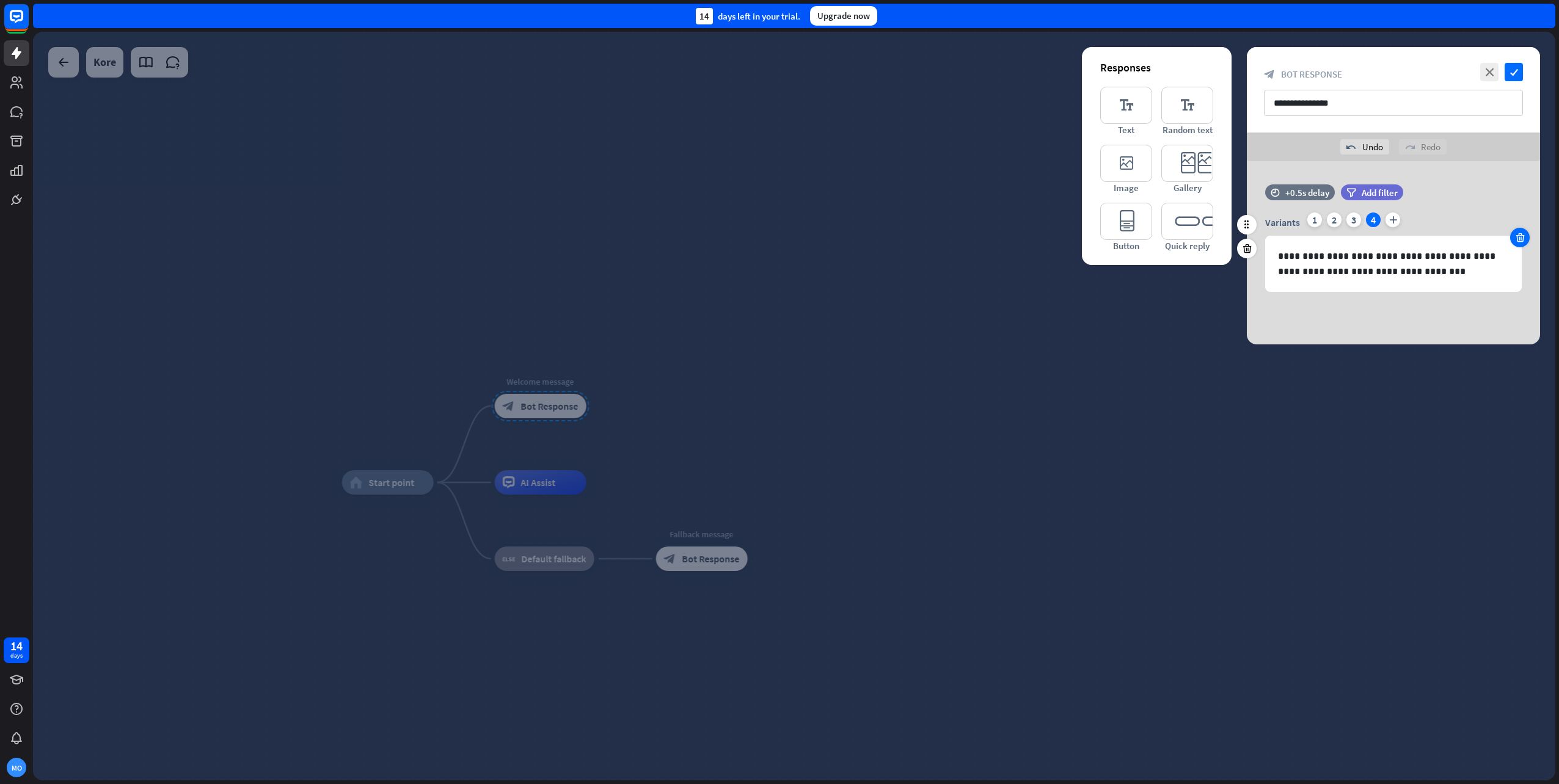
drag, startPoint x: 1532, startPoint y: 239, endPoint x: 1525, endPoint y: 242, distance: 7.6
click at [1531, 239] on div "**********" at bounding box center [1394, 252] width 293 height 79
click at [1525, 242] on icon at bounding box center [1520, 237] width 12 height 11
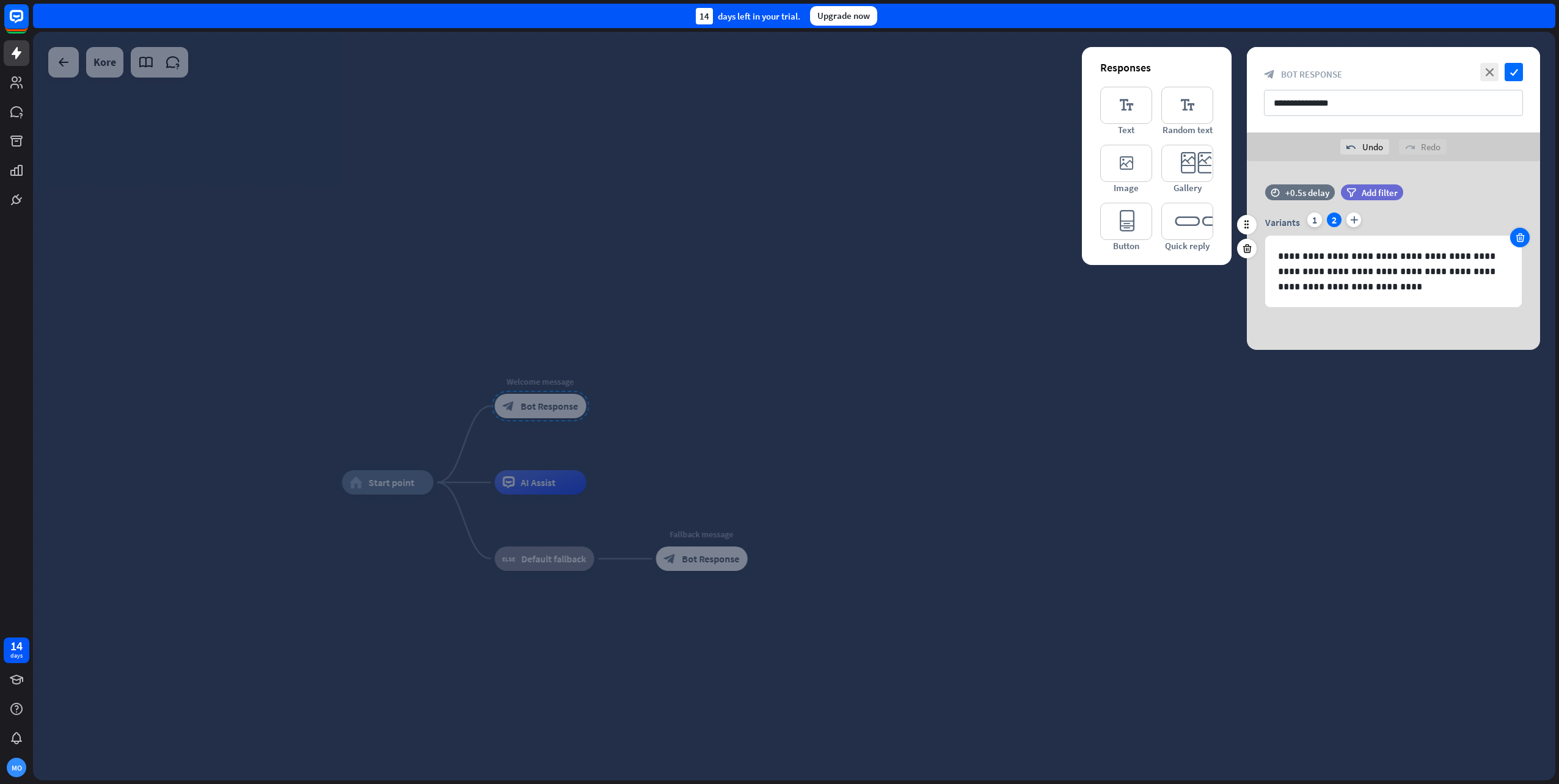
click at [1525, 242] on icon at bounding box center [1520, 237] width 12 height 11
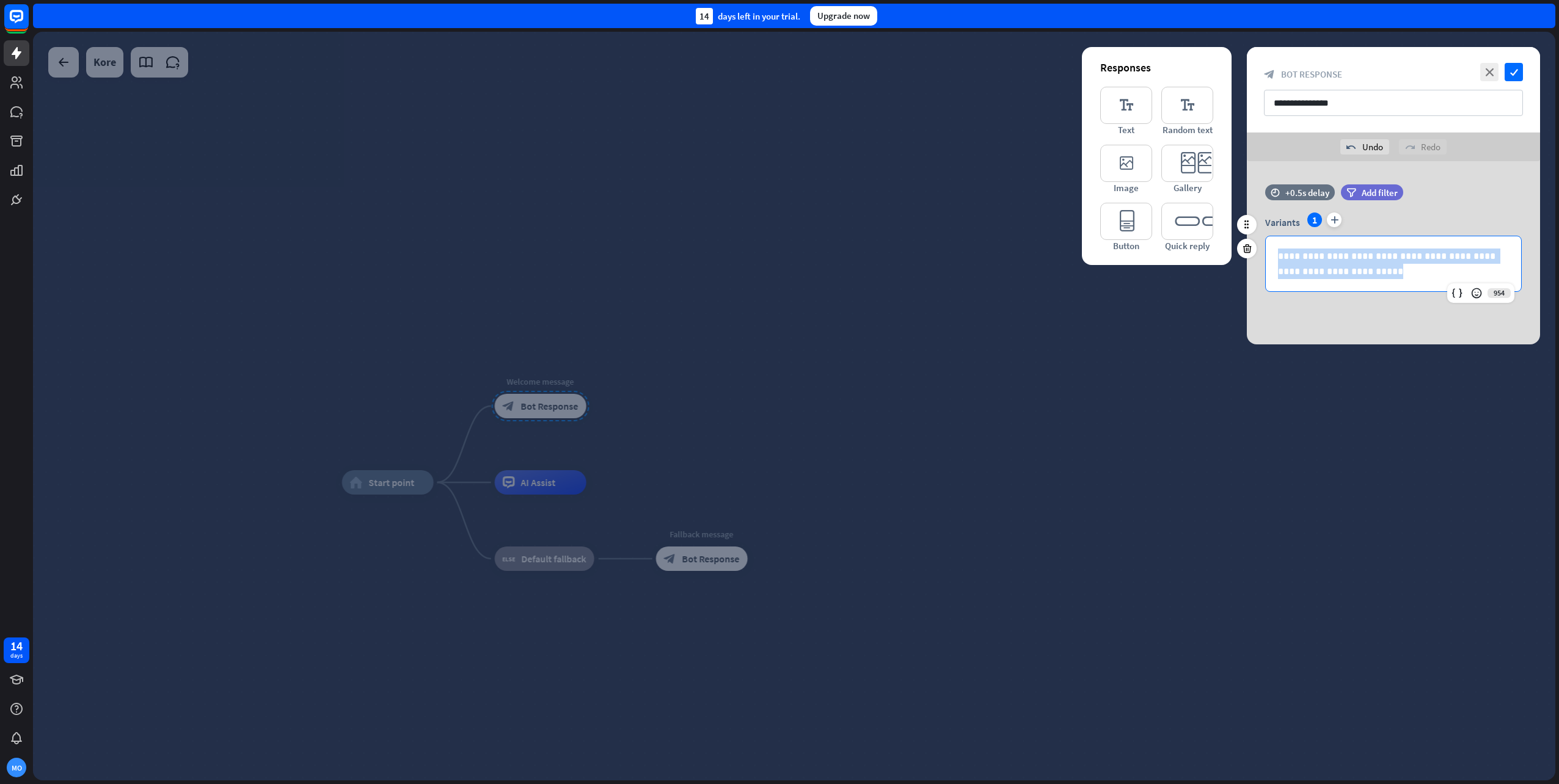
drag, startPoint x: 1376, startPoint y: 274, endPoint x: 1238, endPoint y: 241, distance: 141.9
click at [1247, 241] on div "**********" at bounding box center [1394, 244] width 293 height 119
click at [1370, 276] on p "**********" at bounding box center [1393, 264] width 231 height 31
click at [1515, 69] on icon "check" at bounding box center [1514, 71] width 18 height 18
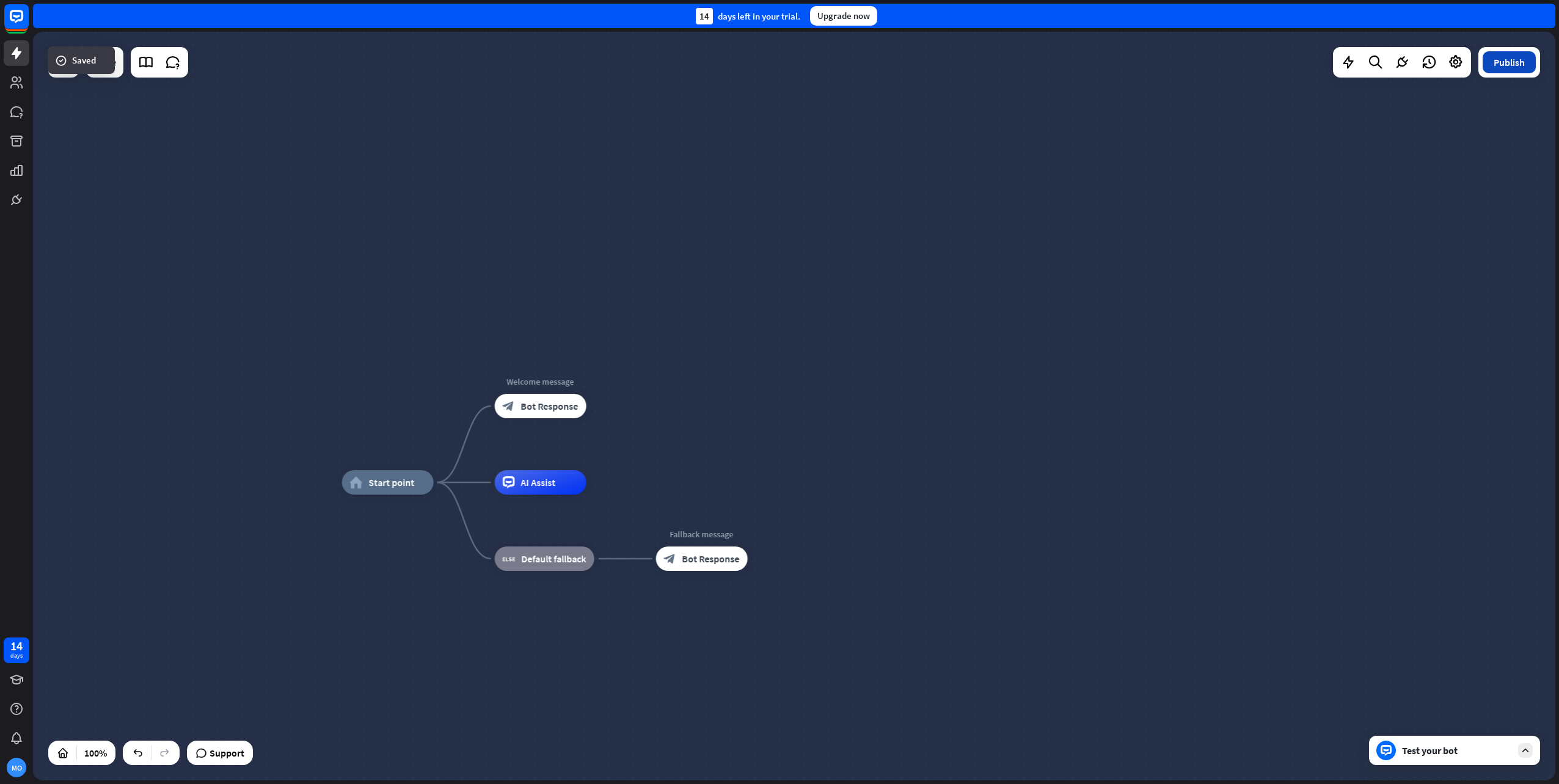
click at [1518, 69] on button "Publish" at bounding box center [1509, 62] width 53 height 22
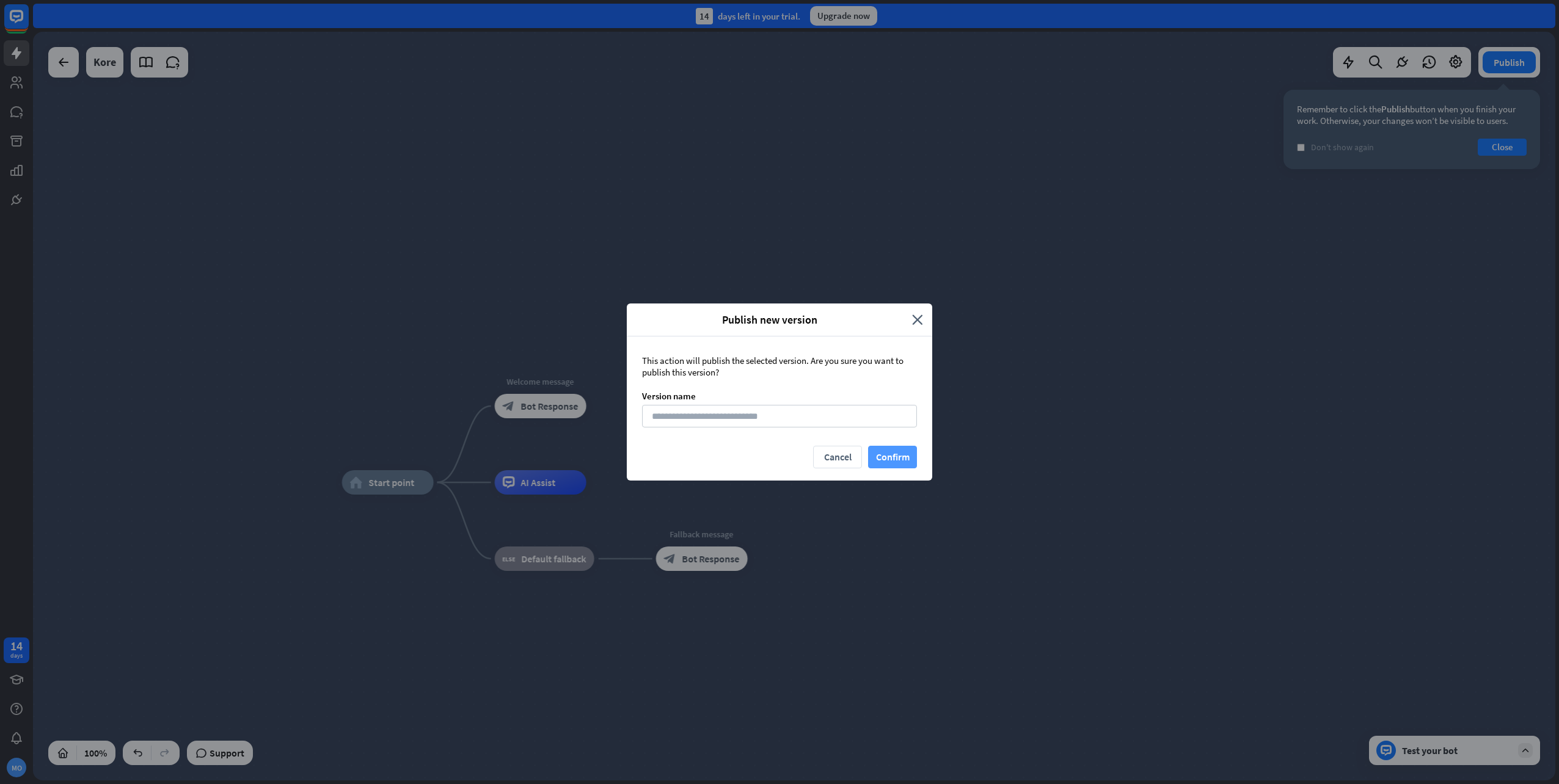
click at [894, 458] on button "Confirm" at bounding box center [892, 457] width 49 height 23
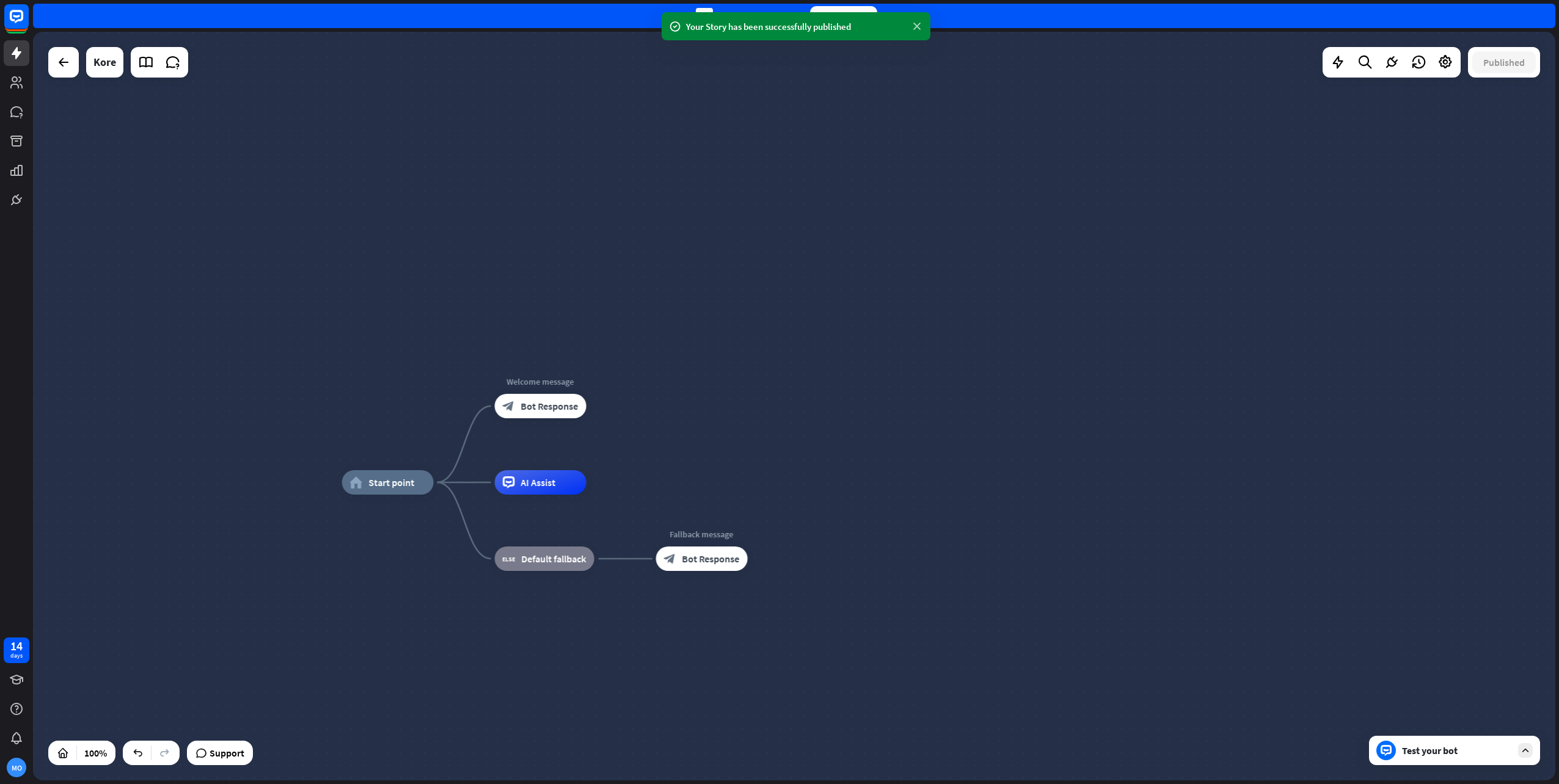
click at [920, 26] on icon at bounding box center [917, 27] width 12 height 13
click at [536, 414] on div "block_bot_response Bot Response" at bounding box center [541, 406] width 92 height 25
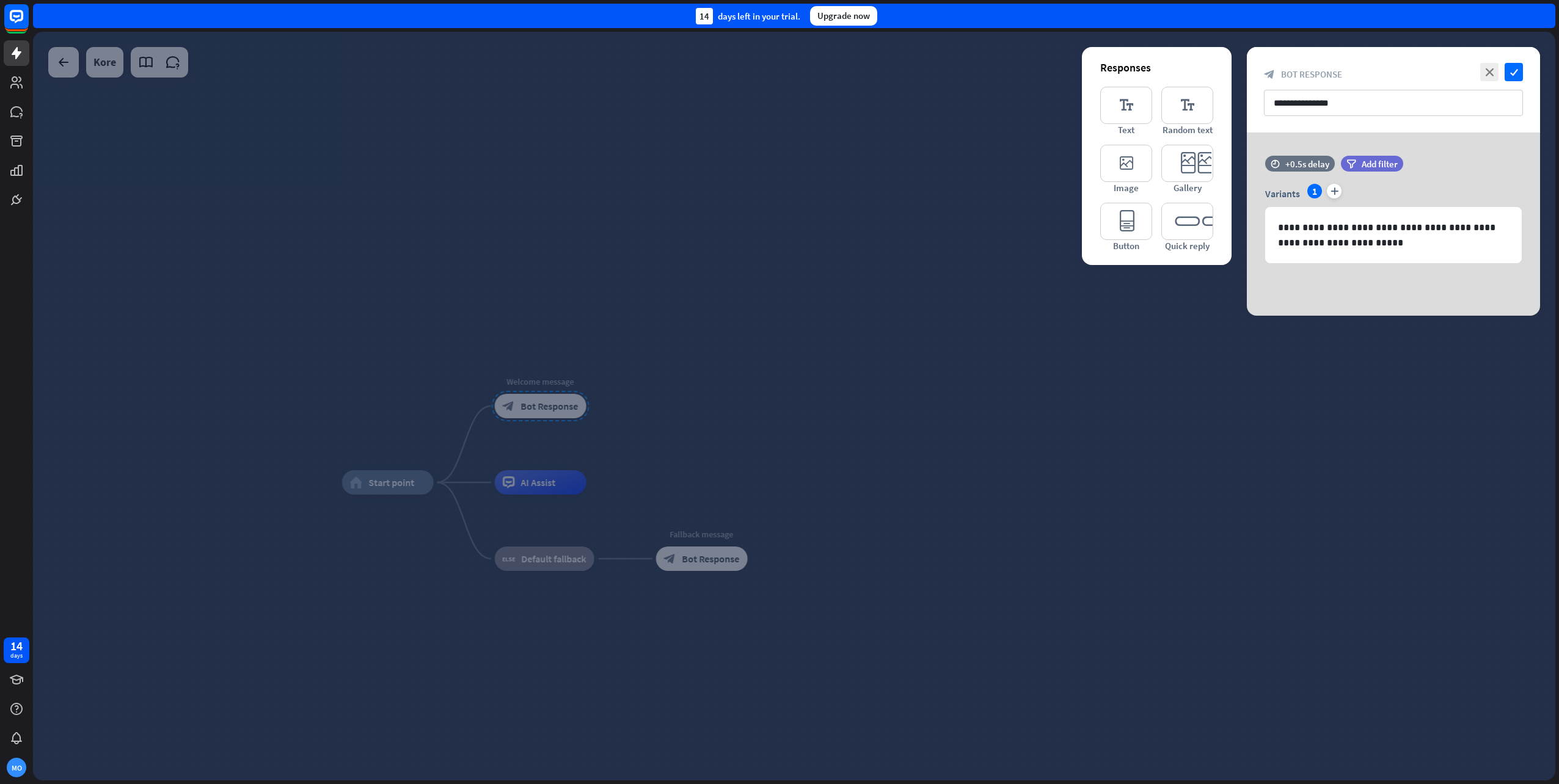
click at [634, 240] on div at bounding box center [794, 406] width 1523 height 749
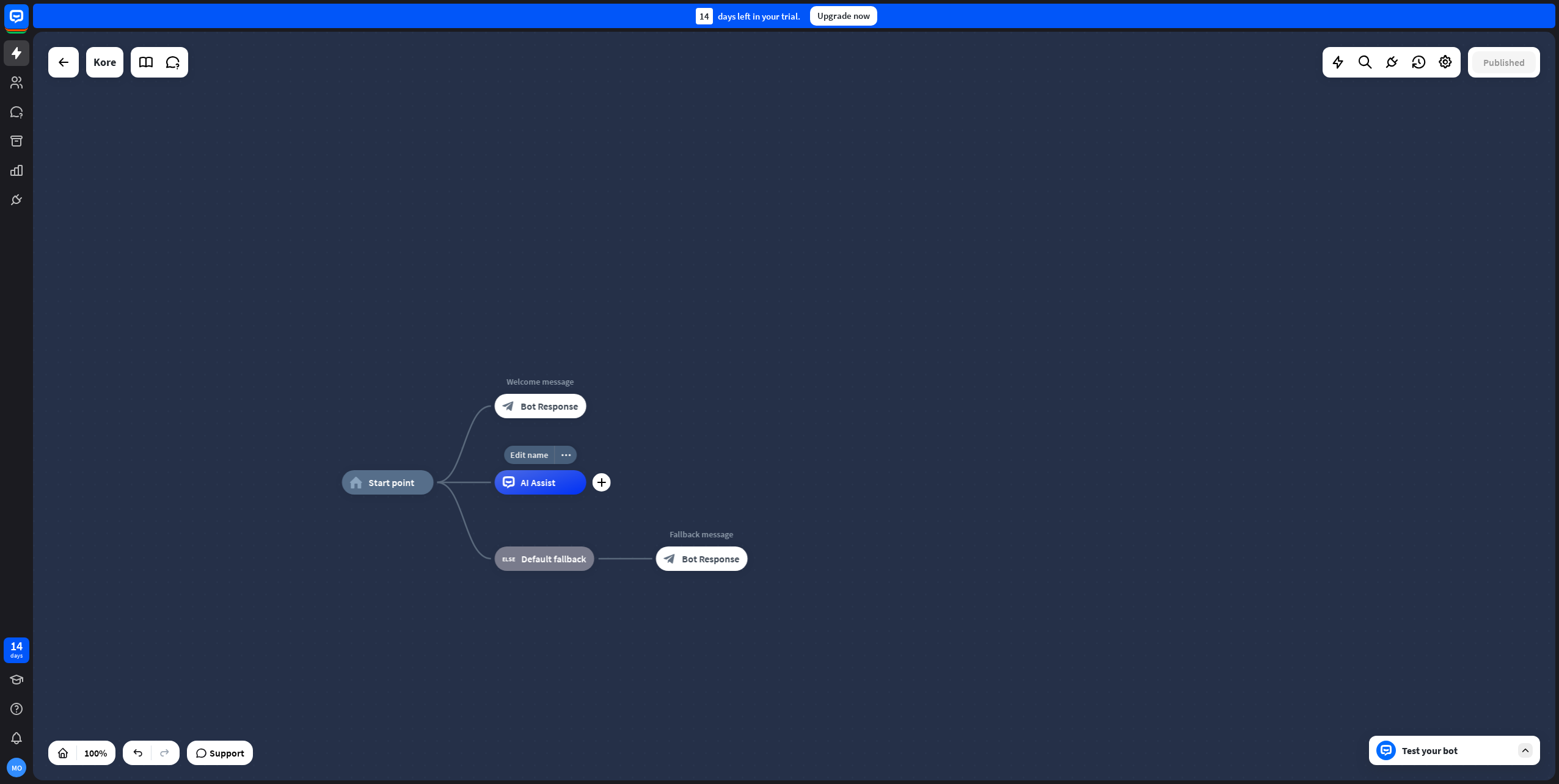
click at [542, 488] on span "AI Assist" at bounding box center [539, 482] width 35 height 12
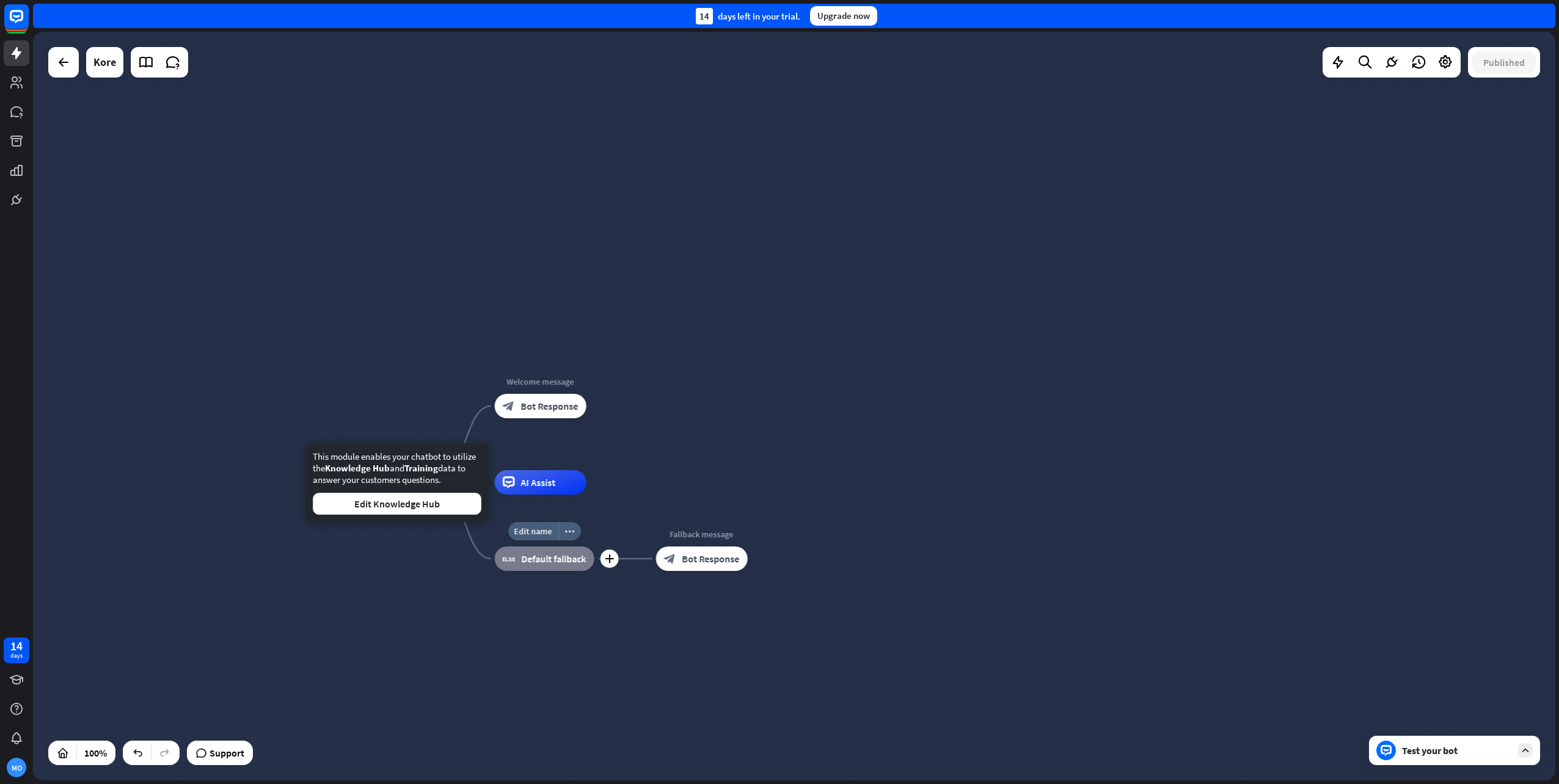
click at [585, 563] on span "Default fallback" at bounding box center [554, 558] width 65 height 12
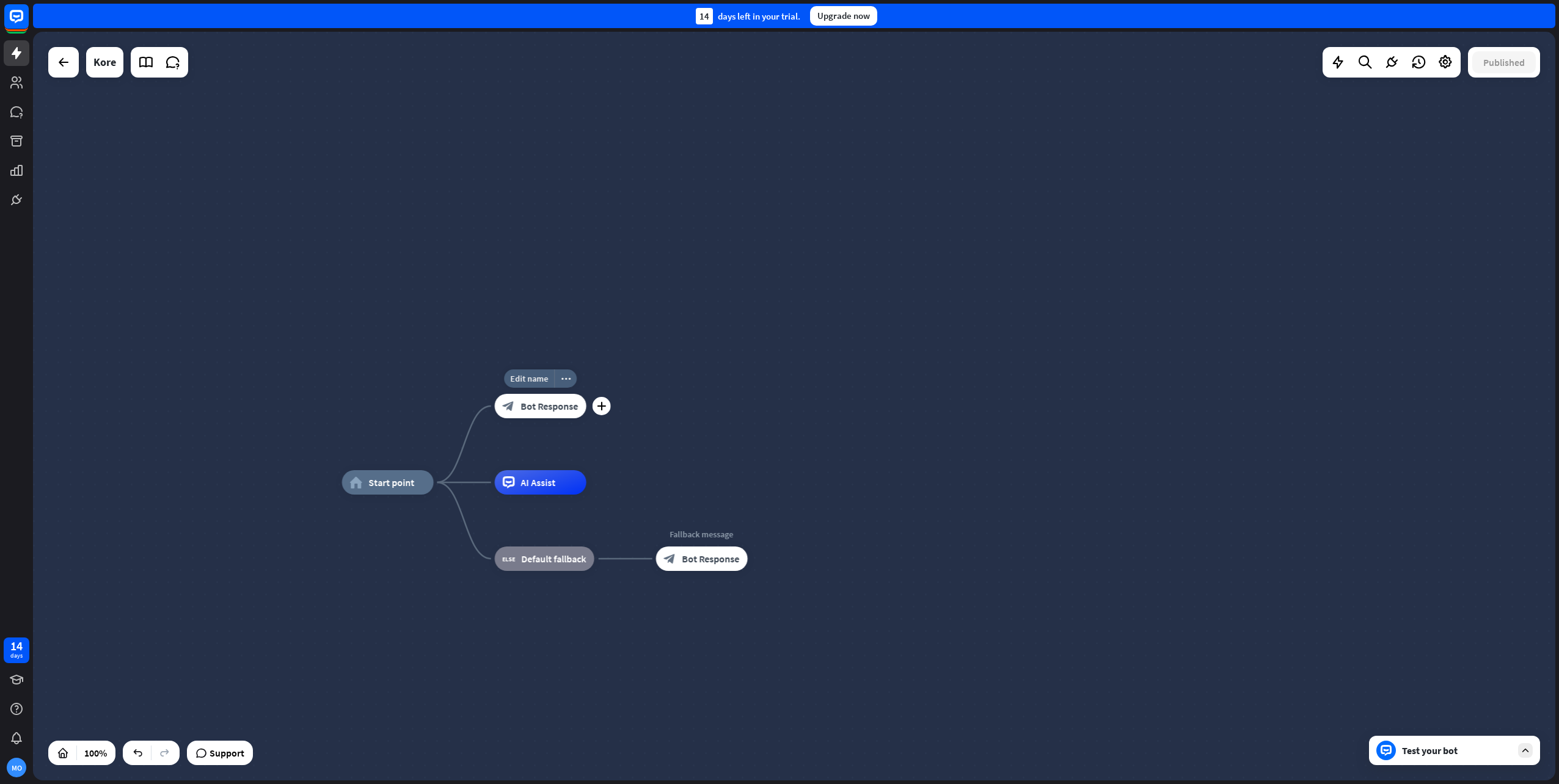
click at [543, 408] on span "Bot Response" at bounding box center [550, 406] width 58 height 12
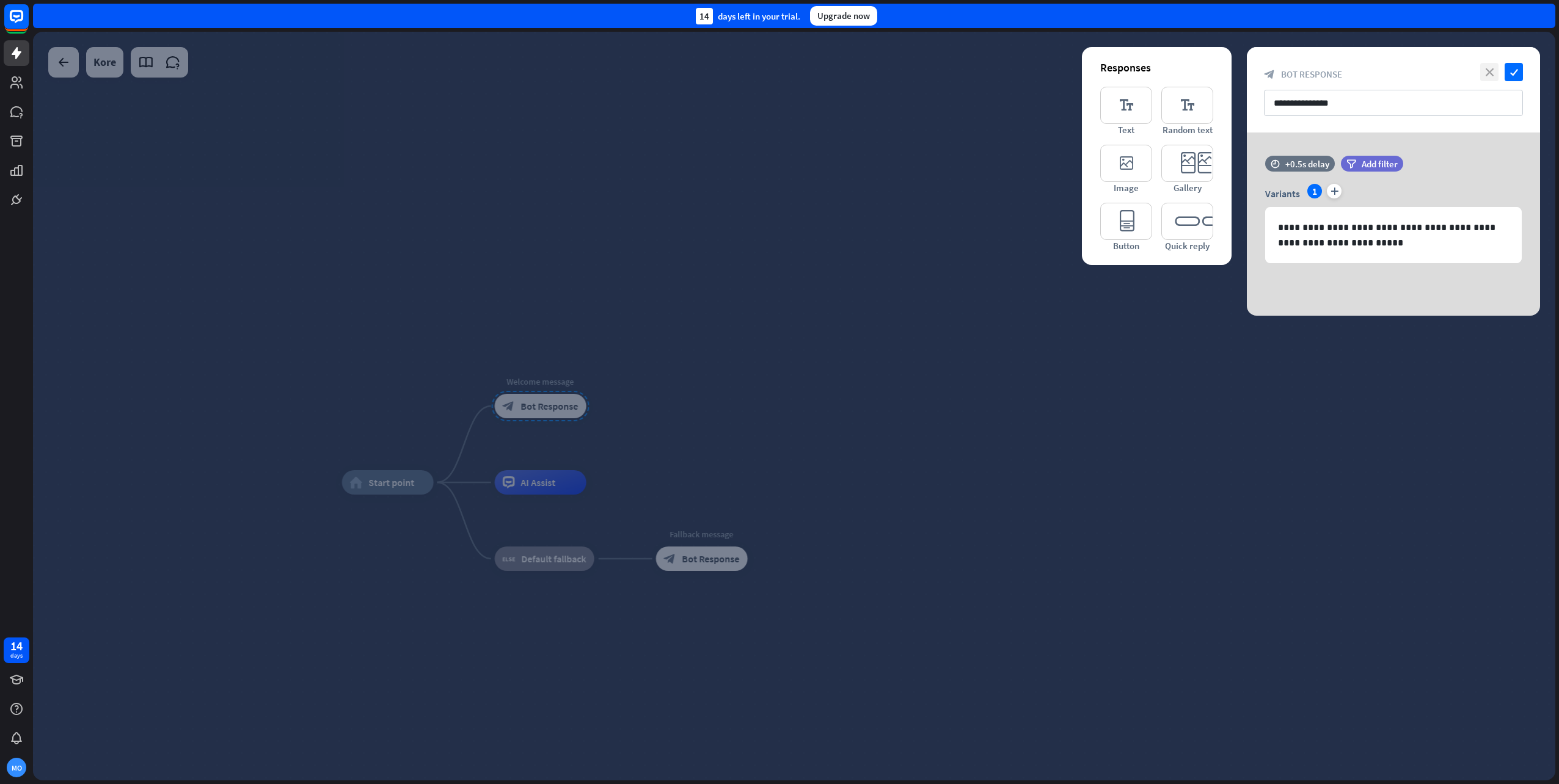
click at [1490, 71] on icon "close" at bounding box center [1489, 71] width 18 height 18
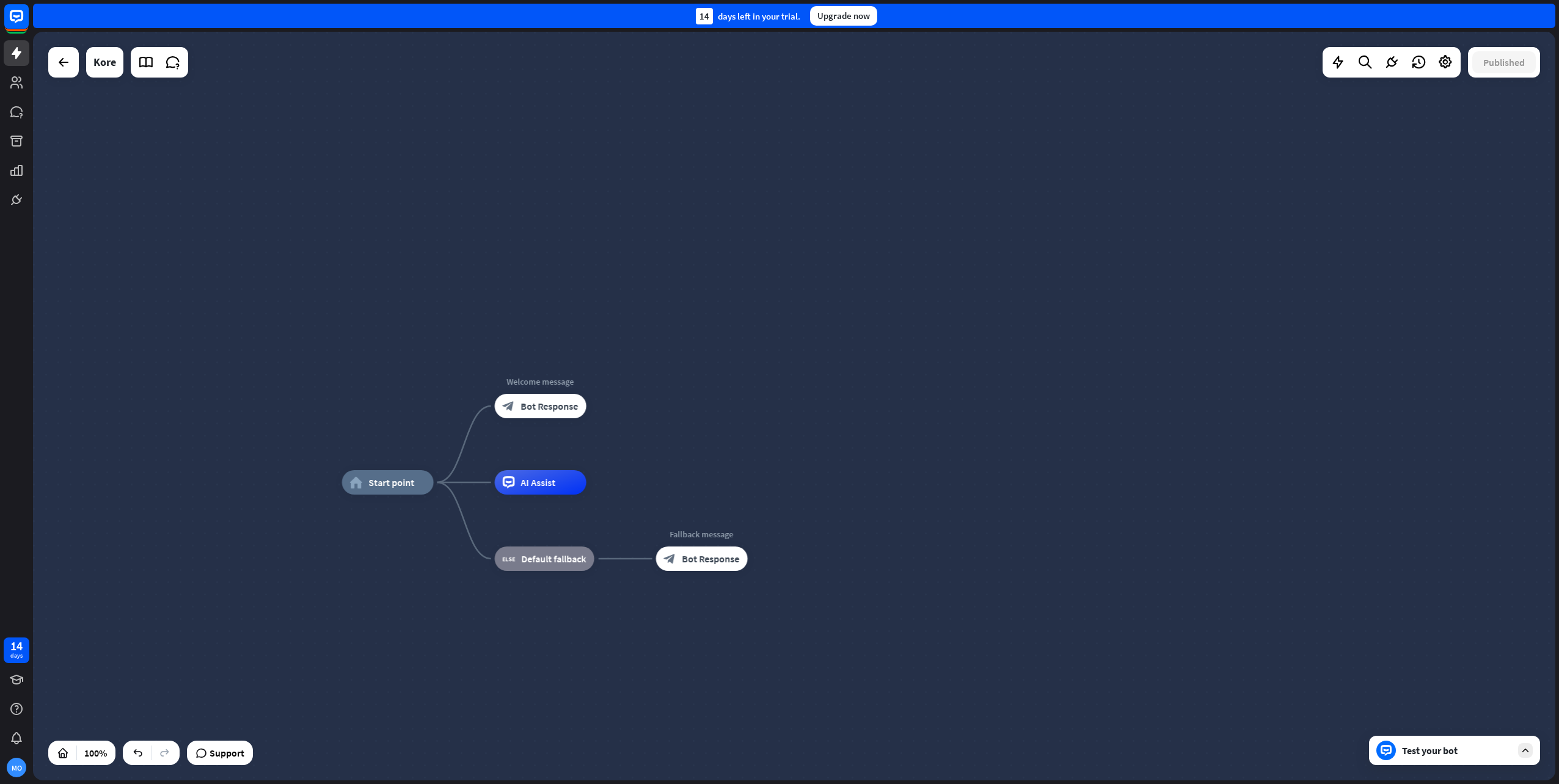
click at [1440, 751] on div "Test your bot" at bounding box center [1457, 751] width 110 height 12
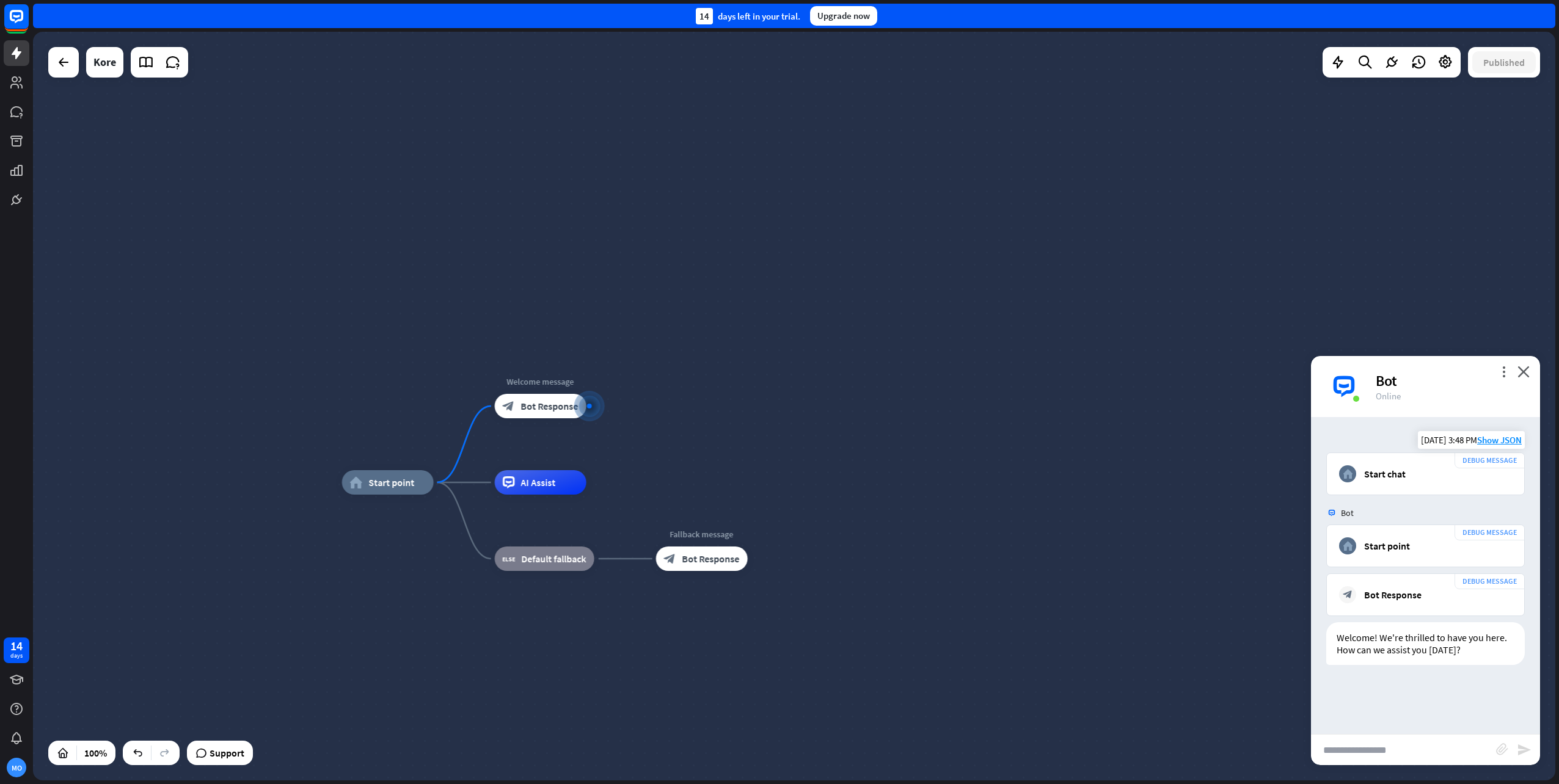
click at [1374, 478] on div "Start chat" at bounding box center [1385, 474] width 42 height 12
click at [1520, 372] on icon "close" at bounding box center [1523, 372] width 12 height 12
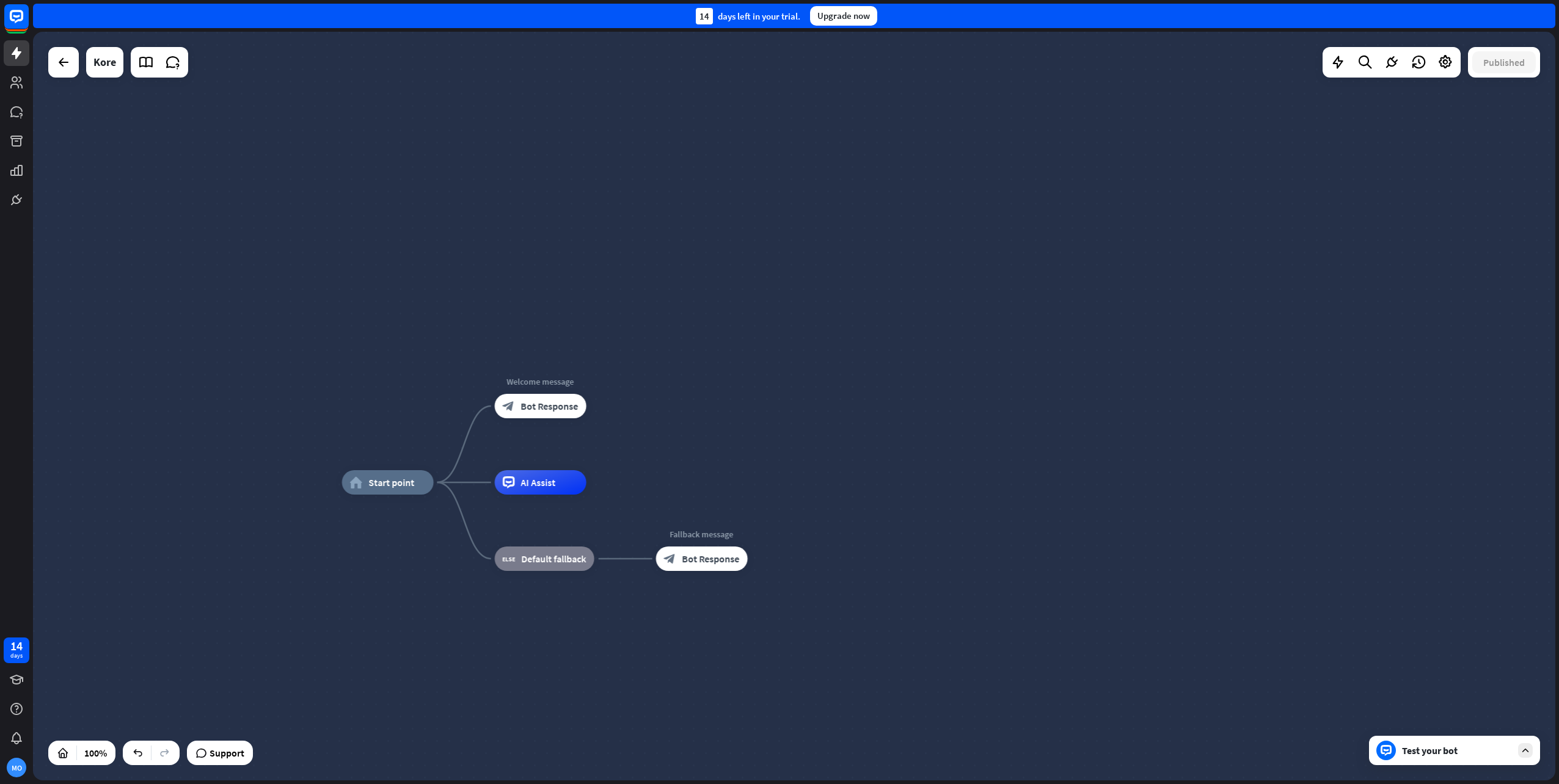
click at [265, 306] on div "home_2 Start point Welcome message block_bot_response Bot Response AI Assist bl…" at bounding box center [794, 406] width 1523 height 749
click at [66, 64] on icon at bounding box center [63, 63] width 15 height 15
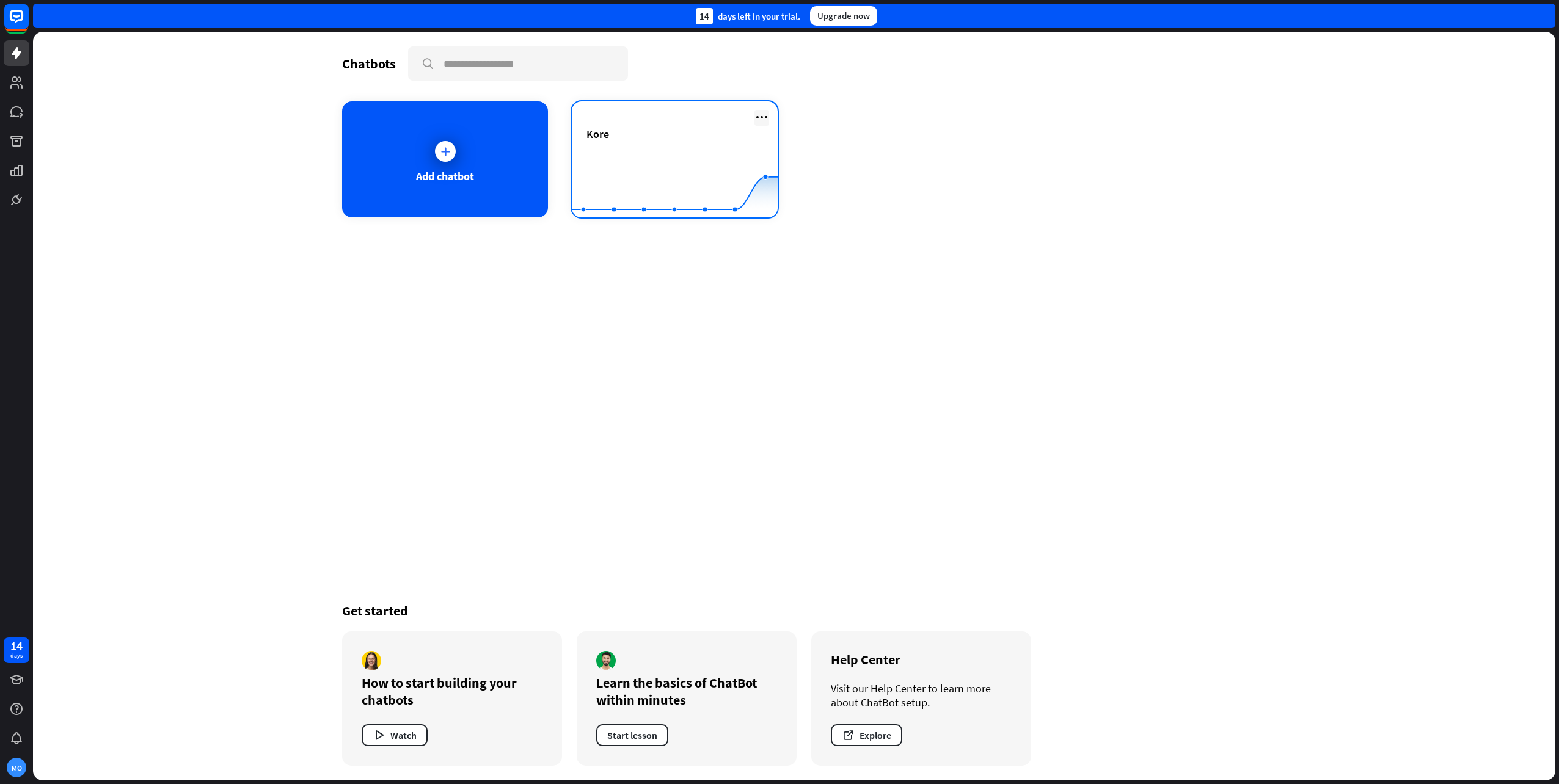
click at [761, 117] on icon at bounding box center [762, 117] width 15 height 15
click at [1027, 181] on div "Add chatbot [PERSON_NAME] Created with Highcharts 10.1.0 0 5 10" at bounding box center [794, 159] width 904 height 116
click at [648, 156] on rect at bounding box center [674, 187] width 206 height 76
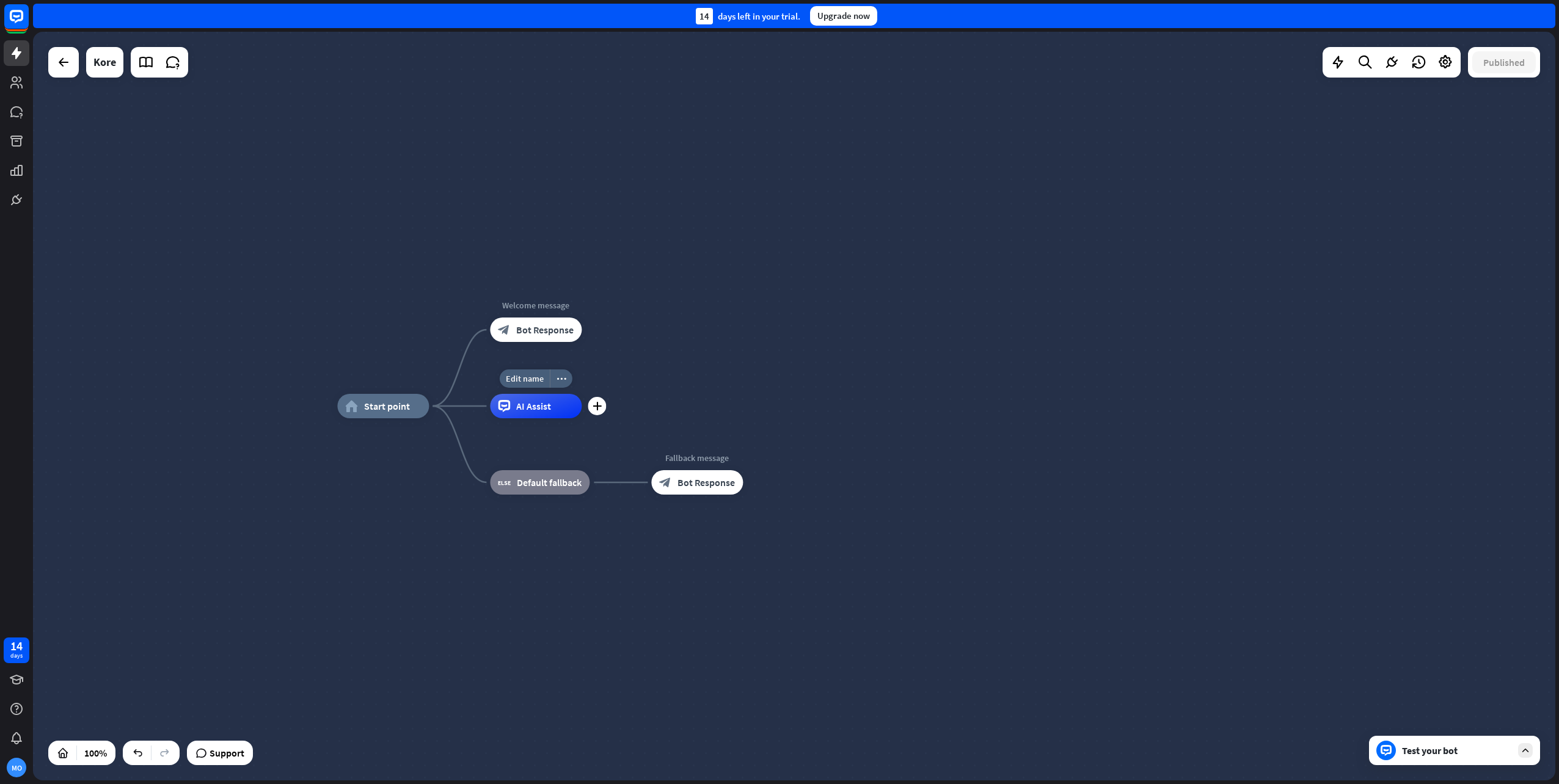
click at [541, 400] on div "AI Assist" at bounding box center [536, 406] width 92 height 25
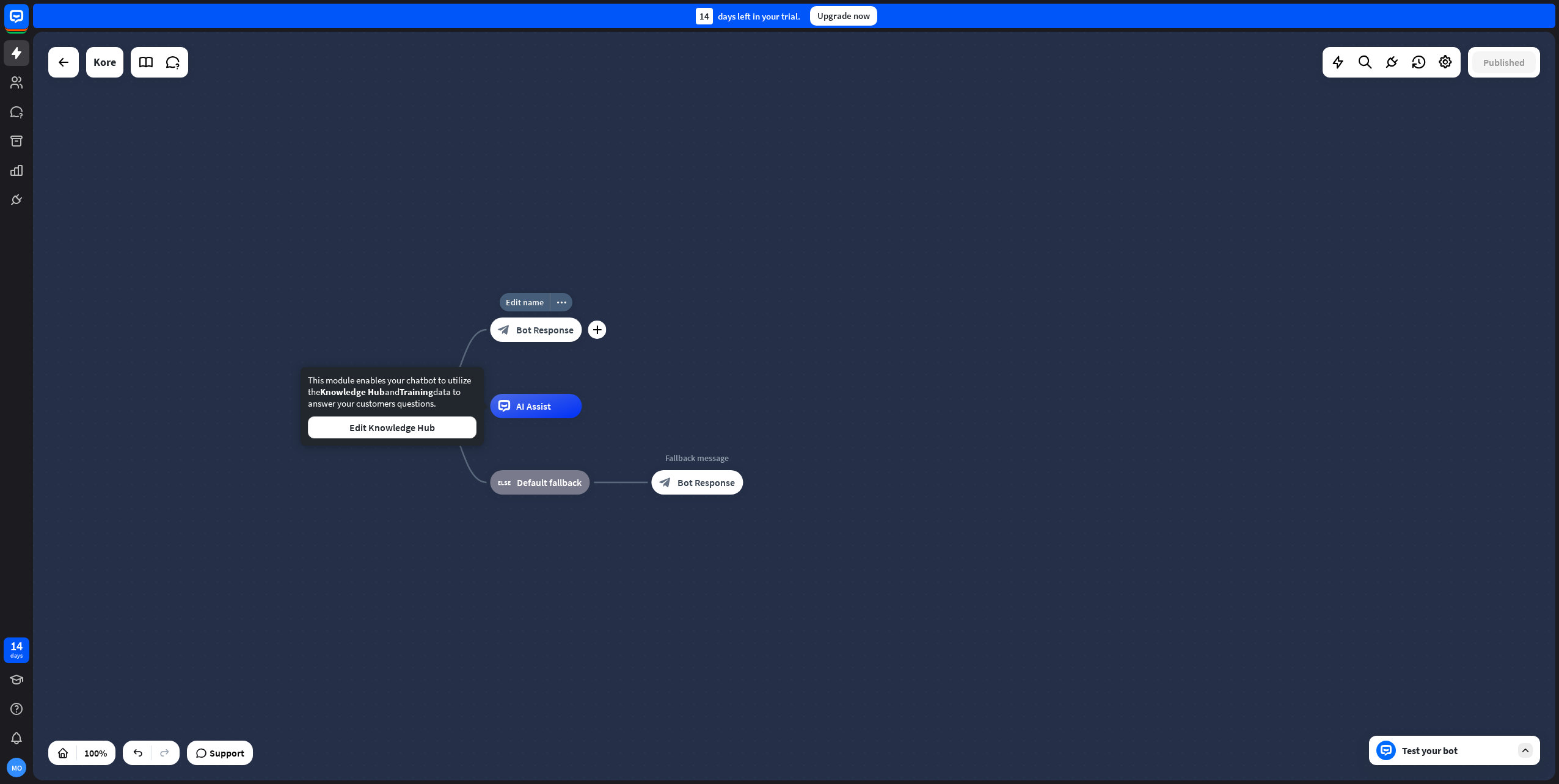
click at [530, 341] on div "block_bot_response Bot Response" at bounding box center [536, 330] width 92 height 25
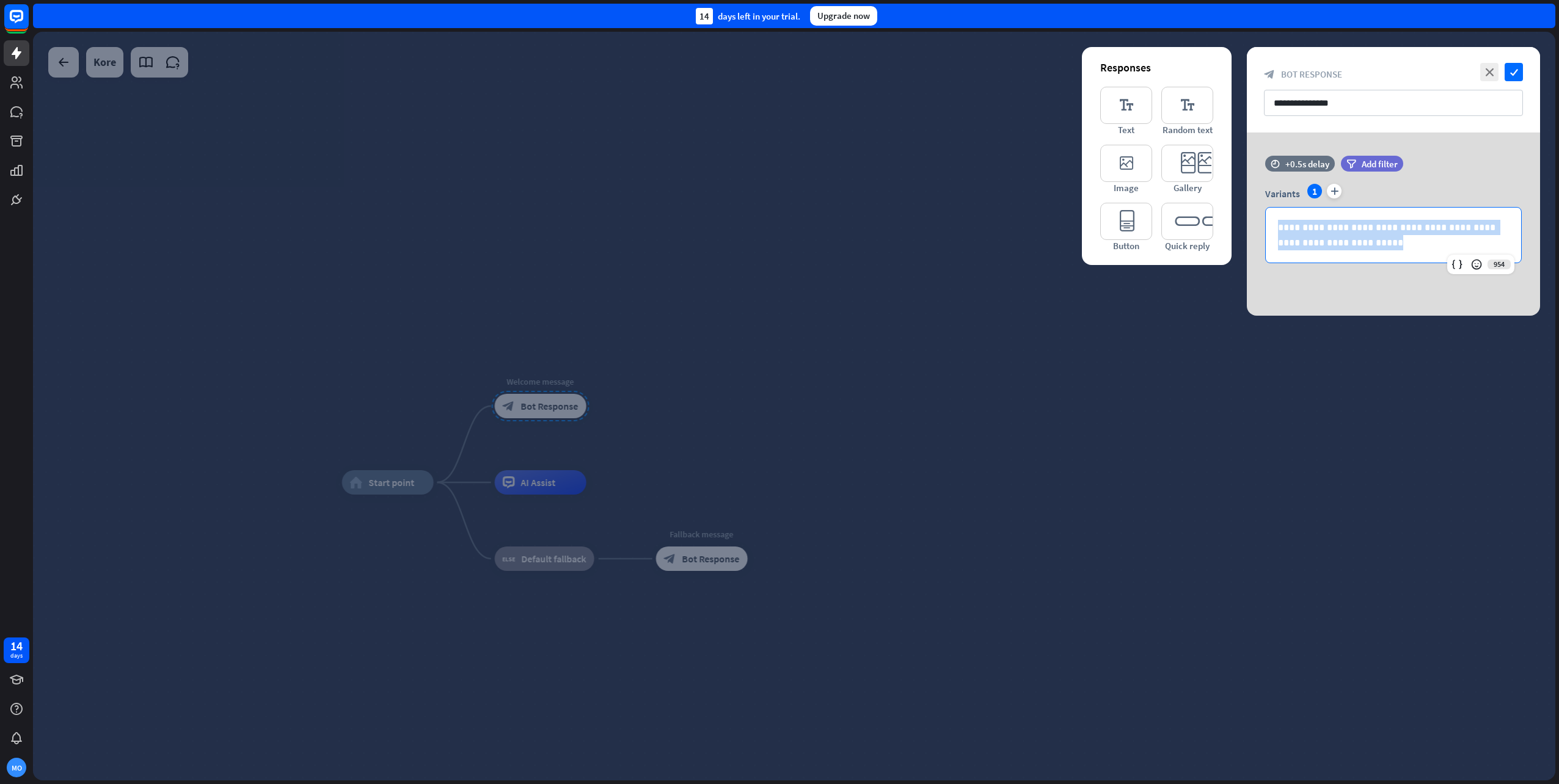
drag, startPoint x: 1365, startPoint y: 241, endPoint x: 1161, endPoint y: 192, distance: 209.8
click at [1247, 192] on div "**********" at bounding box center [1394, 224] width 293 height 183
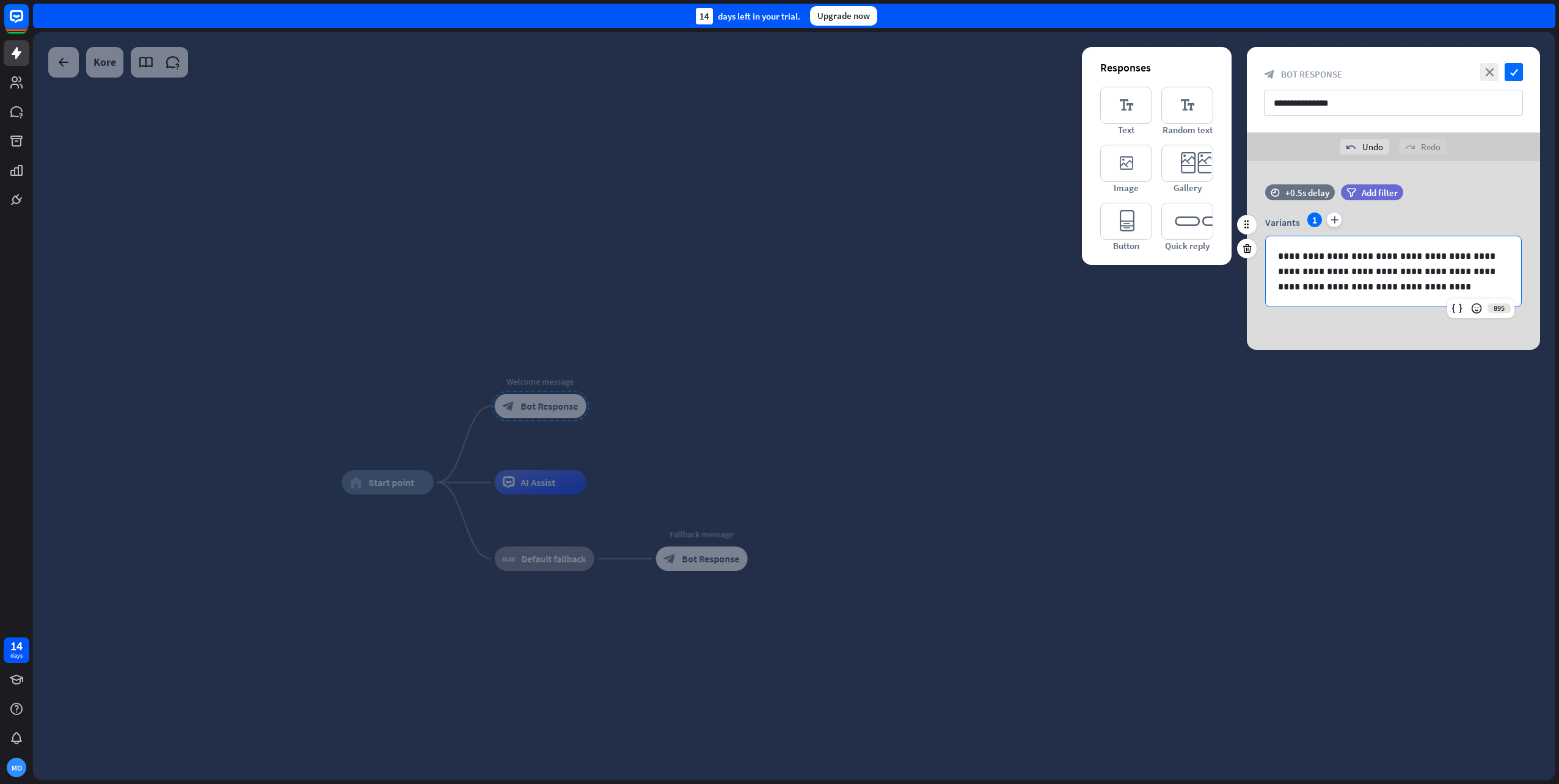
click at [1399, 262] on p "**********" at bounding box center [1393, 271] width 231 height 46
click at [1380, 288] on p "**********" at bounding box center [1393, 271] width 231 height 46
click at [1507, 71] on icon "check" at bounding box center [1514, 71] width 18 height 18
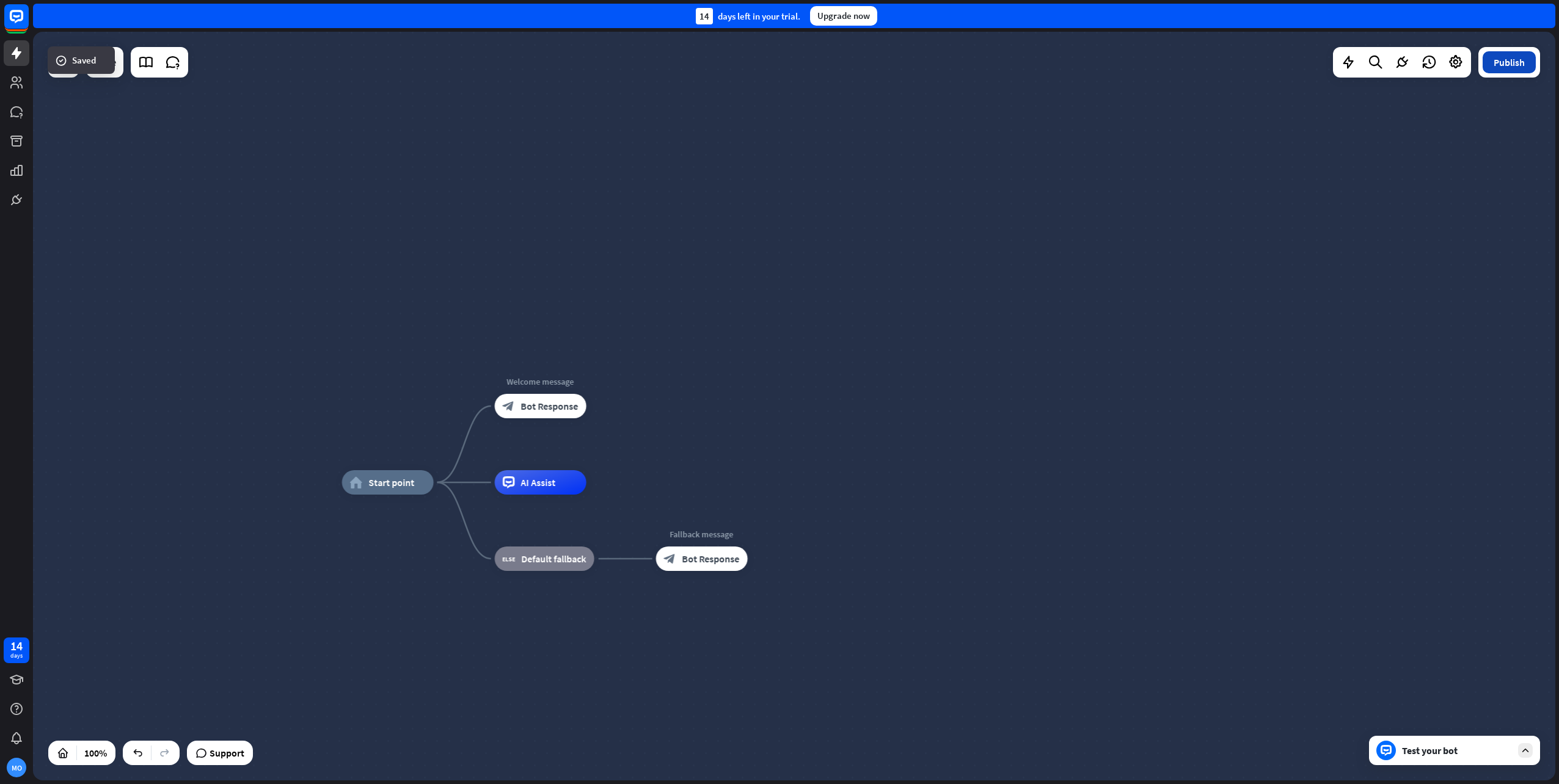
click at [1528, 68] on button "Publish" at bounding box center [1509, 62] width 53 height 22
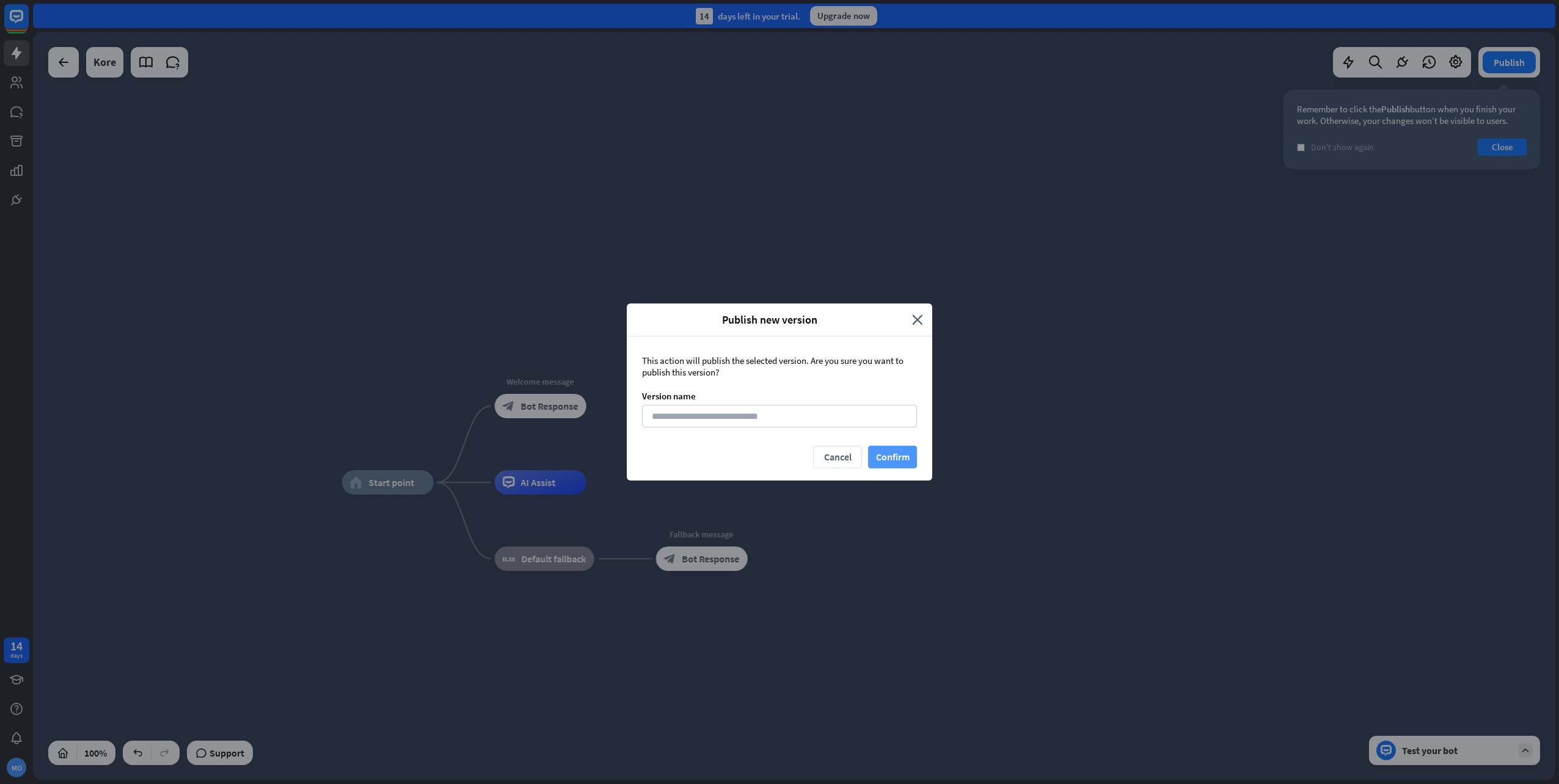
click at [887, 454] on button "Confirm" at bounding box center [892, 457] width 49 height 23
